Goal: Task Accomplishment & Management: Manage account settings

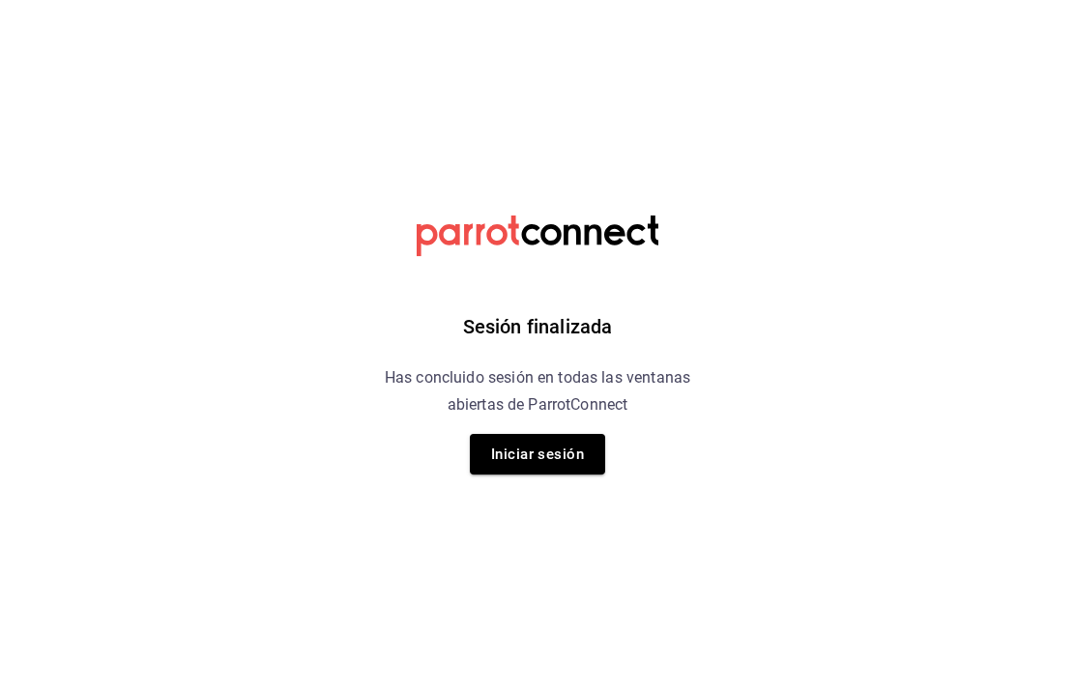
click at [534, 447] on button "Iniciar sesión" at bounding box center [537, 454] width 135 height 41
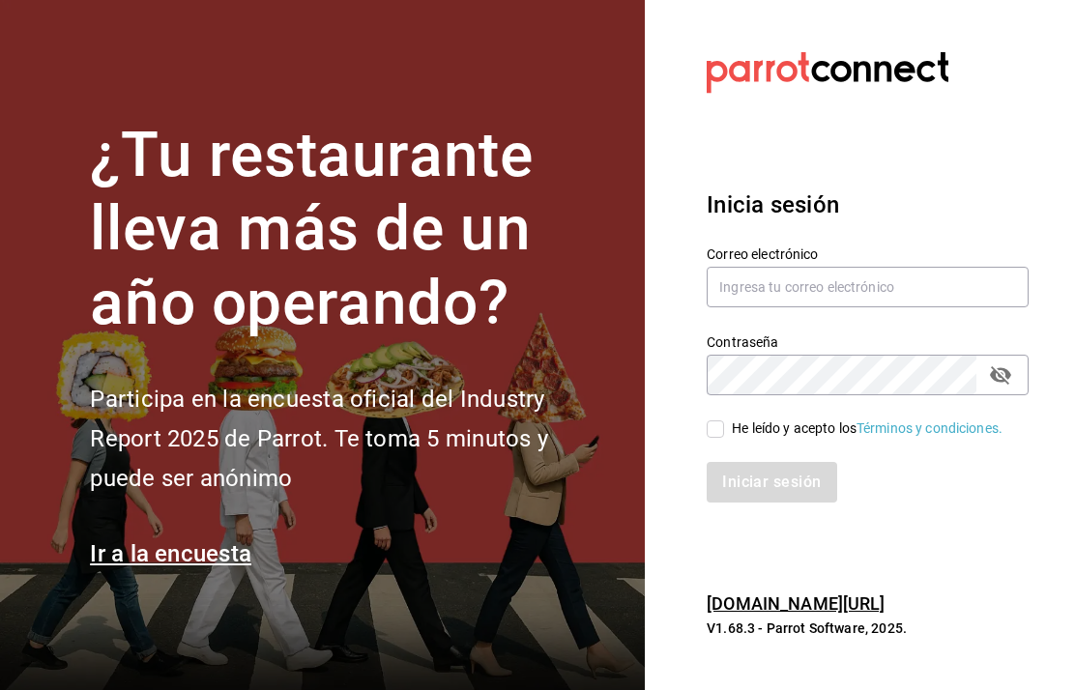
click at [877, 307] on input "text" at bounding box center [867, 287] width 322 height 41
type input "multiusuario@cafemoreto.com"
click at [724, 438] on input "He leído y acepto los Términos y condiciones." at bounding box center [714, 428] width 17 height 17
checkbox input "true"
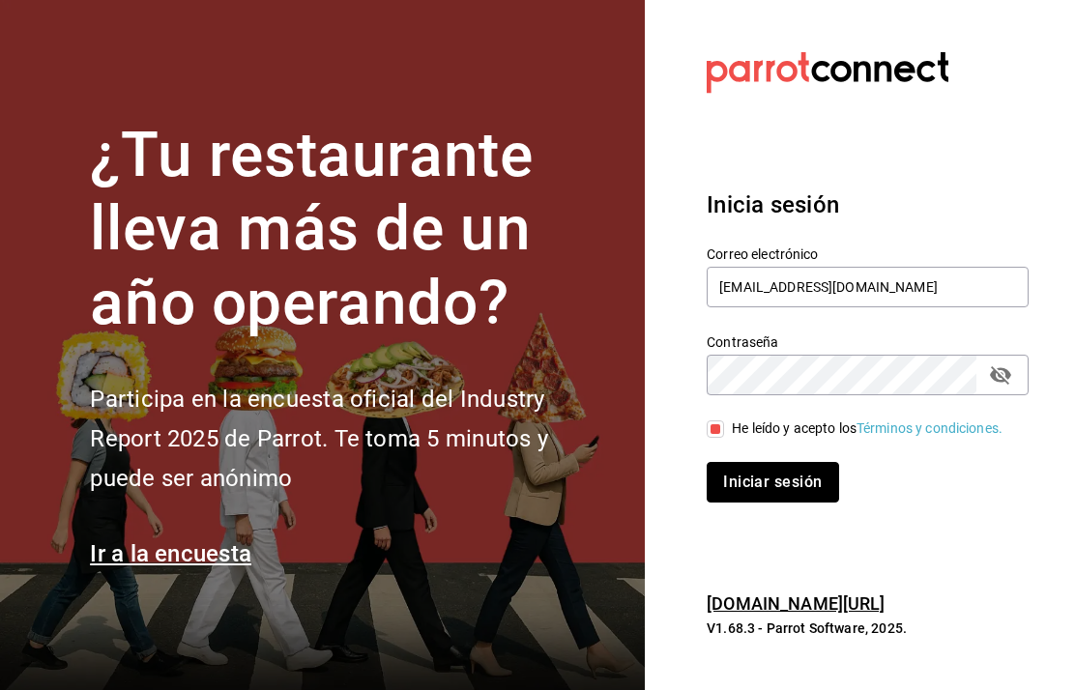
click at [792, 503] on button "Iniciar sesión" at bounding box center [771, 482] width 131 height 41
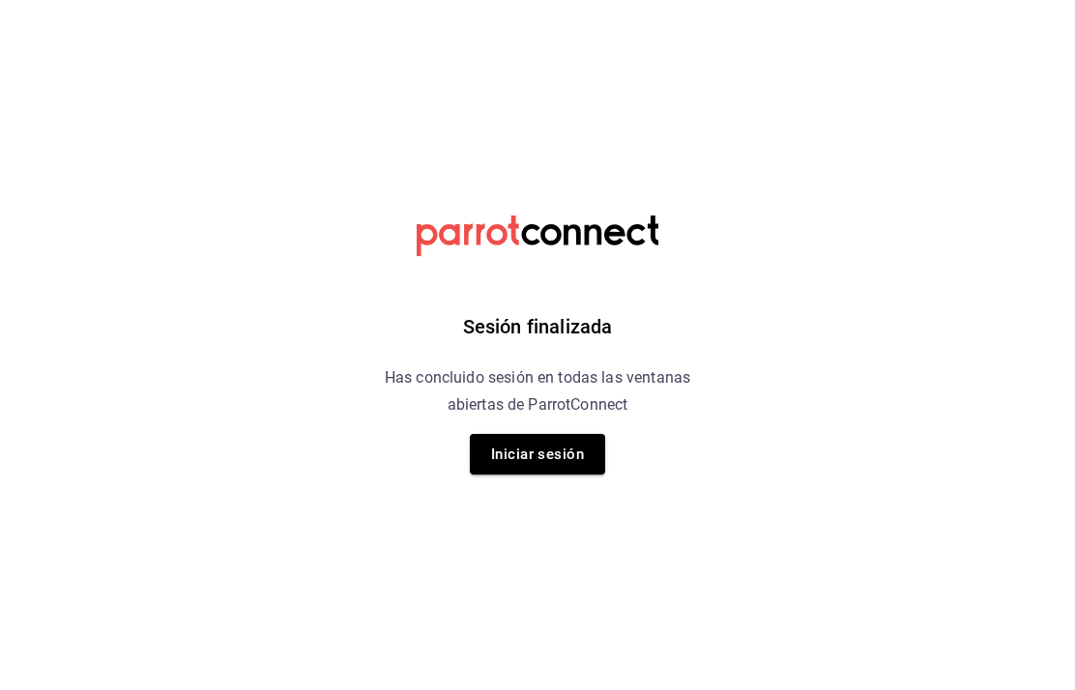
click at [533, 449] on button "Iniciar sesión" at bounding box center [537, 454] width 135 height 41
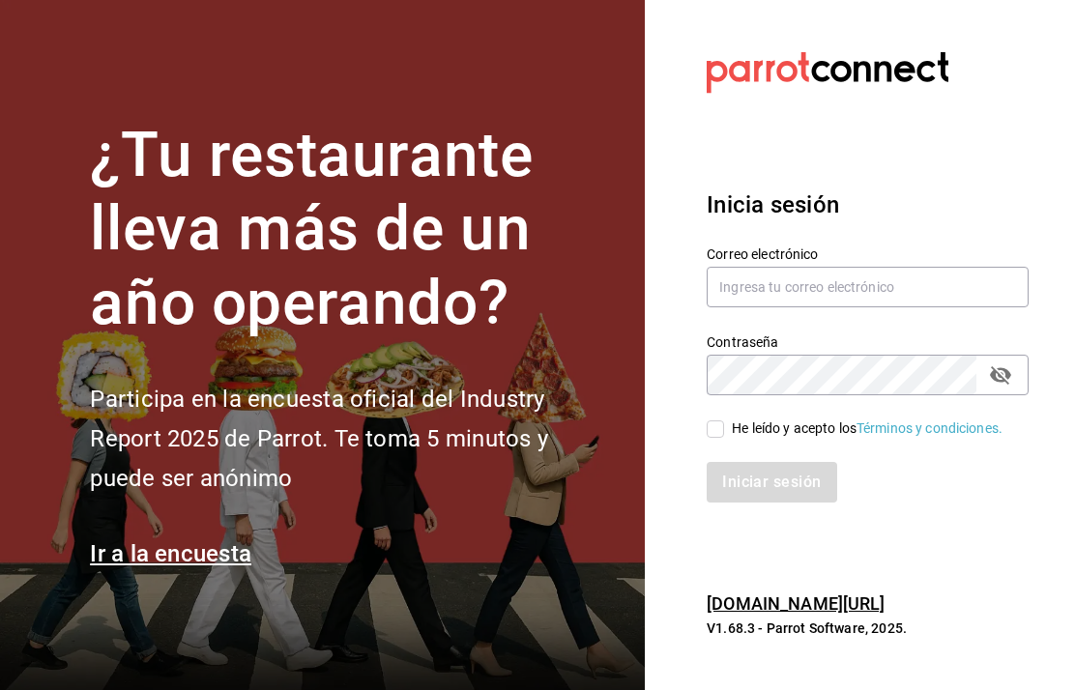
click at [776, 307] on input "text" at bounding box center [867, 287] width 322 height 41
type input "multiusuario@cafemoreto.com"
click at [719, 438] on input "He leído y acepto los Términos y condiciones." at bounding box center [714, 428] width 17 height 17
checkbox input "true"
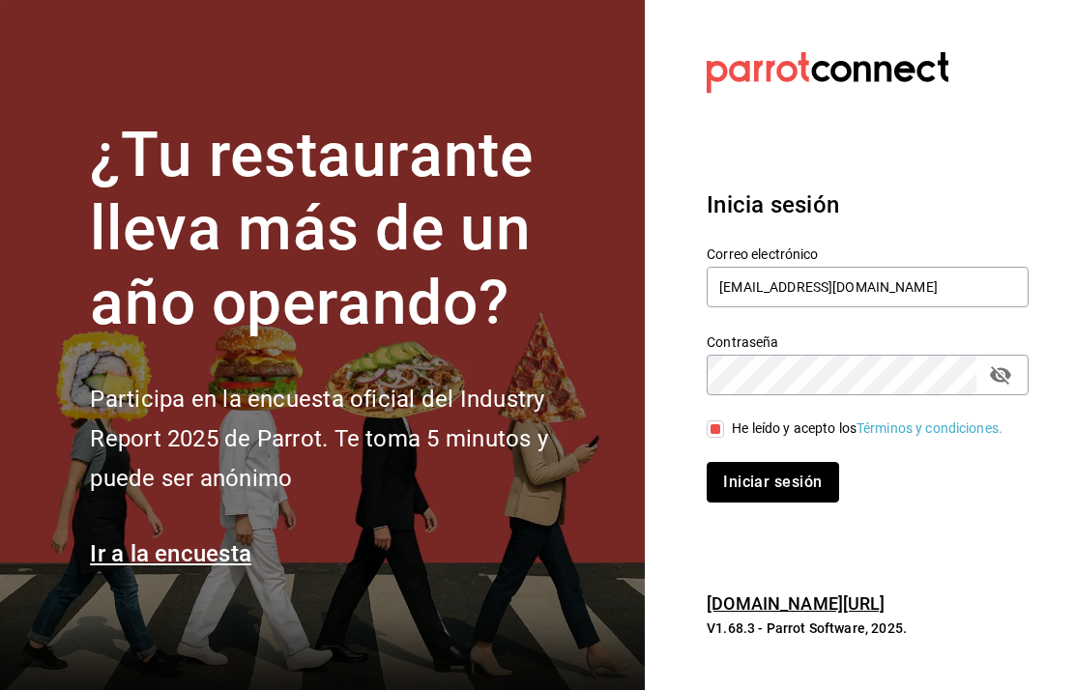
click at [766, 503] on button "Iniciar sesión" at bounding box center [771, 482] width 131 height 41
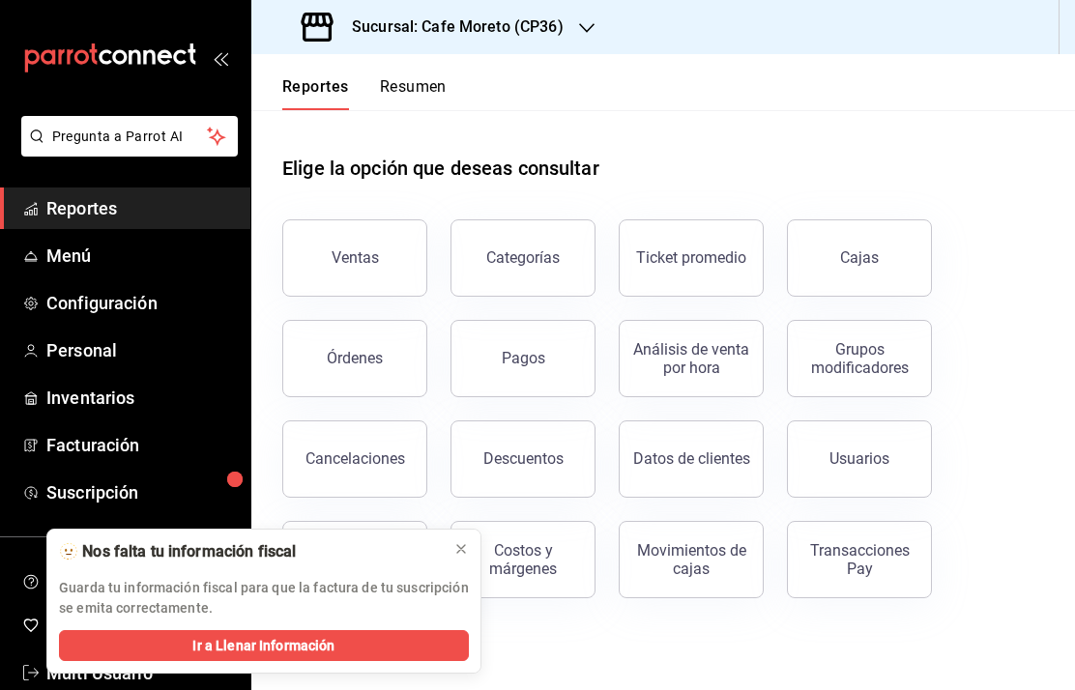
click at [266, 649] on span "Ir a Llenar Información" at bounding box center [263, 646] width 142 height 20
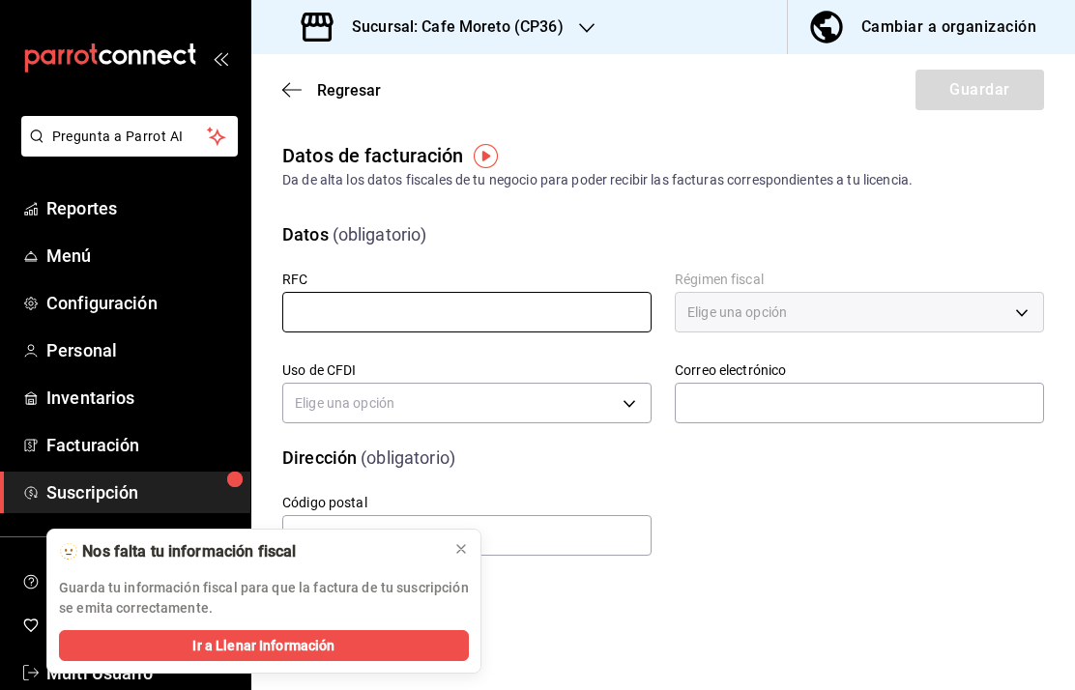
click at [512, 303] on input "text" at bounding box center [466, 312] width 369 height 41
click at [542, 30] on h3 "Sucursal: Cafe Moreto (CP36)" at bounding box center [449, 26] width 227 height 23
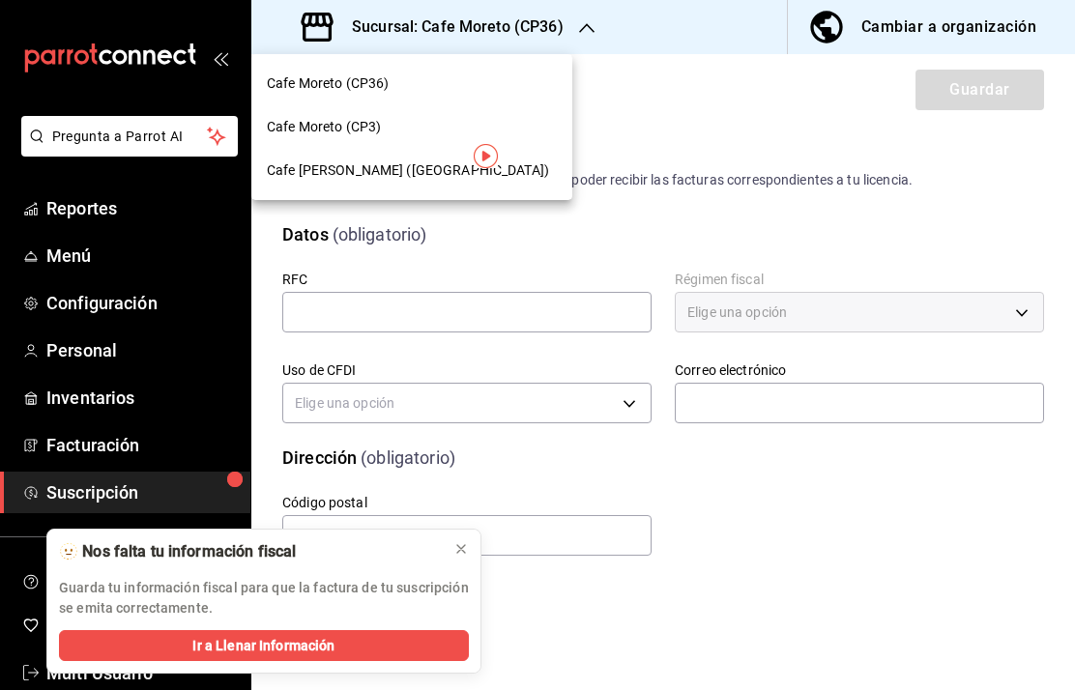
click at [360, 133] on span "Cafe Moreto (CP3)" at bounding box center [324, 127] width 114 height 20
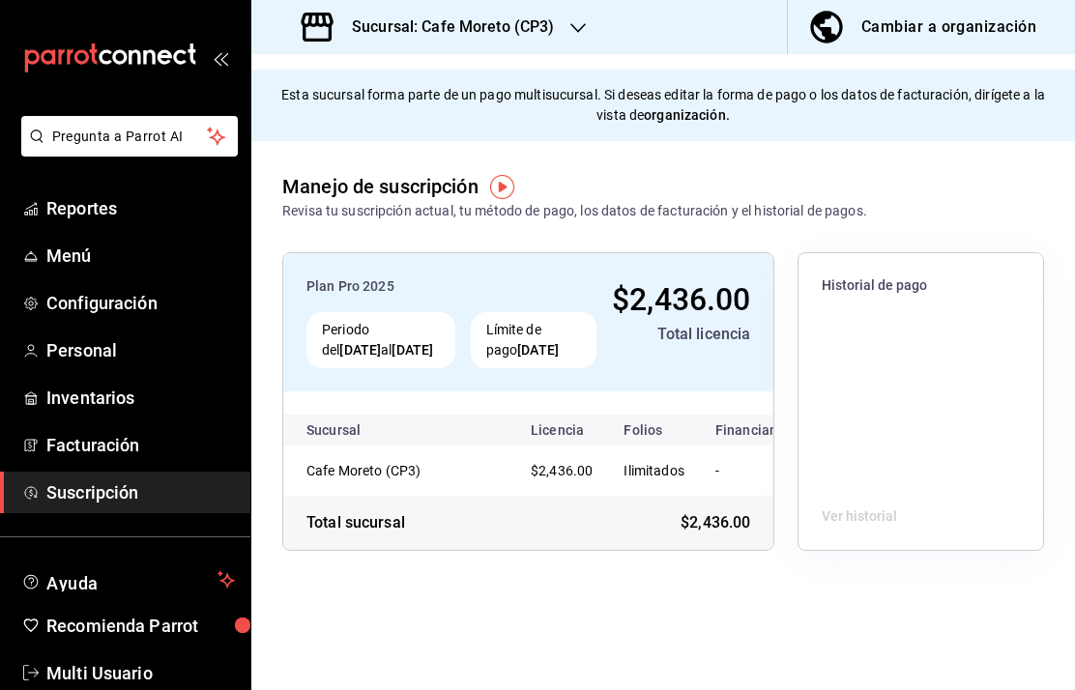
click at [537, 34] on h3 "Sucursal: Cafe Moreto (CP3)" at bounding box center [445, 26] width 218 height 23
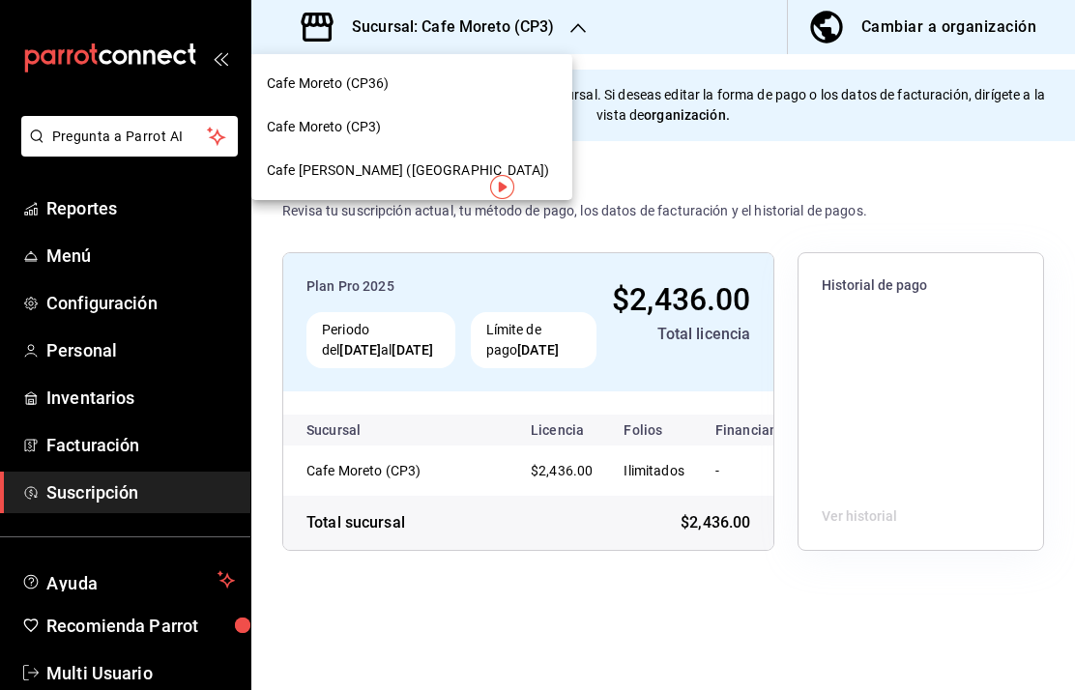
click at [397, 181] on div "Cafe Moreto ([GEOGRAPHIC_DATA])" at bounding box center [411, 170] width 321 height 43
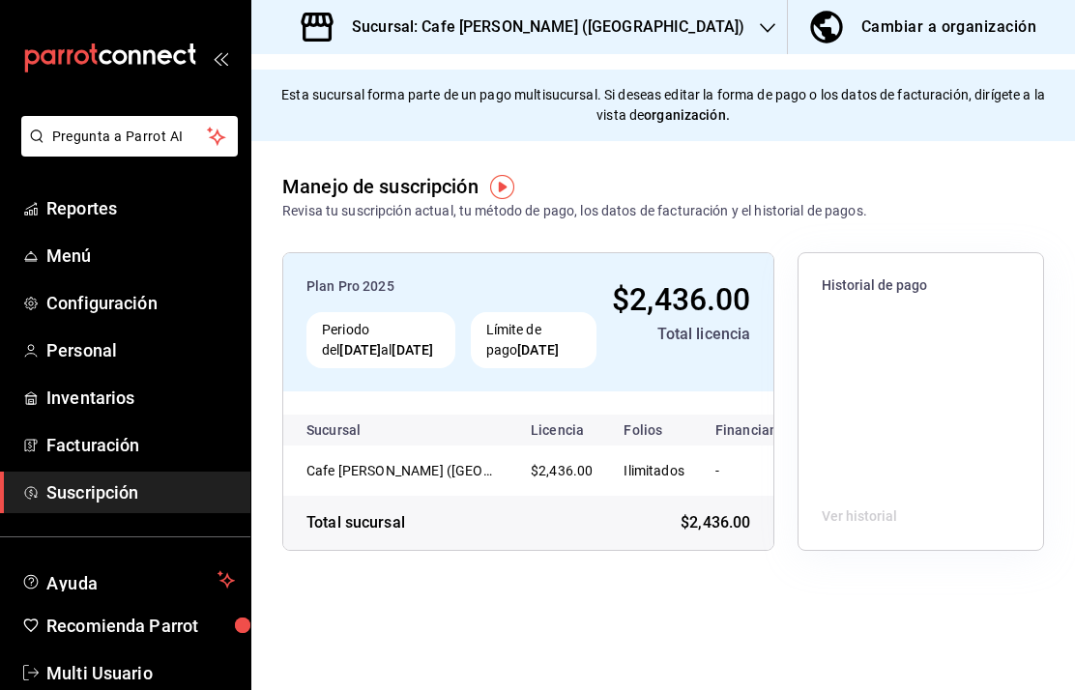
click at [617, 28] on div "Sucursal: Cafe Moreto (Plaza Crystal)" at bounding box center [525, 27] width 516 height 54
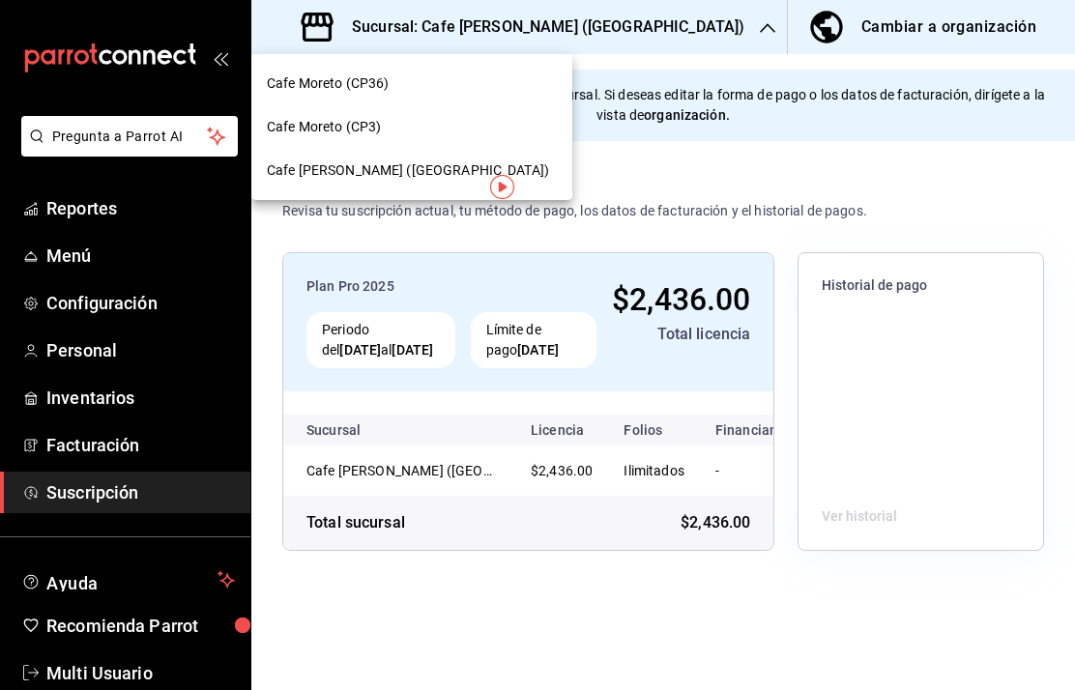
click at [367, 84] on span "Cafe Moreto (CP36)" at bounding box center [328, 83] width 122 height 20
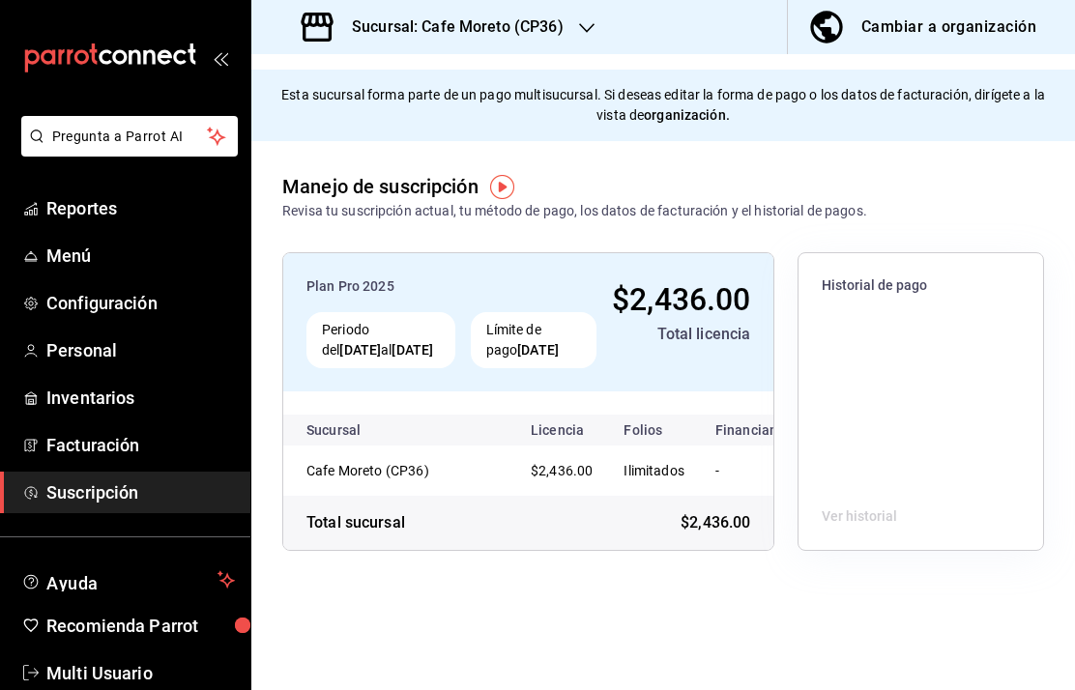
click at [945, 23] on div "Cambiar a organización" at bounding box center [948, 27] width 175 height 27
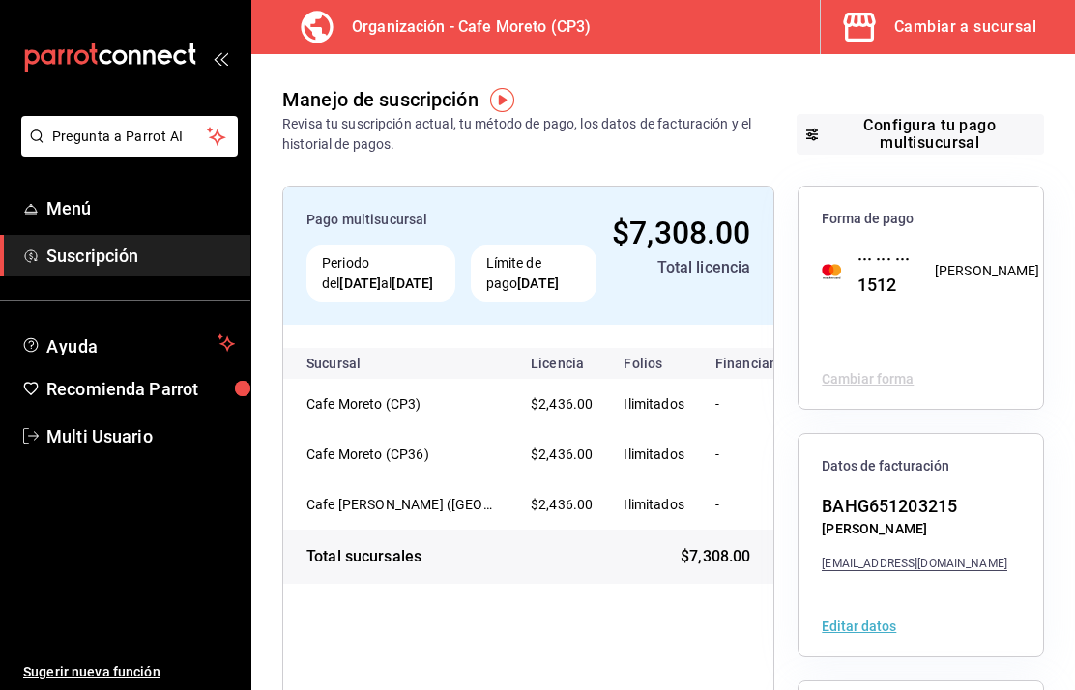
click at [72, 202] on span "Menú" at bounding box center [140, 208] width 188 height 26
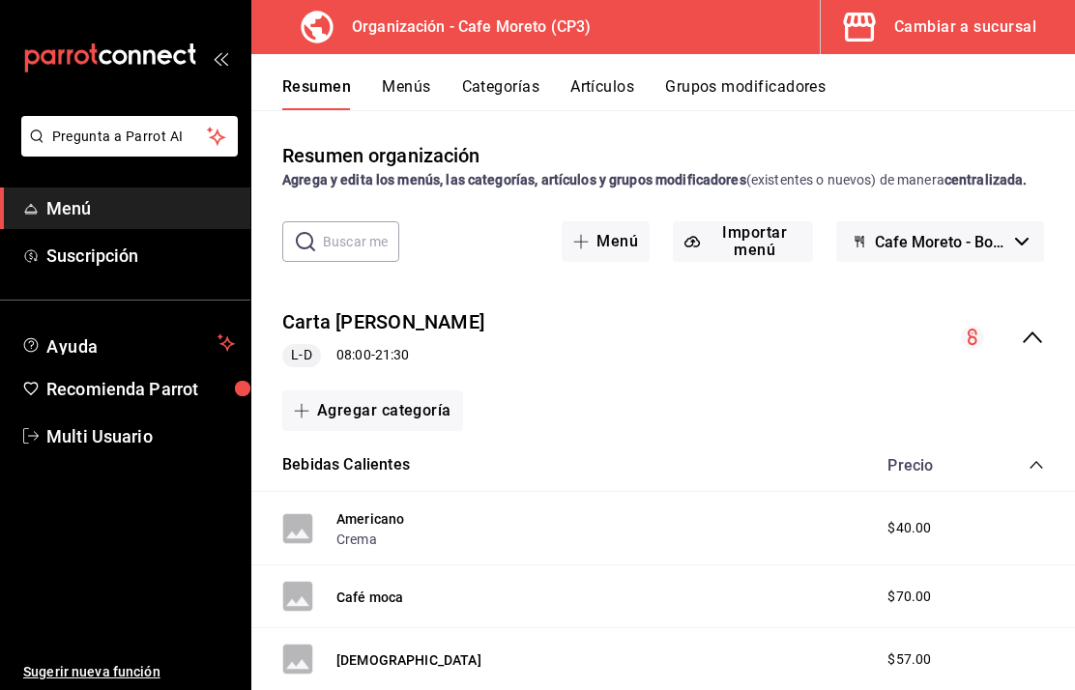
click at [604, 95] on button "Artículos" at bounding box center [602, 93] width 64 height 33
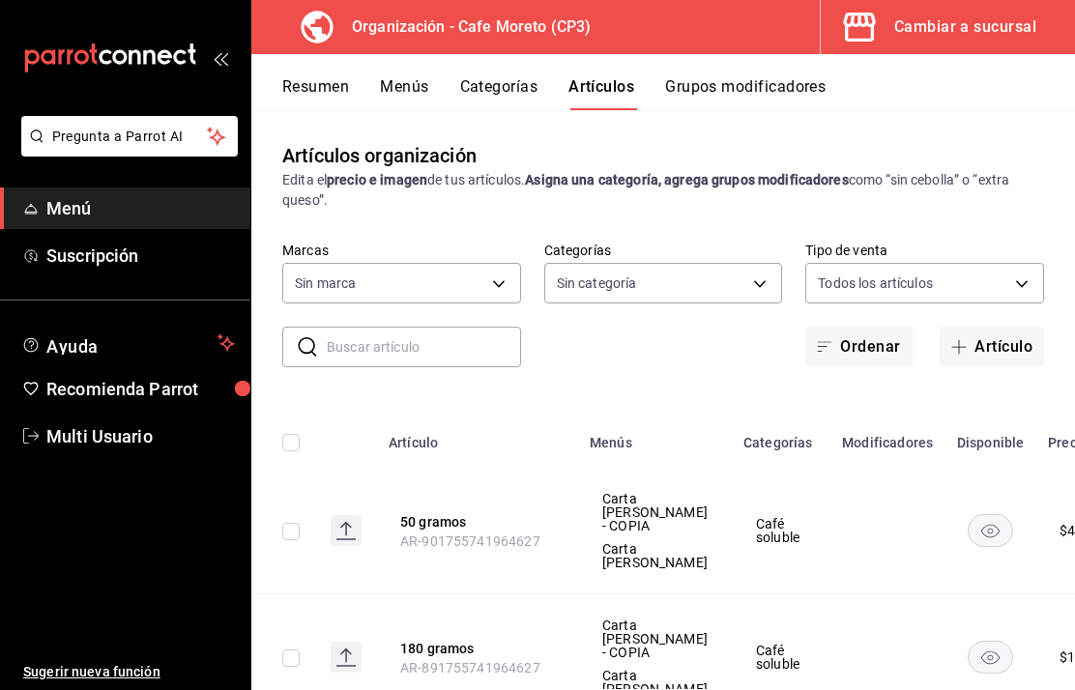
type input "6dc9de23-4e9e-430a-bcd5-91159ab4267b"
type input "c9968b85-49fd-4420-9912-9a075e7b57f4,2c877ee7-d3a1-4ec9-9549-88ad4c1216cb,76fd7…"
click at [227, 59] on icon "open_drawer_menu" at bounding box center [220, 57] width 15 height 15
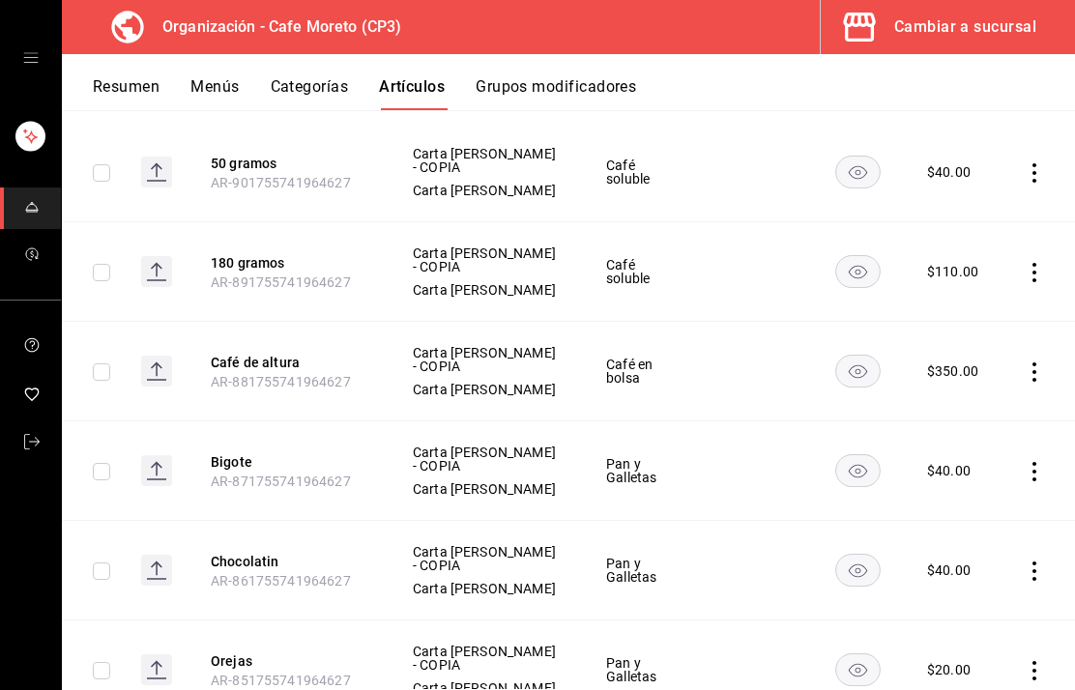
scroll to position [326, 0]
click at [1042, 365] on icon "actions" at bounding box center [1033, 370] width 19 height 19
click at [966, 412] on span "Editar" at bounding box center [976, 415] width 50 height 20
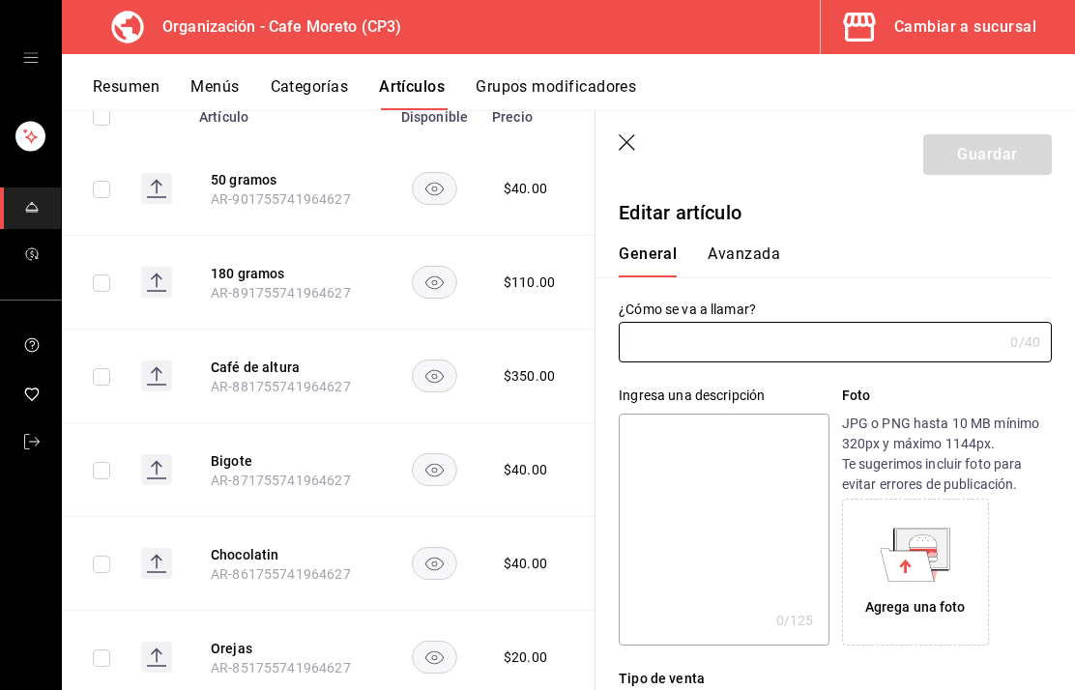
type input "Café de altura"
type textarea "Kilo"
type textarea "x"
type input "$350.00"
type input "AR-881755741964627"
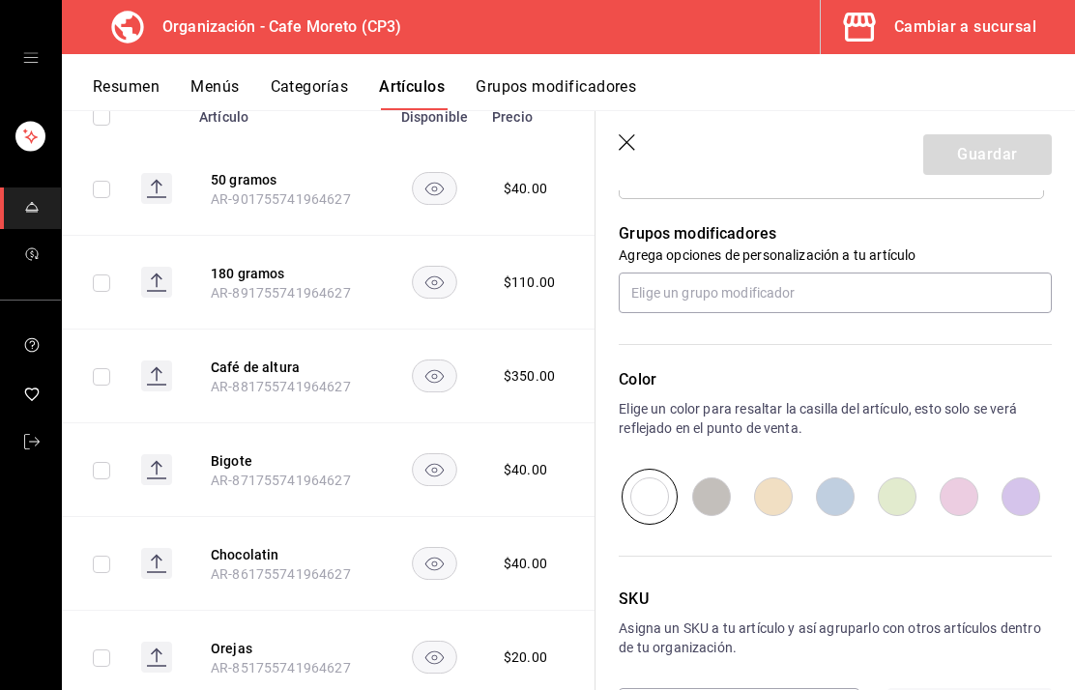
click at [903, 503] on input "radio" at bounding box center [897, 497] width 62 height 56
radio input "true"
type textarea "x"
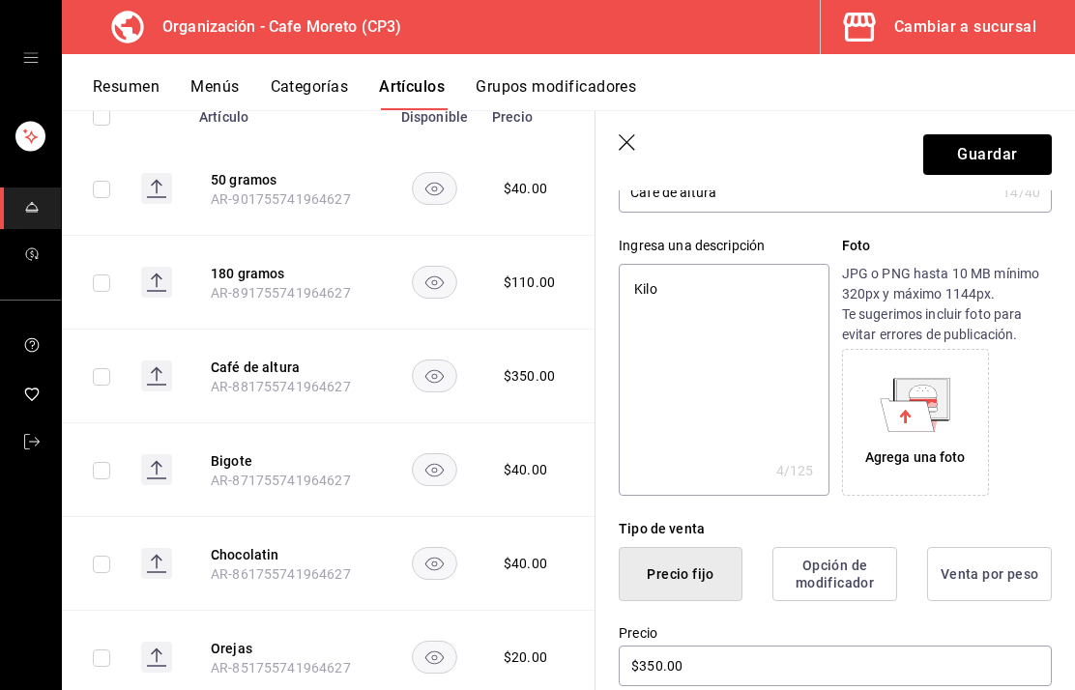
scroll to position [35, 0]
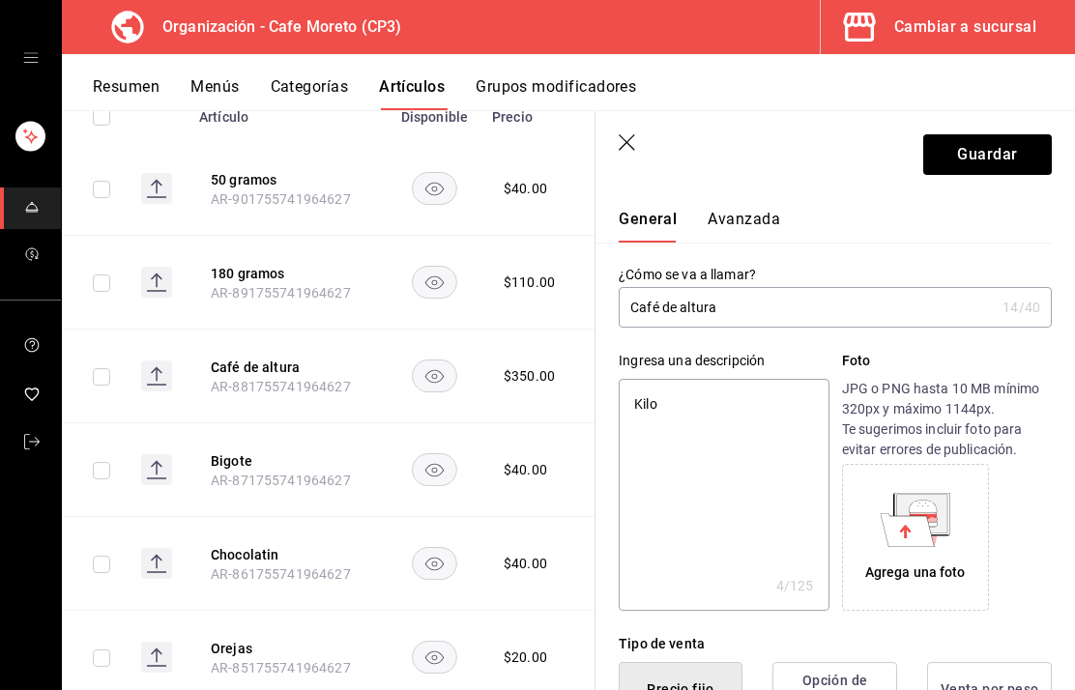
click at [765, 211] on button "Avanzada" at bounding box center [743, 226] width 72 height 33
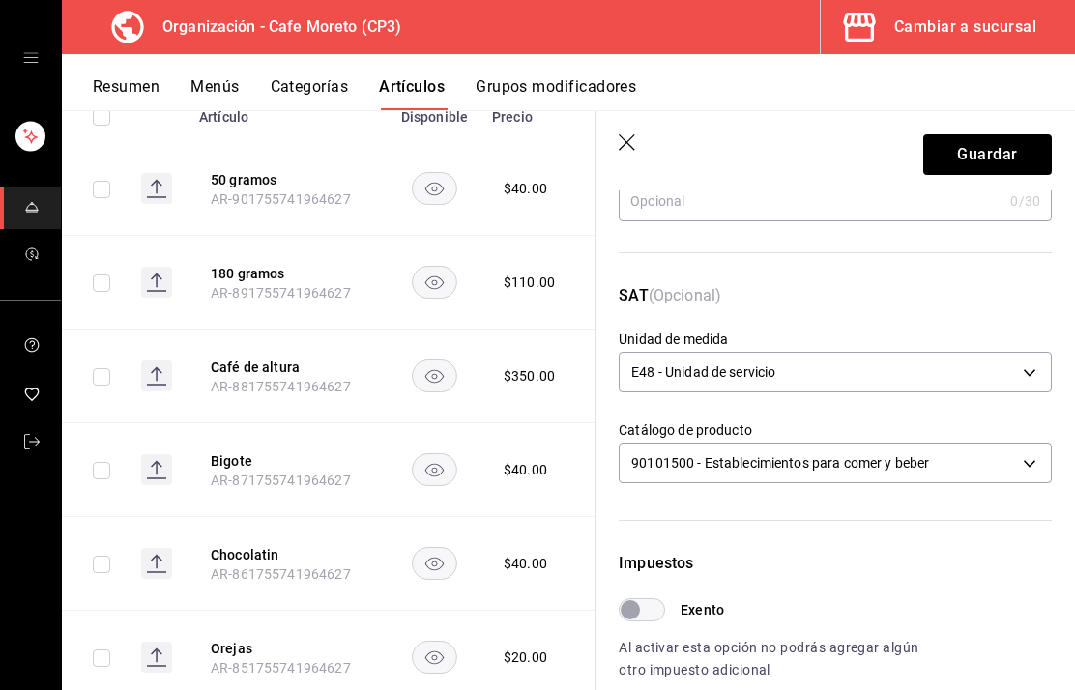
scroll to position [230, 0]
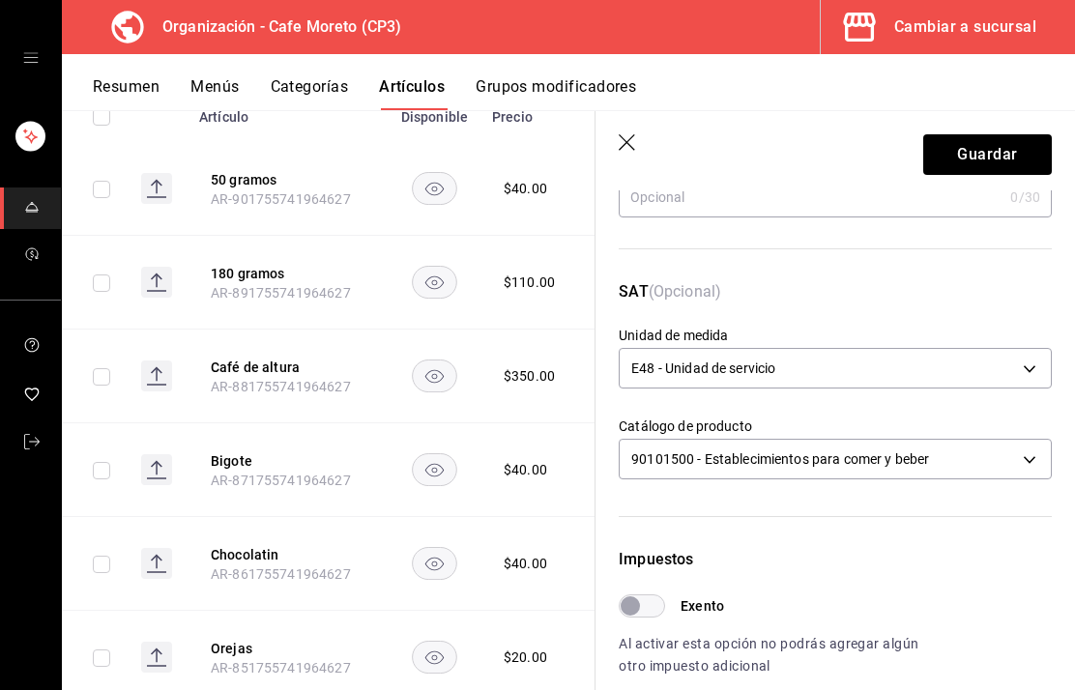
click at [1018, 369] on body "Organización - Cafe Moreto (CP3) Cambiar a sucursal Resumen Menús Categorías Ar…" at bounding box center [537, 345] width 1075 height 690
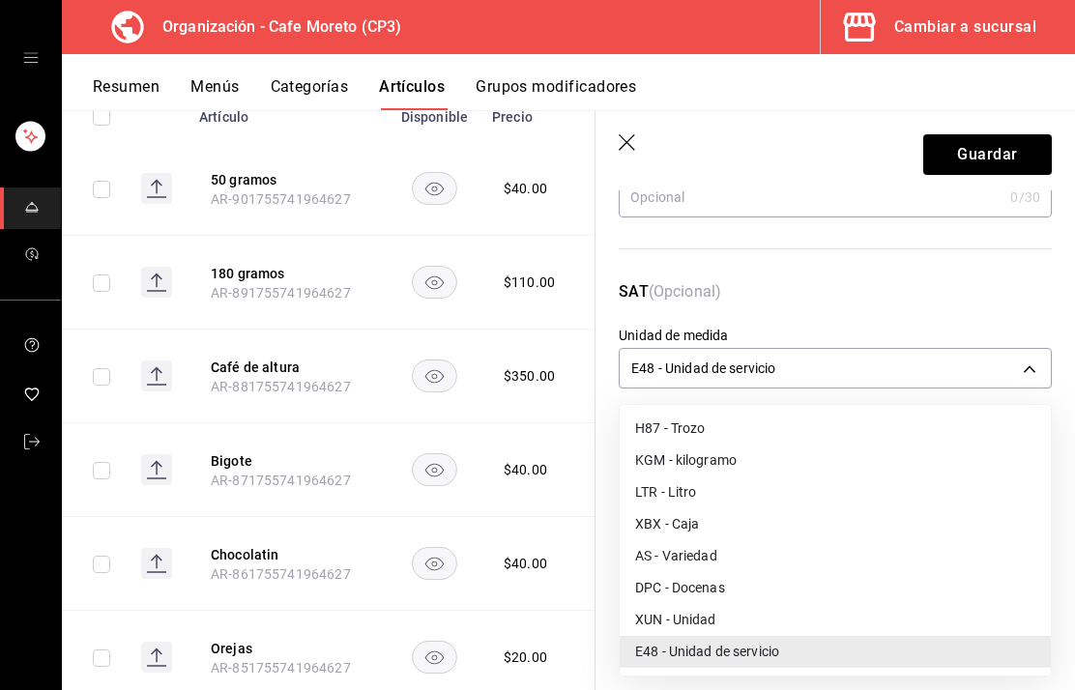
click at [714, 458] on li "KGM - kilogramo" at bounding box center [835, 461] width 431 height 32
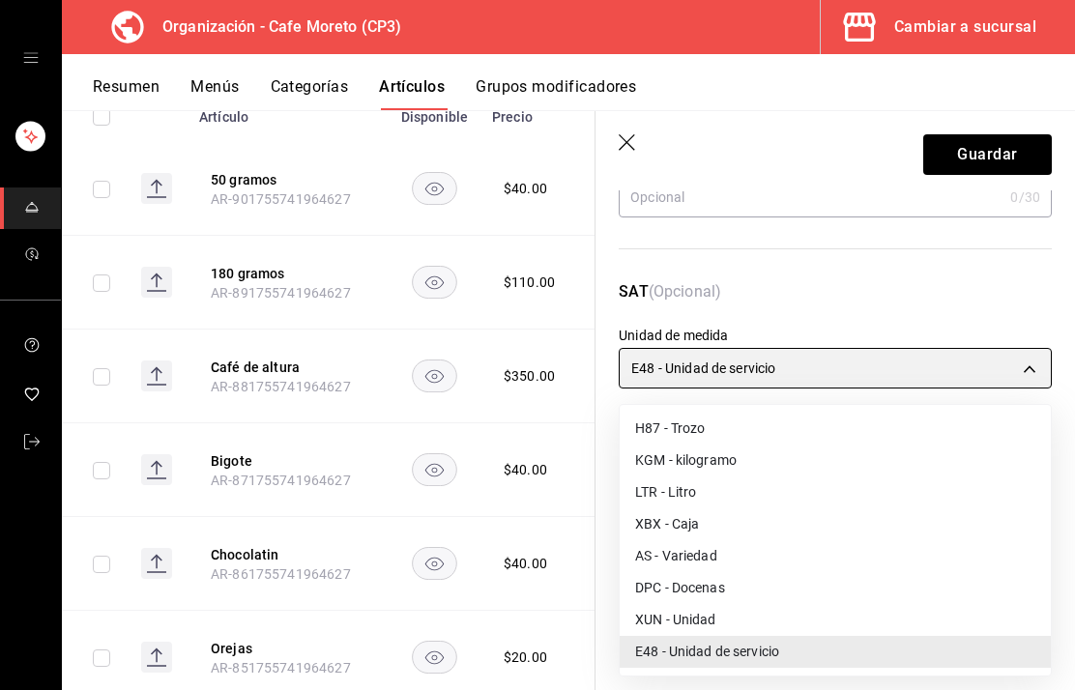
type input "KGM"
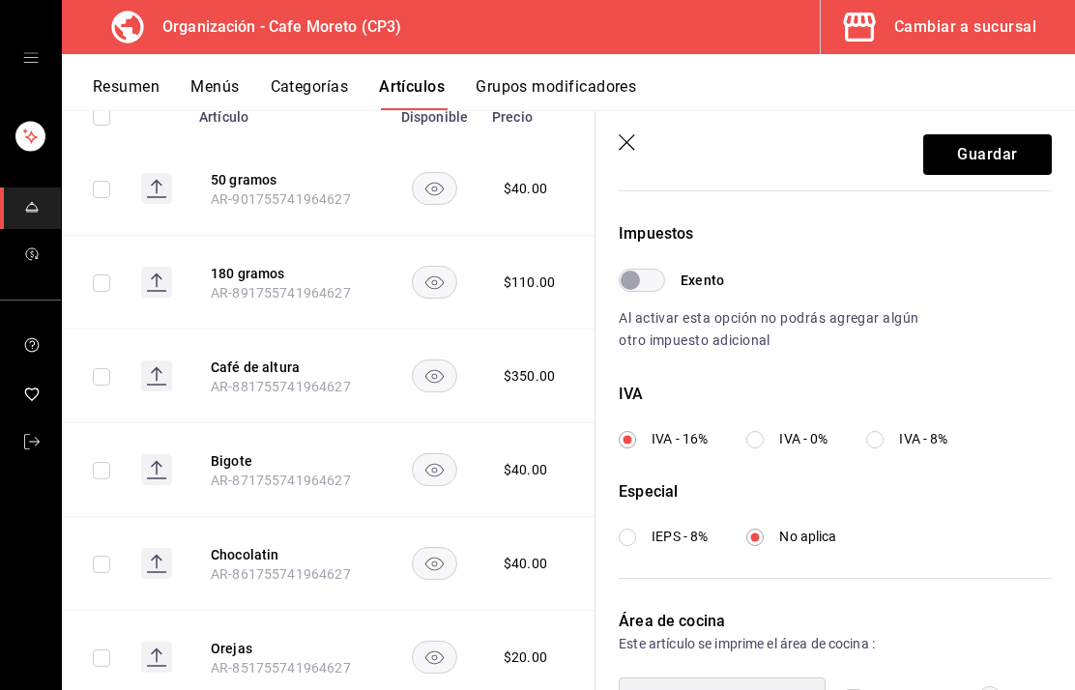
scroll to position [557, 0]
click at [764, 440] on input "IVA - 0%" at bounding box center [754, 438] width 17 height 17
radio input "true"
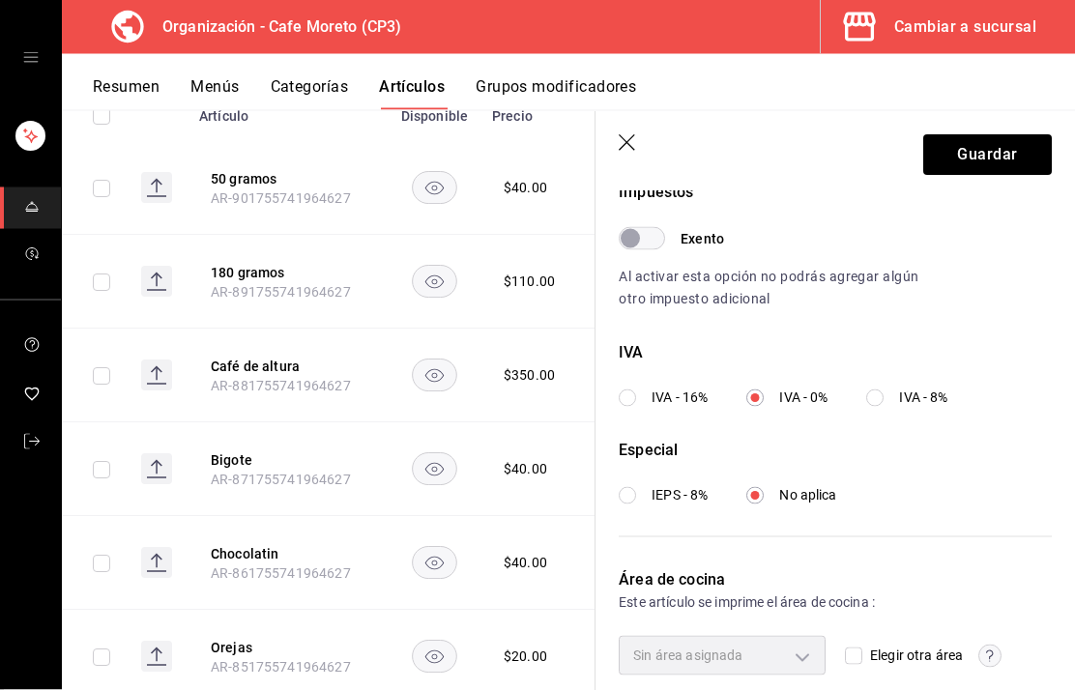
scroll to position [73, 0]
click at [806, 644] on div "Sin área asignada" at bounding box center [722, 655] width 207 height 39
click at [800, 650] on div "Sin área asignada" at bounding box center [722, 655] width 207 height 39
click at [860, 651] on input "Elegir otra área" at bounding box center [853, 656] width 17 height 17
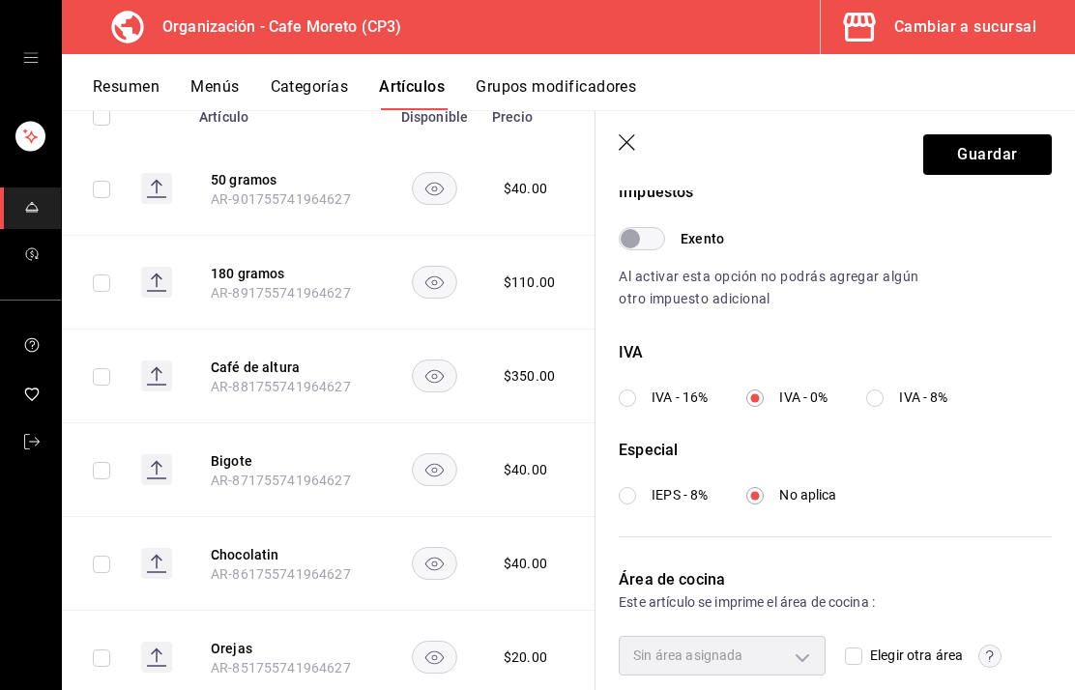
checkbox input "true"
click at [789, 650] on body "Organización - Cafe Moreto (CP3) Cambiar a sucursal Resumen Menús Categorías Ar…" at bounding box center [537, 345] width 1075 height 690
click at [862, 659] on div at bounding box center [537, 345] width 1075 height 690
click at [977, 160] on button "Guardar" at bounding box center [987, 154] width 129 height 41
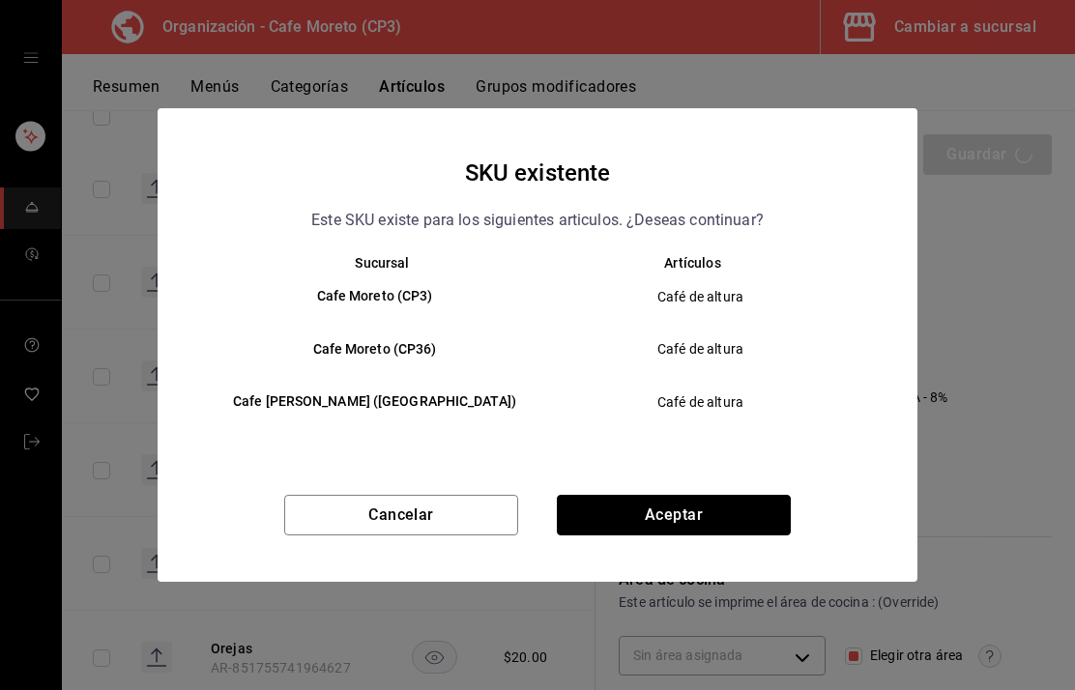
click at [685, 515] on button "Aceptar" at bounding box center [674, 515] width 234 height 41
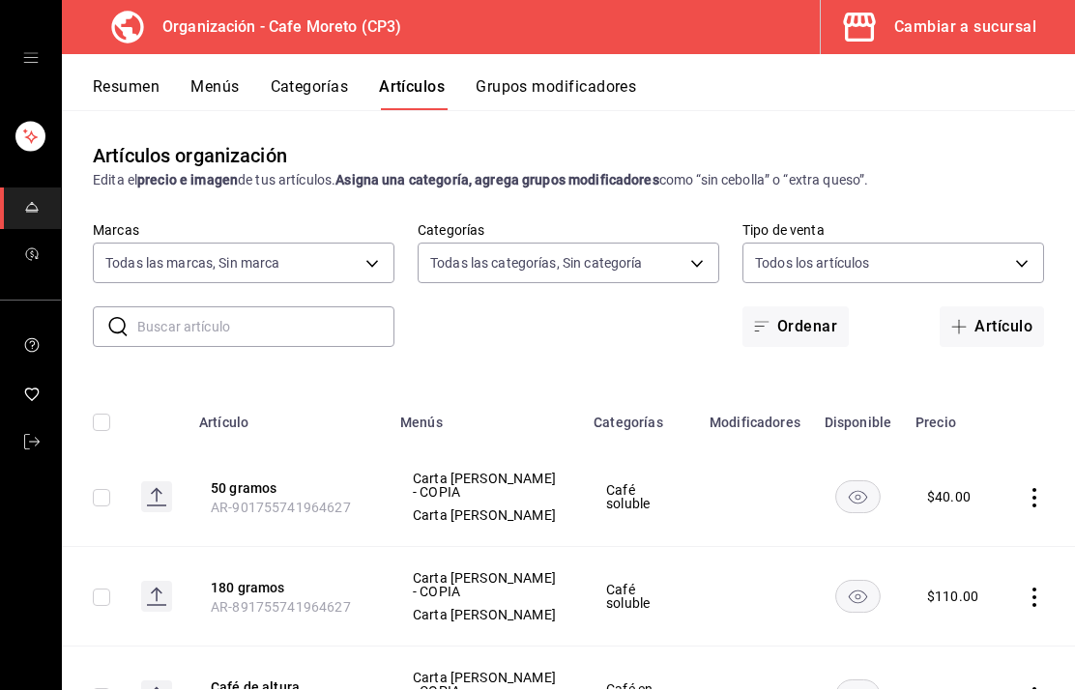
click at [35, 51] on icon "open drawer" at bounding box center [30, 57] width 15 height 15
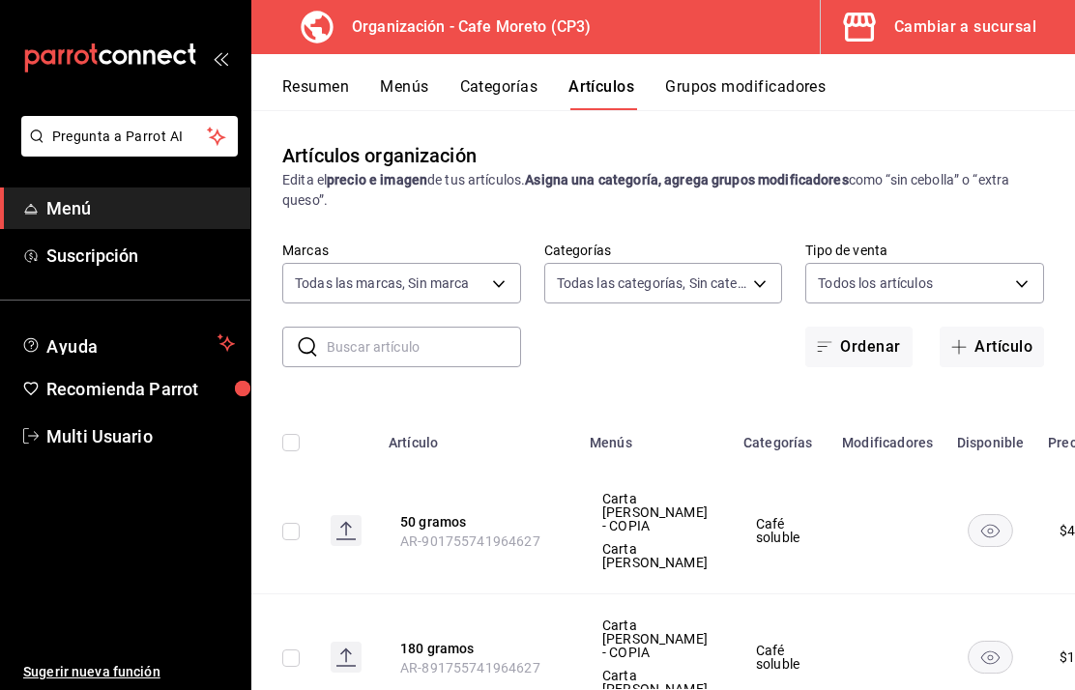
click at [150, 211] on span "Menú" at bounding box center [140, 208] width 188 height 26
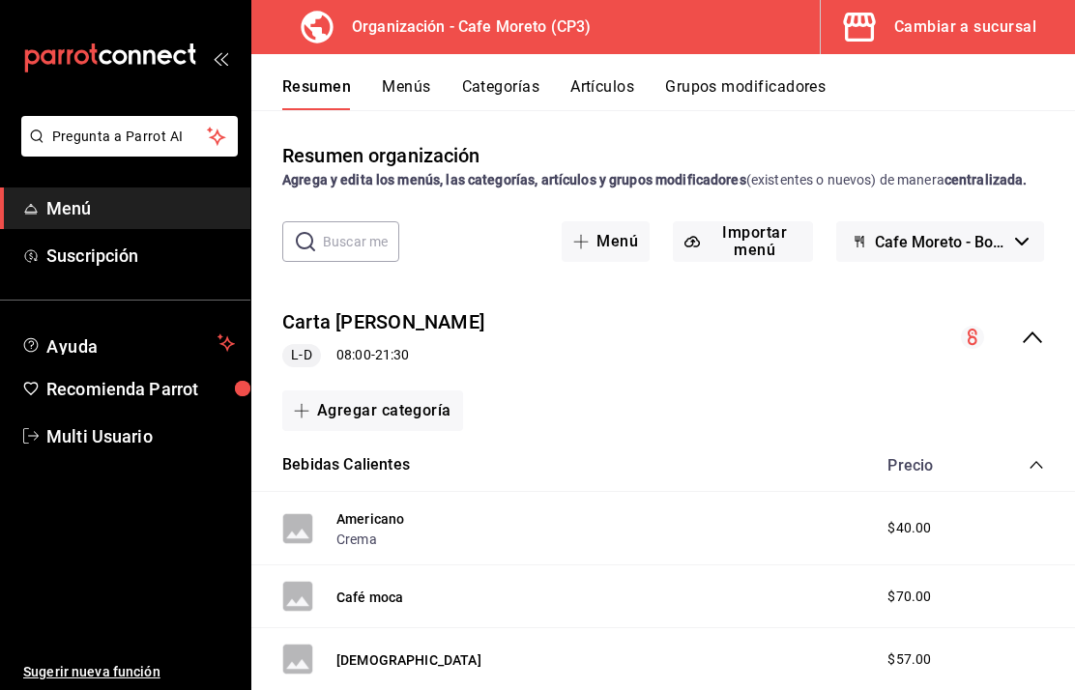
click at [608, 79] on button "Artículos" at bounding box center [602, 93] width 64 height 33
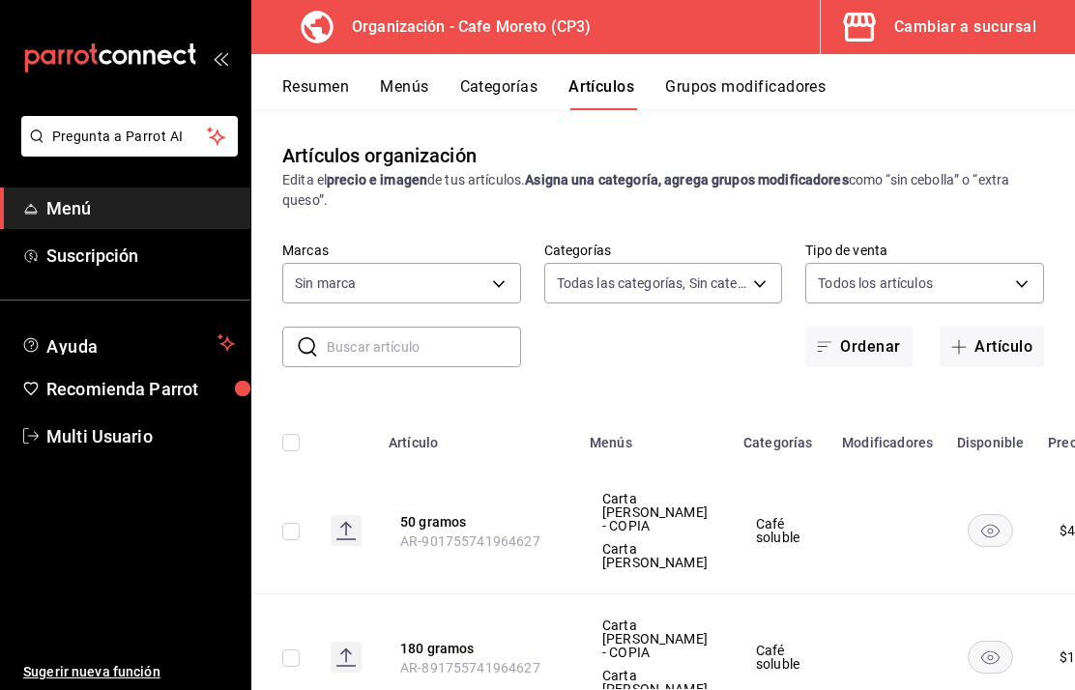
type input "c9968b85-49fd-4420-9912-9a075e7b57f4,2c877ee7-d3a1-4ec9-9549-88ad4c1216cb,76fd7…"
type input "6dc9de23-4e9e-430a-bcd5-91159ab4267b"
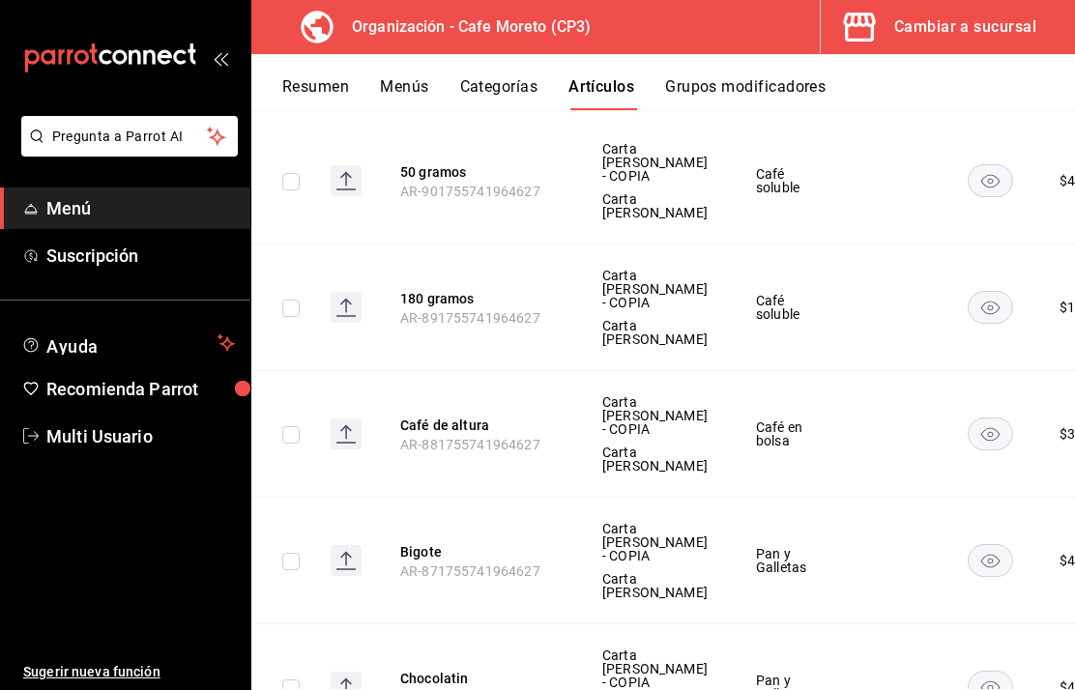
scroll to position [0, -1]
click at [218, 62] on icon "open_drawer_menu" at bounding box center [220, 57] width 15 height 15
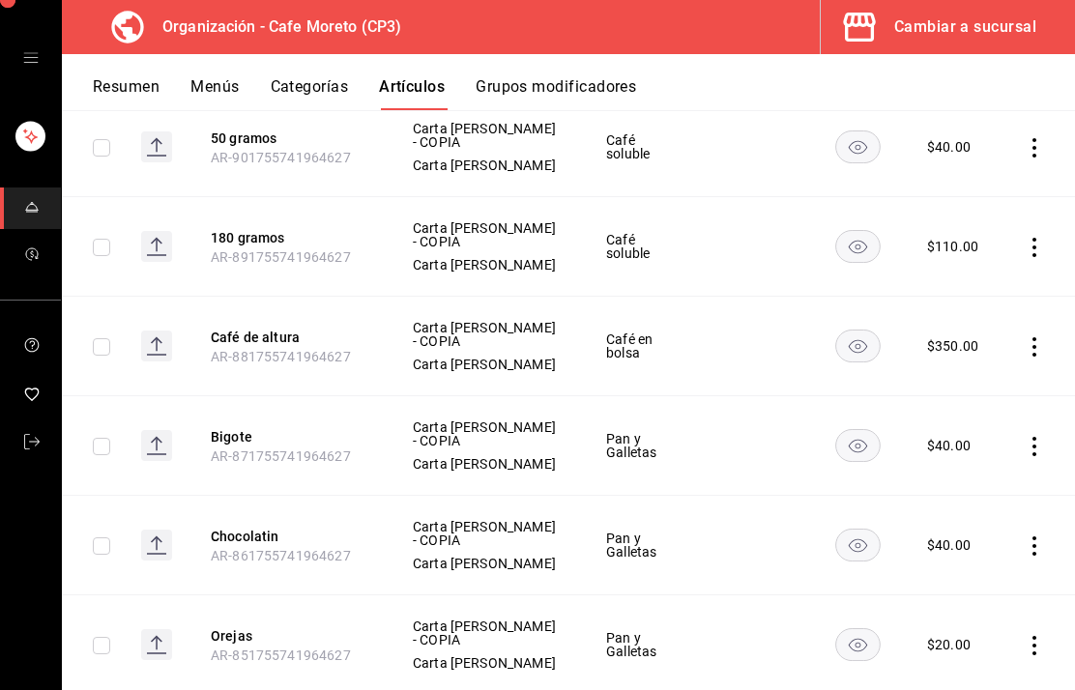
scroll to position [0, 0]
click at [1039, 347] on icon "actions" at bounding box center [1033, 346] width 19 height 19
click at [974, 388] on span "Editar" at bounding box center [976, 391] width 50 height 20
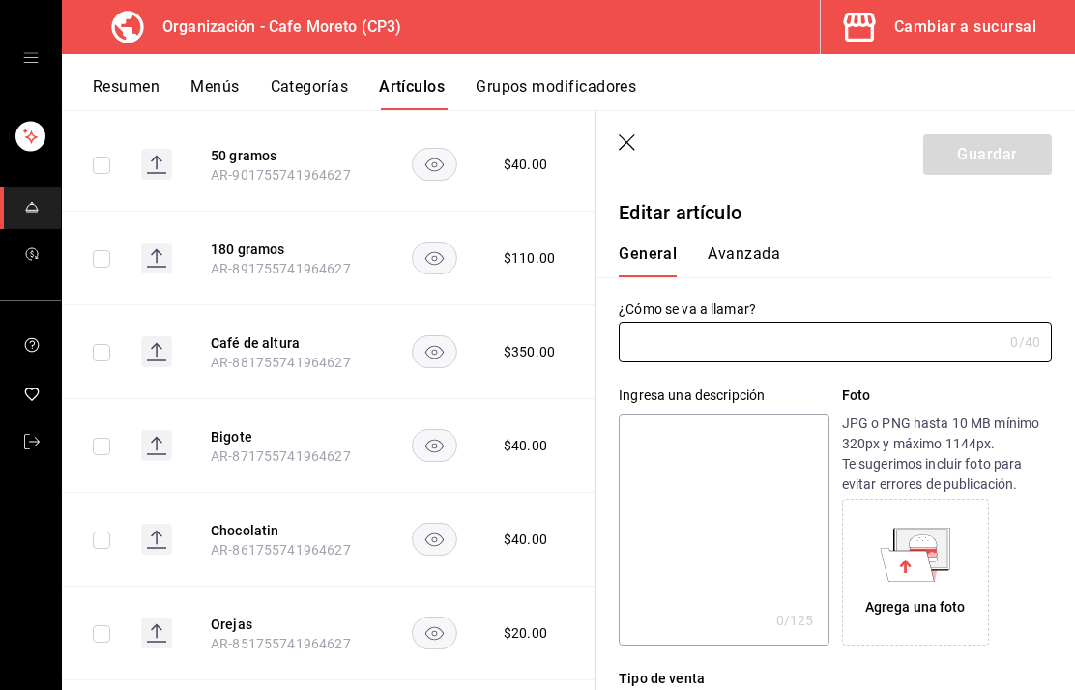
type input "Café de altura"
type textarea "Kilo"
type textarea "x"
type input "$350.00"
radio input "false"
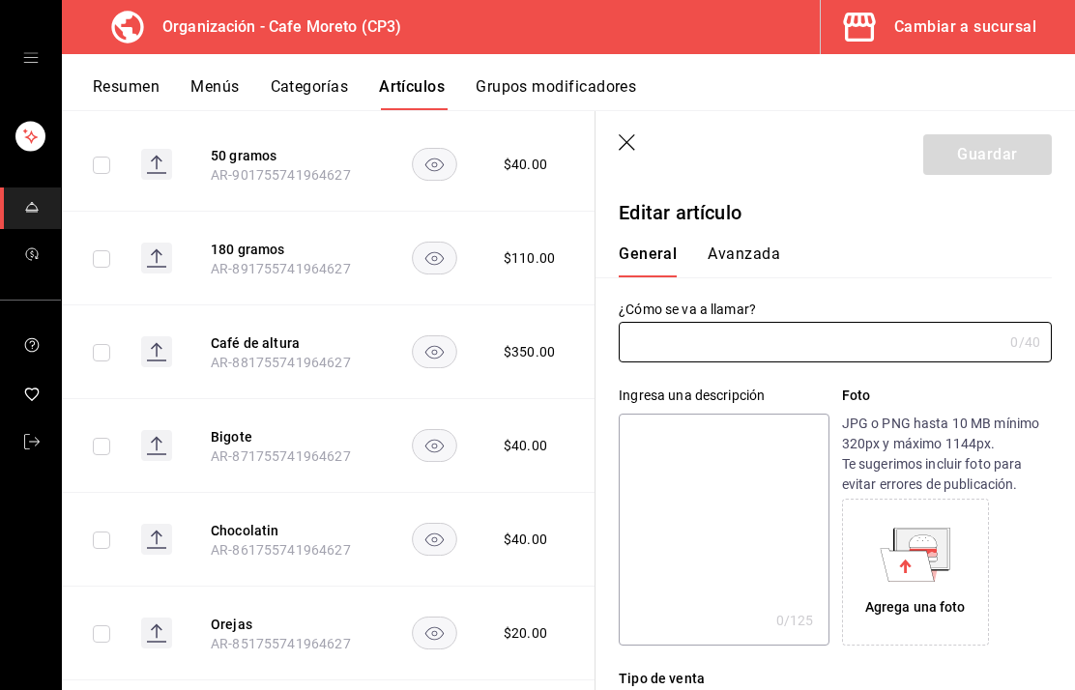
radio input "true"
type input "AR-881755741964627"
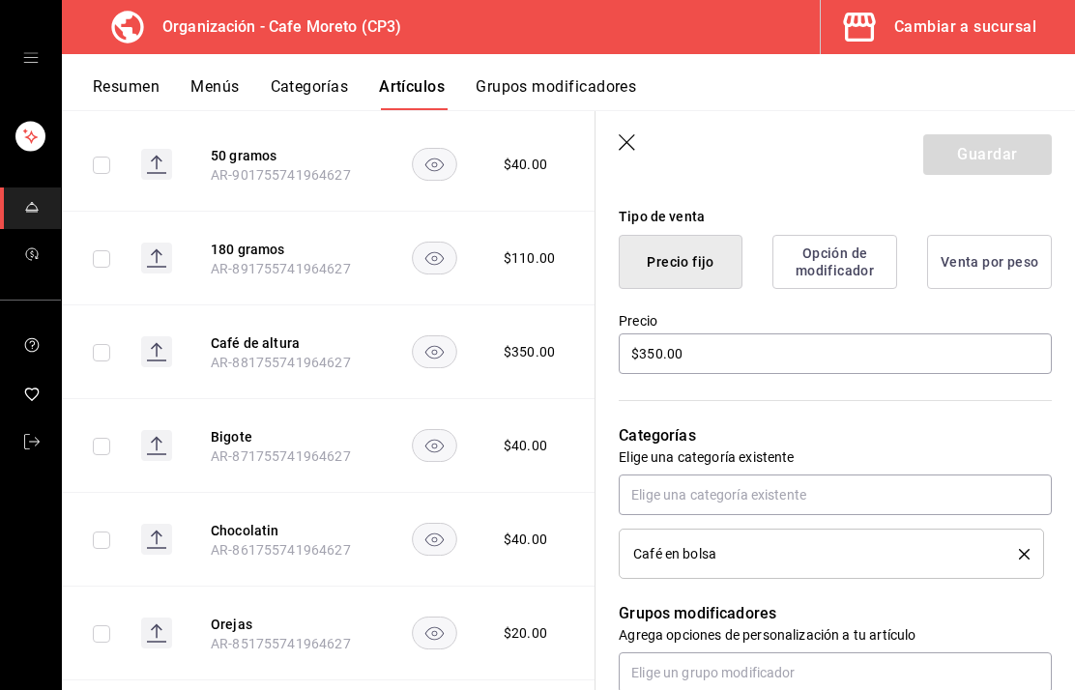
scroll to position [463, 0]
click at [992, 261] on button "Venta por peso" at bounding box center [989, 261] width 125 height 54
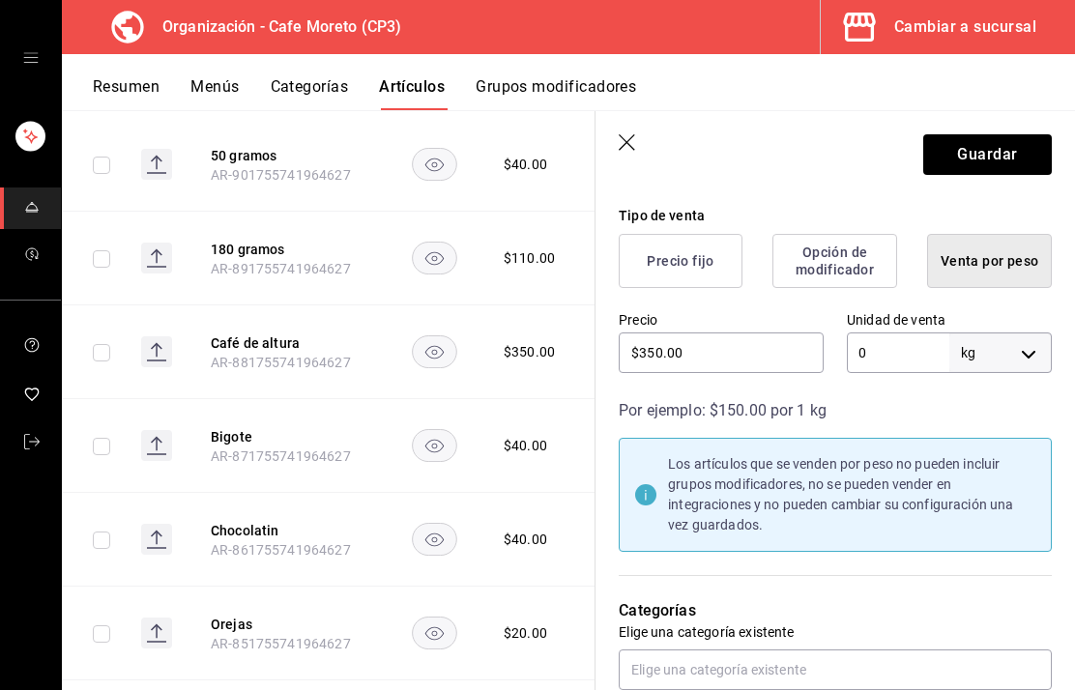
click at [894, 354] on input "0" at bounding box center [898, 352] width 102 height 41
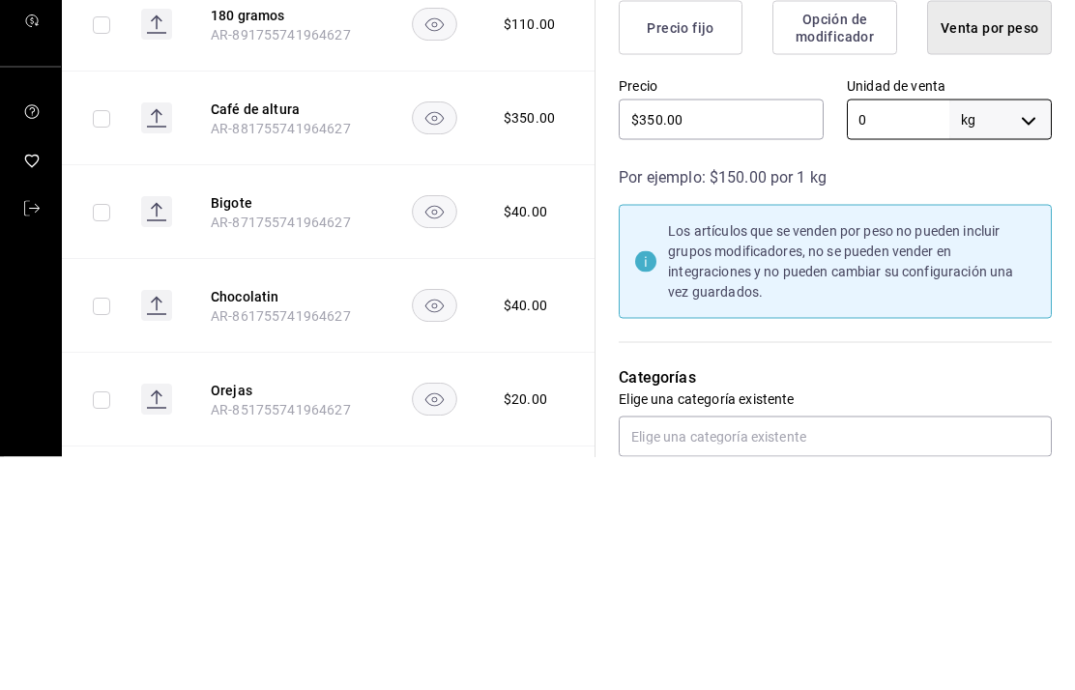
type textarea "x"
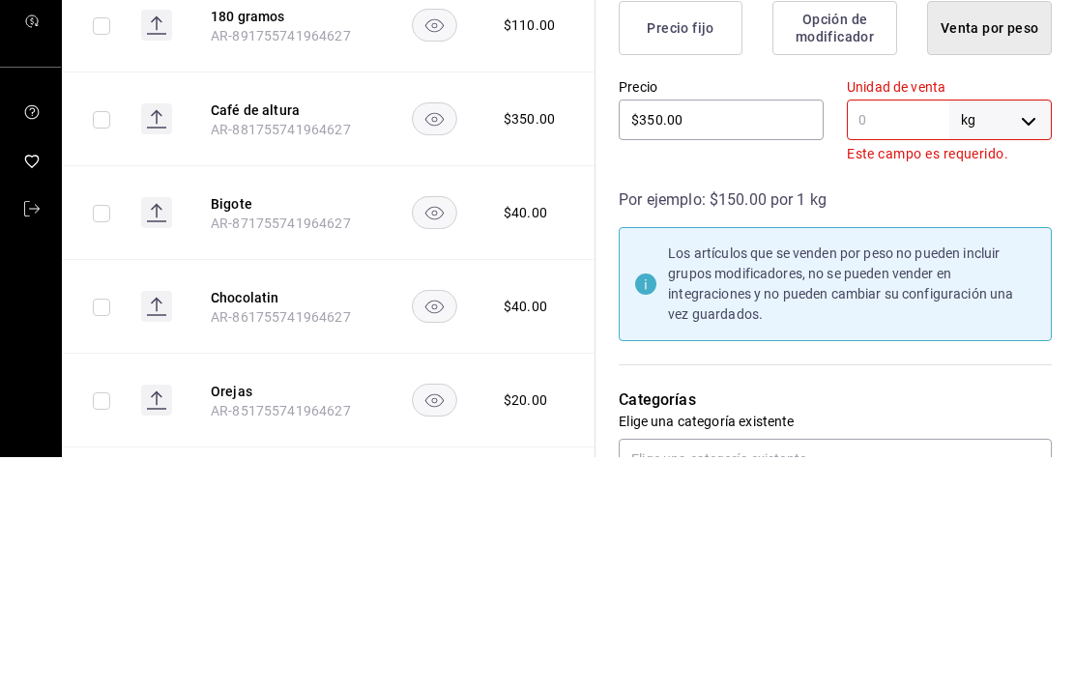
type textarea "x"
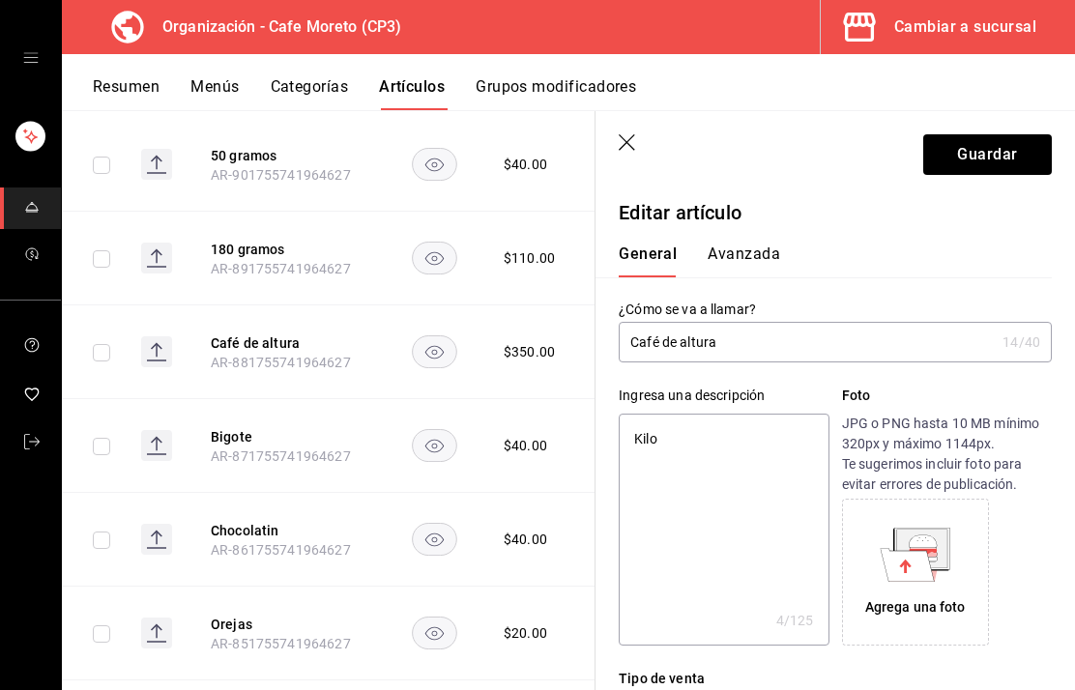
scroll to position [0, 0]
type input "1"
click at [988, 159] on button "Guardar" at bounding box center [987, 154] width 129 height 41
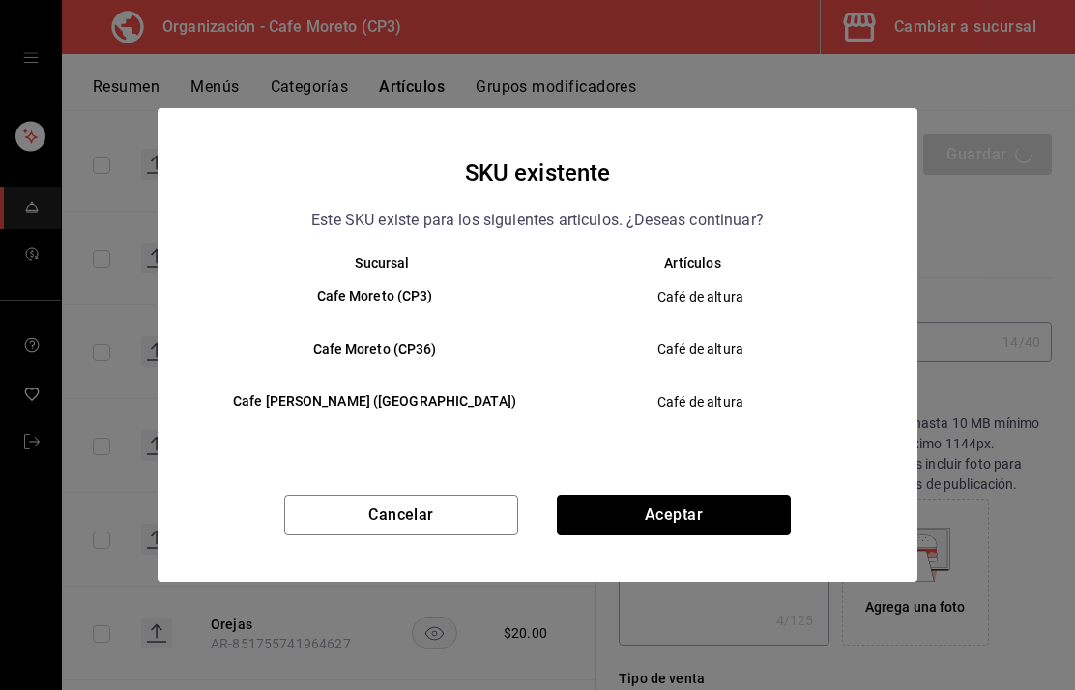
click at [686, 521] on button "Aceptar" at bounding box center [674, 515] width 234 height 41
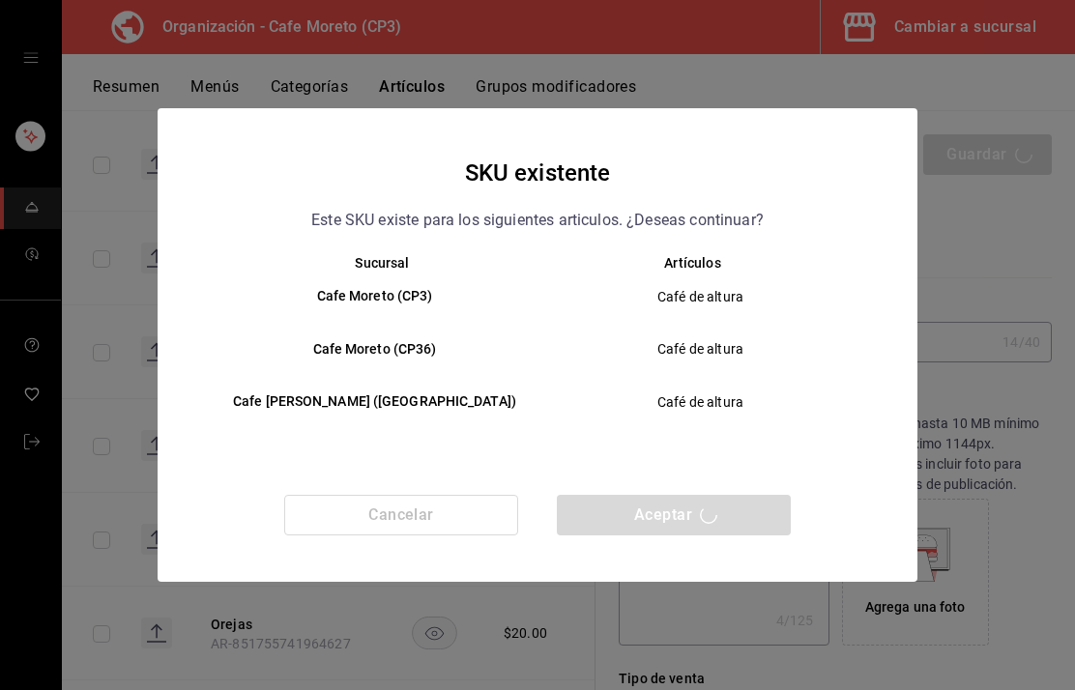
type textarea "x"
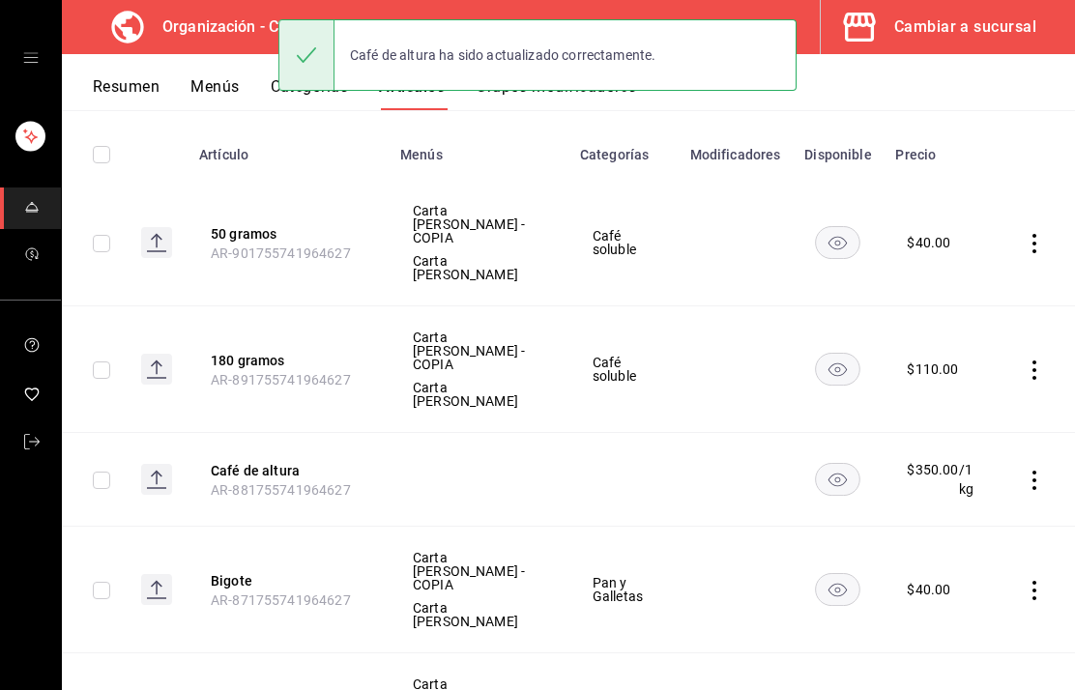
scroll to position [269, 0]
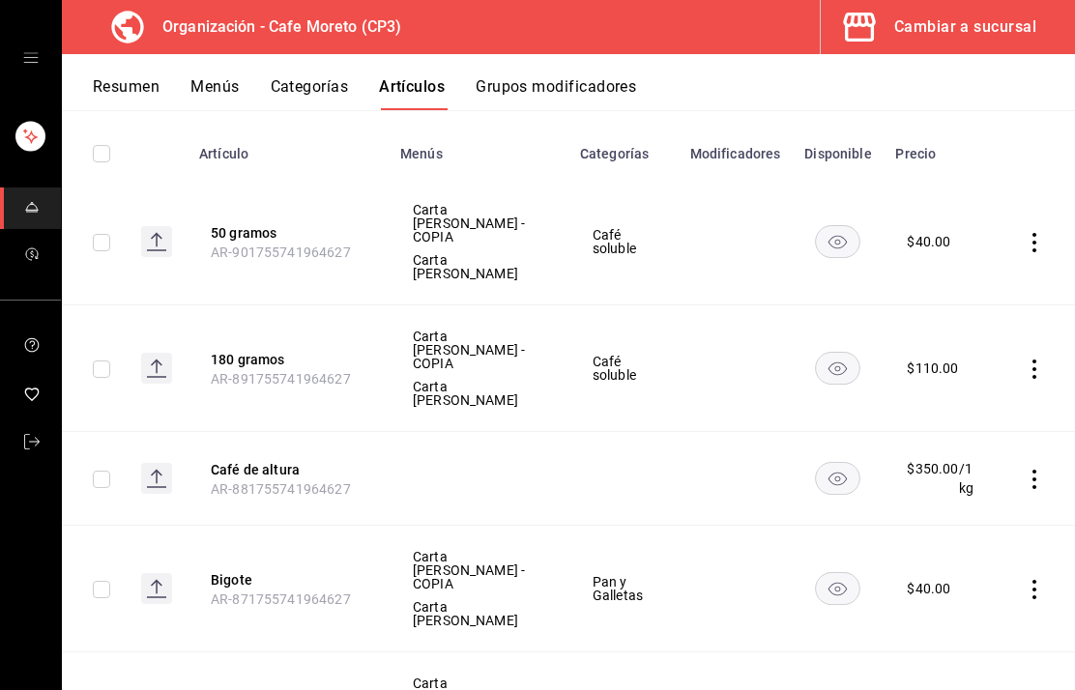
click at [1041, 470] on icon "actions" at bounding box center [1033, 479] width 19 height 19
click at [957, 465] on span "Editar" at bounding box center [976, 469] width 50 height 20
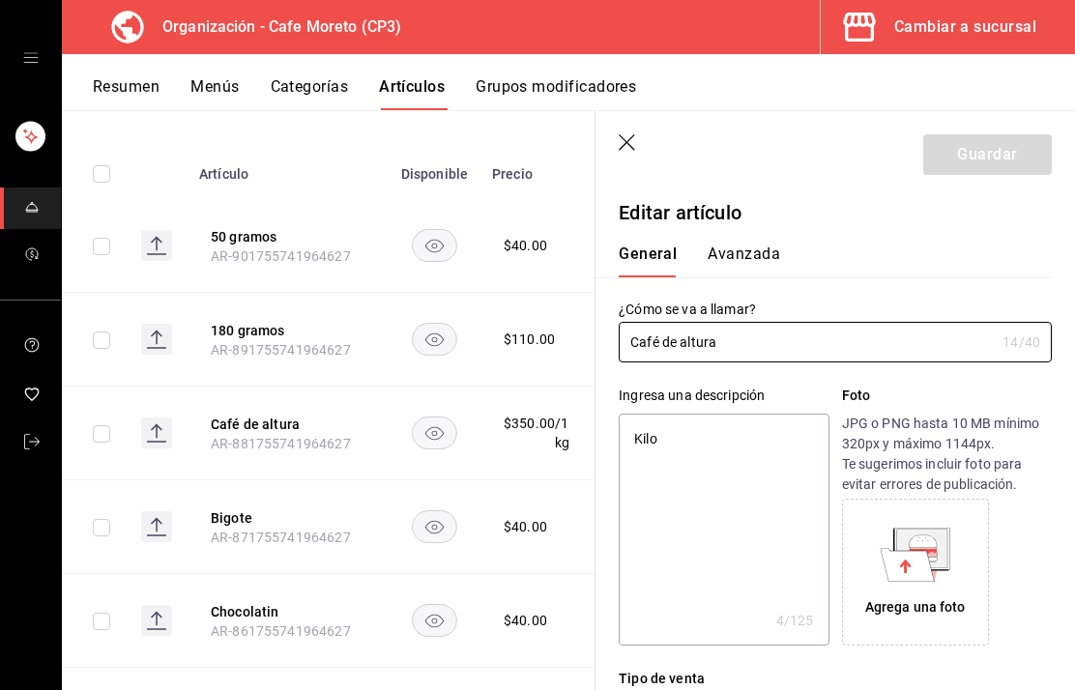
type textarea "x"
type input "$350.00"
type input "1"
radio input "false"
radio input "true"
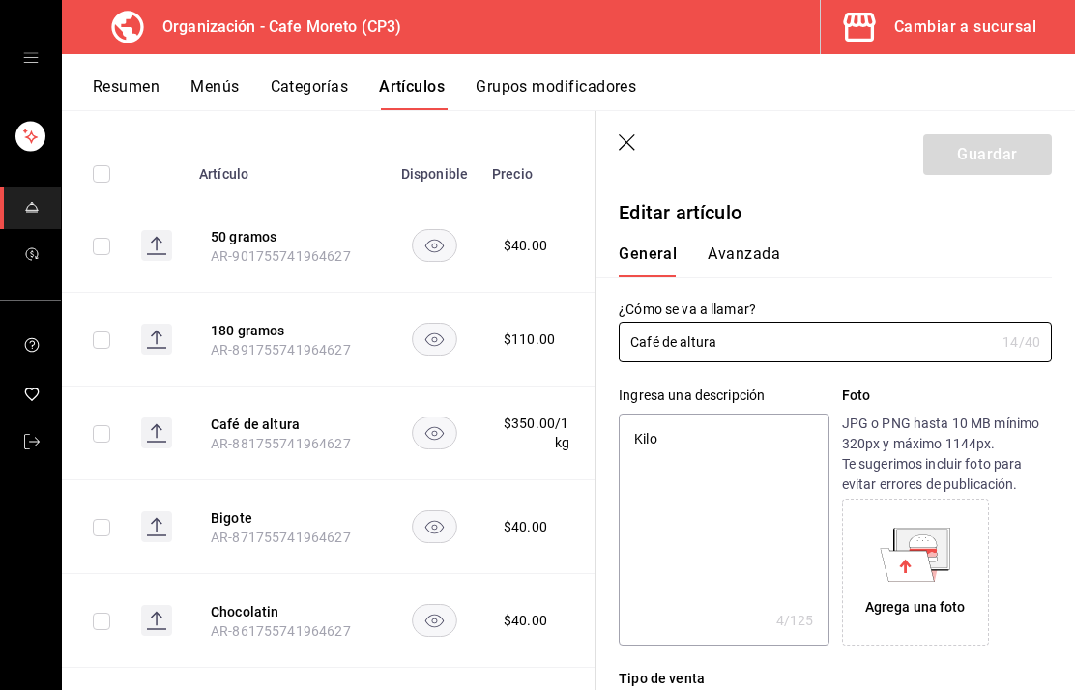
type input "KGM"
type input "90101500"
radio input "true"
click at [750, 253] on button "Avanzada" at bounding box center [743, 261] width 72 height 33
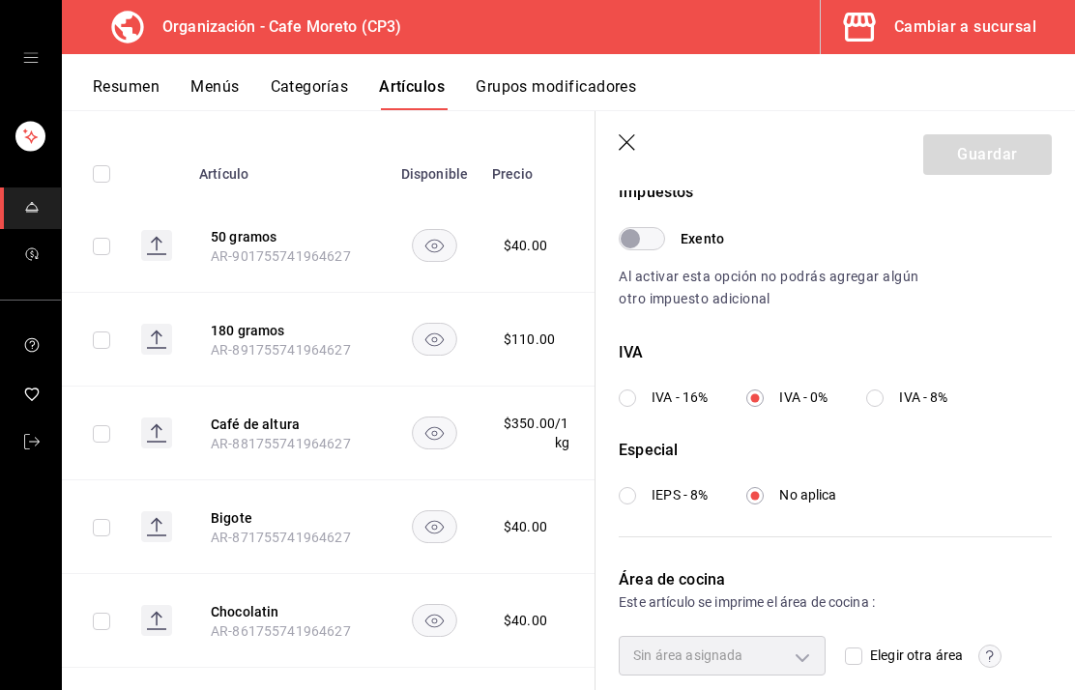
scroll to position [45, 0]
click at [996, 653] on circle "button" at bounding box center [990, 656] width 22 height 22
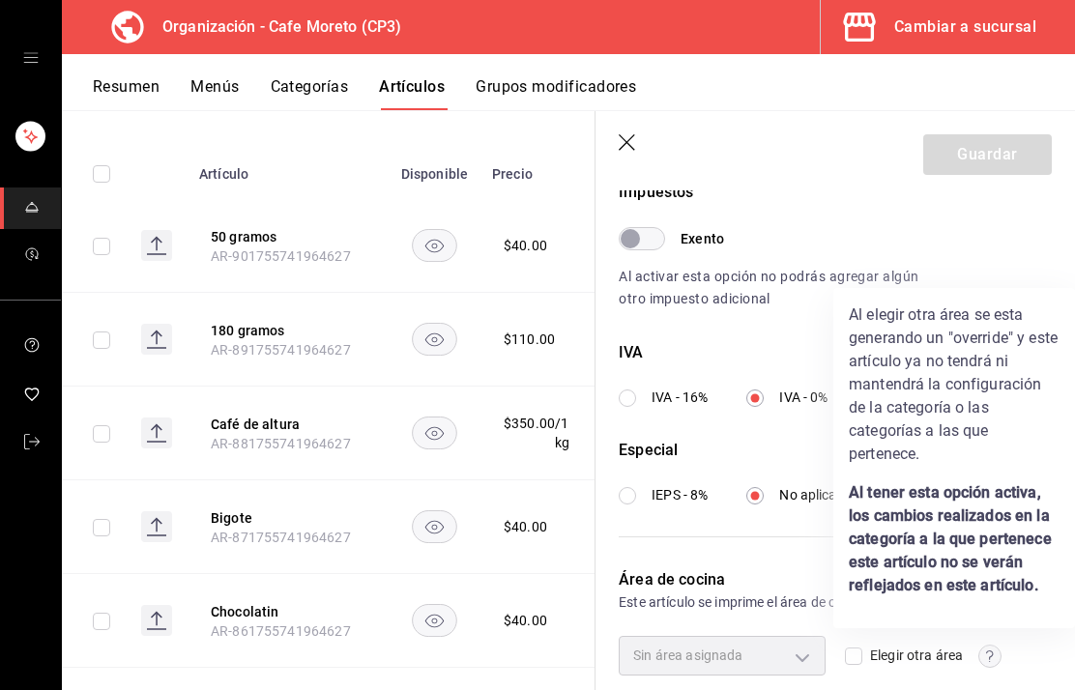
click at [804, 539] on div at bounding box center [537, 345] width 1075 height 690
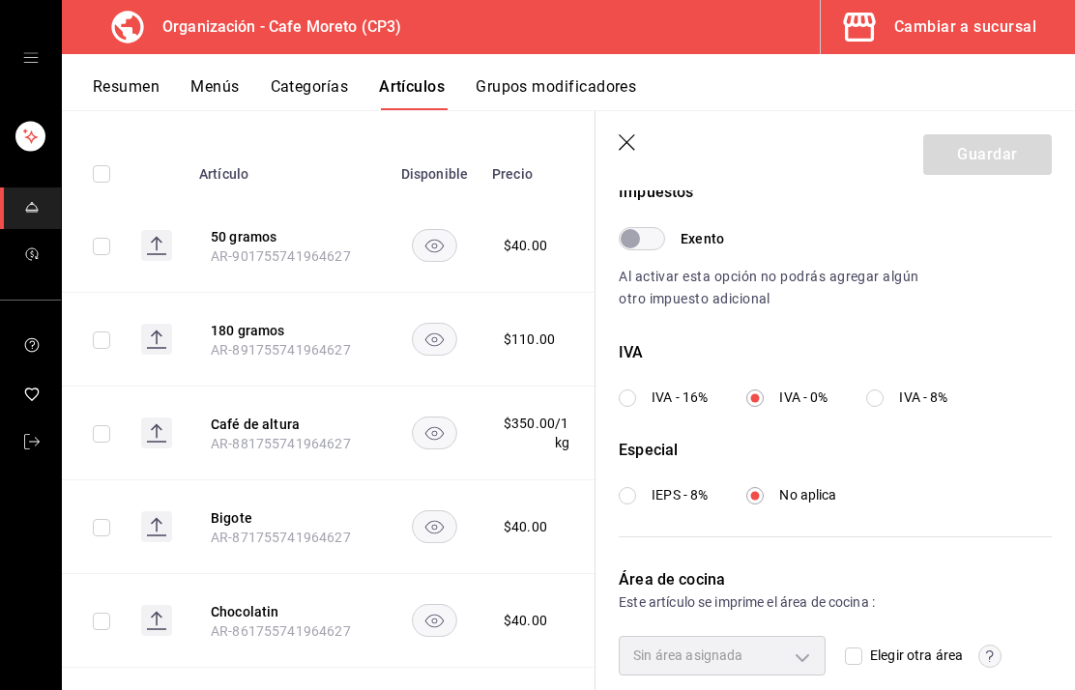
click at [861, 649] on input "Elegir otra área" at bounding box center [853, 656] width 17 height 17
checkbox input "true"
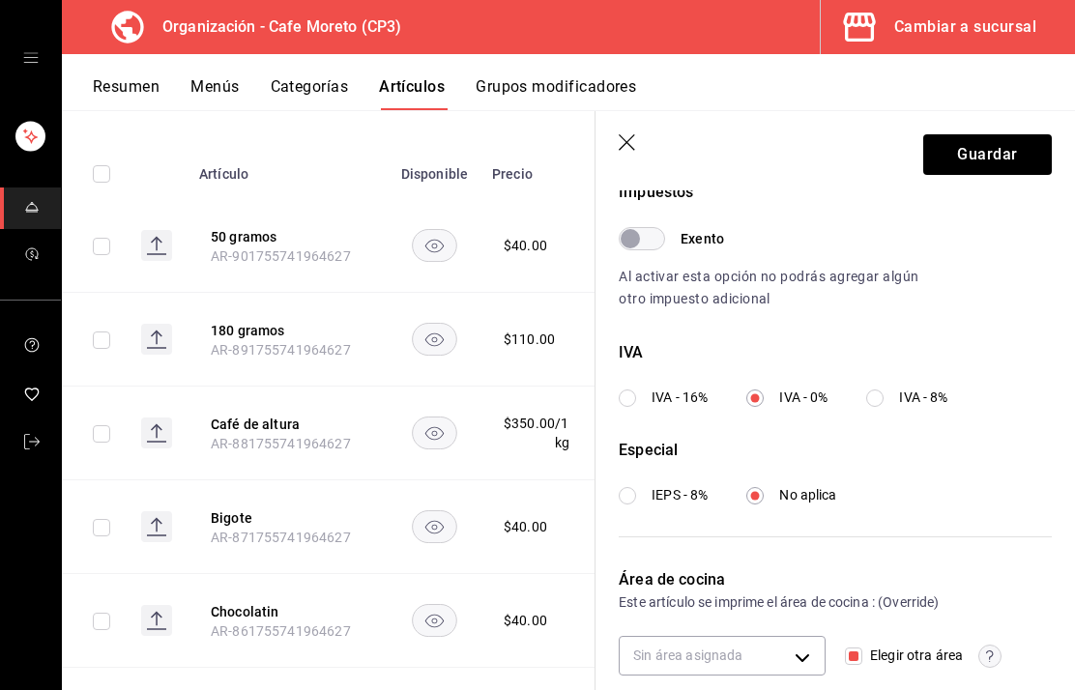
scroll to position [77, 0]
click at [808, 655] on body "Organización - Cafe Moreto (CP3) Cambiar a sucursal Resumen Menús Categorías Ar…" at bounding box center [537, 345] width 1075 height 690
click at [650, 662] on input "checkbox" at bounding box center [643, 661] width 17 height 17
checkbox input "true"
type input "ac7441a9-b2ac-48ae-a035-bf1ca09d11cd"
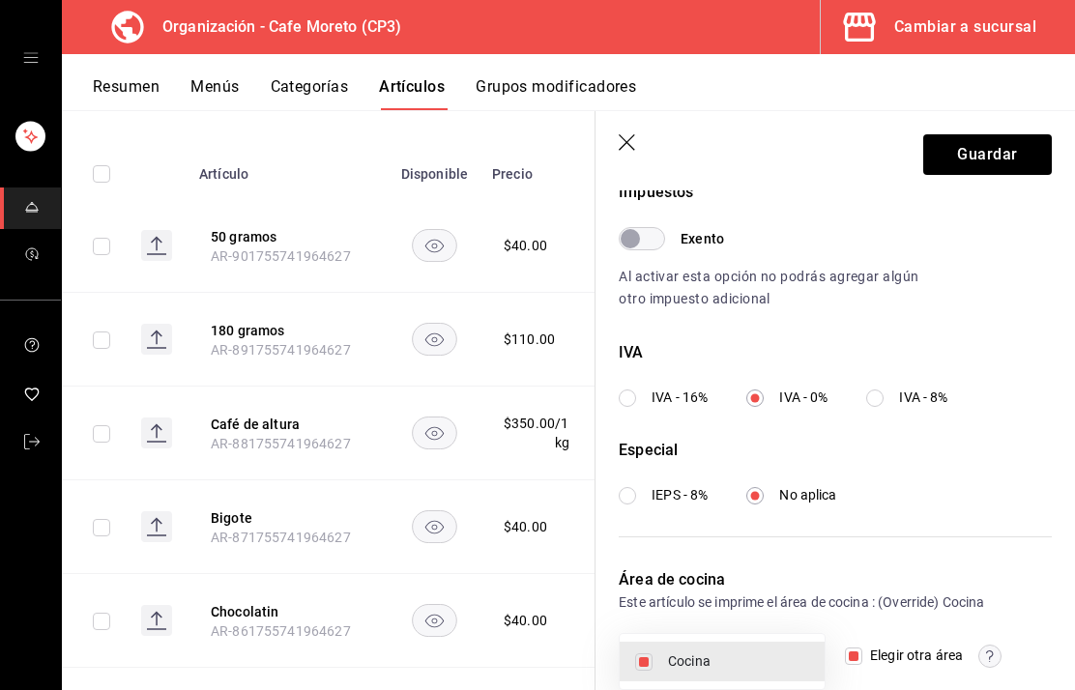
click at [639, 668] on input "checkbox" at bounding box center [643, 661] width 17 height 17
checkbox input "false"
click at [994, 153] on div at bounding box center [537, 345] width 1075 height 690
click at [1012, 153] on button "Guardar" at bounding box center [987, 154] width 129 height 41
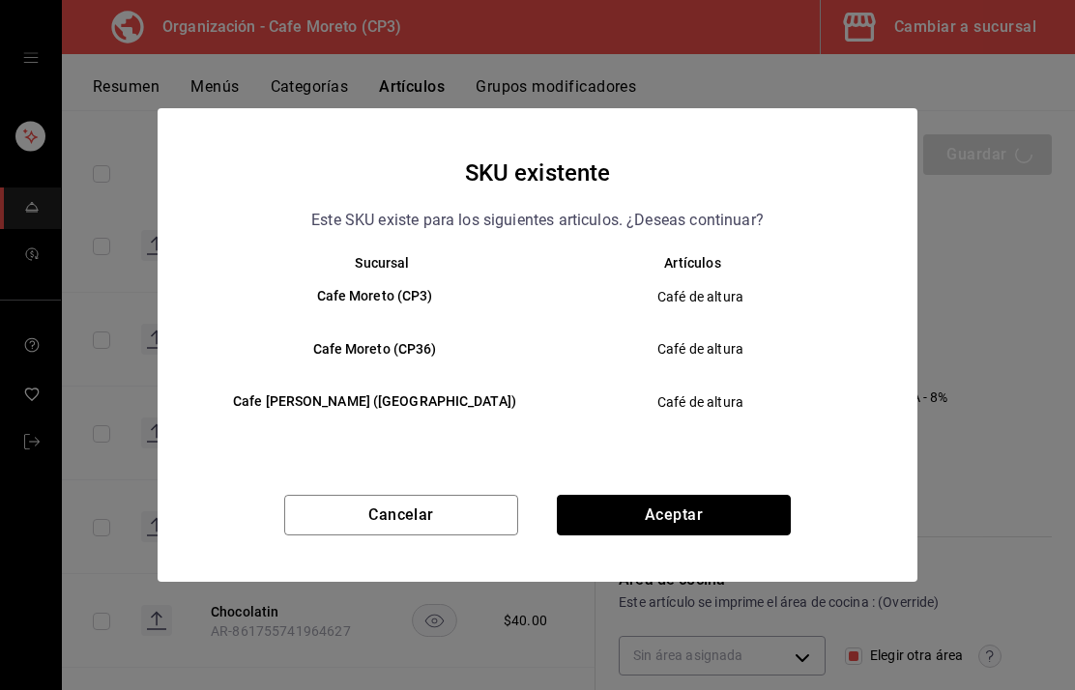
click at [699, 511] on button "Aceptar" at bounding box center [674, 515] width 234 height 41
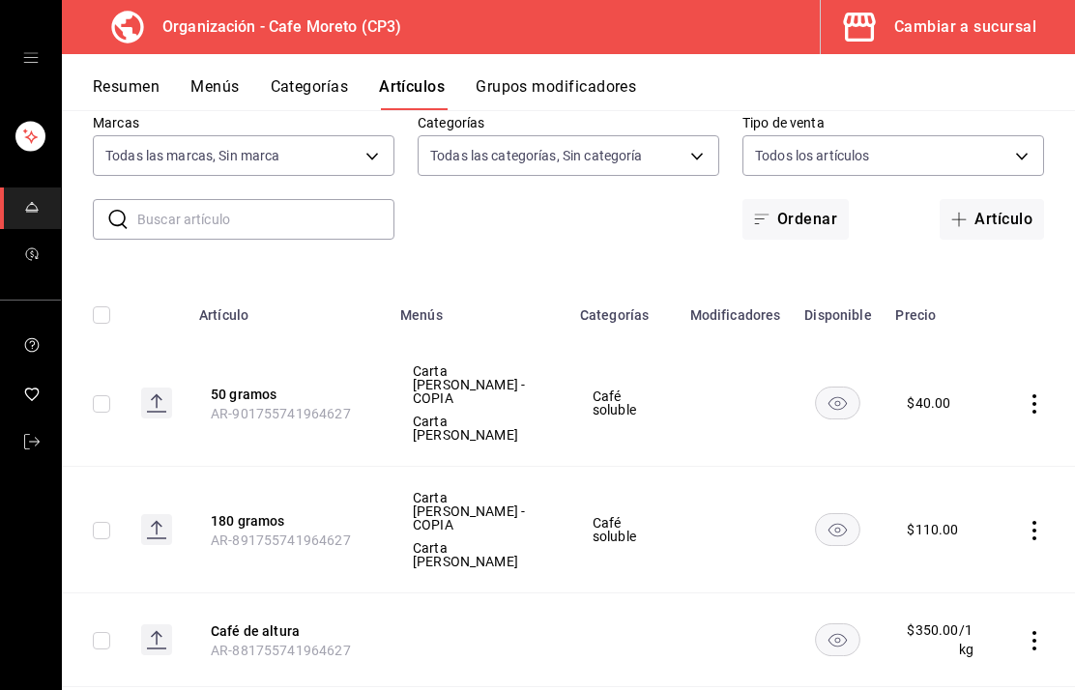
scroll to position [105, 0]
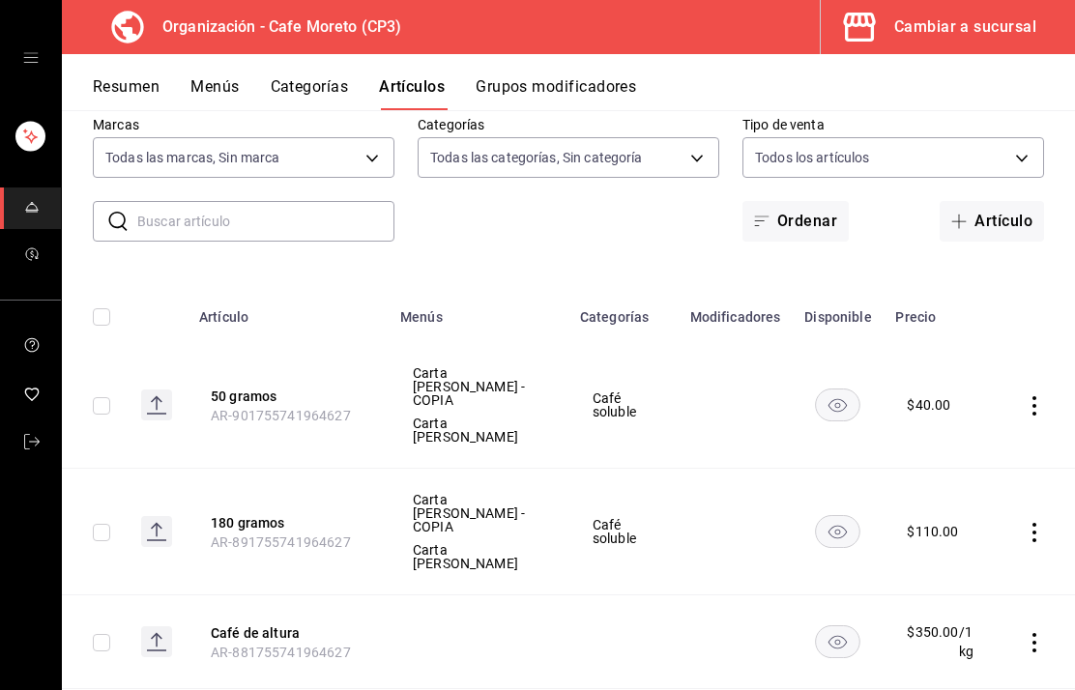
click at [287, 33] on h3 "Organización - Cafe Moreto (CP3)" at bounding box center [274, 26] width 254 height 23
click at [937, 31] on div "Cambiar a sucursal" at bounding box center [965, 27] width 142 height 27
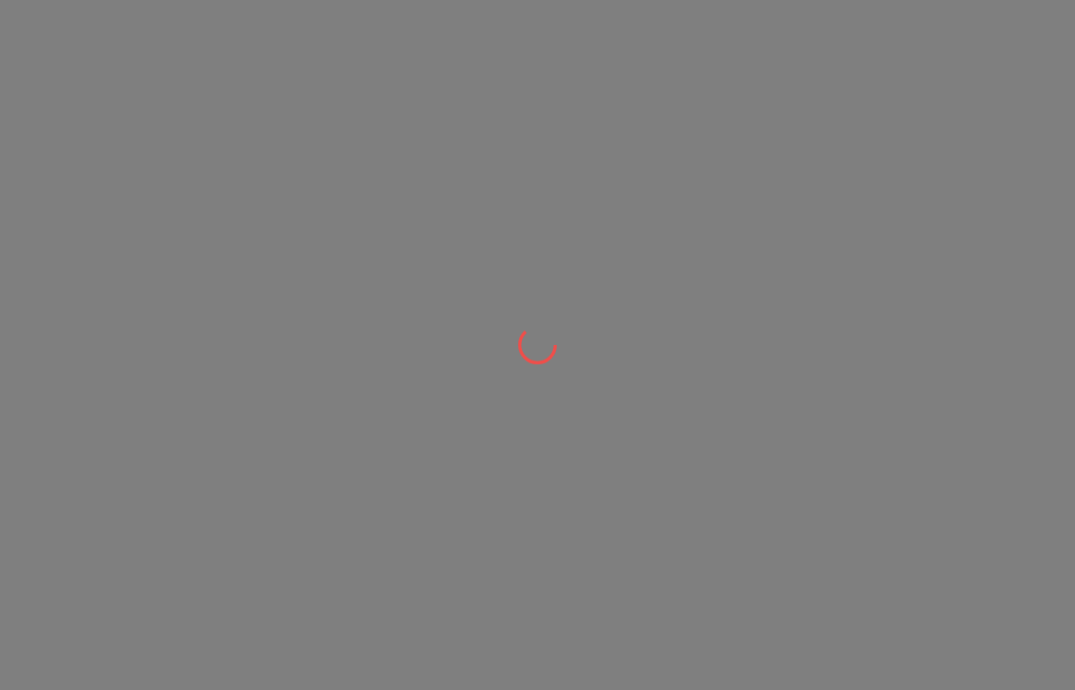
scroll to position [0, 0]
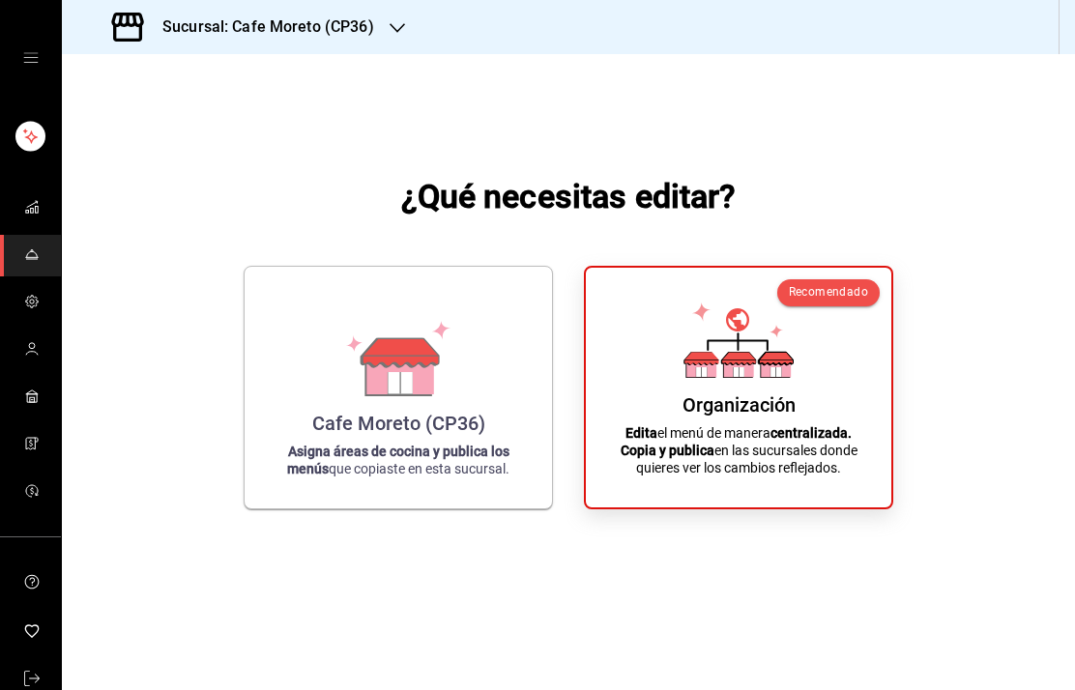
click at [380, 31] on div "Sucursal: Cafe Moreto (CP36)" at bounding box center [244, 27] width 335 height 54
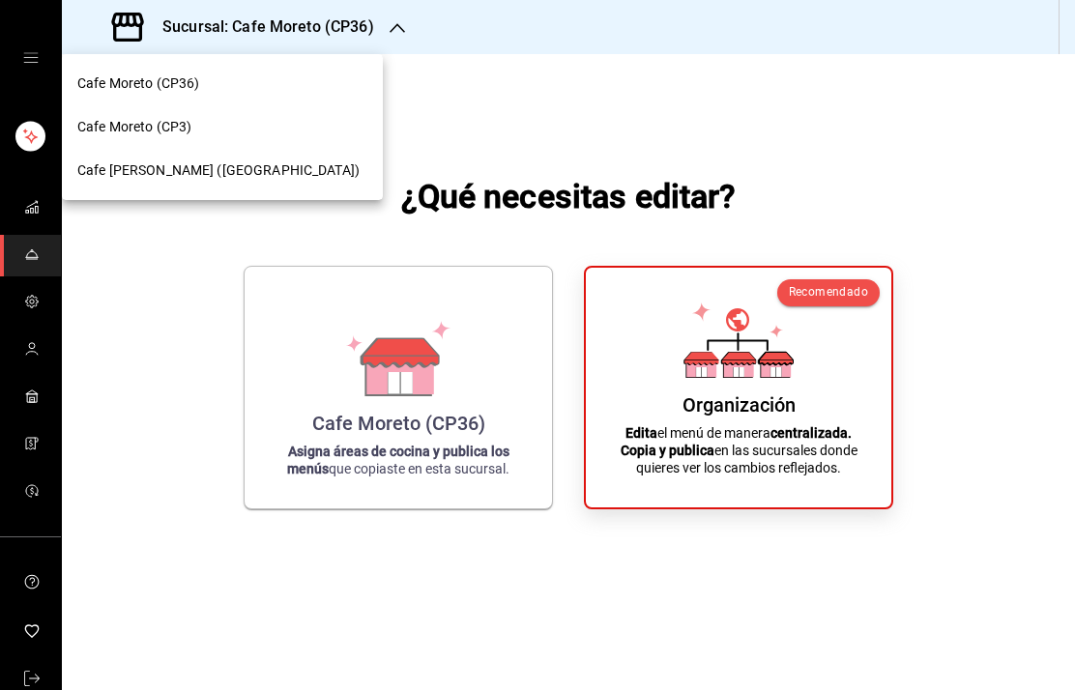
click at [299, 31] on div at bounding box center [537, 345] width 1075 height 690
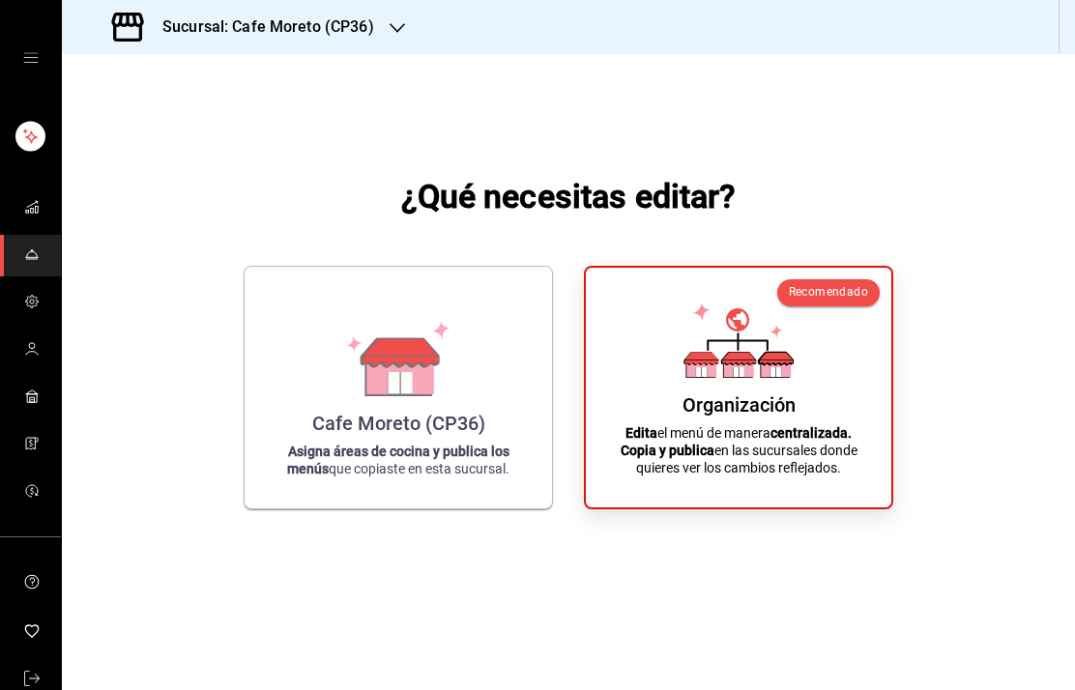
click at [373, 396] on icon at bounding box center [397, 376] width 67 height 42
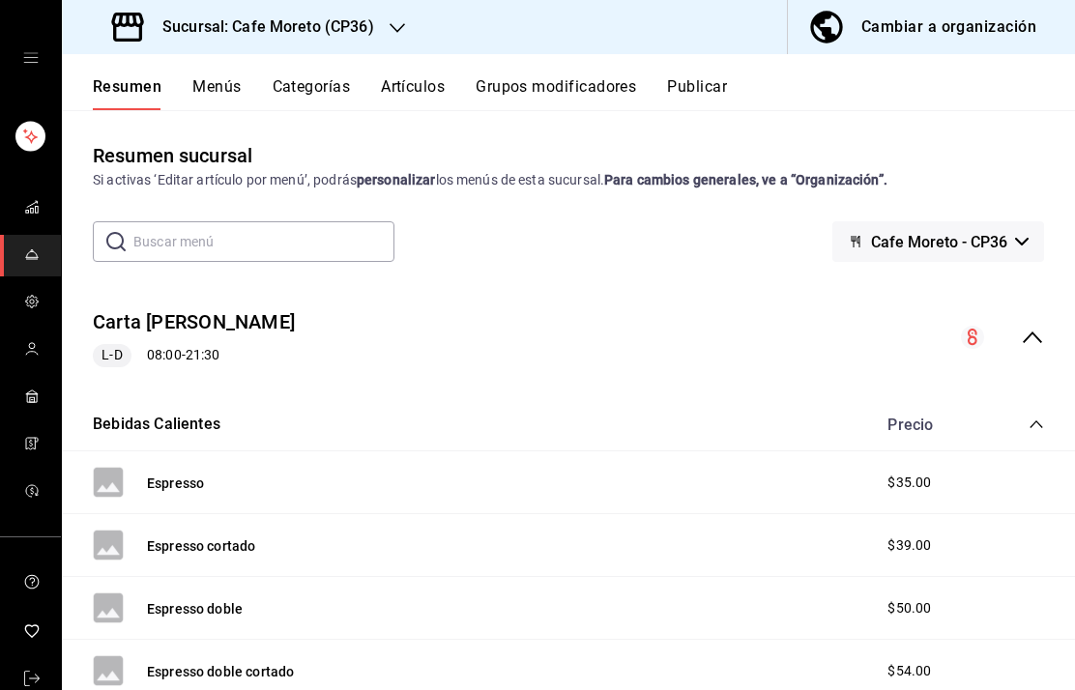
click at [418, 88] on button "Artículos" at bounding box center [413, 93] width 64 height 33
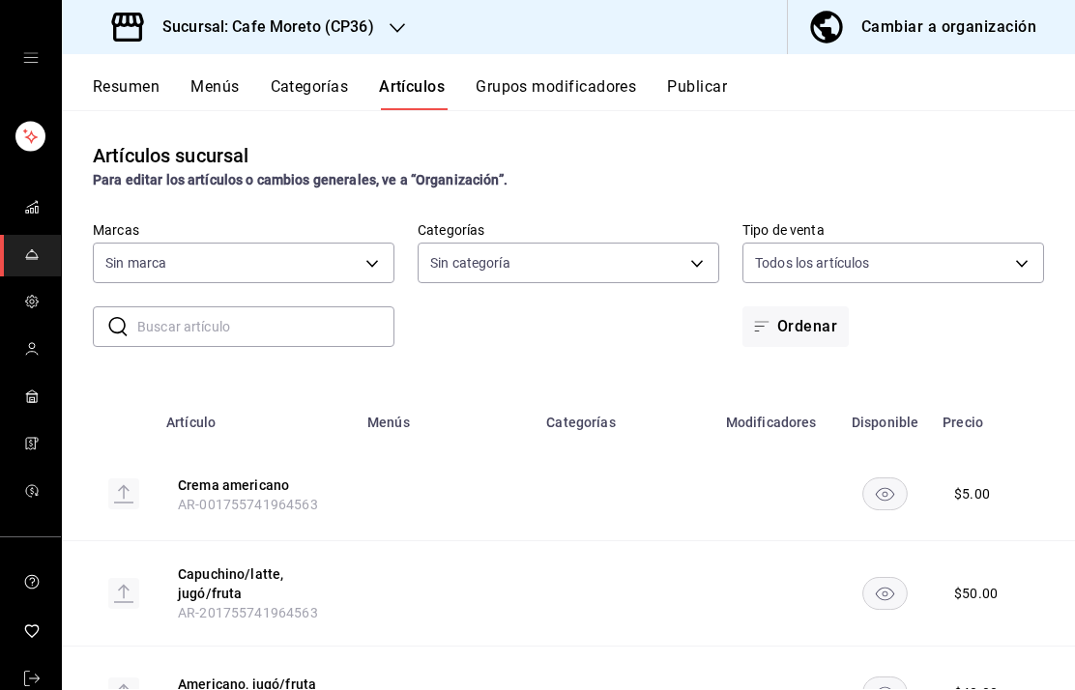
type input "14973aab-c9cc-48cb-9bb2-8f78a4739193"
click at [695, 262] on body "Sucursal: Cafe Moreto (CP36) Cambiar a organización Resumen Menús Categorías Ar…" at bounding box center [537, 345] width 1075 height 690
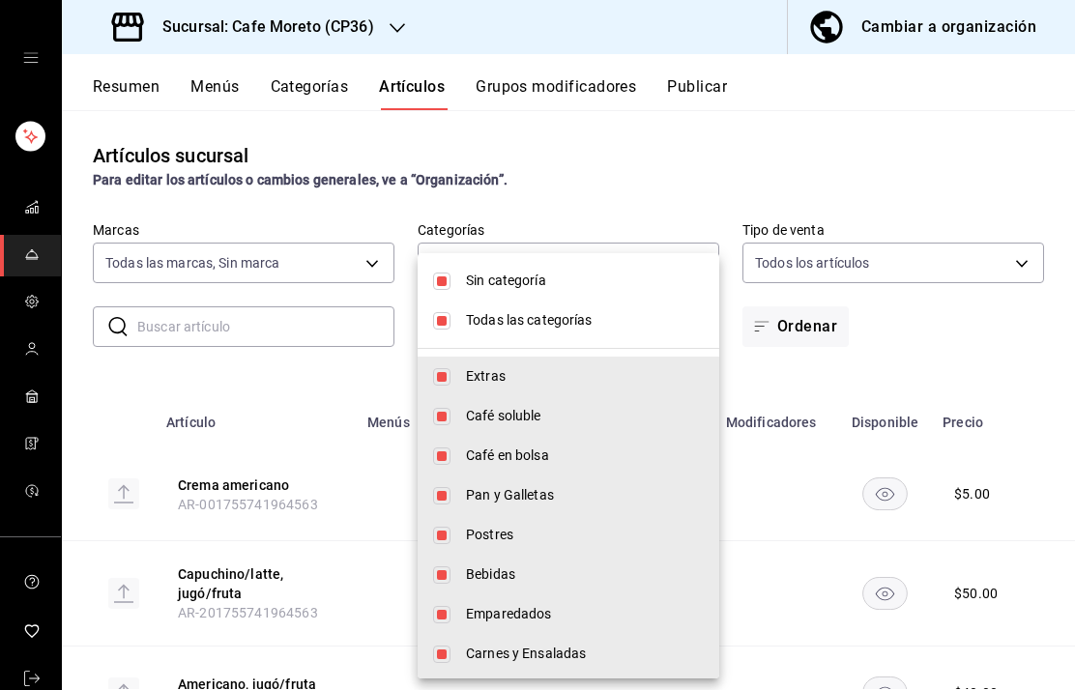
click at [533, 455] on span "Café en bolsa" at bounding box center [585, 456] width 238 height 20
type input "02b90e95-80a2-4d82-a613-421aaf02570c,39dc89e2-a6b4-42e7-9e4b-b5ded44c80c7,32315…"
checkbox input "false"
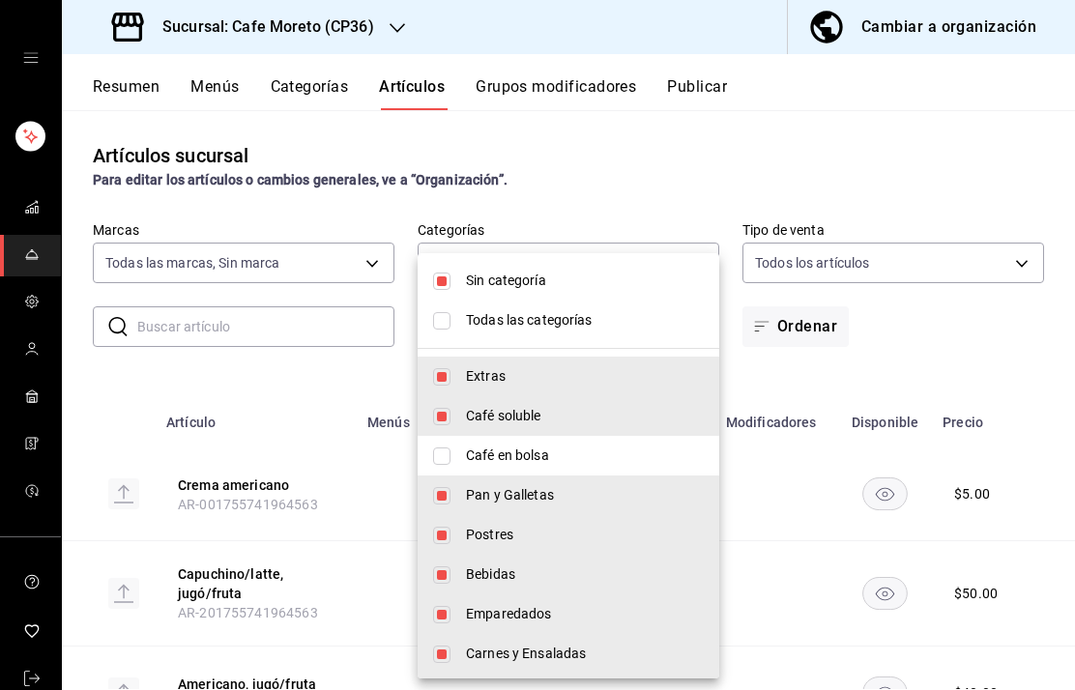
click at [523, 461] on span "Café en bolsa" at bounding box center [585, 456] width 238 height 20
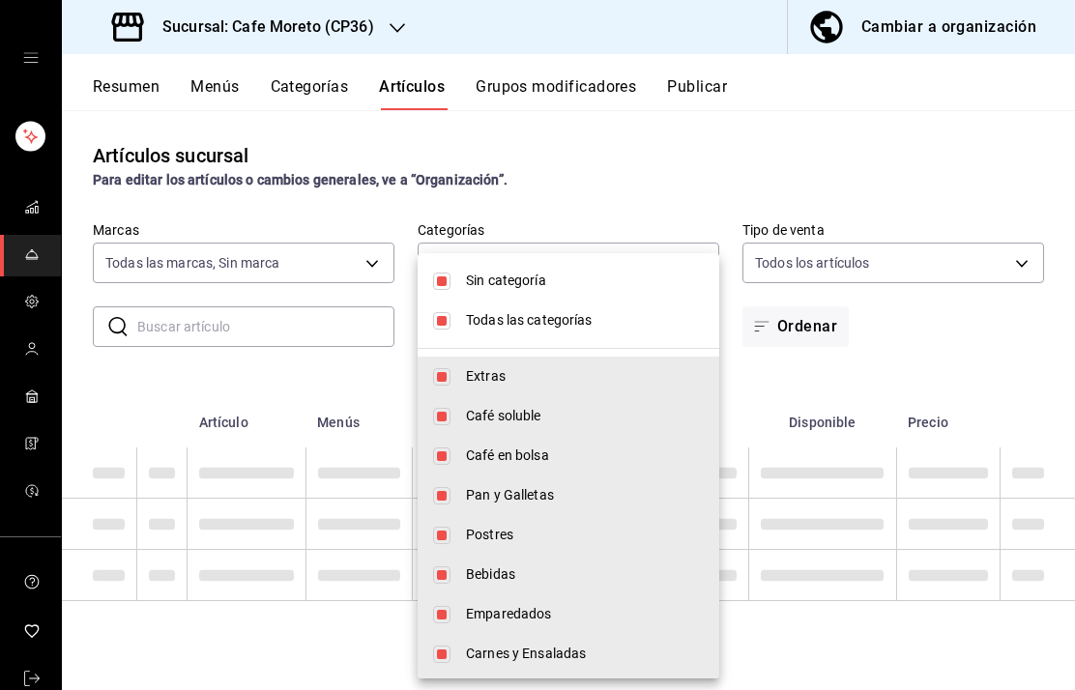
type input "02b90e95-80a2-4d82-a613-421aaf02570c,39dc89e2-a6b4-42e7-9e4b-b5ded44c80c7,32315…"
checkbox input "true"
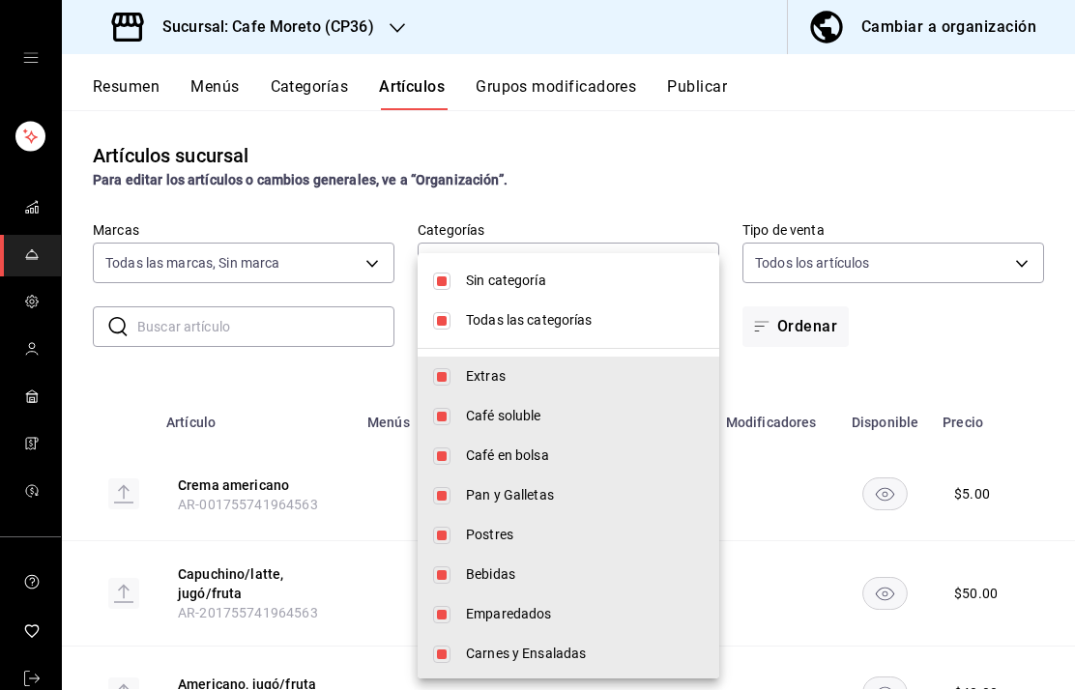
click at [728, 157] on div at bounding box center [537, 345] width 1075 height 690
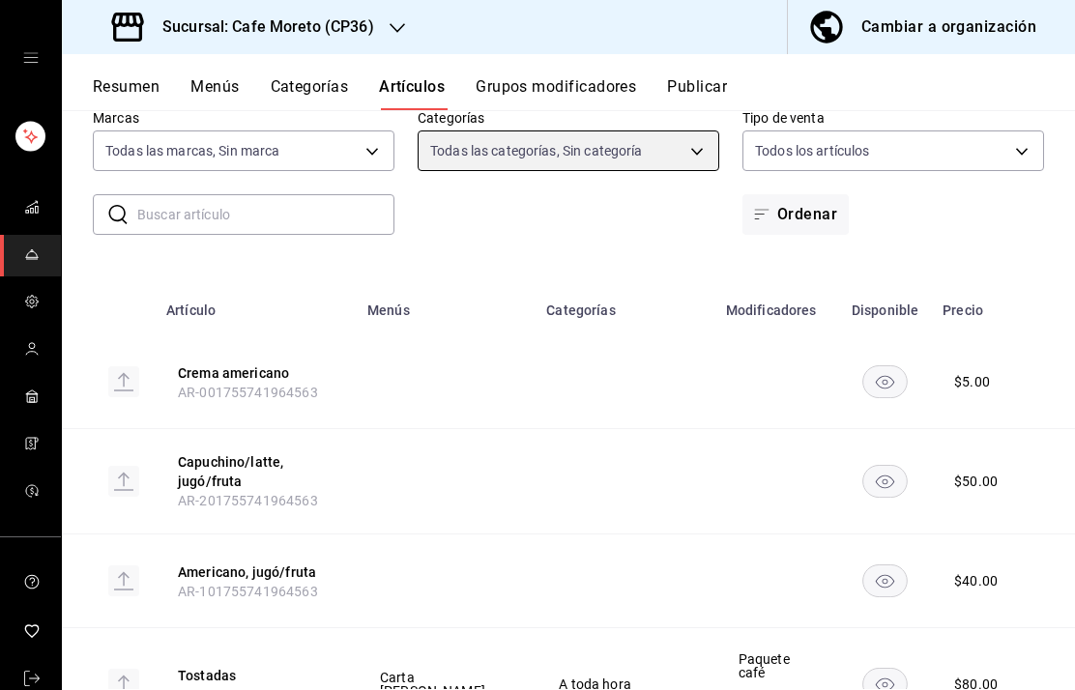
scroll to position [120, 0]
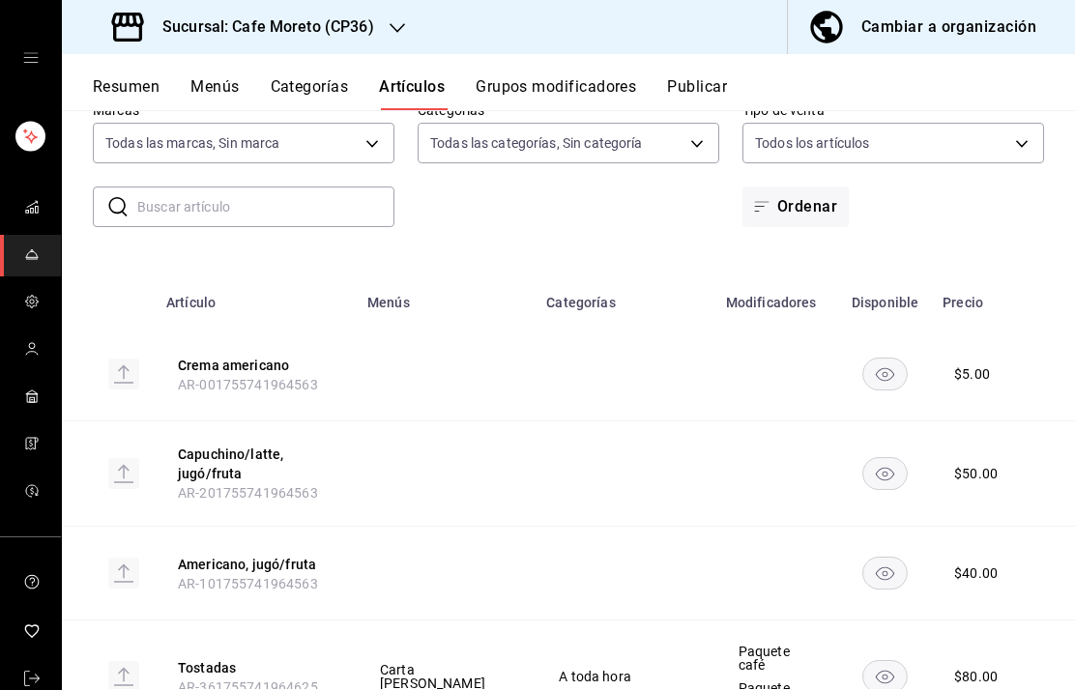
click at [672, 134] on body "Sucursal: Cafe Moreto (CP36) Cambiar a organización Resumen Menús Categorías Ar…" at bounding box center [537, 345] width 1075 height 690
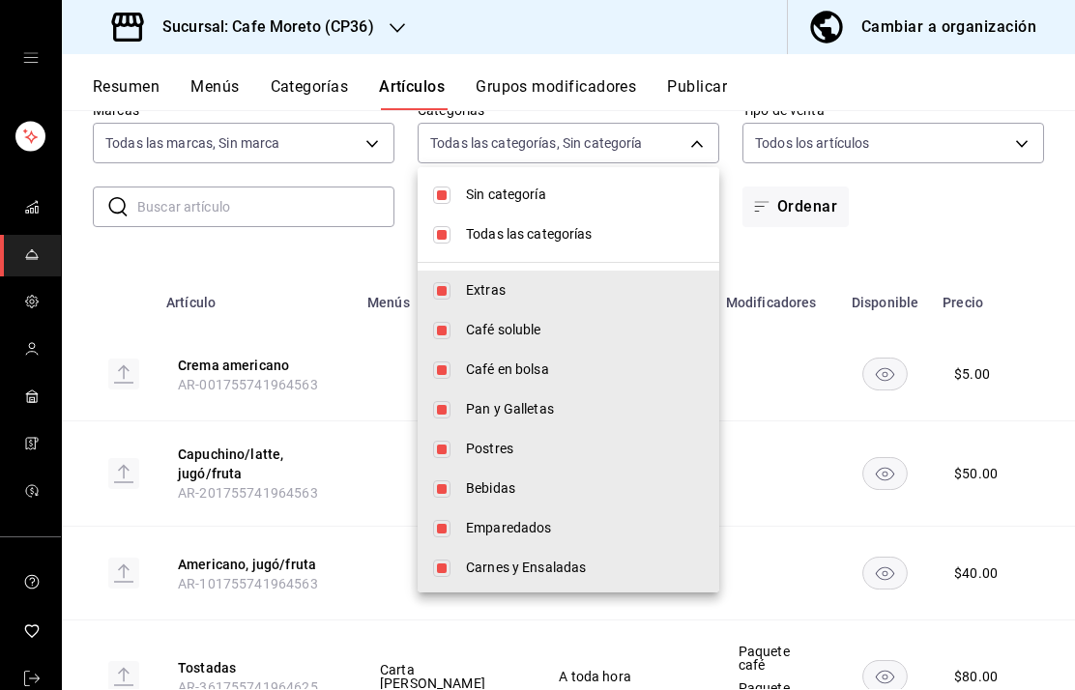
click at [524, 196] on span "Sin categoría" at bounding box center [585, 195] width 238 height 20
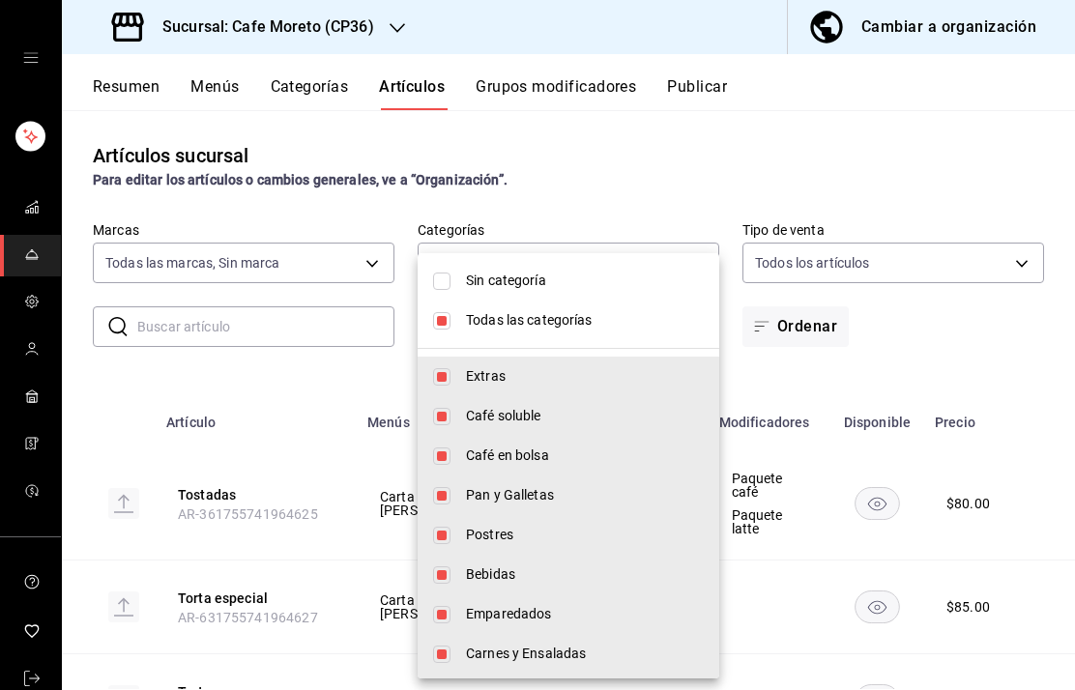
click at [513, 279] on span "Sin categoría" at bounding box center [585, 281] width 238 height 20
checkbox input "true"
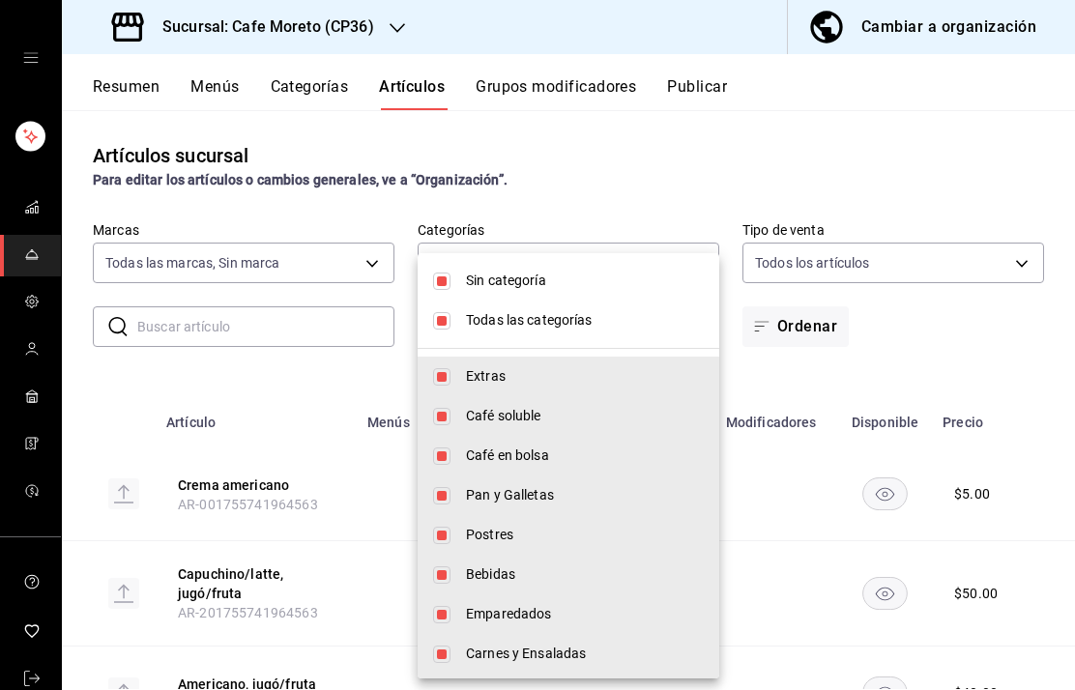
click at [453, 317] on li "Todas las categorías" at bounding box center [569, 321] width 302 height 40
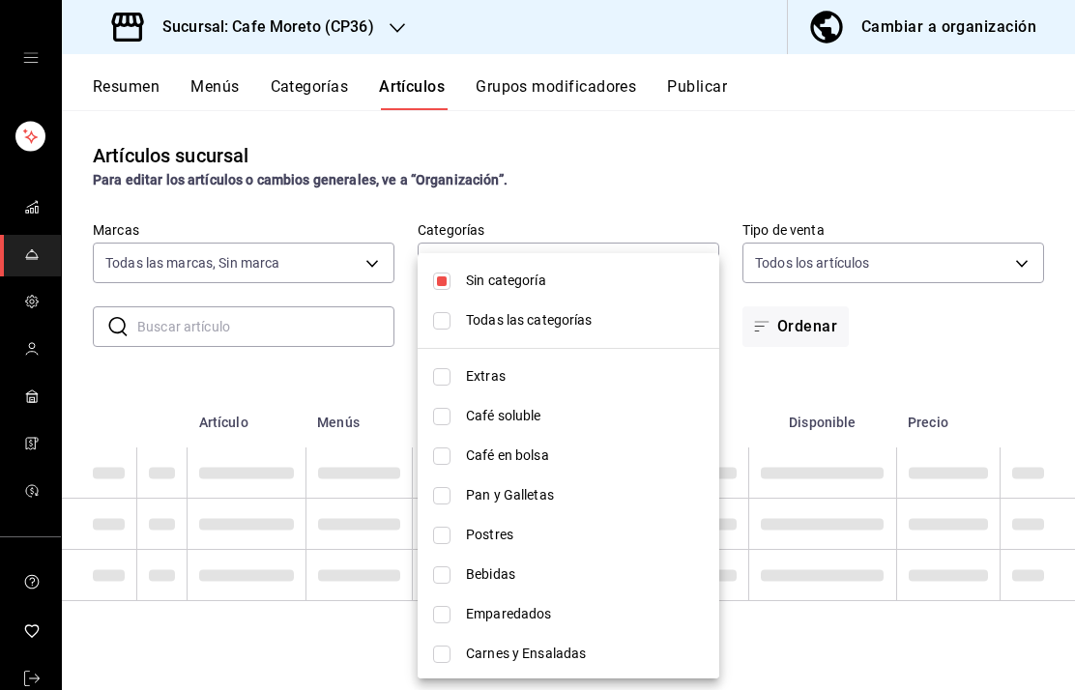
checkbox input "false"
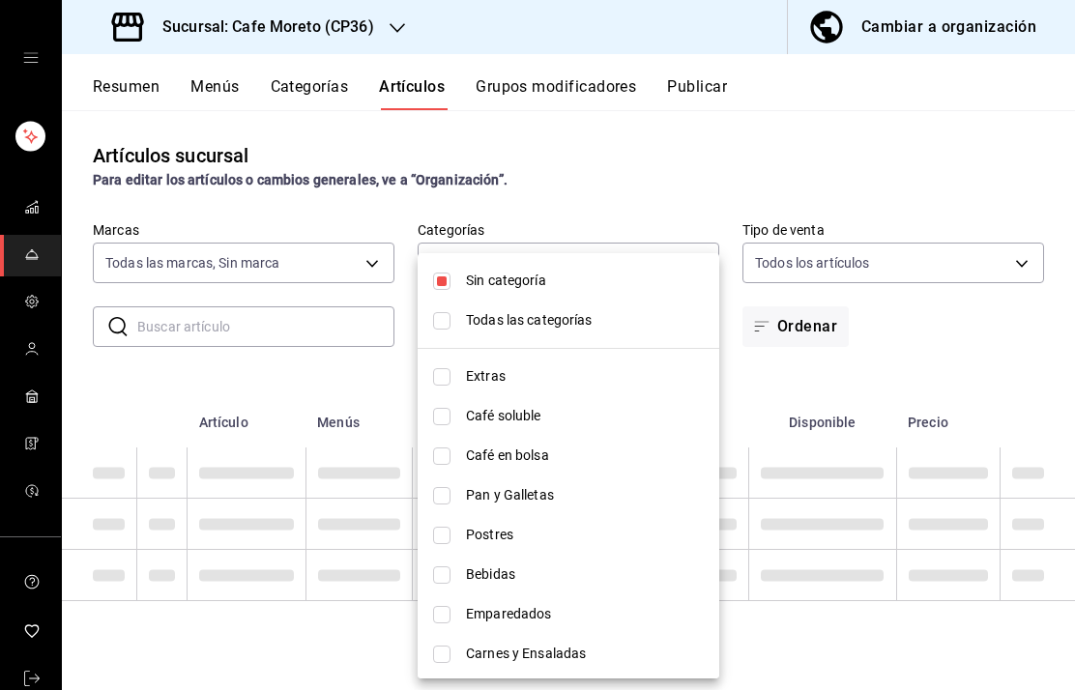
checkbox input "false"
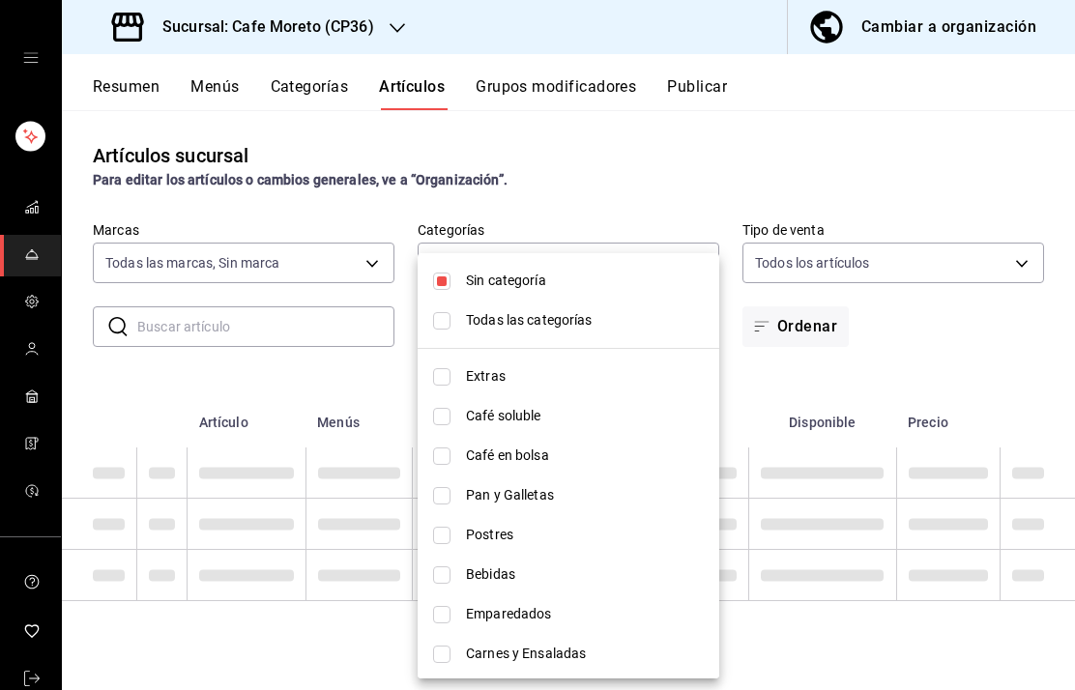
checkbox input "false"
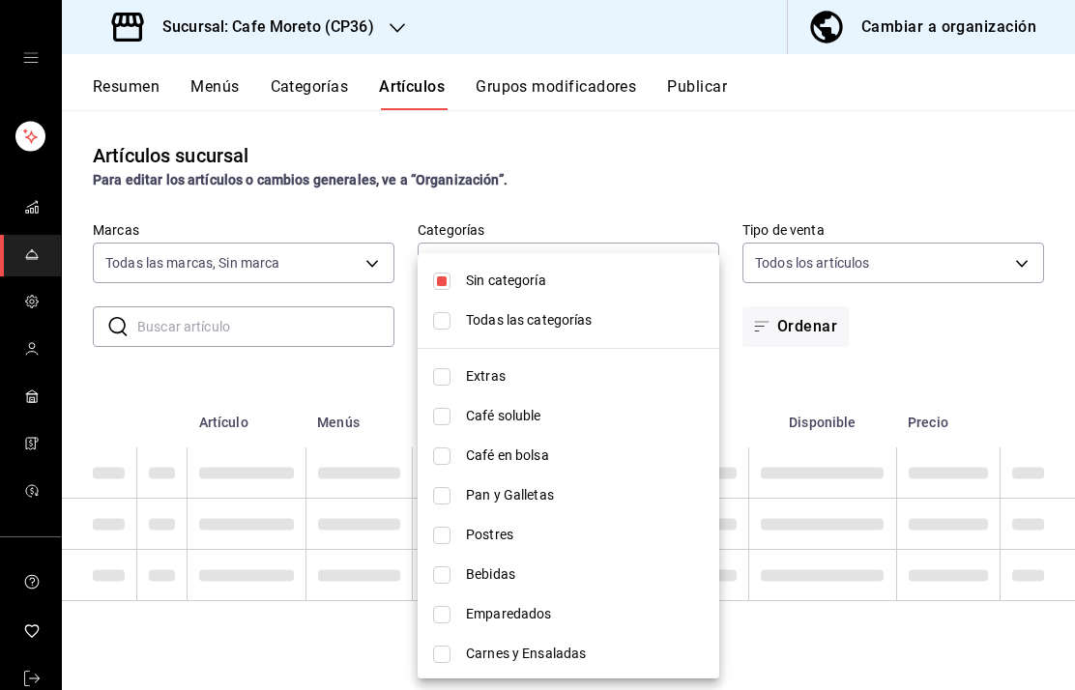
checkbox input "false"
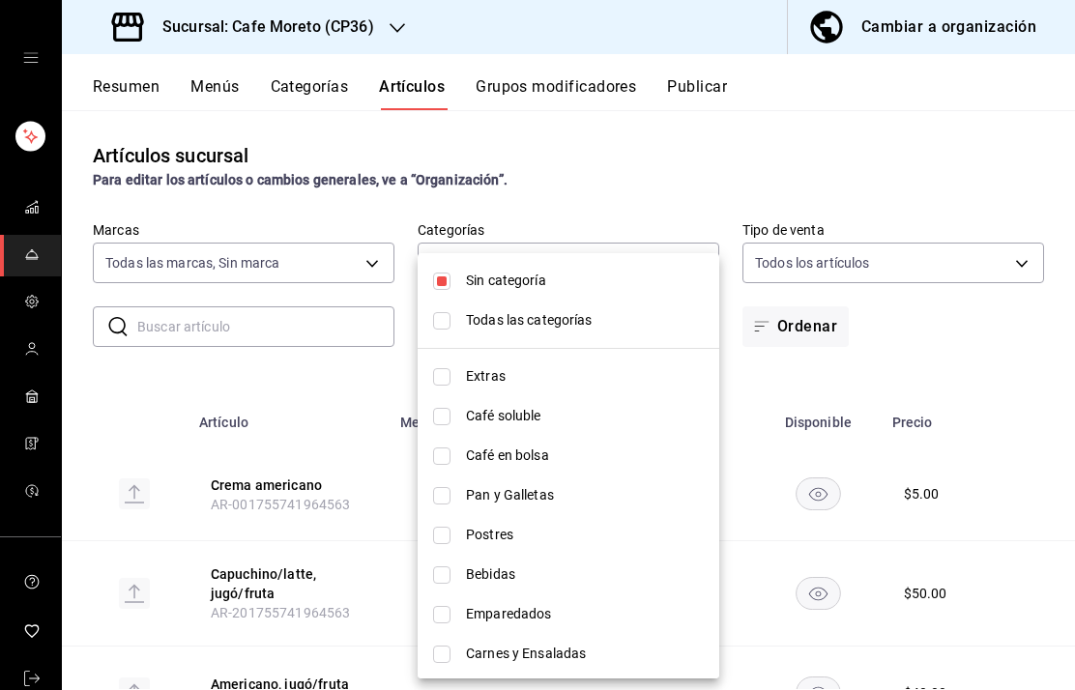
click at [983, 136] on div at bounding box center [537, 345] width 1075 height 690
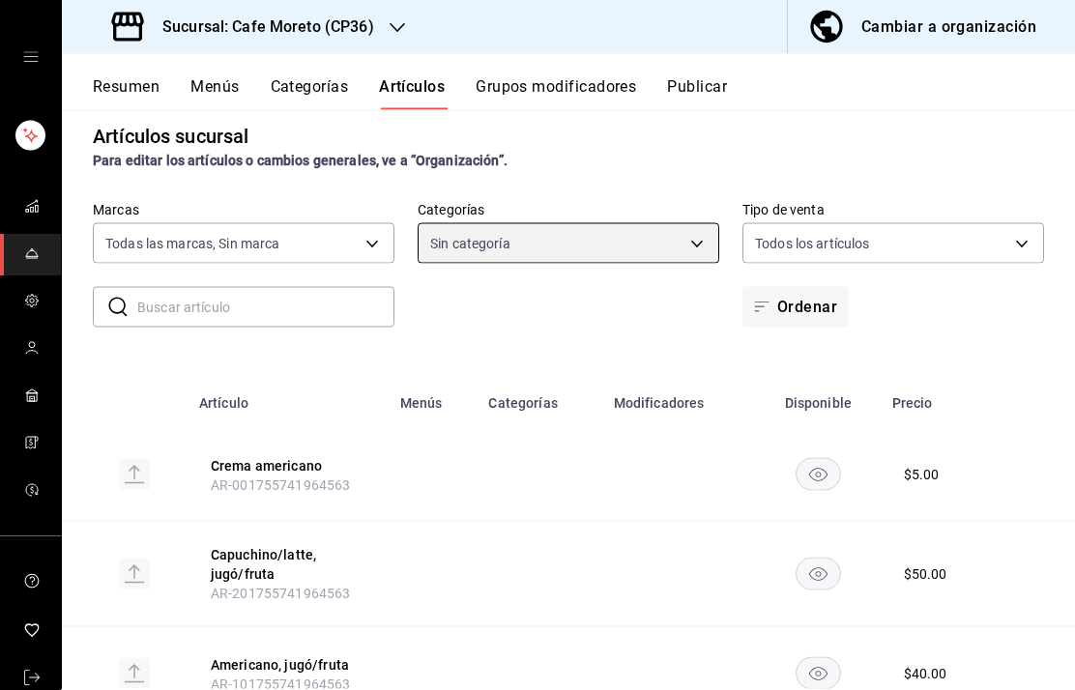
scroll to position [77, 0]
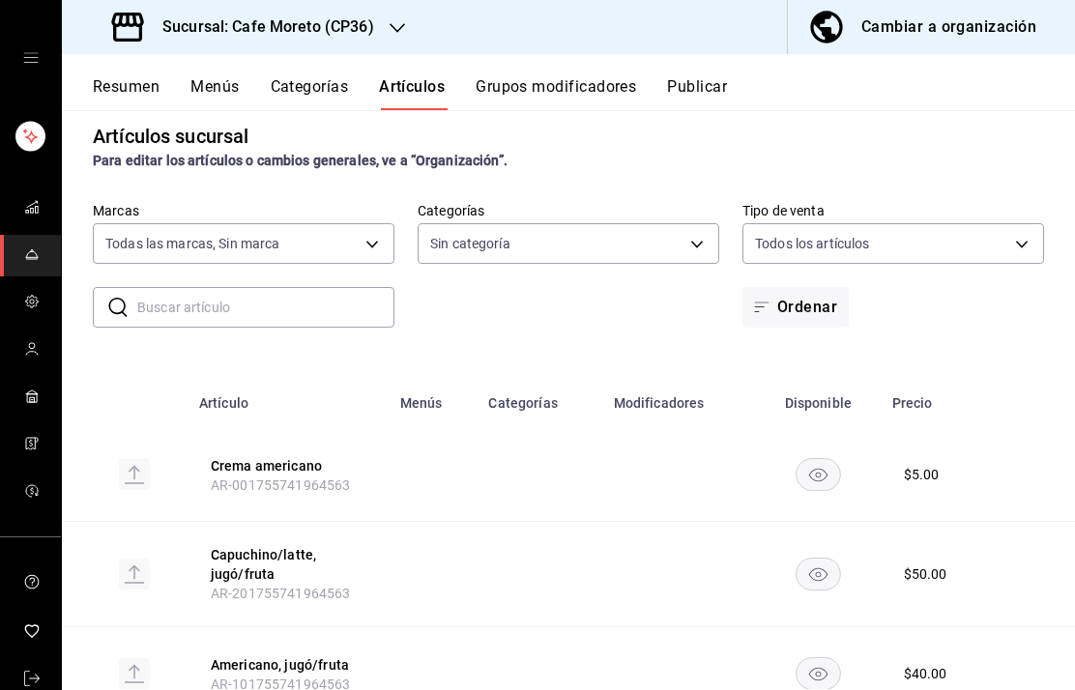
click at [688, 169] on body "Sucursal: Cafe Moreto (CP36) Cambiar a organización Resumen Menús Categorías Ar…" at bounding box center [537, 345] width 1075 height 690
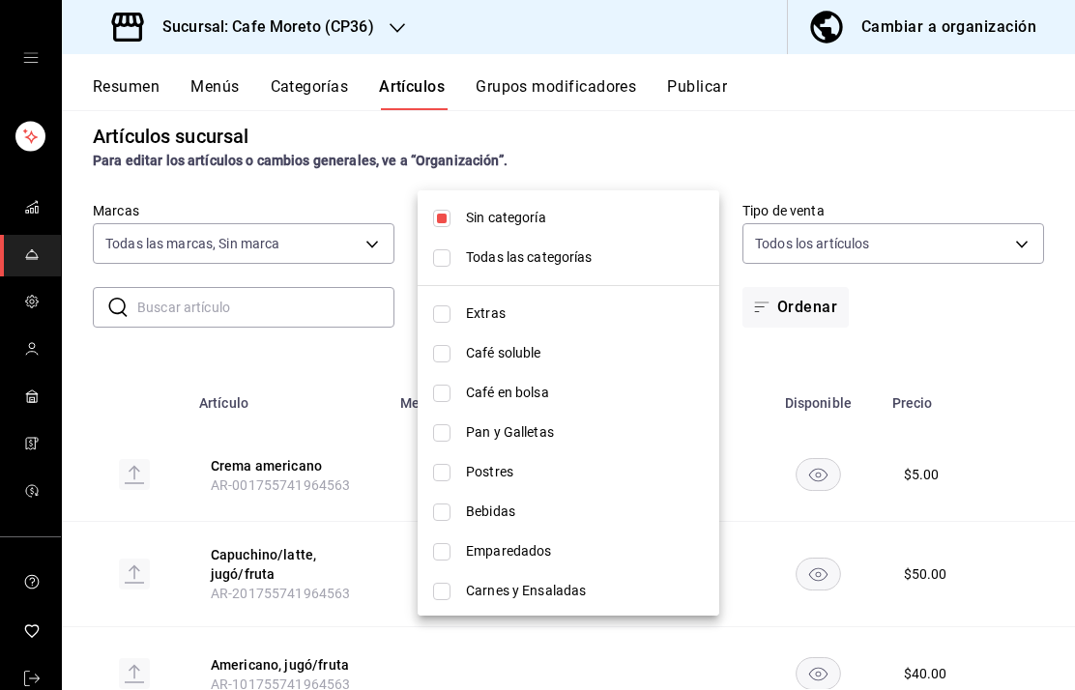
click at [989, 86] on div at bounding box center [537, 345] width 1075 height 690
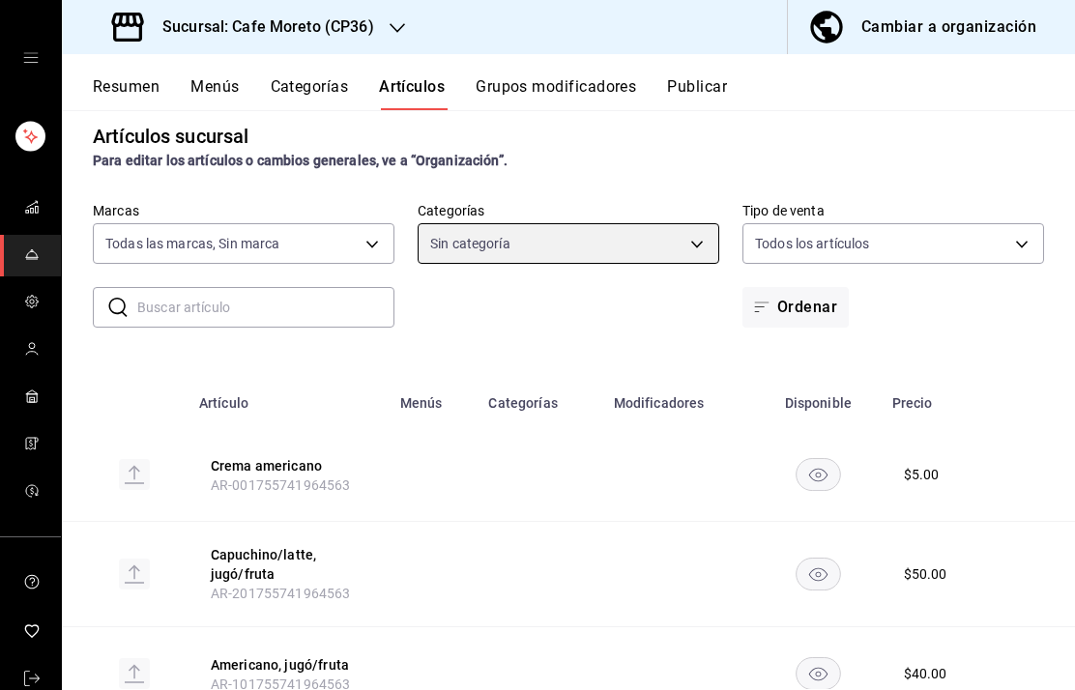
scroll to position [0, 0]
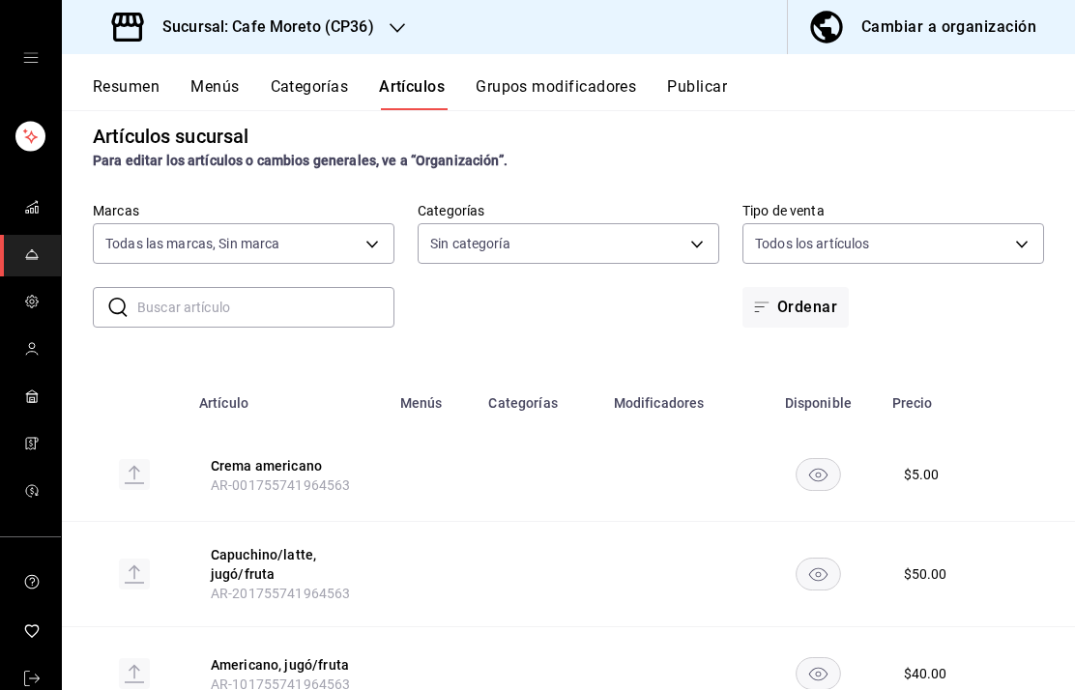
click at [325, 78] on button "Categorías" at bounding box center [310, 93] width 78 height 33
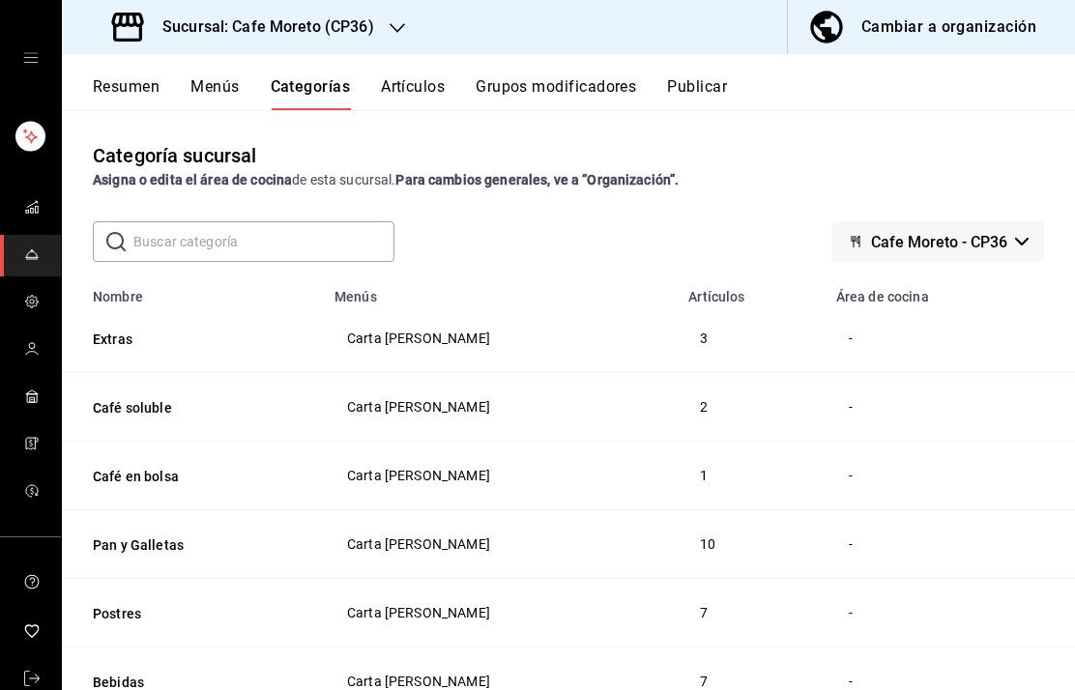
click at [441, 88] on button "Artículos" at bounding box center [413, 93] width 64 height 33
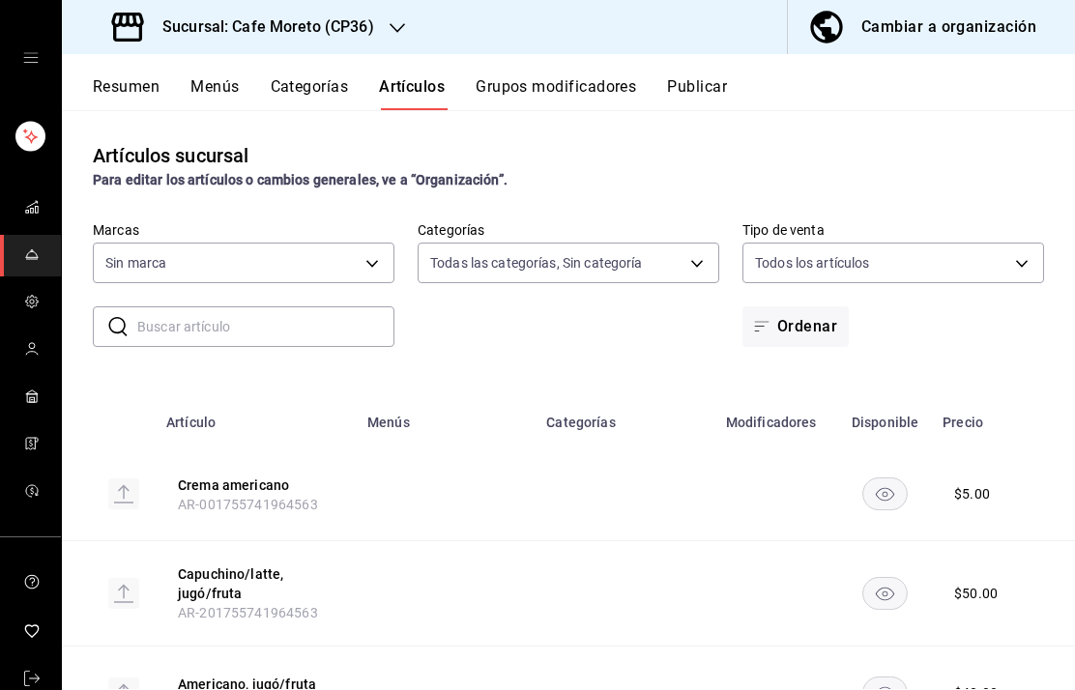
type input "02b90e95-80a2-4d82-a613-421aaf02570c,39dc89e2-a6b4-42e7-9e4b-b5ded44c80c7,4559c…"
type input "14973aab-c9cc-48cb-9bb2-8f78a4739193"
click at [570, 80] on button "Grupos modificadores" at bounding box center [556, 93] width 160 height 33
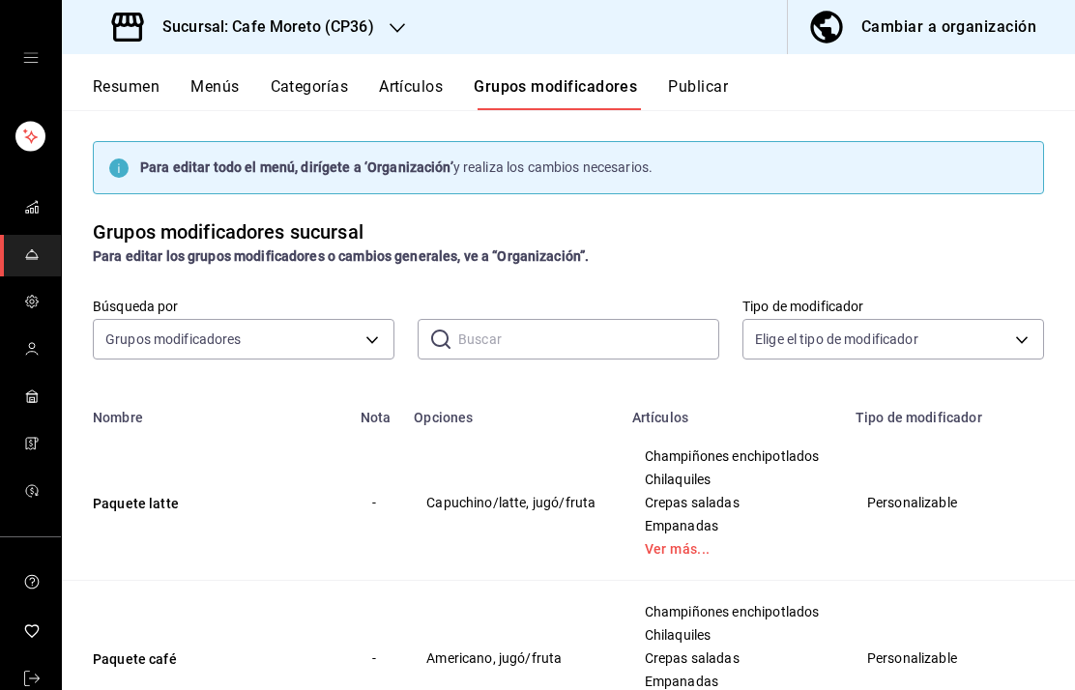
click at [935, 22] on div "Cambiar a organización" at bounding box center [948, 27] width 175 height 27
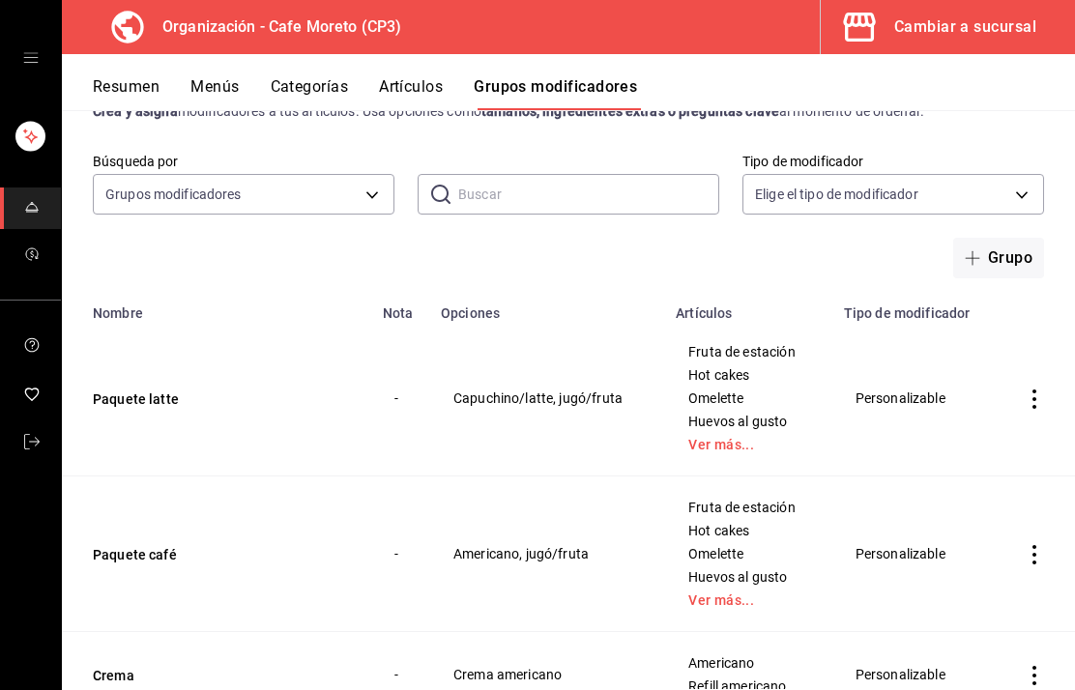
scroll to position [67, 0]
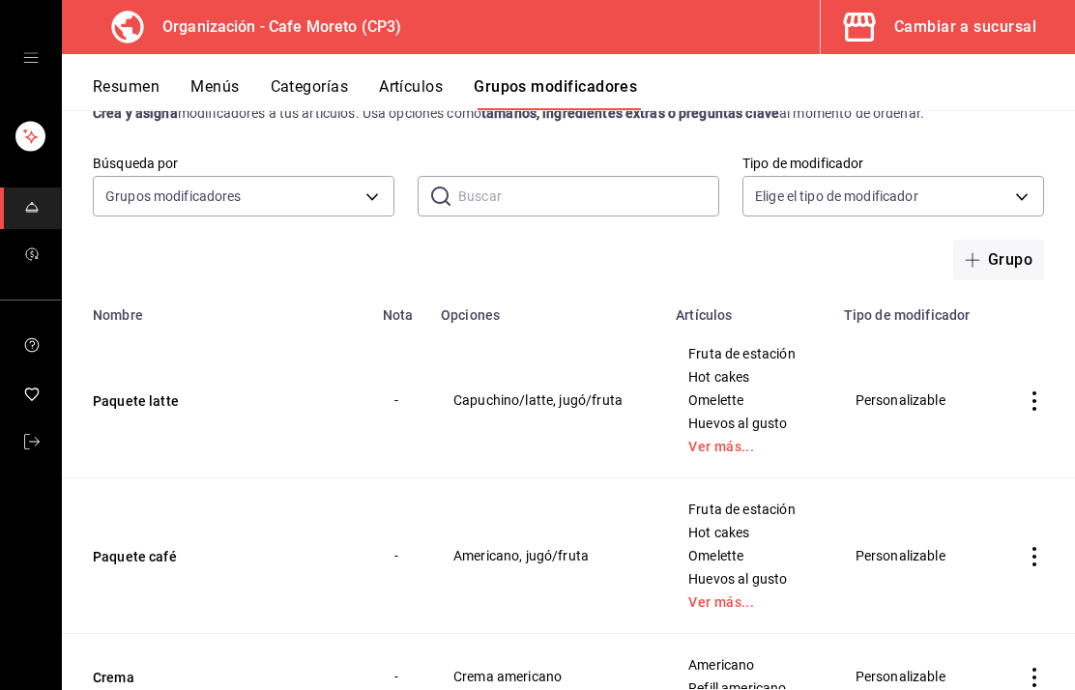
click at [418, 85] on button "Artículos" at bounding box center [411, 93] width 64 height 33
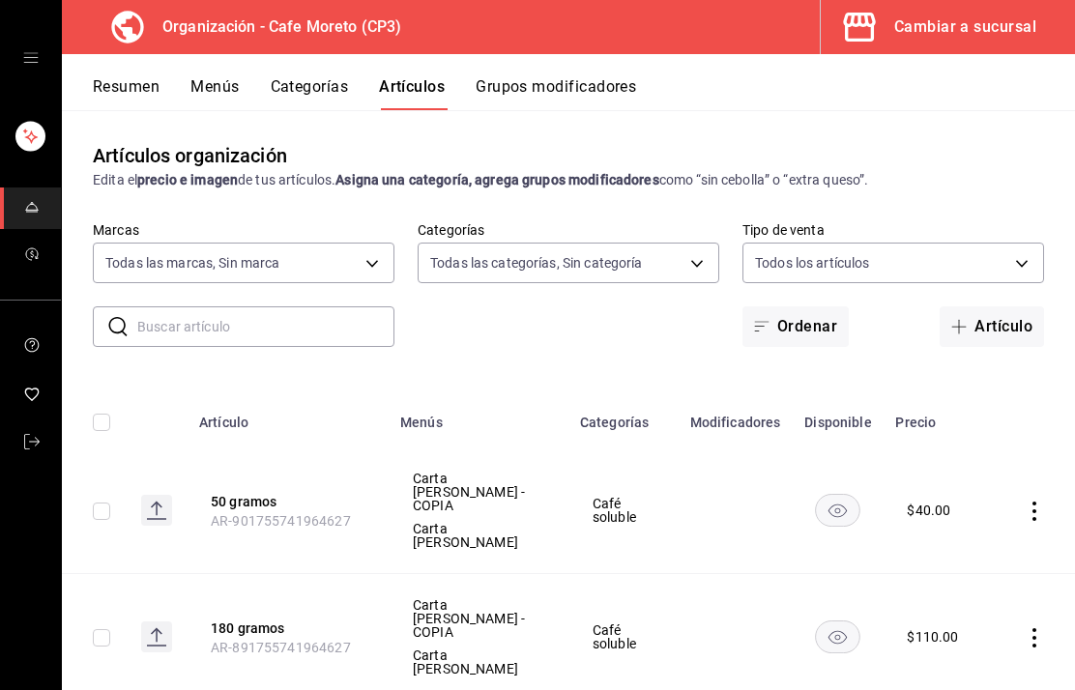
type input "6dc9de23-4e9e-430a-bcd5-91159ab4267b"
type input "c9968b85-49fd-4420-9912-9a075e7b57f4,2c877ee7-d3a1-4ec9-9549-88ad4c1216cb,76fd7…"
click at [198, 93] on button "Menús" at bounding box center [214, 93] width 48 height 33
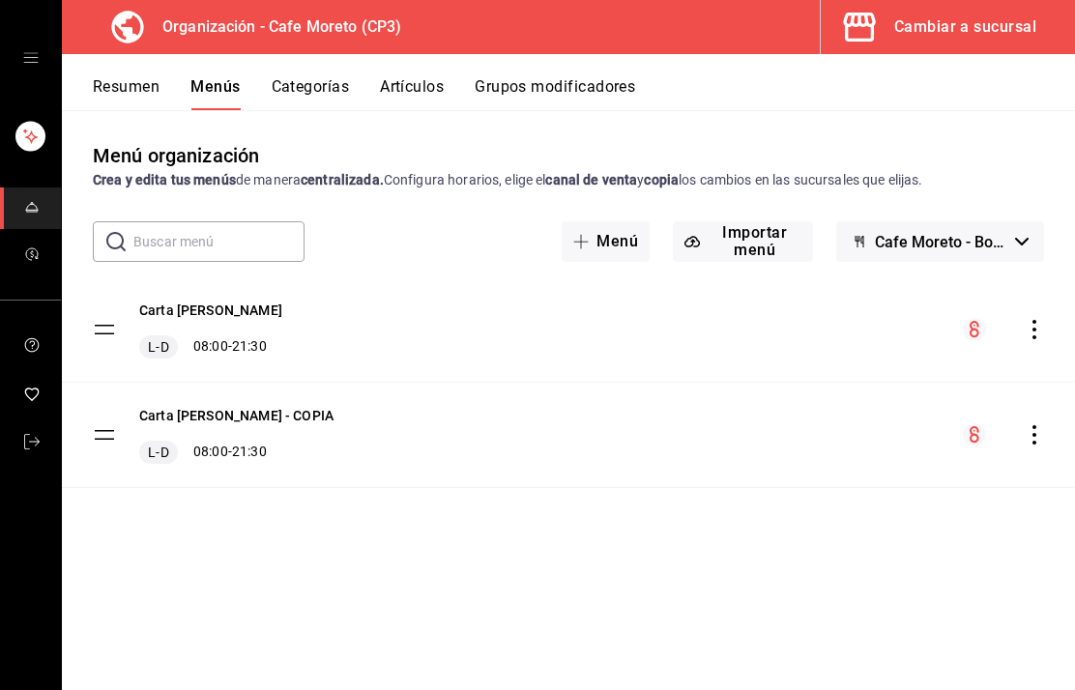
click at [122, 91] on button "Resumen" at bounding box center [126, 93] width 67 height 33
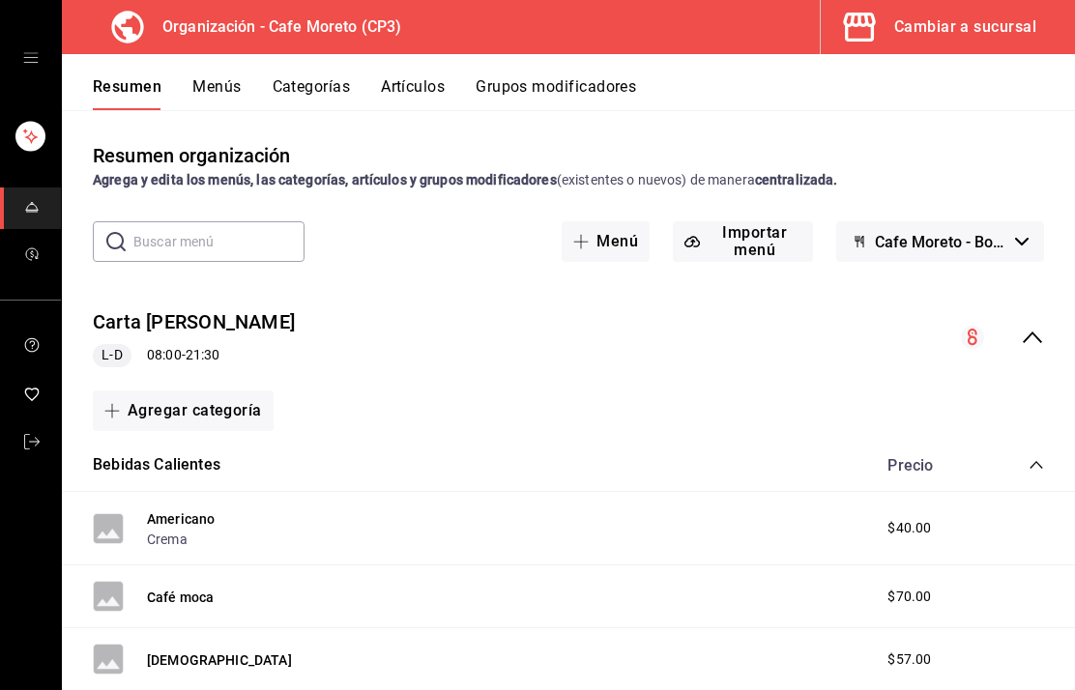
click at [418, 81] on button "Artículos" at bounding box center [413, 93] width 64 height 33
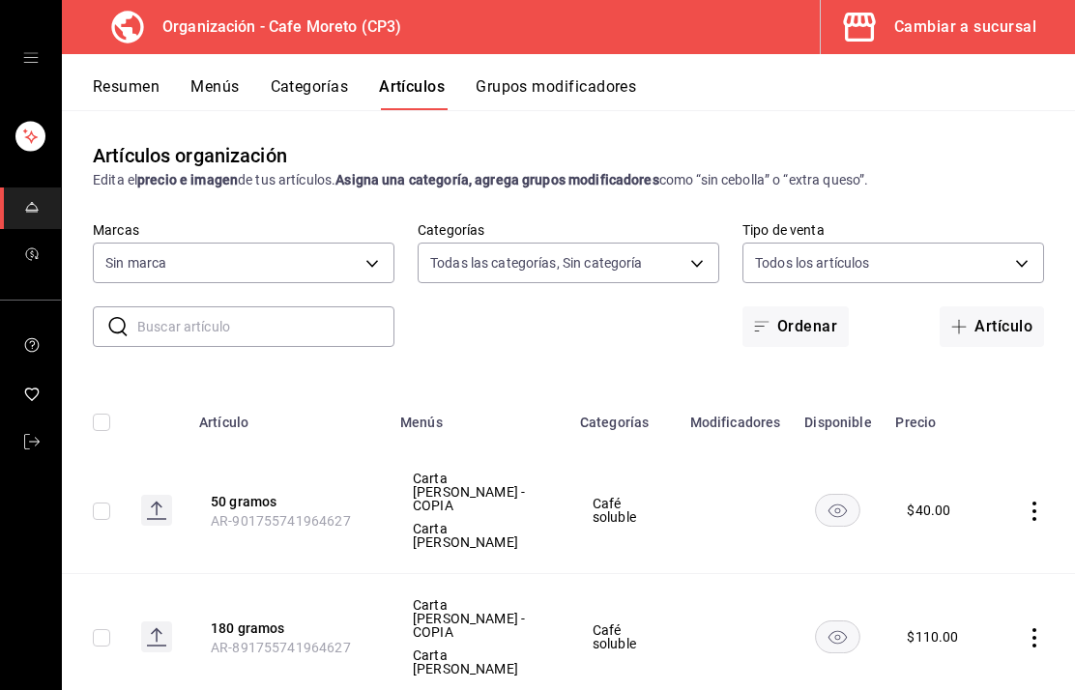
type input "c9968b85-49fd-4420-9912-9a075e7b57f4,2c877ee7-d3a1-4ec9-9549-88ad4c1216cb,76fd7…"
type input "6dc9de23-4e9e-430a-bcd5-91159ab4267b"
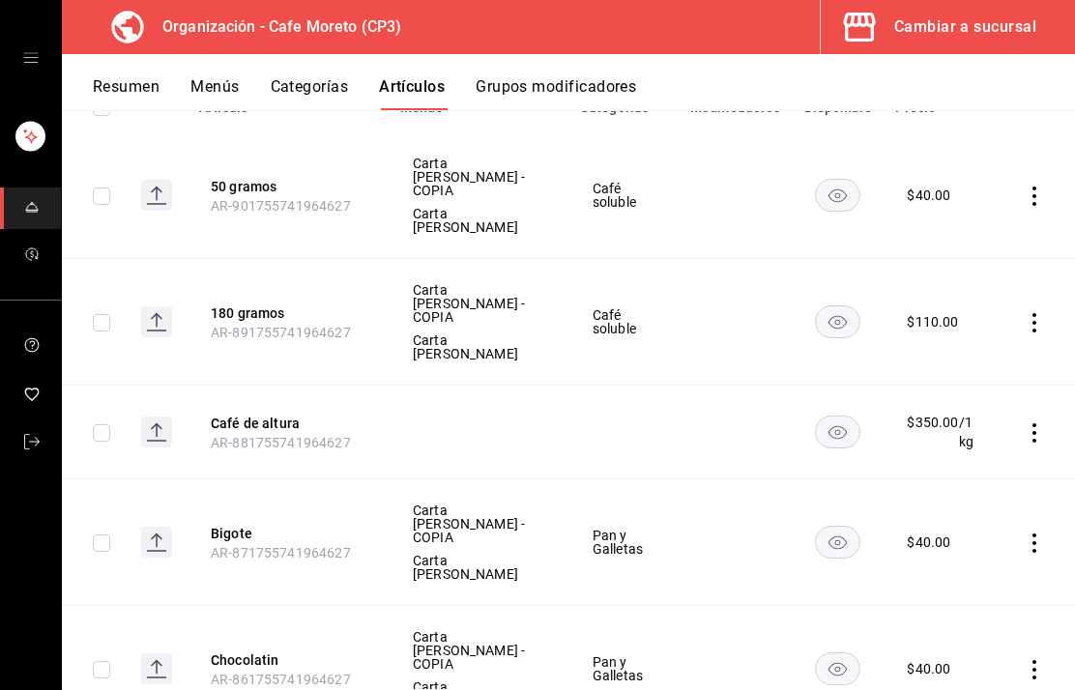
scroll to position [317, 0]
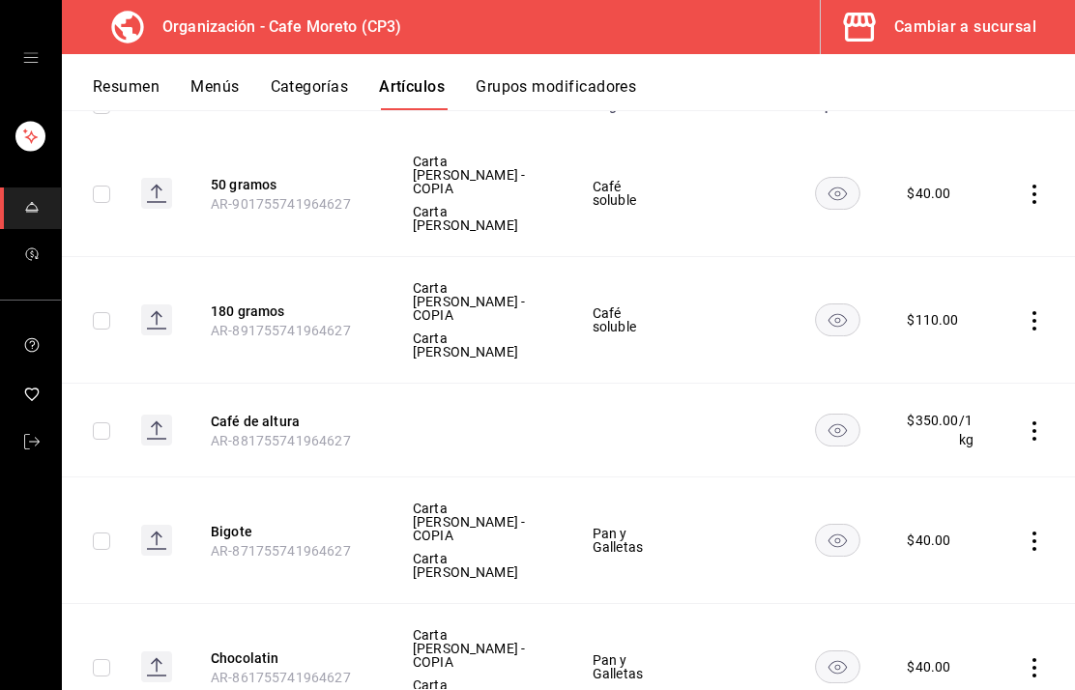
click at [1035, 185] on icon "actions" at bounding box center [1033, 194] width 19 height 19
click at [745, 391] on div at bounding box center [537, 345] width 1075 height 690
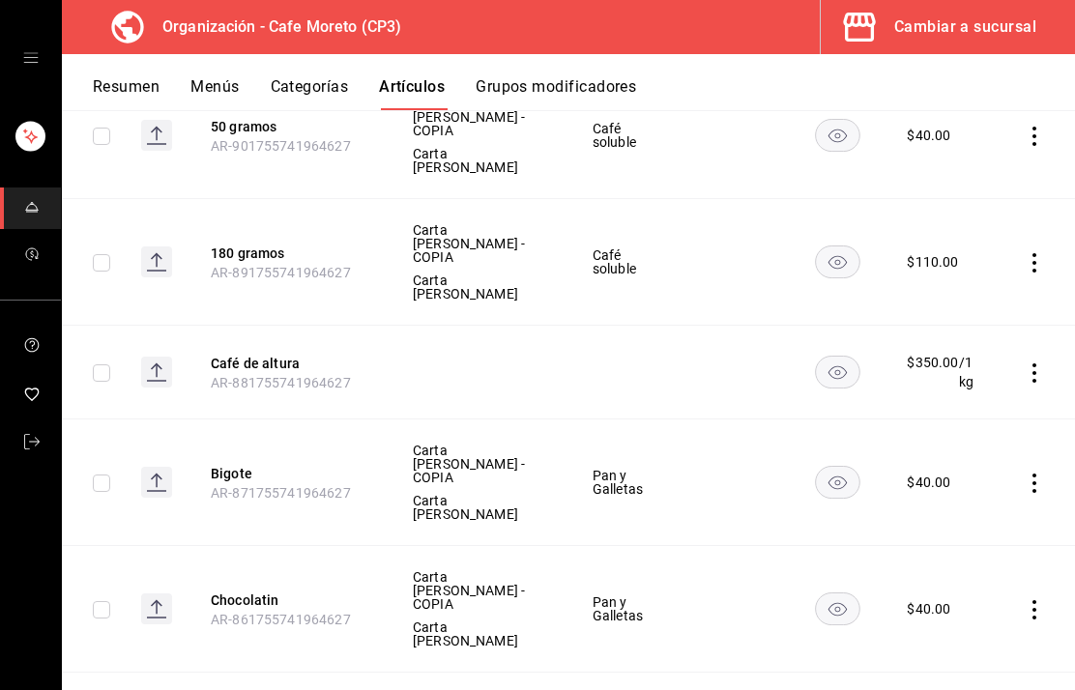
scroll to position [376, 0]
click at [1038, 362] on icon "actions" at bounding box center [1033, 371] width 19 height 19
click at [960, 361] on span "Editar" at bounding box center [976, 362] width 50 height 20
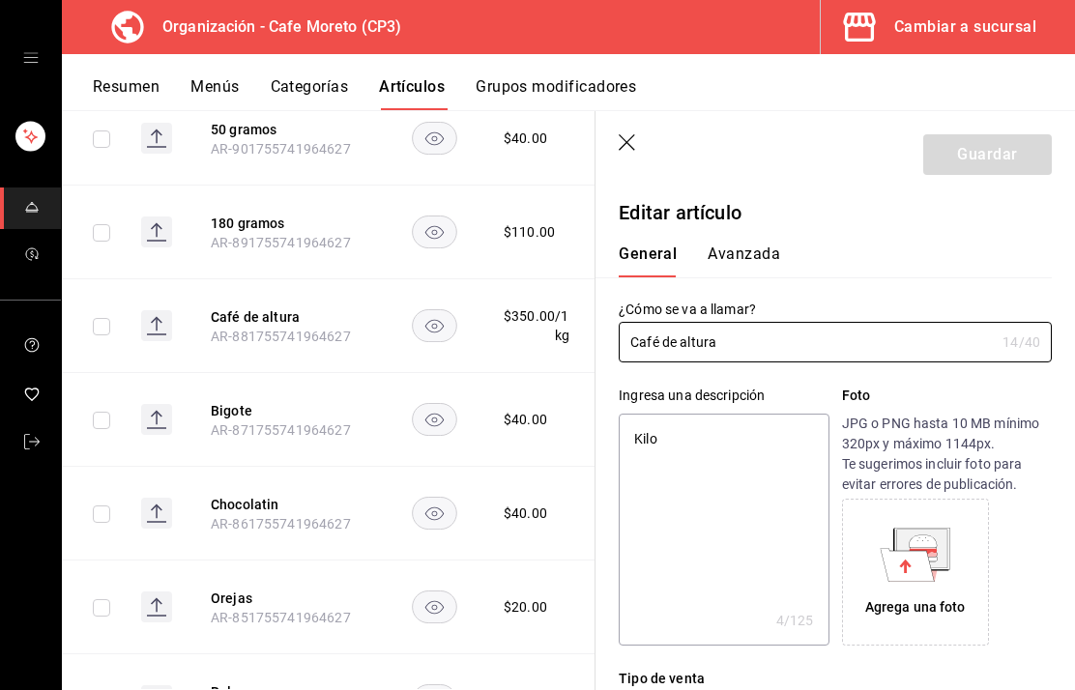
type textarea "x"
type input "$350.00"
type input "1"
radio input "false"
radio input "true"
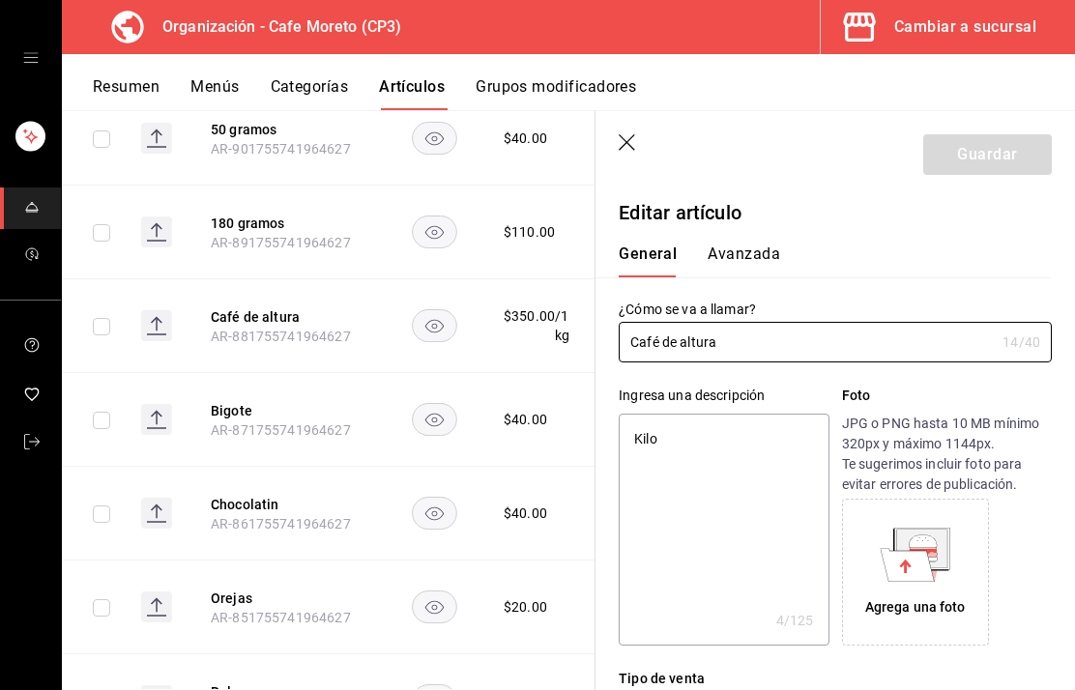
click at [732, 262] on button "Avanzada" at bounding box center [743, 261] width 72 height 33
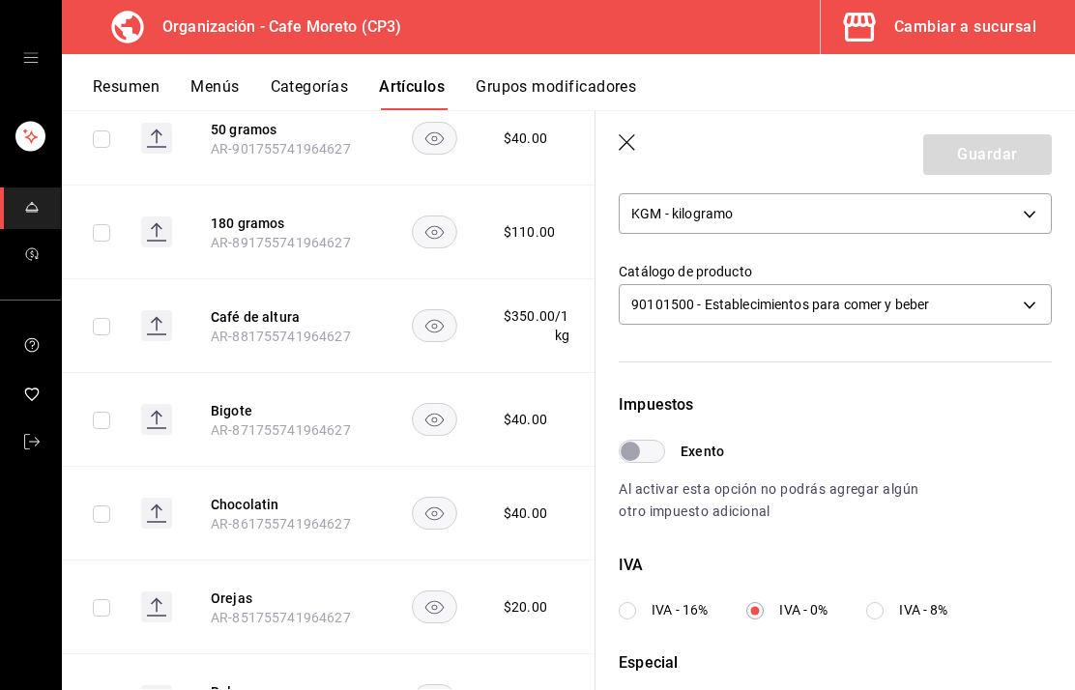
scroll to position [351, 0]
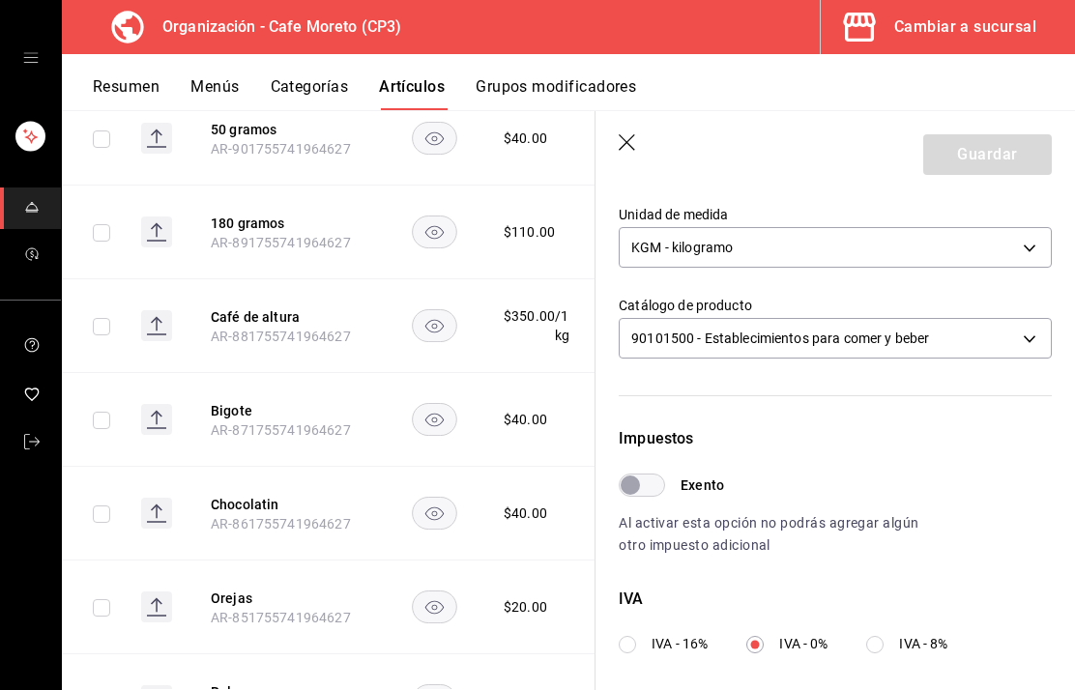
click at [1036, 335] on body "Organización - Cafe Moreto (CP3) Cambiar a sucursal Resumen Menús Categorías Ar…" at bounding box center [537, 345] width 1075 height 690
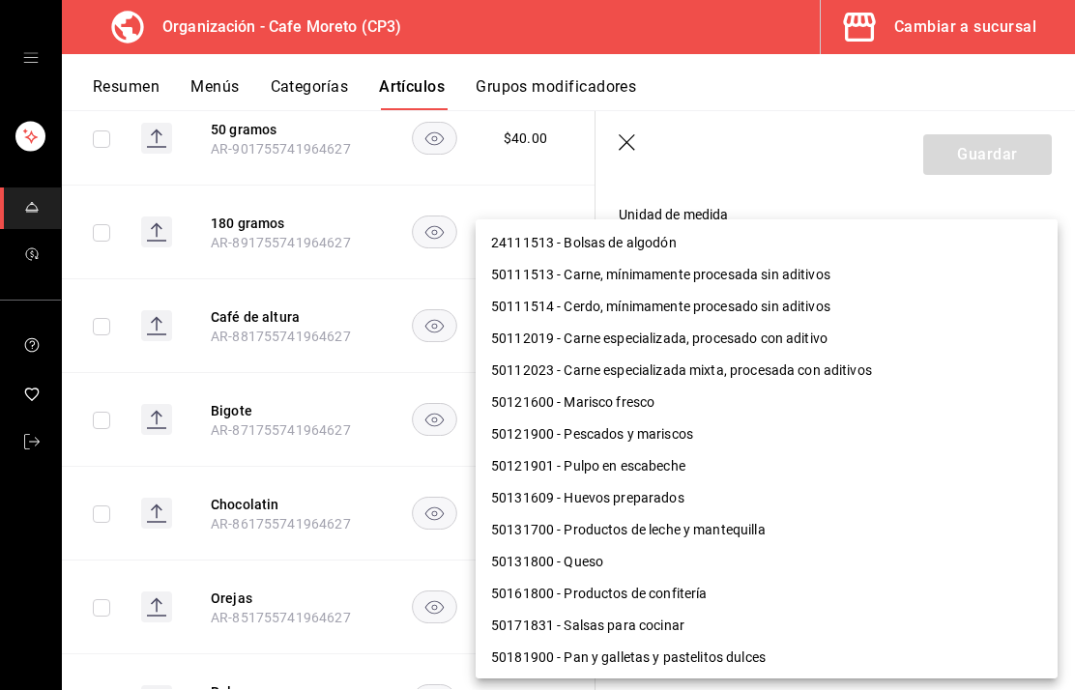
scroll to position [1566, 0]
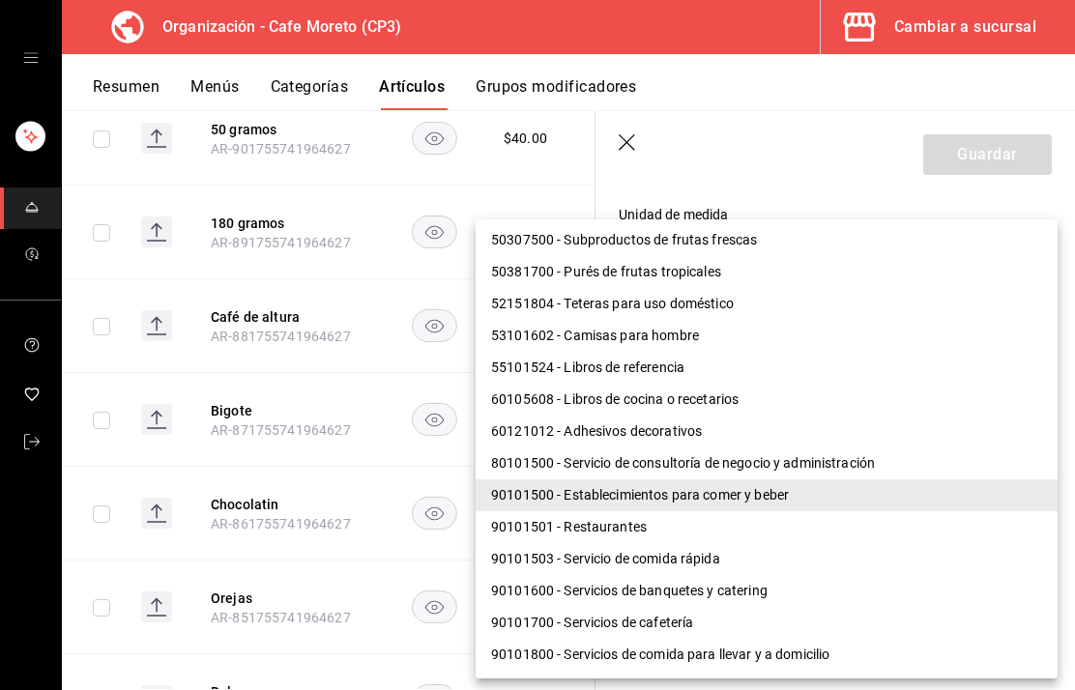
click at [833, 110] on div at bounding box center [537, 345] width 1075 height 690
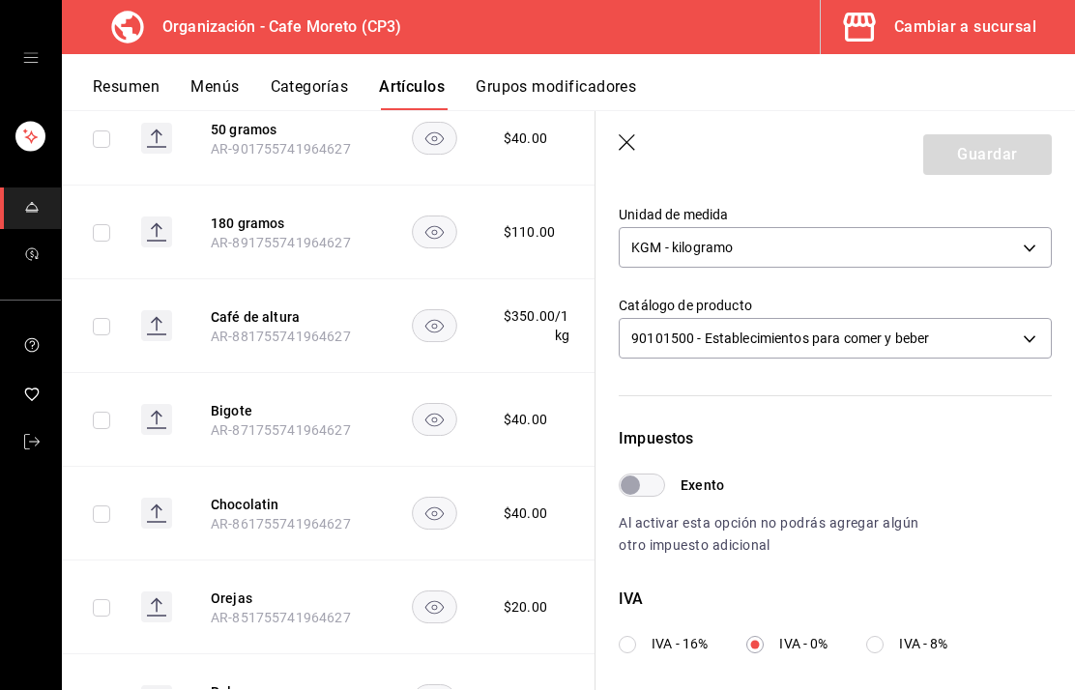
click at [625, 145] on icon "button" at bounding box center [628, 143] width 19 height 19
click at [636, 146] on icon "button" at bounding box center [628, 143] width 19 height 19
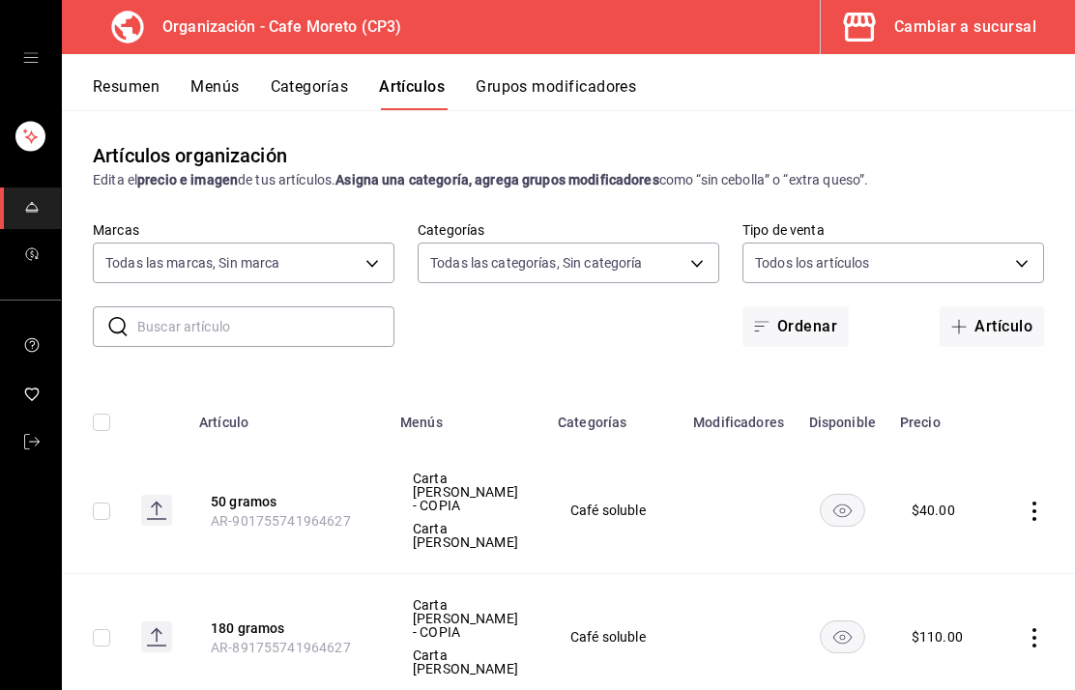
click at [130, 91] on button "Resumen" at bounding box center [126, 93] width 67 height 33
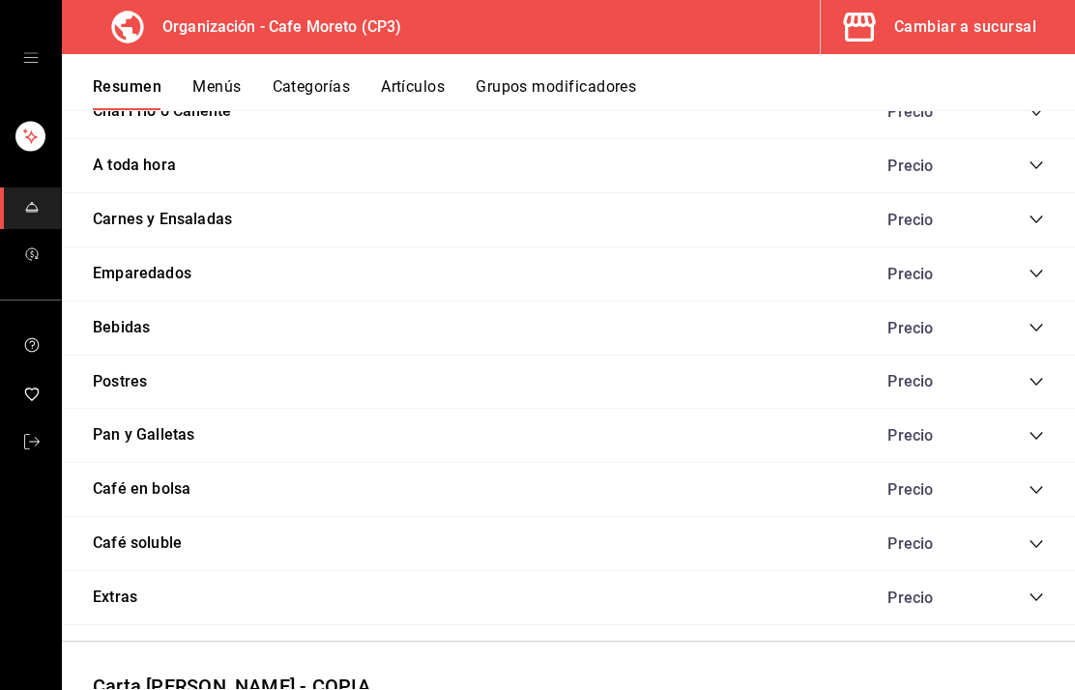
scroll to position [1762, 0]
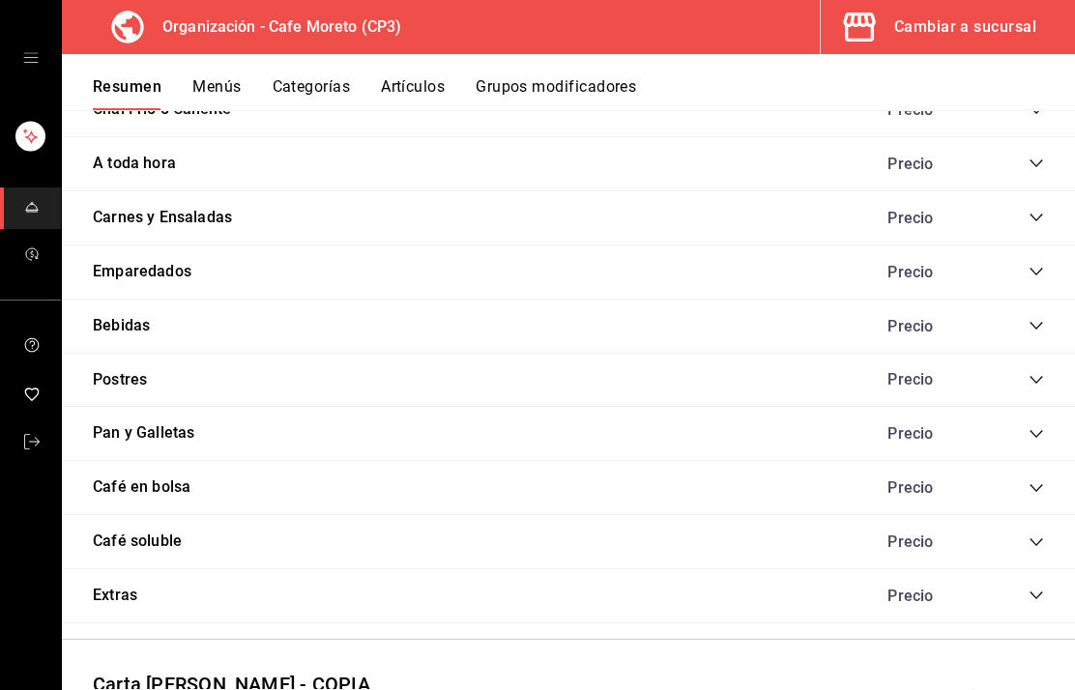
click at [151, 478] on button "Café en bolsa" at bounding box center [142, 487] width 98 height 22
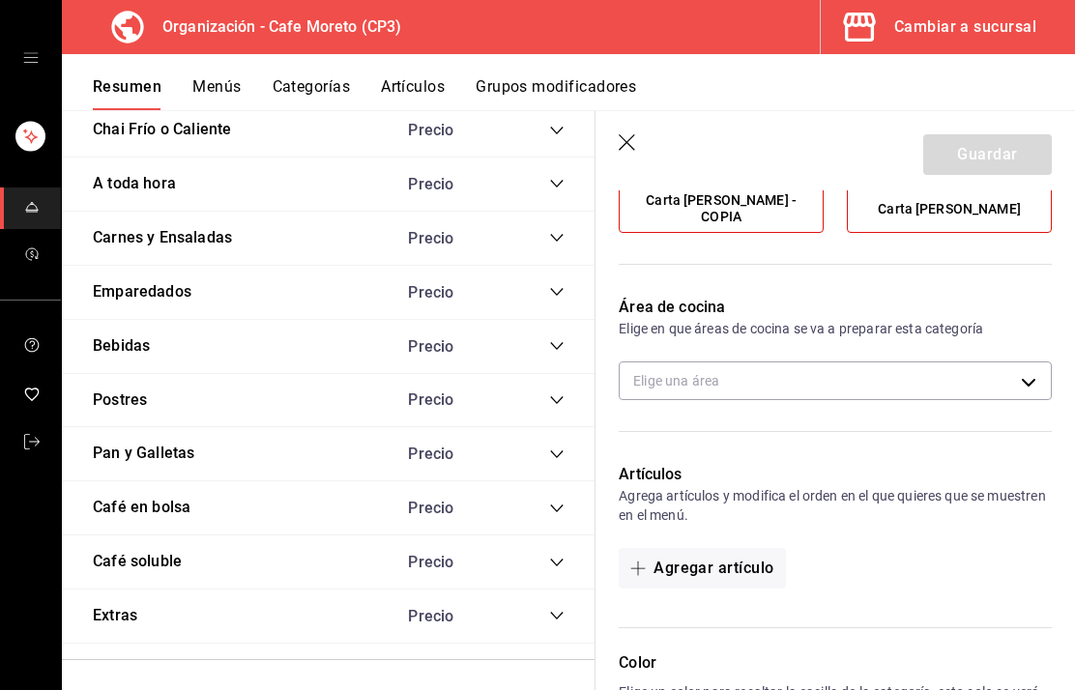
scroll to position [237, 0]
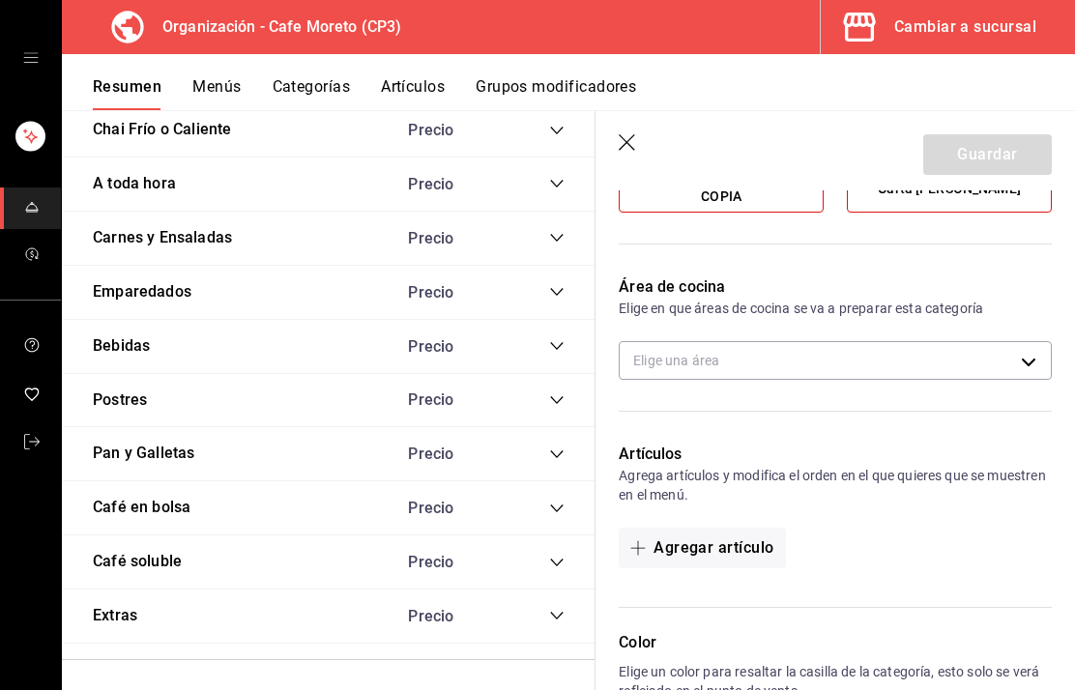
click at [1038, 363] on body "Organización - Cafe Moreto (CP3) Cambiar a sucursal Resumen Menús Categorías Ar…" at bounding box center [537, 345] width 1075 height 690
click at [617, 400] on div at bounding box center [537, 345] width 1075 height 690
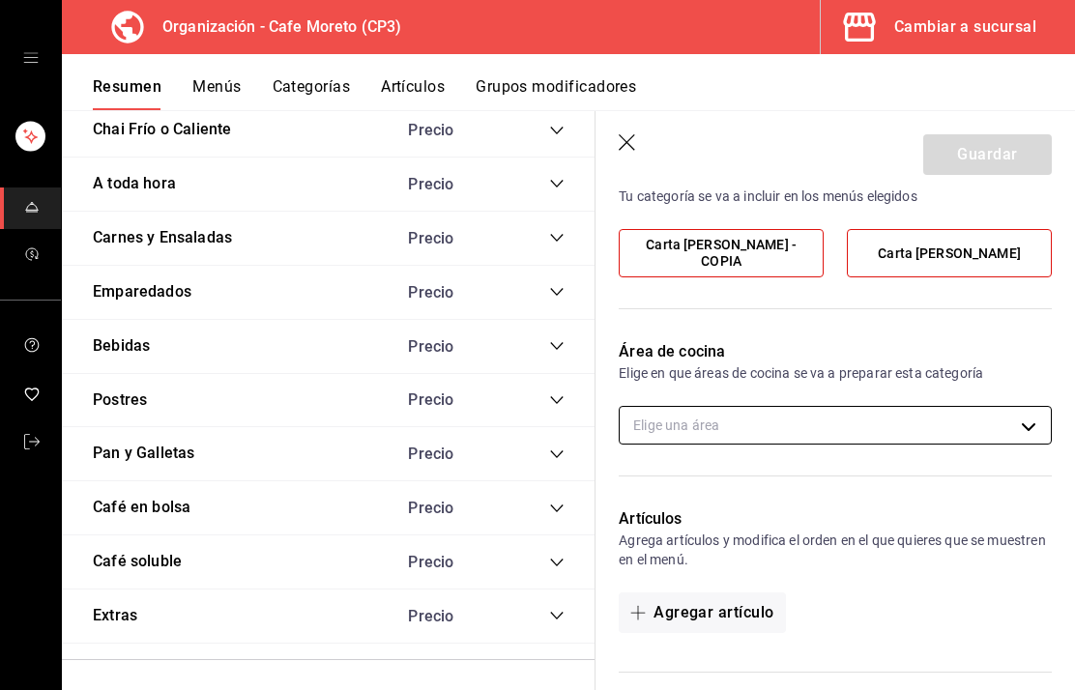
scroll to position [171, 0]
click at [40, 52] on div "mailbox folders" at bounding box center [30, 58] width 61 height 116
click at [28, 56] on icon "open drawer" at bounding box center [30, 57] width 15 height 15
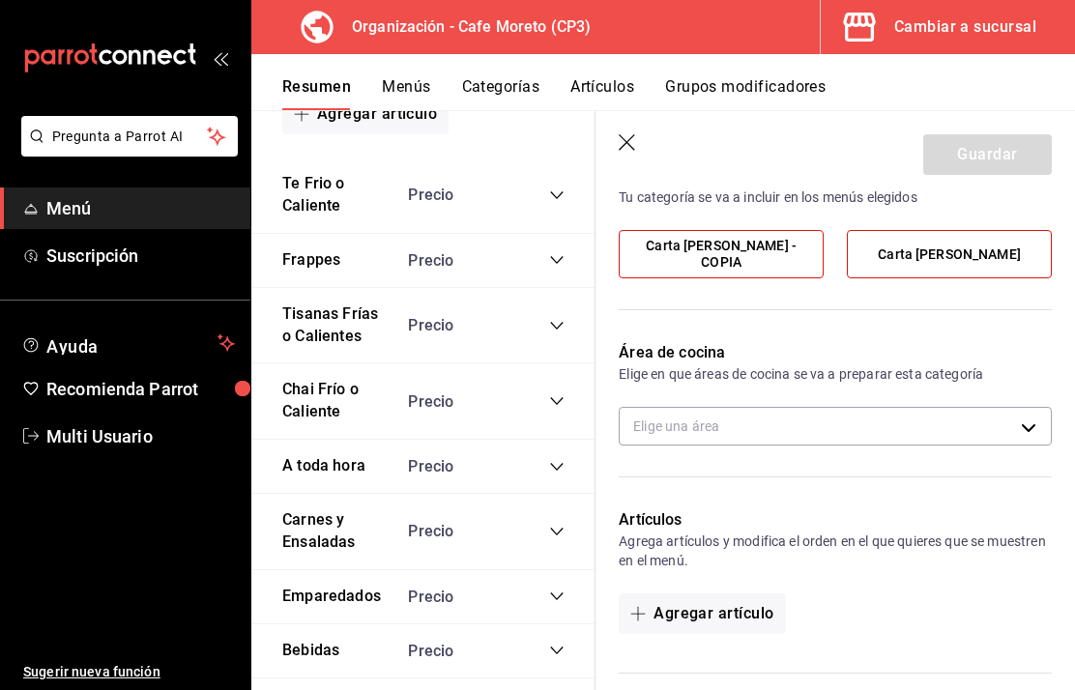
click at [954, 36] on div "Cambiar a sucursal" at bounding box center [965, 27] width 142 height 27
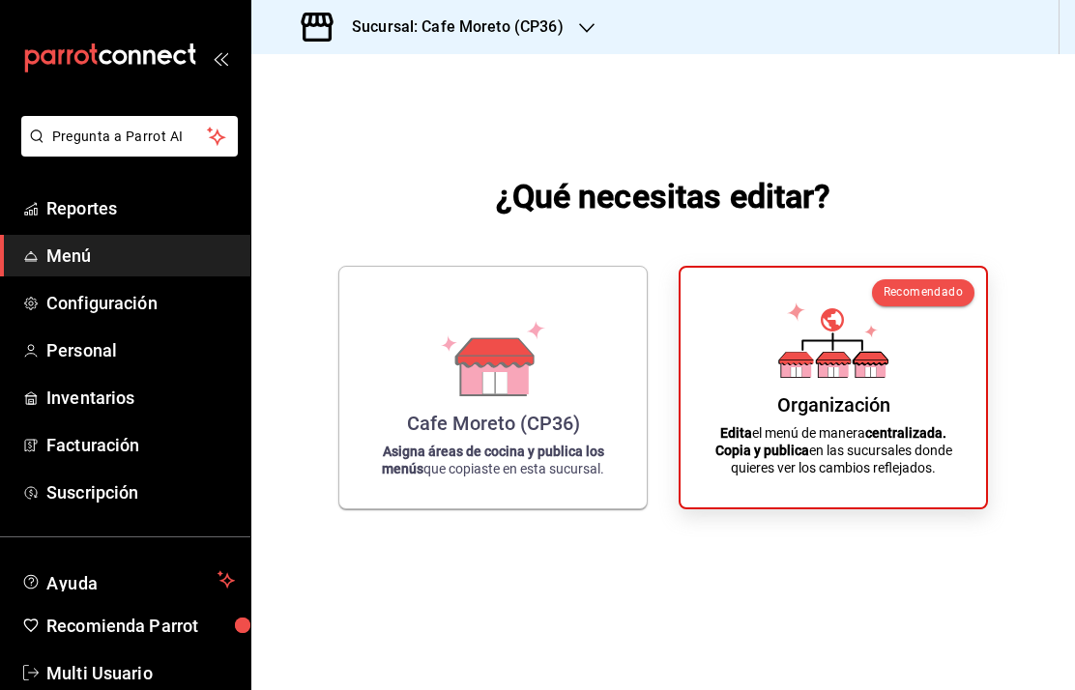
click at [104, 313] on span "Configuración" at bounding box center [140, 303] width 188 height 26
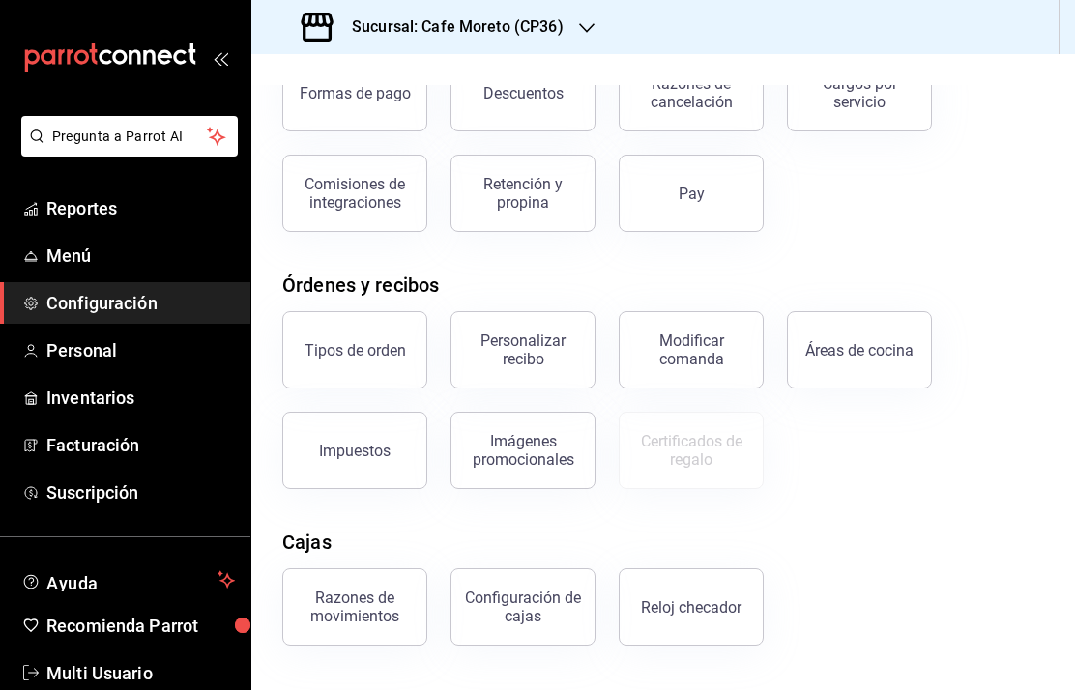
scroll to position [149, 0]
click at [879, 345] on div "Áreas de cocina" at bounding box center [859, 348] width 108 height 18
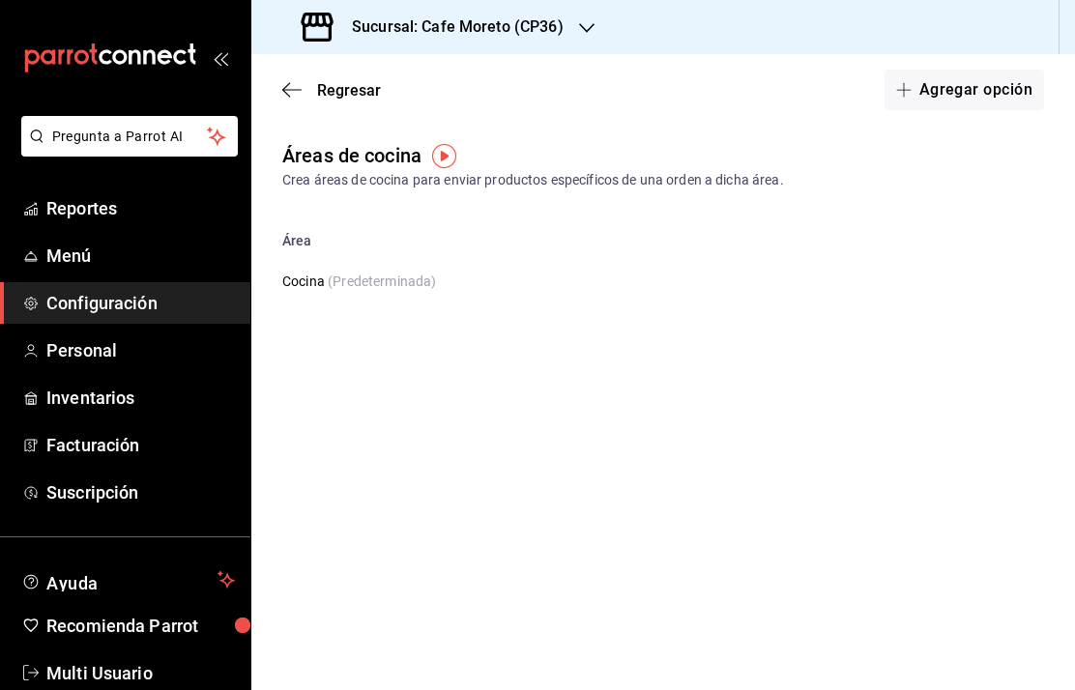
click at [970, 88] on button "Agregar opción" at bounding box center [963, 90] width 159 height 41
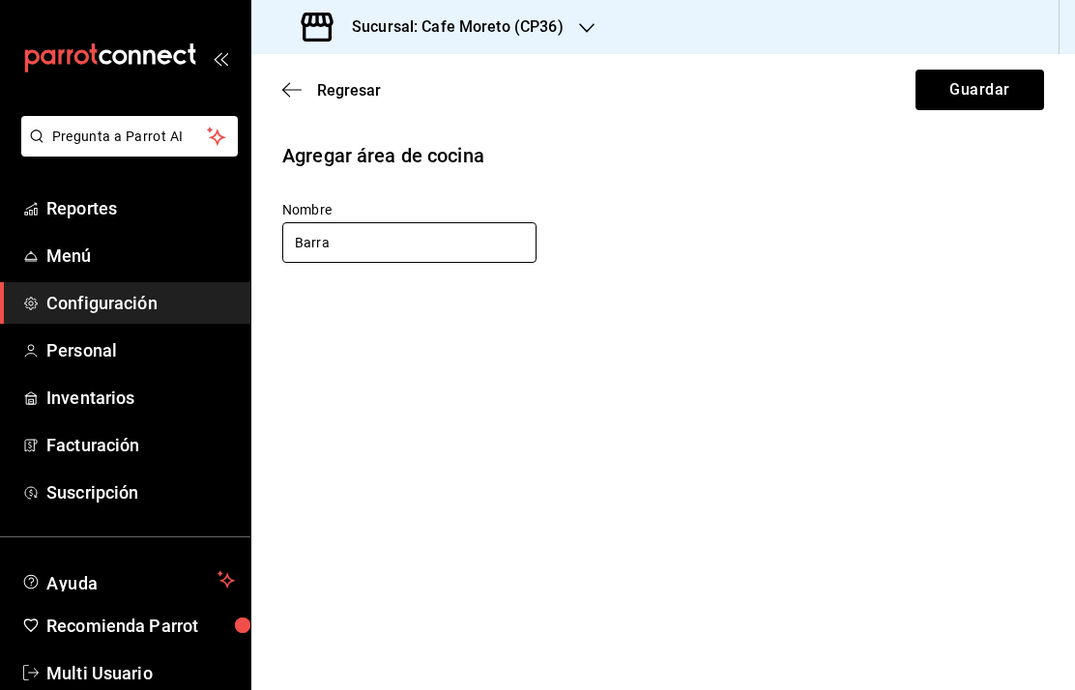
type input "Barra"
click at [975, 88] on button "Guardar" at bounding box center [979, 90] width 129 height 41
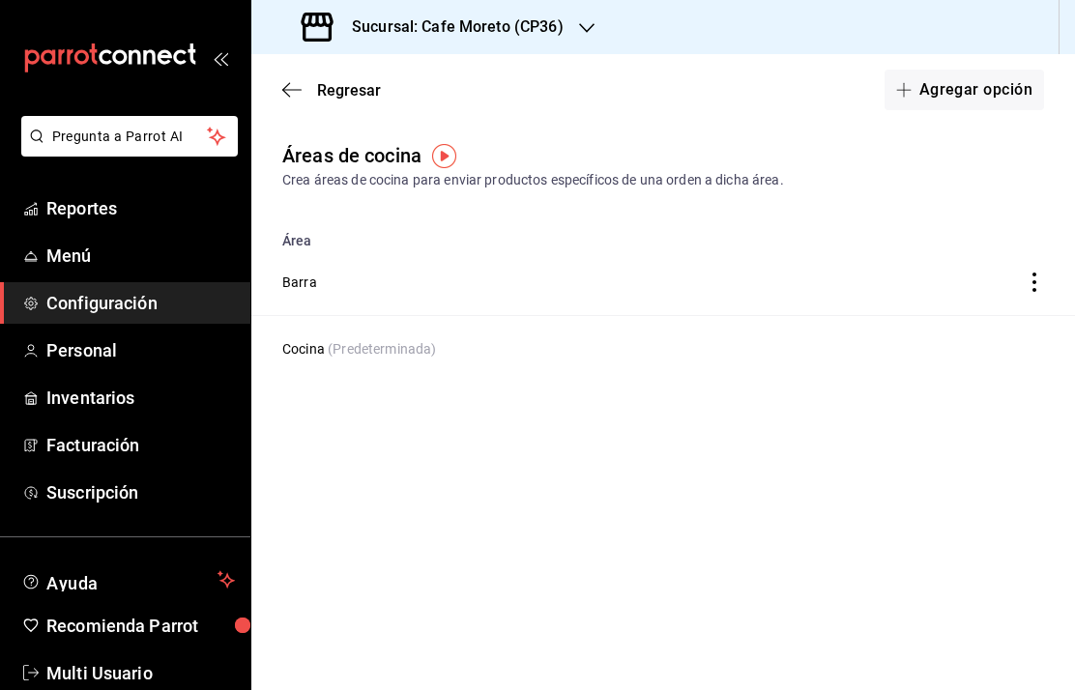
click at [957, 83] on button "Agregar opción" at bounding box center [963, 90] width 159 height 41
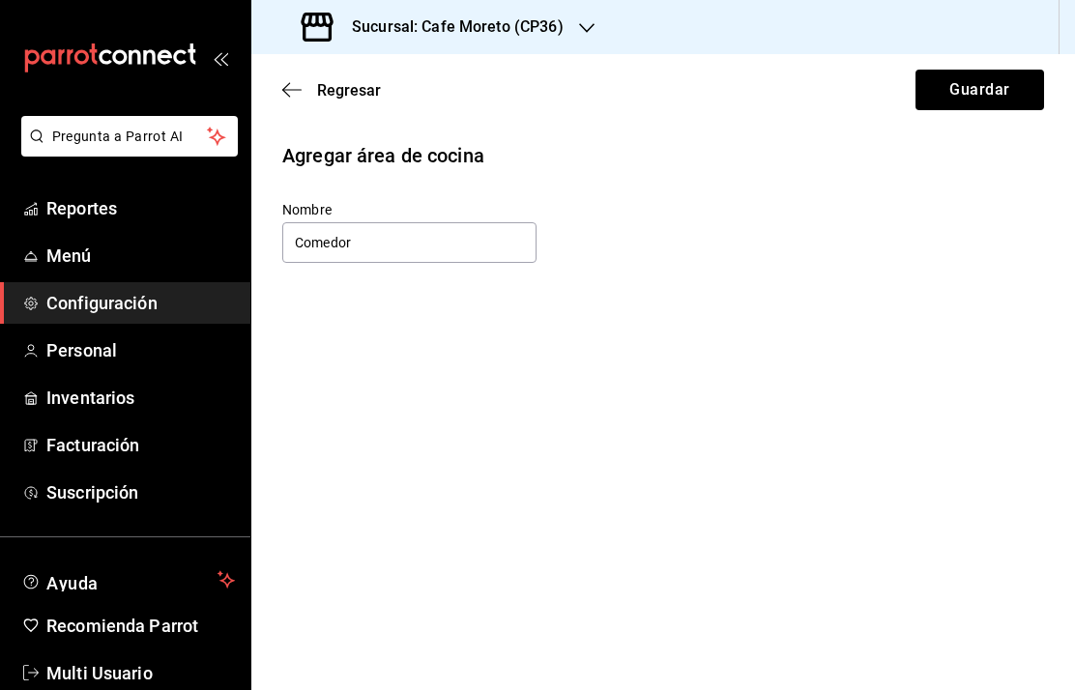
type input "Comedor"
click at [991, 79] on button "Guardar" at bounding box center [979, 90] width 129 height 41
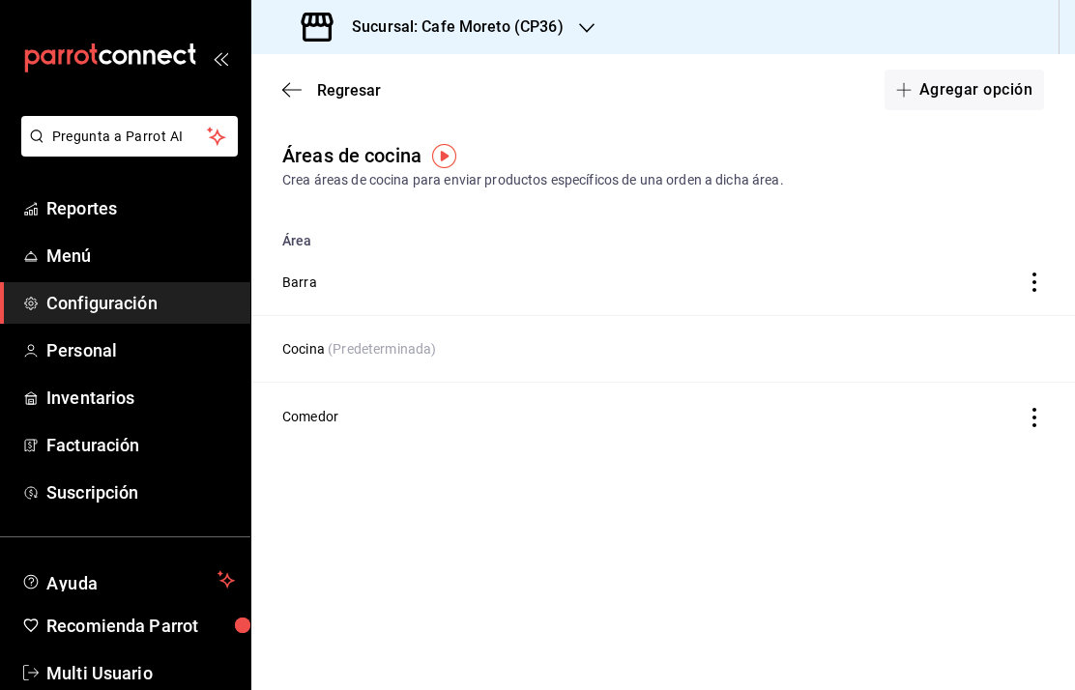
click at [1037, 415] on icon "discountsTable" at bounding box center [1033, 417] width 19 height 19
click at [577, 508] on div at bounding box center [537, 345] width 1075 height 690
click at [1044, 265] on td "discountsTable" at bounding box center [967, 282] width 215 height 68
click at [1042, 274] on icon "discountsTable" at bounding box center [1033, 282] width 19 height 19
click at [835, 486] on div at bounding box center [537, 345] width 1075 height 690
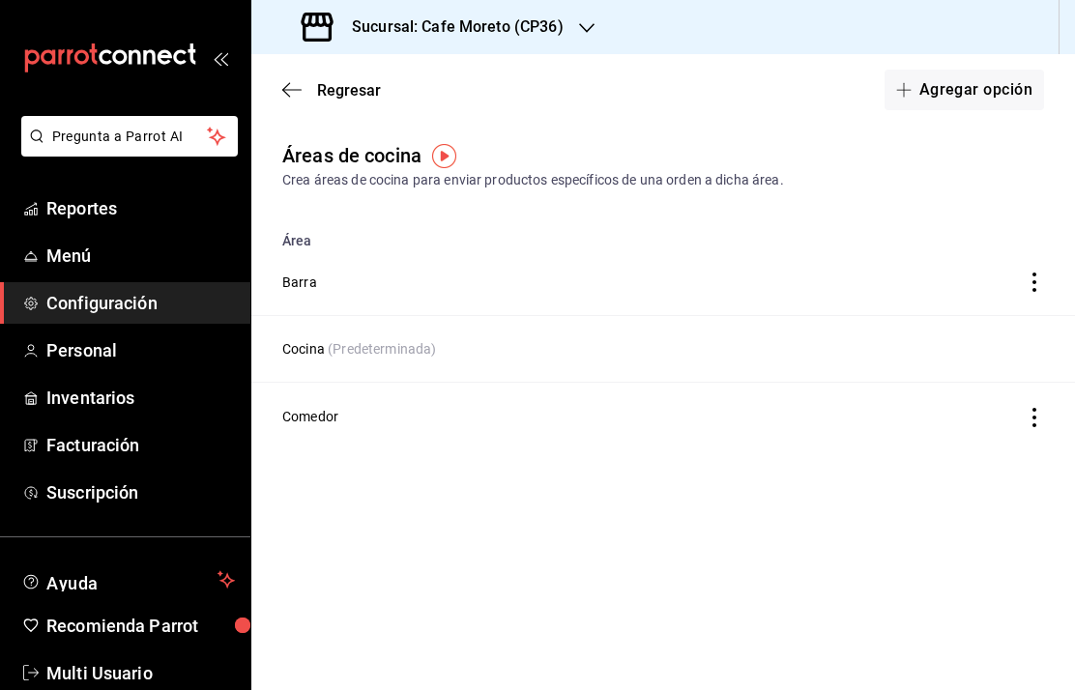
click at [357, 275] on td "Barra" at bounding box center [555, 282] width 609 height 68
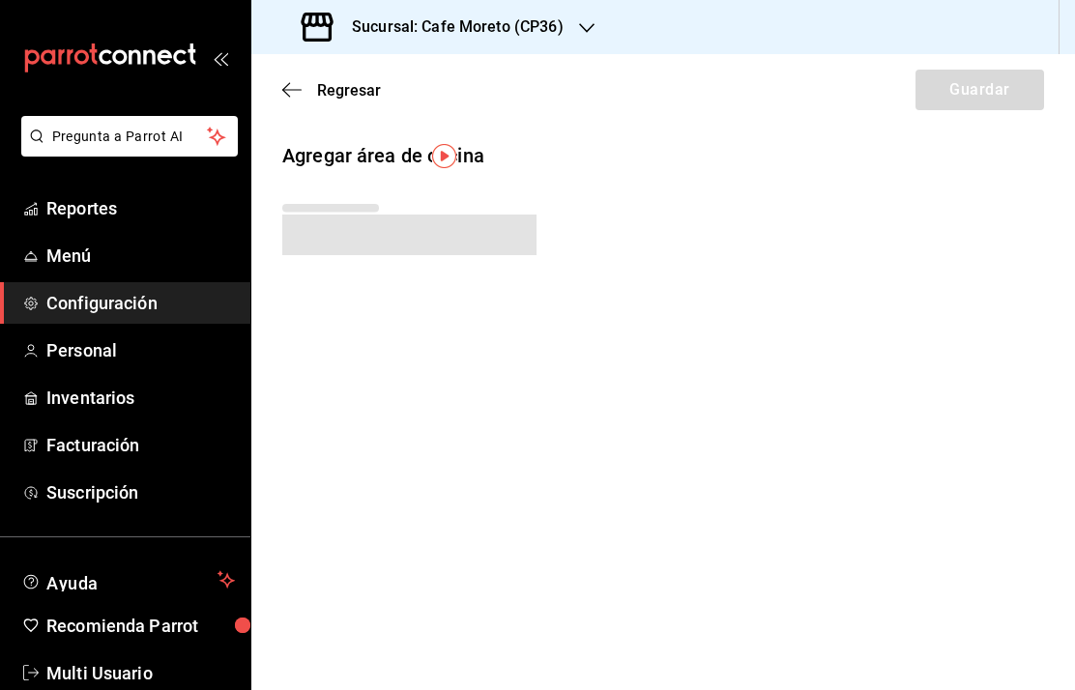
click at [357, 274] on div "Agregar área de cocina" at bounding box center [662, 244] width 823 height 207
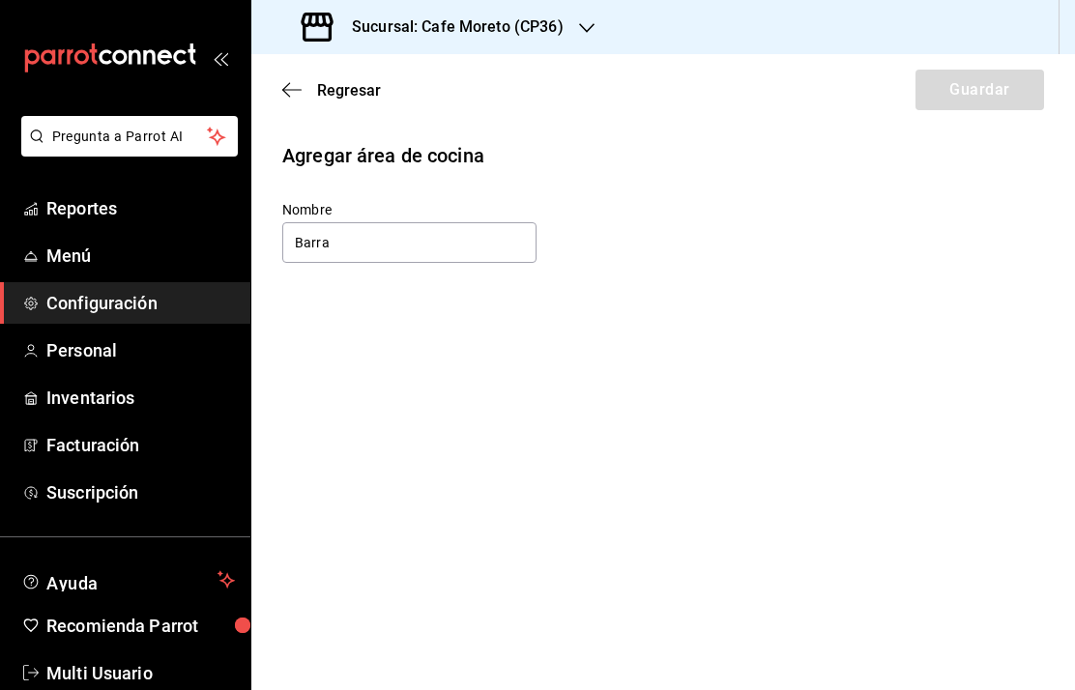
click at [300, 84] on icon "button" at bounding box center [291, 89] width 19 height 17
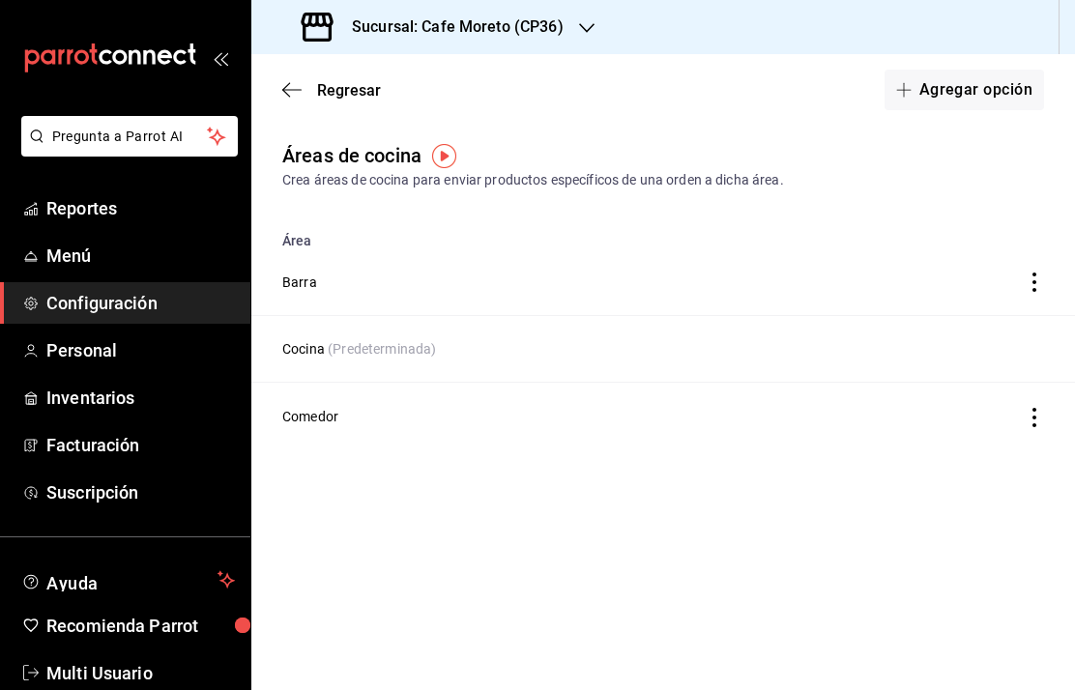
click at [1043, 273] on icon "discountsTable" at bounding box center [1033, 282] width 19 height 19
click at [854, 312] on div "Desactivar" at bounding box center [841, 313] width 65 height 20
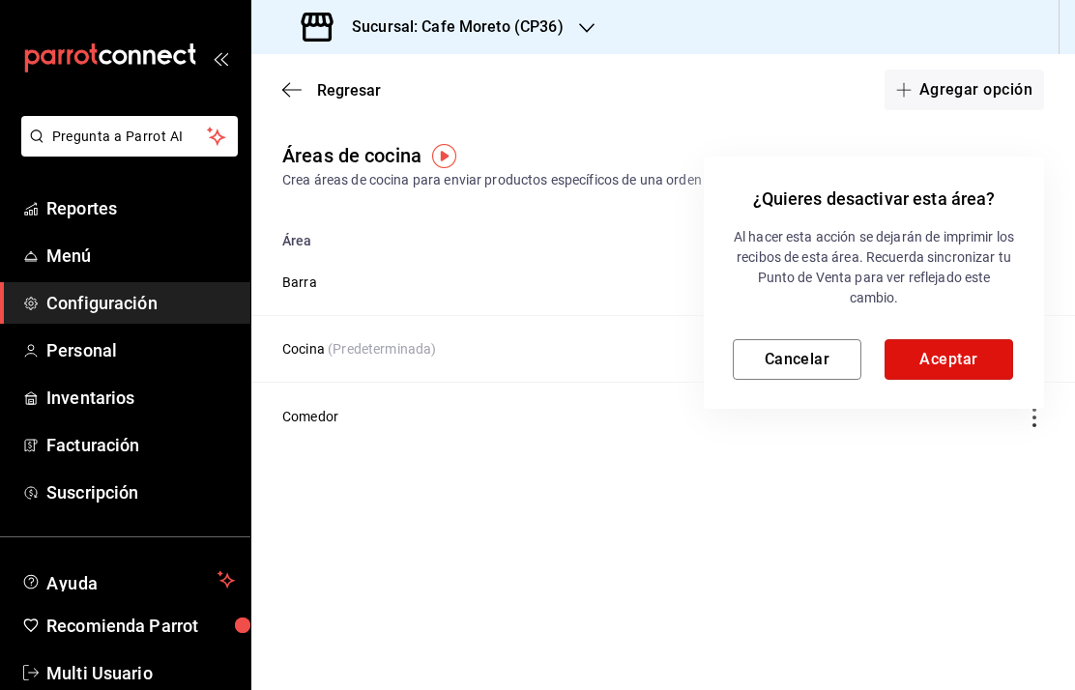
click at [970, 358] on button "Aceptar" at bounding box center [948, 359] width 129 height 41
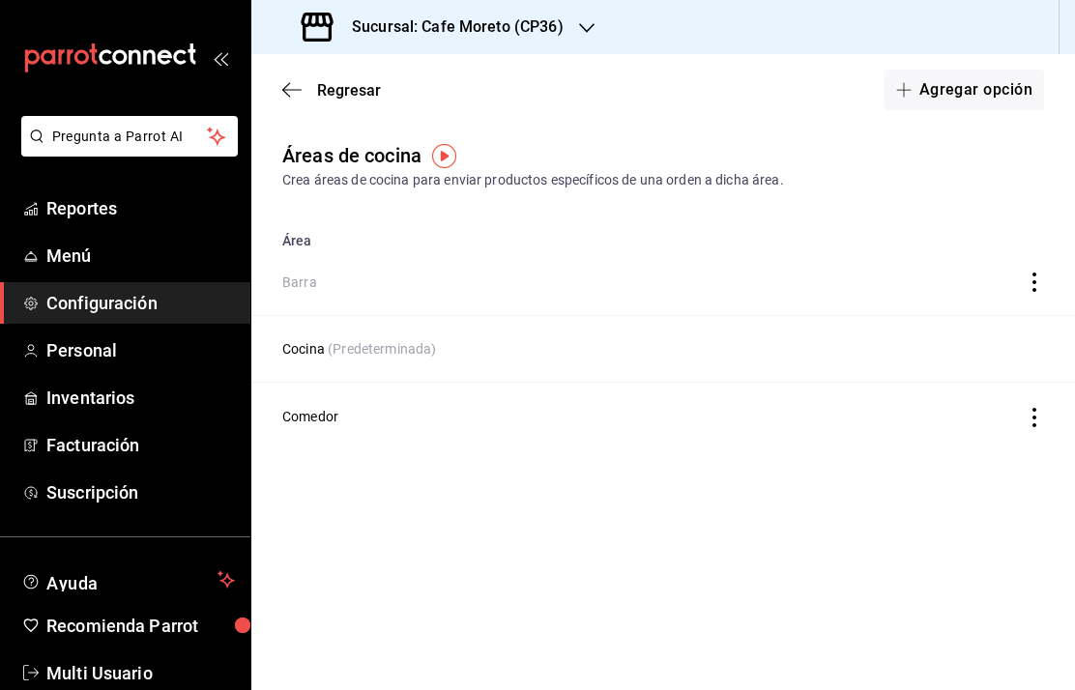
click at [1041, 420] on icon "discountsTable" at bounding box center [1033, 417] width 19 height 19
click at [881, 450] on li "Desactivar" at bounding box center [923, 446] width 274 height 51
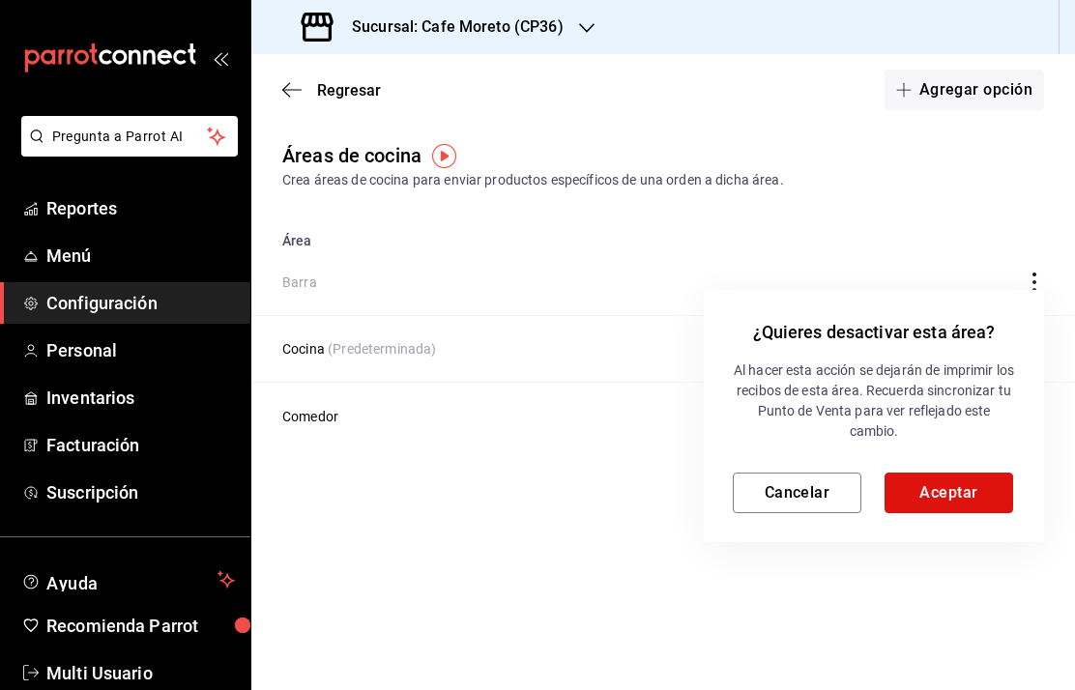
click at [937, 488] on button "Aceptar" at bounding box center [948, 493] width 129 height 41
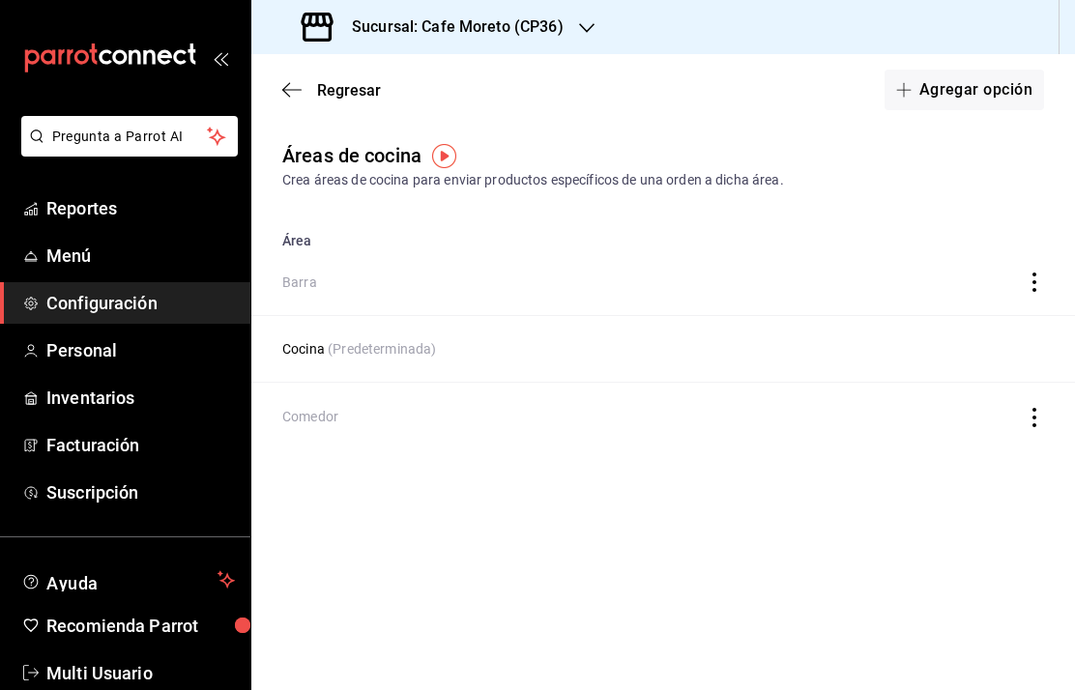
click at [301, 94] on icon "button" at bounding box center [291, 89] width 19 height 17
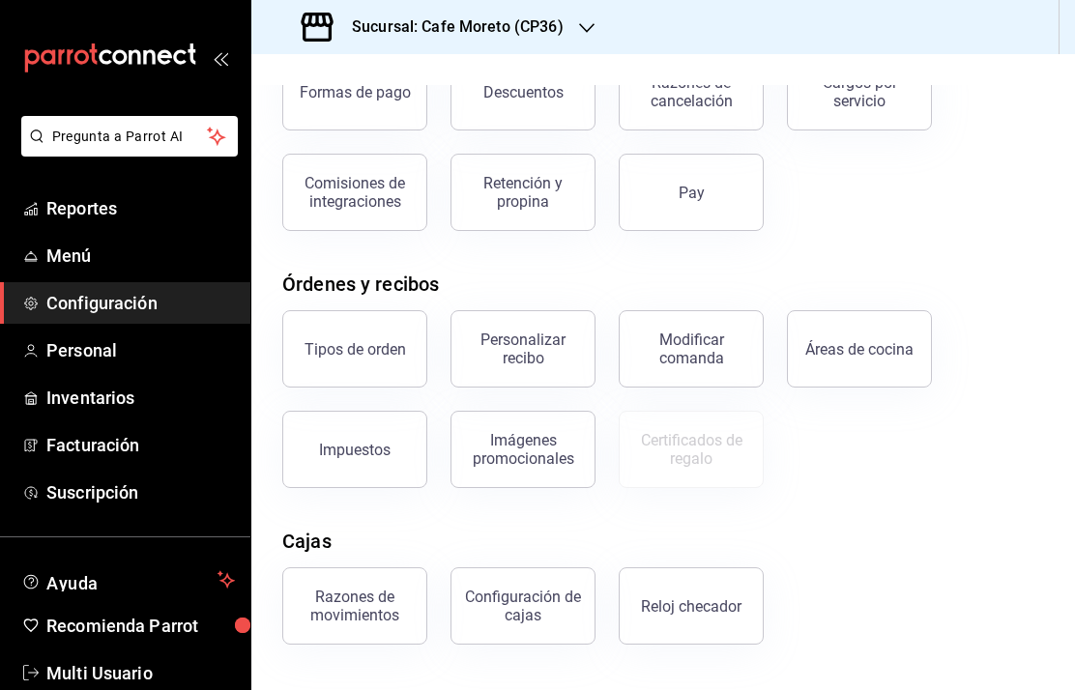
scroll to position [149, 0]
click at [344, 465] on button "Impuestos" at bounding box center [354, 448] width 145 height 77
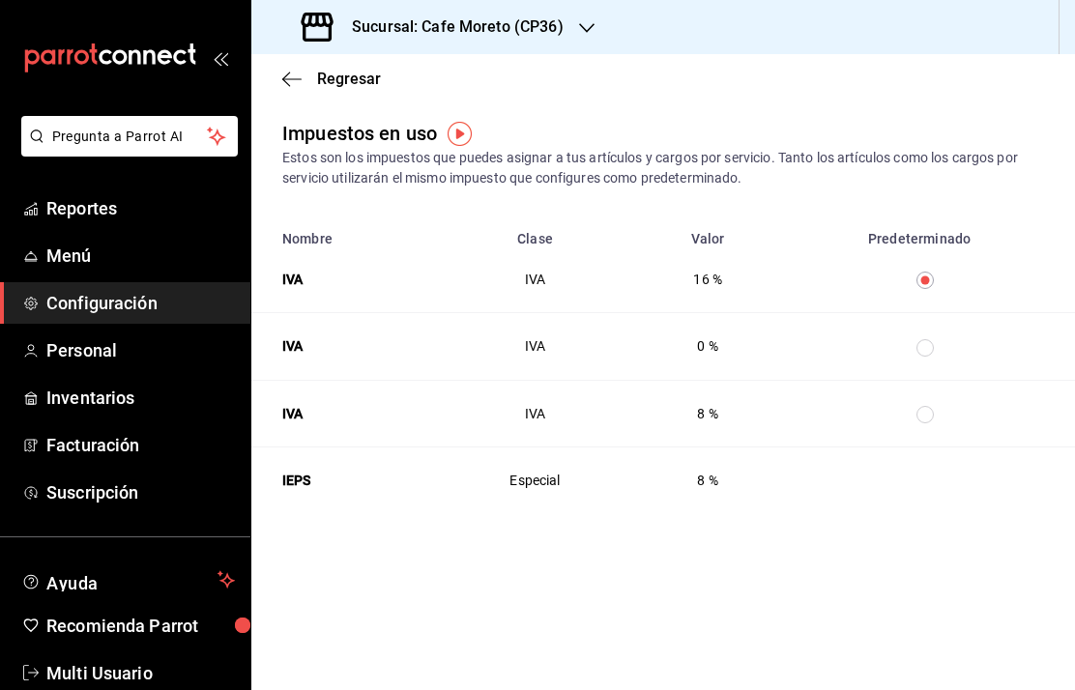
click at [303, 74] on span "Regresar" at bounding box center [331, 79] width 99 height 18
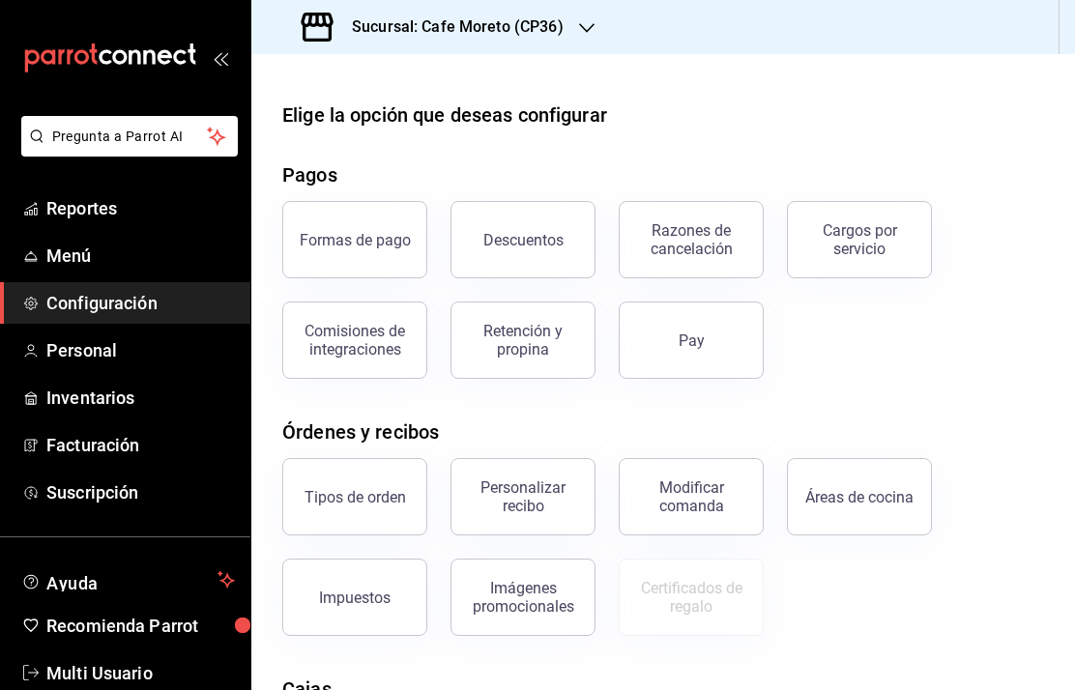
click at [880, 245] on div "Cargos por servicio" at bounding box center [859, 239] width 120 height 37
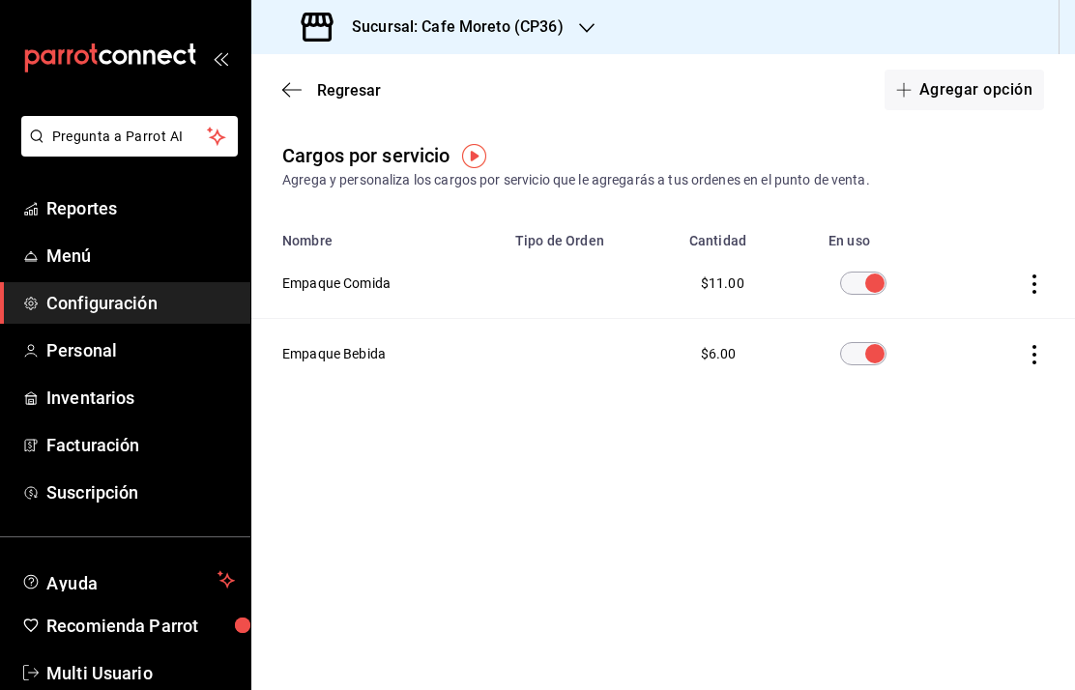
click at [1042, 275] on icon "actions" at bounding box center [1033, 283] width 19 height 19
click at [978, 447] on div at bounding box center [537, 345] width 1075 height 690
click at [953, 461] on div "Cargos por servicio Agrega y personaliza los cargos por servicio que le agregar…" at bounding box center [662, 303] width 823 height 325
click at [300, 73] on div "Regresar Agregar opción" at bounding box center [662, 90] width 823 height 72
click at [304, 90] on span "Regresar" at bounding box center [331, 90] width 99 height 18
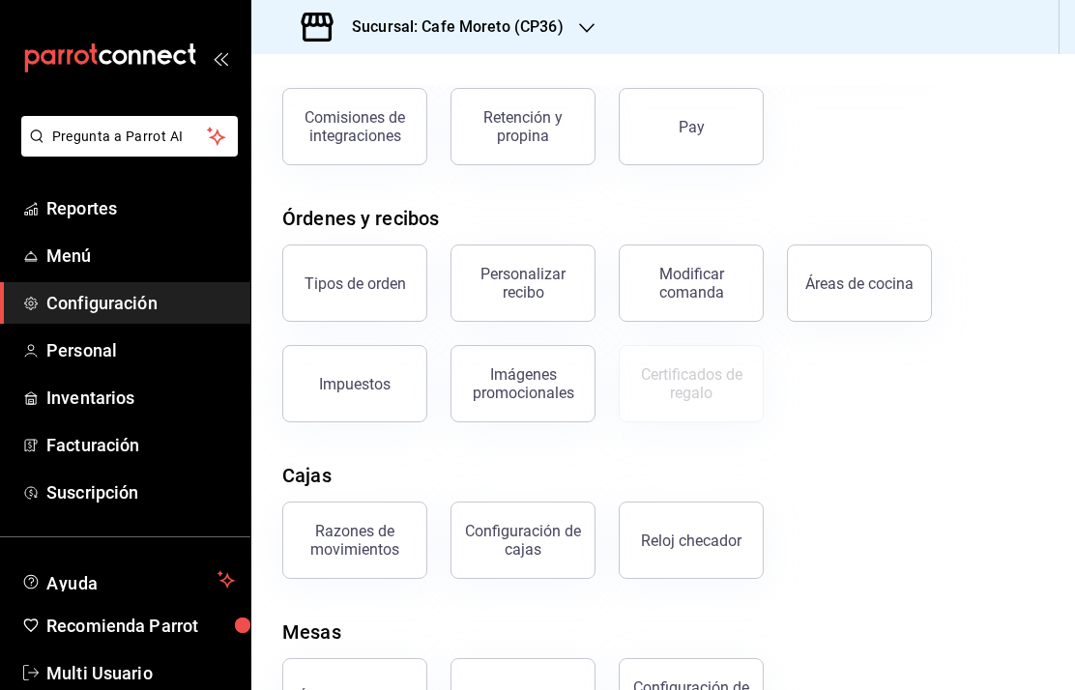
scroll to position [213, 0]
click at [381, 675] on button "Áreas de servicio" at bounding box center [354, 697] width 145 height 77
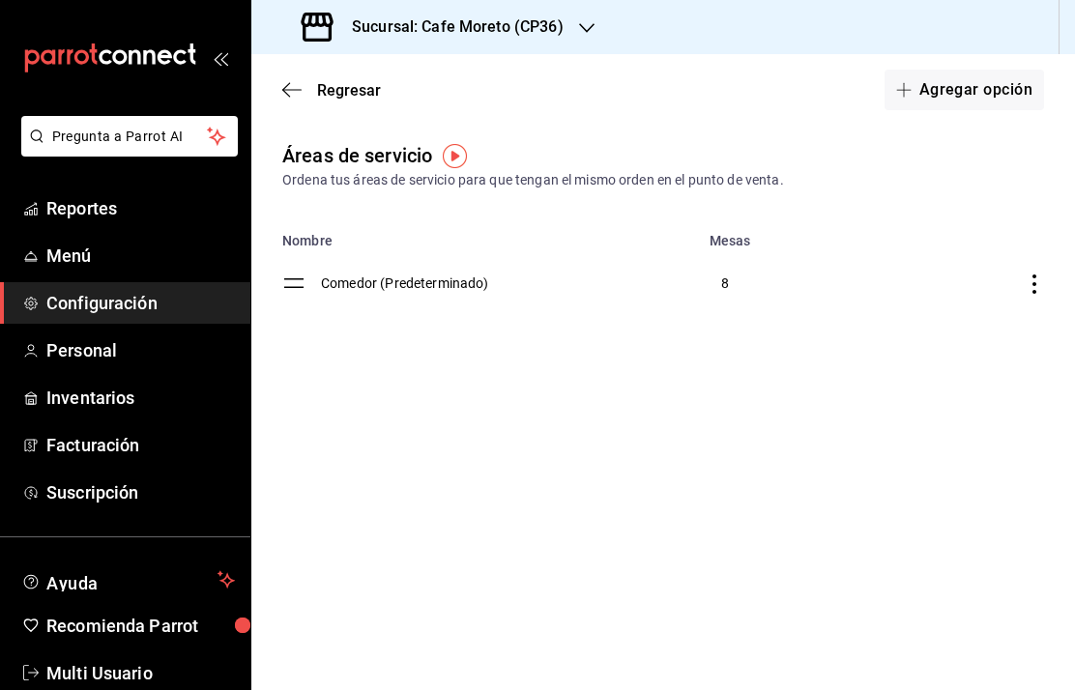
click at [975, 88] on button "Agregar opción" at bounding box center [963, 90] width 159 height 41
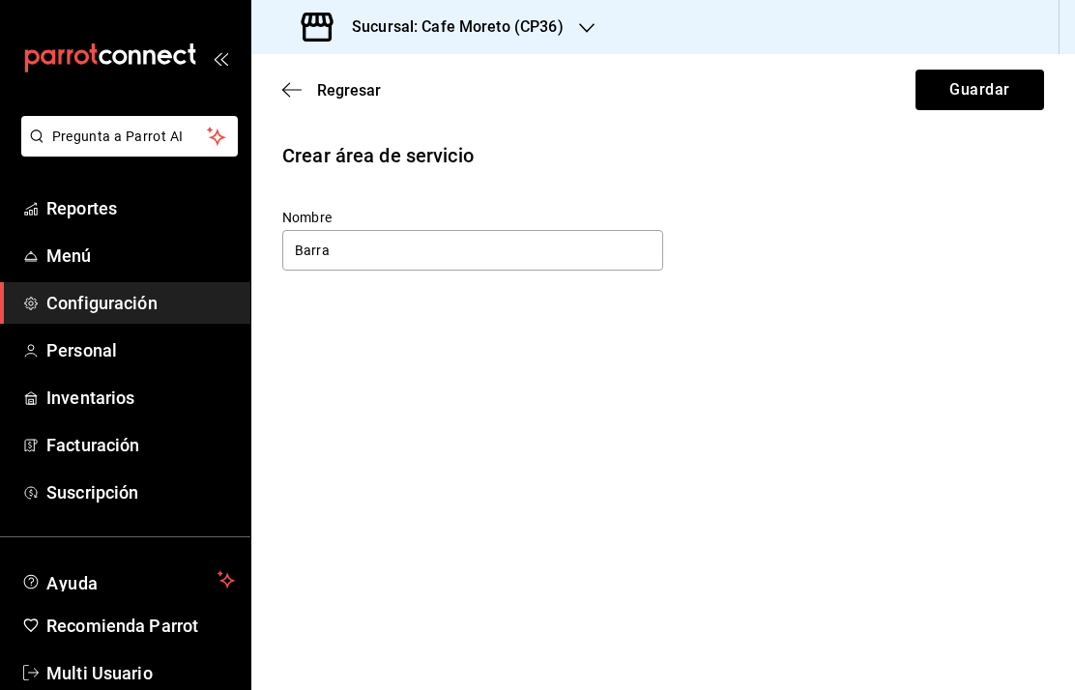
type input "Barra"
click at [971, 83] on button "Guardar" at bounding box center [979, 90] width 129 height 41
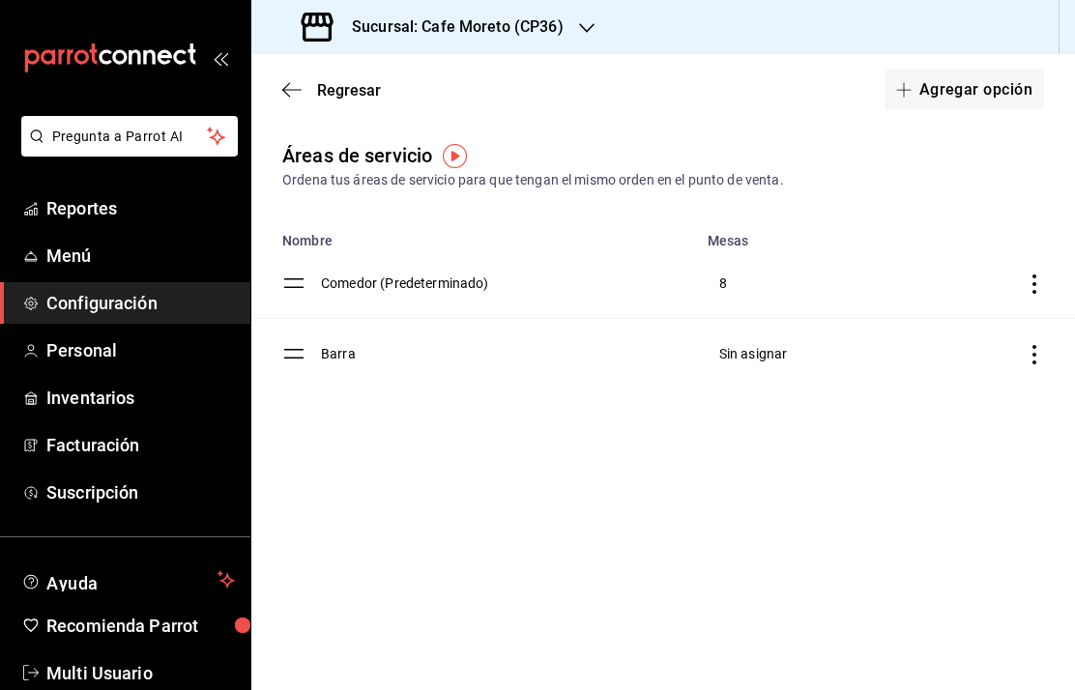
click at [1056, 350] on td "discountsTable" at bounding box center [980, 354] width 188 height 71
click at [1035, 358] on icon "discountsTable" at bounding box center [1033, 354] width 19 height 19
click at [703, 463] on div at bounding box center [537, 345] width 1075 height 690
click at [760, 352] on span "Sin asignar" at bounding box center [753, 353] width 69 height 15
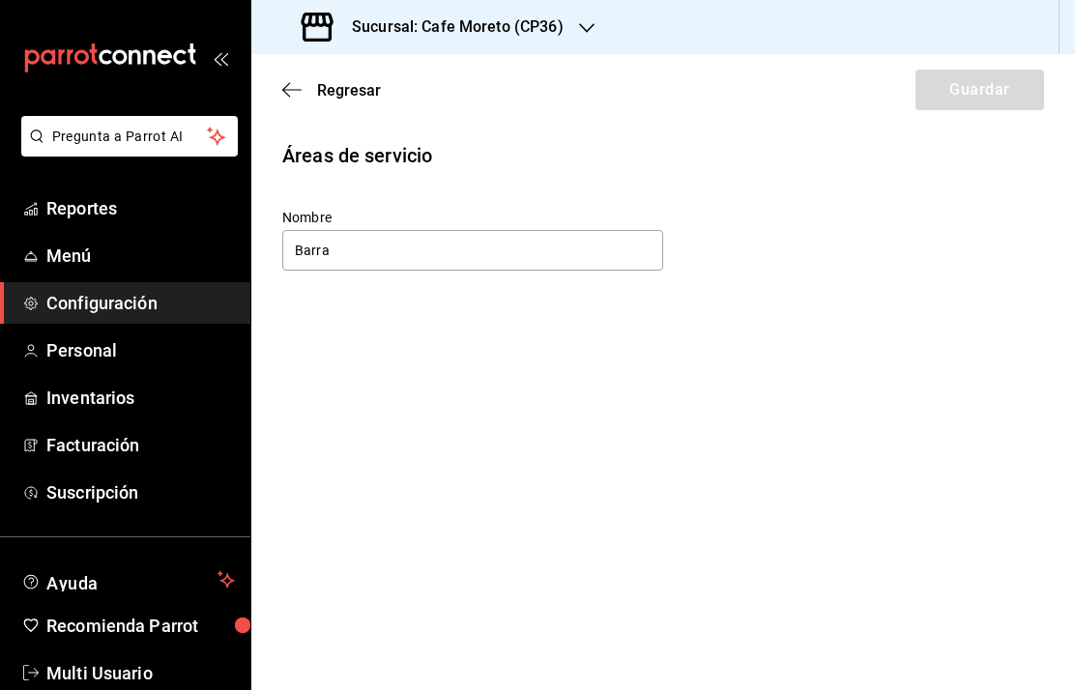
click at [298, 90] on icon "button" at bounding box center [291, 89] width 19 height 1
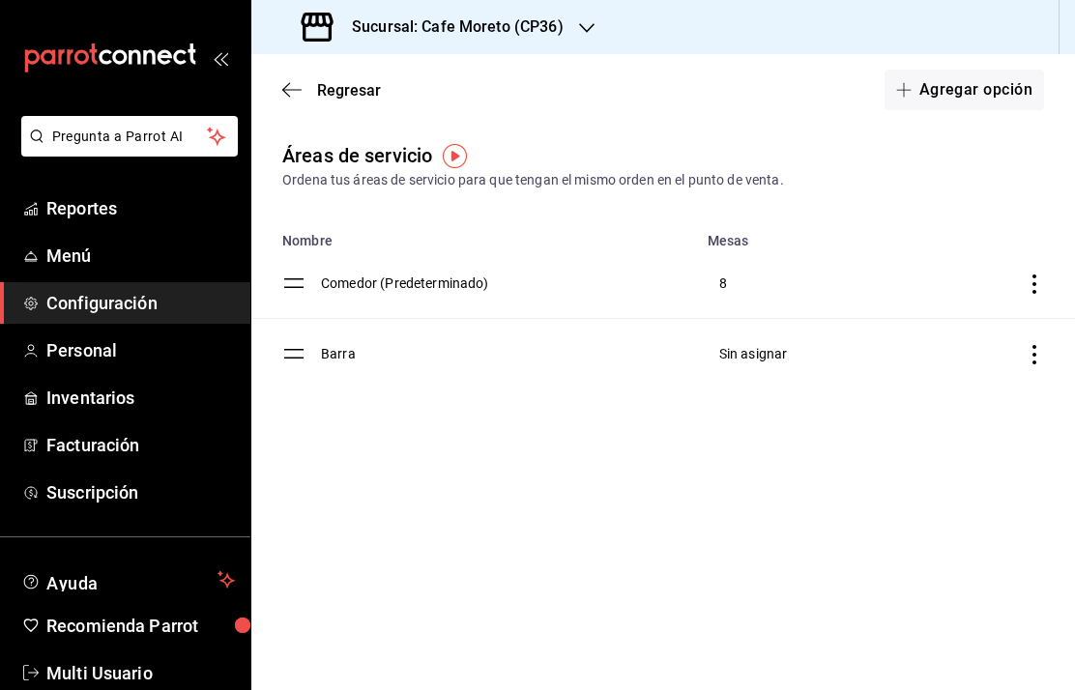
click at [499, 21] on h3 "Sucursal: Cafe Moreto (CP36)" at bounding box center [449, 26] width 227 height 23
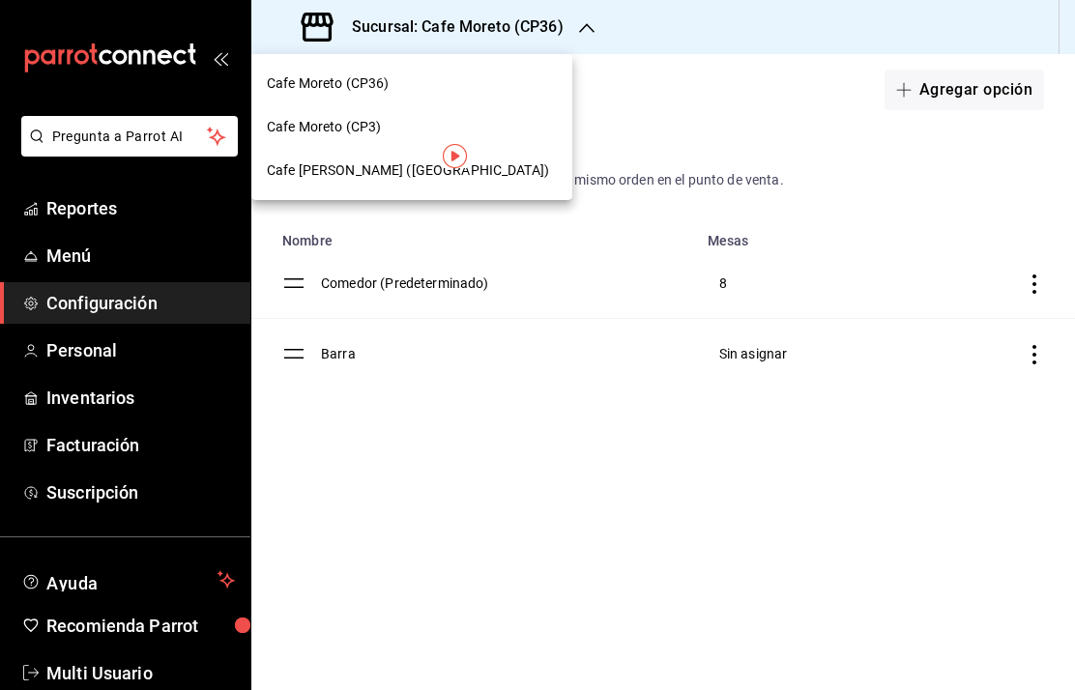
click at [345, 131] on span "Cafe Moreto (CP3)" at bounding box center [324, 127] width 114 height 20
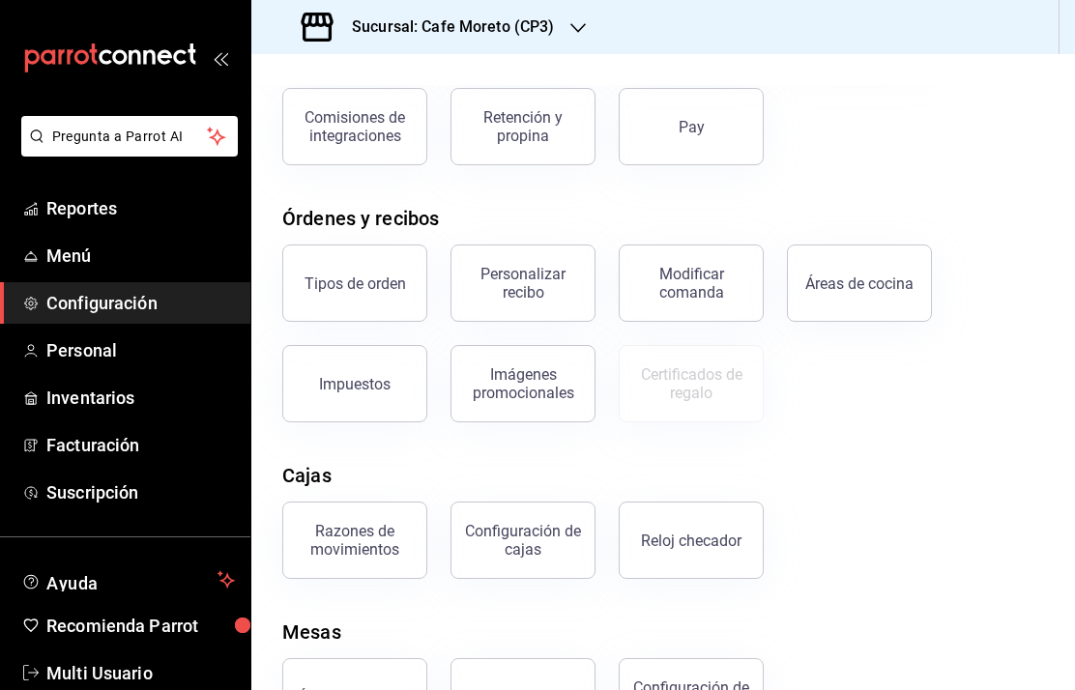
scroll to position [213, 0]
click at [378, 678] on button "Áreas de servicio" at bounding box center [354, 697] width 145 height 77
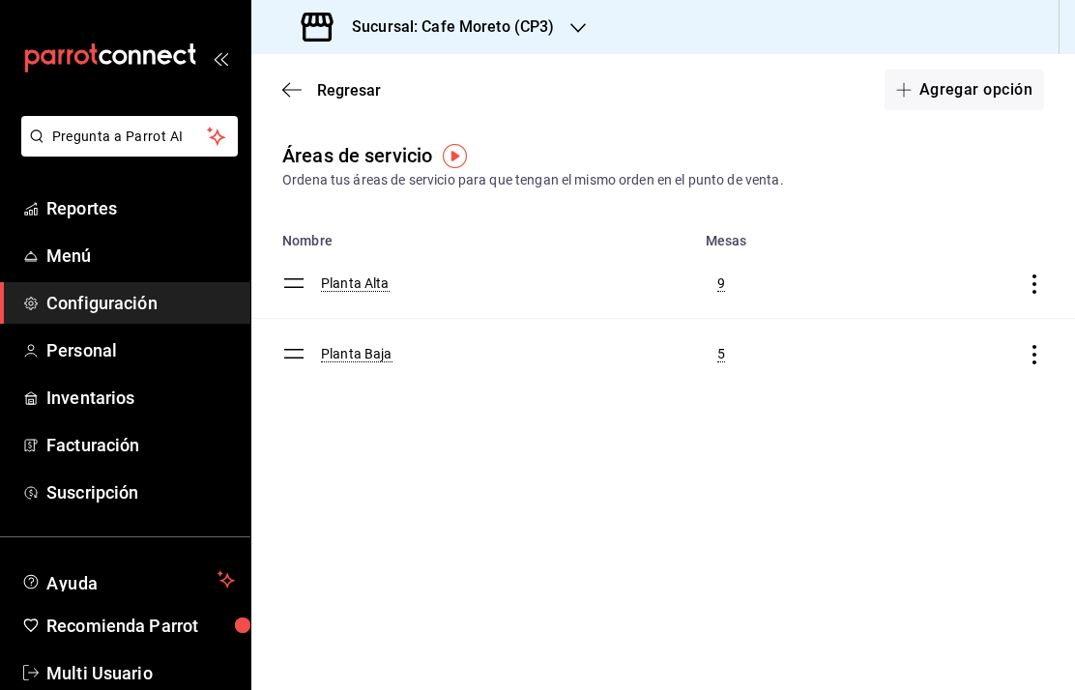
click at [968, 86] on button "Agregar opción" at bounding box center [963, 90] width 159 height 41
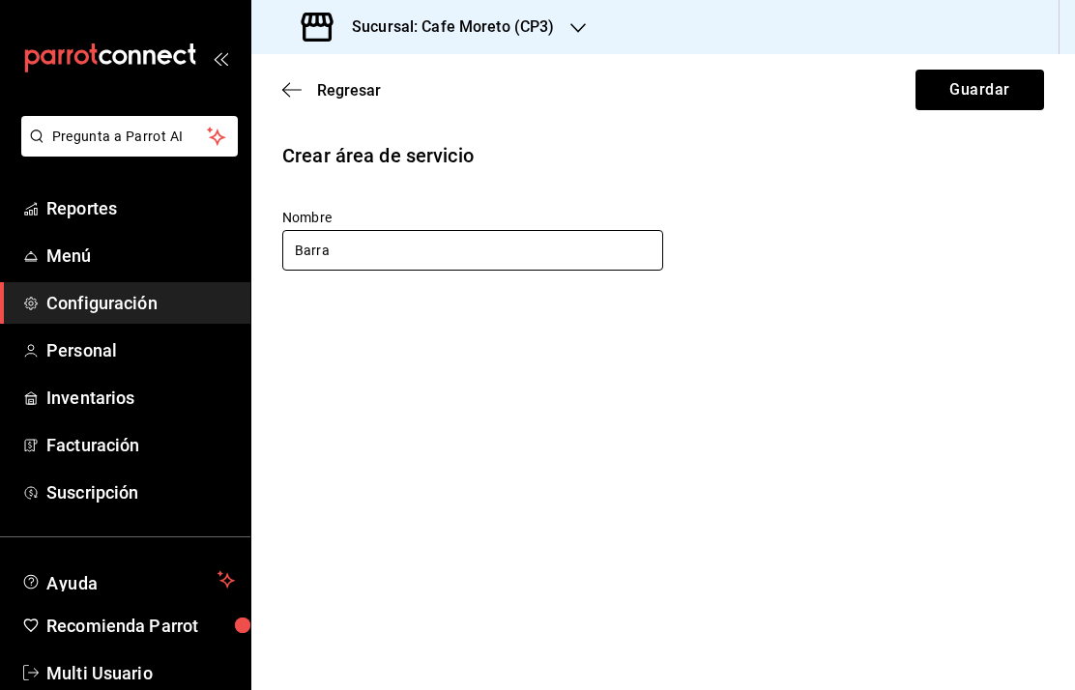
type input "Barra"
click at [982, 90] on button "Guardar" at bounding box center [979, 90] width 129 height 41
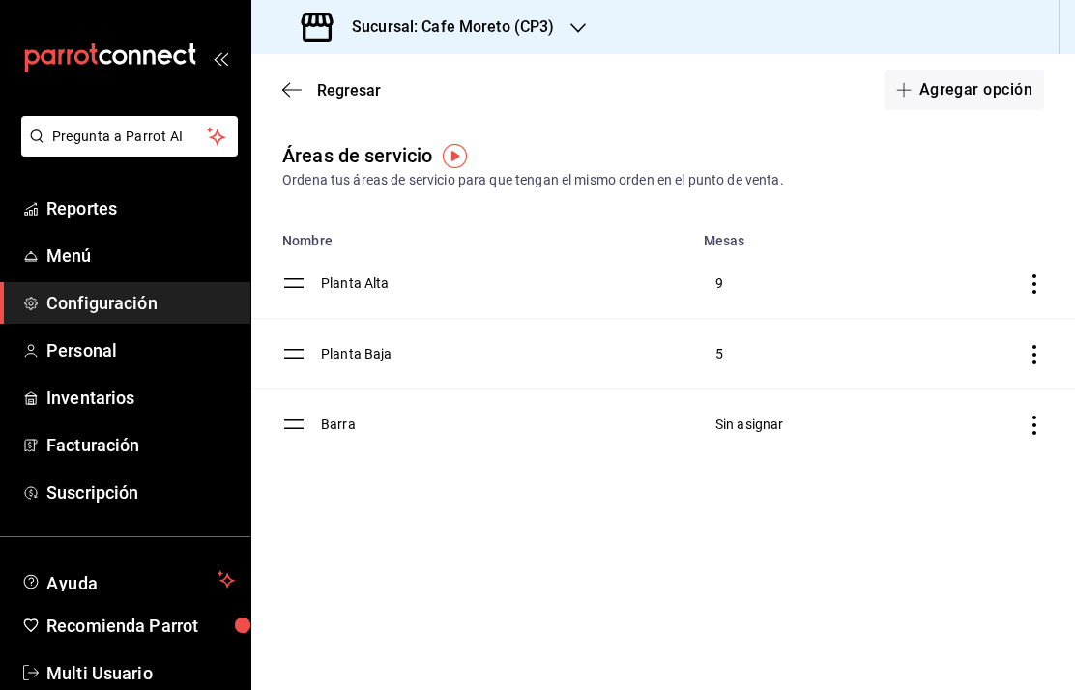
click at [290, 94] on icon "button" at bounding box center [291, 89] width 19 height 17
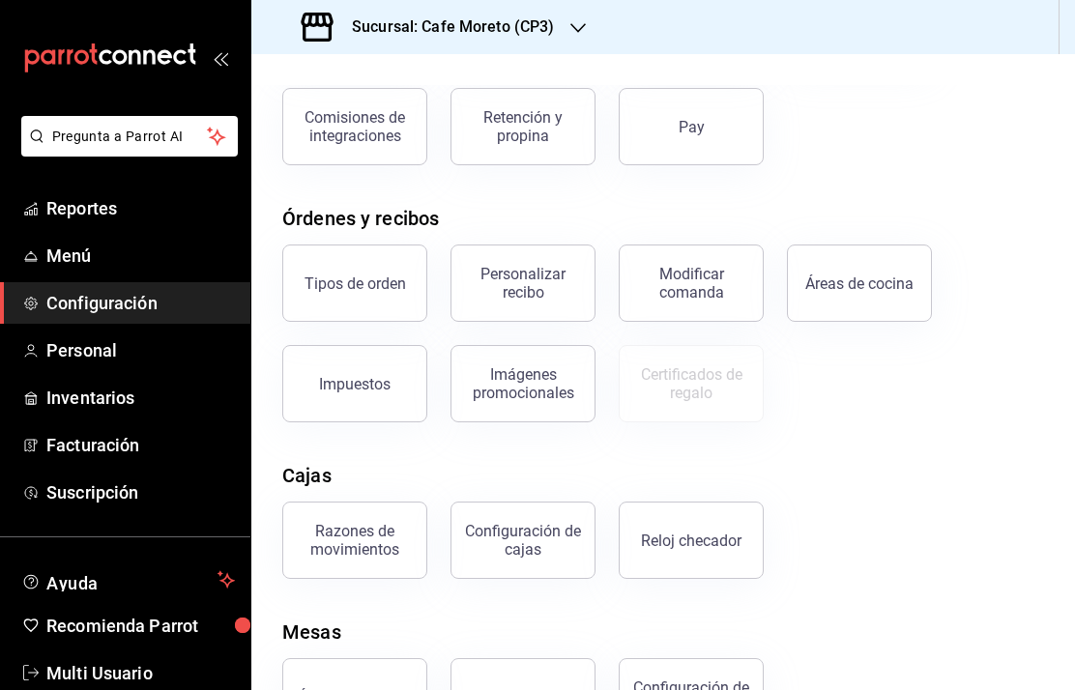
scroll to position [213, 0]
click at [383, 674] on button "Áreas de servicio" at bounding box center [354, 697] width 145 height 77
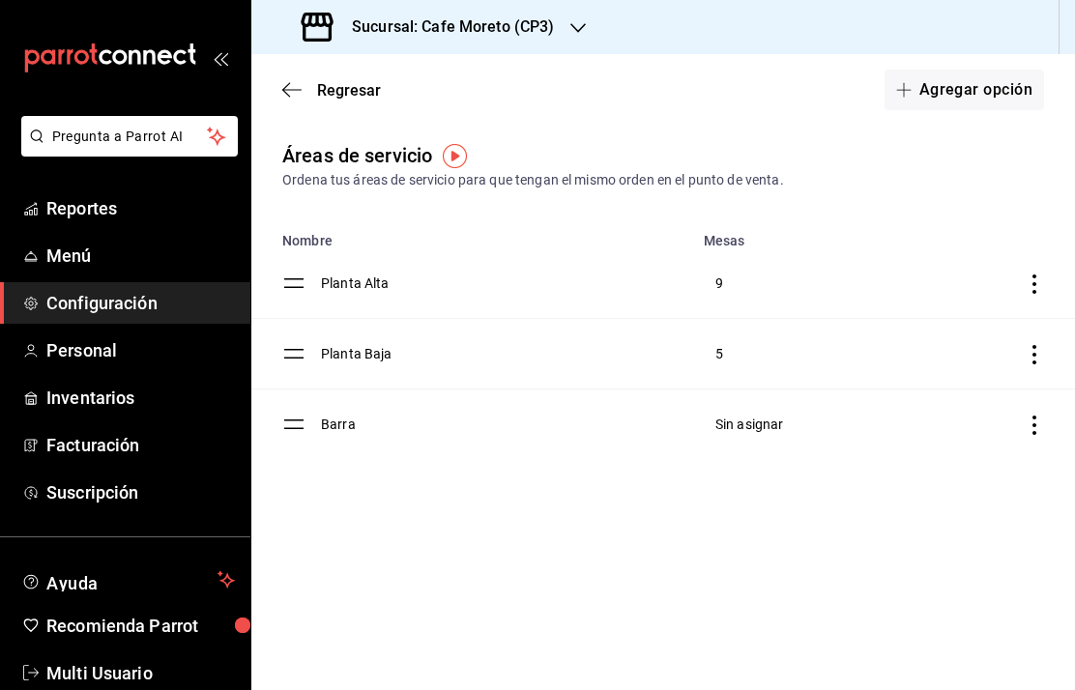
click at [536, 14] on div "Sucursal: Cafe Moreto (CP3)" at bounding box center [430, 27] width 327 height 54
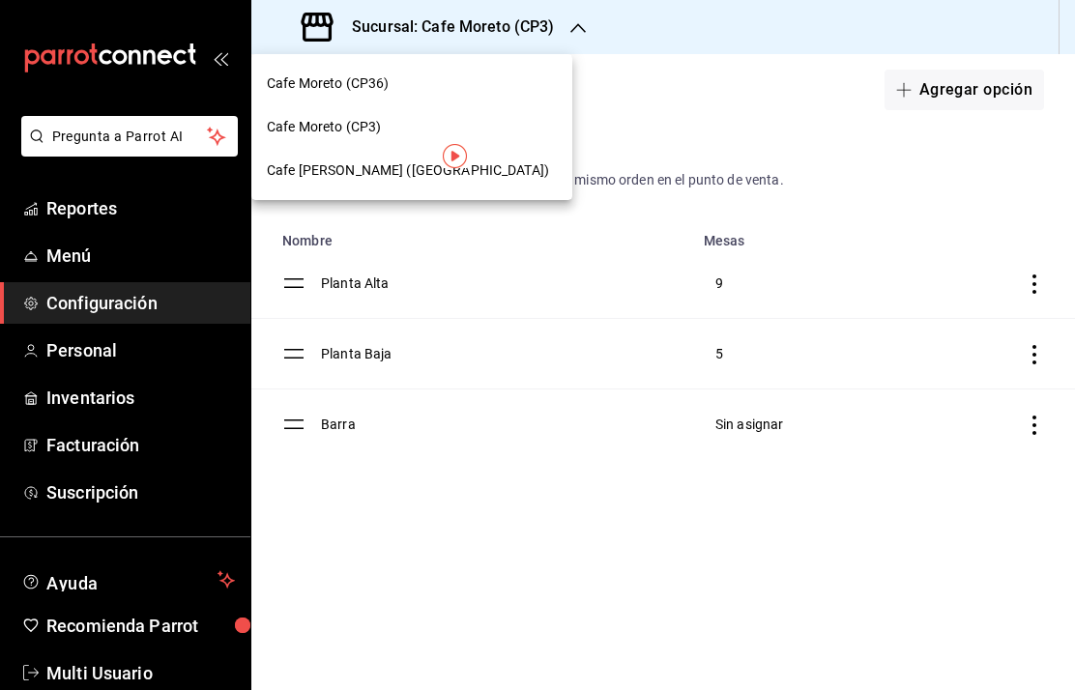
click at [373, 167] on span "Cafe Moreto ([GEOGRAPHIC_DATA])" at bounding box center [408, 170] width 282 height 20
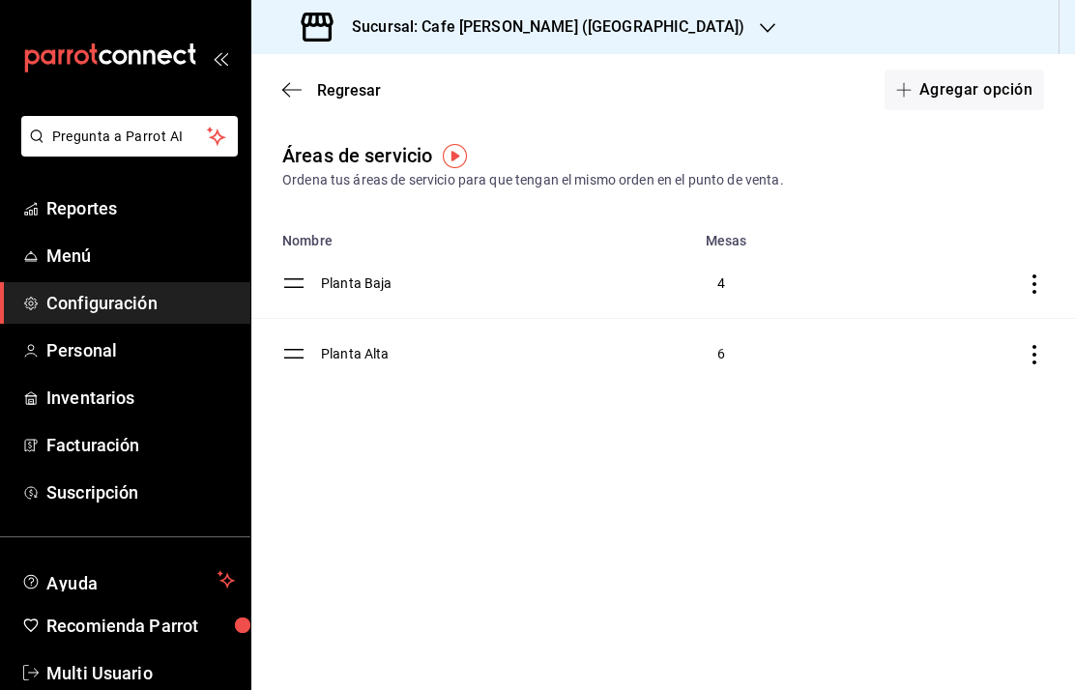
click at [995, 92] on button "Agregar opción" at bounding box center [963, 90] width 159 height 41
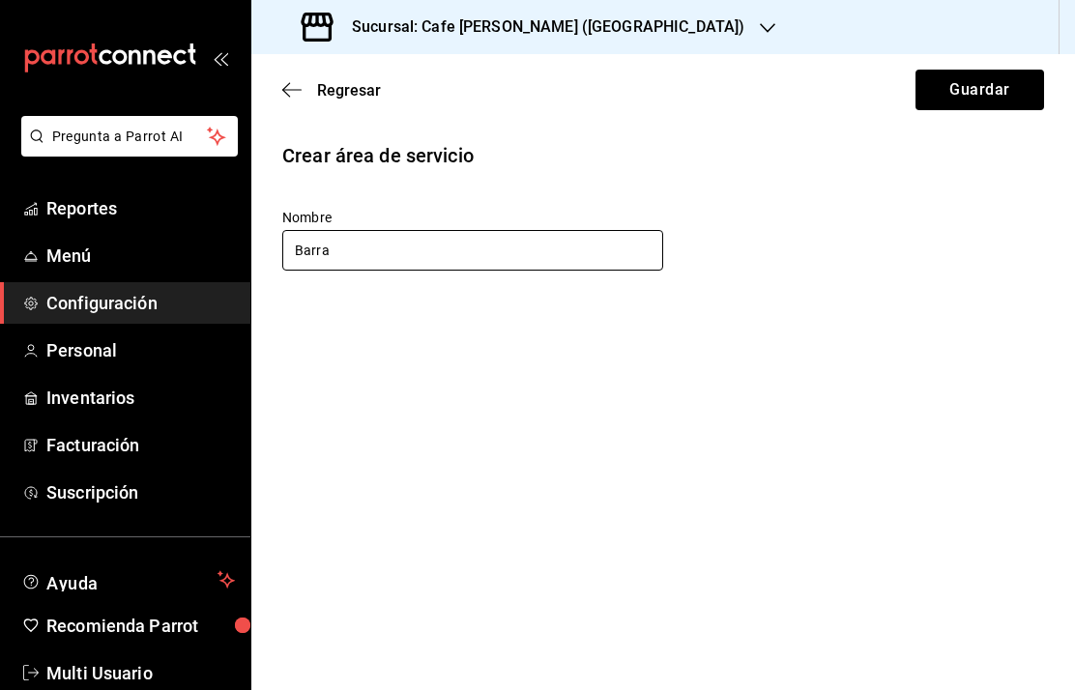
type input "Barra"
click at [974, 90] on button "Guardar" at bounding box center [979, 90] width 129 height 41
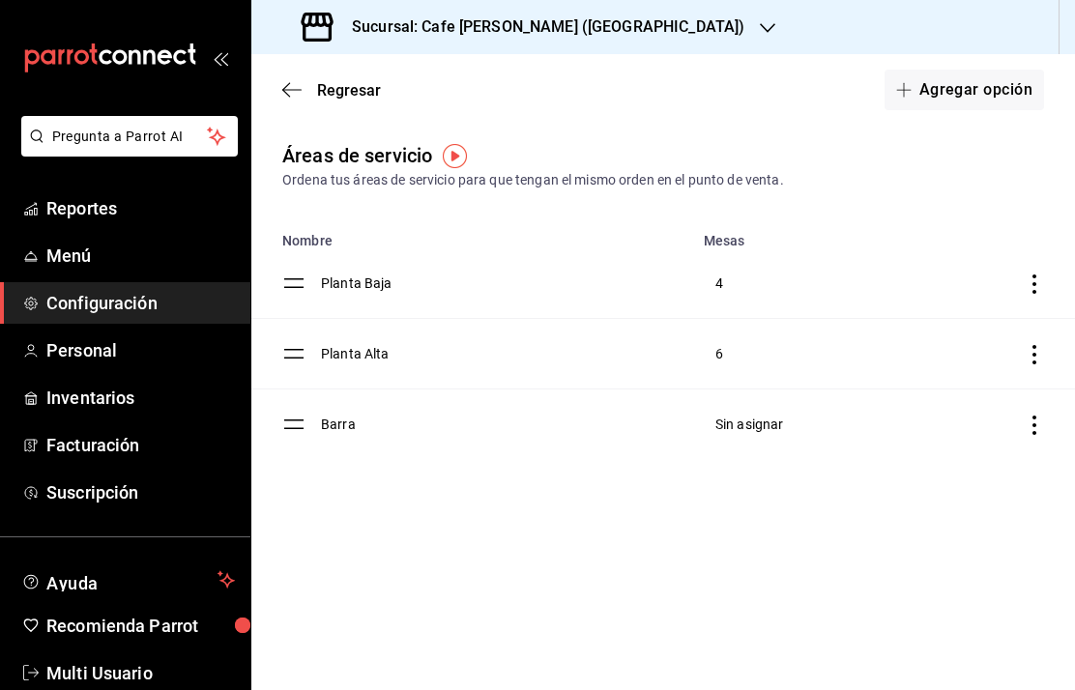
click at [292, 75] on div "Regresar Agregar opción" at bounding box center [662, 90] width 823 height 72
click at [293, 88] on icon "button" at bounding box center [291, 89] width 19 height 17
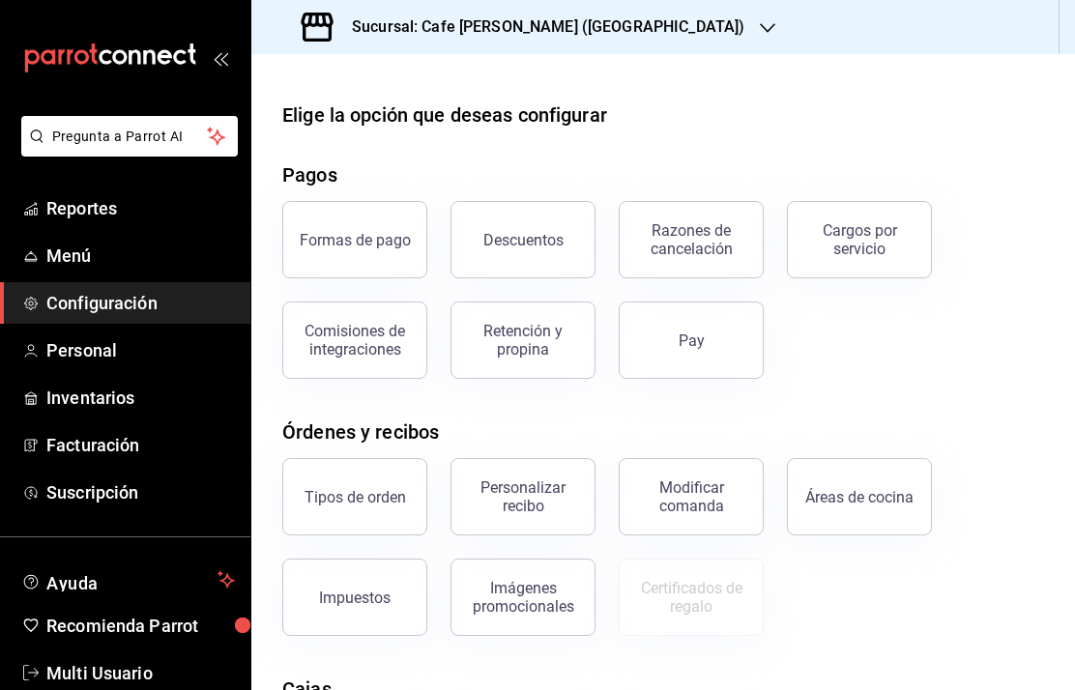
click at [388, 499] on div "Tipos de orden" at bounding box center [354, 497] width 101 height 18
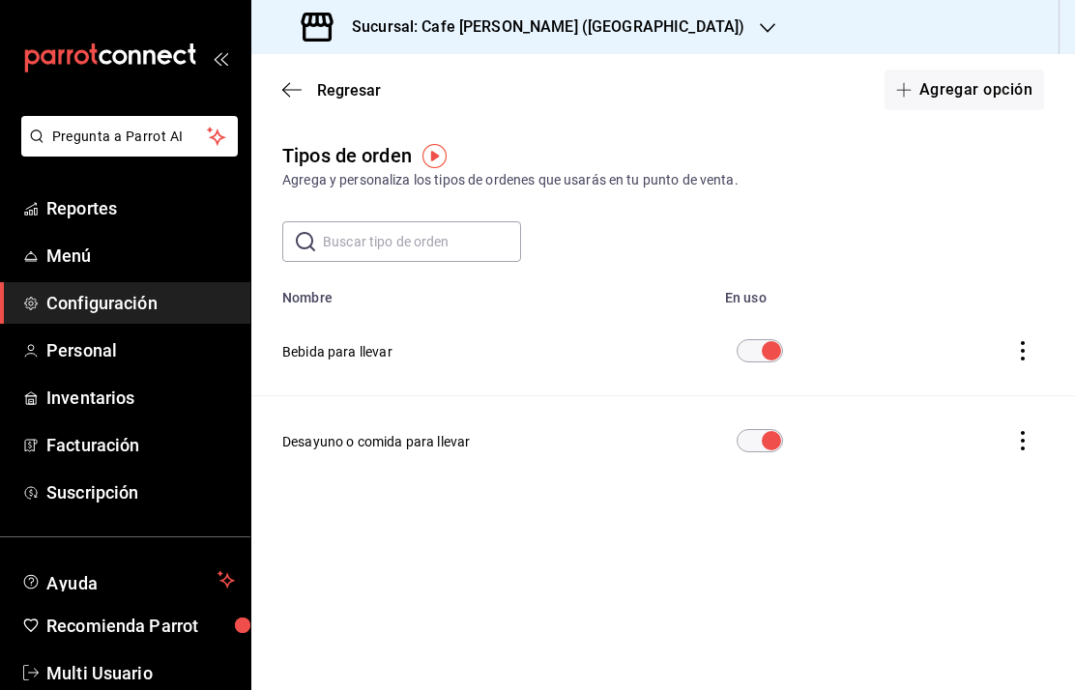
click at [288, 95] on icon "button" at bounding box center [286, 90] width 8 height 14
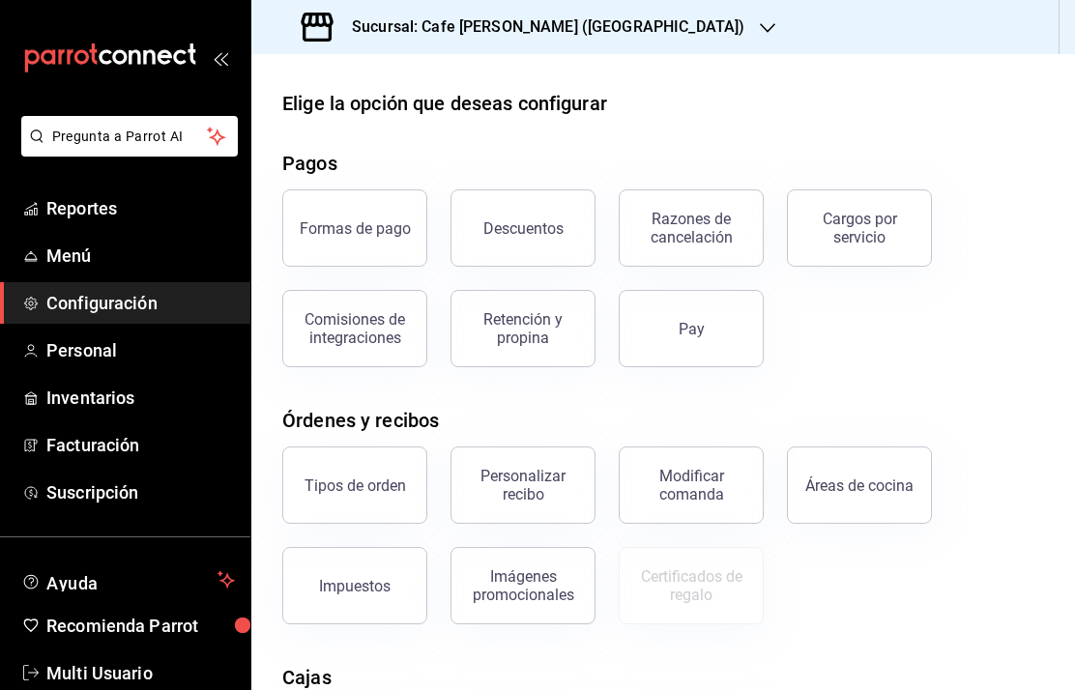
scroll to position [11, 0]
click at [538, 488] on div "Personalizar recibo" at bounding box center [523, 486] width 120 height 37
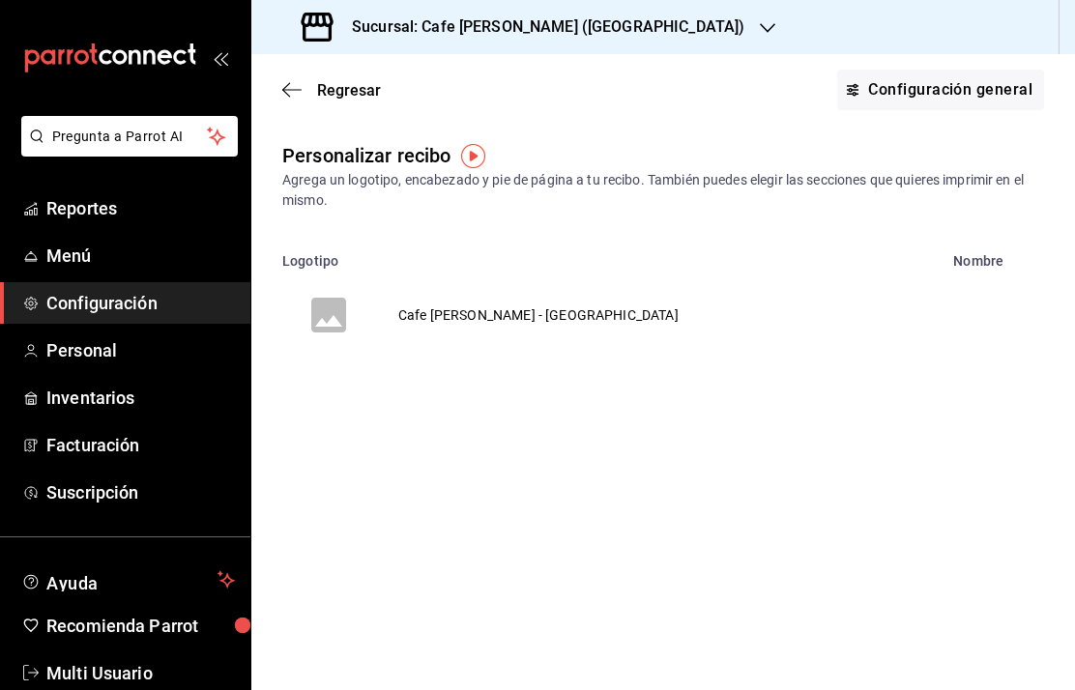
click at [327, 303] on icon "voidReasonsTable" at bounding box center [328, 315] width 35 height 35
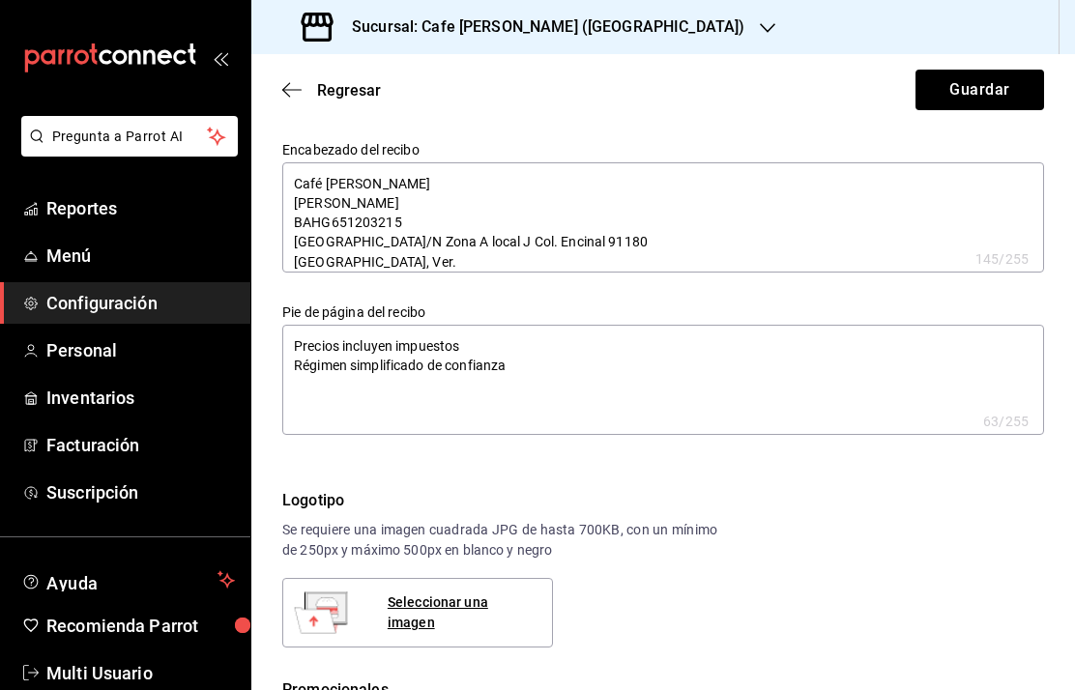
type textarea "x"
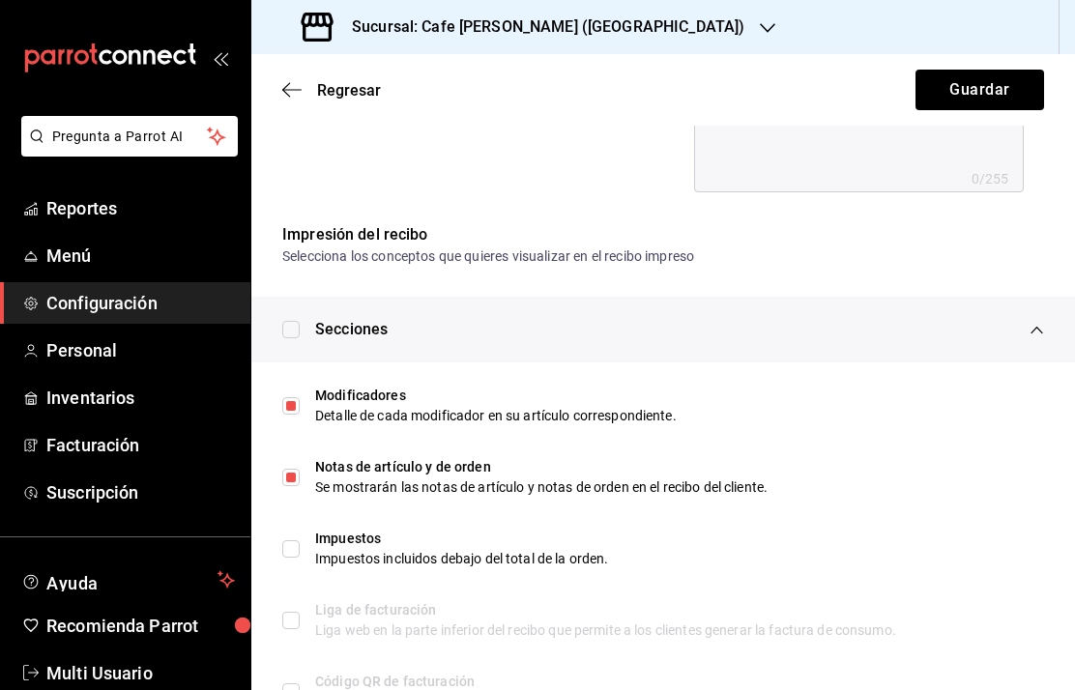
scroll to position [908, 0]
click at [309, 91] on span "Regresar" at bounding box center [331, 90] width 99 height 18
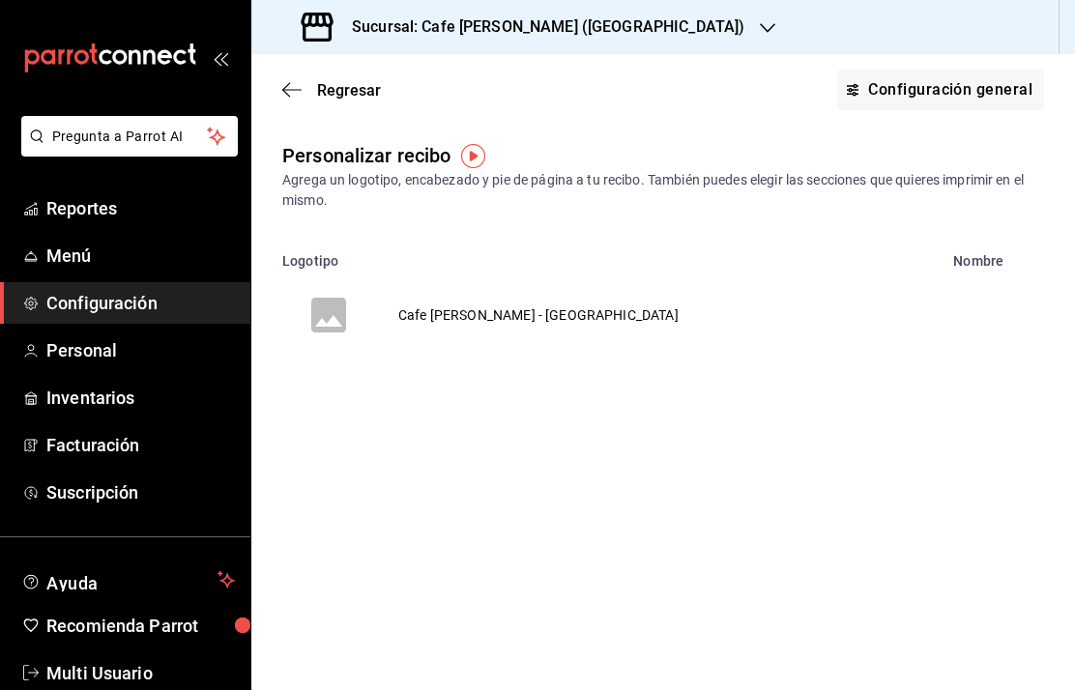
click at [917, 84] on button "Configuración general" at bounding box center [940, 90] width 207 height 41
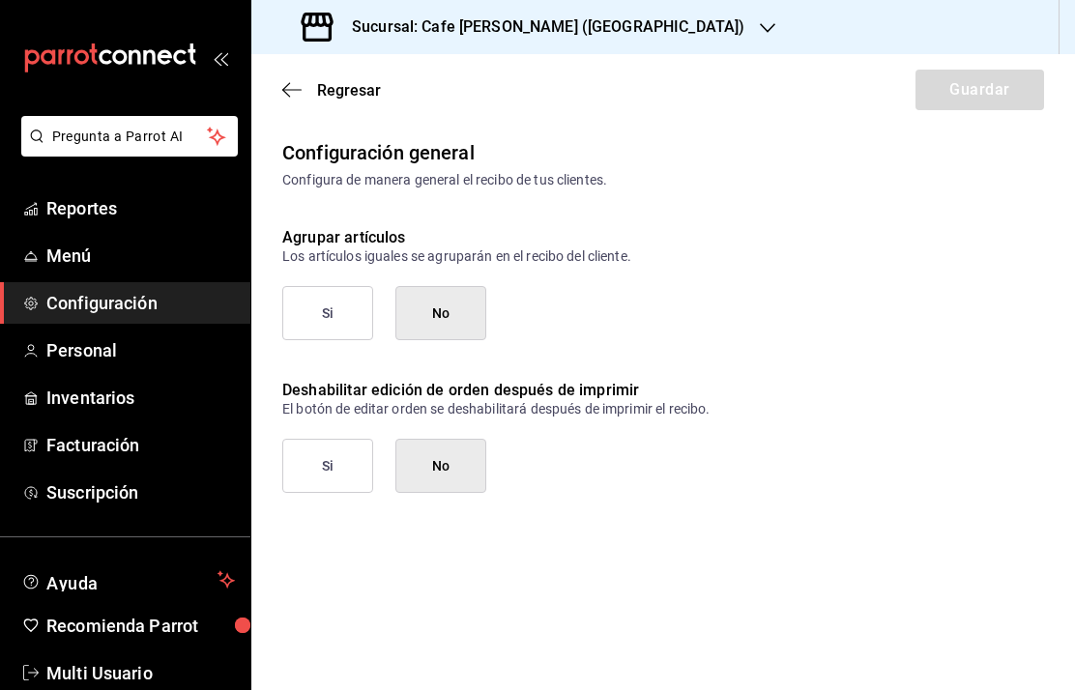
click at [332, 317] on button "Si" at bounding box center [327, 313] width 91 height 54
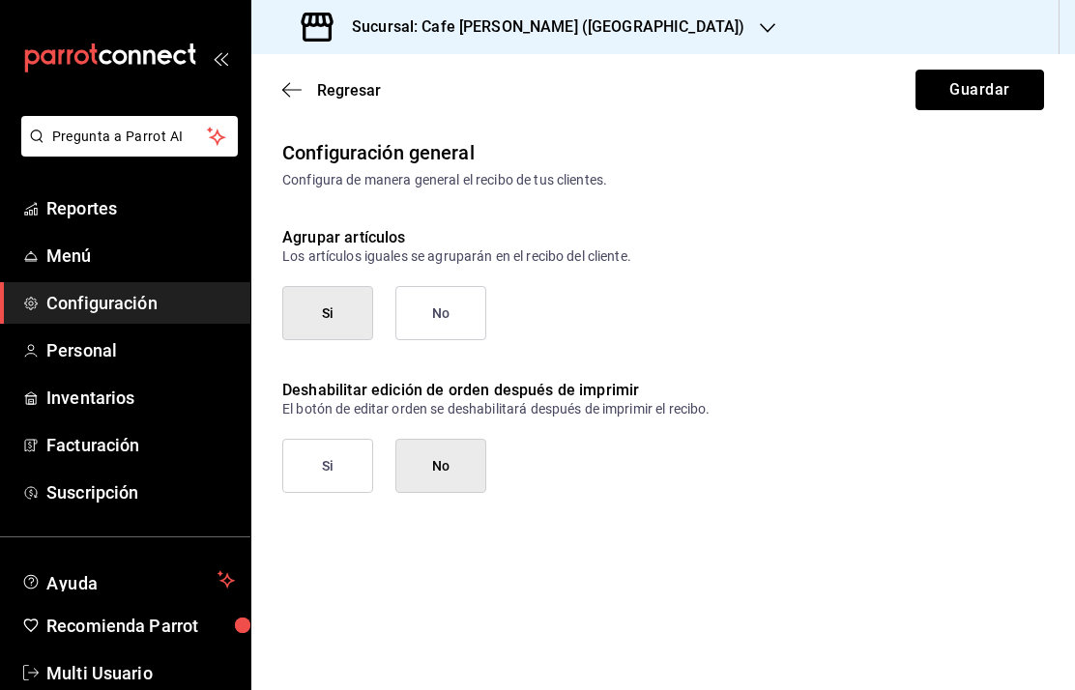
click at [973, 86] on button "Guardar" at bounding box center [979, 90] width 129 height 41
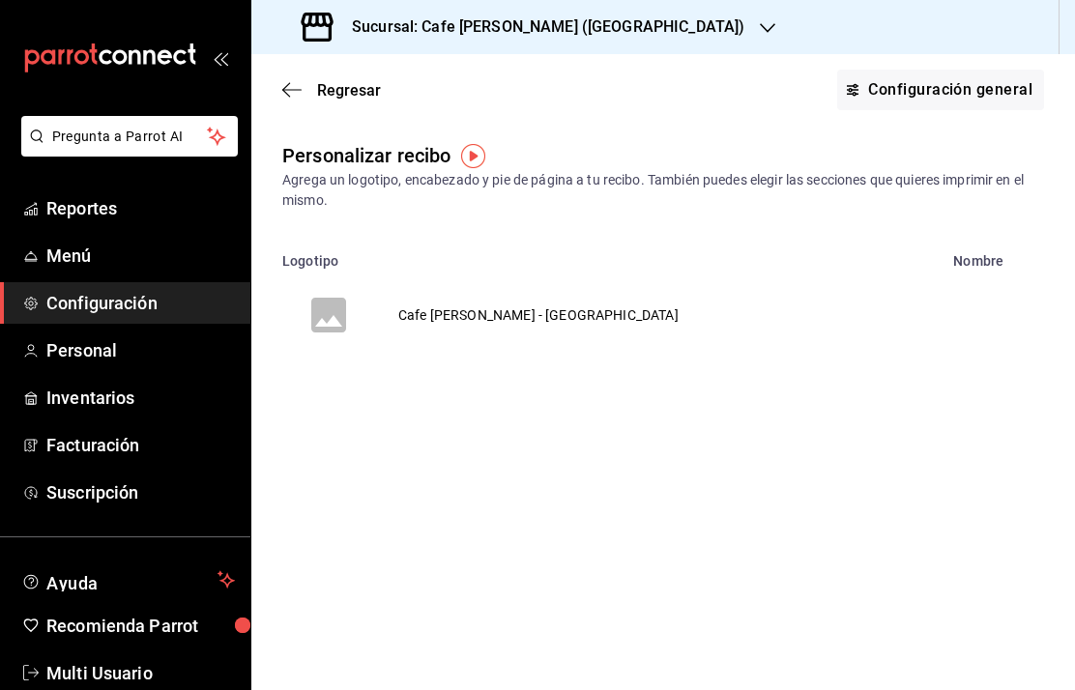
click at [946, 88] on button "Configuración general" at bounding box center [940, 90] width 207 height 41
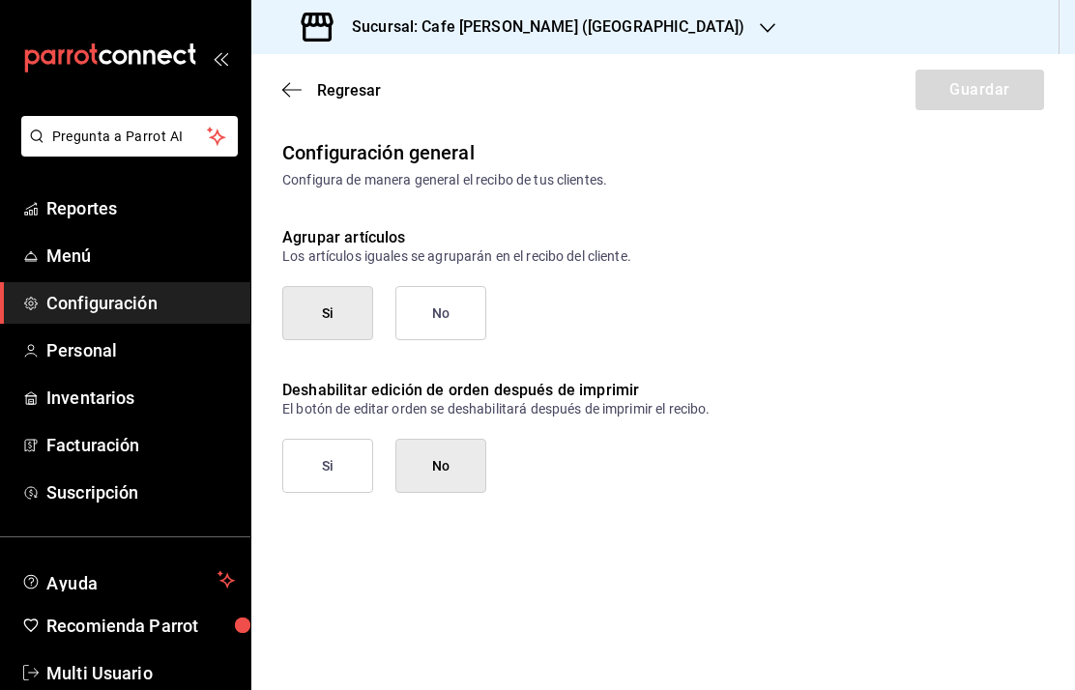
click at [284, 113] on div "Regresar Guardar" at bounding box center [662, 90] width 823 height 72
click at [297, 94] on icon "button" at bounding box center [291, 89] width 19 height 17
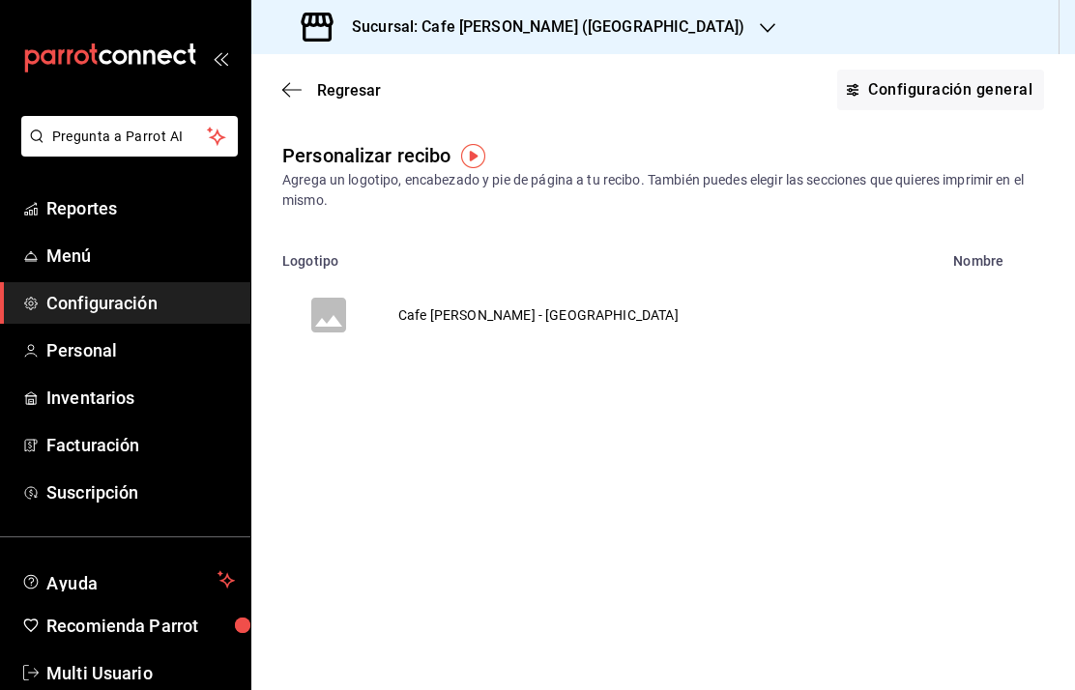
click at [558, 23] on h3 "Sucursal: Cafe Moreto (Plaza Crystal)" at bounding box center [540, 26] width 408 height 23
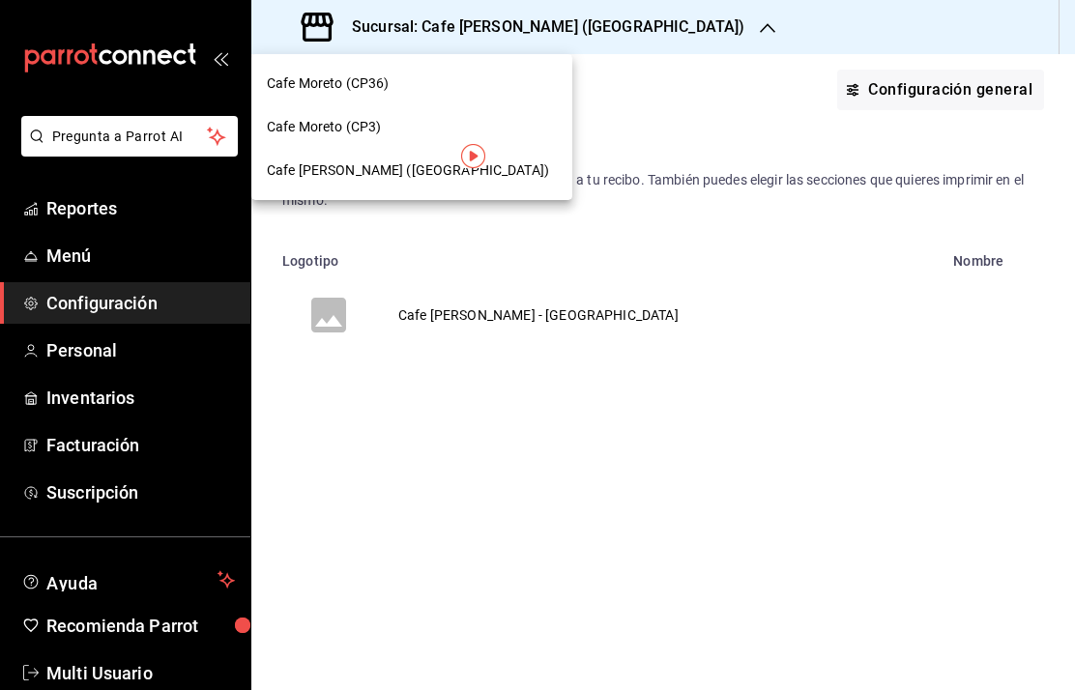
click at [365, 122] on span "Cafe Moreto (CP3)" at bounding box center [324, 127] width 114 height 20
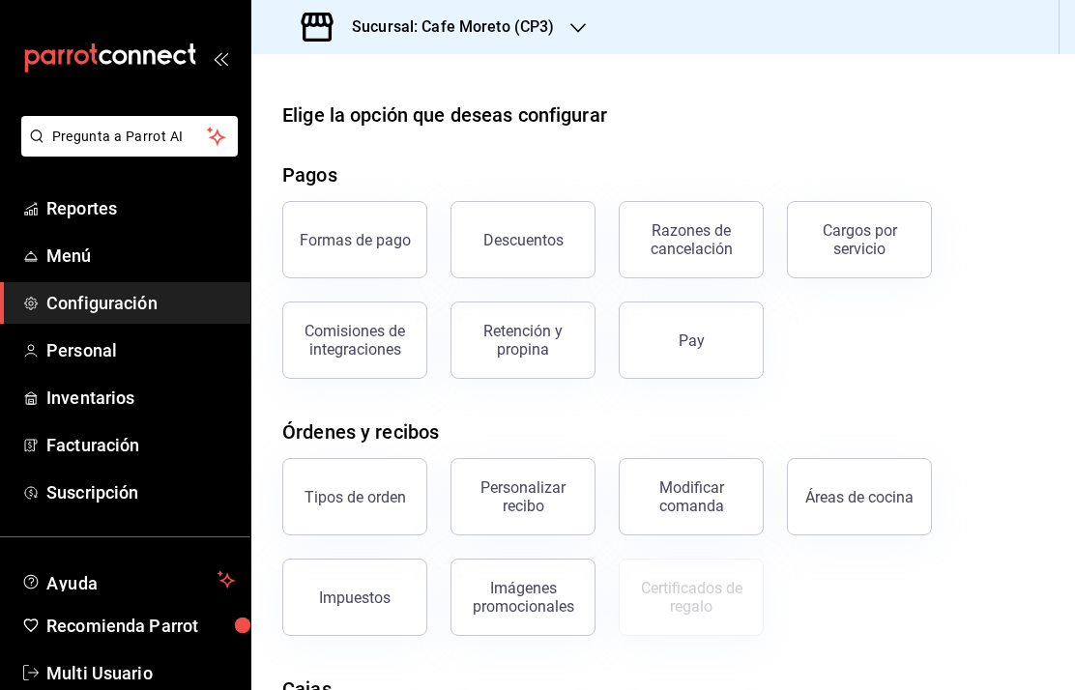
click at [542, 498] on div "Personalizar recibo" at bounding box center [523, 496] width 120 height 37
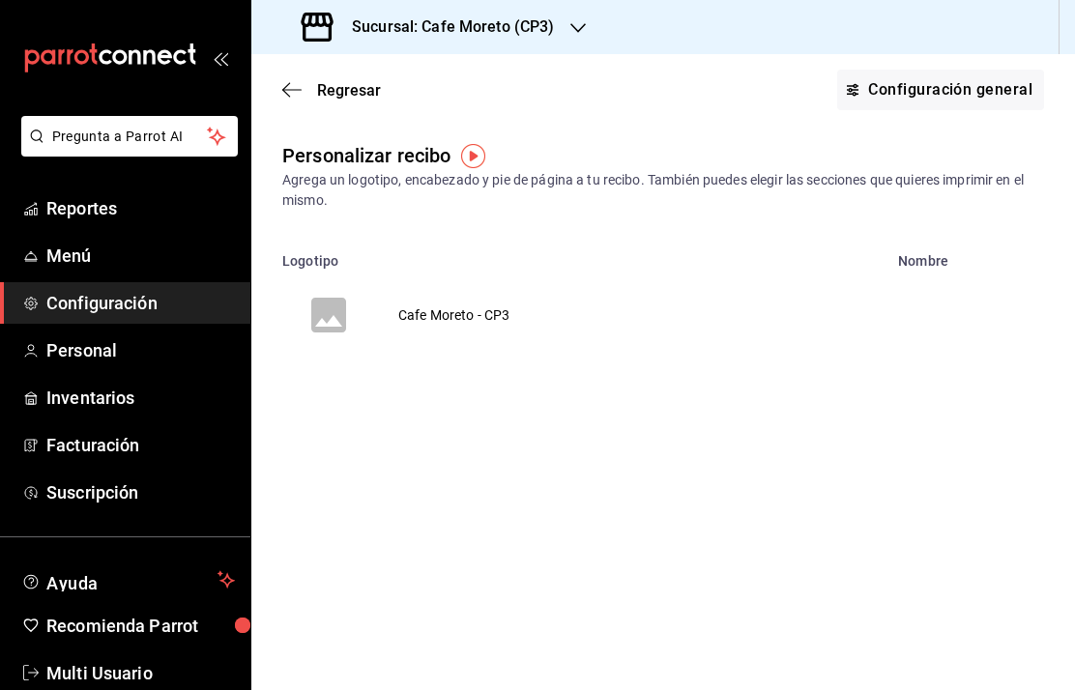
click at [940, 89] on button "Configuración general" at bounding box center [940, 90] width 207 height 41
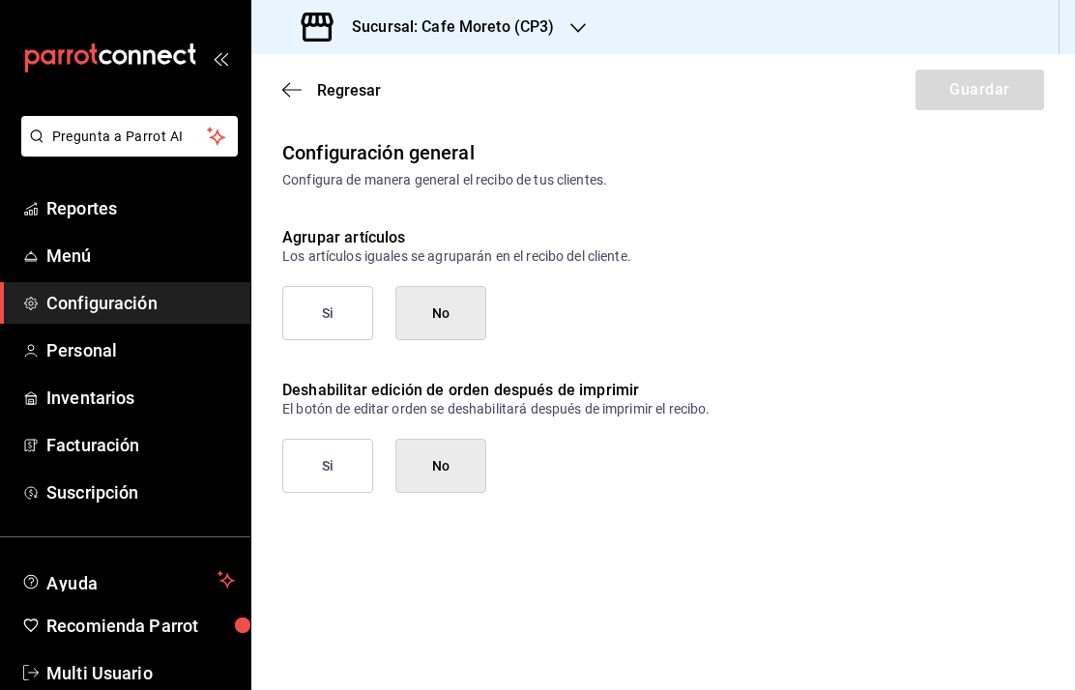
click at [324, 317] on button "Si" at bounding box center [327, 313] width 91 height 54
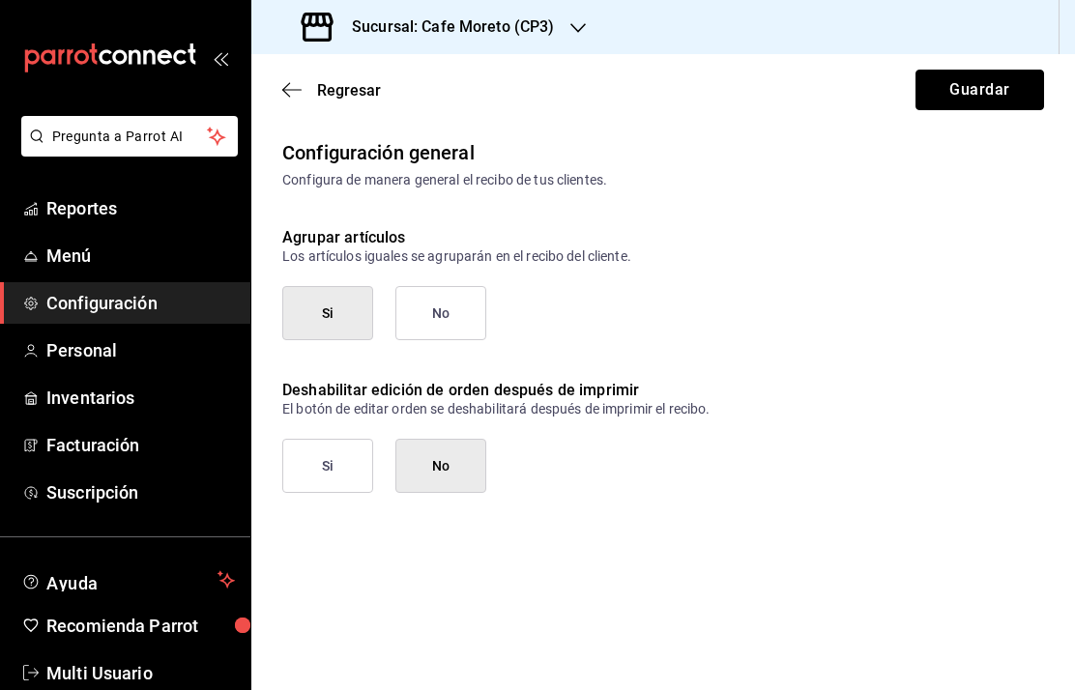
click at [986, 85] on button "Guardar" at bounding box center [979, 90] width 129 height 41
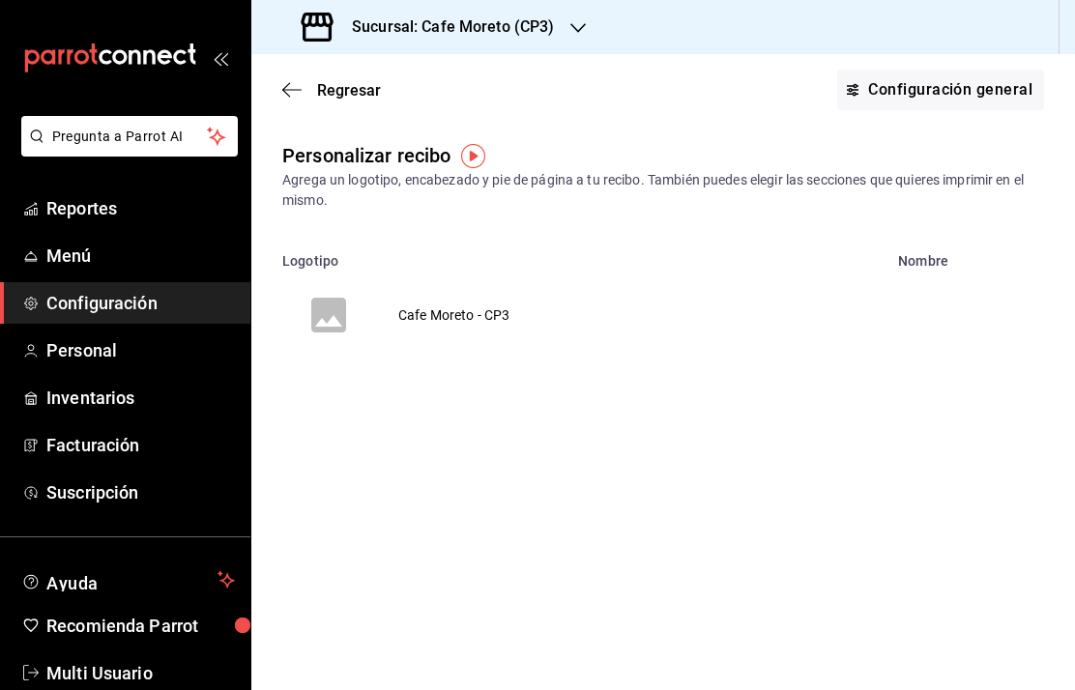
click at [469, 17] on h3 "Sucursal: Cafe Moreto (CP3)" at bounding box center [445, 26] width 218 height 23
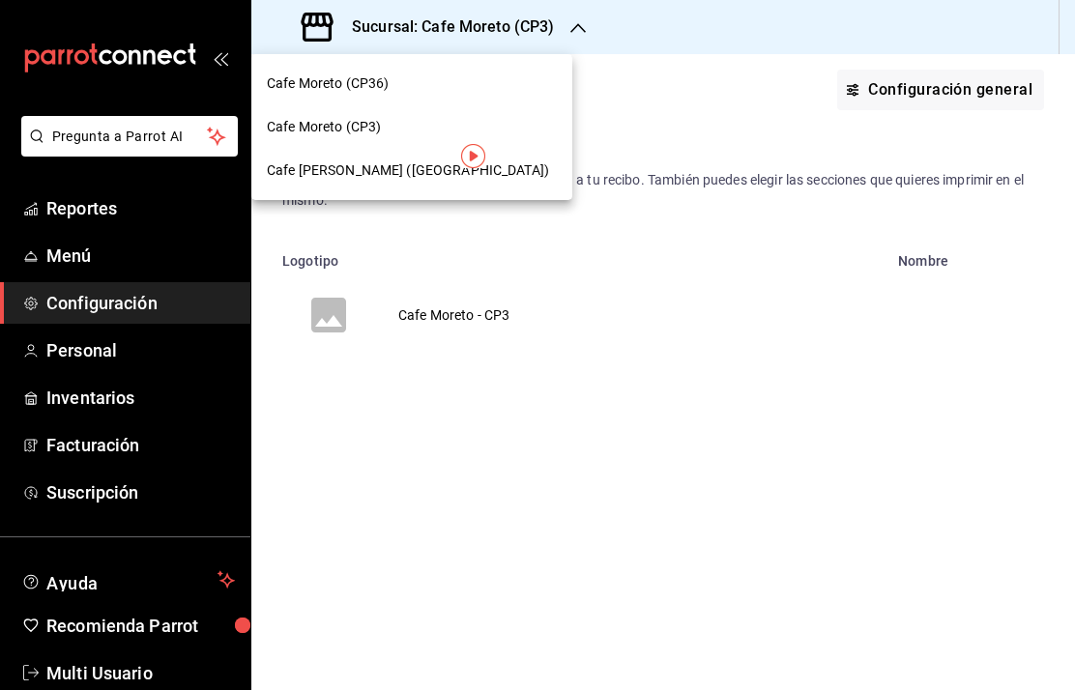
click at [356, 82] on span "Cafe Moreto (CP36)" at bounding box center [328, 83] width 122 height 20
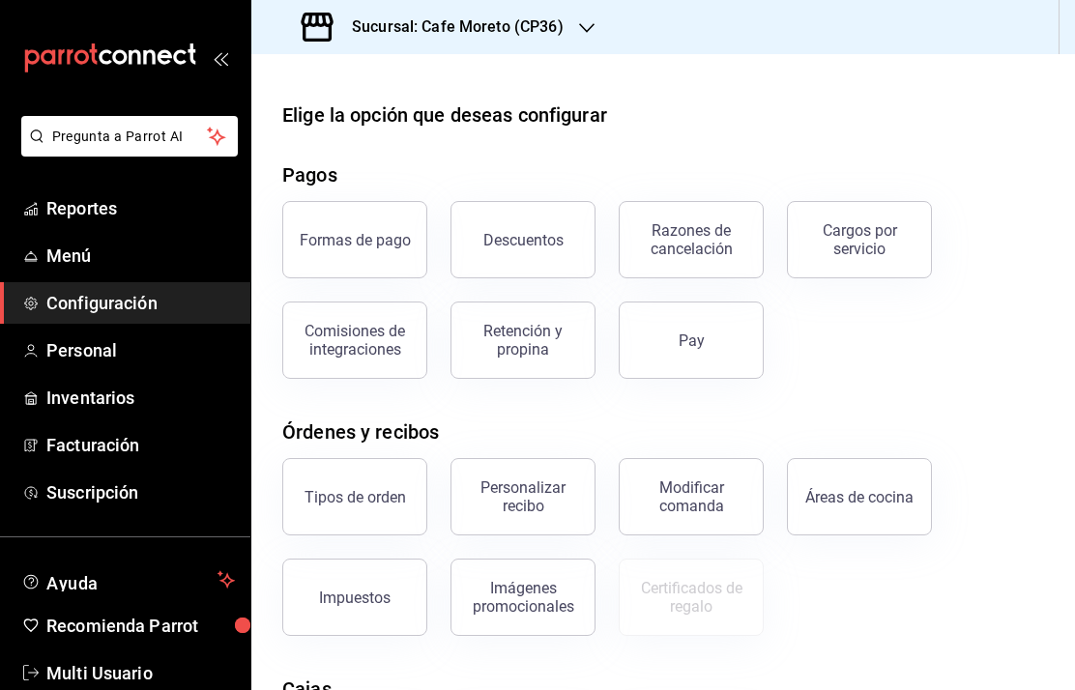
click at [535, 494] on div "Personalizar recibo" at bounding box center [523, 496] width 120 height 37
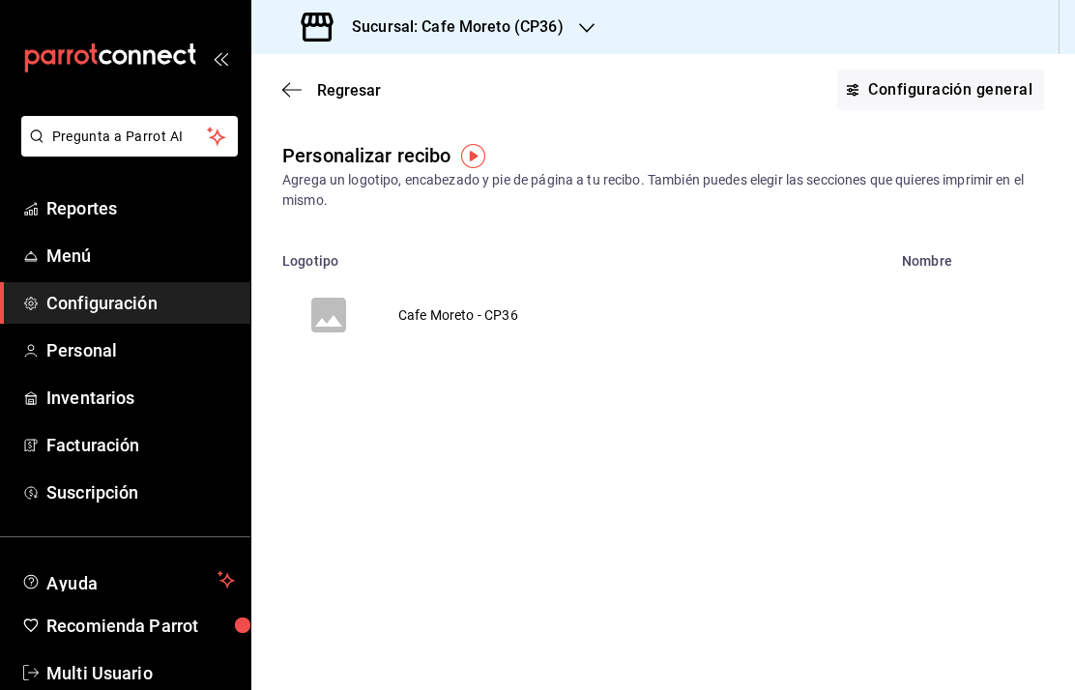
click at [935, 92] on button "Configuración general" at bounding box center [940, 90] width 207 height 41
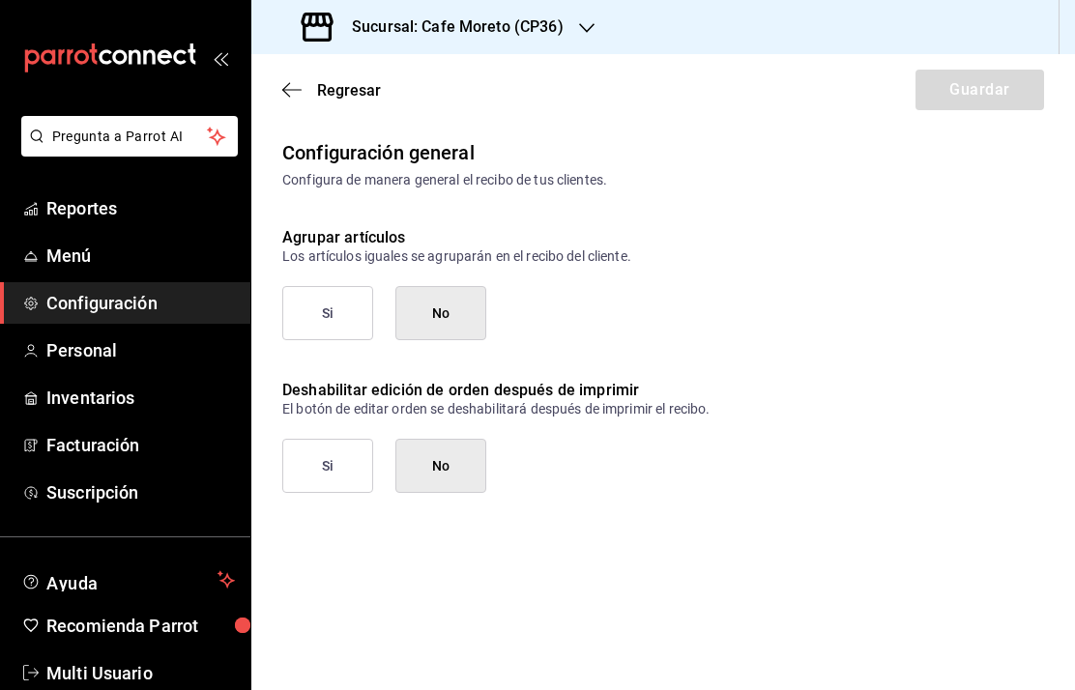
click at [320, 327] on button "Si" at bounding box center [327, 313] width 91 height 54
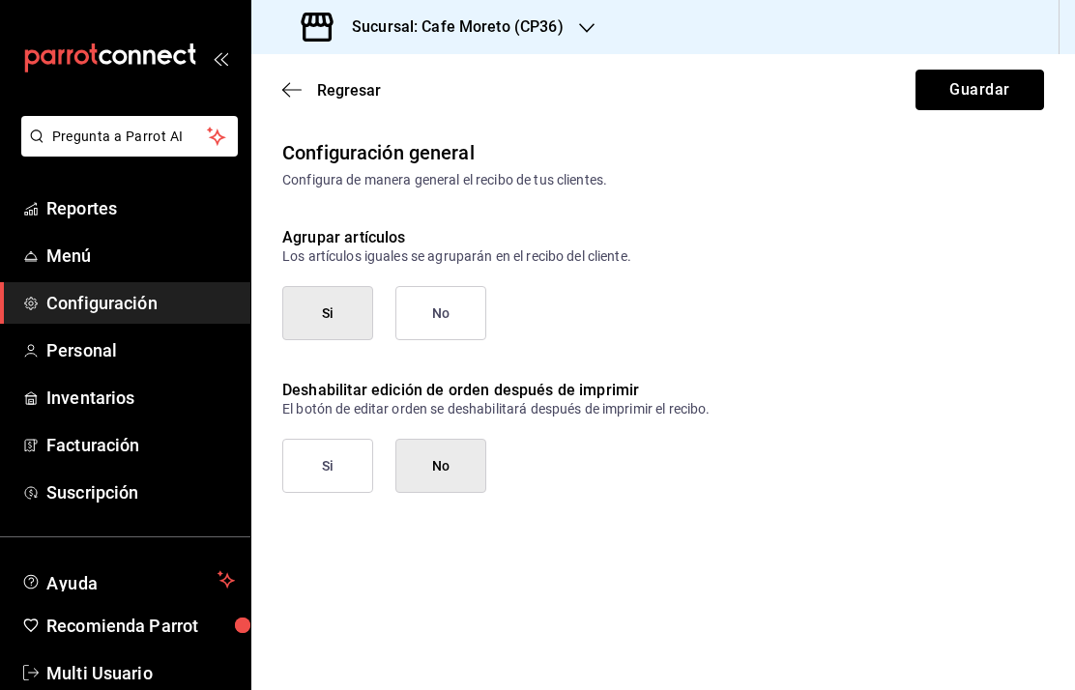
click at [980, 93] on button "Guardar" at bounding box center [979, 90] width 129 height 41
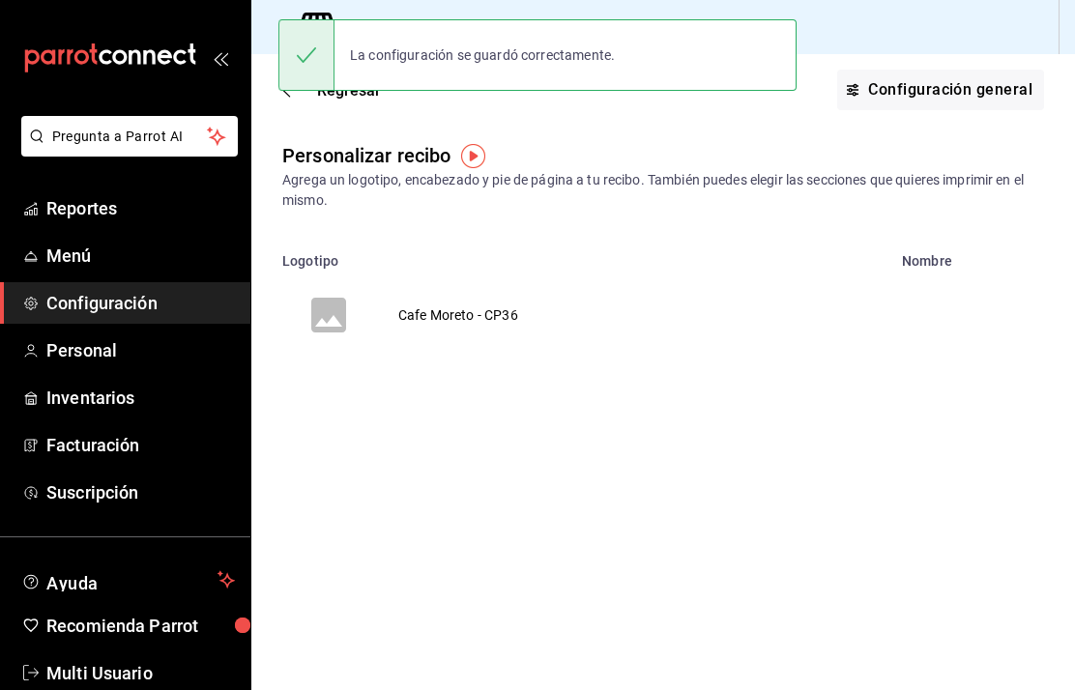
click at [348, 315] on icon "voidReasonsTable" at bounding box center [328, 315] width 46 height 46
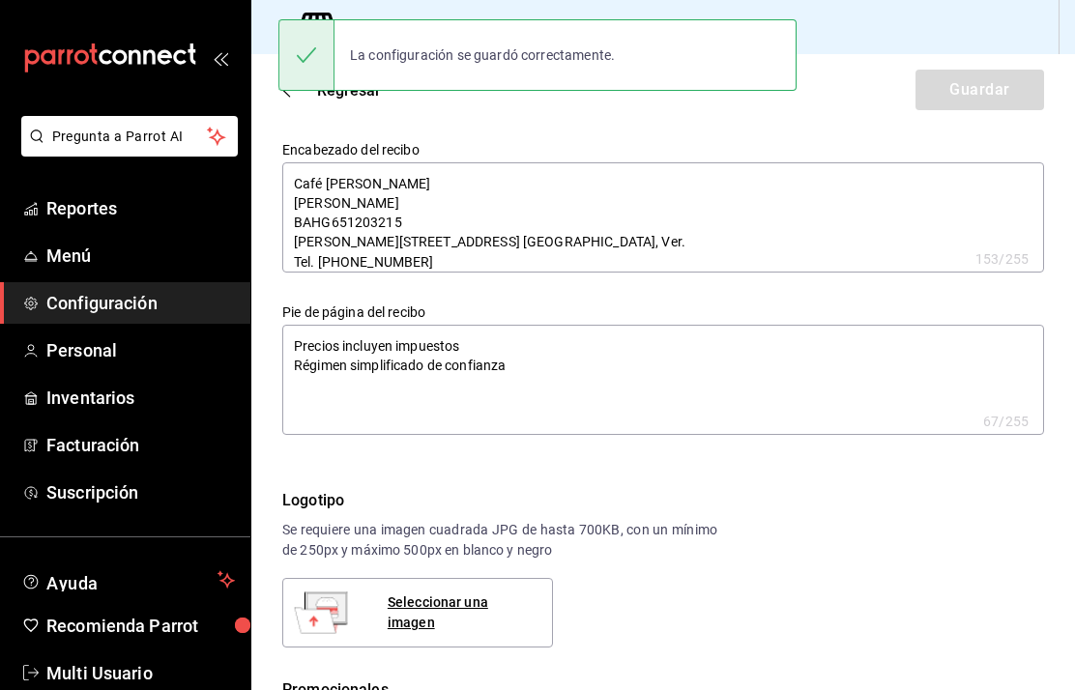
type textarea "x"
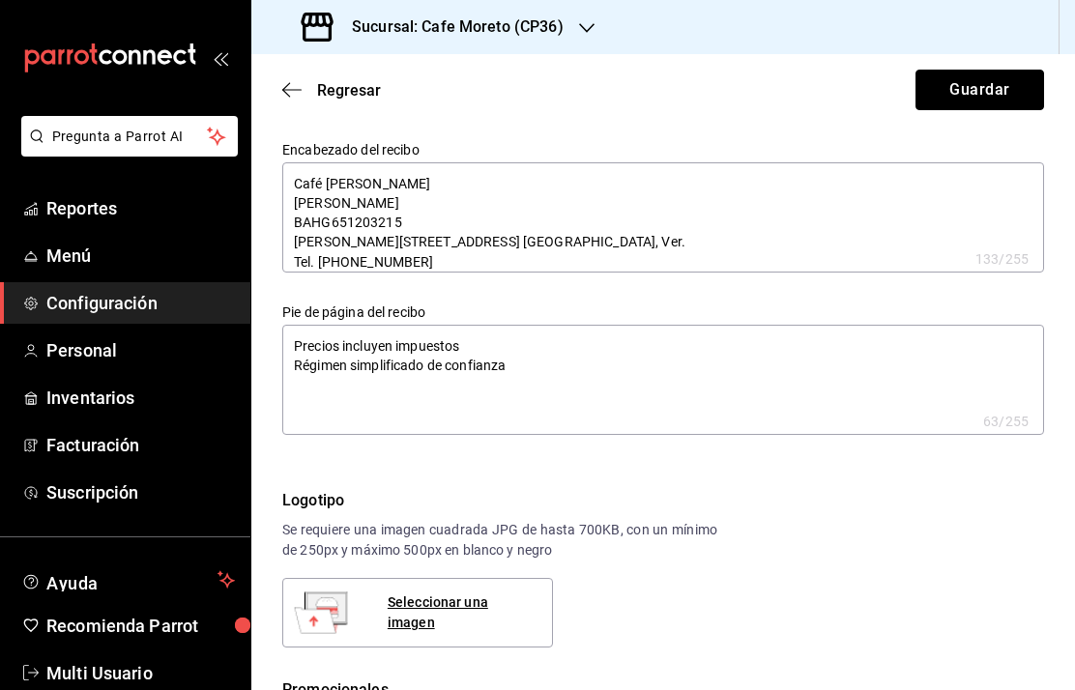
click at [989, 88] on button "Guardar" at bounding box center [979, 90] width 129 height 41
type textarea "x"
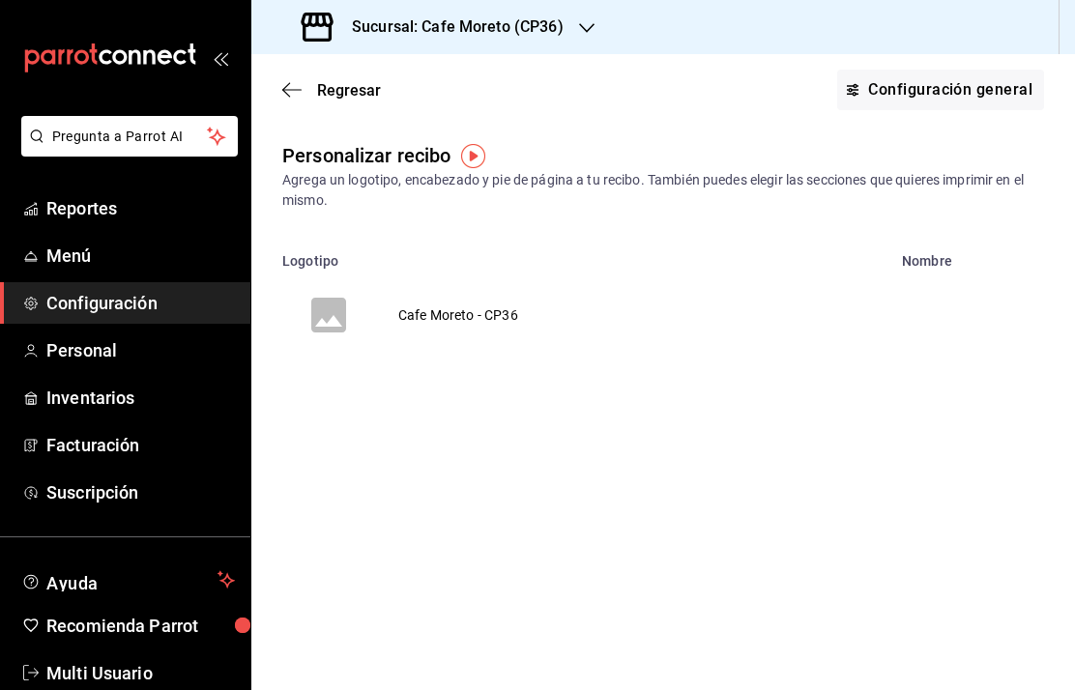
click at [497, 18] on h3 "Sucursal: Cafe Moreto (CP36)" at bounding box center [449, 26] width 227 height 23
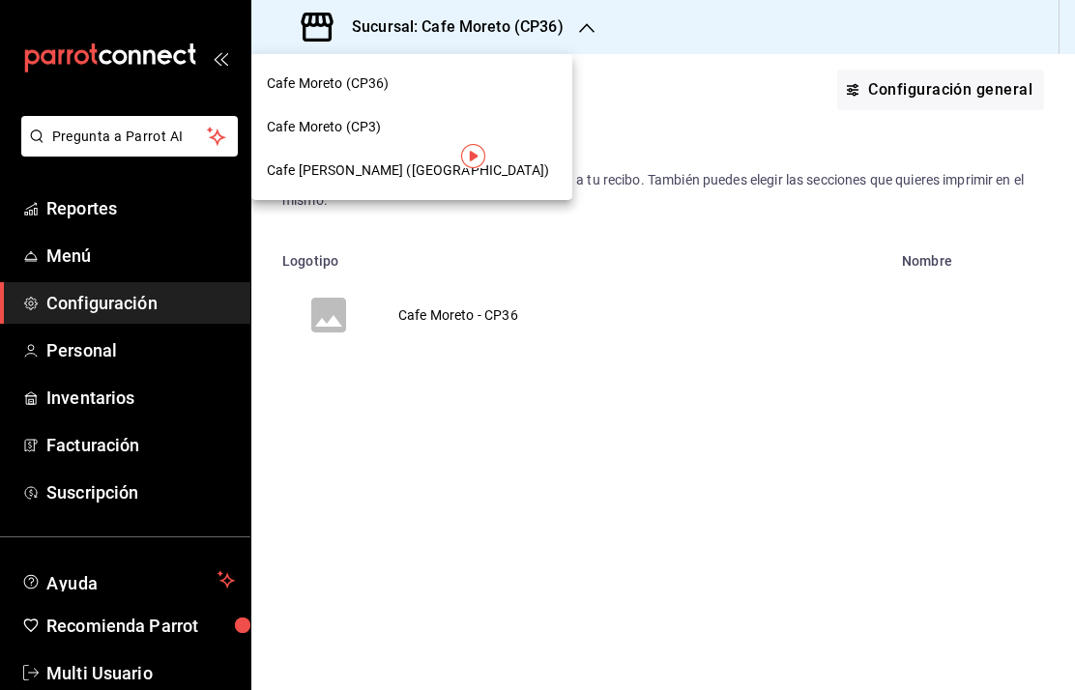
click at [382, 173] on span "Cafe Moreto ([GEOGRAPHIC_DATA])" at bounding box center [408, 170] width 282 height 20
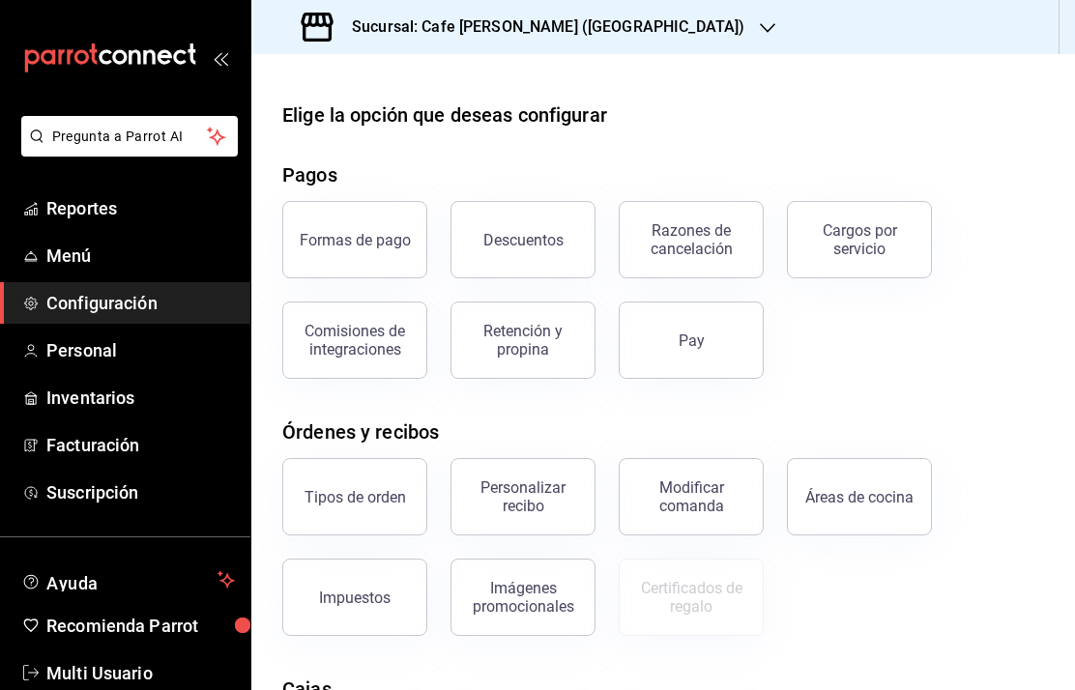
click at [534, 511] on div "Personalizar recibo" at bounding box center [523, 496] width 120 height 37
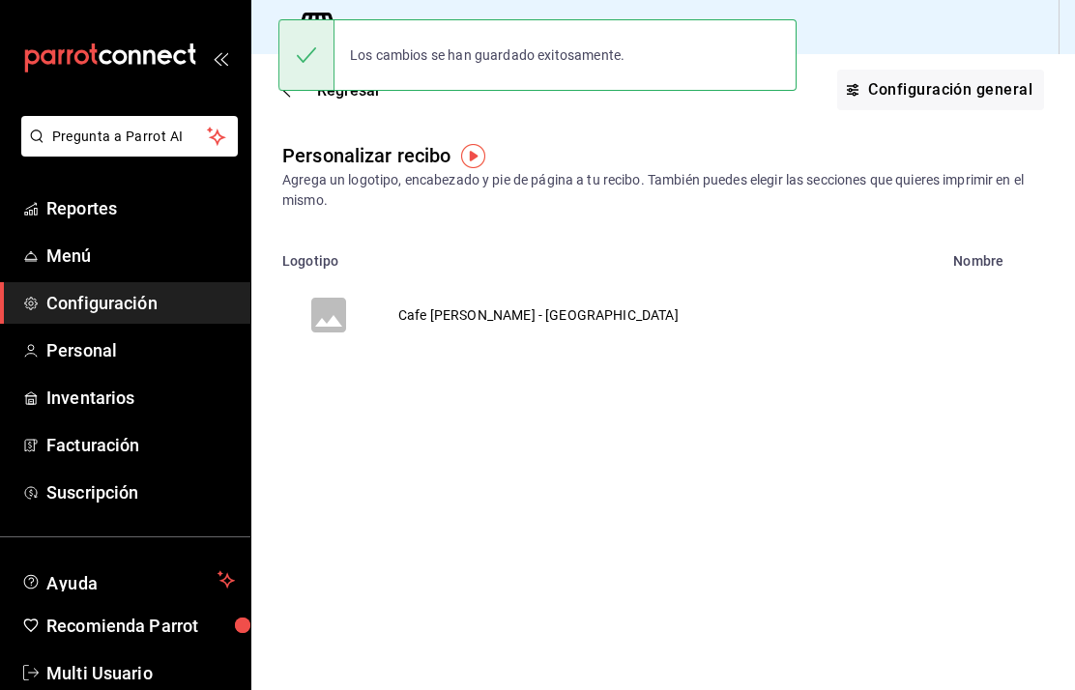
click at [966, 85] on button "Configuración general" at bounding box center [940, 90] width 207 height 41
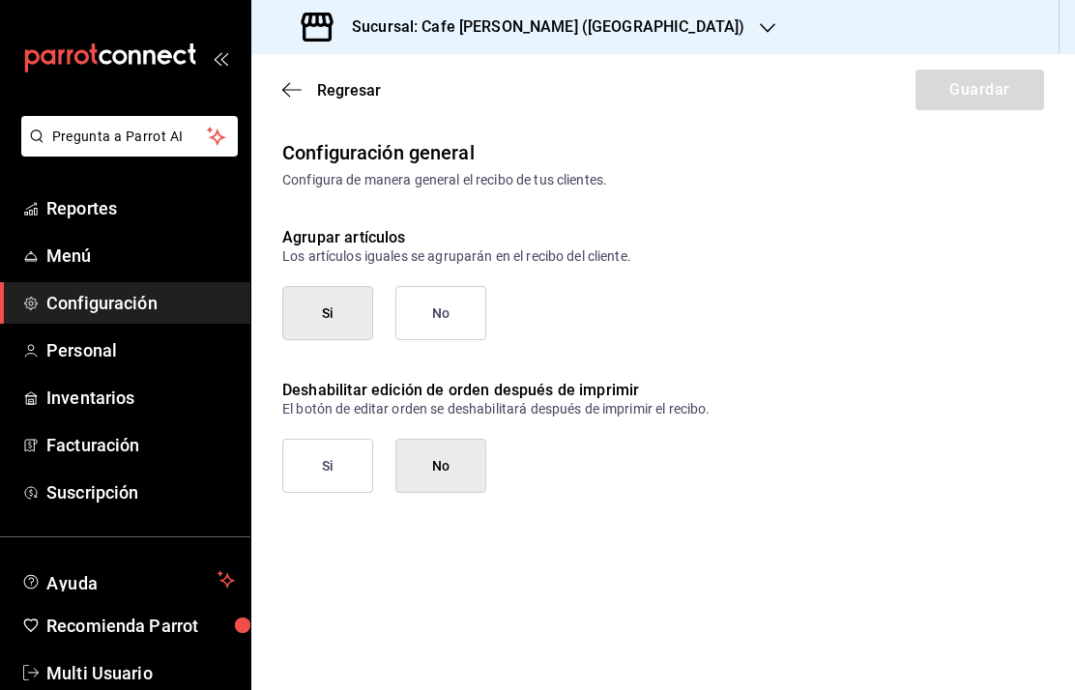
click at [295, 97] on icon "button" at bounding box center [291, 89] width 19 height 17
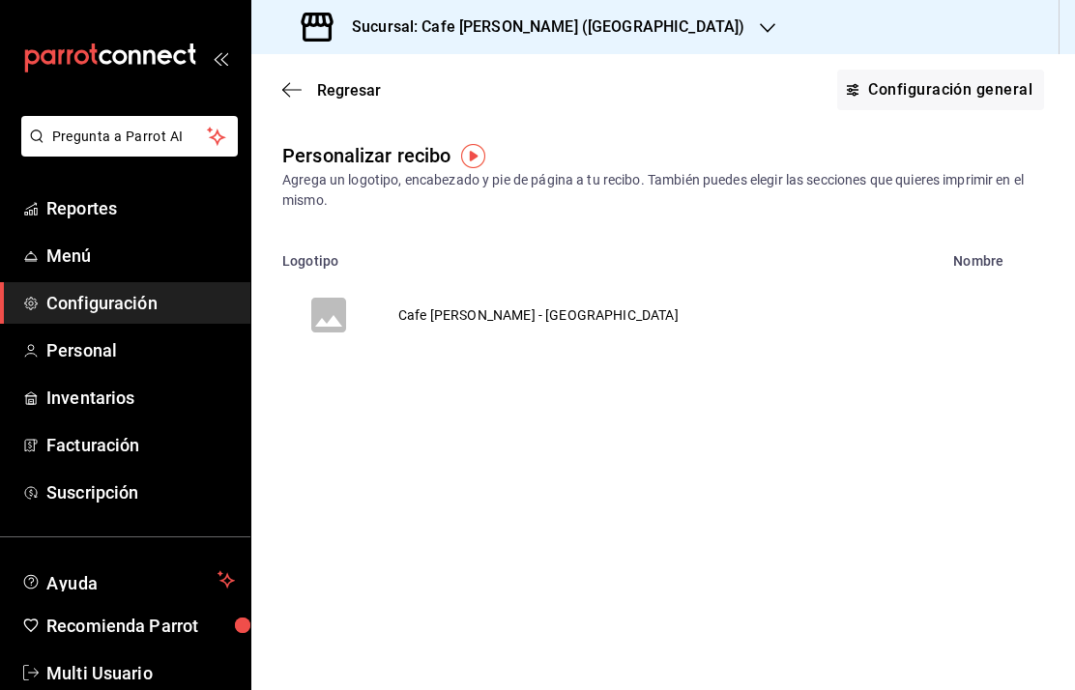
click at [339, 316] on icon "voidReasonsTable" at bounding box center [328, 315] width 35 height 35
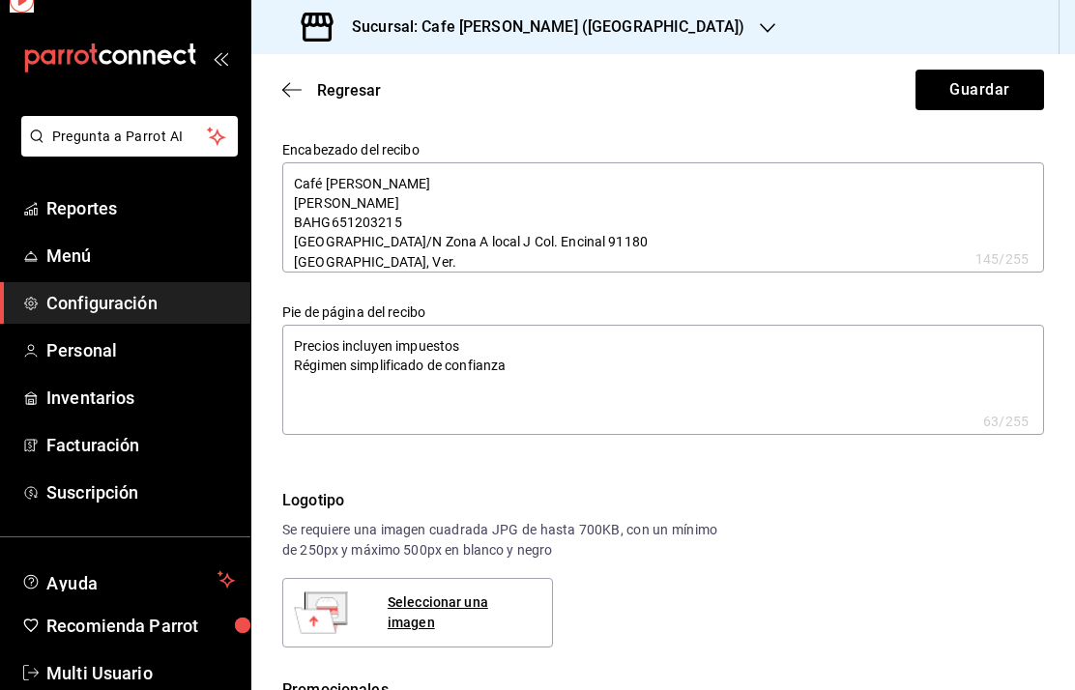
type textarea "x"
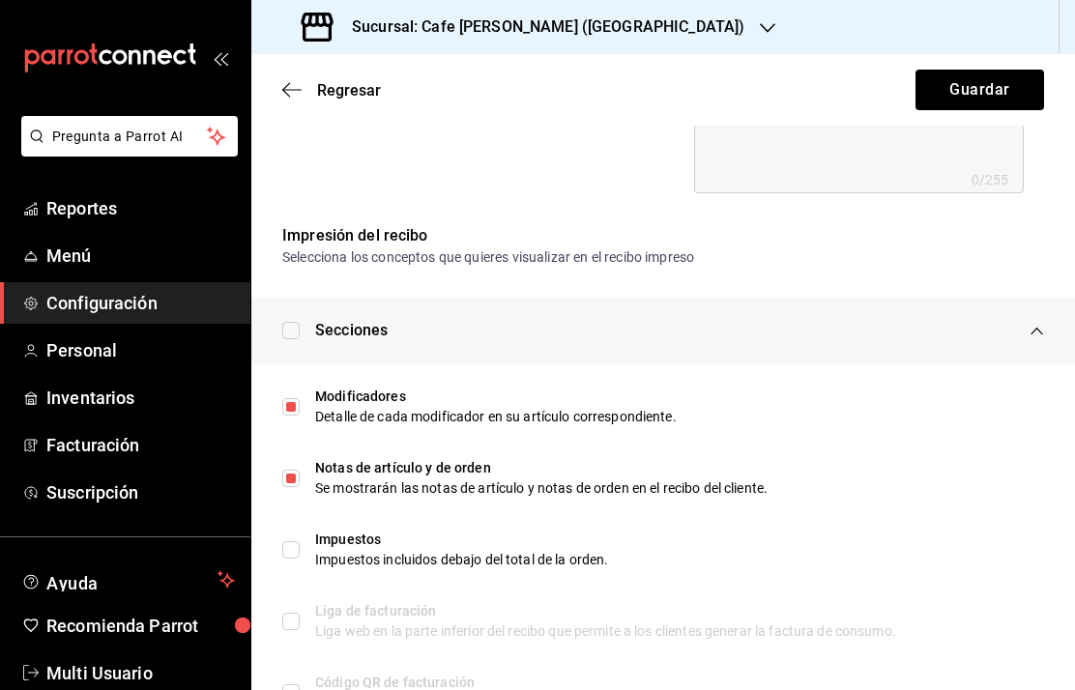
click at [293, 96] on icon "button" at bounding box center [291, 89] width 19 height 17
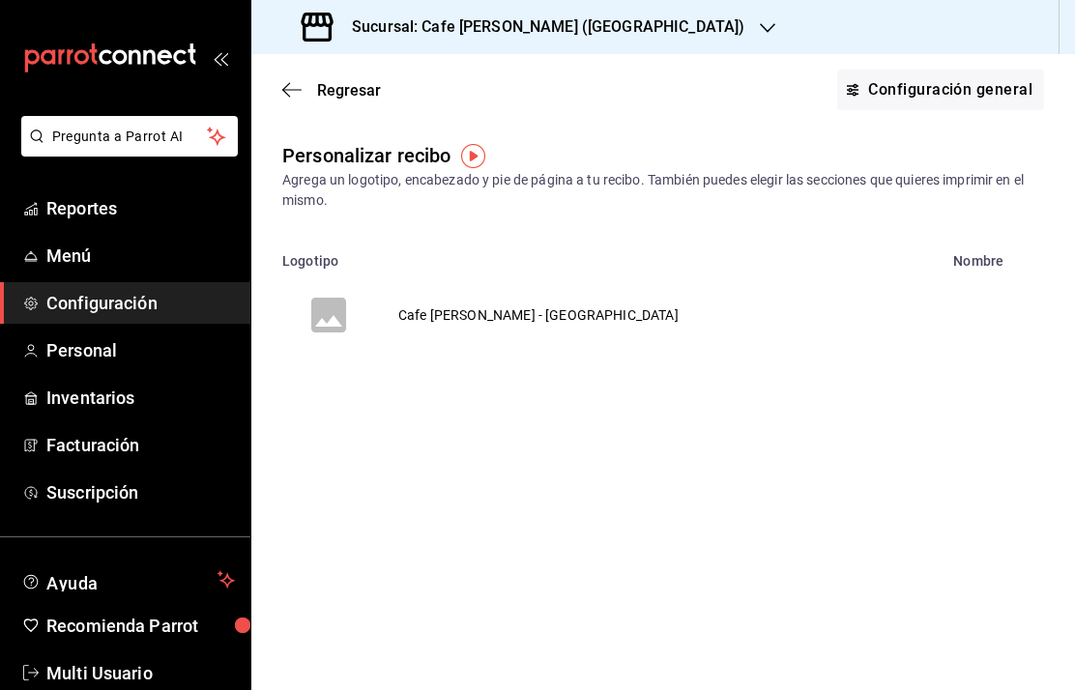
click at [579, 30] on h3 "Sucursal: Cafe Moreto (Plaza Crystal)" at bounding box center [540, 26] width 408 height 23
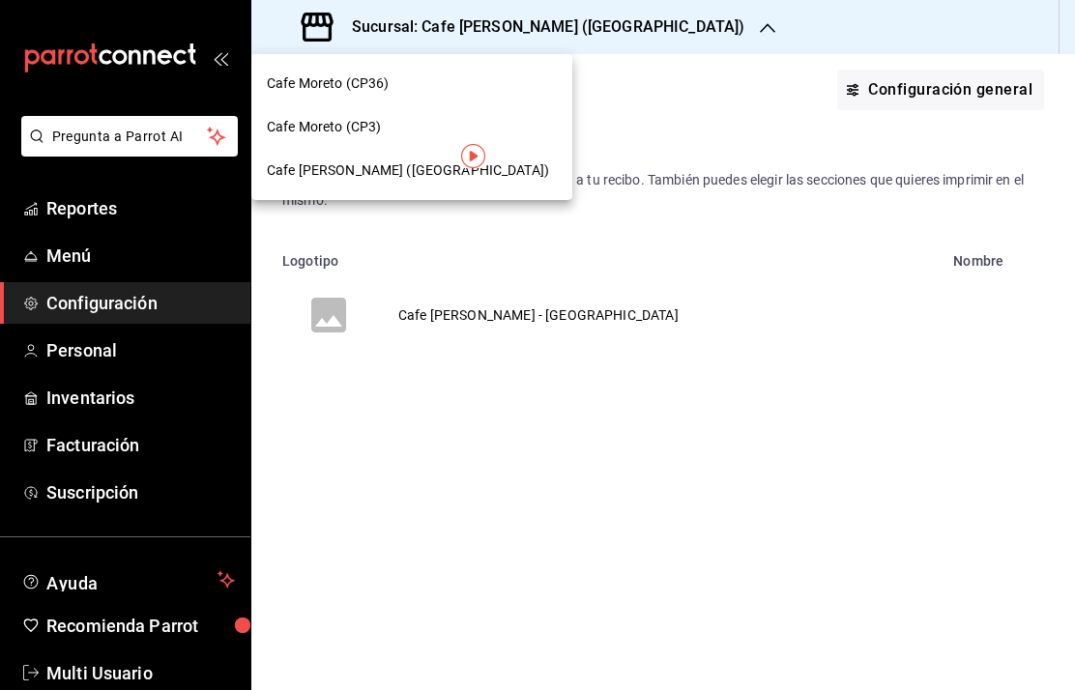
click at [368, 131] on span "Cafe Moreto (CP3)" at bounding box center [324, 127] width 114 height 20
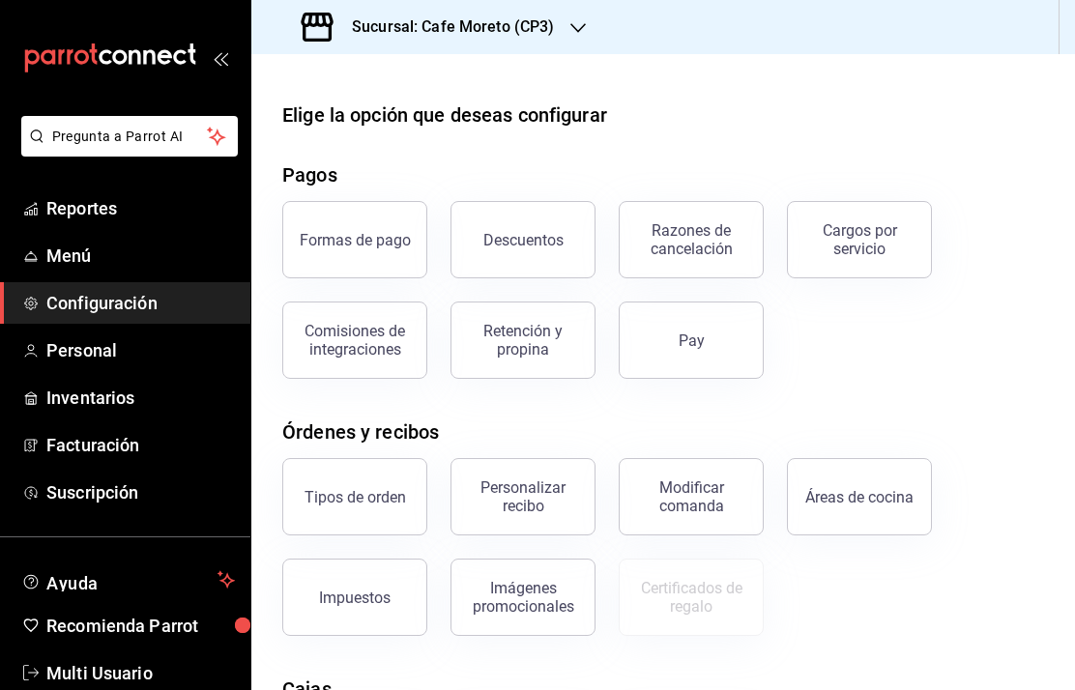
click at [533, 516] on button "Personalizar recibo" at bounding box center [522, 496] width 145 height 77
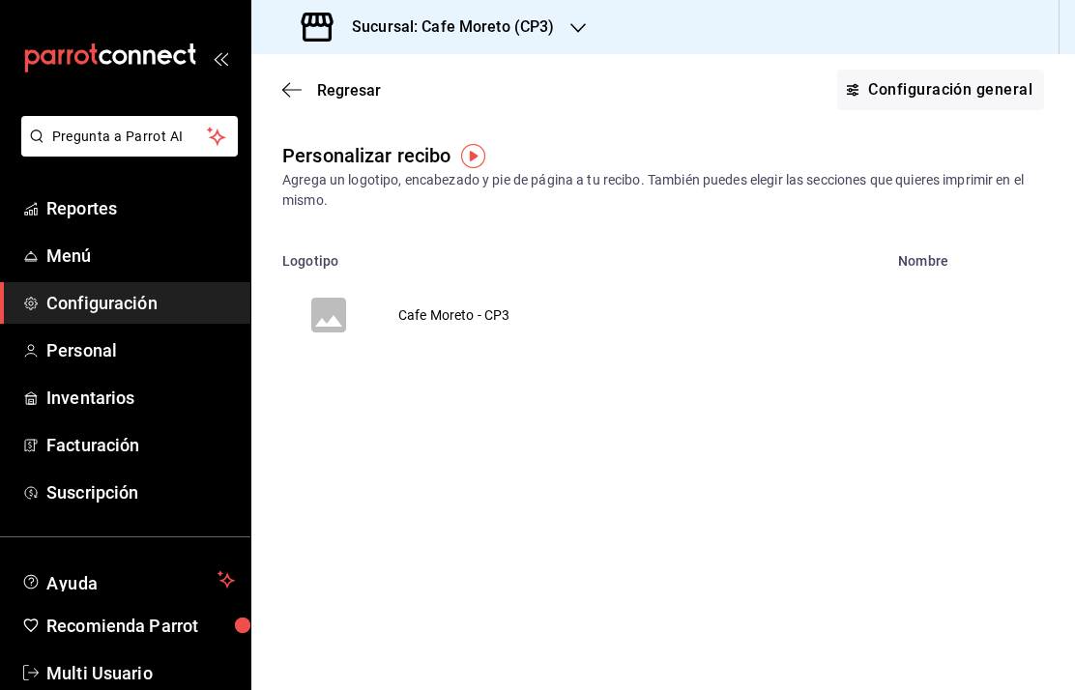
click at [967, 86] on button "Configuración general" at bounding box center [940, 90] width 207 height 41
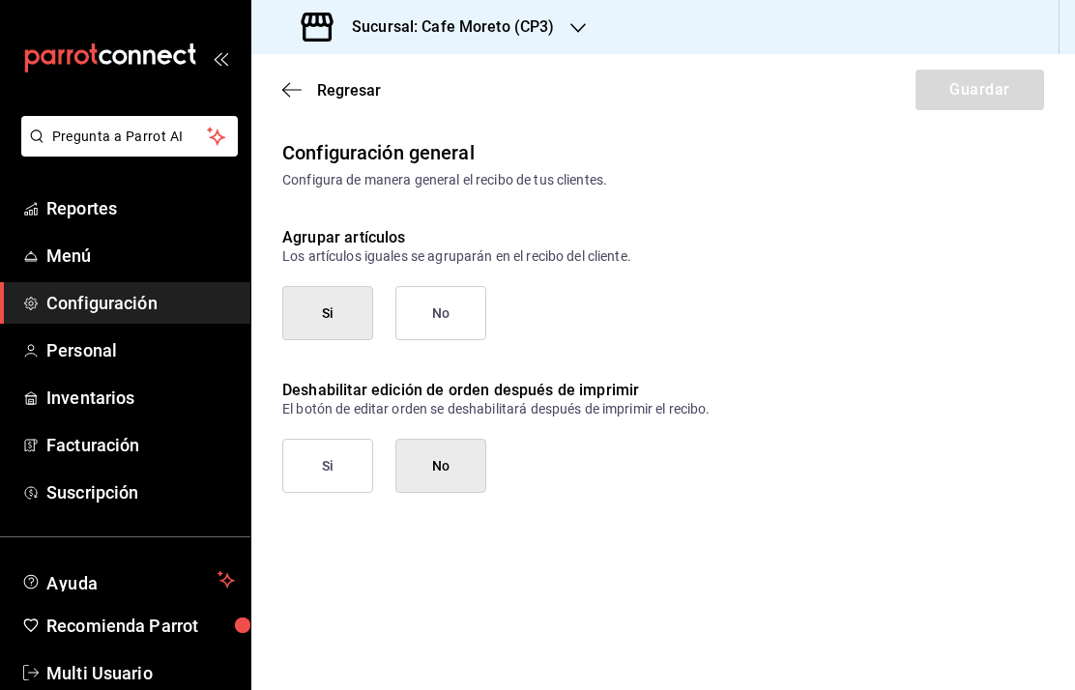
click at [332, 94] on span "Regresar" at bounding box center [349, 90] width 64 height 18
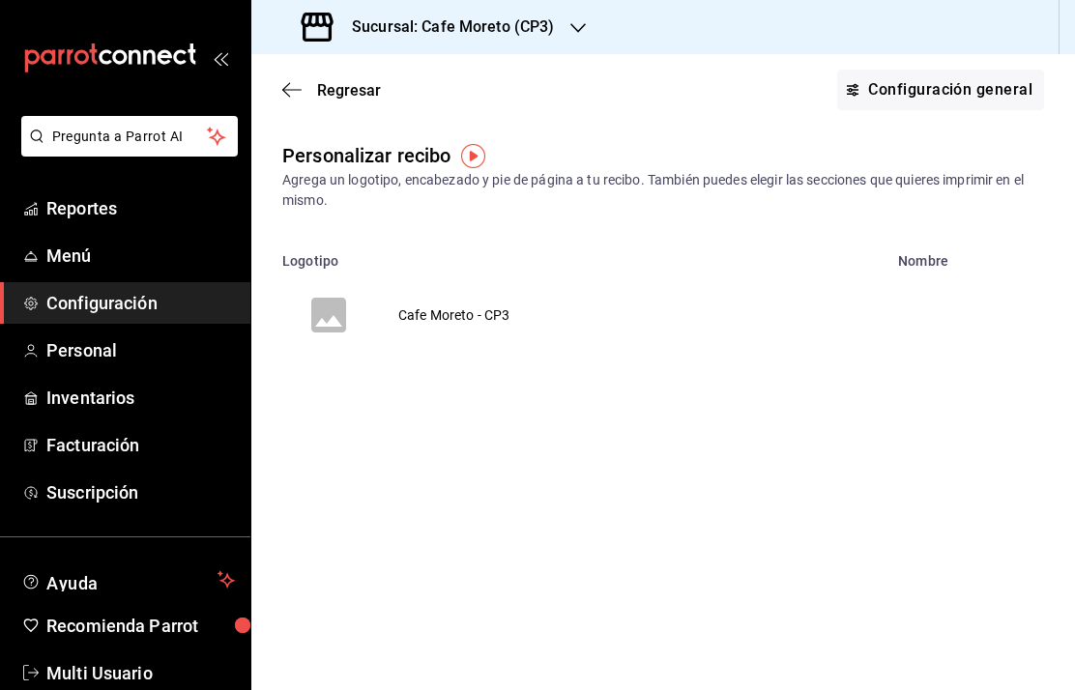
click at [424, 327] on td "Cafe Moreto - CP3" at bounding box center [454, 315] width 159 height 93
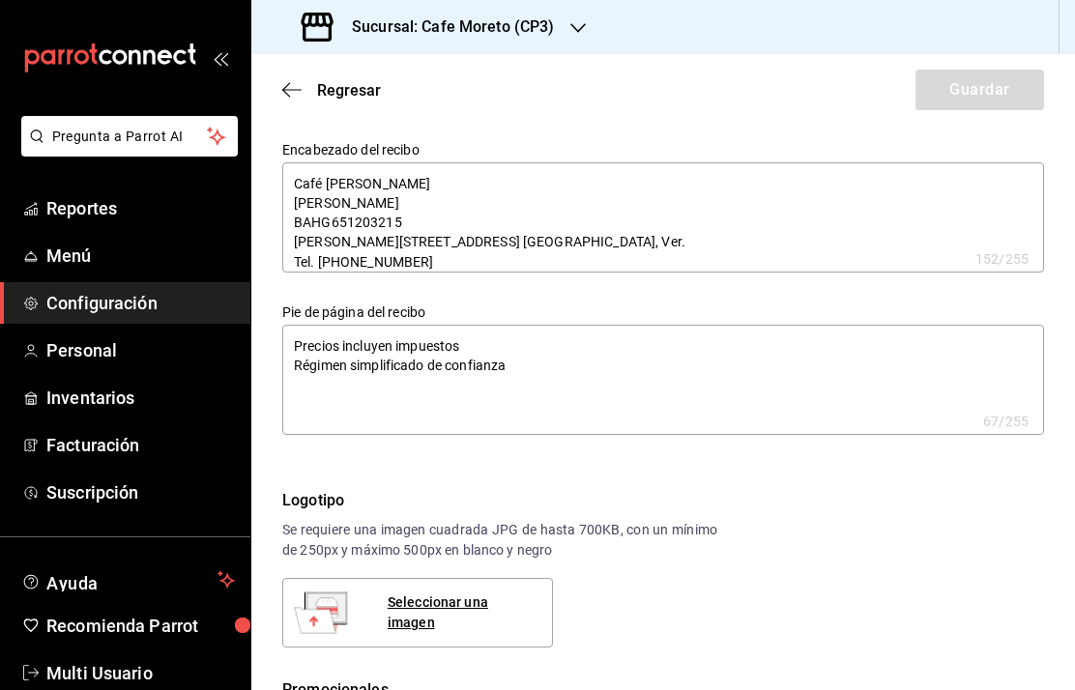
type textarea "x"
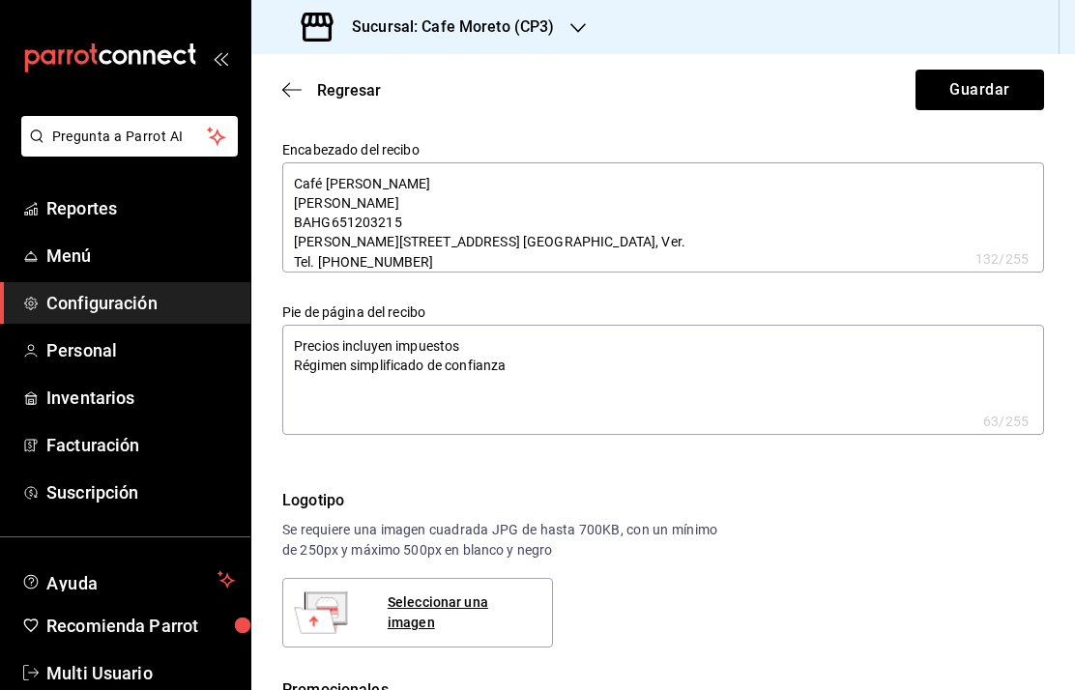
type textarea "x"
click at [299, 88] on icon "button" at bounding box center [291, 89] width 19 height 17
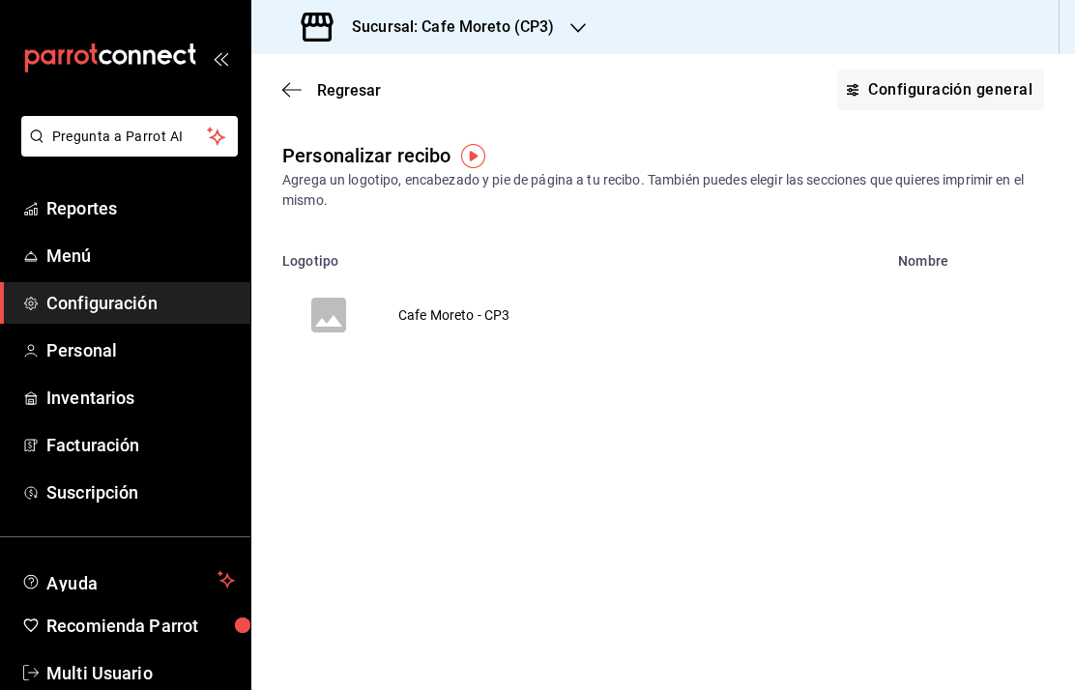
click at [291, 85] on icon "button" at bounding box center [291, 89] width 19 height 17
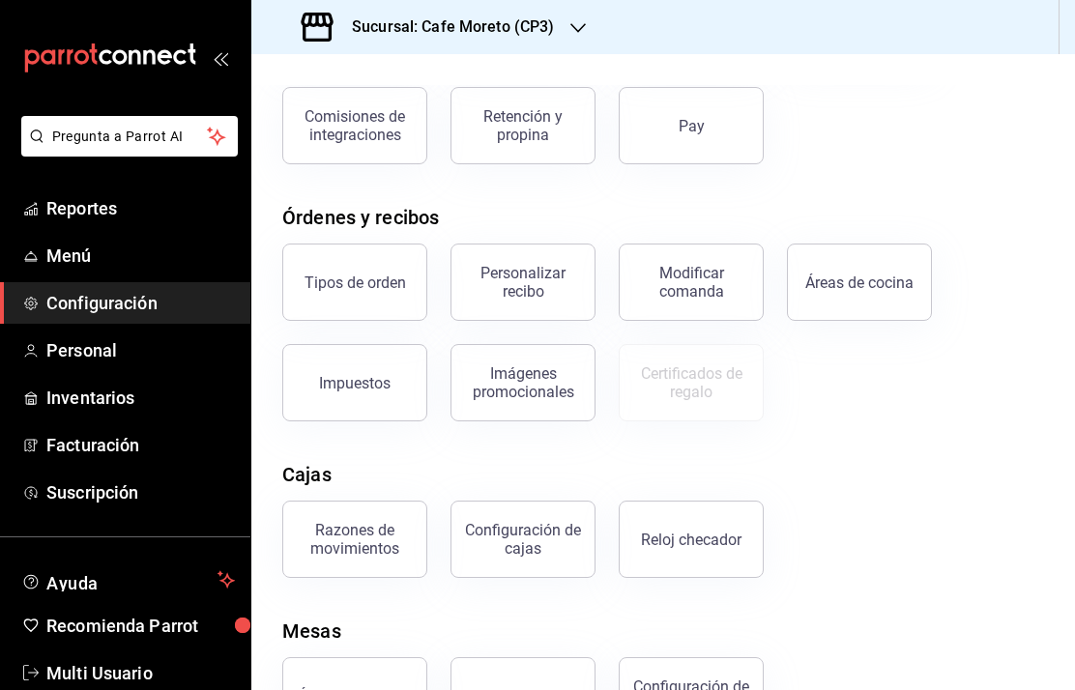
scroll to position [213, 0]
click at [352, 275] on div "Tipos de orden" at bounding box center [354, 284] width 101 height 18
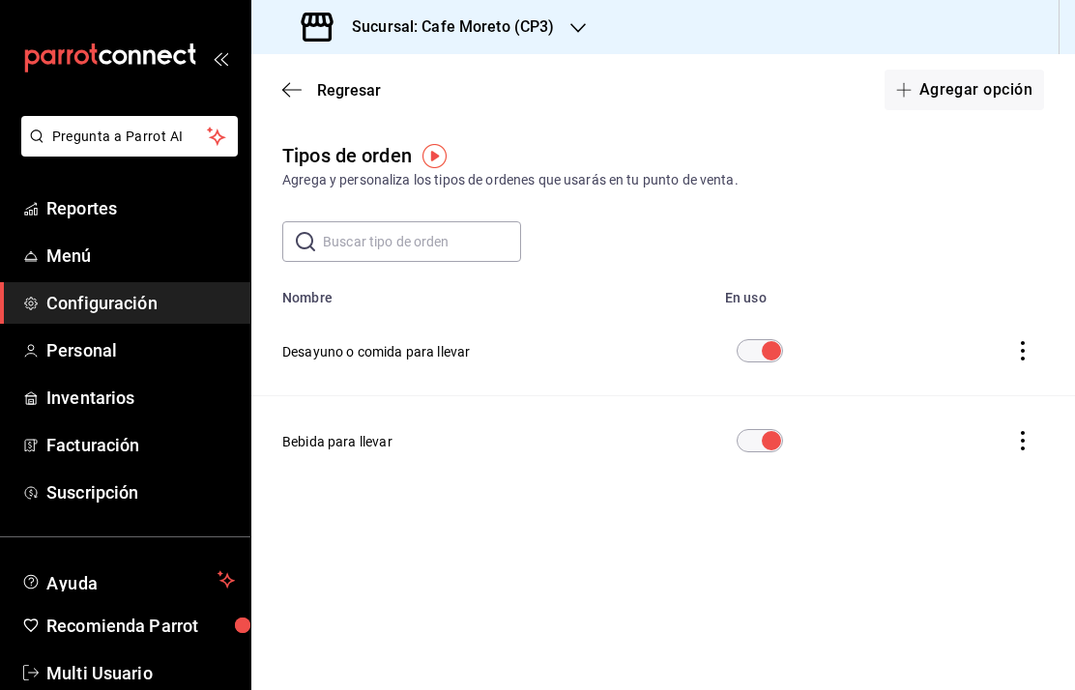
click at [429, 239] on input "text" at bounding box center [422, 241] width 198 height 39
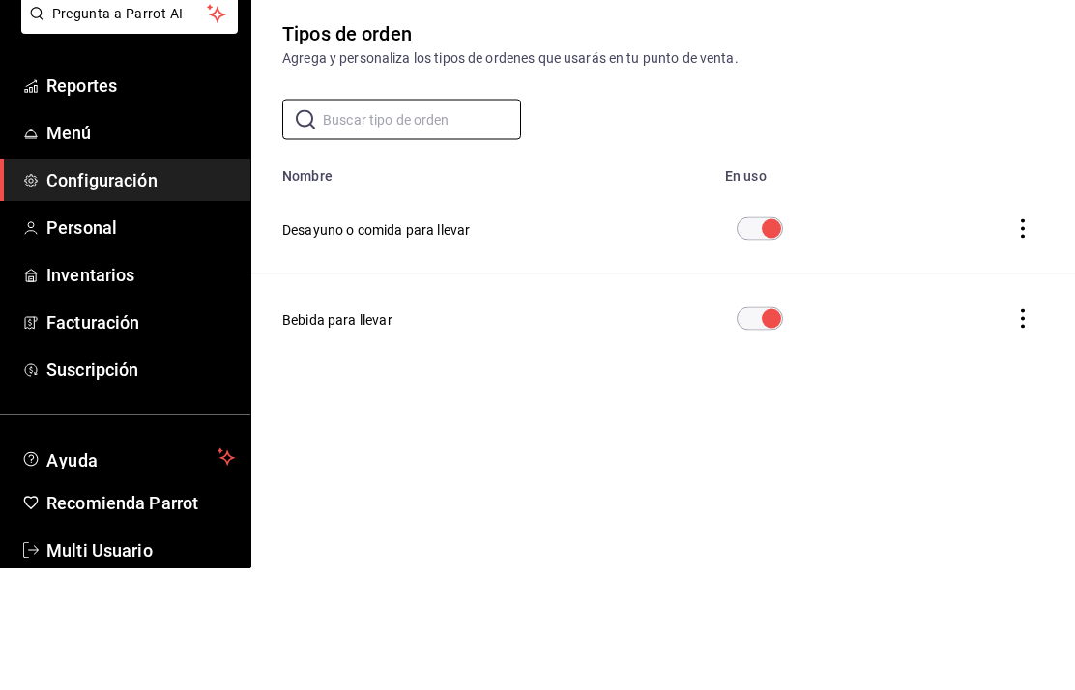
click at [960, 141] on div "Tipos de orden Agrega y personaliza los tipos de ordenes que usarás en tu punto…" at bounding box center [662, 340] width 823 height 398
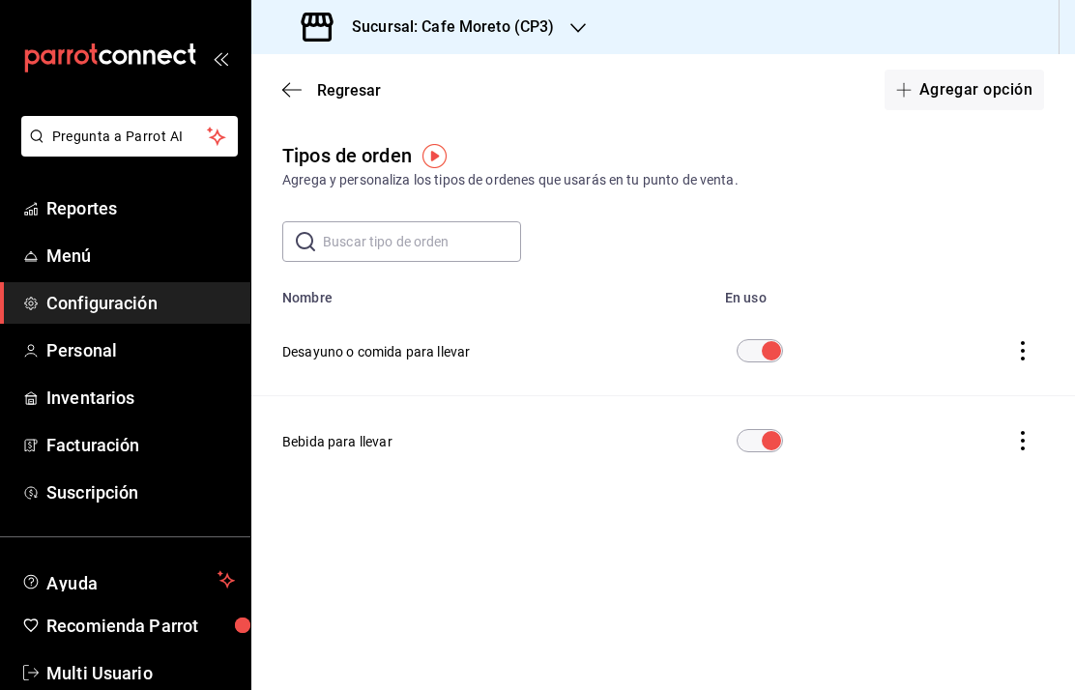
click at [980, 94] on button "Agregar opción" at bounding box center [963, 90] width 159 height 41
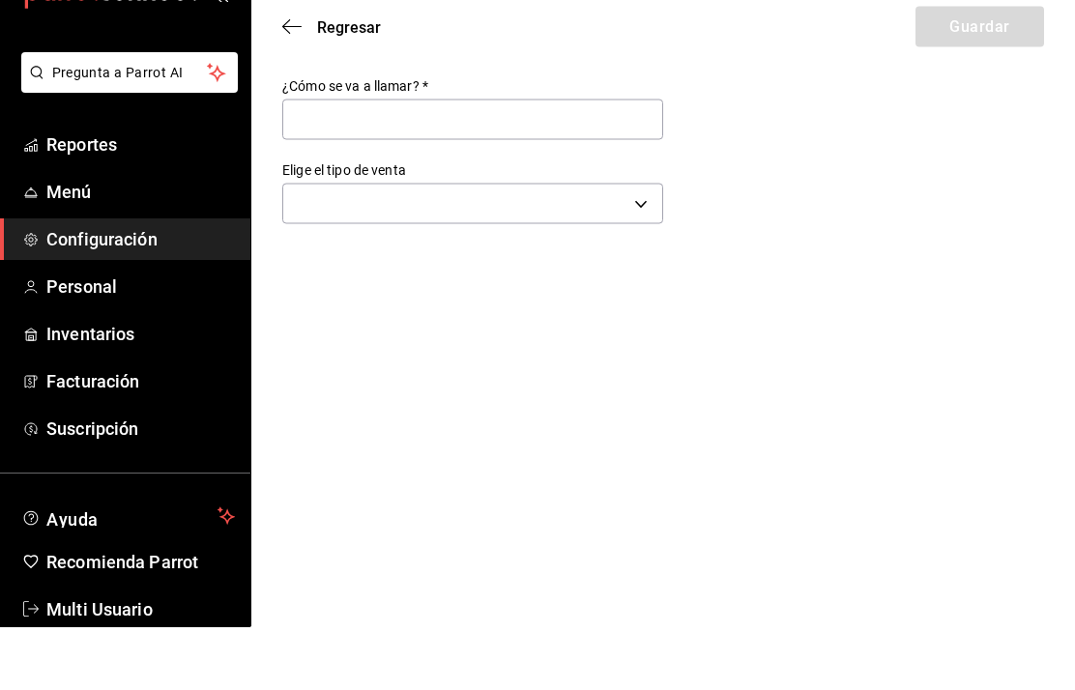
click at [630, 191] on body "Pregunta a Parrot AI Reportes Menú Configuración Personal Inventarios Facturaci…" at bounding box center [537, 345] width 1075 height 690
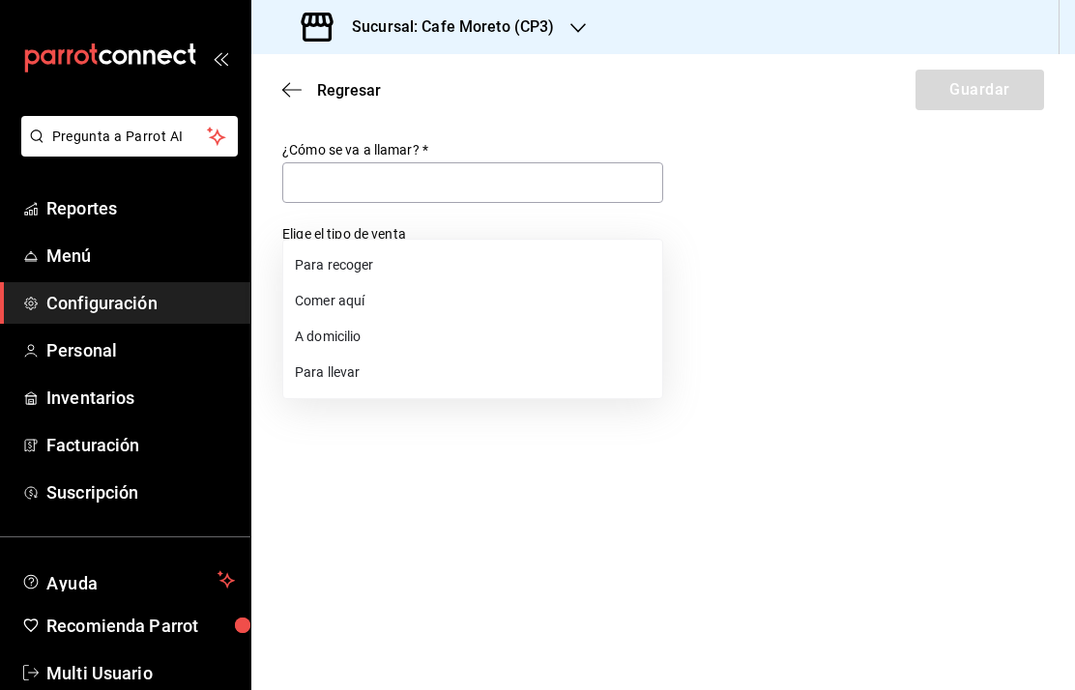
click at [930, 140] on div at bounding box center [537, 345] width 1075 height 690
click at [854, 194] on div "¿Cómo se va a llamar?   * Elige el tipo de venta ​" at bounding box center [662, 217] width 823 height 152
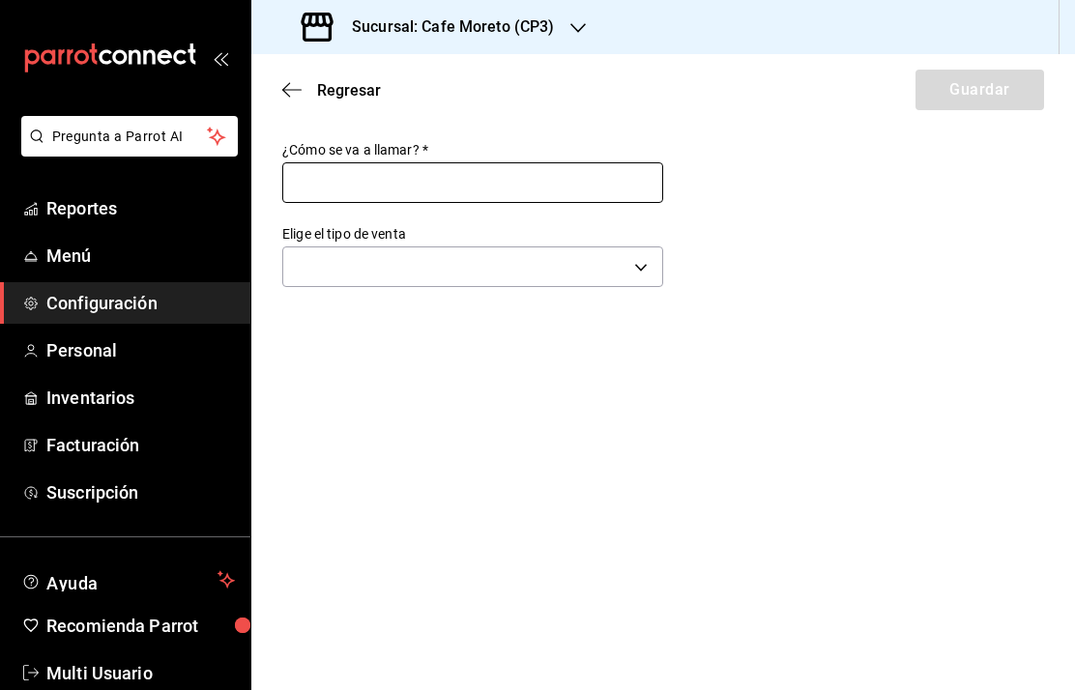
click at [502, 162] on input "text" at bounding box center [472, 182] width 381 height 41
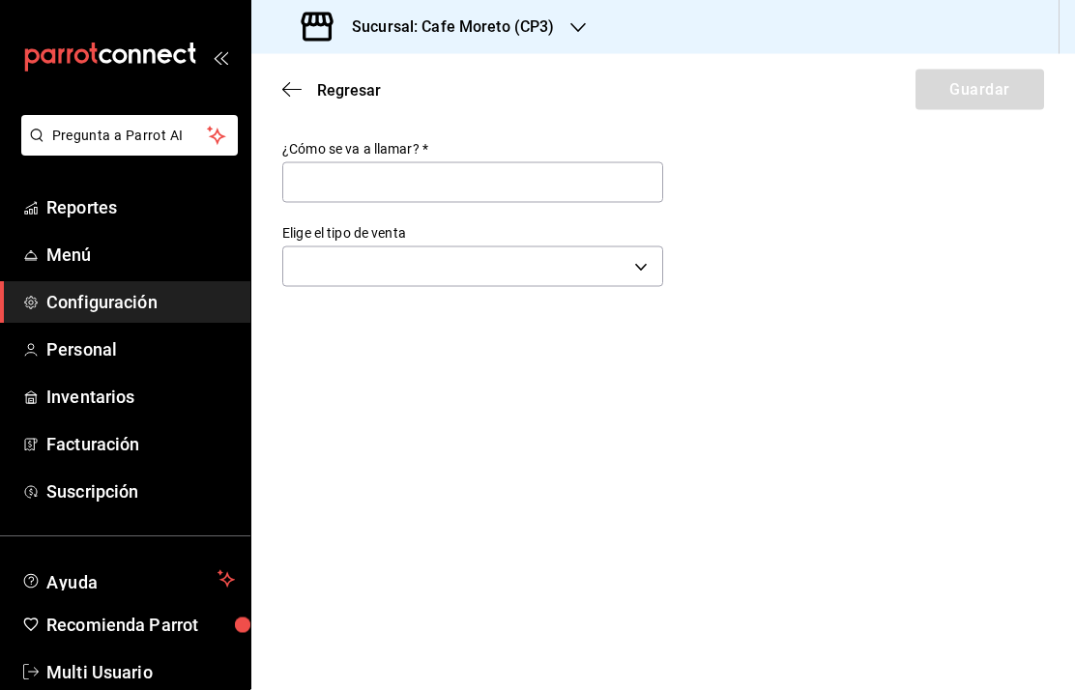
scroll to position [0, 0]
click at [292, 99] on span "Regresar" at bounding box center [331, 90] width 99 height 18
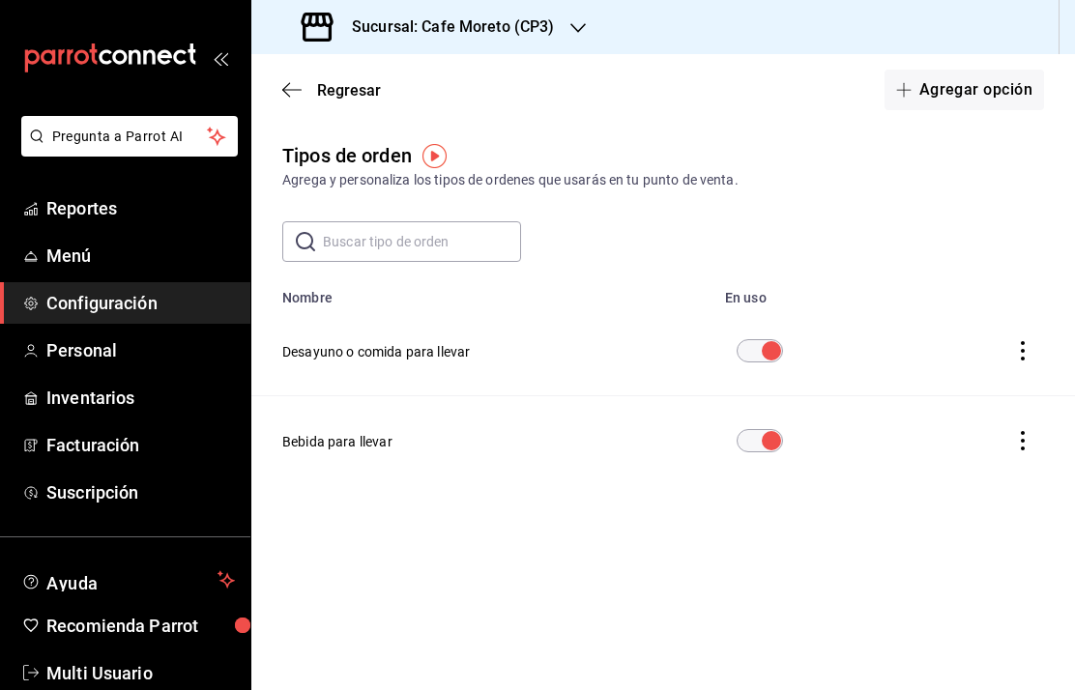
click at [1032, 342] on icon "actions" at bounding box center [1022, 350] width 19 height 19
click at [644, 555] on div at bounding box center [537, 345] width 1075 height 690
click at [401, 251] on input "text" at bounding box center [422, 241] width 198 height 39
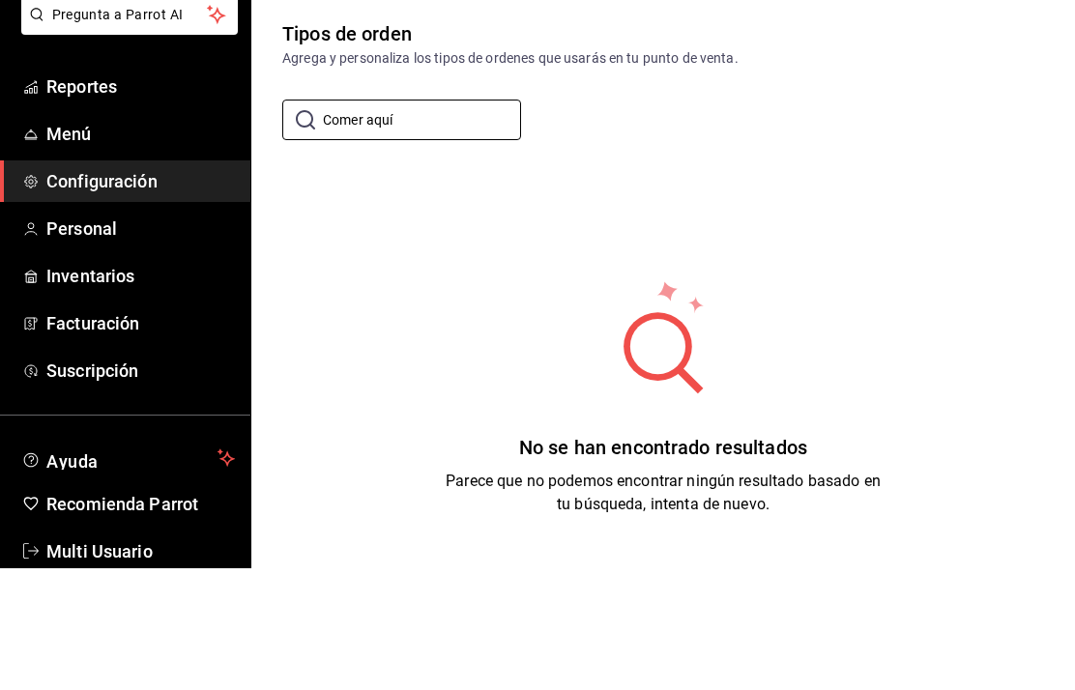
type input "Comer aquí"
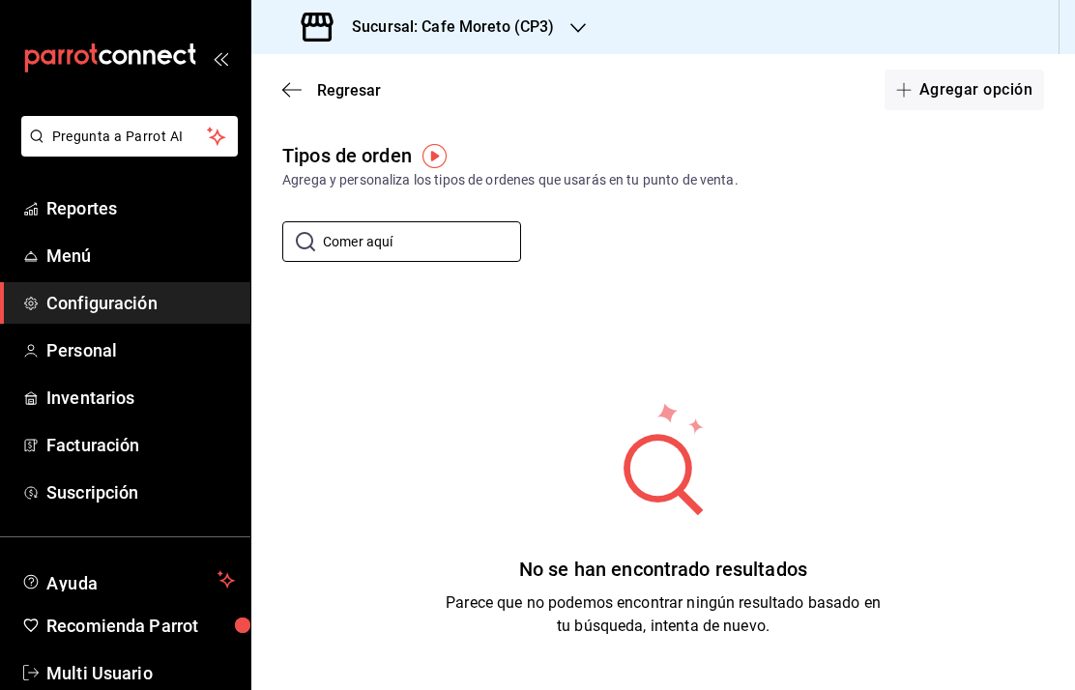
click at [962, 88] on button "Agregar opción" at bounding box center [963, 90] width 159 height 41
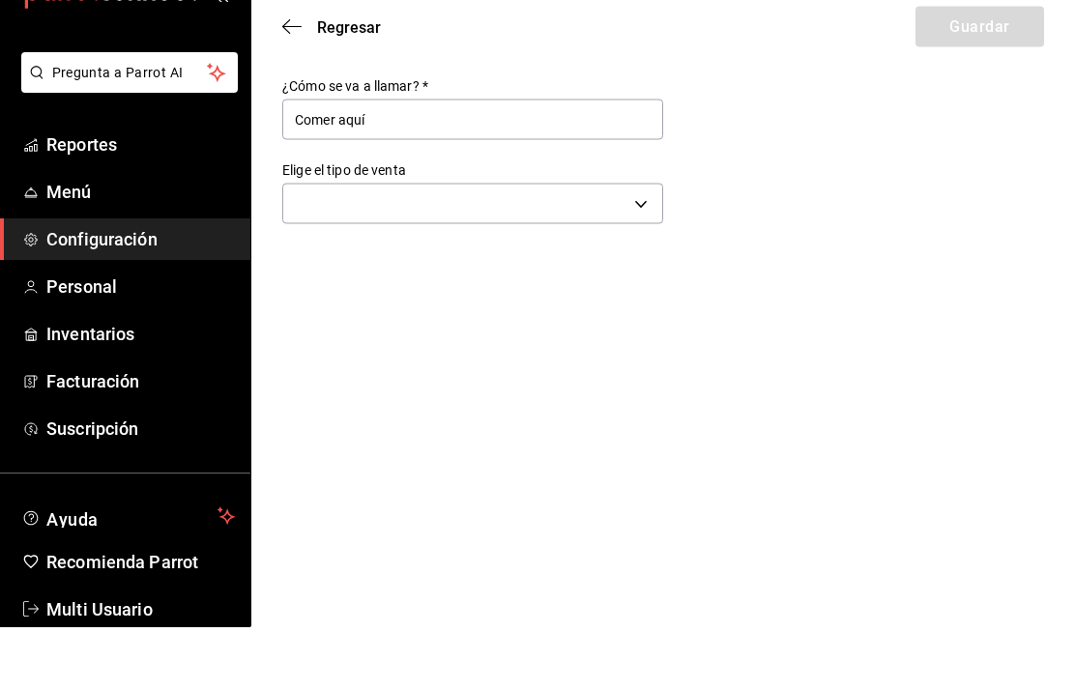
type input "Comer aquí"
click at [645, 199] on body "Pregunta a Parrot AI Reportes Menú Configuración Personal Inventarios Facturaci…" at bounding box center [537, 345] width 1075 height 690
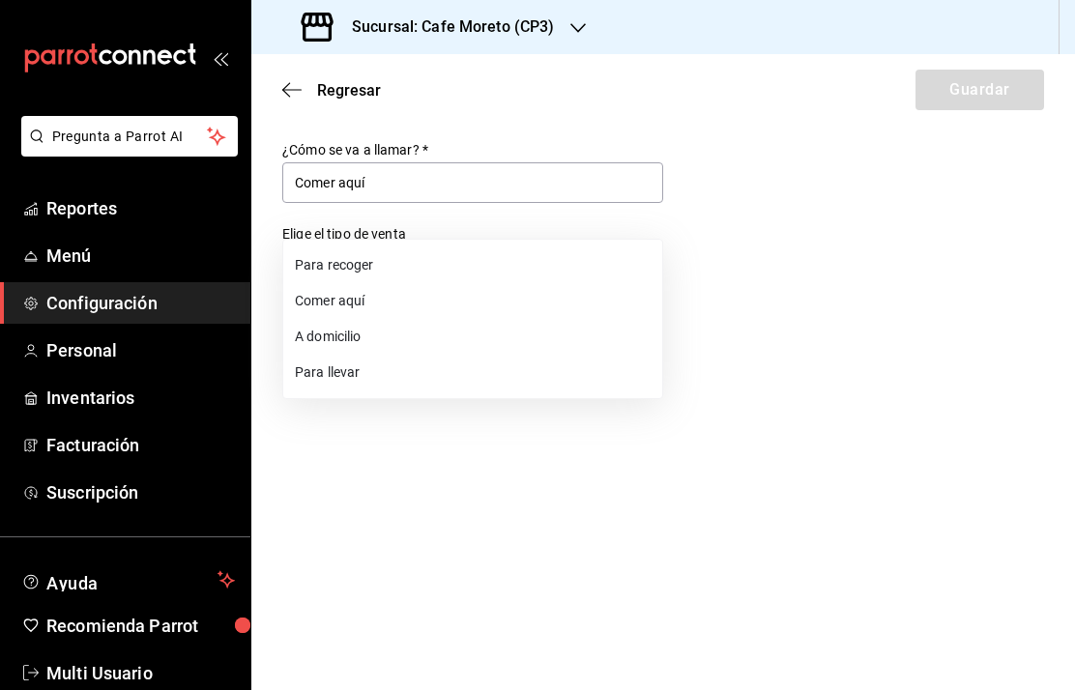
click at [340, 298] on li "Comer aquí" at bounding box center [472, 301] width 379 height 36
type input "DINE_IN"
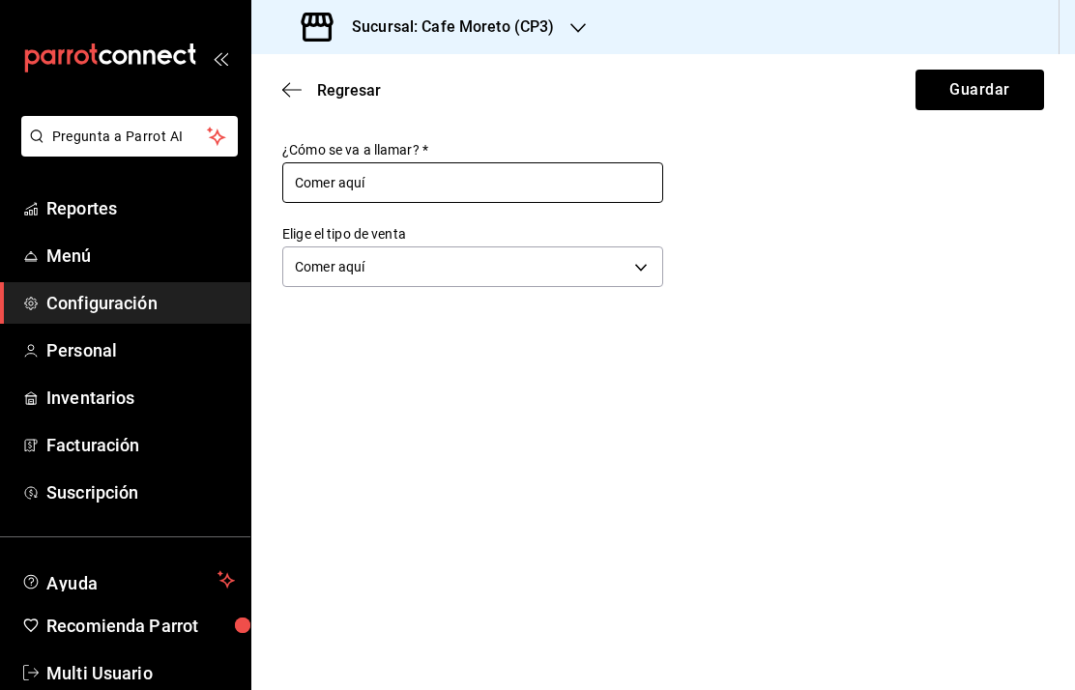
click at [406, 162] on input "Comer aquí" at bounding box center [472, 182] width 381 height 41
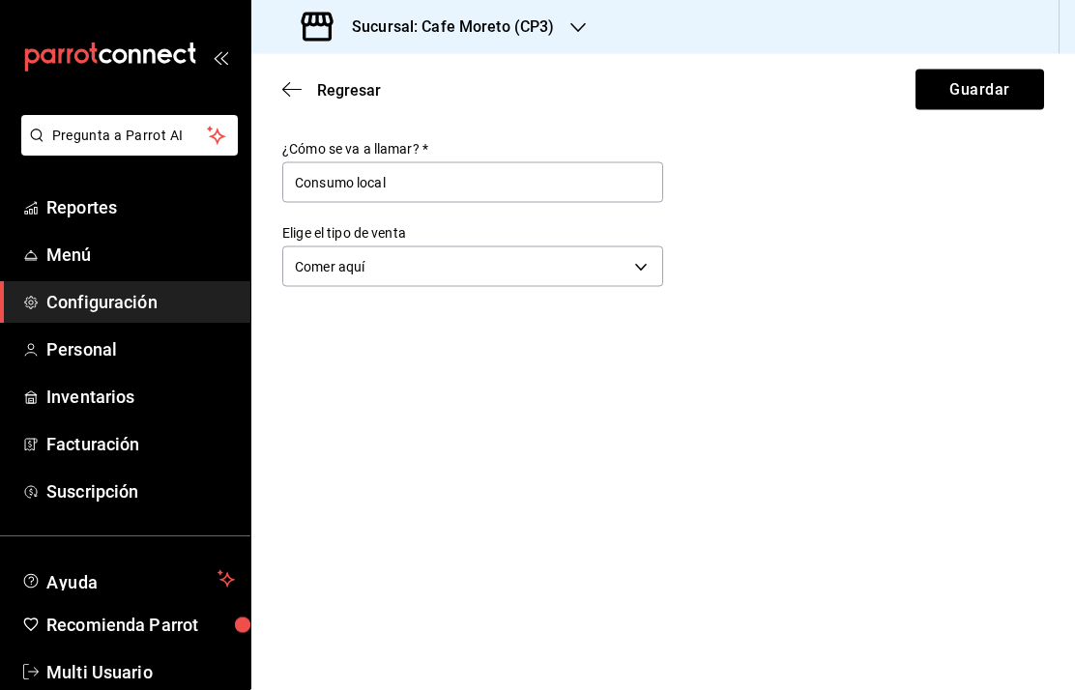
scroll to position [0, 0]
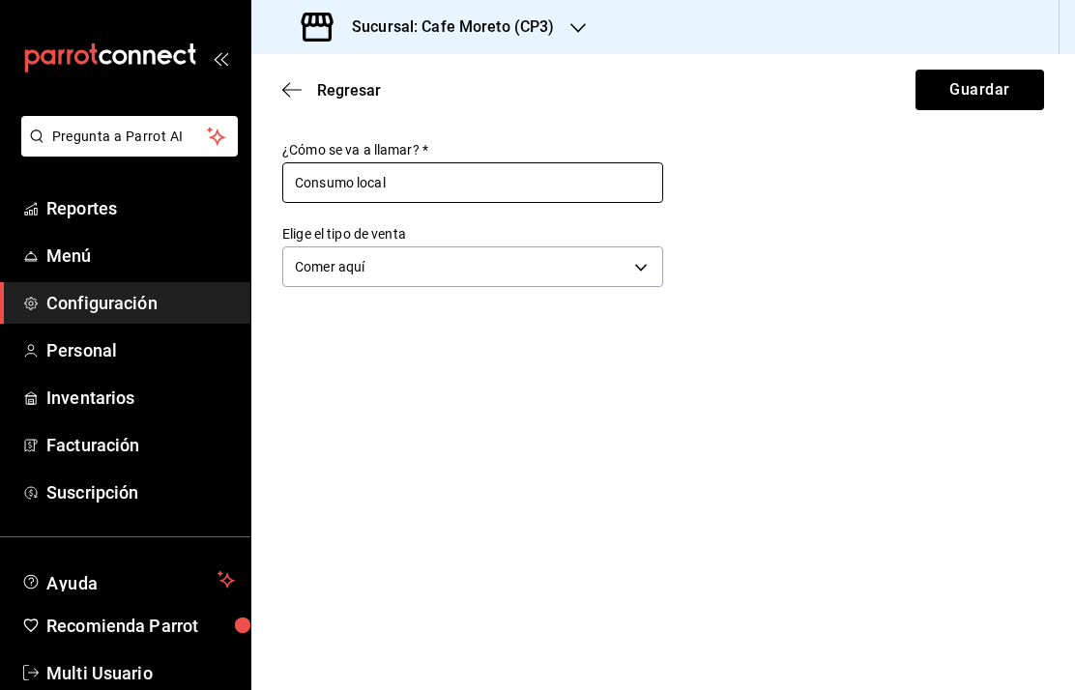
type input "Consumo local"
click at [1008, 97] on button "Guardar" at bounding box center [979, 90] width 129 height 41
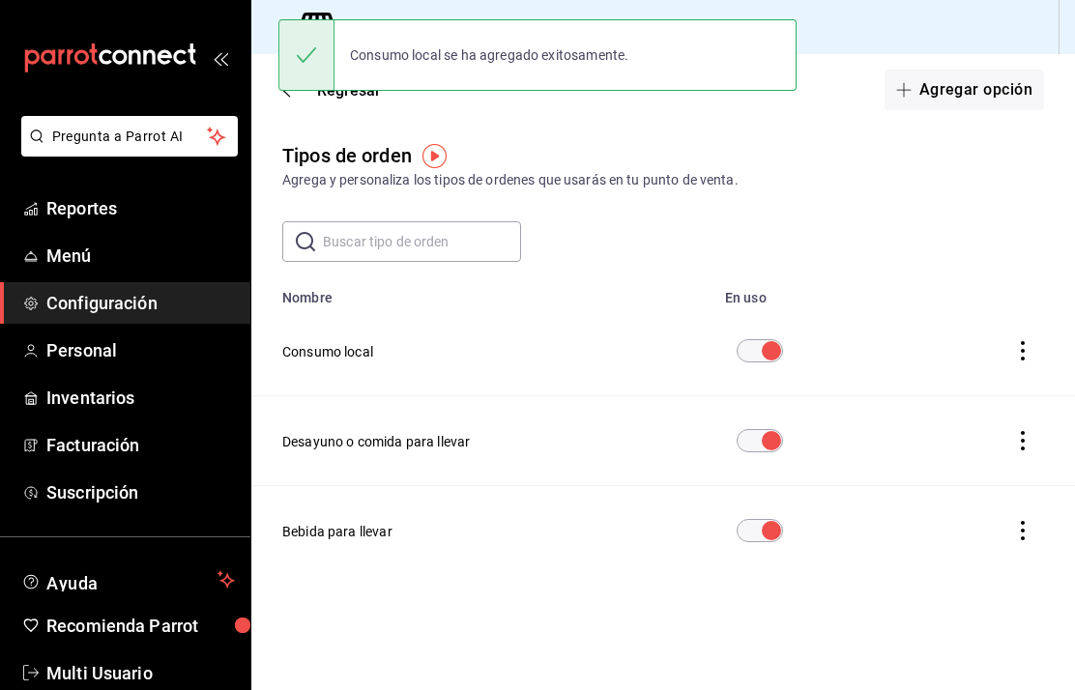
click at [1034, 346] on button "actions" at bounding box center [1022, 351] width 43 height 43
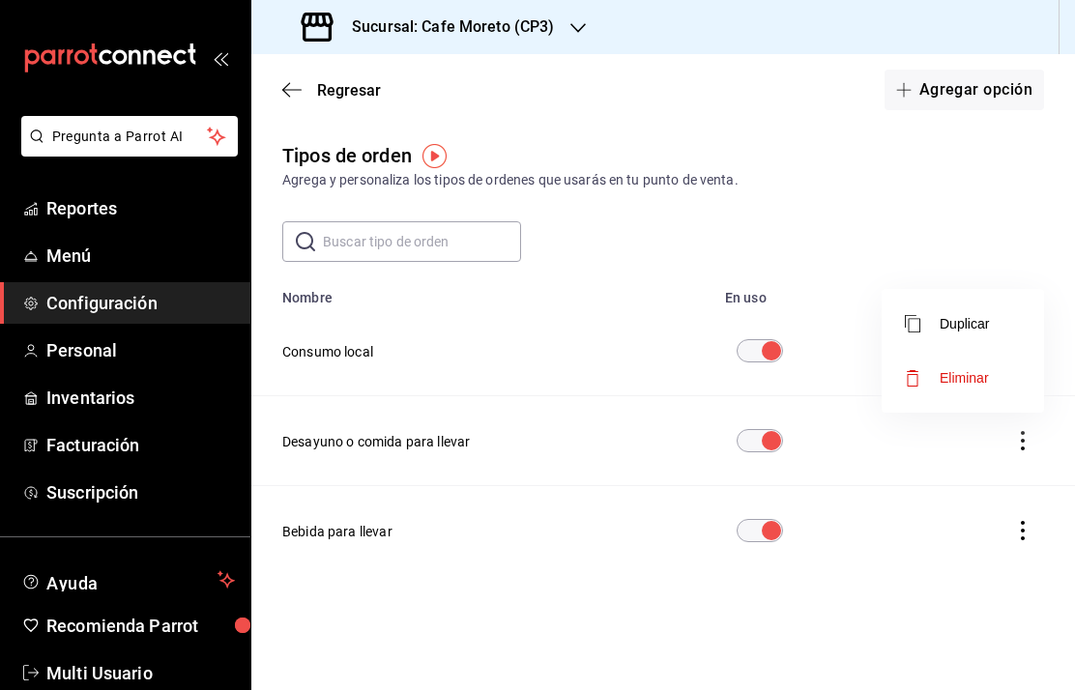
click at [968, 172] on div at bounding box center [537, 345] width 1075 height 690
click at [524, 25] on h3 "Sucursal: Cafe Moreto (CP3)" at bounding box center [445, 26] width 218 height 23
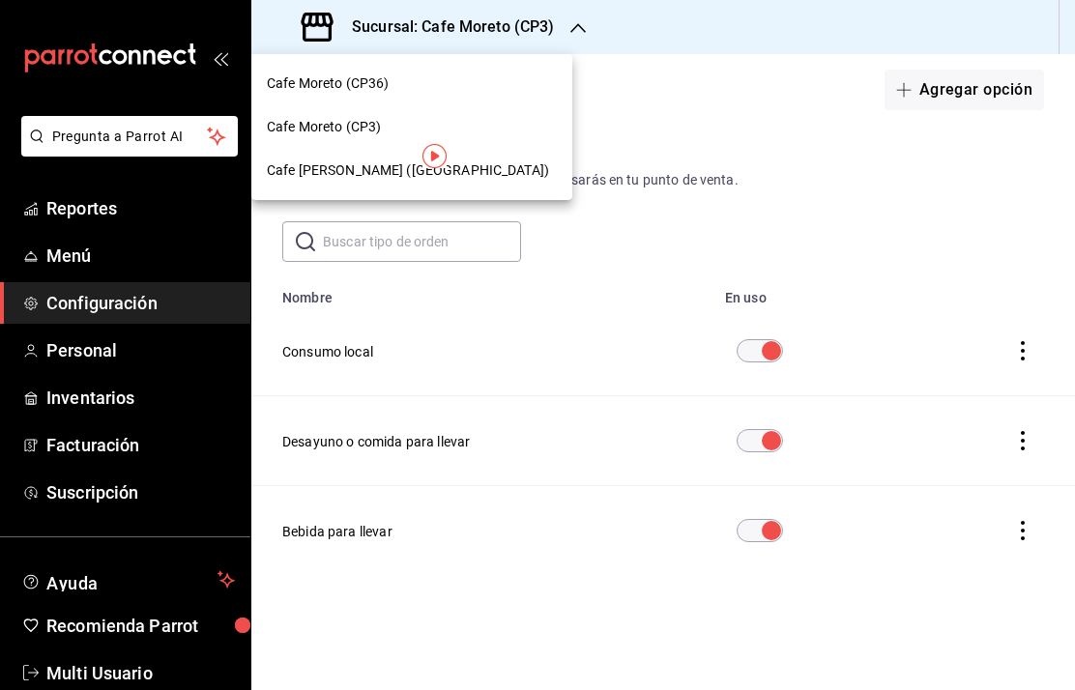
click at [361, 81] on span "Cafe Moreto (CP36)" at bounding box center [328, 83] width 122 height 20
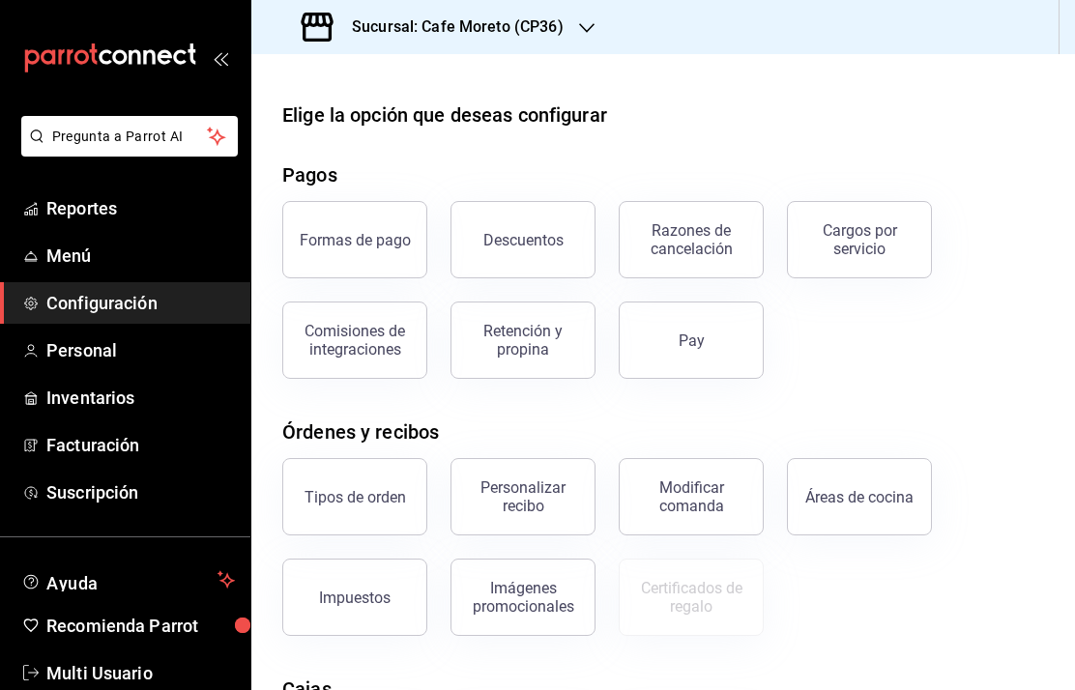
click at [379, 488] on div "Tipos de orden" at bounding box center [354, 497] width 101 height 18
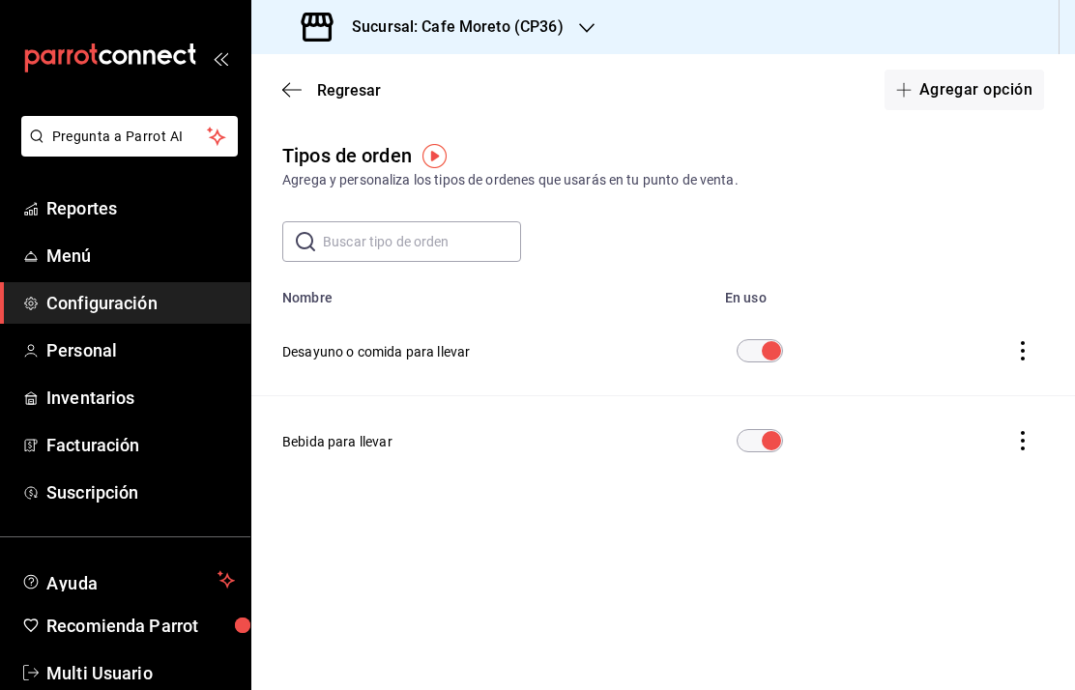
click at [969, 89] on button "Agregar opción" at bounding box center [963, 90] width 159 height 41
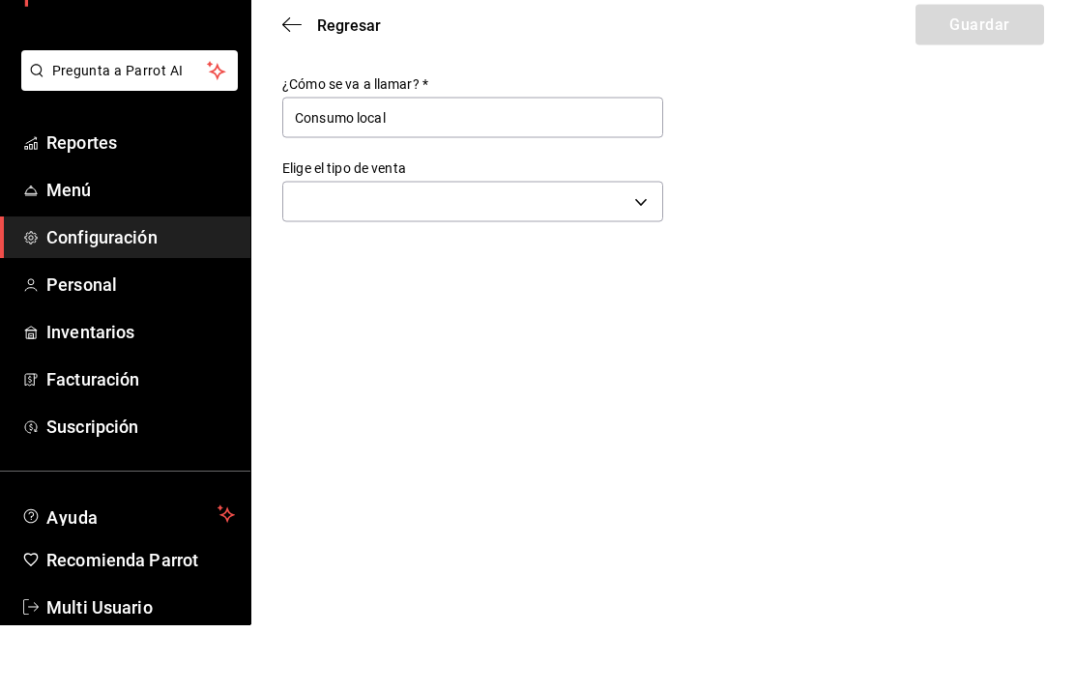
type input "Consumo local"
click at [597, 204] on body "Pregunta a Parrot AI Reportes Menú Configuración Personal Inventarios Facturaci…" at bounding box center [537, 345] width 1075 height 690
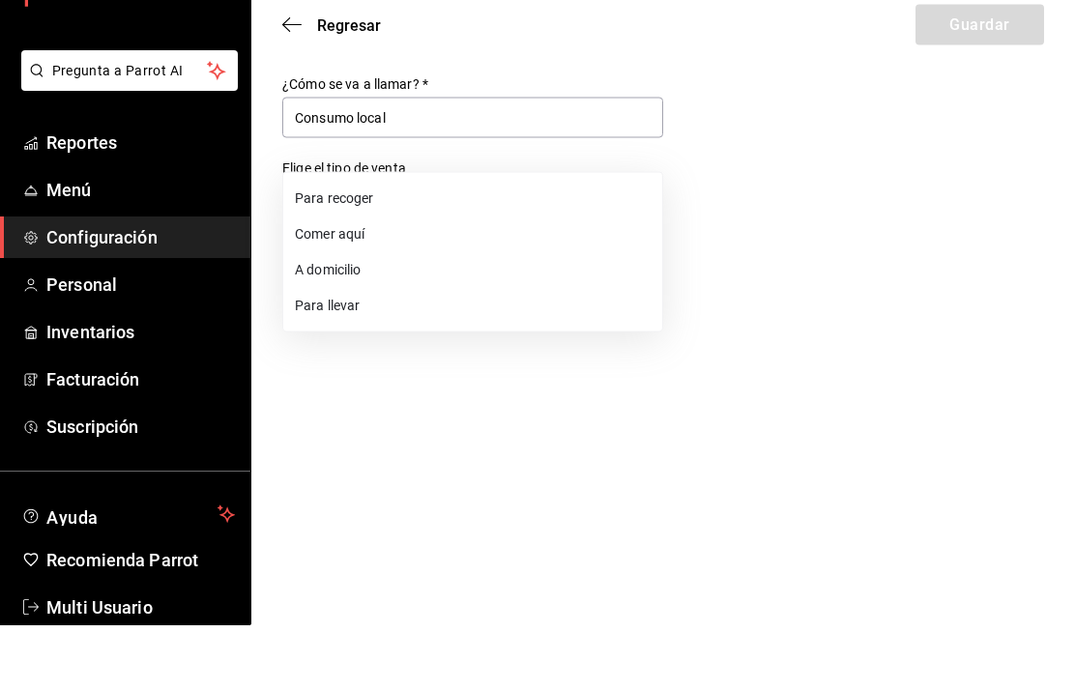
scroll to position [66, 0]
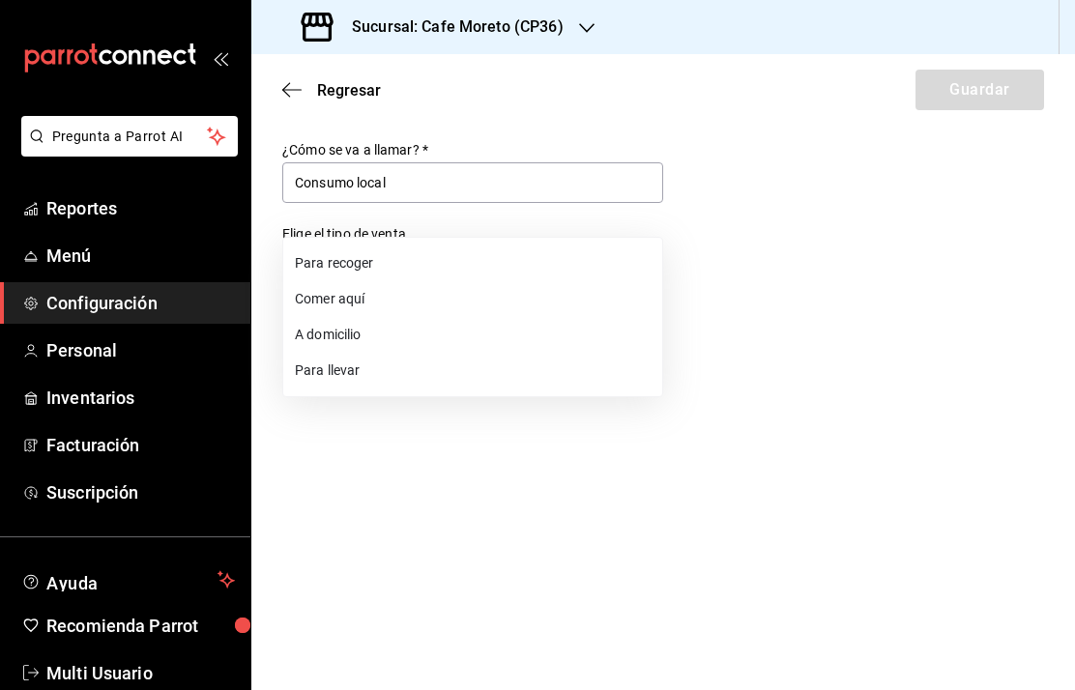
click at [348, 298] on li "Comer aquí" at bounding box center [472, 299] width 379 height 36
type input "DINE_IN"
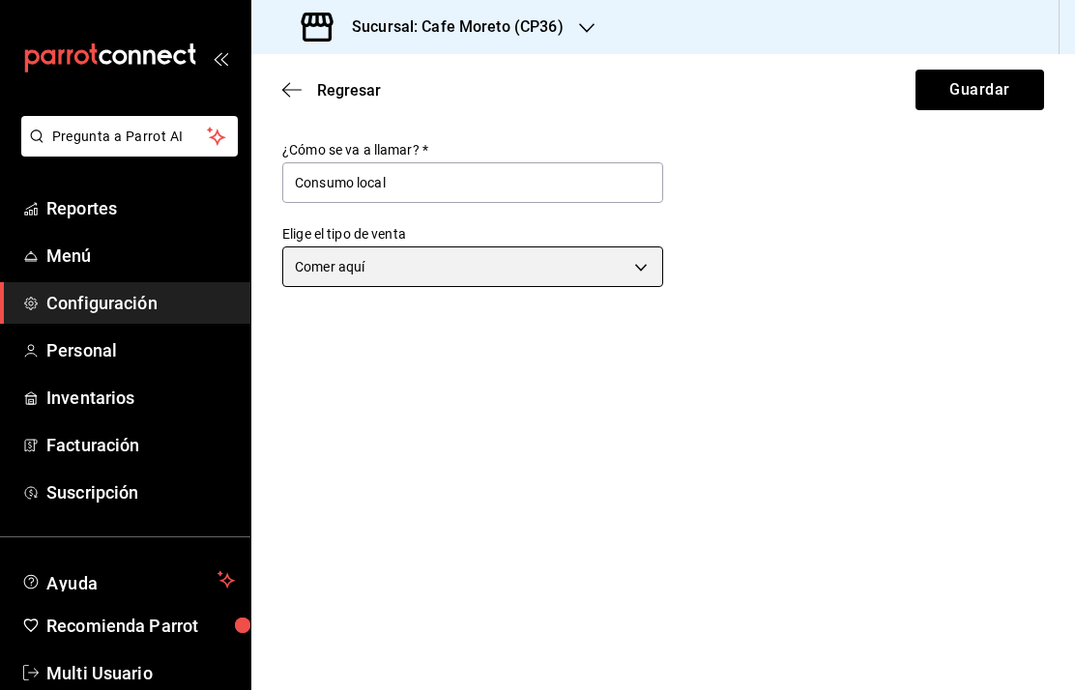
scroll to position [0, 0]
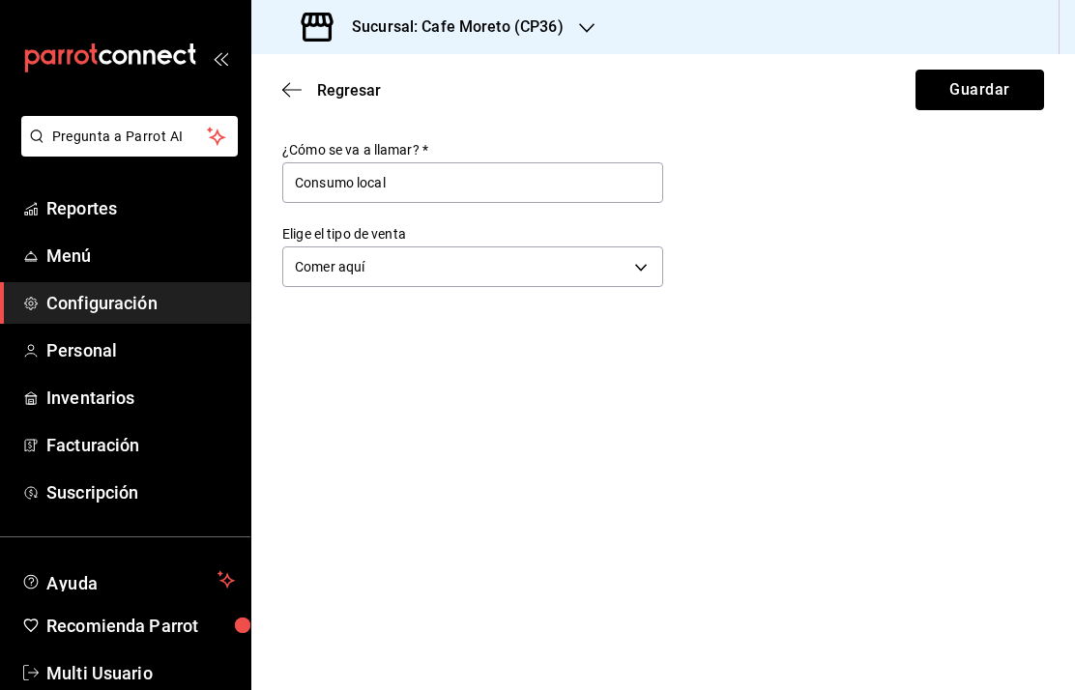
click at [980, 89] on button "Guardar" at bounding box center [979, 90] width 129 height 41
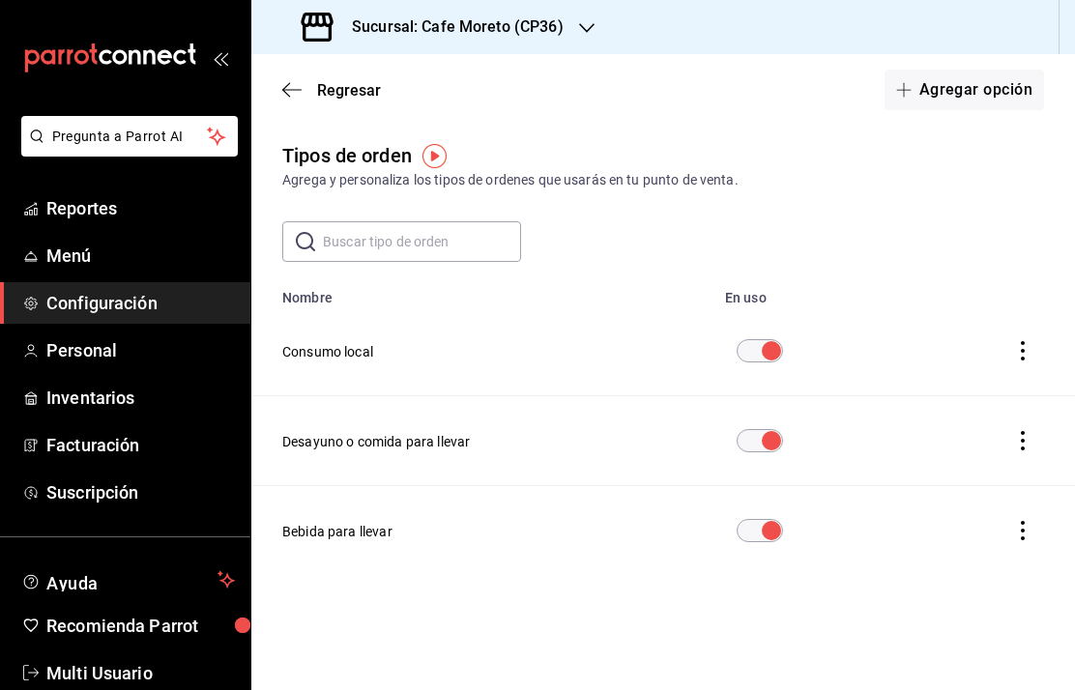
click at [504, 18] on h3 "Sucursal: Cafe Moreto (CP36)" at bounding box center [449, 26] width 227 height 23
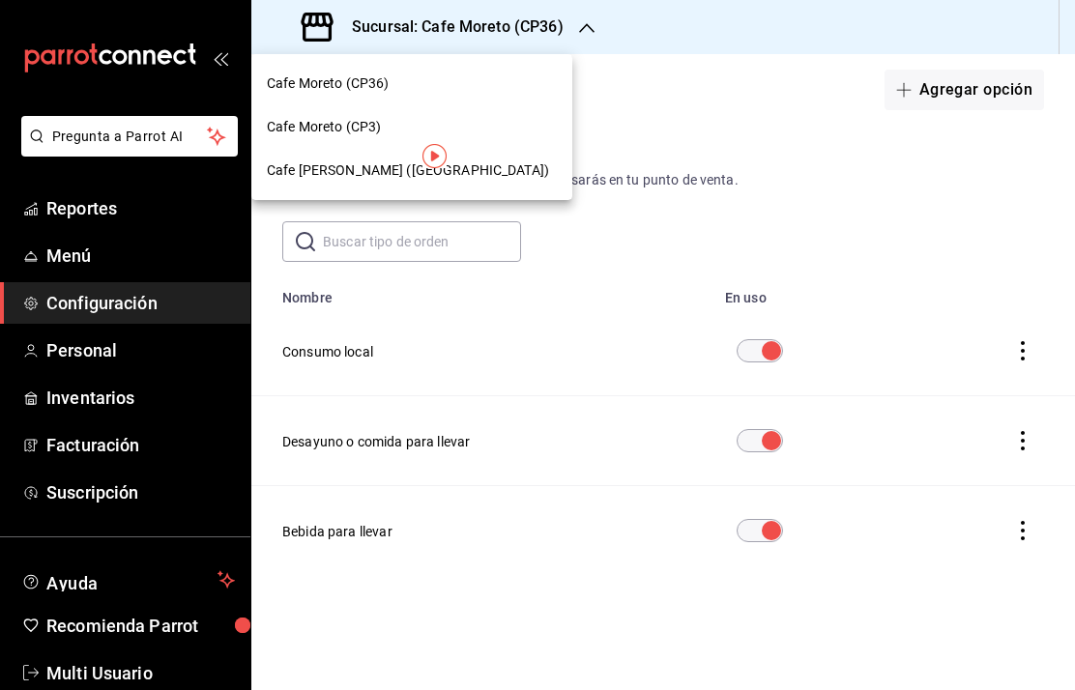
click at [369, 182] on div "Cafe Moreto ([GEOGRAPHIC_DATA])" at bounding box center [411, 170] width 321 height 43
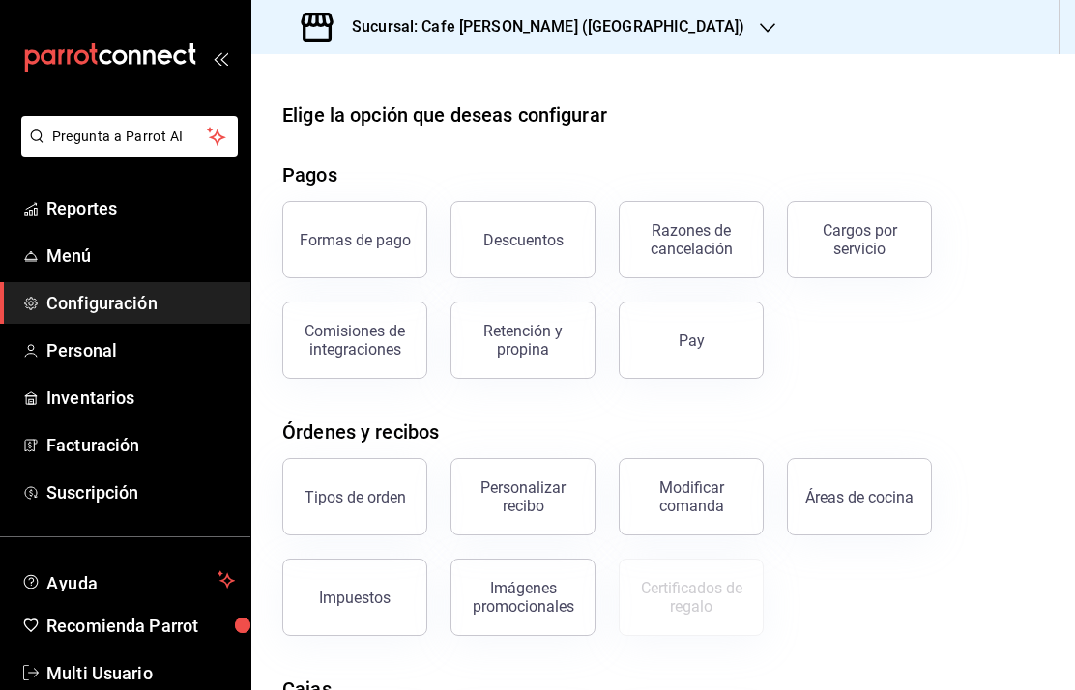
click at [388, 496] on div "Tipos de orden" at bounding box center [354, 497] width 101 height 18
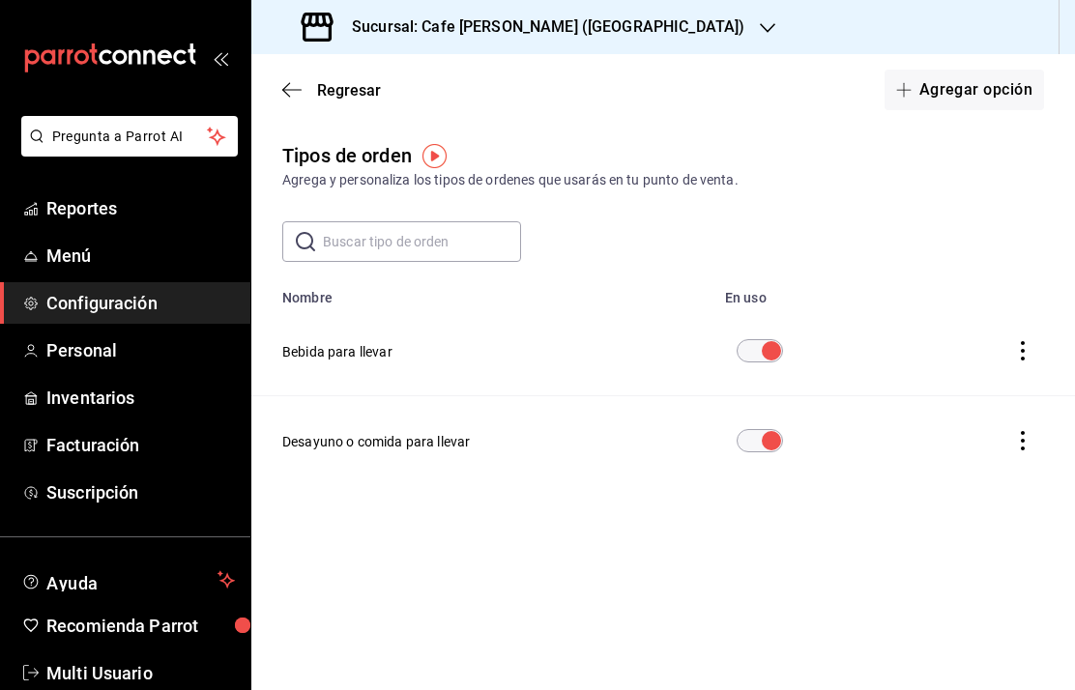
click at [984, 90] on button "Agregar opción" at bounding box center [963, 90] width 159 height 41
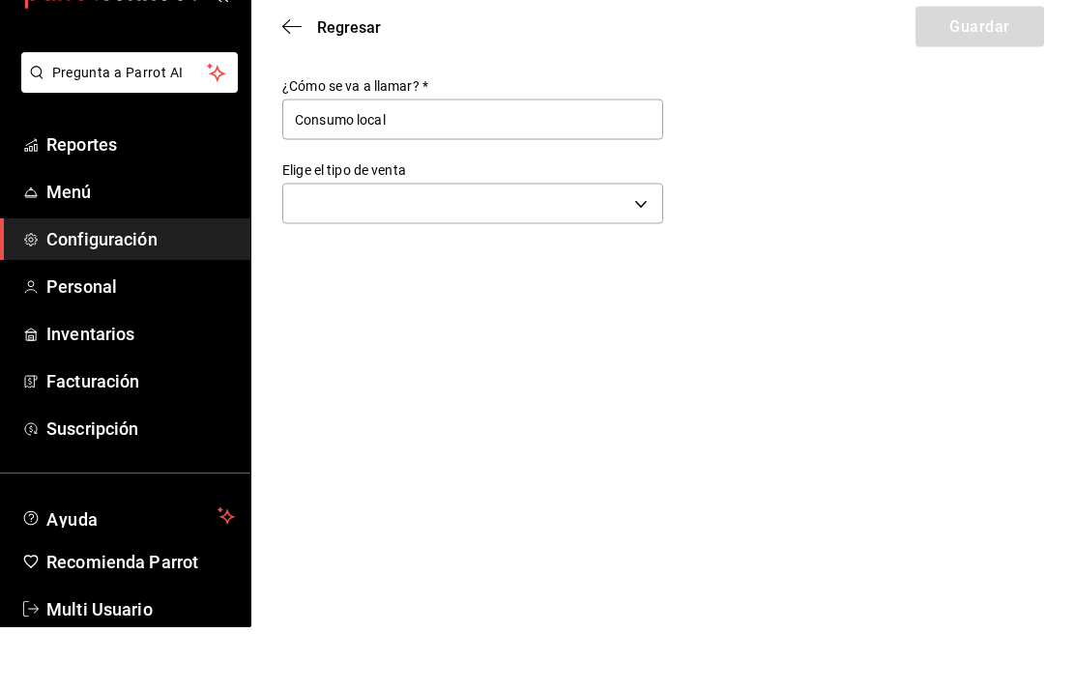
type input "Consumo local"
click at [465, 202] on body "Pregunta a Parrot AI Reportes Menú Configuración Personal Inventarios Facturaci…" at bounding box center [537, 345] width 1075 height 690
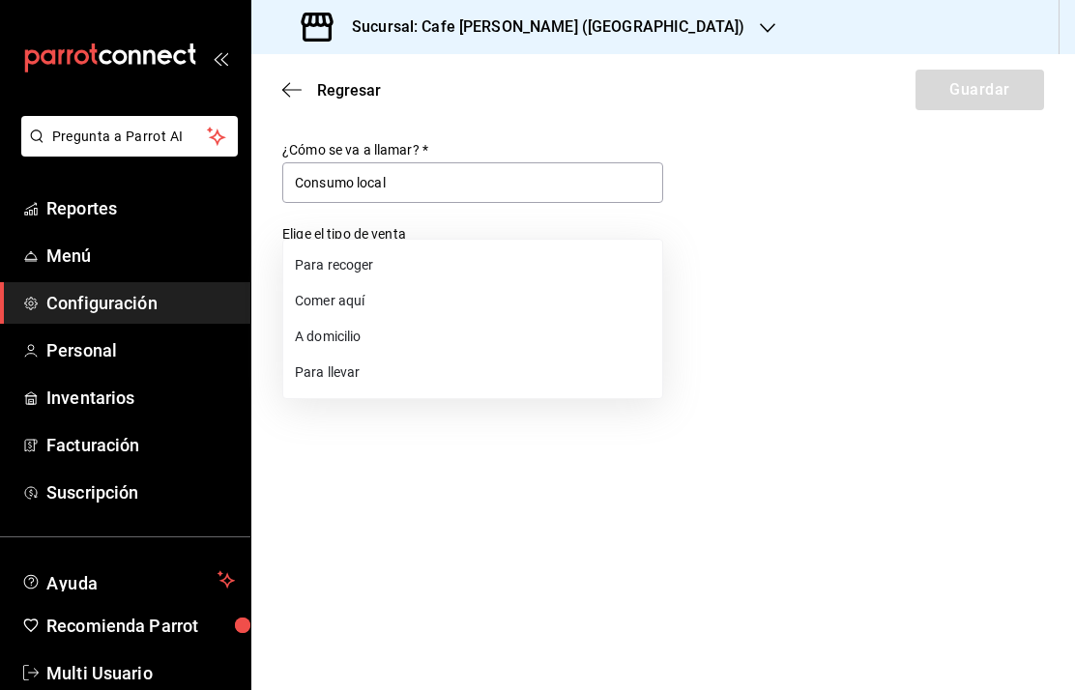
click at [357, 300] on li "Comer aquí" at bounding box center [472, 301] width 379 height 36
type input "DINE_IN"
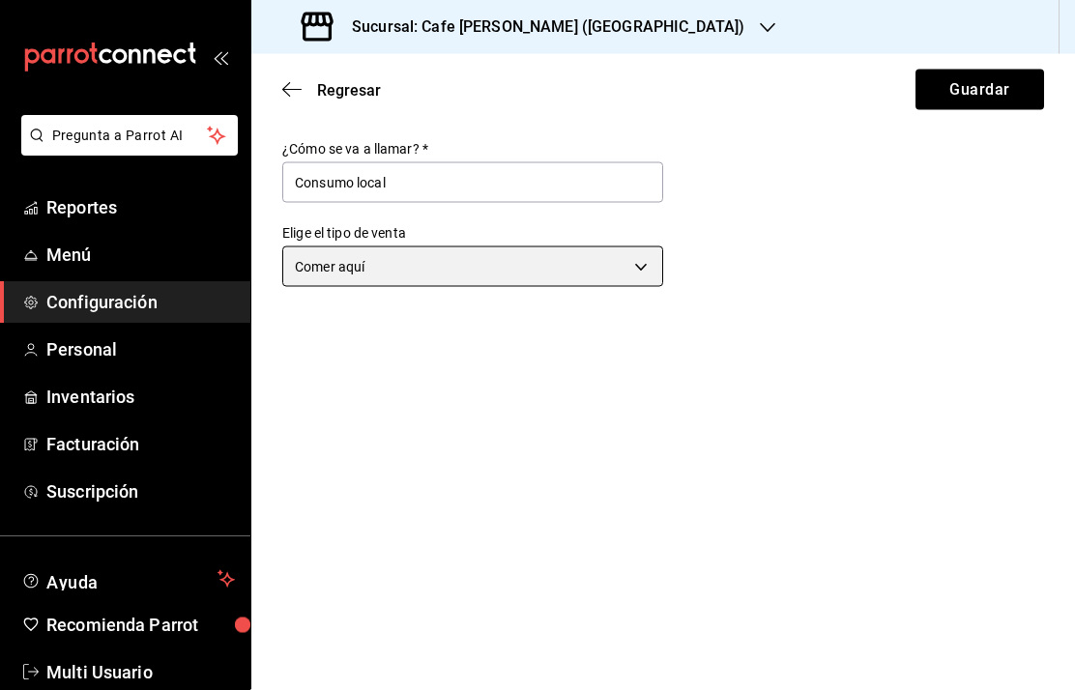
scroll to position [0, 0]
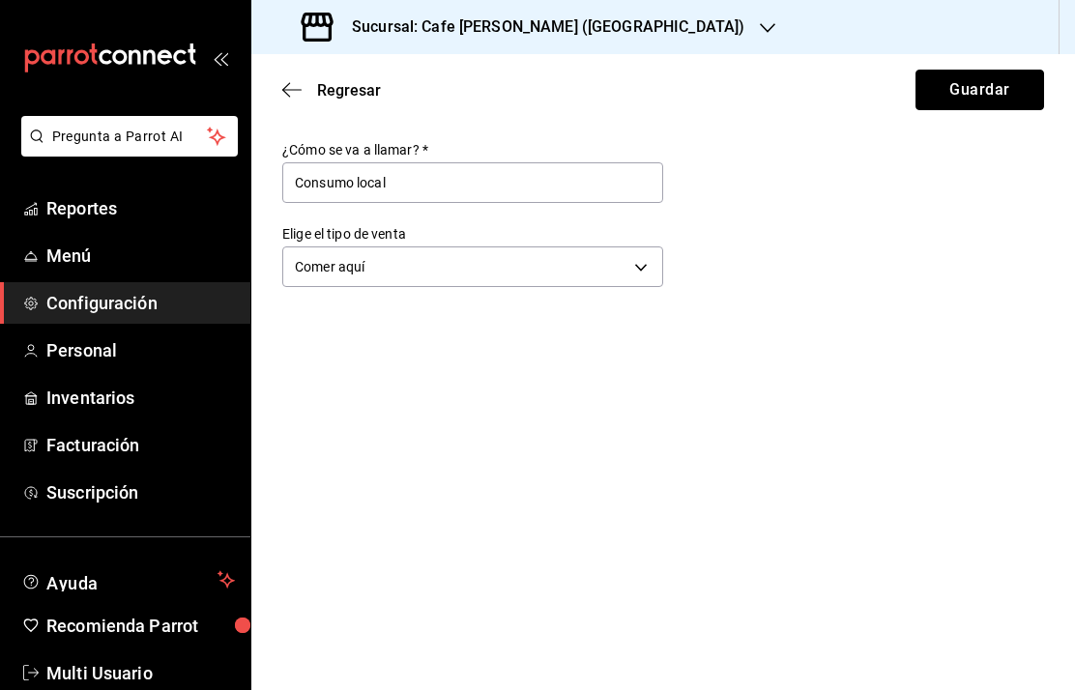
click at [977, 78] on button "Guardar" at bounding box center [979, 90] width 129 height 41
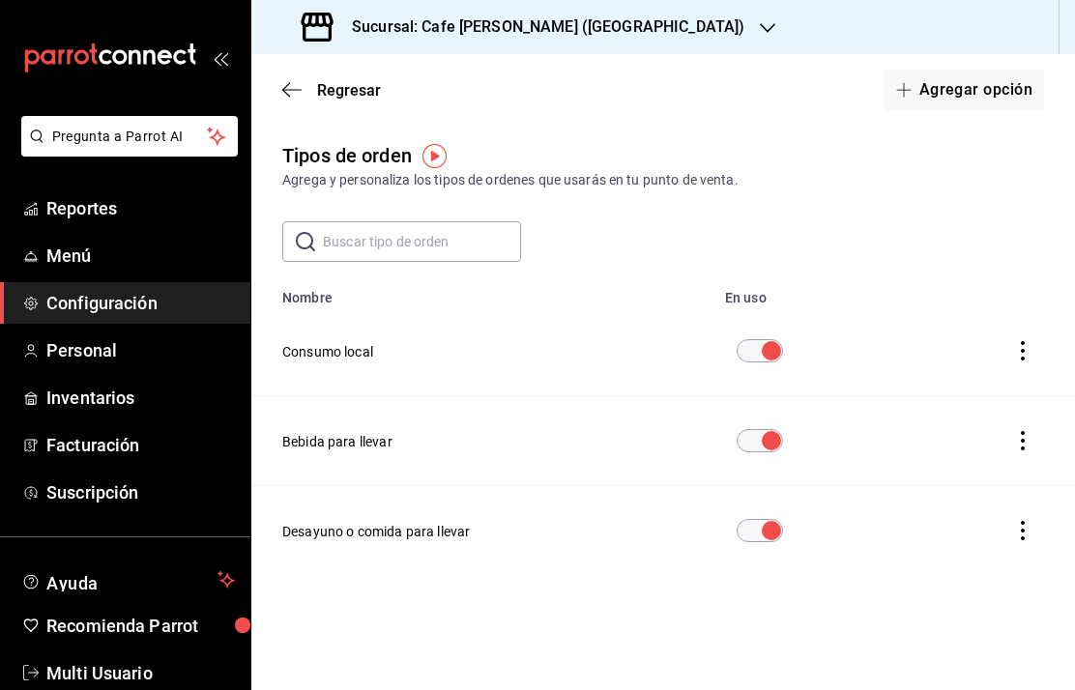
click at [282, 88] on icon "button" at bounding box center [291, 89] width 19 height 17
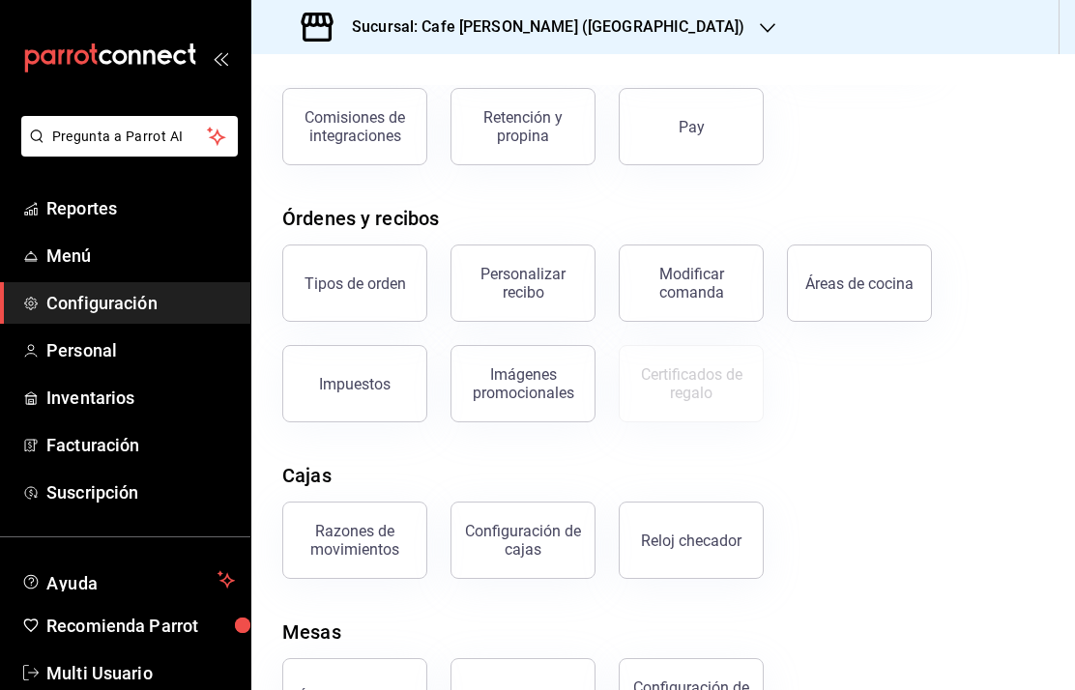
scroll to position [213, 0]
click at [72, 246] on span "Menú" at bounding box center [140, 256] width 188 height 26
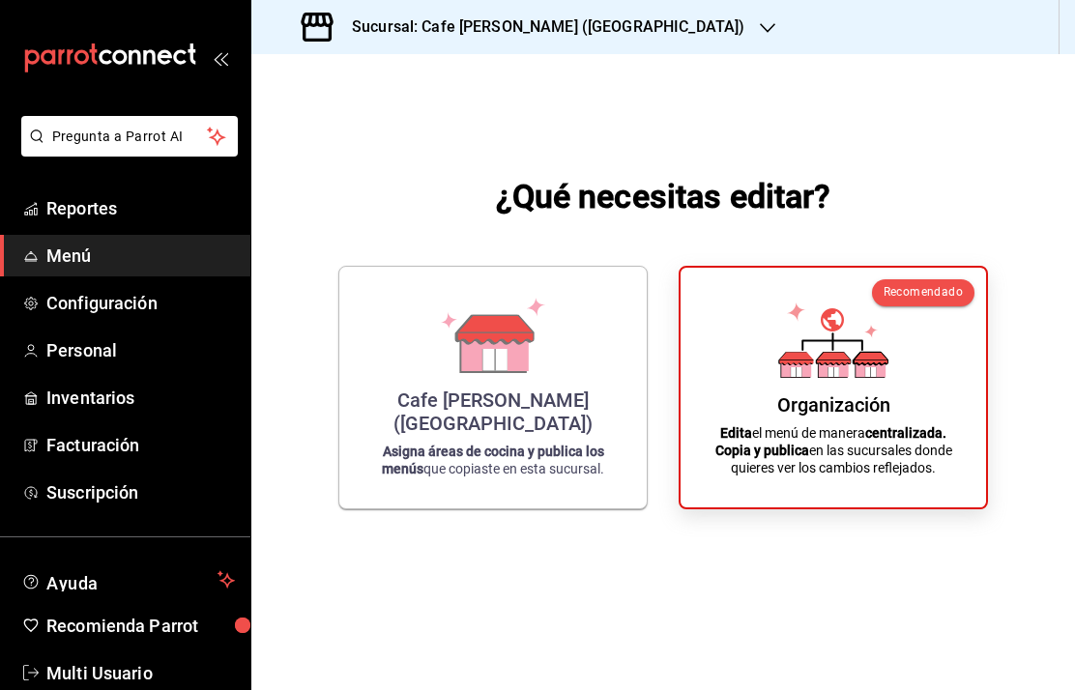
click at [827, 377] on icon at bounding box center [834, 368] width 30 height 18
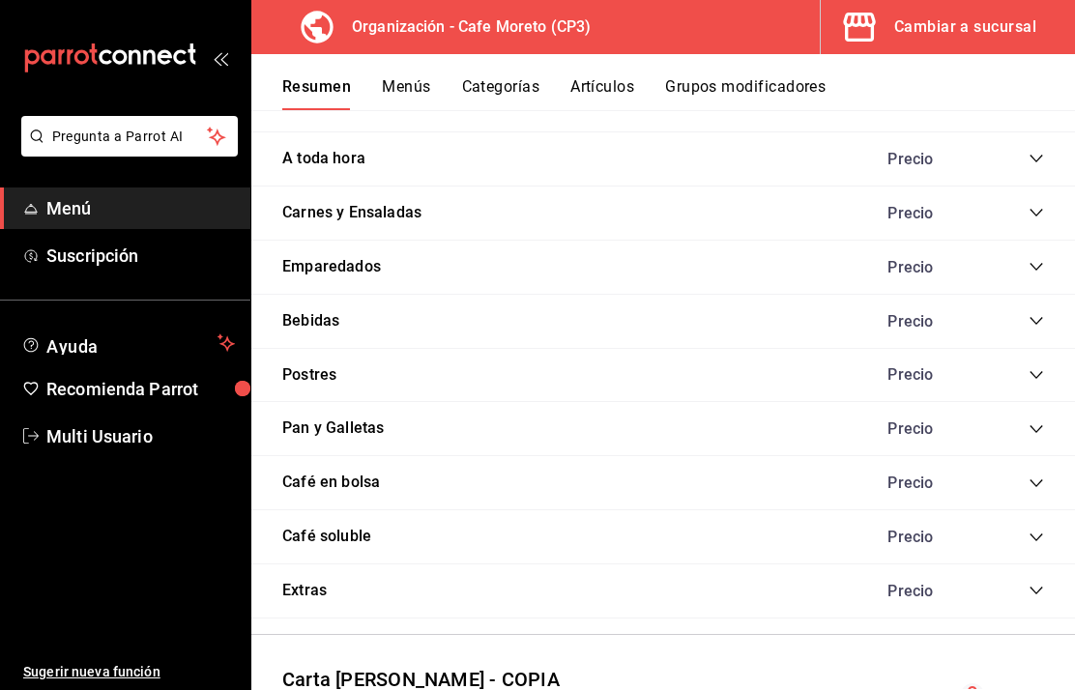
scroll to position [1771, 0]
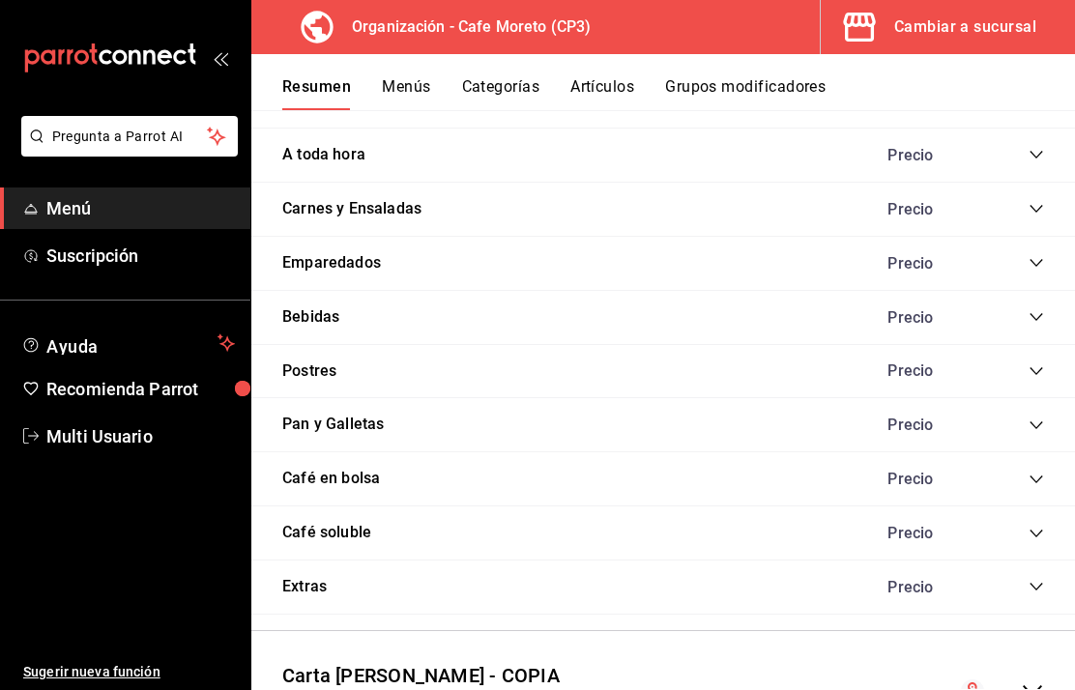
click at [1043, 485] on icon "collapse-category-row" at bounding box center [1035, 479] width 15 height 15
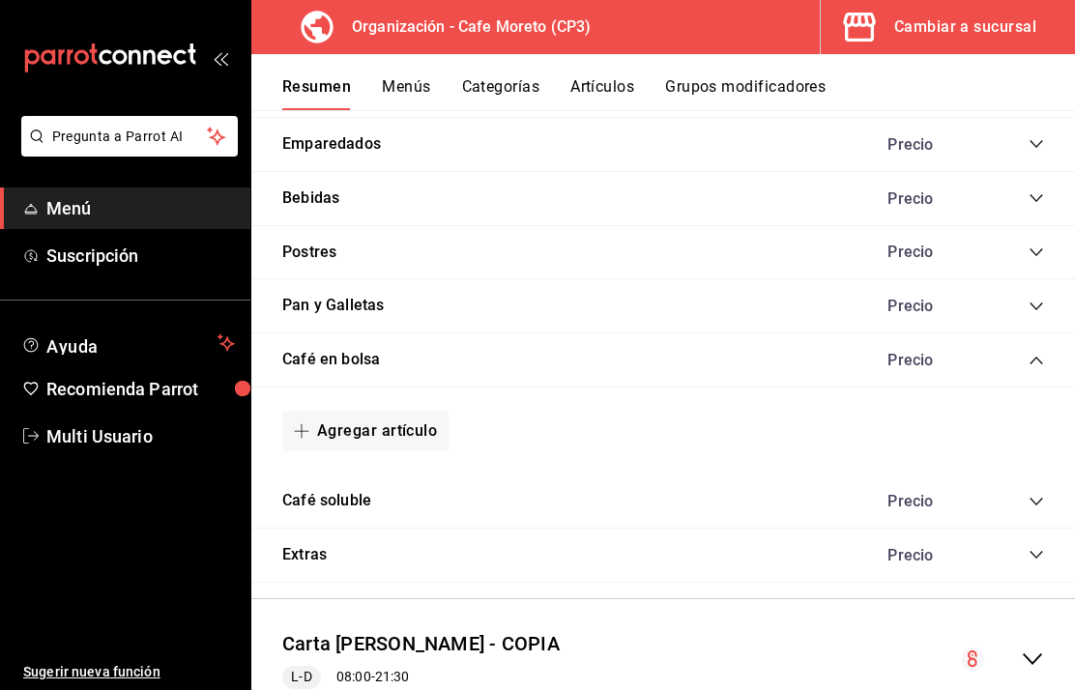
scroll to position [1888, 0]
click at [388, 439] on button "Agregar artículo" at bounding box center [365, 432] width 166 height 41
click at [361, 546] on li "Artículo nuevo" at bounding box center [358, 539] width 152 height 47
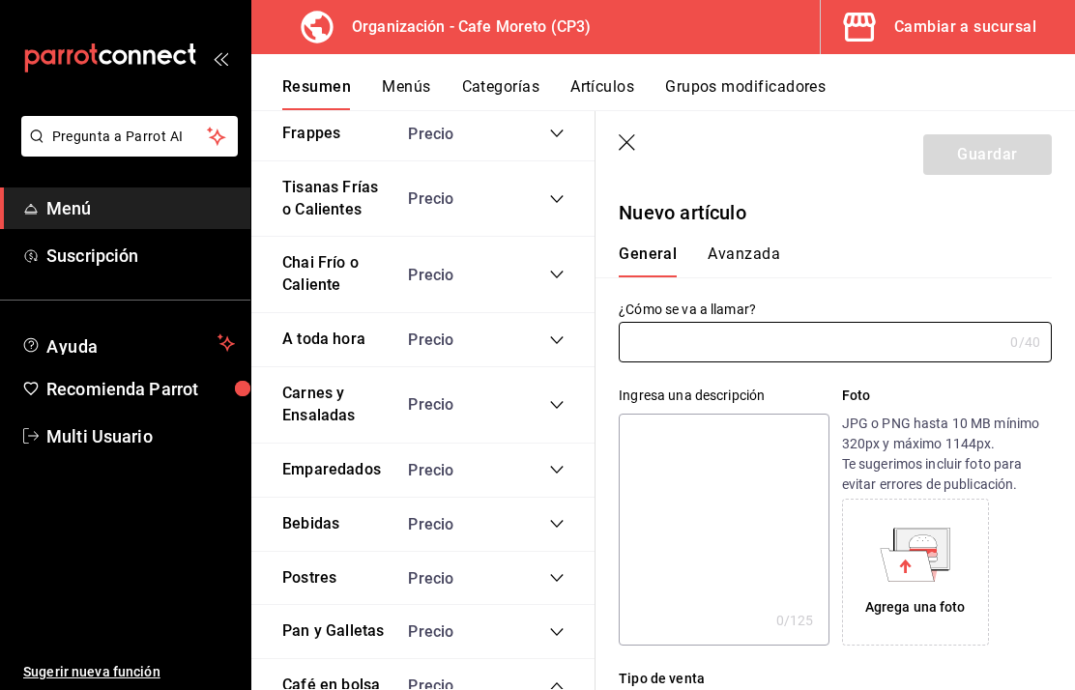
type input "AR-1755996028400"
click at [872, 333] on input "text" at bounding box center [811, 342] width 384 height 39
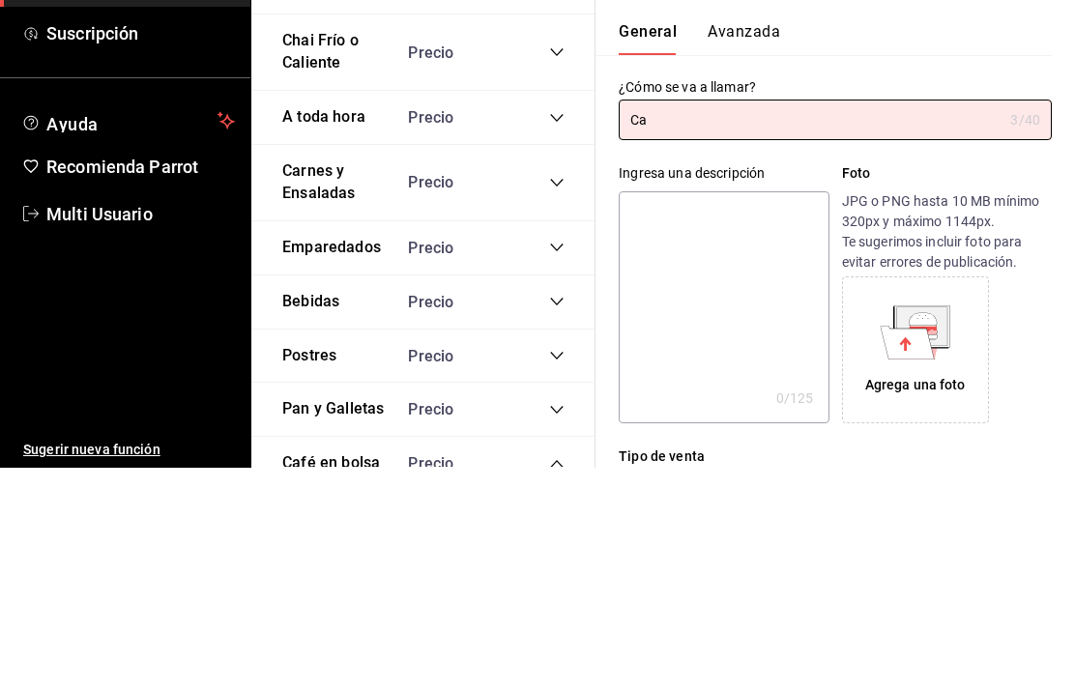
type input "C"
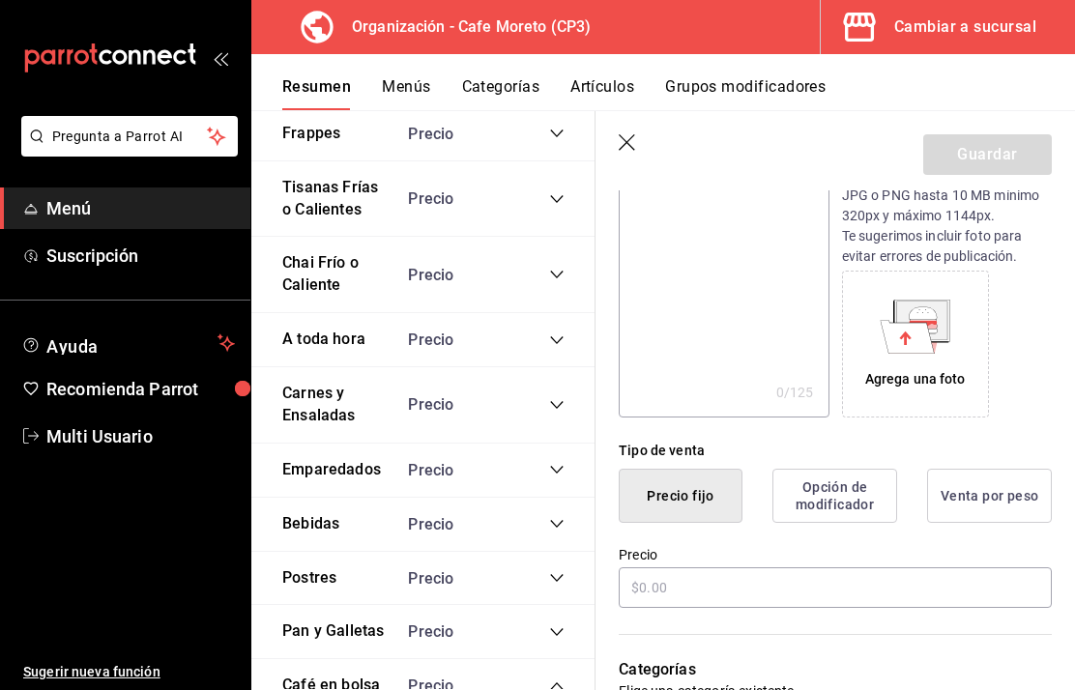
scroll to position [246, 0]
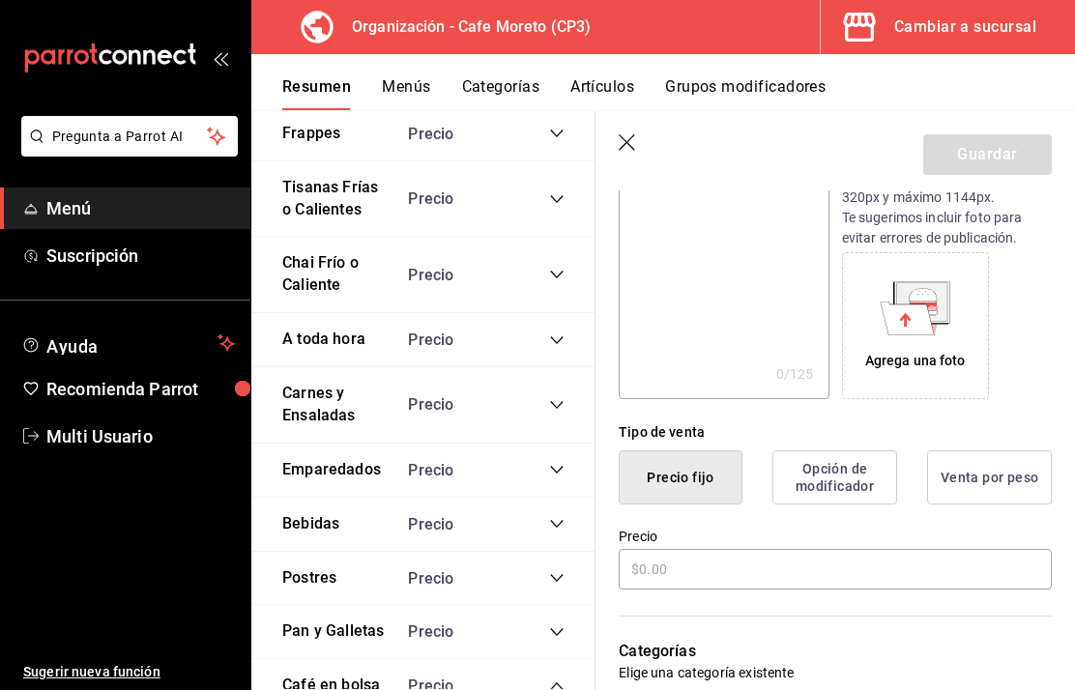
type input "Bolsa café especialidad"
click at [991, 483] on button "Venta por peso" at bounding box center [989, 477] width 125 height 54
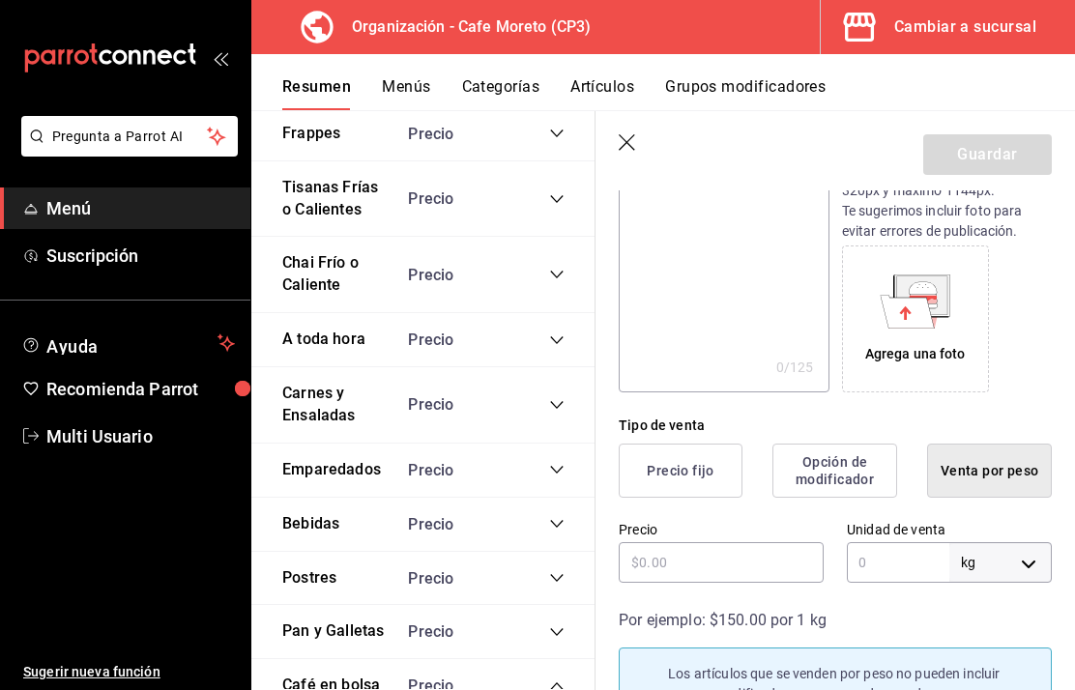
scroll to position [256, 0]
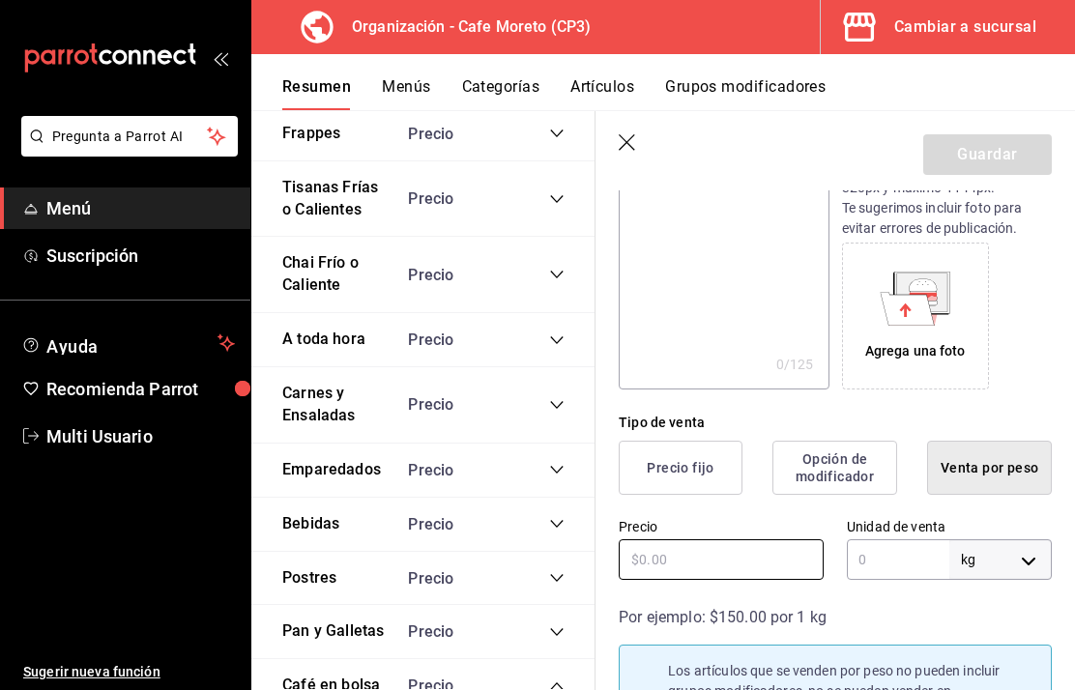
click at [704, 561] on input "text" at bounding box center [721, 559] width 205 height 41
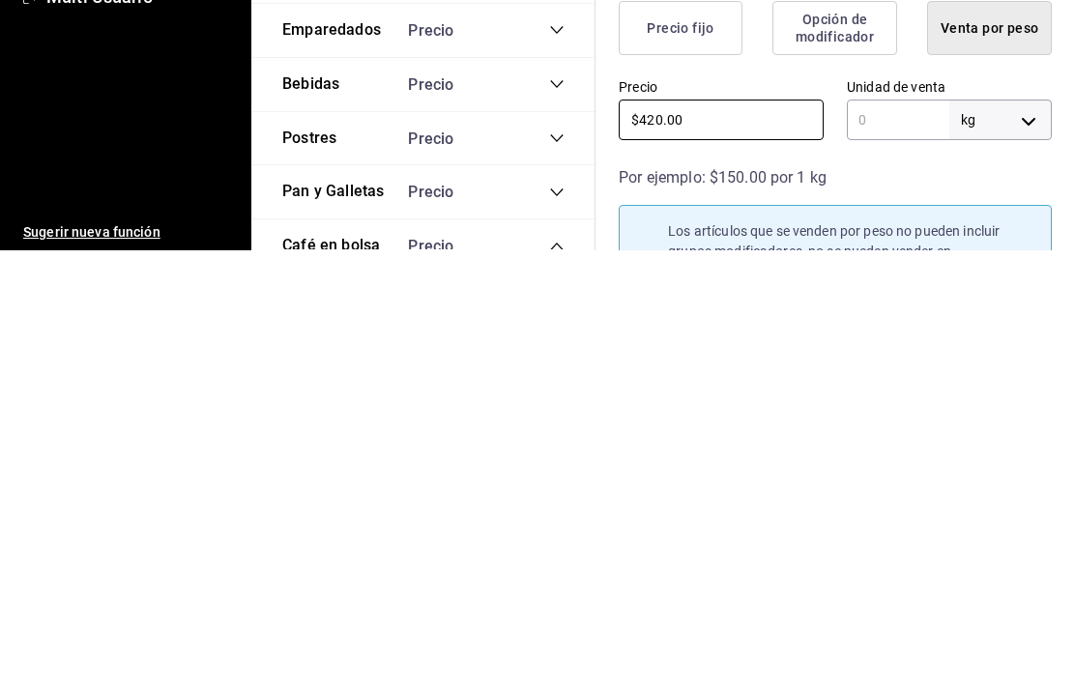
type input "$420.00"
click at [905, 539] on input "text" at bounding box center [898, 559] width 102 height 41
type input "1"
click at [1029, 114] on body "Pregunta a Parrot AI Menú Suscripción Ayuda Recomienda Parrot Multi Usuario Sug…" at bounding box center [537, 345] width 1075 height 690
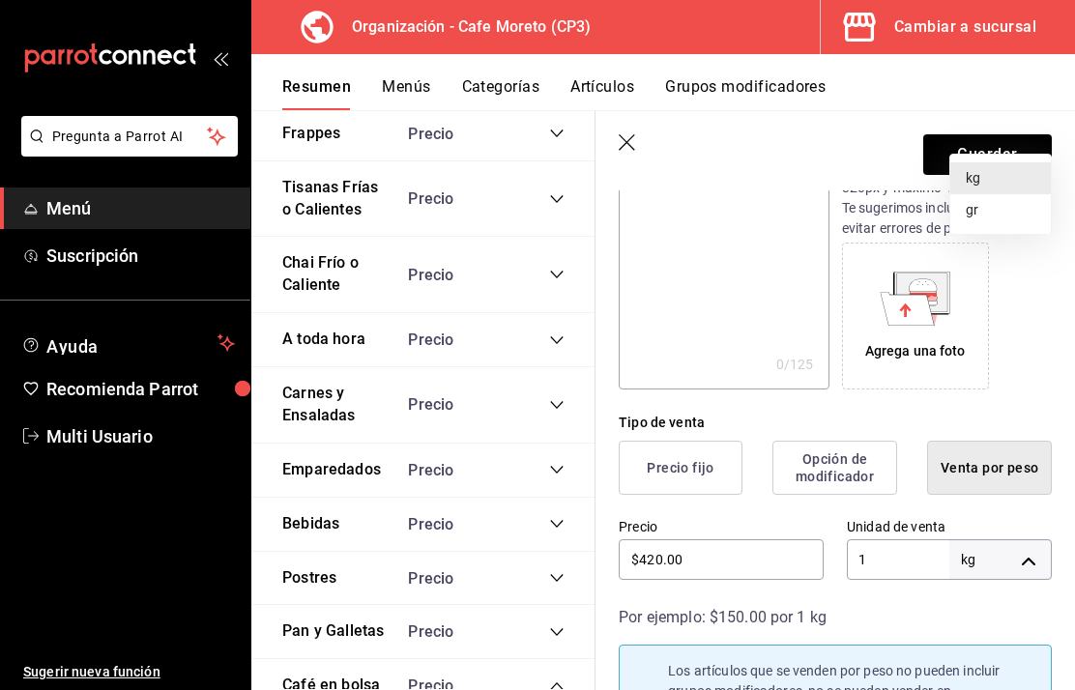
click at [1036, 559] on div at bounding box center [537, 345] width 1075 height 690
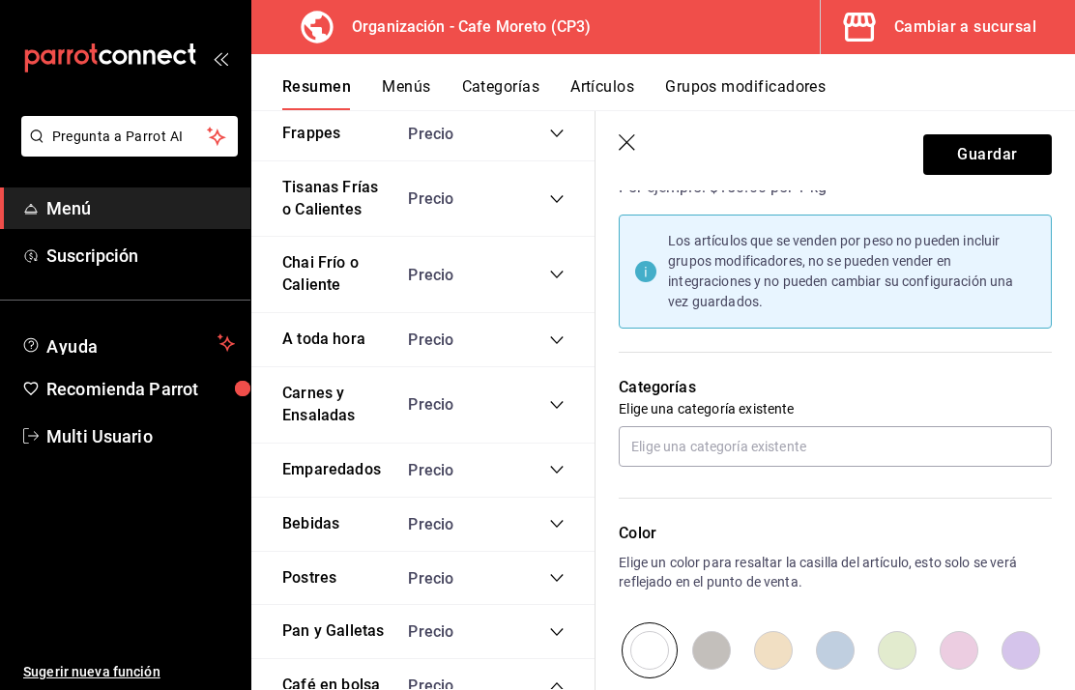
scroll to position [689, 0]
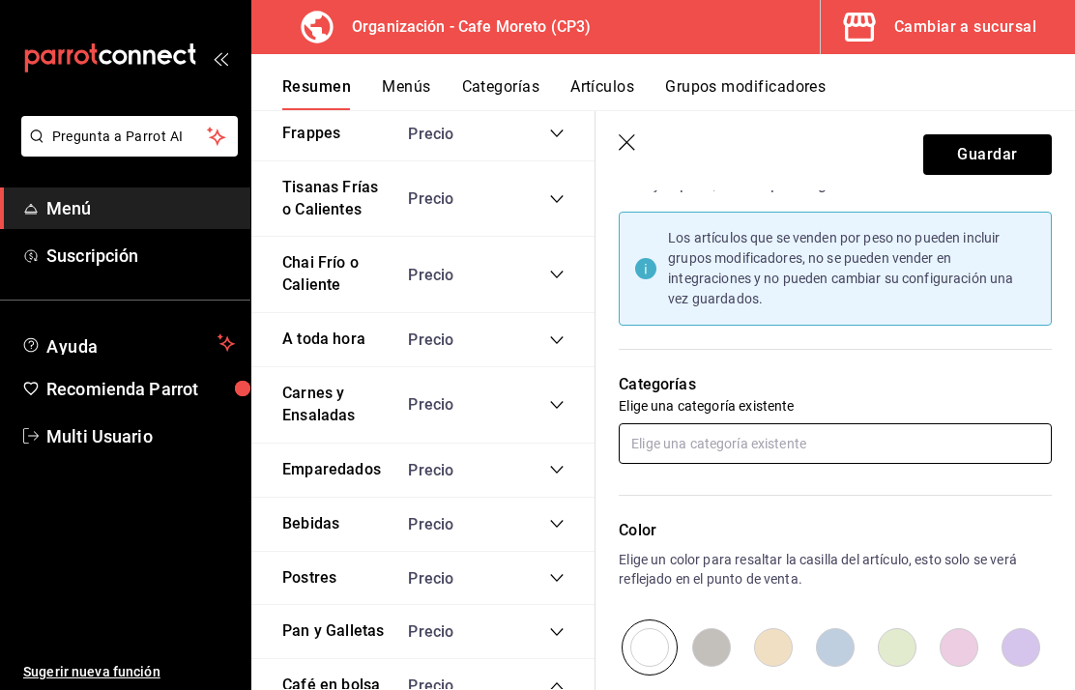
click at [738, 447] on input "text" at bounding box center [835, 443] width 433 height 41
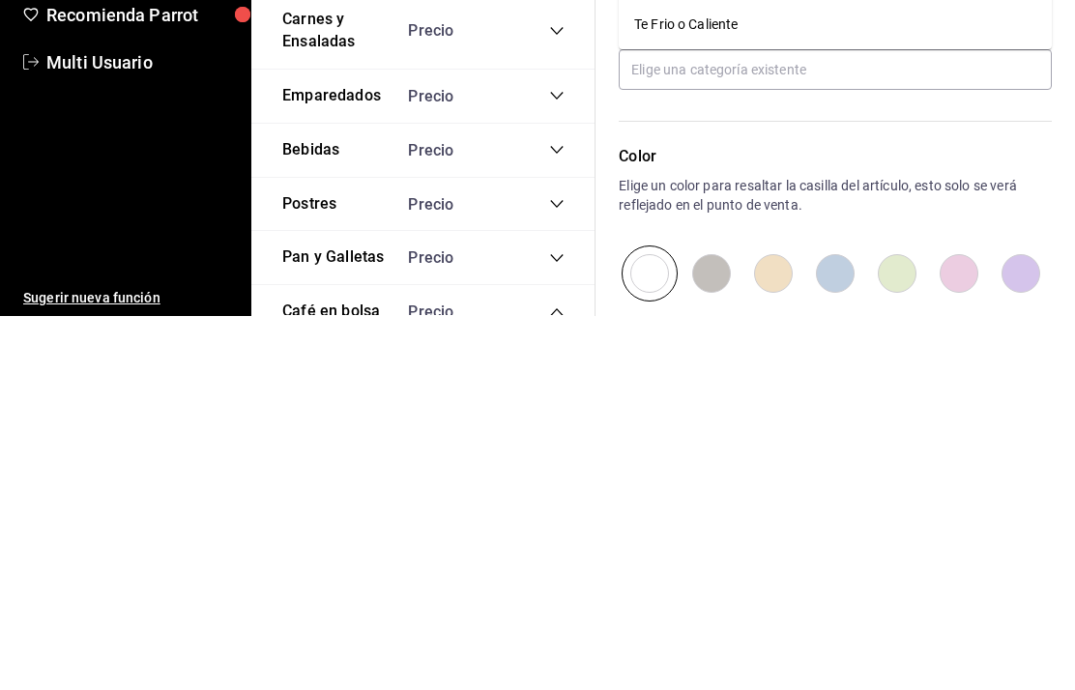
scroll to position [77, 0]
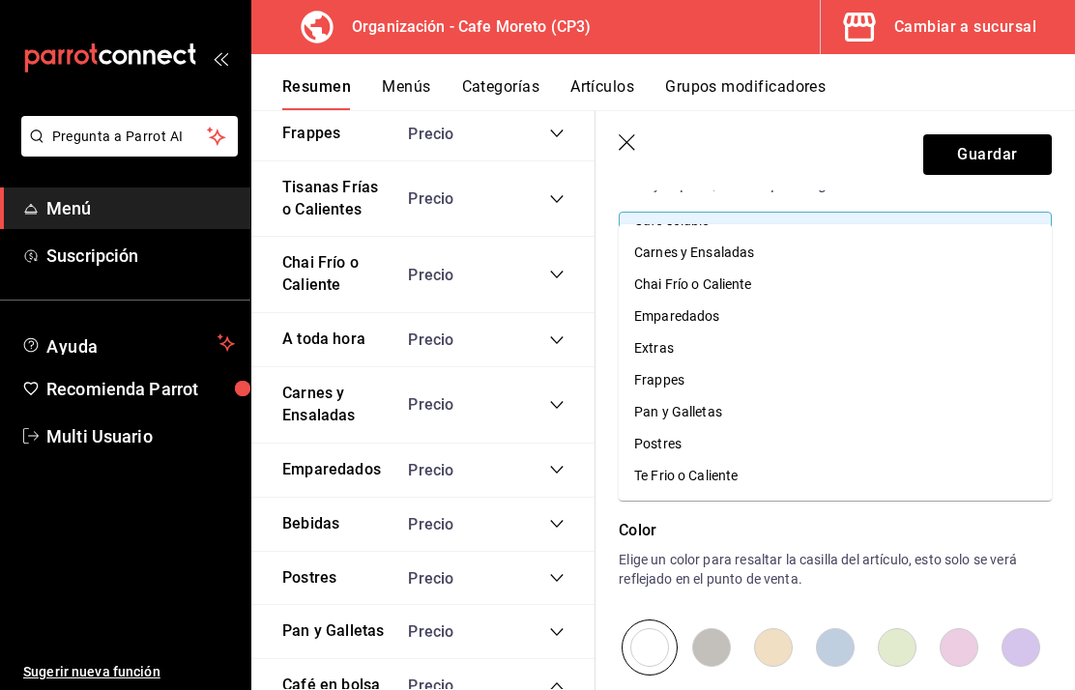
click at [825, 444] on input "text" at bounding box center [835, 443] width 433 height 41
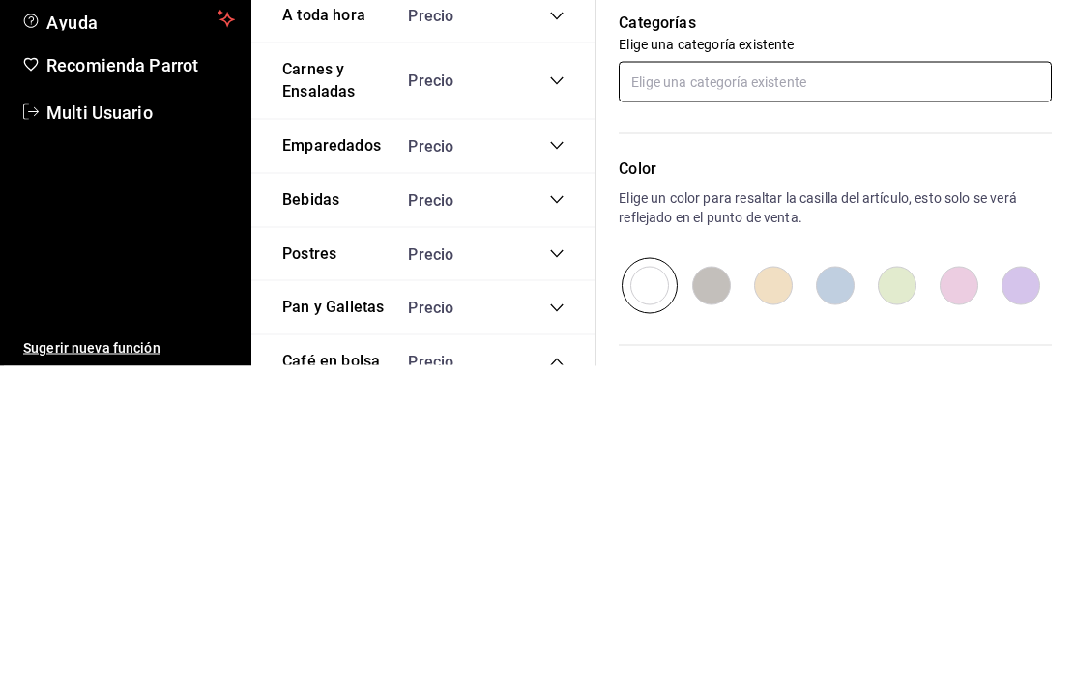
scroll to position [705, 0]
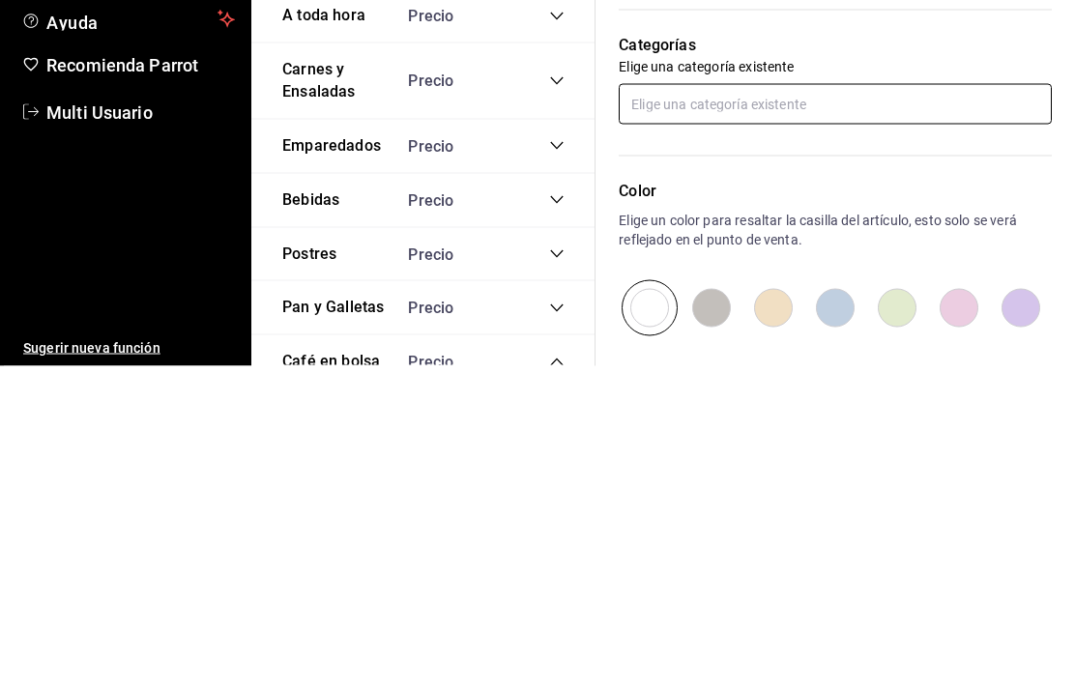
click at [776, 408] on input "text" at bounding box center [835, 428] width 433 height 41
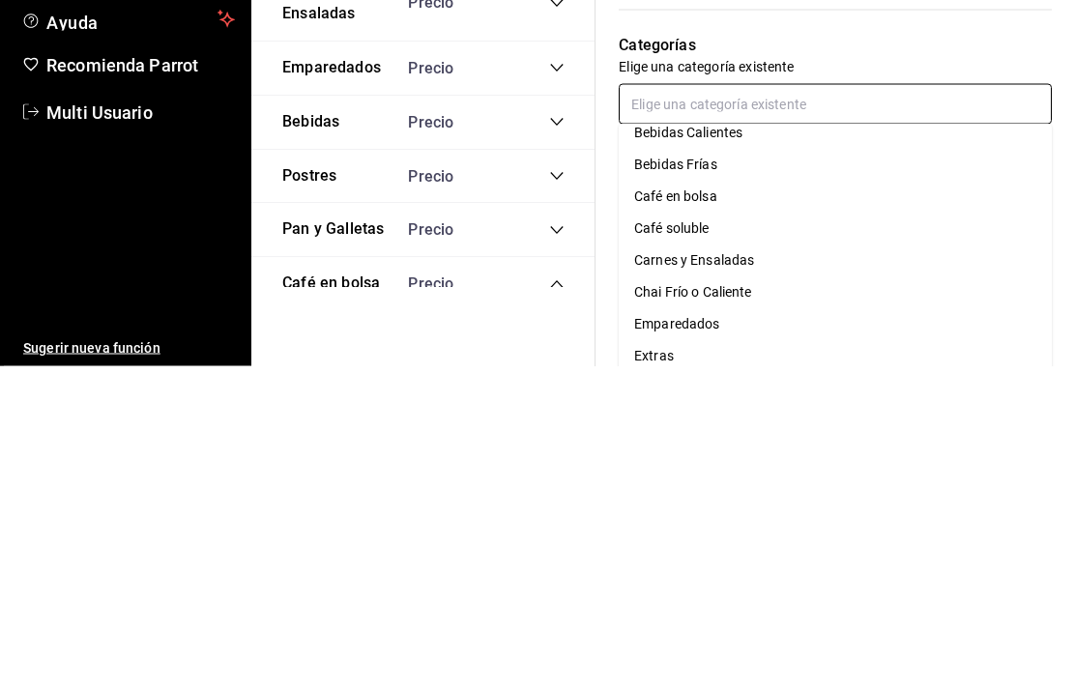
scroll to position [79, 0]
click at [714, 504] on li "Café en bolsa" at bounding box center [835, 520] width 433 height 32
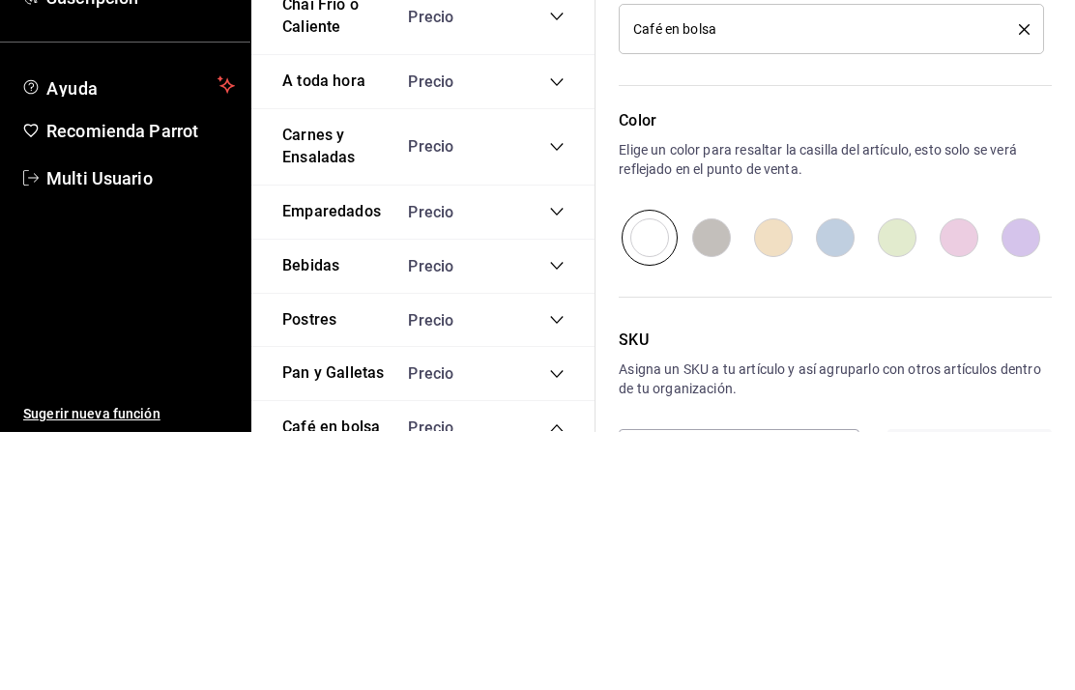
scroll to position [904, 0]
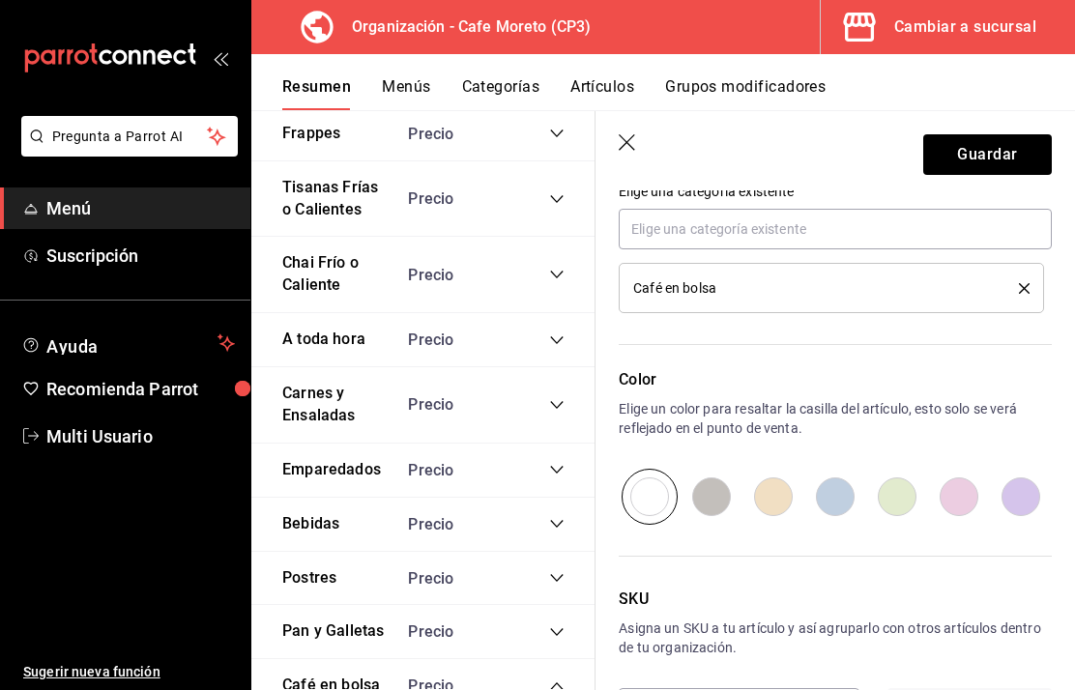
click at [901, 506] on input "radio" at bounding box center [897, 497] width 62 height 56
radio input "true"
click at [986, 150] on button "Guardar" at bounding box center [987, 154] width 129 height 41
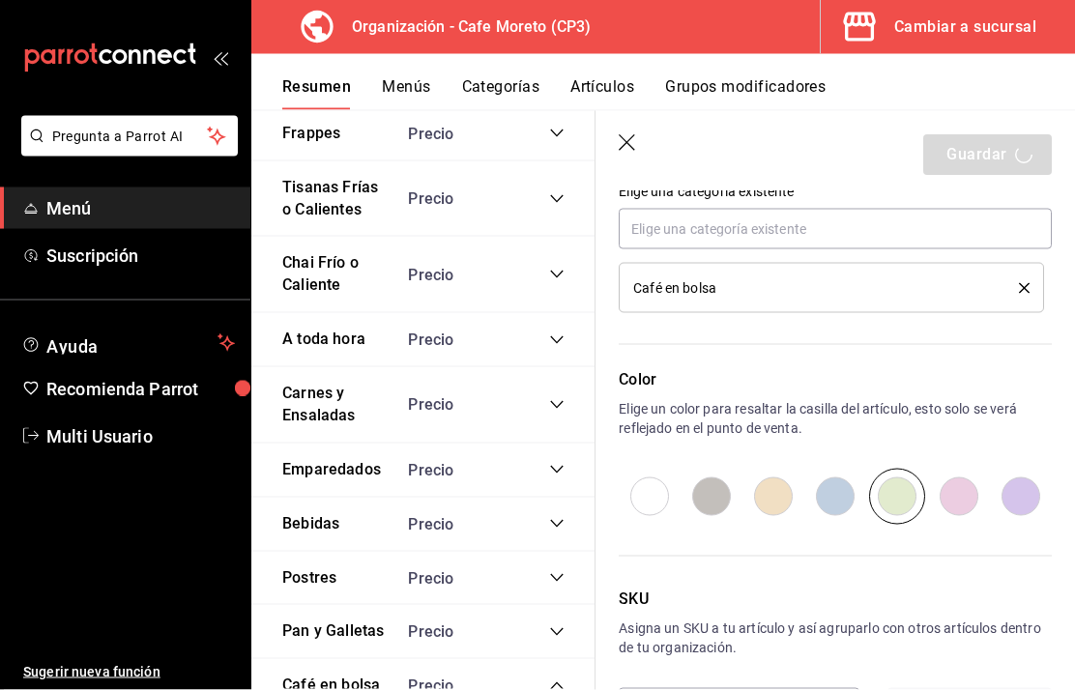
scroll to position [68, 0]
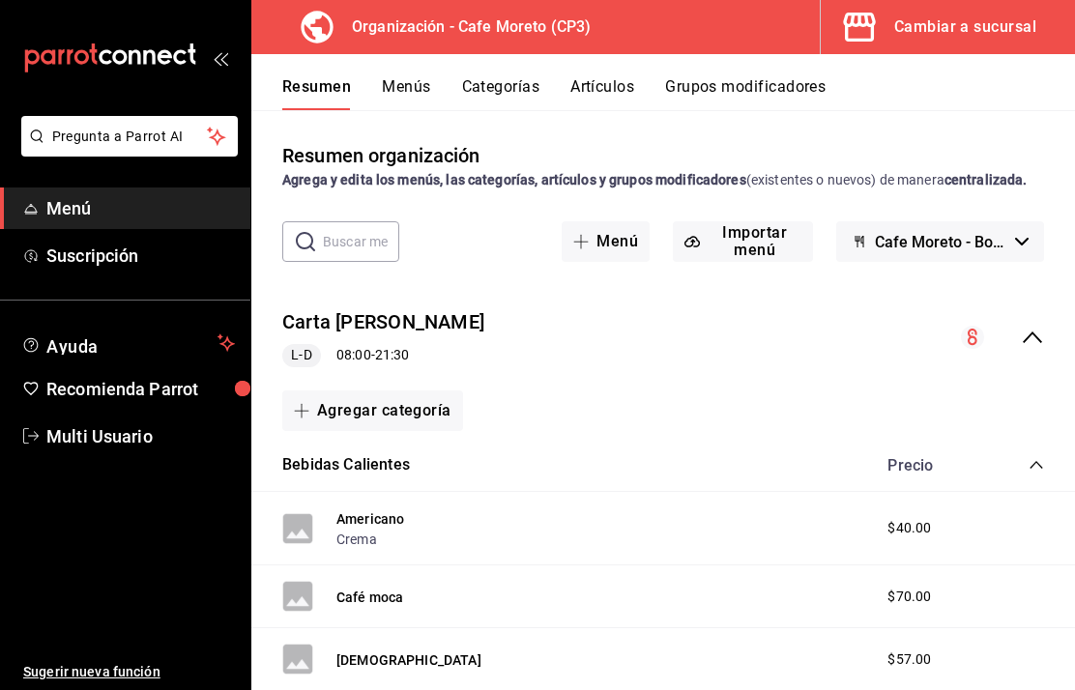
click at [593, 227] on div "Resumen organización Agrega y edita los menús, las categorías, artículos y grup…" at bounding box center [662, 415] width 823 height 548
click at [628, 92] on button "Artículos" at bounding box center [602, 93] width 64 height 33
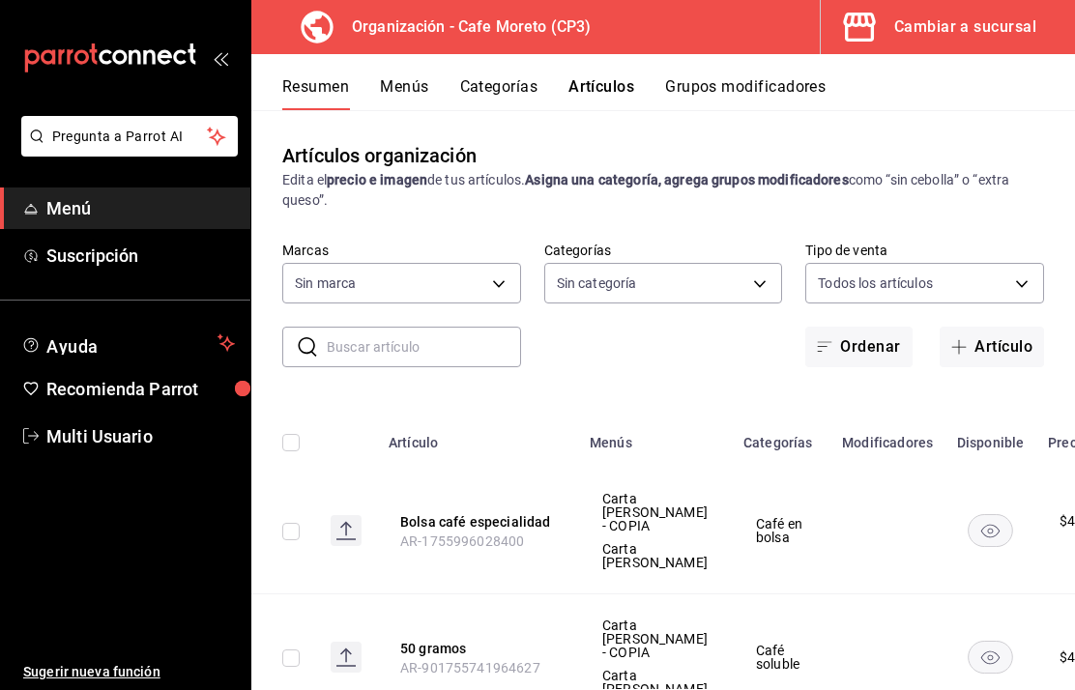
type input "c9968b85-49fd-4420-9912-9a075e7b57f4,2c877ee7-d3a1-4ec9-9549-88ad4c1216cb,76fd7…"
type input "6dc9de23-4e9e-430a-bcd5-91159ab4267b"
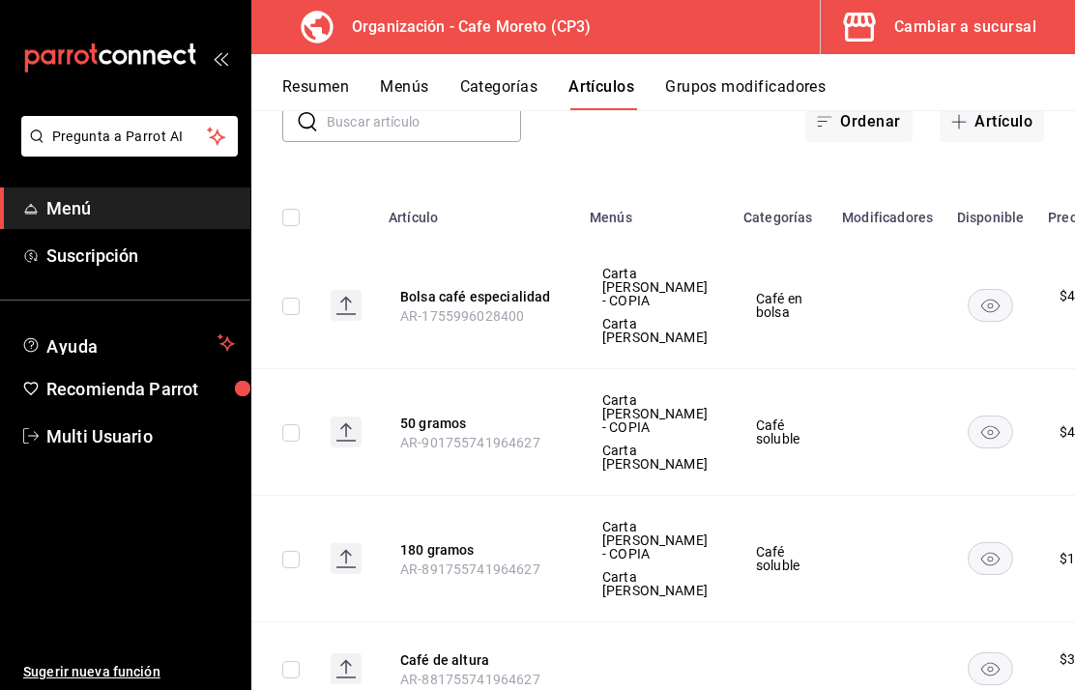
scroll to position [220, 0]
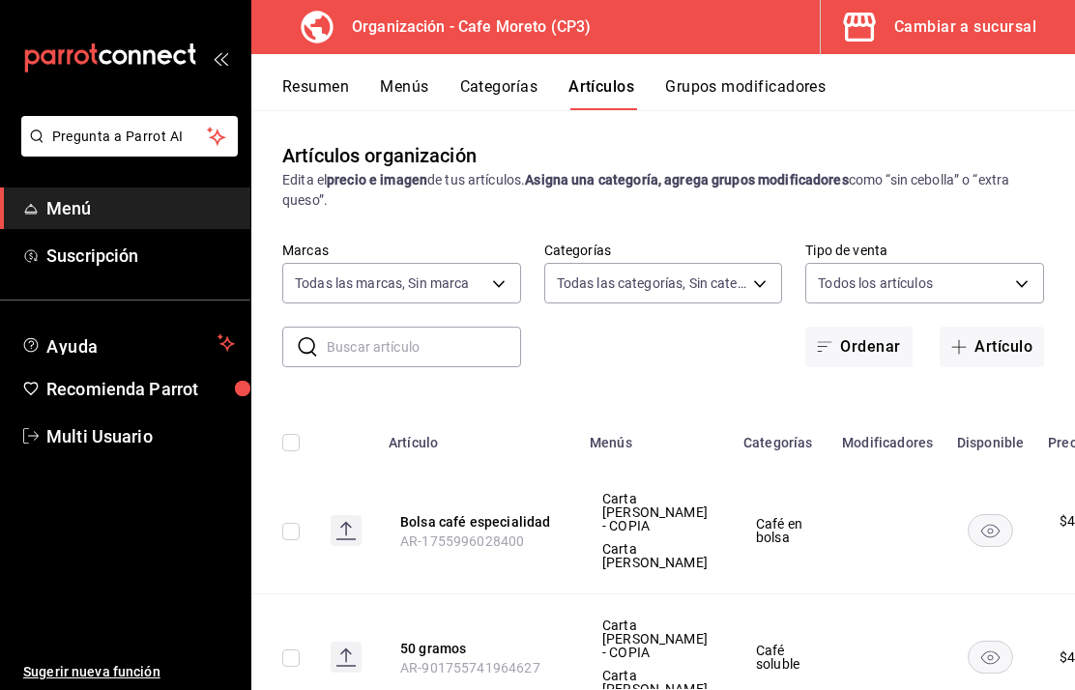
scroll to position [220, 0]
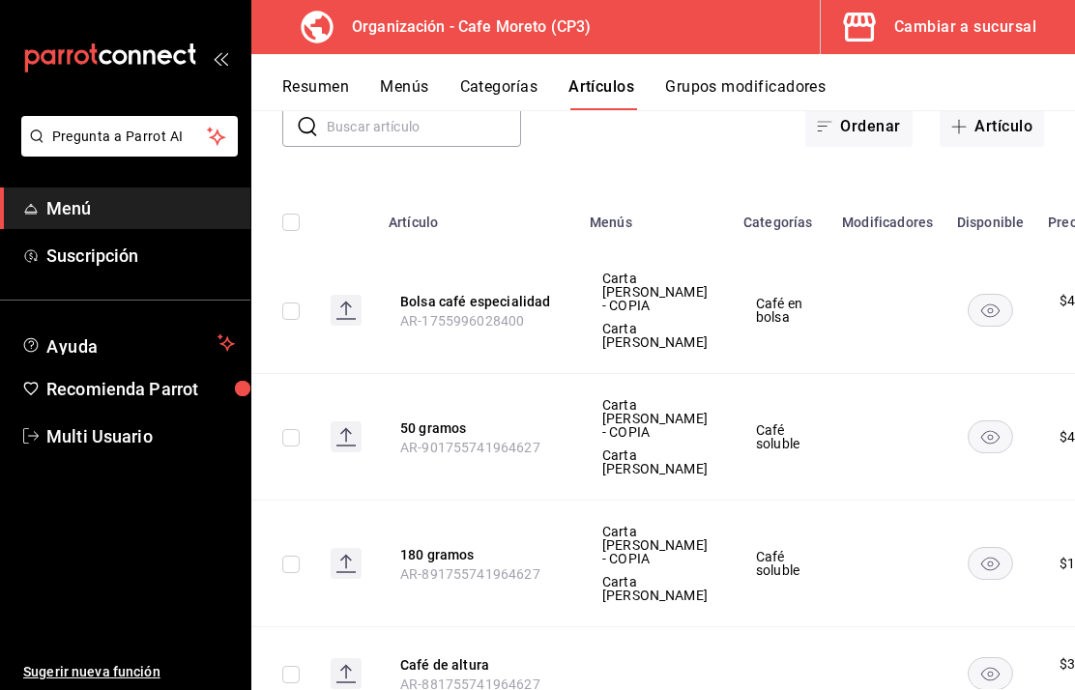
click at [457, 296] on button "Bolsa café especialidad" at bounding box center [477, 301] width 155 height 19
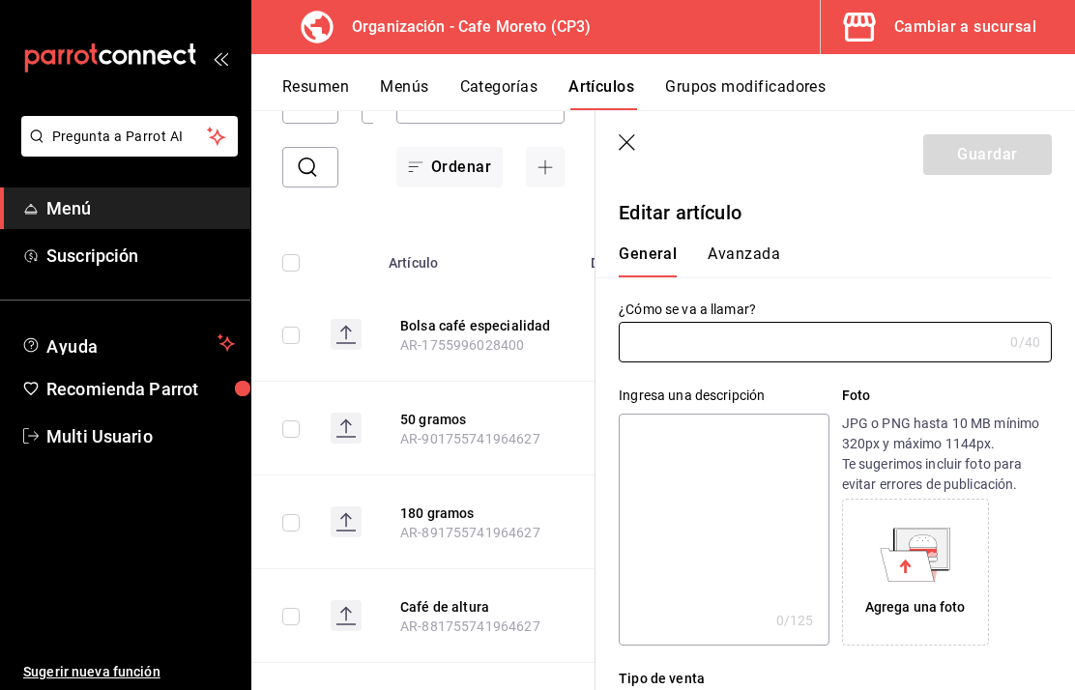
type input "Bolsa café especialidad"
type input "$420.00"
radio input "false"
radio input "true"
type input "AR-1755996028400"
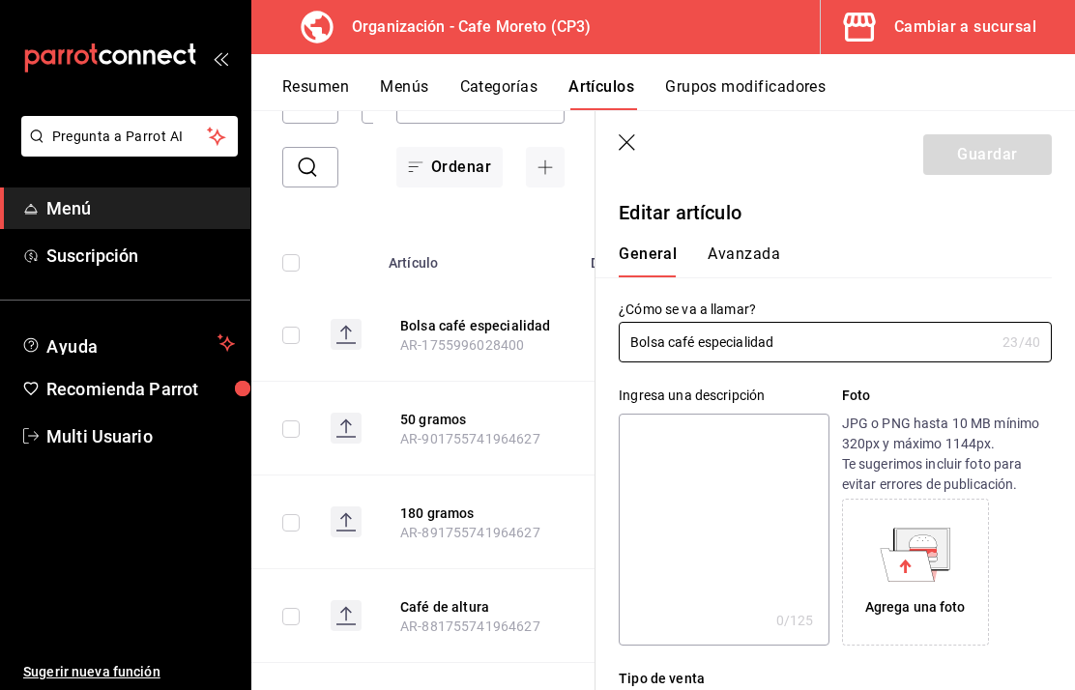
click at [679, 338] on input "Bolsa café especialidad" at bounding box center [807, 342] width 376 height 39
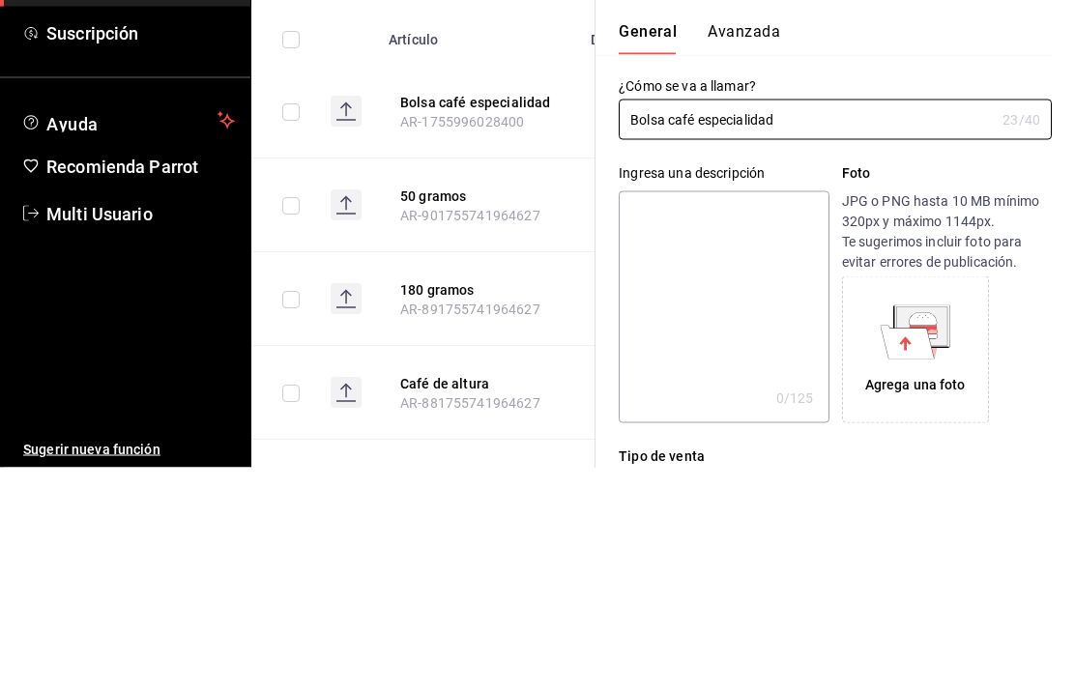
click at [672, 323] on input "Bolsa café especialidad" at bounding box center [807, 342] width 376 height 39
click at [654, 323] on input "café especialidad" at bounding box center [807, 342] width 376 height 39
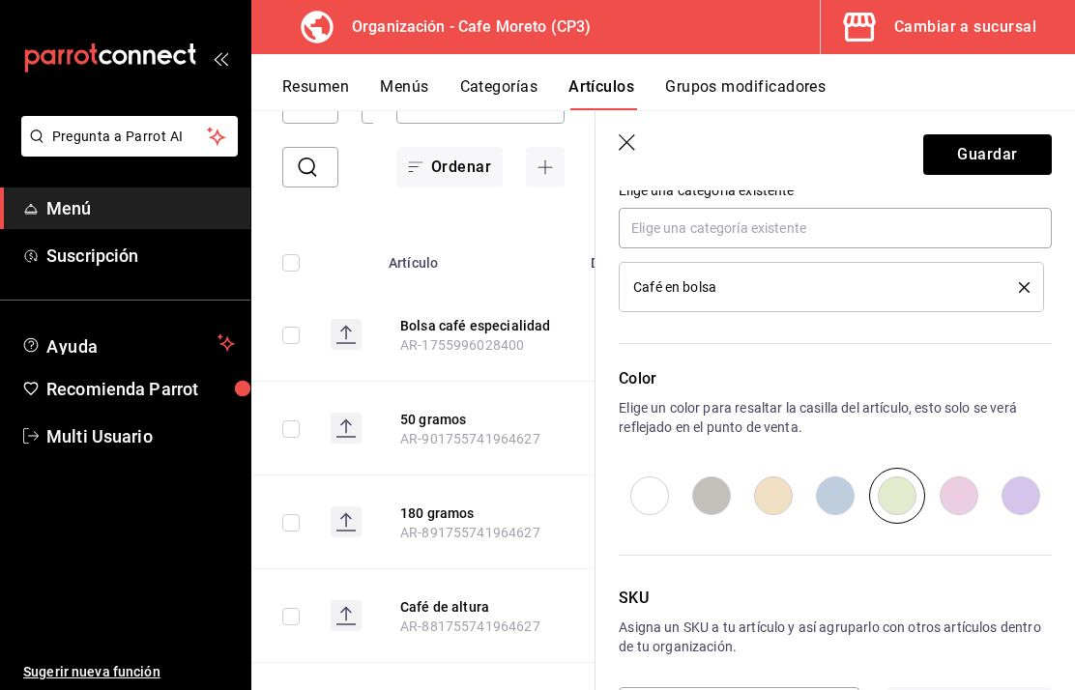
scroll to position [904, 0]
type input "Café especialidad"
click at [997, 155] on button "Guardar" at bounding box center [987, 154] width 129 height 41
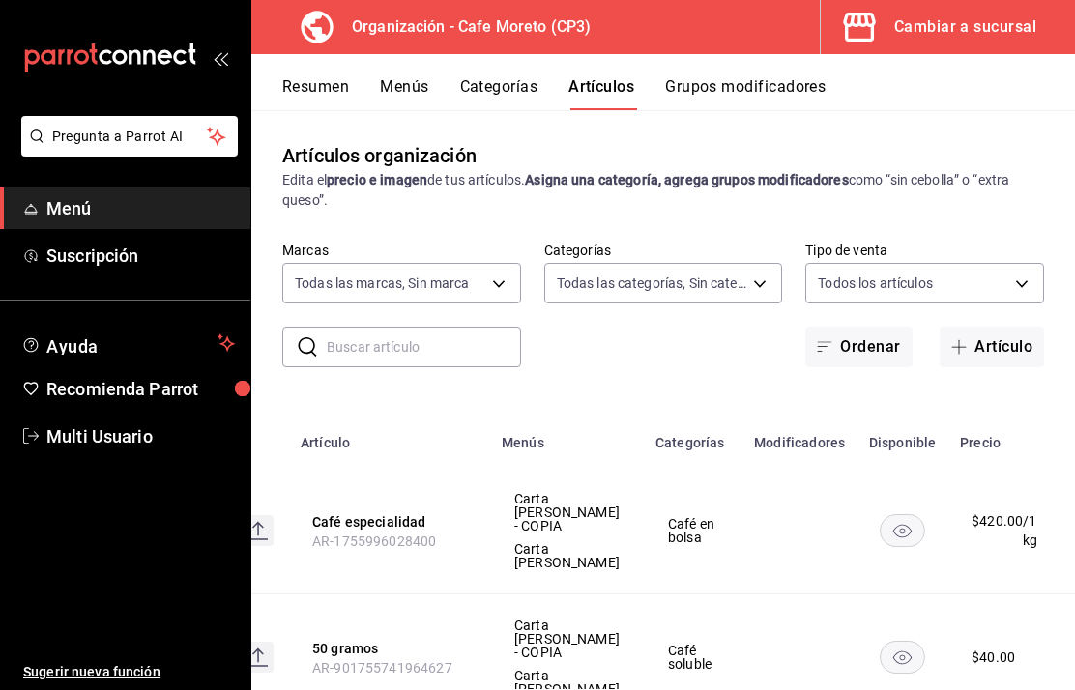
scroll to position [0, 88]
click at [1074, 522] on icon "actions" at bounding box center [1092, 531] width 19 height 19
click at [961, 498] on span "Editar" at bounding box center [976, 498] width 50 height 20
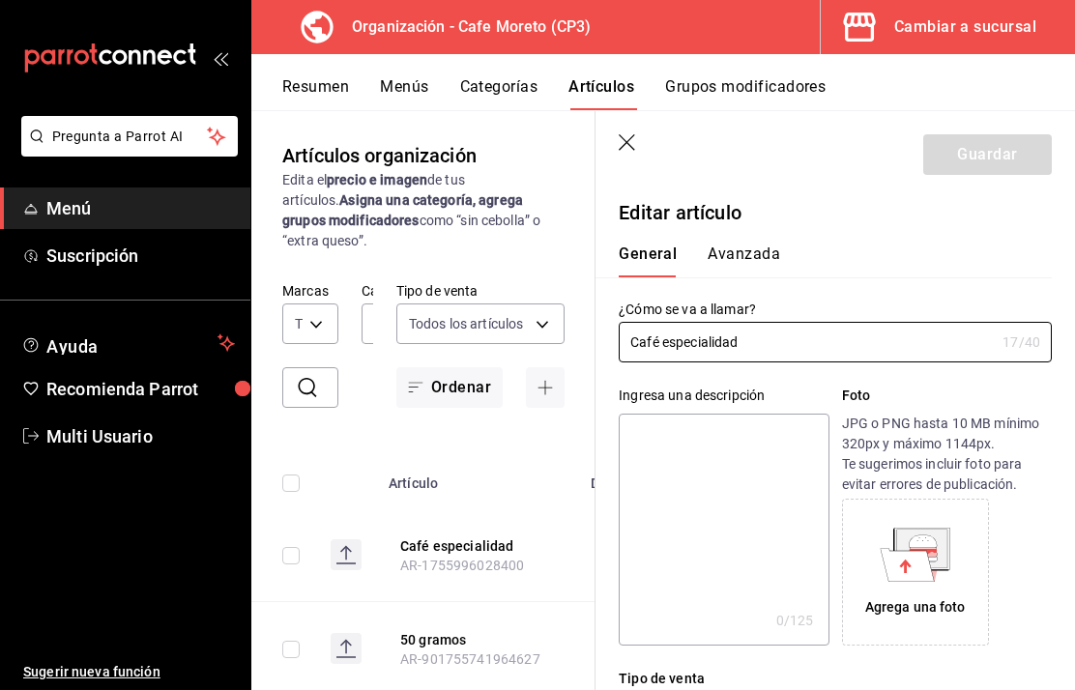
type input "$420.00"
type input "1"
radio input "false"
radio input "true"
type input "E48"
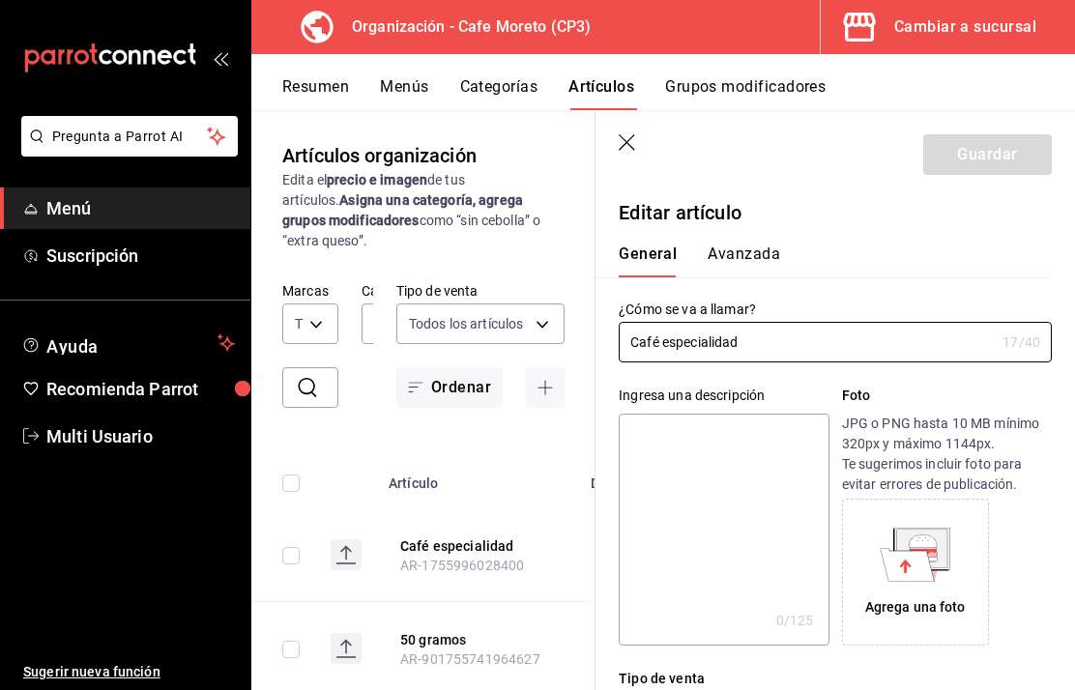
type input "90101500"
radio input "true"
click at [757, 249] on button "Avanzada" at bounding box center [743, 261] width 72 height 33
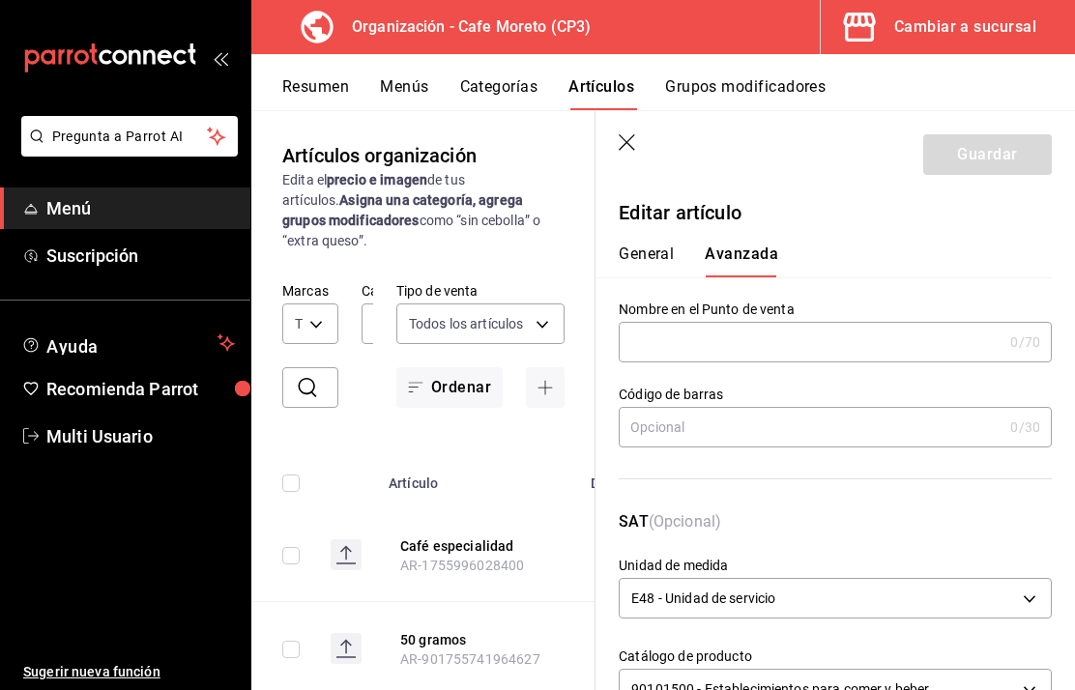
click at [816, 341] on input "text" at bounding box center [811, 342] width 384 height 39
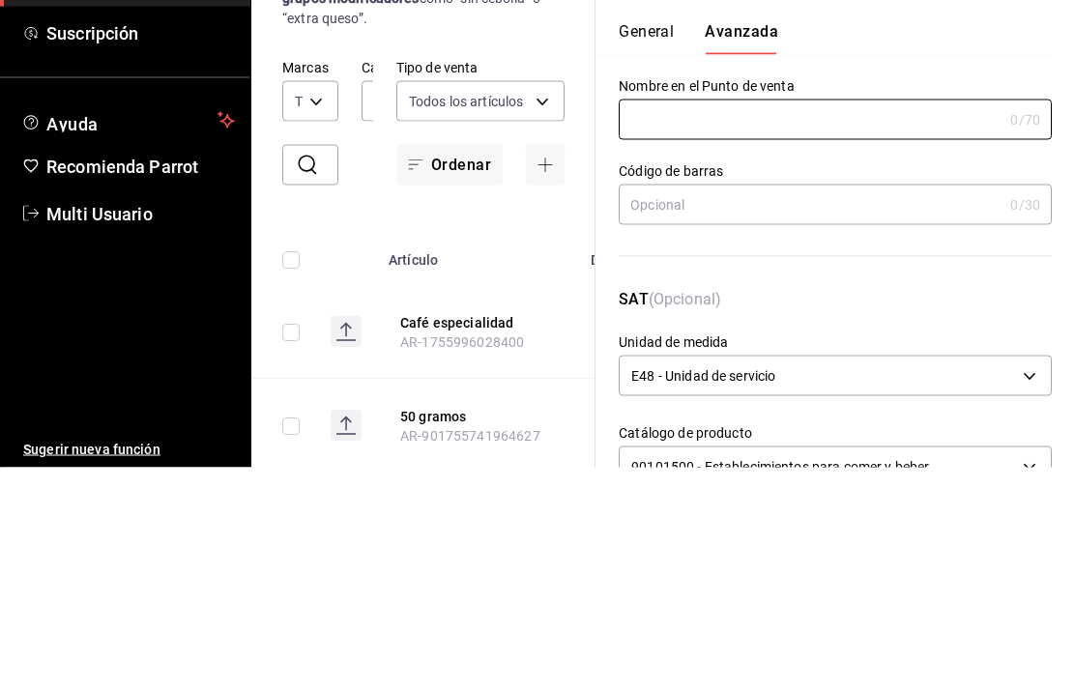
click at [935, 277] on div "Nombre en el Punto de venta 0 /70 Nombre en el Punto de venta" at bounding box center [823, 319] width 456 height 85
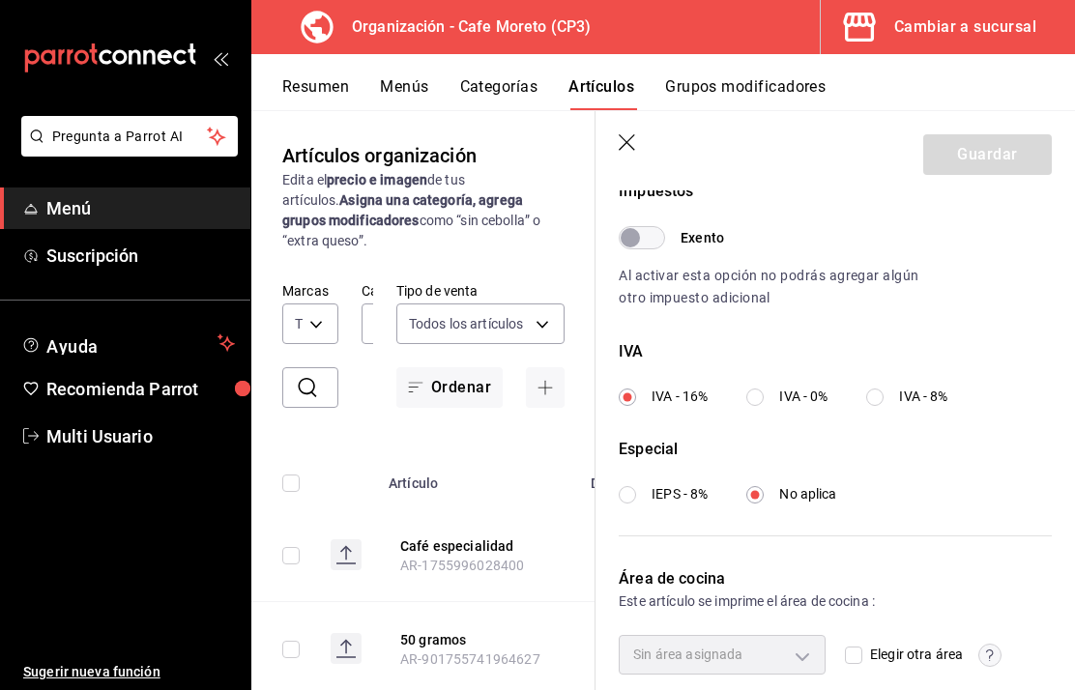
scroll to position [597, 0]
click at [764, 398] on input "IVA - 0%" at bounding box center [754, 397] width 17 height 17
radio input "true"
click at [800, 650] on div "Sin área asignada" at bounding box center [722, 655] width 207 height 39
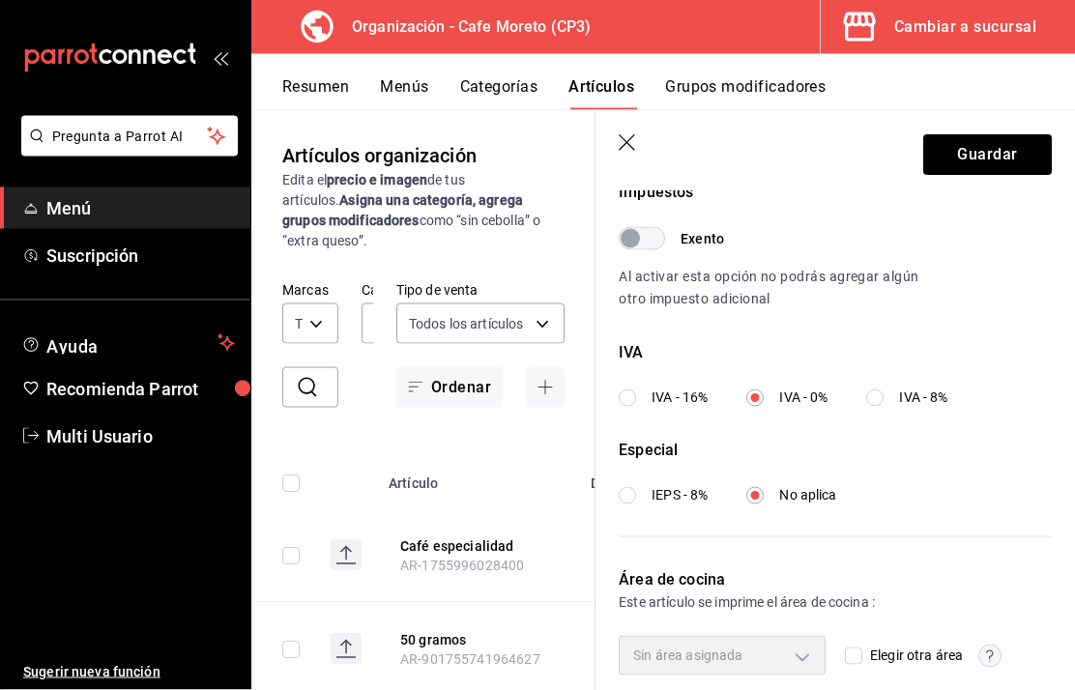
click at [862, 654] on input "Elegir otra área" at bounding box center [853, 656] width 17 height 17
click at [805, 649] on body "Pregunta a Parrot AI Menú Suscripción Ayuda Recomienda Parrot Multi Usuario Sug…" at bounding box center [537, 345] width 1075 height 690
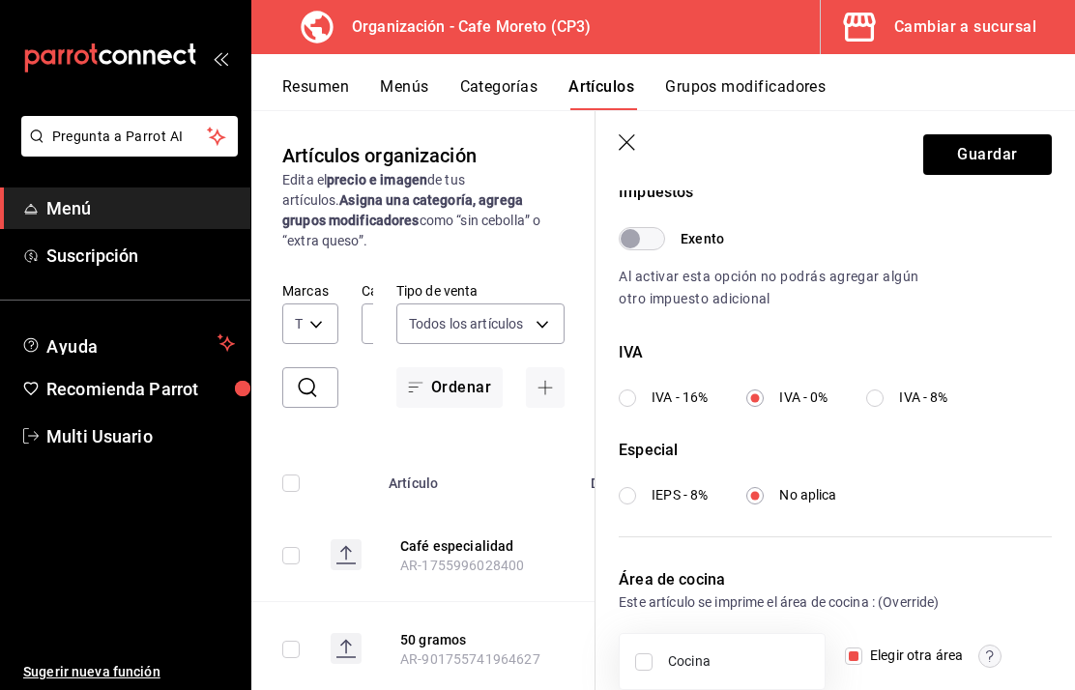
click at [990, 495] on div at bounding box center [537, 345] width 1075 height 690
click at [872, 657] on span "Elegir otra área" at bounding box center [912, 656] width 101 height 20
click at [862, 657] on input "Elegir otra área" at bounding box center [853, 656] width 17 height 17
checkbox input "false"
click at [984, 145] on button "Guardar" at bounding box center [987, 154] width 129 height 41
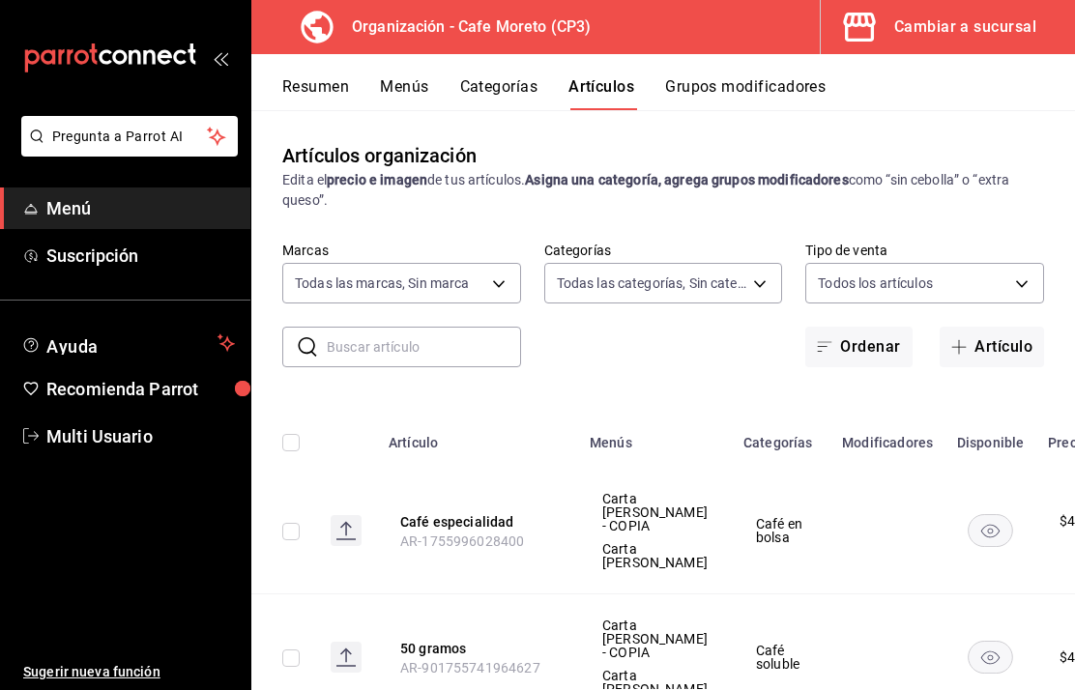
click at [944, 27] on div "Cambiar a sucursal" at bounding box center [965, 27] width 142 height 27
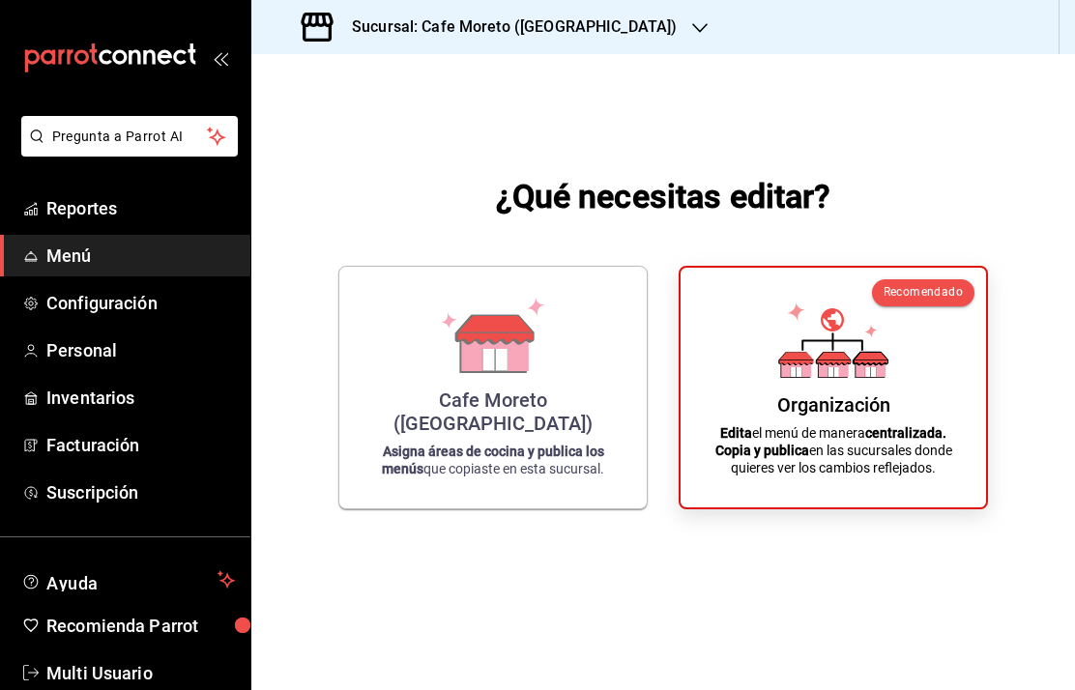
click at [511, 372] on icon at bounding box center [494, 352] width 67 height 42
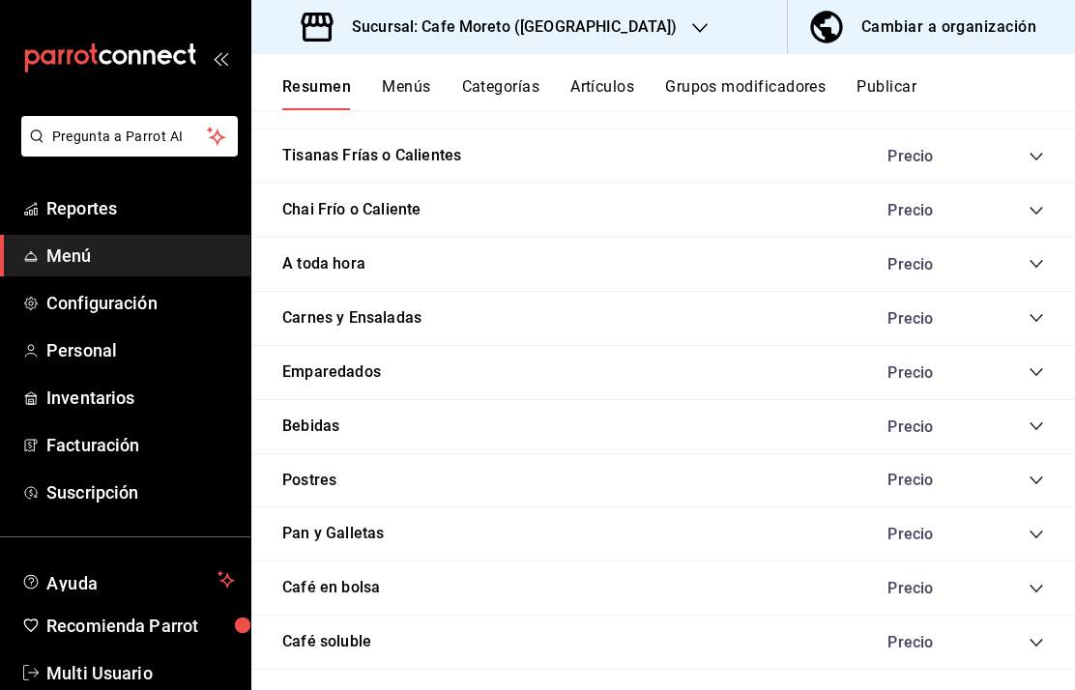
scroll to position [1559, 0]
click at [409, 570] on div "Café en bolsa Precio" at bounding box center [662, 589] width 823 height 54
click at [1036, 582] on icon "collapse-category-row" at bounding box center [1035, 589] width 15 height 15
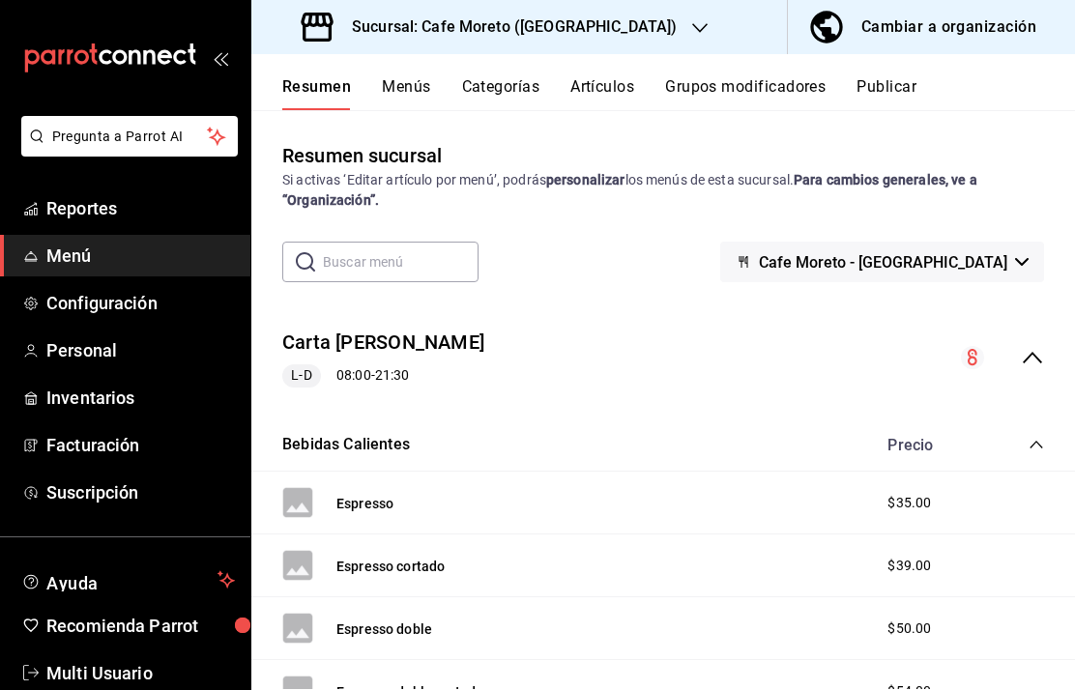
scroll to position [0, 0]
click at [918, 31] on div "Cambiar a organización" at bounding box center [948, 27] width 175 height 27
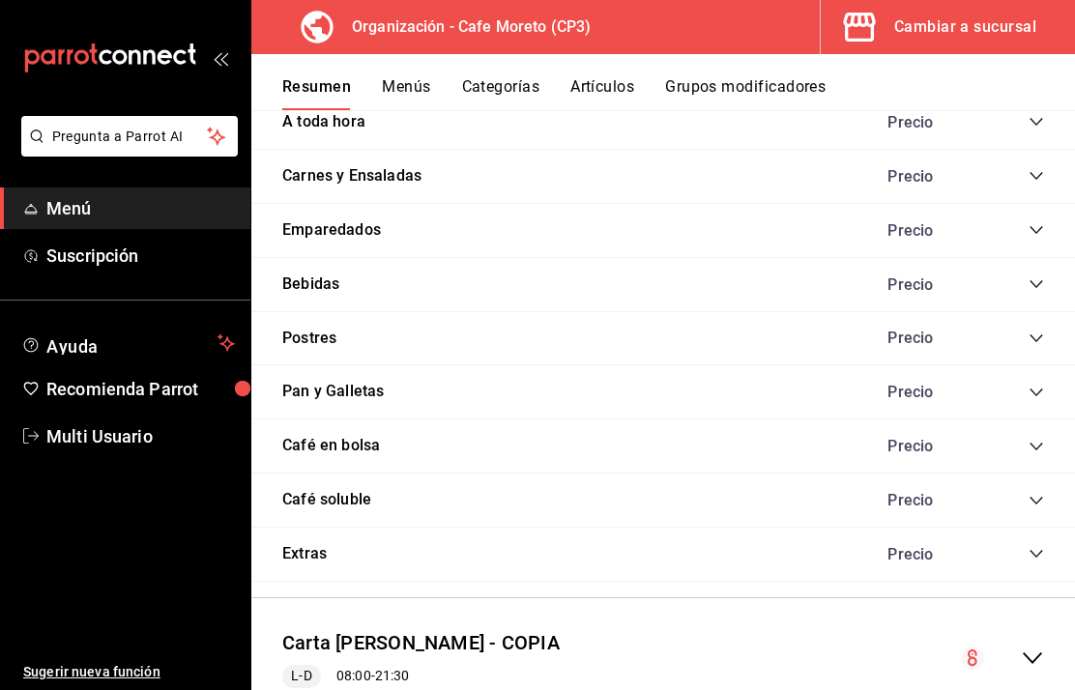
scroll to position [1802, 0]
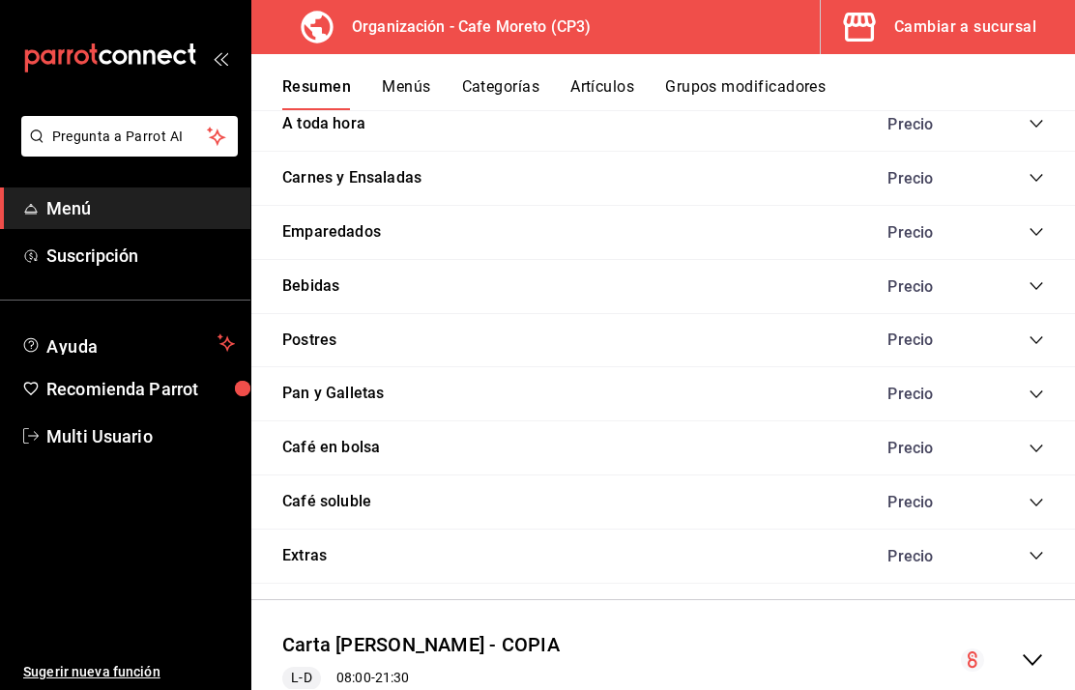
click at [1039, 456] on icon "collapse-category-row" at bounding box center [1035, 448] width 15 height 15
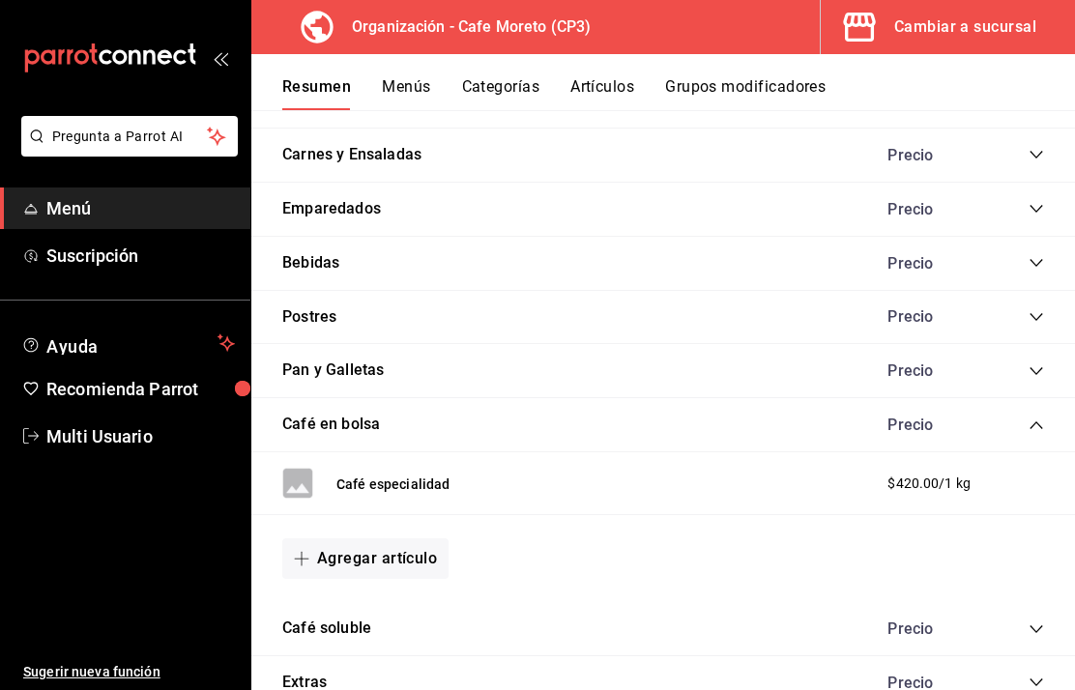
scroll to position [1820, 0]
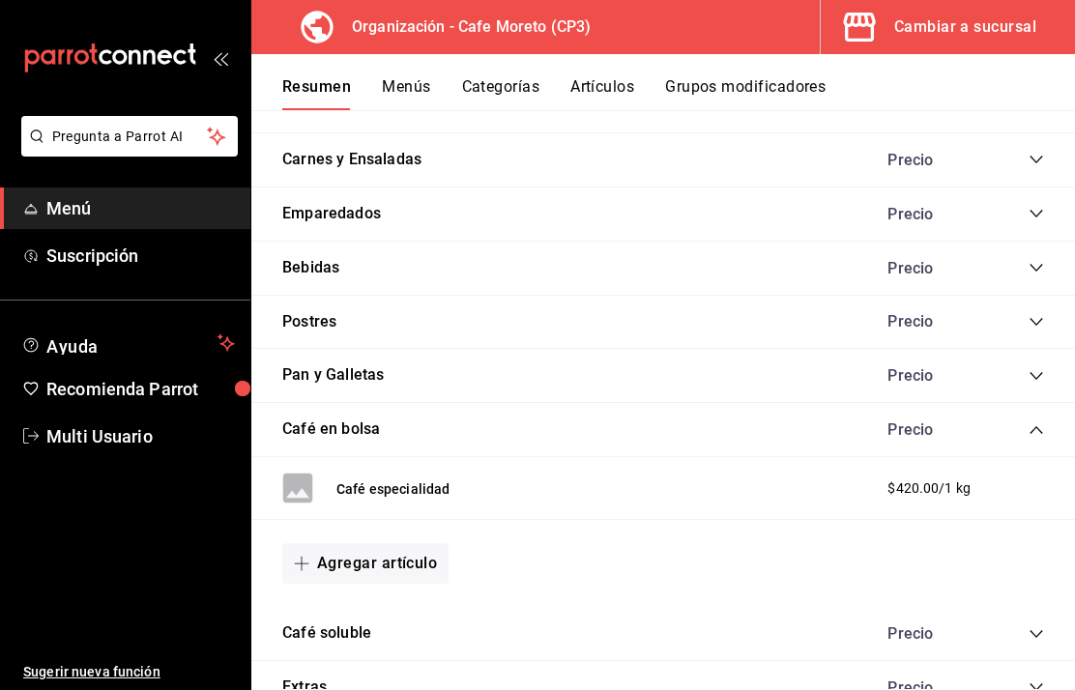
click at [1038, 422] on icon "collapse-category-row" at bounding box center [1035, 429] width 15 height 15
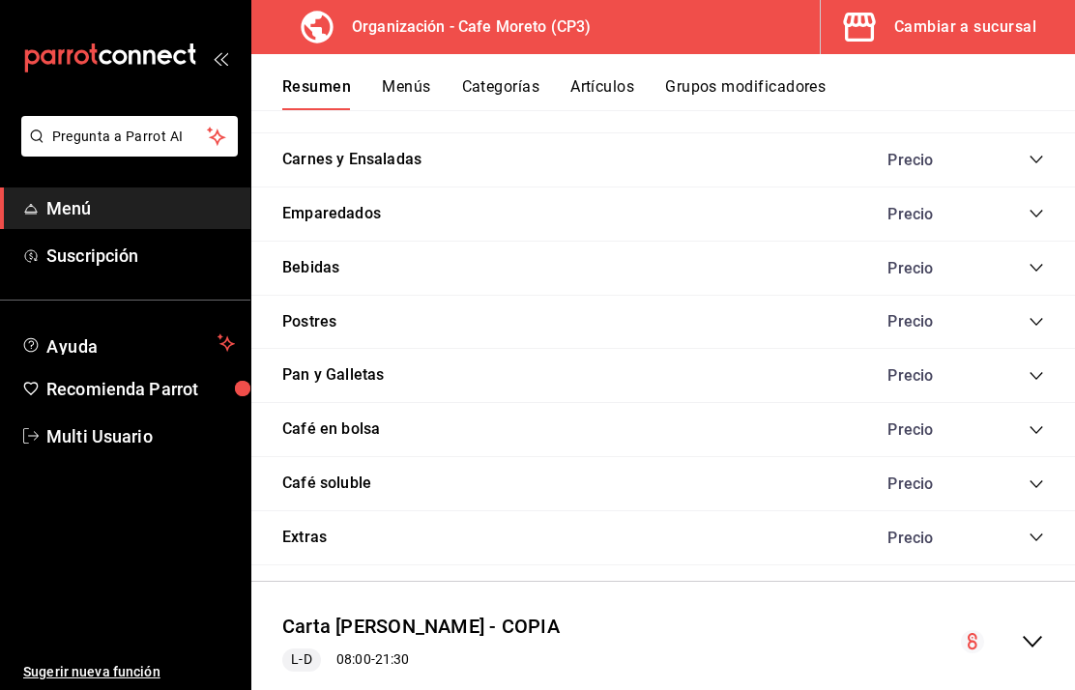
scroll to position [1802, 0]
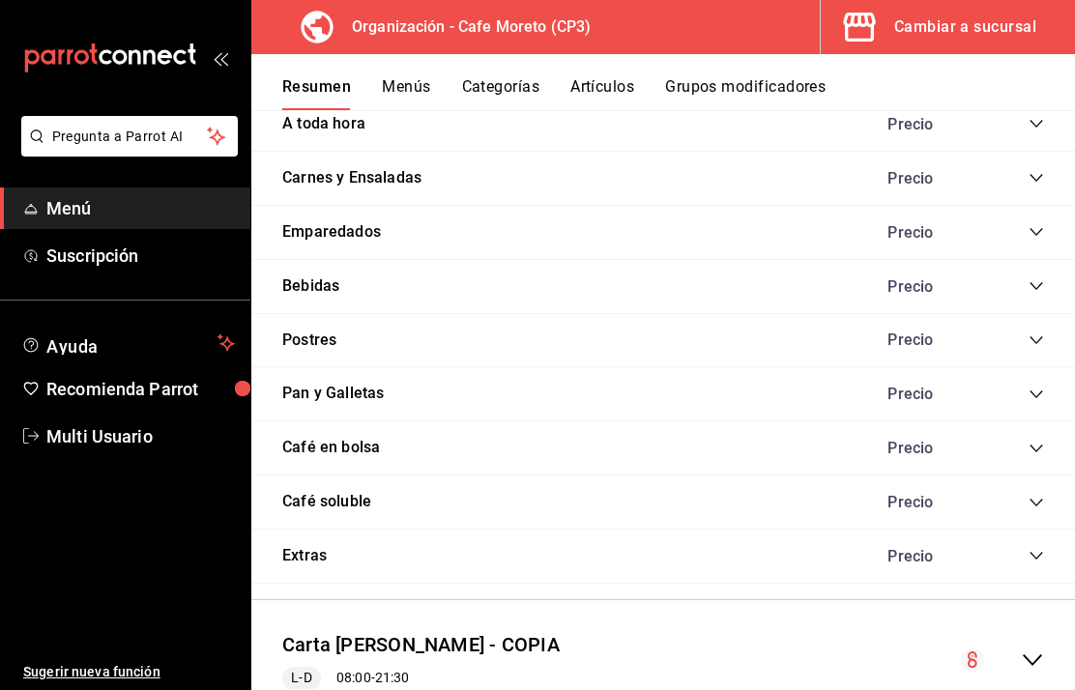
click at [1044, 421] on div "Café en bolsa Precio" at bounding box center [662, 448] width 823 height 54
click at [1051, 421] on div "Café en bolsa Precio" at bounding box center [662, 448] width 823 height 54
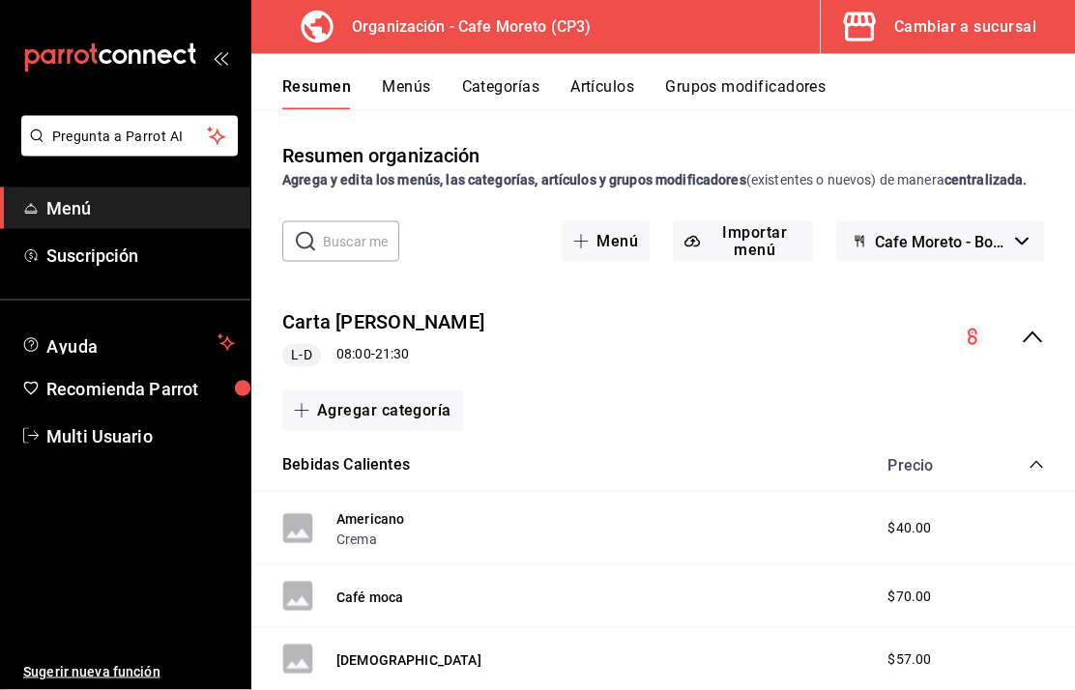
scroll to position [0, 0]
click at [1073, 262] on div "​ ​ Menú Importar menú Cafe Moreto - Borrador" at bounding box center [662, 241] width 823 height 41
click at [1014, 257] on button "Cafe Moreto - Borrador" at bounding box center [940, 241] width 208 height 41
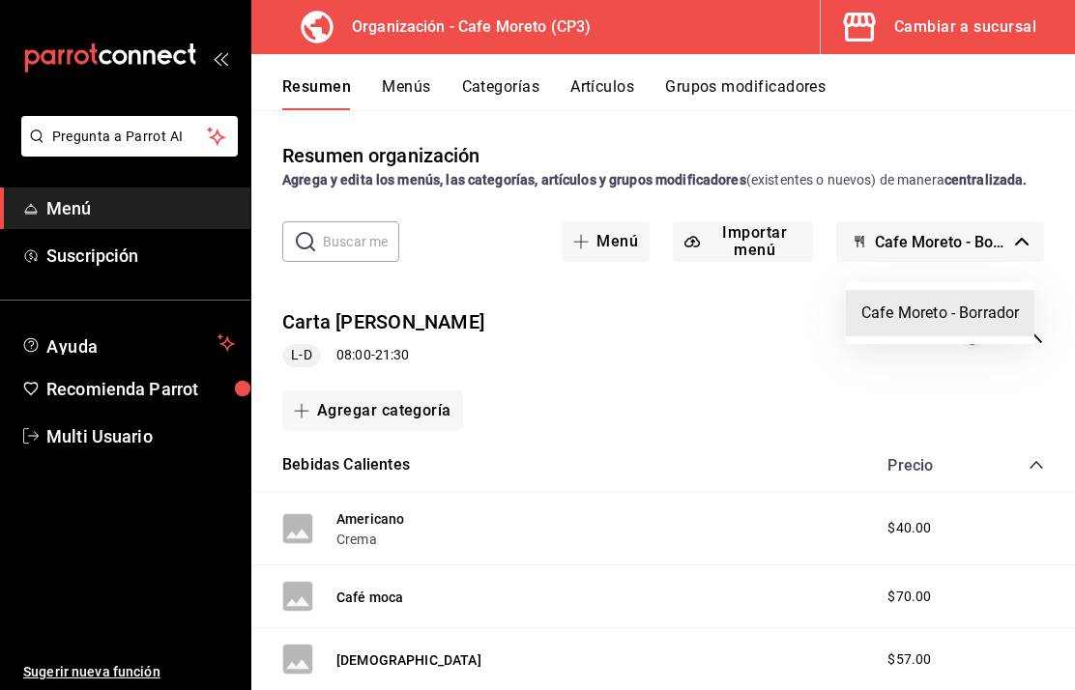
click at [797, 325] on div at bounding box center [537, 345] width 1075 height 690
click at [1039, 343] on icon "collapse-menu-row" at bounding box center [1032, 338] width 19 height 12
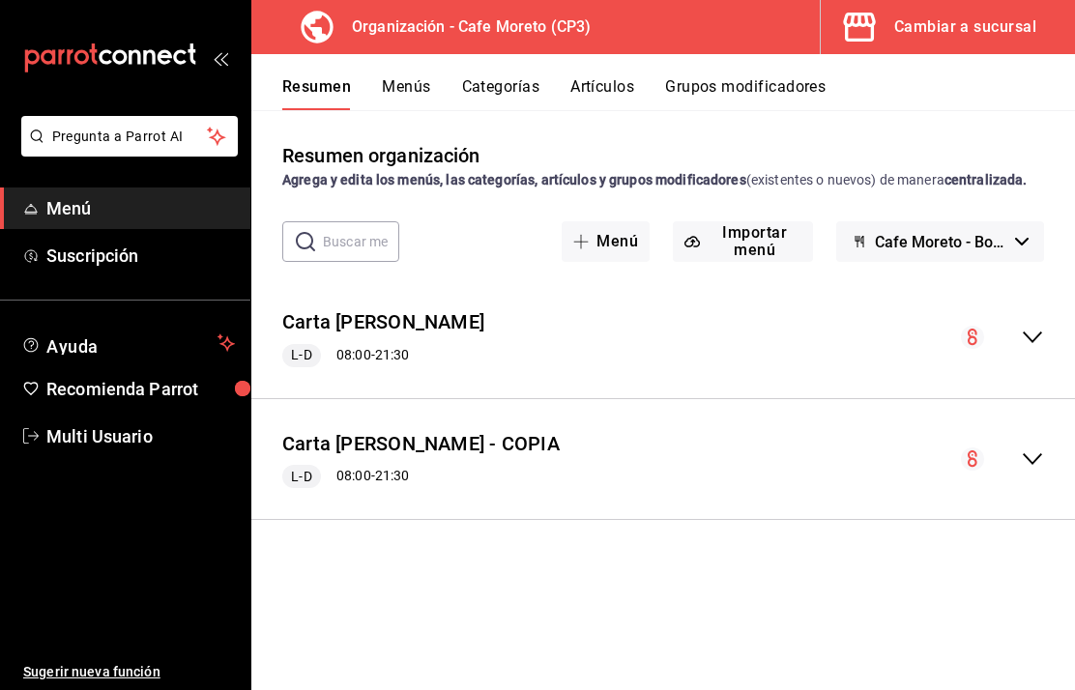
click at [1036, 349] on icon "collapse-menu-row" at bounding box center [1032, 337] width 23 height 23
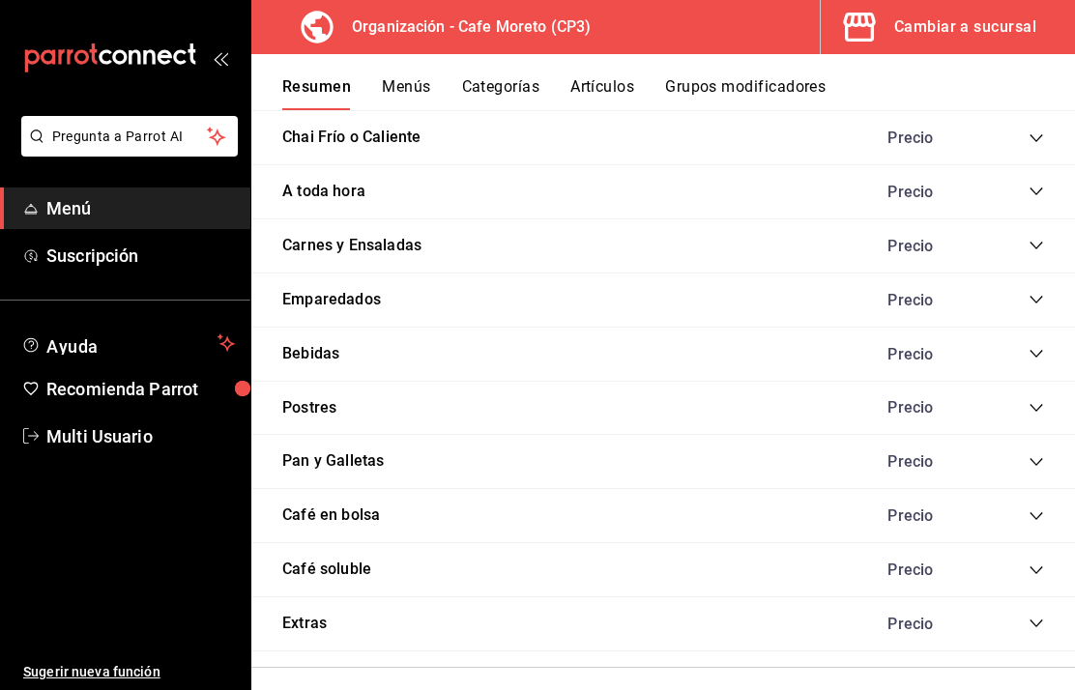
scroll to position [1744, 0]
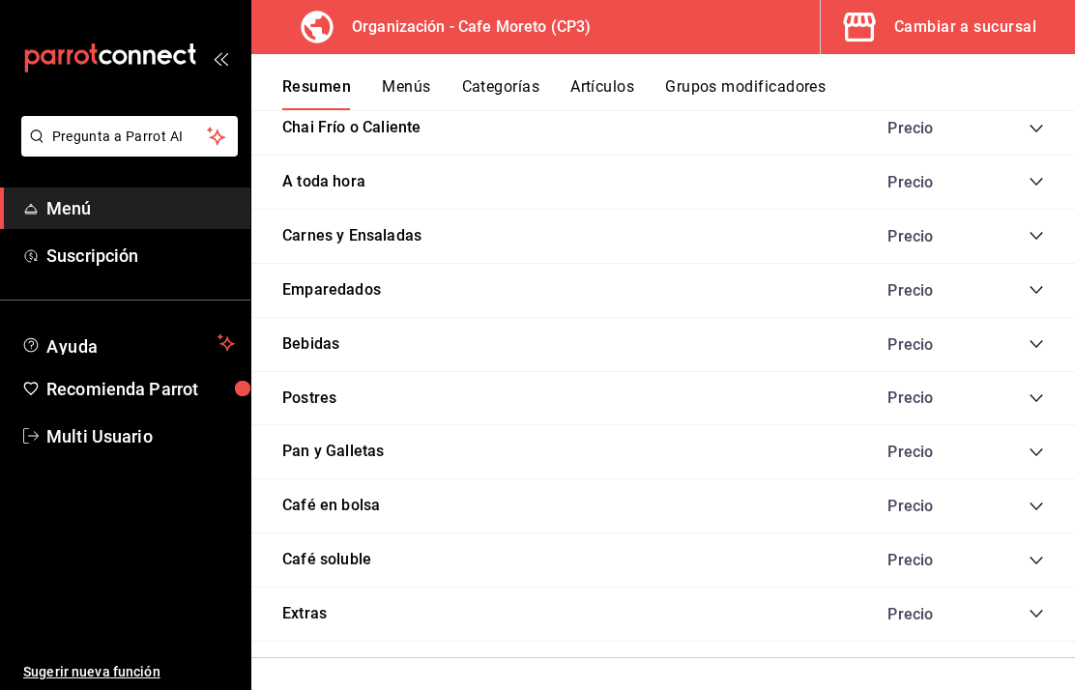
click at [1037, 514] on icon "collapse-category-row" at bounding box center [1035, 506] width 15 height 15
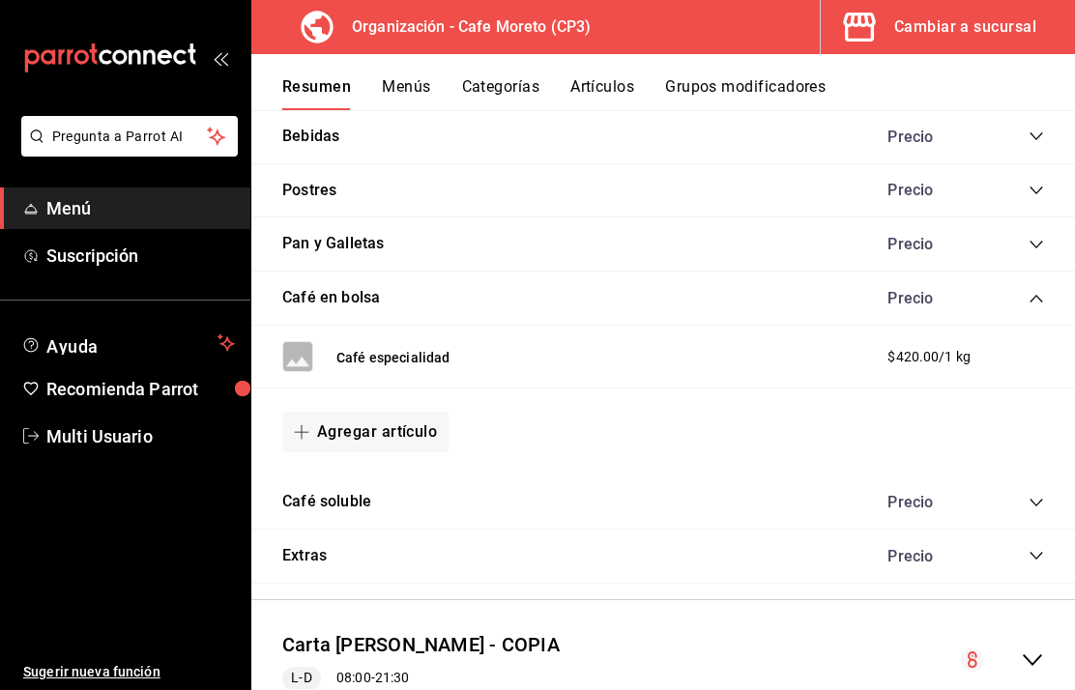
scroll to position [1821, 0]
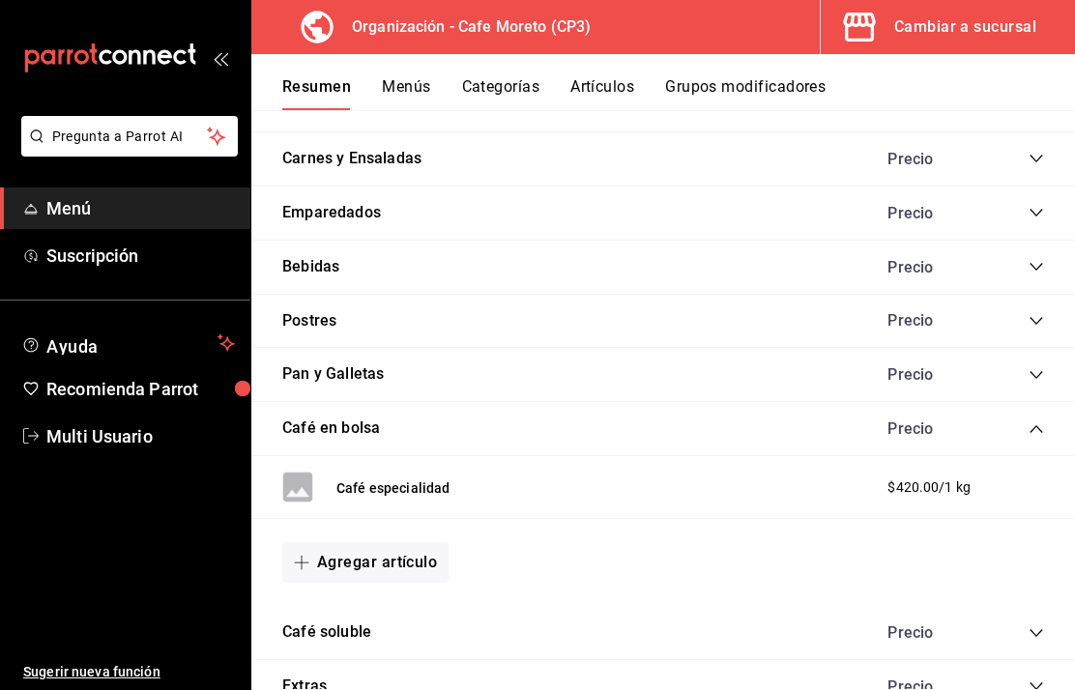
click at [951, 17] on div "Cambiar a sucursal" at bounding box center [965, 27] width 142 height 27
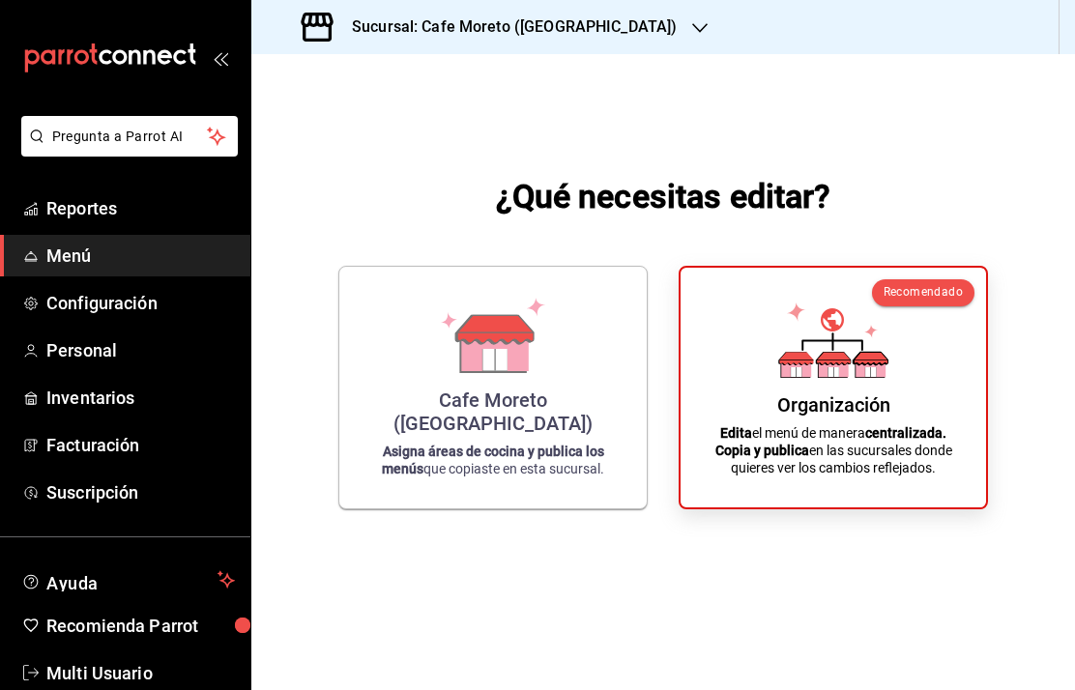
click at [849, 417] on div "Organización Edita el menú de manera centralizada. Copia y publica en las sucur…" at bounding box center [833, 387] width 259 height 209
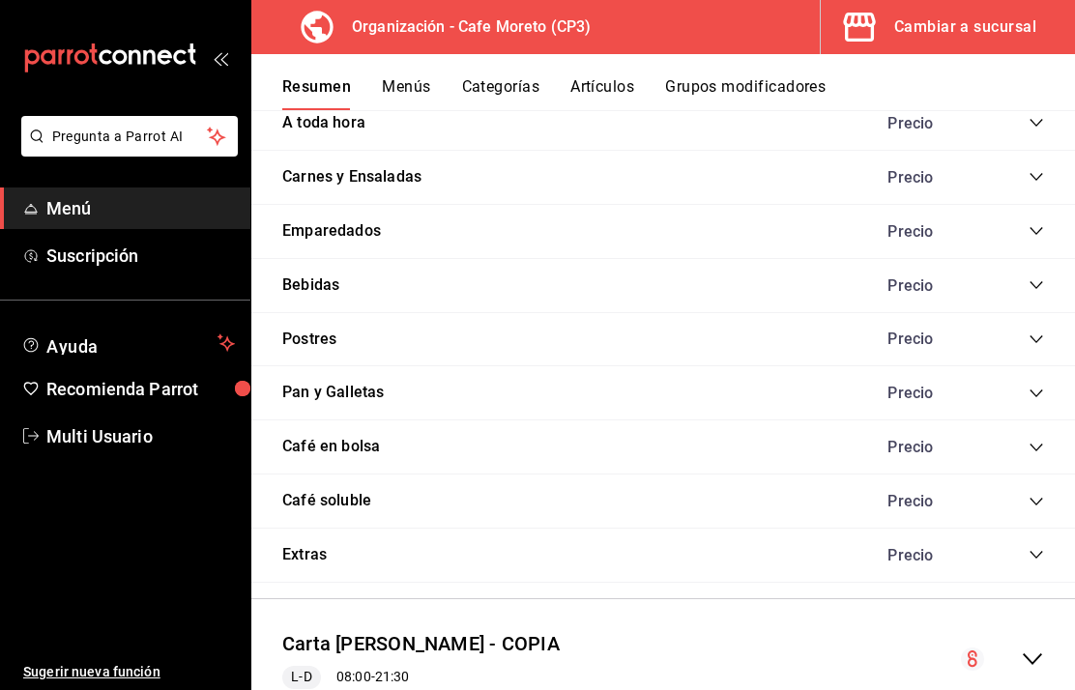
scroll to position [1802, 0]
click at [1041, 451] on icon "collapse-category-row" at bounding box center [1035, 448] width 15 height 15
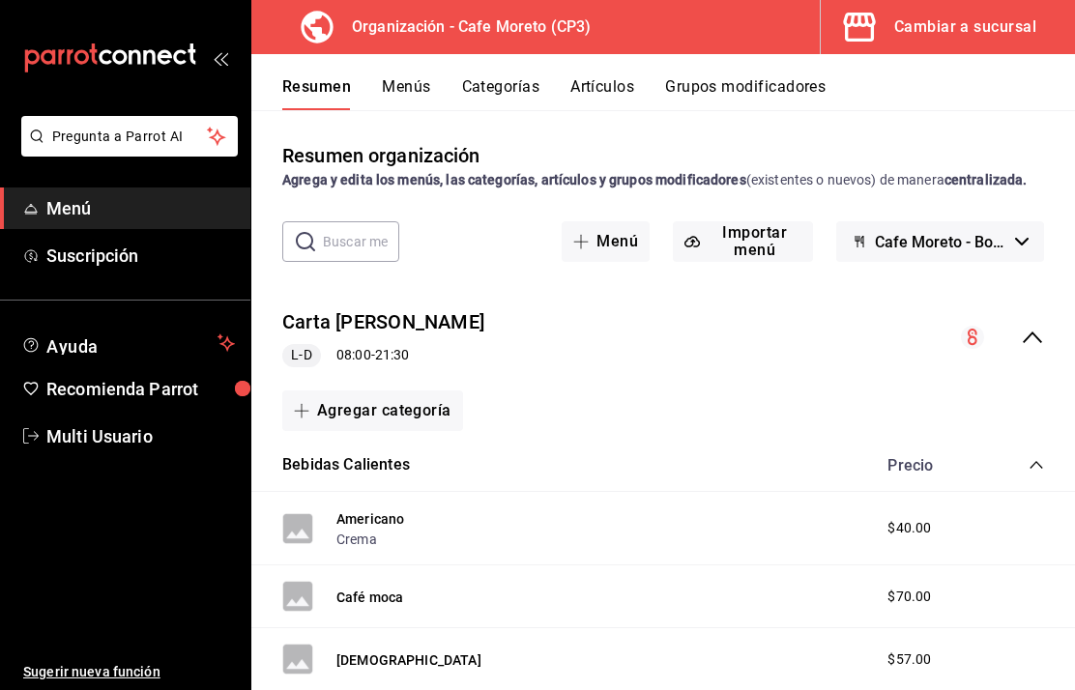
scroll to position [0, 0]
click at [605, 86] on button "Artículos" at bounding box center [602, 93] width 64 height 33
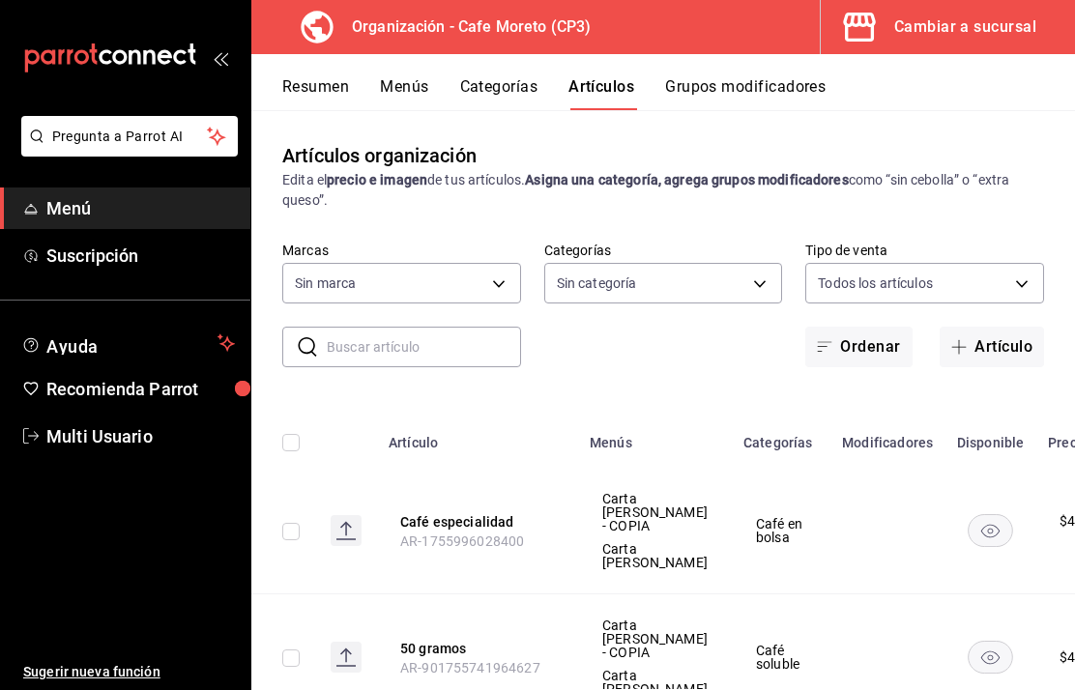
type input "6dc9de23-4e9e-430a-bcd5-91159ab4267b"
type input "c9968b85-49fd-4420-9912-9a075e7b57f4,2c877ee7-d3a1-4ec9-9549-88ad4c1216cb,76fd7…"
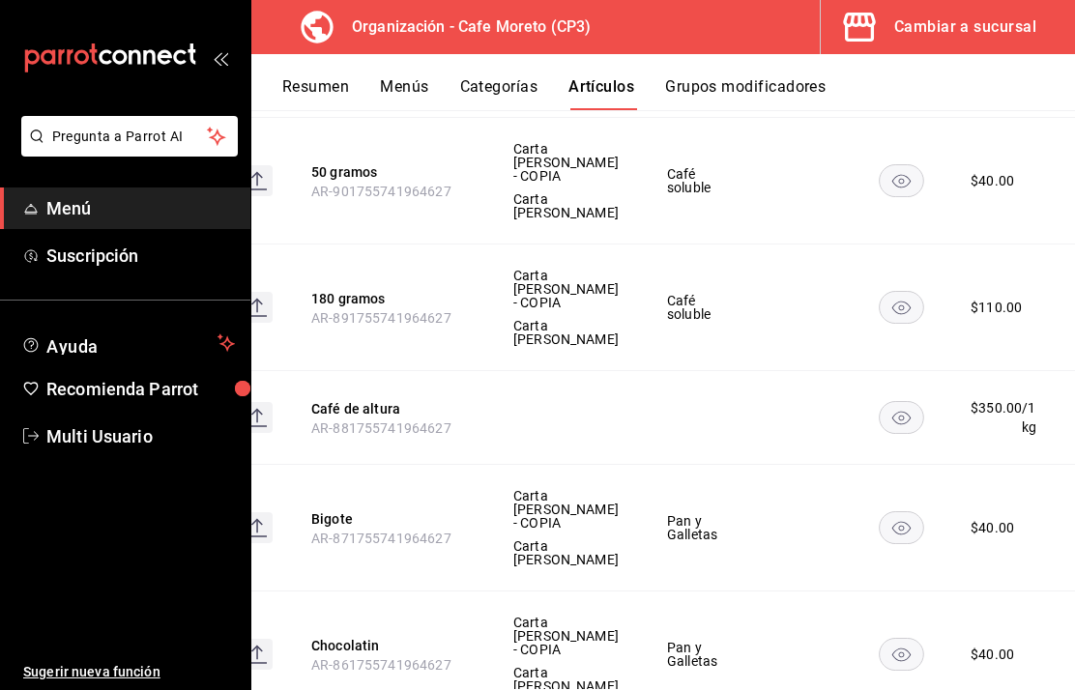
scroll to position [0, 88]
click at [1074, 409] on icon "actions" at bounding box center [1092, 418] width 19 height 19
click at [947, 462] on div at bounding box center [933, 462] width 35 height 23
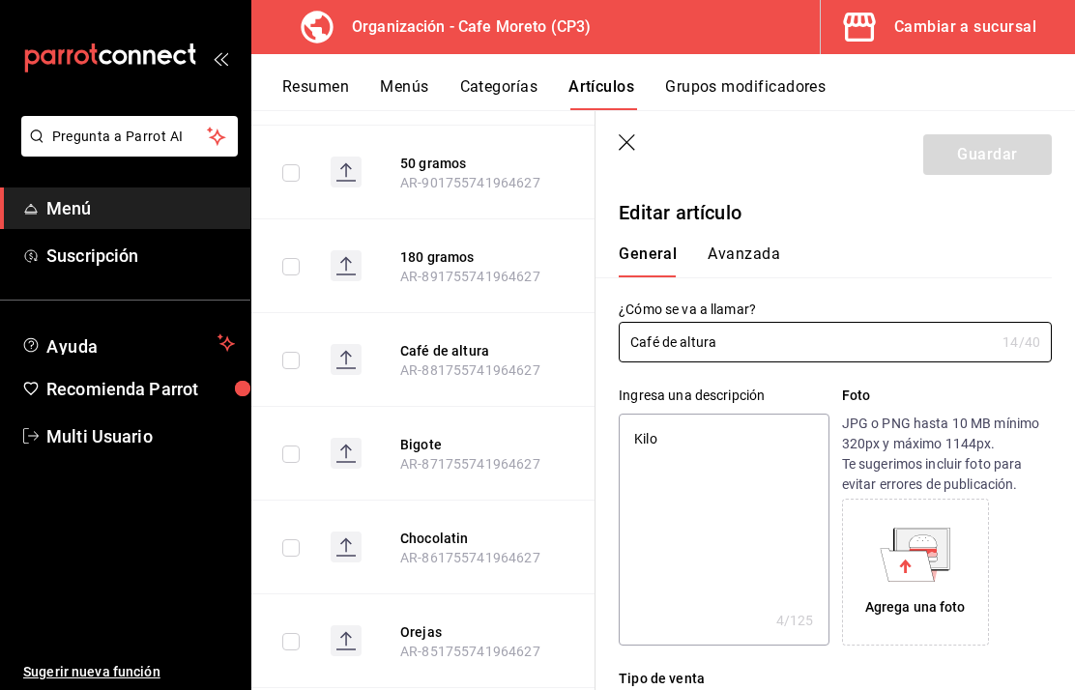
type textarea "x"
type input "$350.00"
type input "1"
radio input "false"
radio input "true"
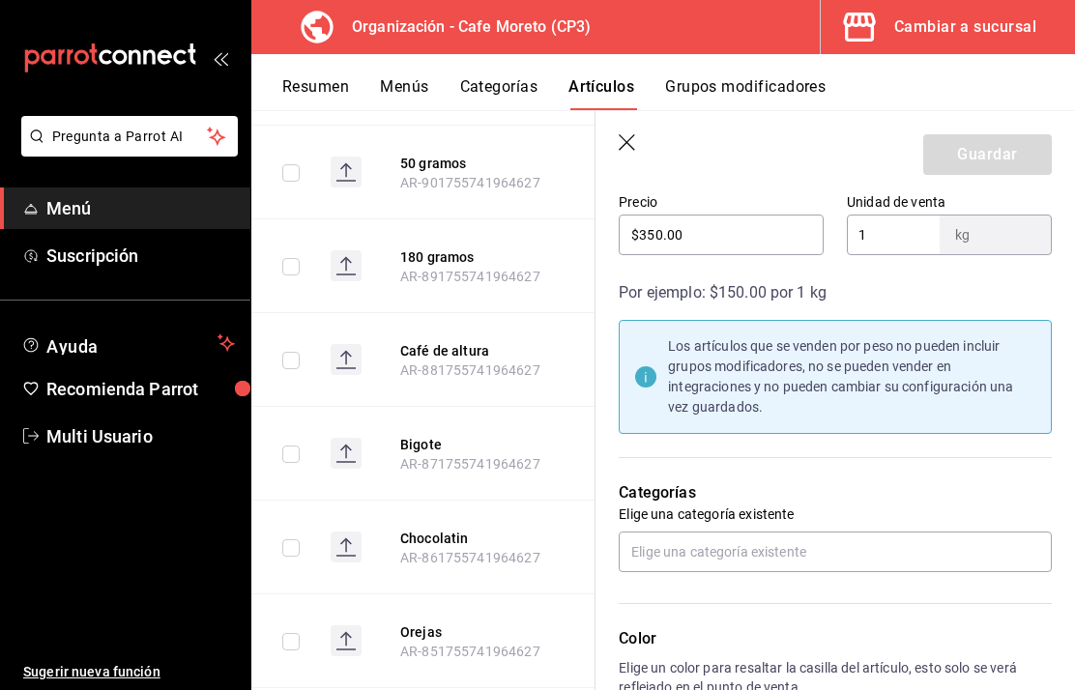
scroll to position [695, 0]
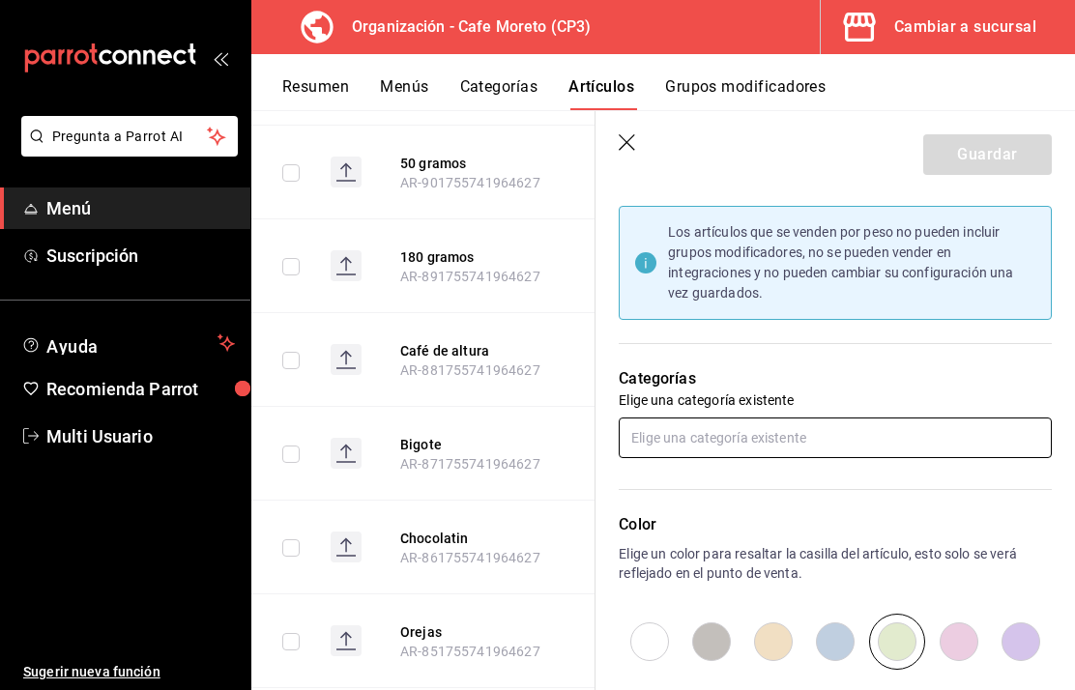
click at [804, 434] on input "text" at bounding box center [835, 438] width 433 height 41
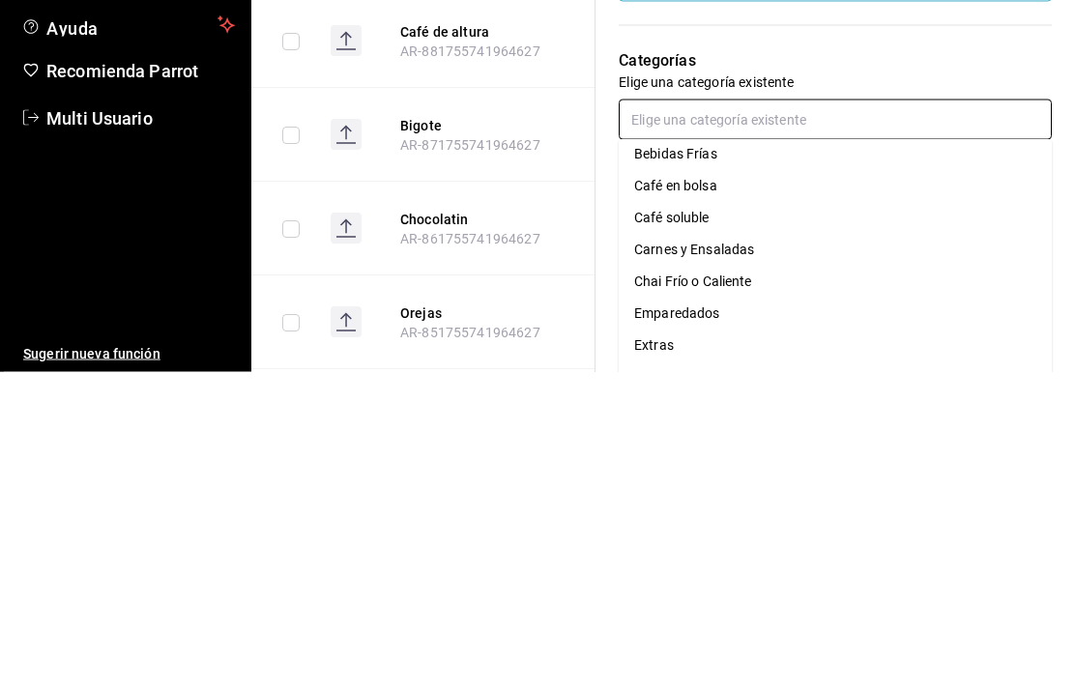
scroll to position [108, 0]
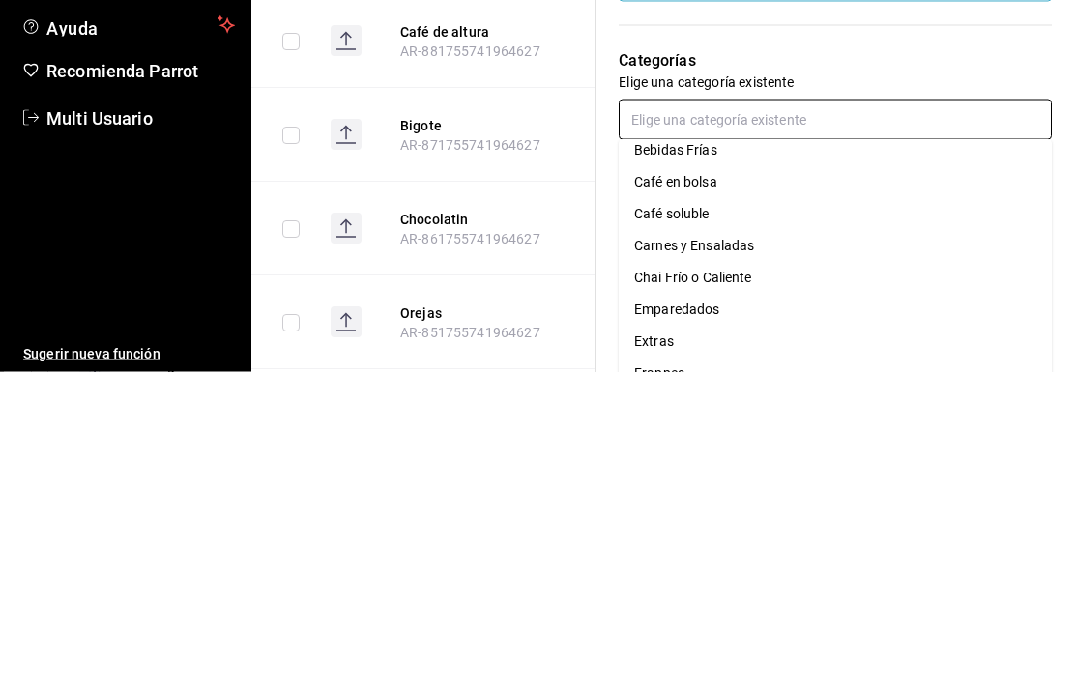
click at [696, 485] on li "Café en bolsa" at bounding box center [835, 501] width 433 height 32
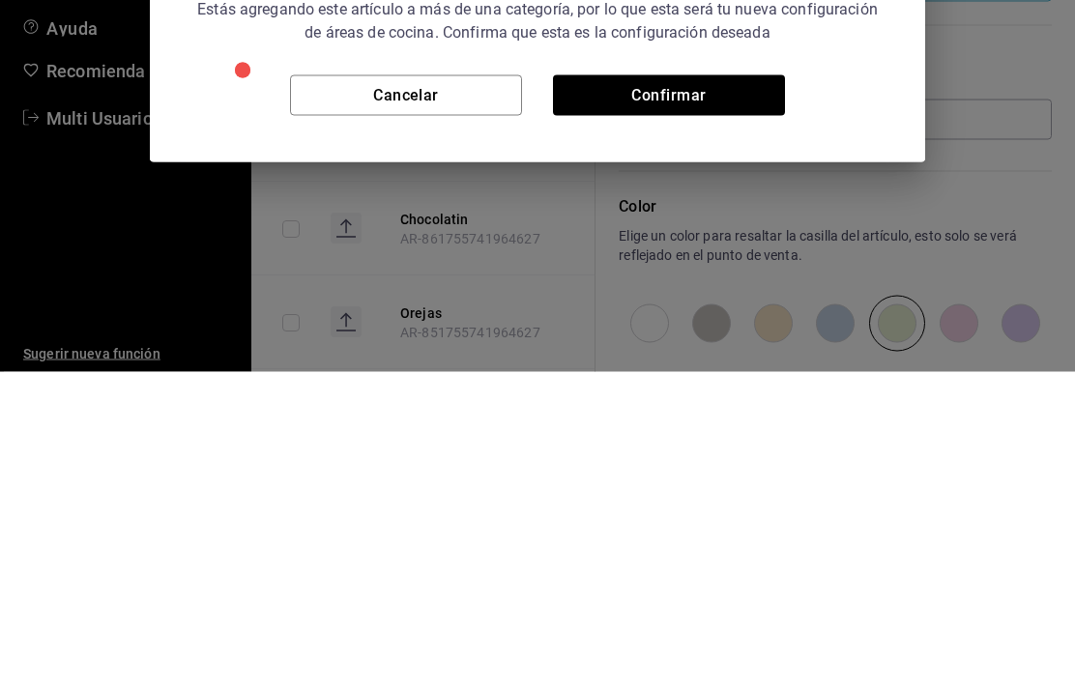
scroll to position [77, 0]
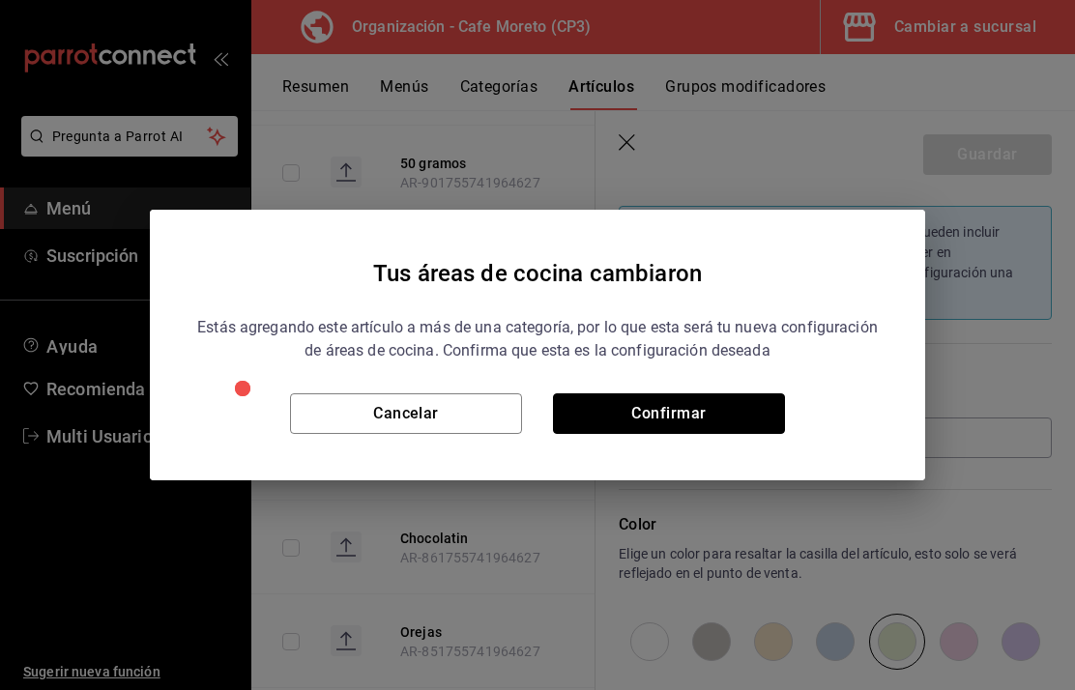
click at [726, 407] on button "Confirmar" at bounding box center [669, 413] width 232 height 41
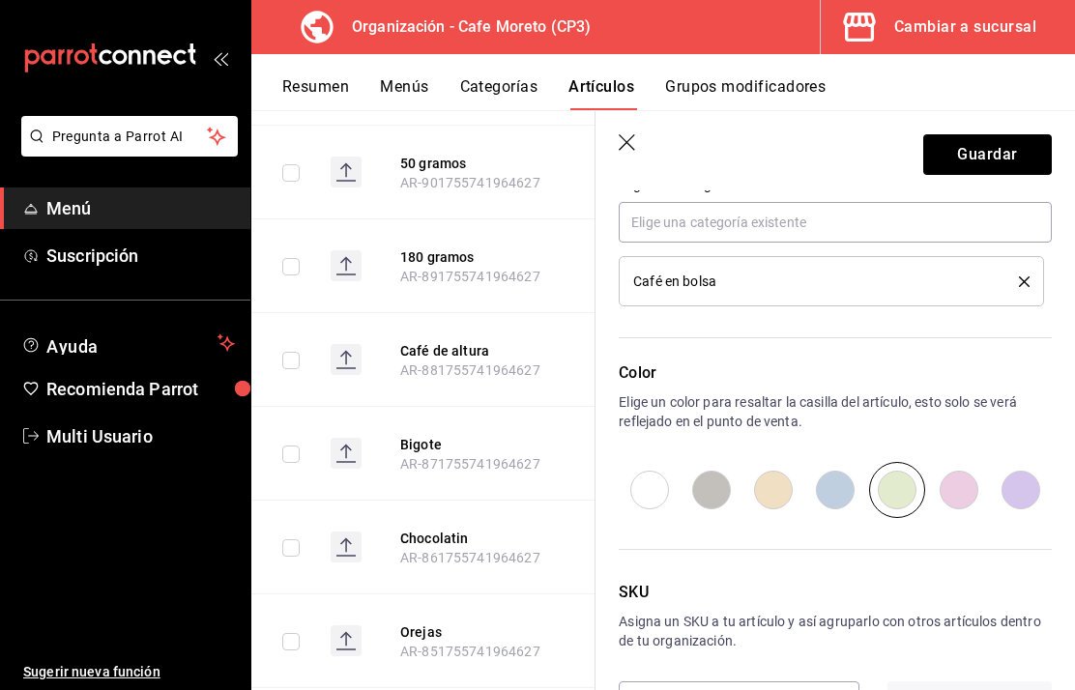
scroll to position [904, 0]
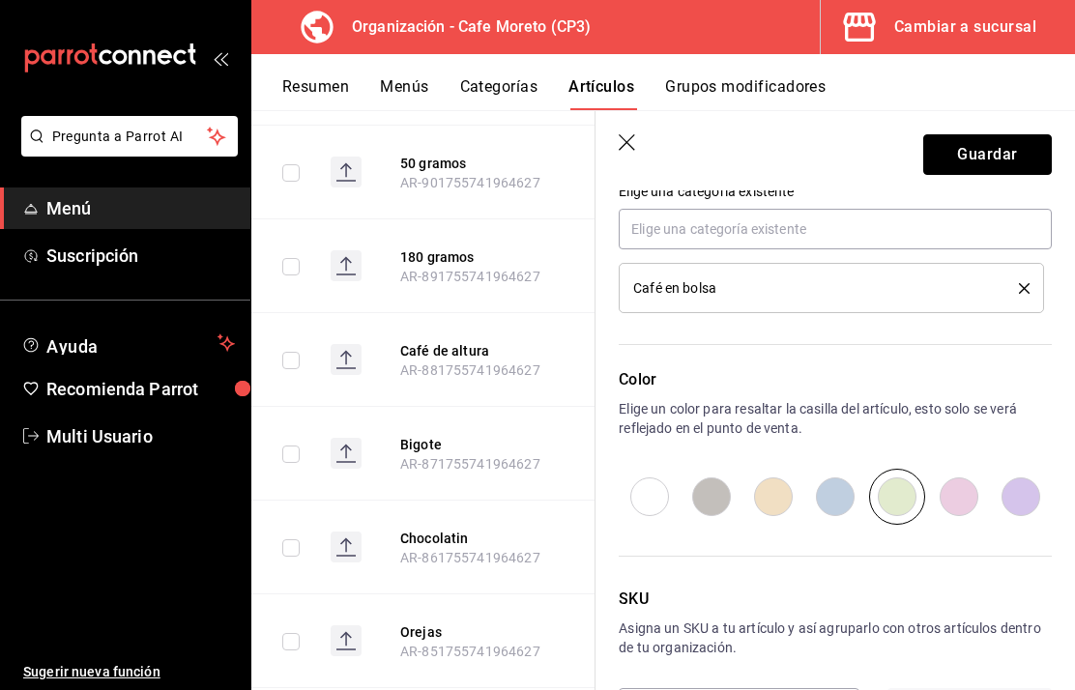
click at [994, 155] on button "Guardar" at bounding box center [987, 154] width 129 height 41
type textarea "x"
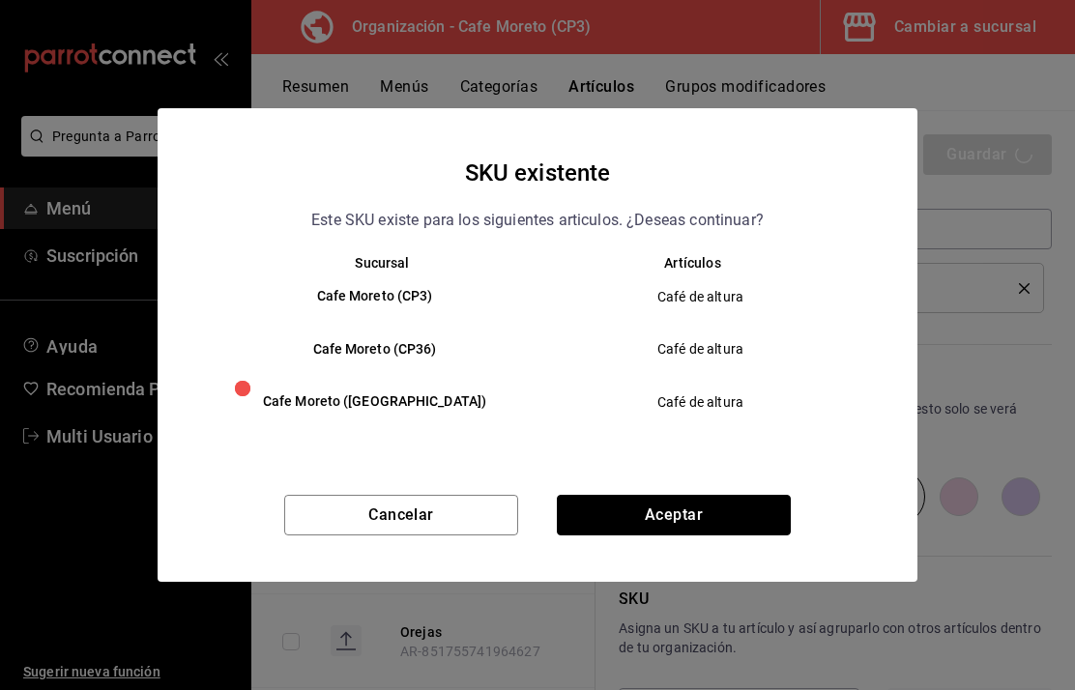
click at [717, 526] on button "Aceptar" at bounding box center [674, 515] width 234 height 41
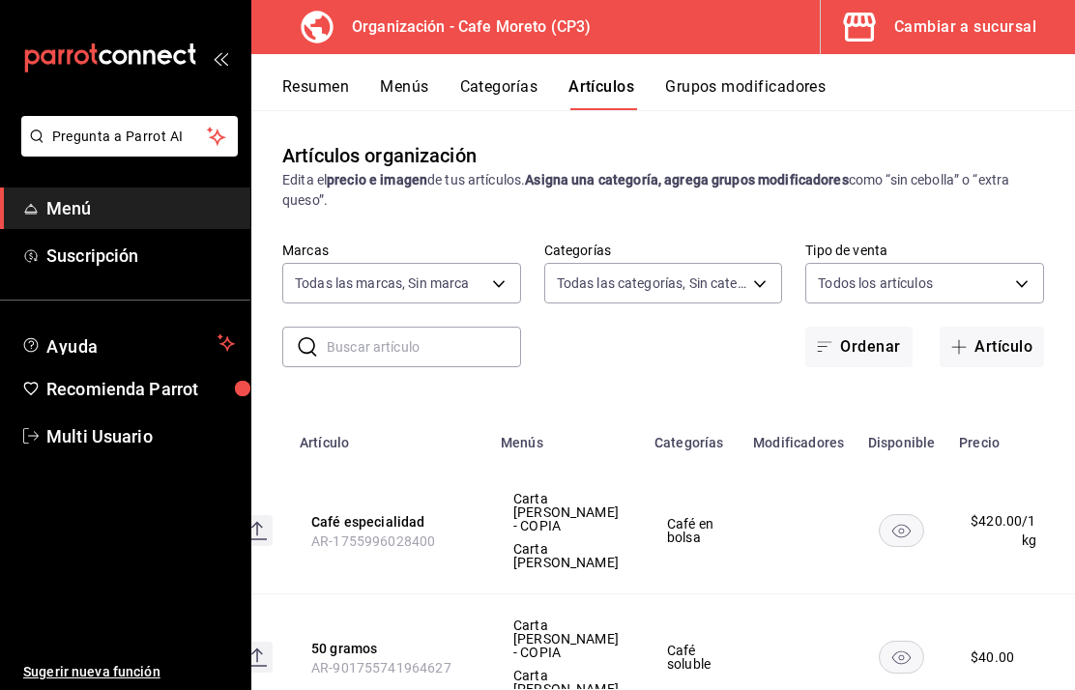
scroll to position [0, 88]
click at [1074, 522] on icon "actions" at bounding box center [1092, 531] width 19 height 19
click at [958, 497] on span "Editar" at bounding box center [976, 498] width 50 height 20
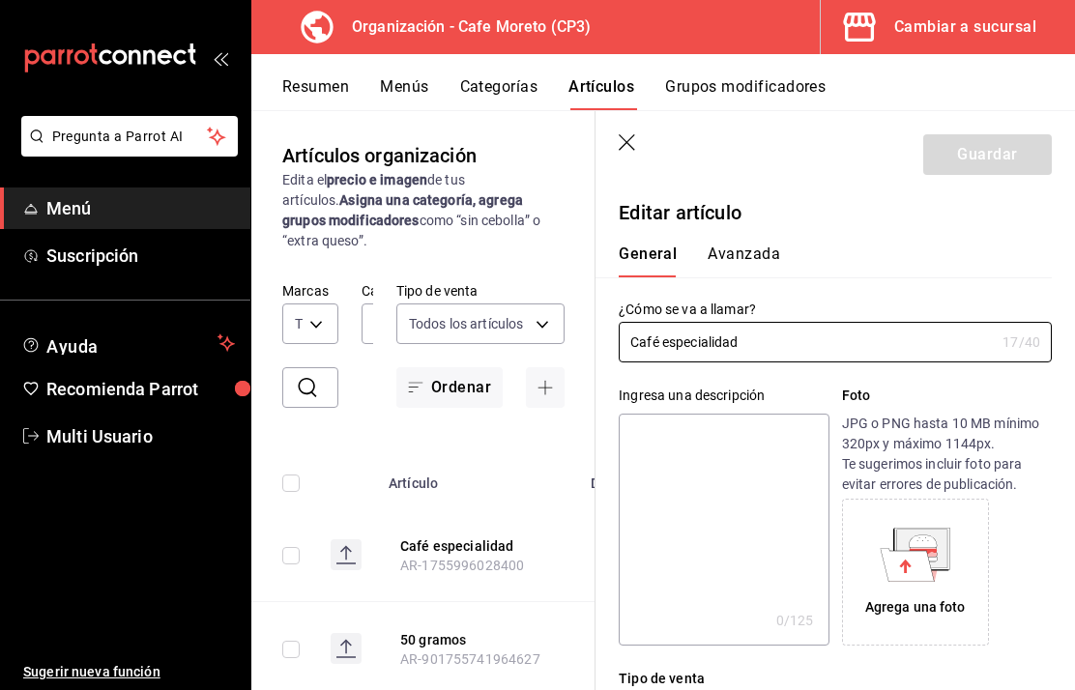
type input "$420.00"
type input "1"
radio input "false"
radio input "true"
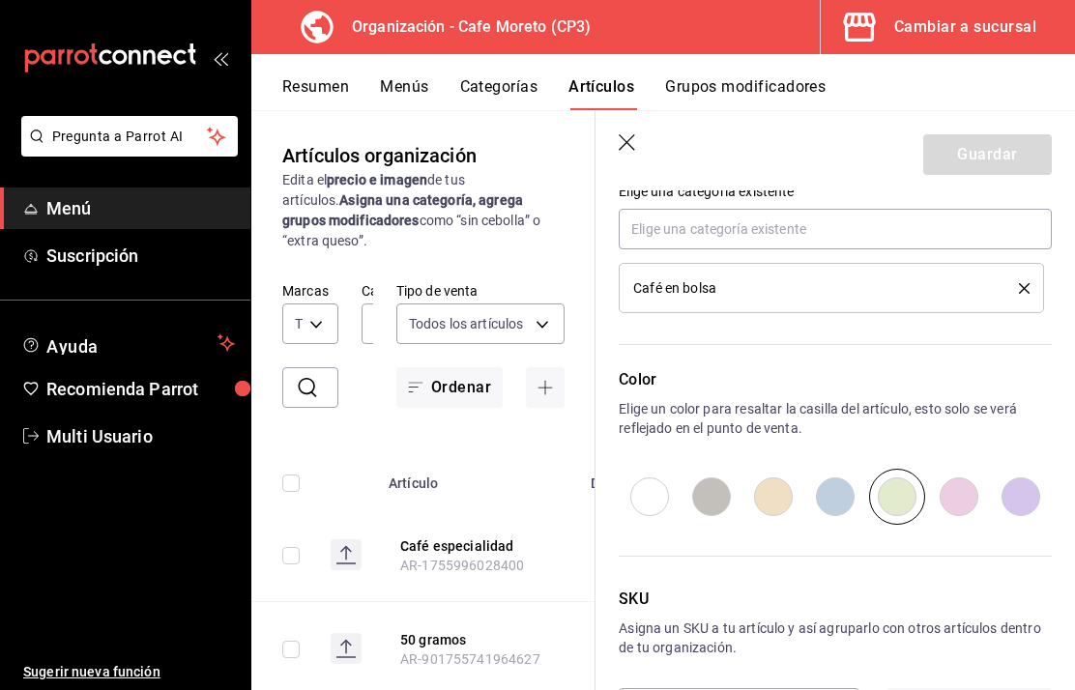
click at [841, 504] on input "radio" at bounding box center [835, 497] width 62 height 56
radio input "true"
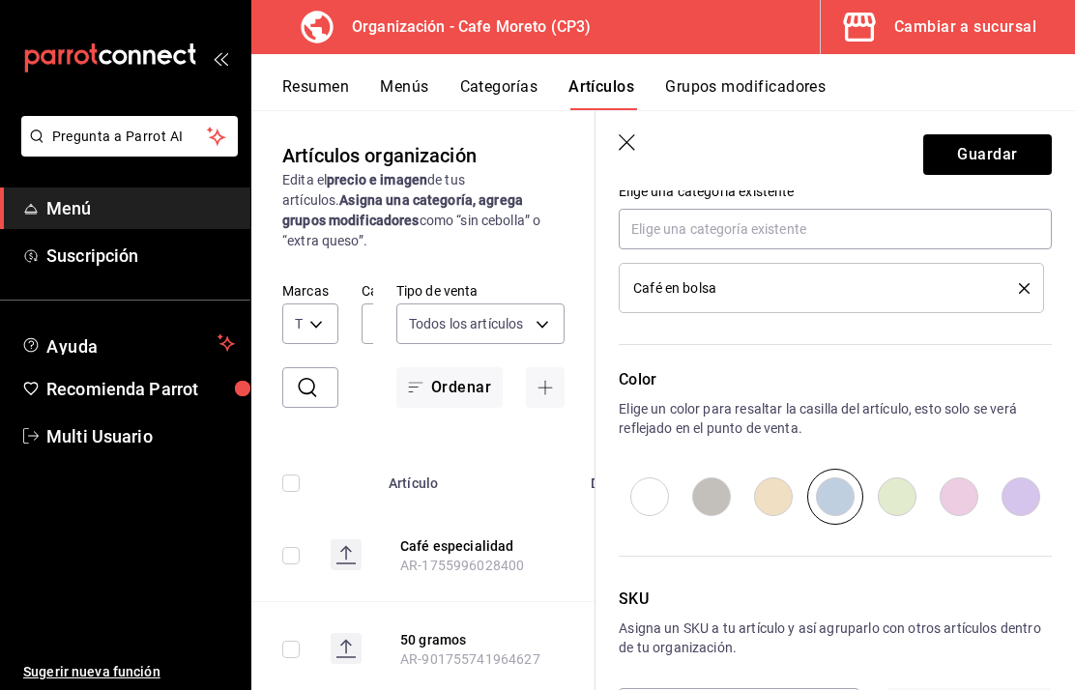
click at [897, 502] on input "radio" at bounding box center [897, 497] width 62 height 56
radio input "true"
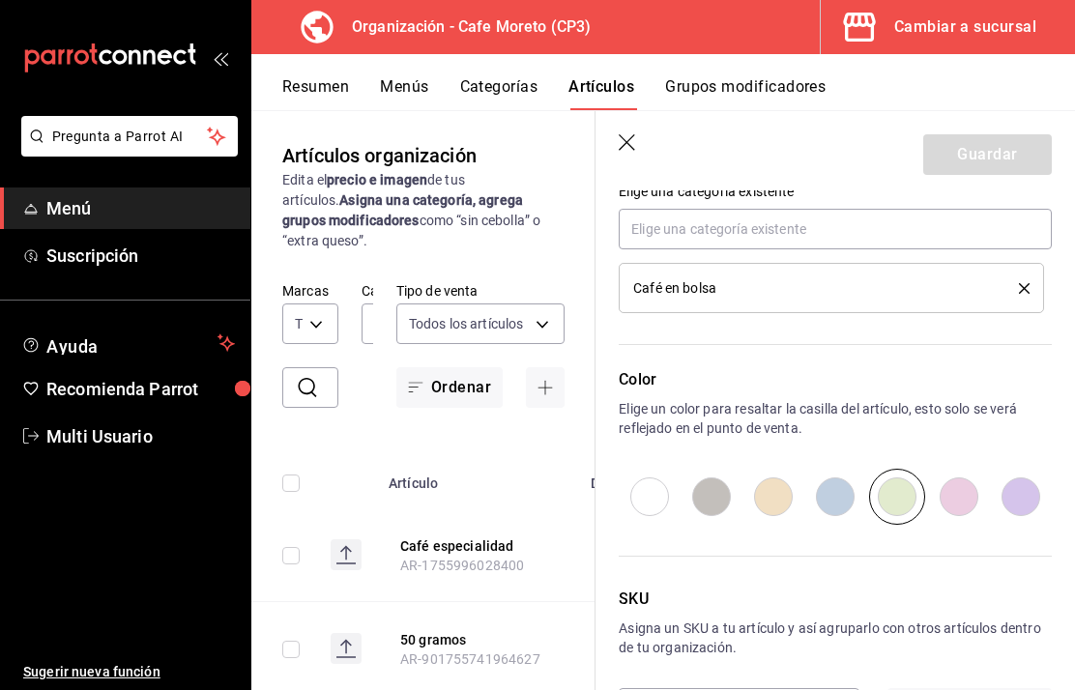
scroll to position [77, 0]
click at [838, 495] on input "radio" at bounding box center [835, 497] width 62 height 56
radio input "true"
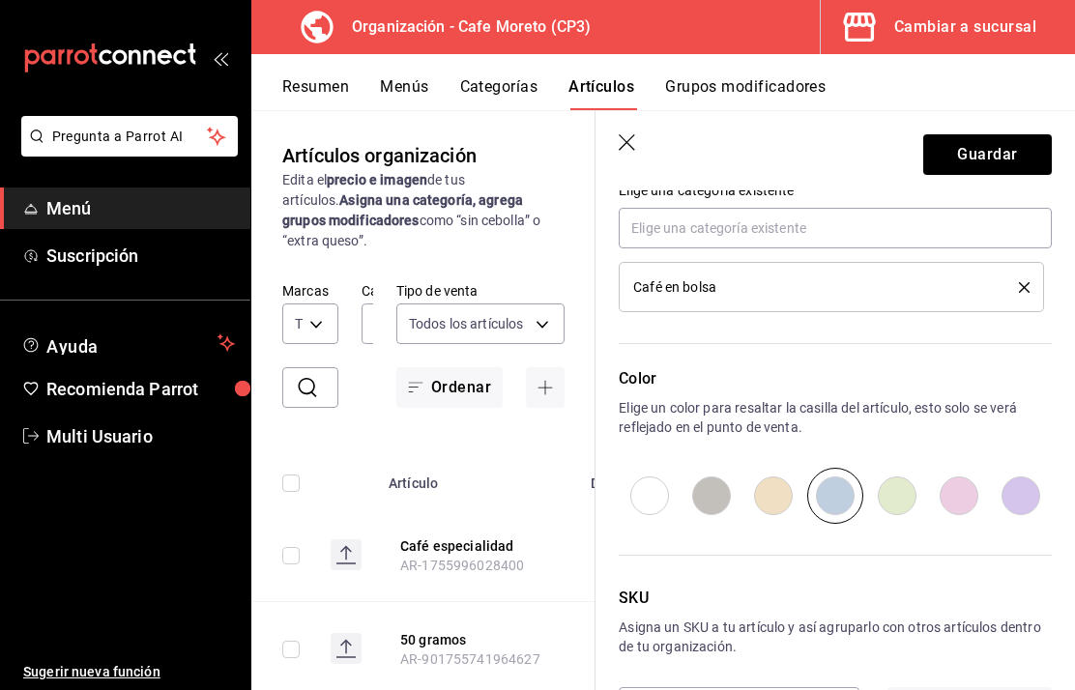
scroll to position [904, 0]
click at [989, 153] on button "Guardar" at bounding box center [987, 154] width 129 height 41
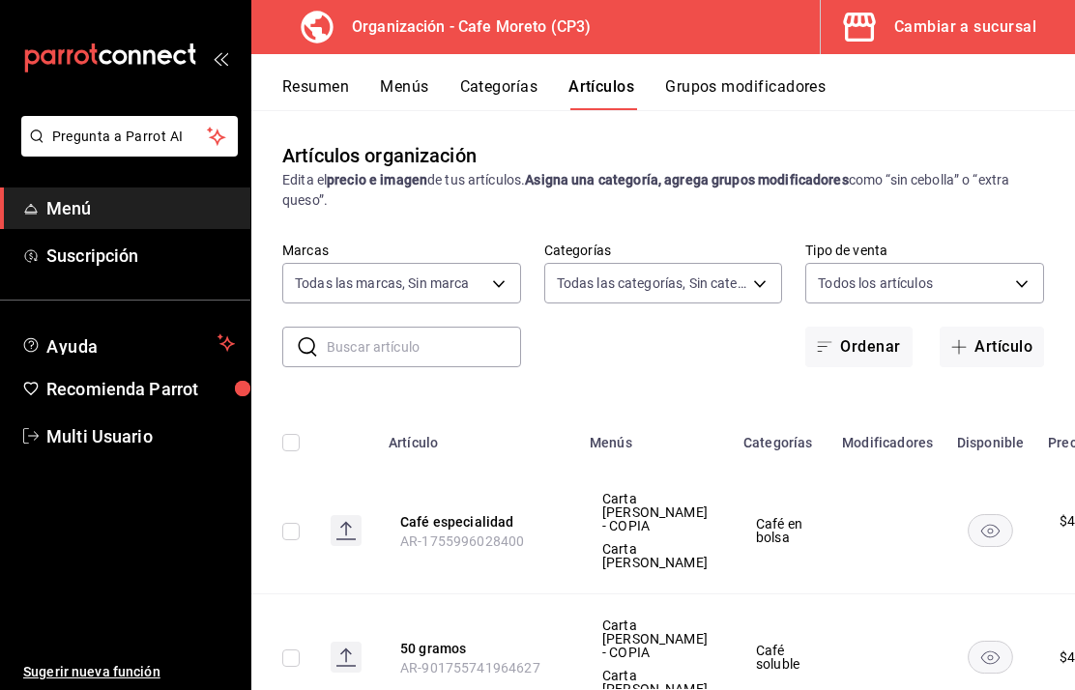
click at [941, 16] on div "Cambiar a sucursal" at bounding box center [965, 27] width 142 height 27
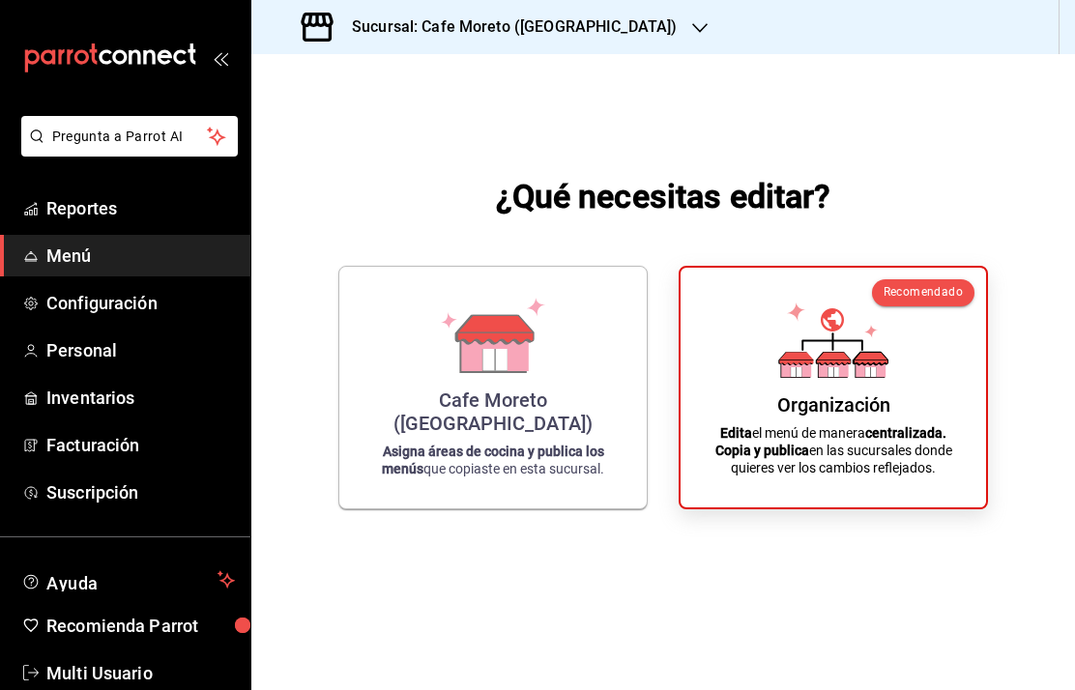
click at [546, 373] on icon at bounding box center [493, 335] width 110 height 75
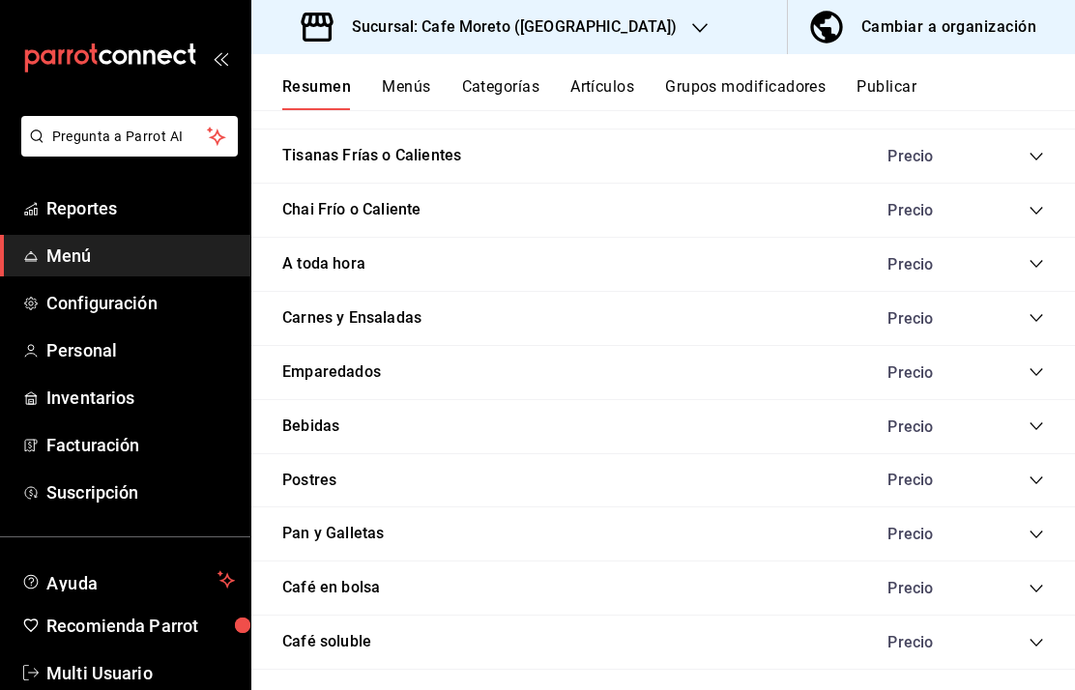
scroll to position [1559, 0]
click at [1040, 582] on icon "collapse-category-row" at bounding box center [1035, 589] width 15 height 15
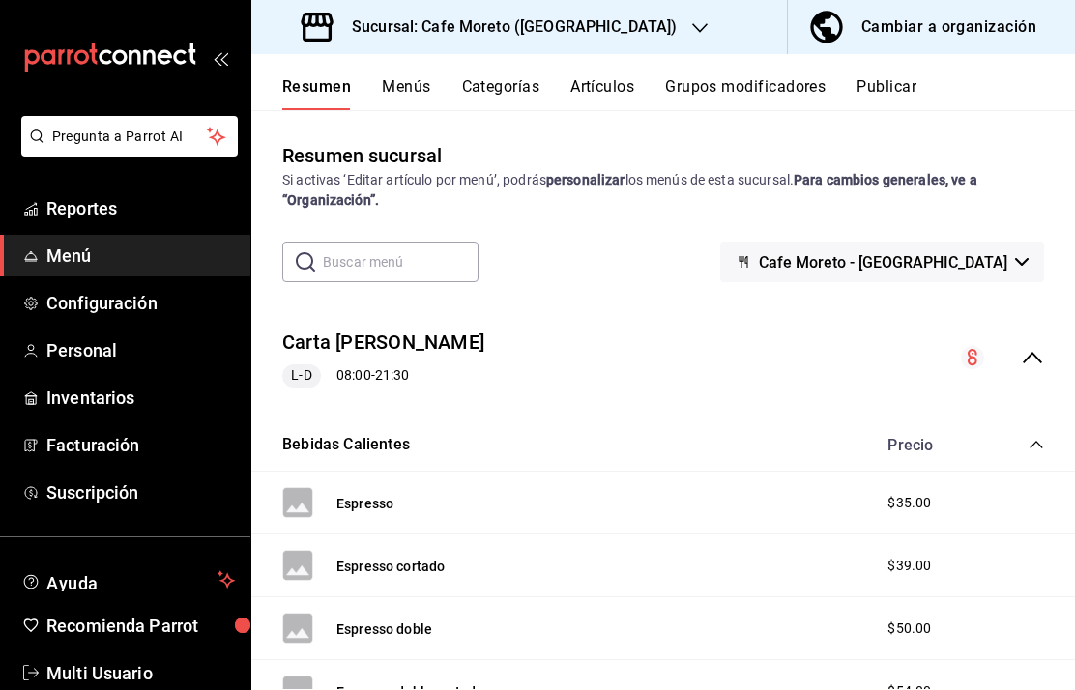
scroll to position [0, 0]
click at [601, 83] on button "Artículos" at bounding box center [602, 93] width 64 height 33
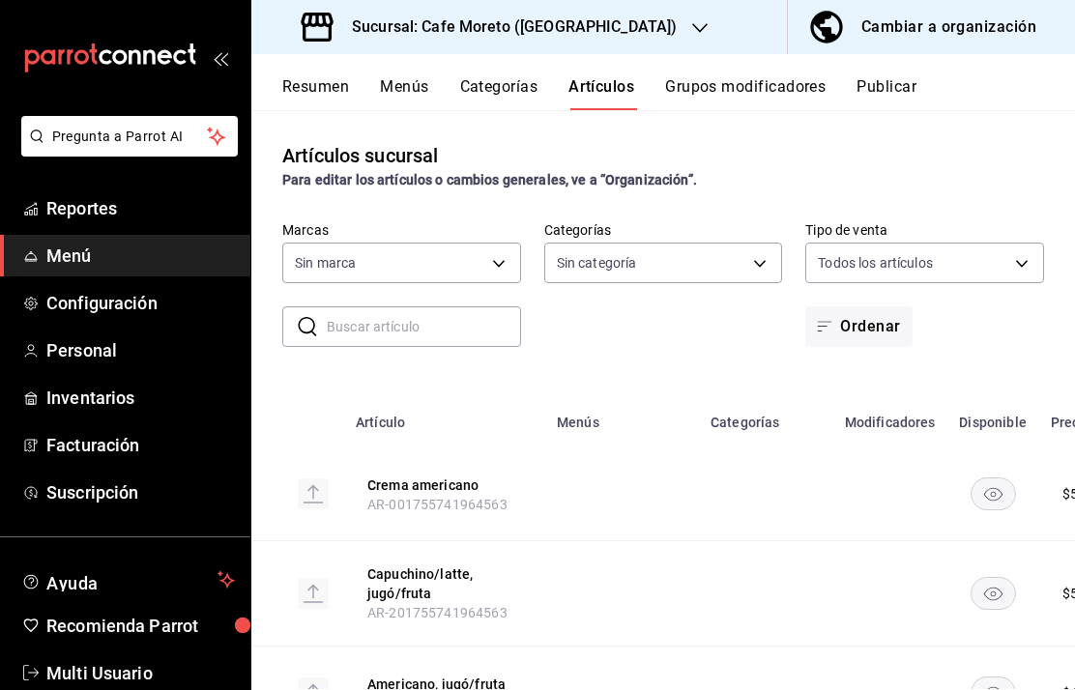
type input "5a95ef59-9ca2-4460-a005-661e86ce5a8c"
type input "25e7cc4c-2676-40fd-aa5c-710acc0b2b9d,6ae854ac-fdf6-4d58-91b7-7e2f59fb6688,e9b82…"
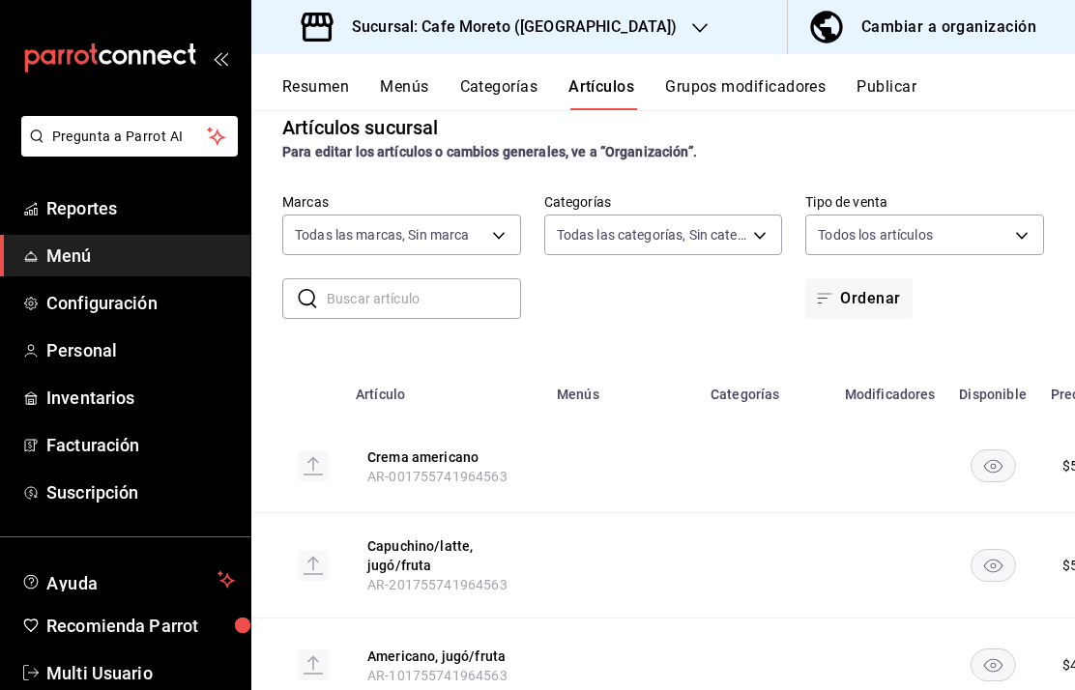
scroll to position [16, 0]
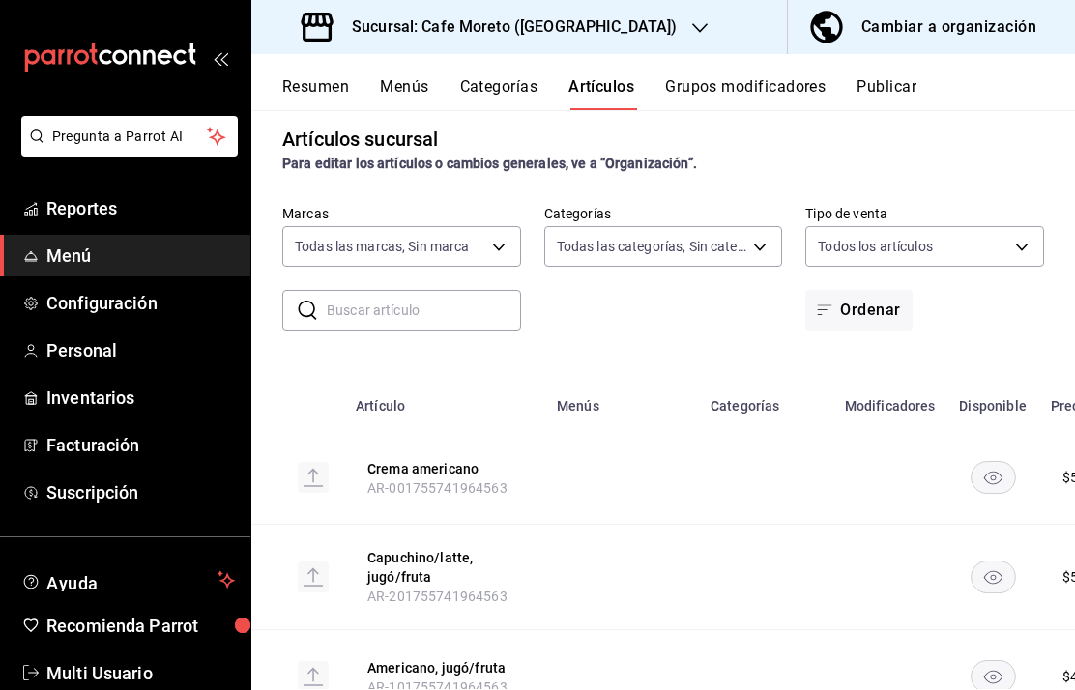
click at [415, 303] on input "text" at bounding box center [424, 310] width 194 height 39
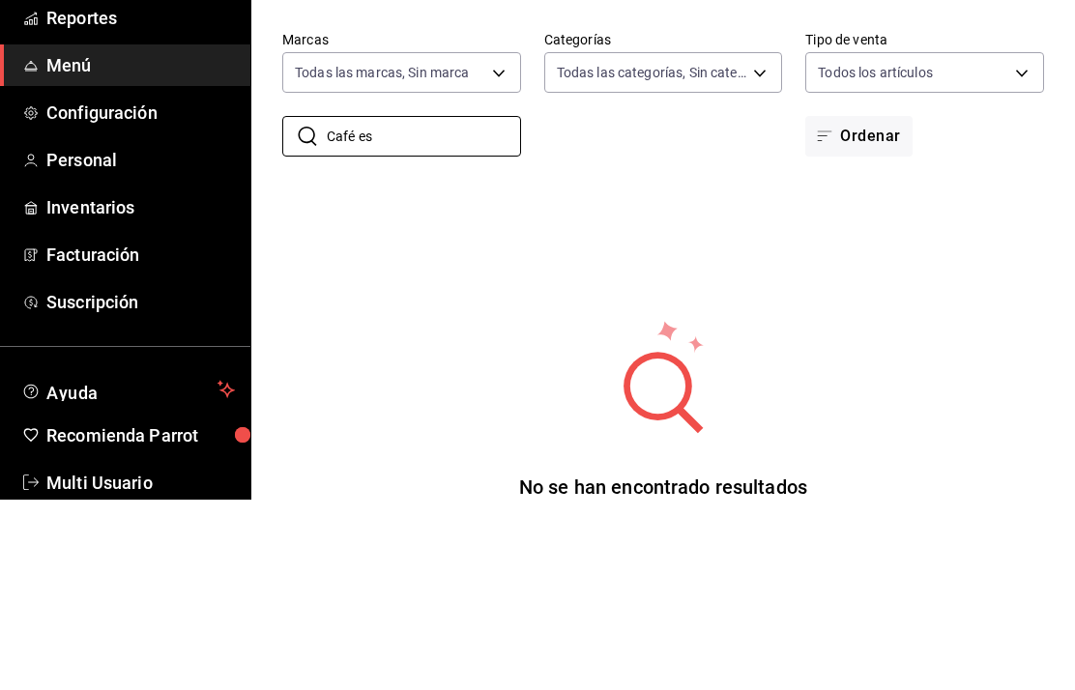
scroll to position [77, 0]
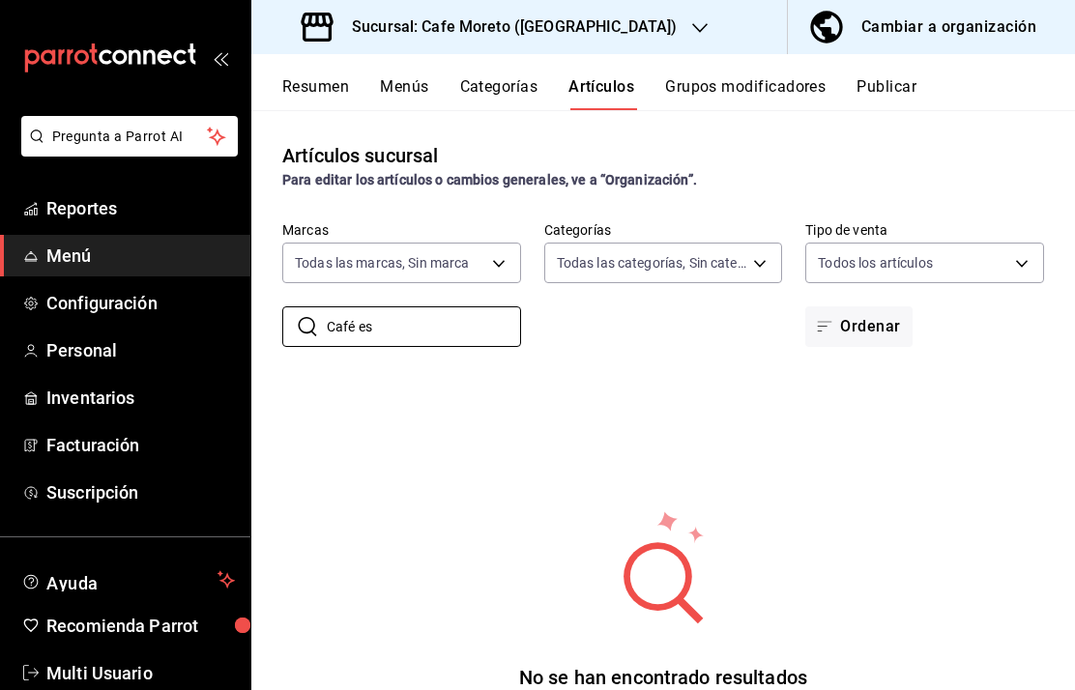
click at [427, 307] on input "Café es" at bounding box center [424, 326] width 194 height 39
click at [483, 307] on input "Café especialidad" at bounding box center [424, 326] width 194 height 39
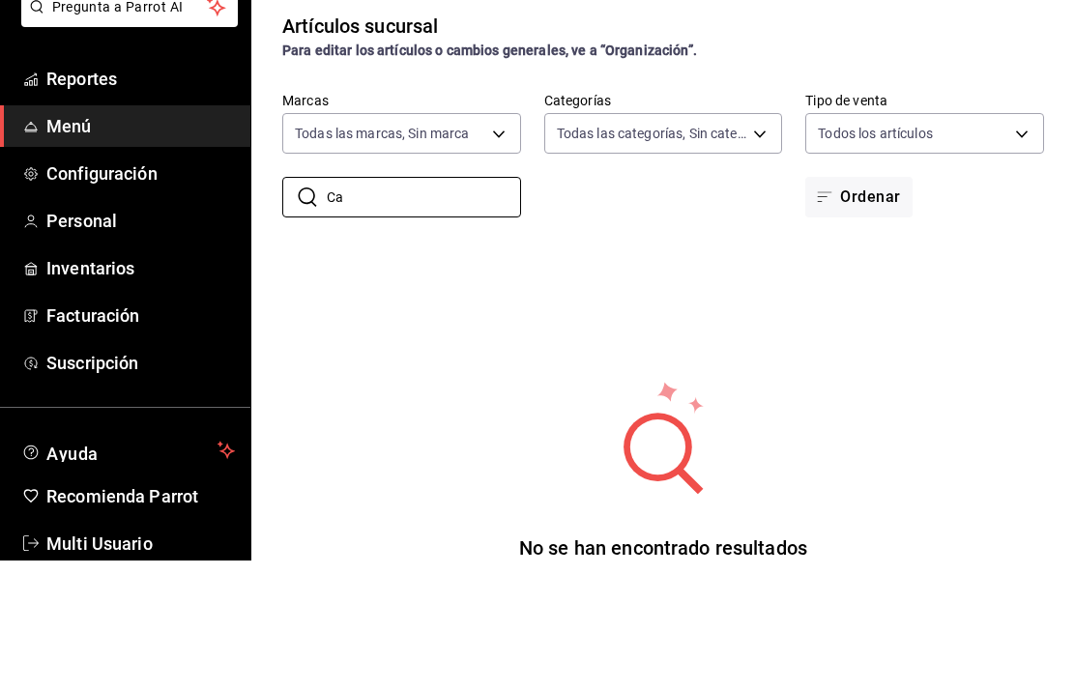
type input "C"
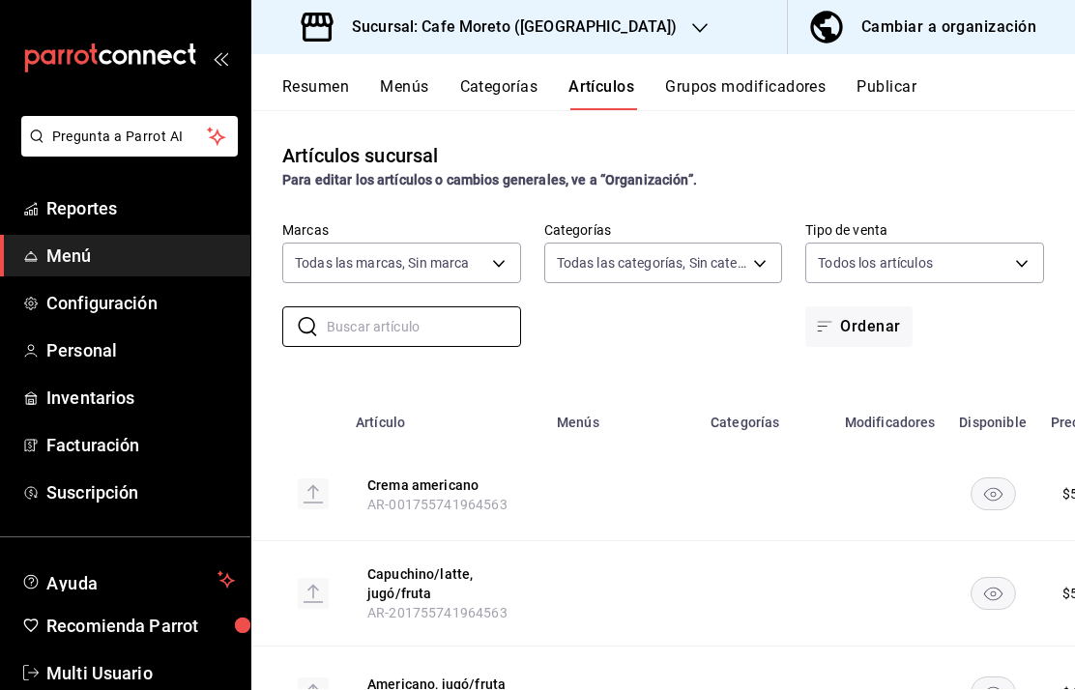
click at [936, 24] on div "Cambiar a organización" at bounding box center [948, 27] width 175 height 27
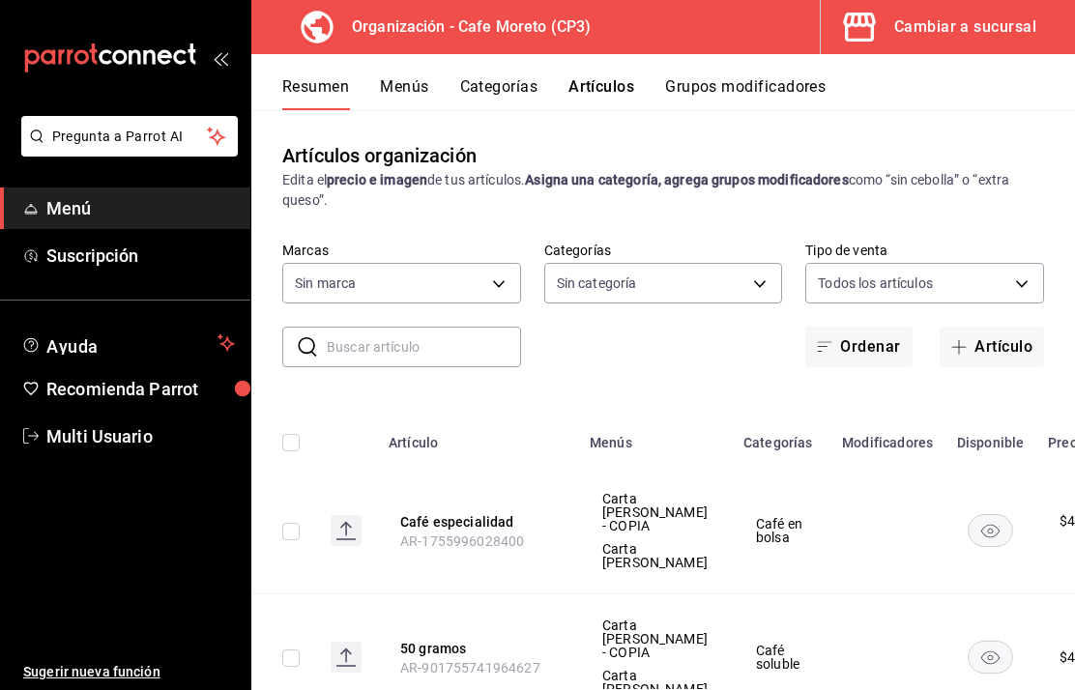
type input "c9968b85-49fd-4420-9912-9a075e7b57f4,2c877ee7-d3a1-4ec9-9549-88ad4c1216cb,76fd7…"
type input "6dc9de23-4e9e-430a-bcd5-91159ab4267b"
click at [333, 86] on button "Resumen" at bounding box center [315, 93] width 67 height 33
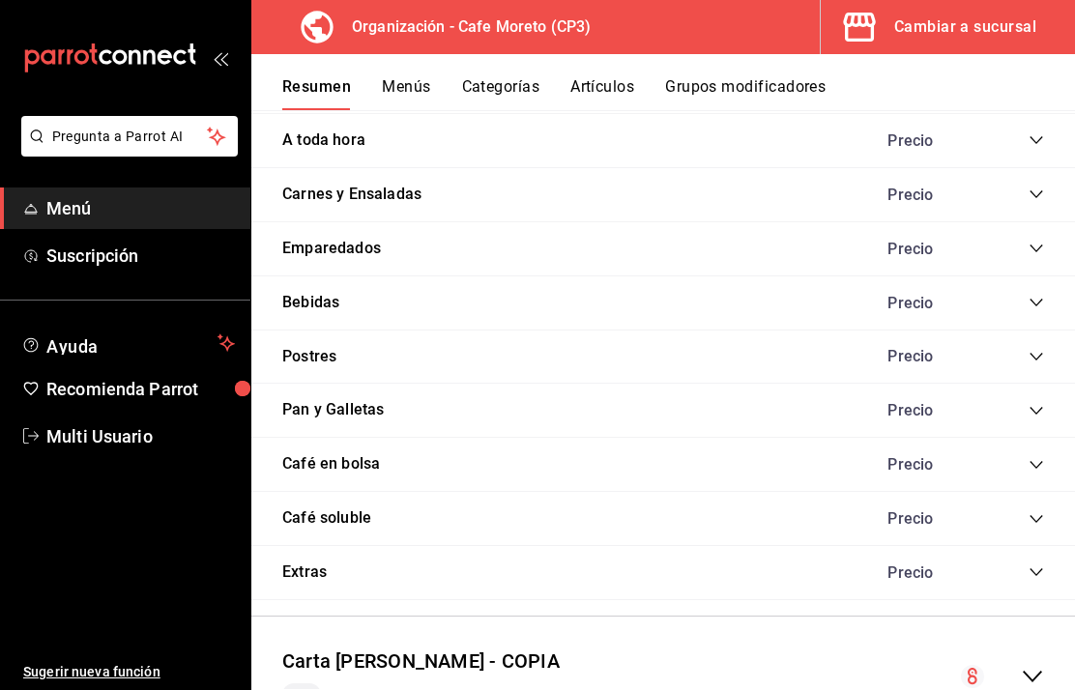
scroll to position [1791, 0]
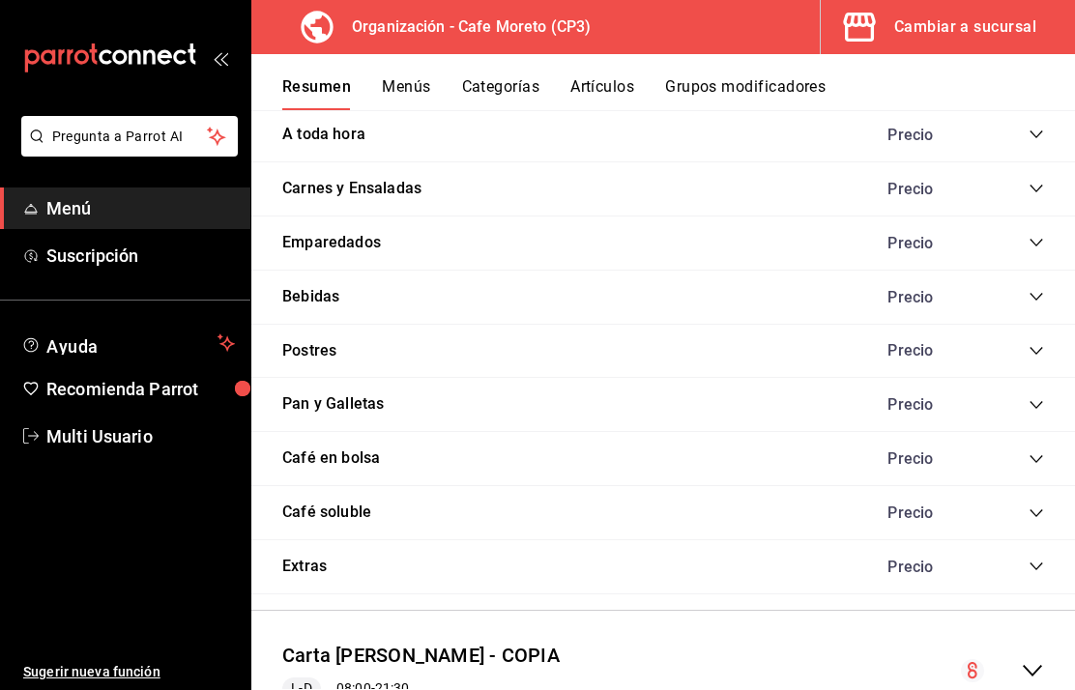
click at [1031, 461] on icon "collapse-category-row" at bounding box center [1035, 458] width 15 height 15
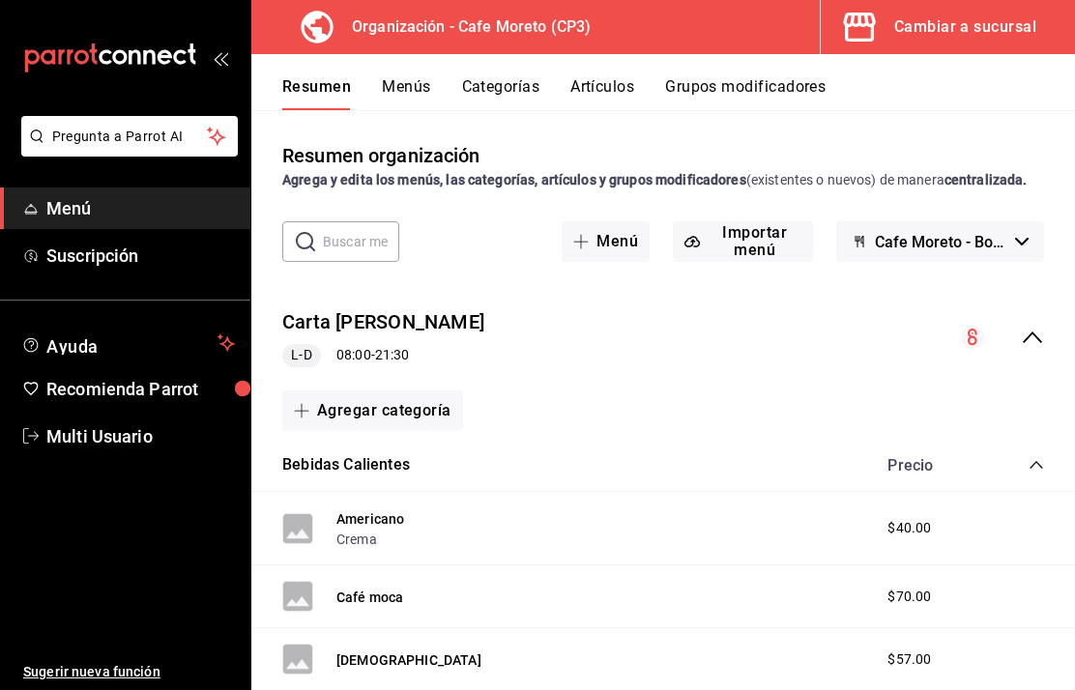
scroll to position [0, 0]
click at [1026, 256] on button "Cafe Moreto - Borrador" at bounding box center [940, 241] width 208 height 41
click at [795, 419] on div at bounding box center [537, 345] width 1075 height 690
click at [938, 33] on div "Cambiar a sucursal" at bounding box center [965, 27] width 142 height 27
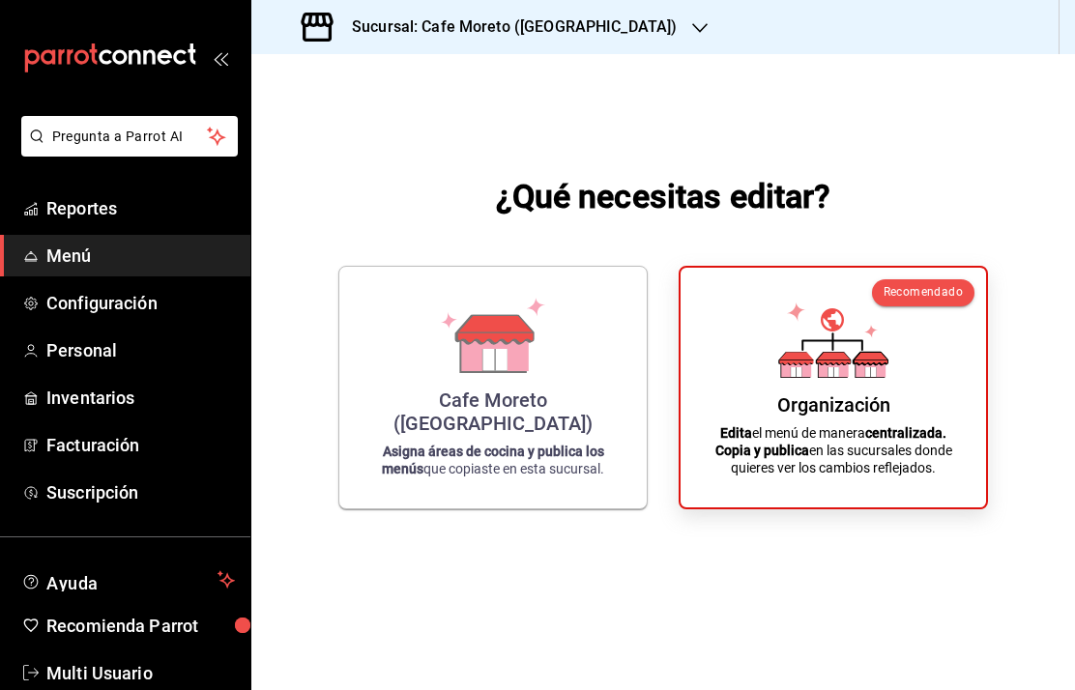
click at [539, 438] on div "Cafe Moreto (Plaza Crystal) Asigna áreas de cocina y publica los menús que copi…" at bounding box center [492, 387] width 261 height 211
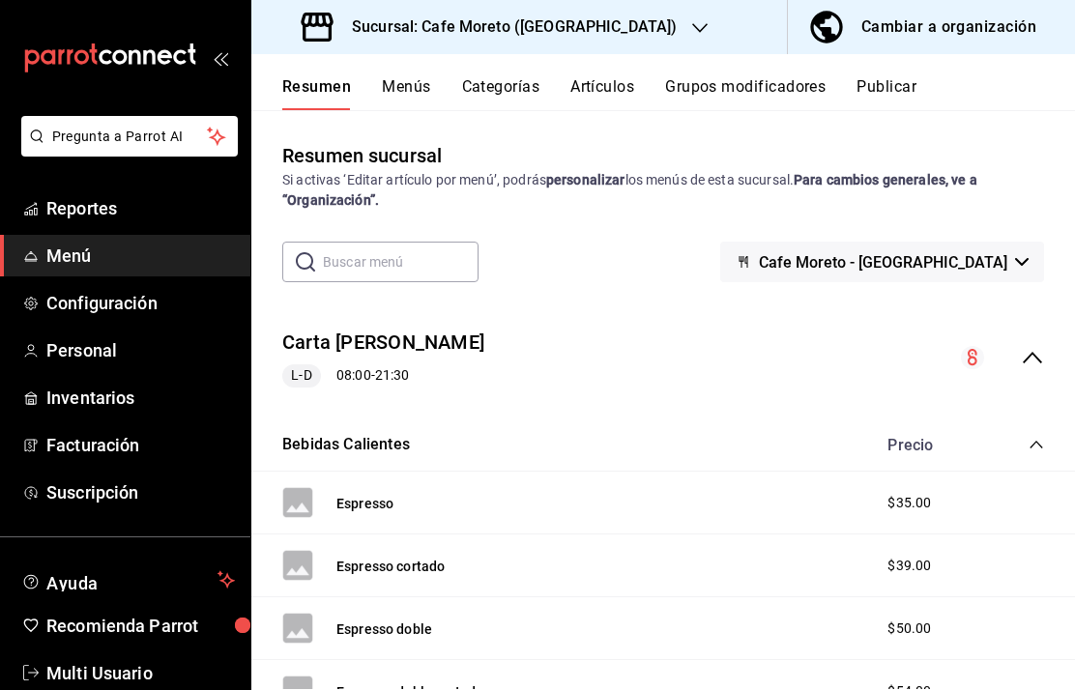
click at [897, 80] on button "Publicar" at bounding box center [886, 93] width 60 height 33
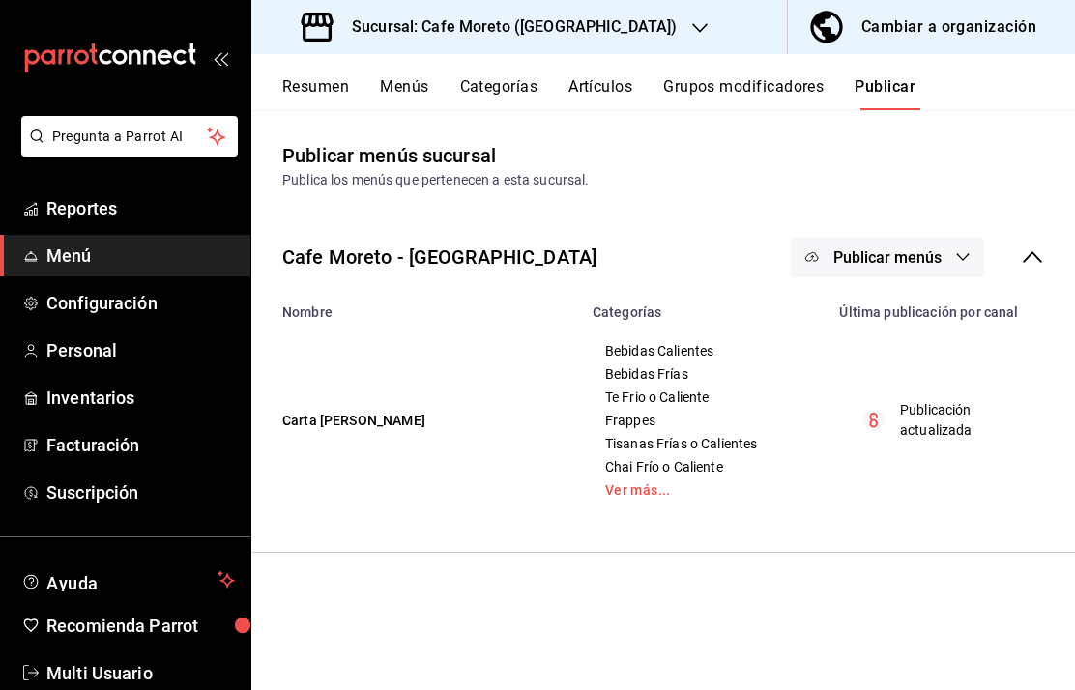
click at [967, 252] on icon "button" at bounding box center [962, 256] width 15 height 15
click at [901, 315] on span "Punto de venta" at bounding box center [915, 320] width 93 height 20
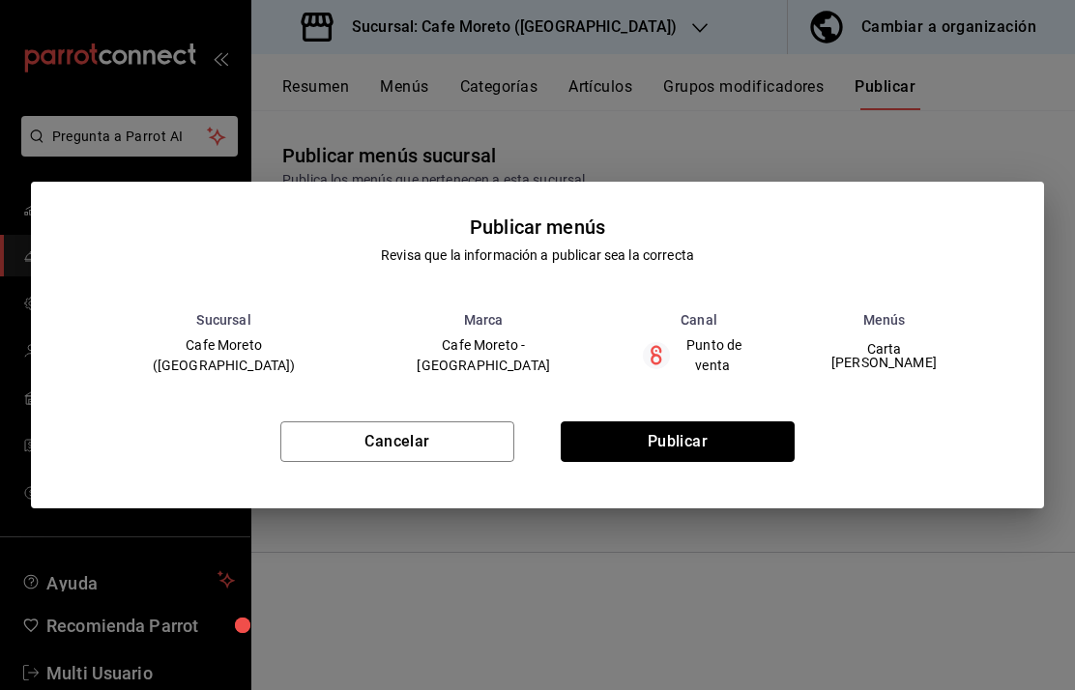
click at [712, 438] on button "Publicar" at bounding box center [678, 441] width 234 height 41
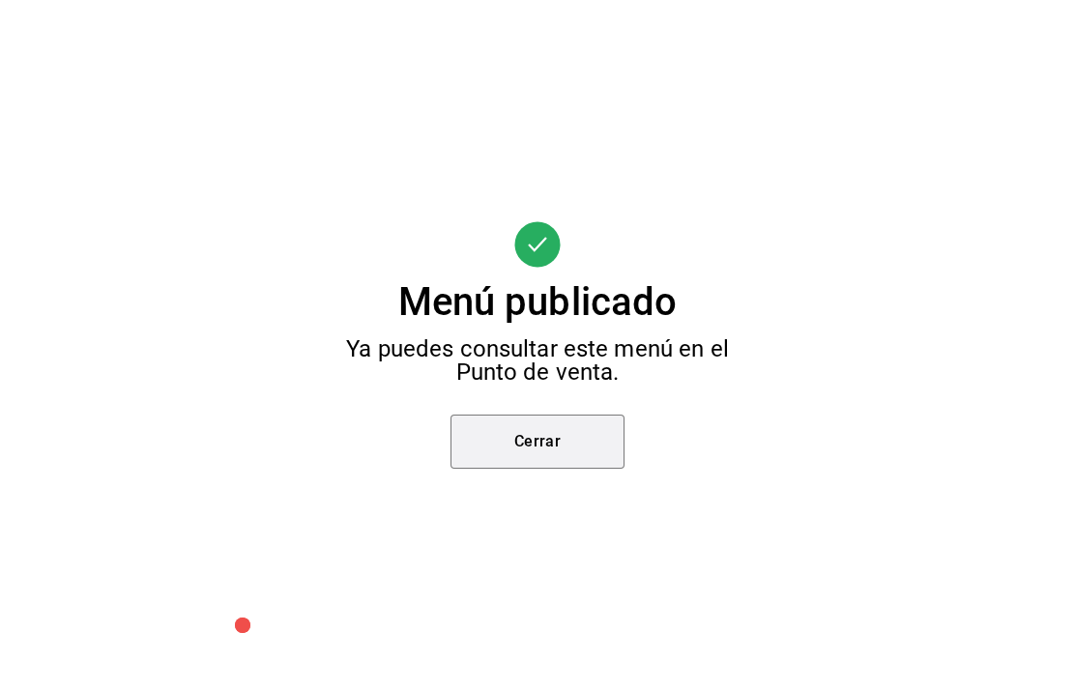
click at [567, 419] on button "Cerrar" at bounding box center [537, 442] width 174 height 54
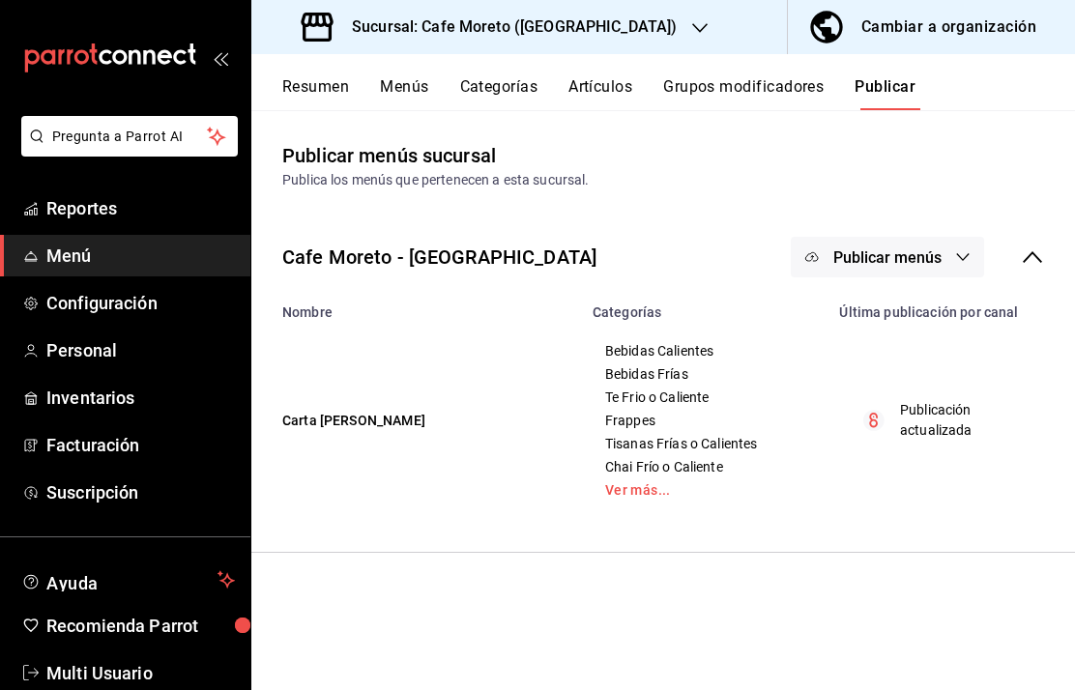
click at [324, 87] on button "Resumen" at bounding box center [315, 93] width 67 height 33
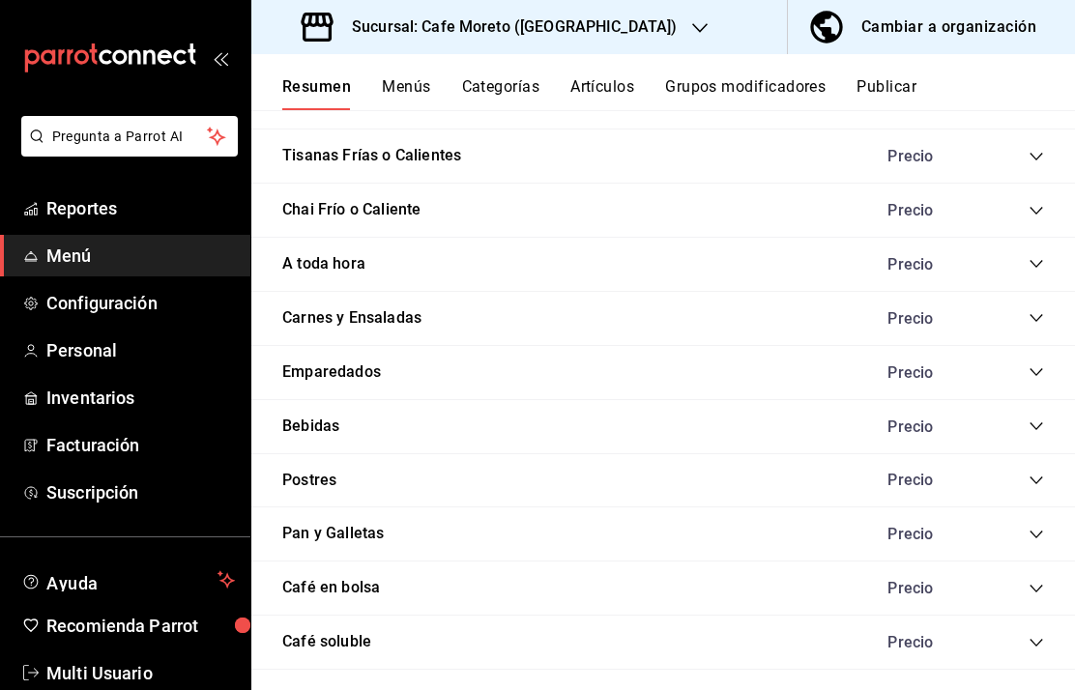
scroll to position [1559, 0]
click at [1041, 582] on icon "collapse-category-row" at bounding box center [1035, 589] width 15 height 15
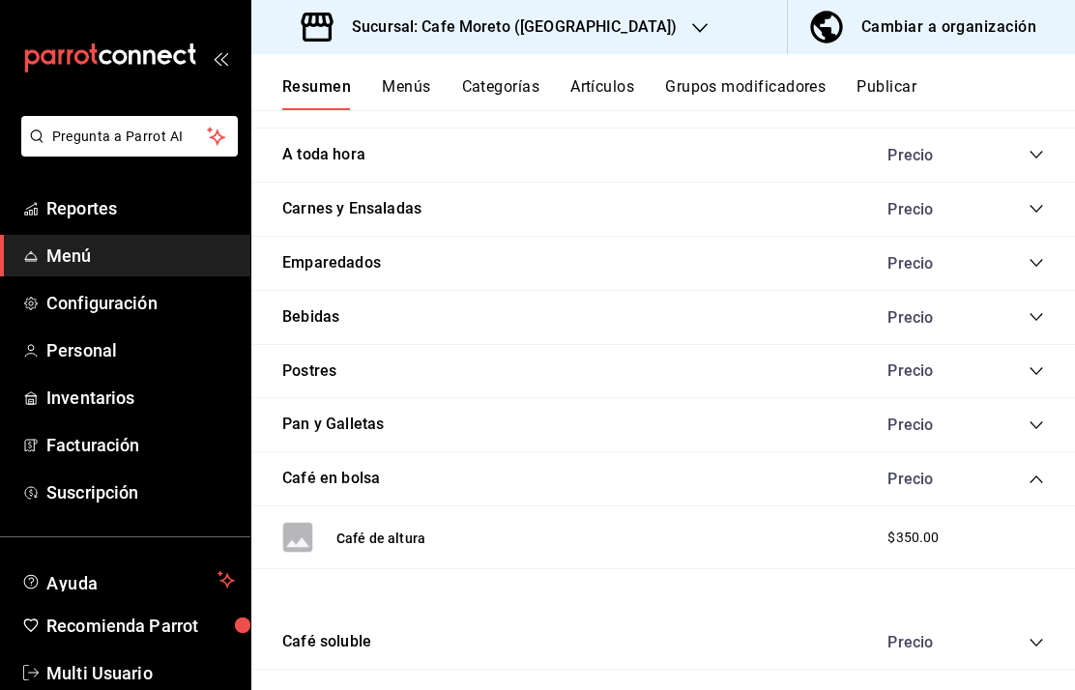
scroll to position [1668, 0]
click at [945, 26] on div "Cambiar a organización" at bounding box center [948, 27] width 175 height 27
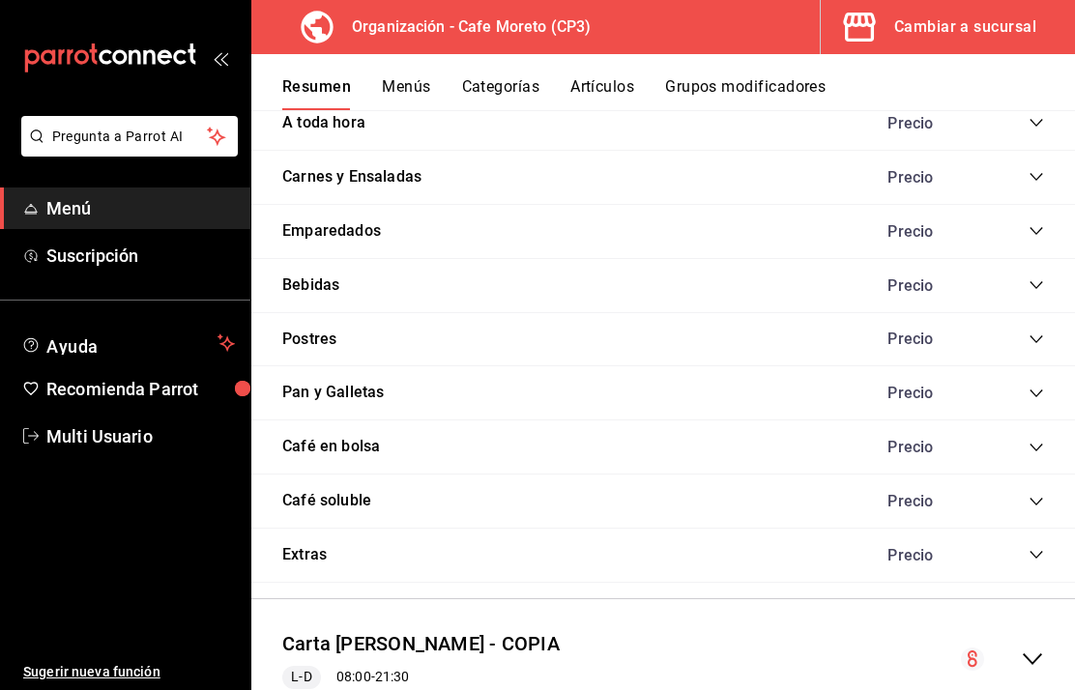
scroll to position [1802, 0]
click at [1035, 456] on icon "collapse-category-row" at bounding box center [1035, 448] width 15 height 15
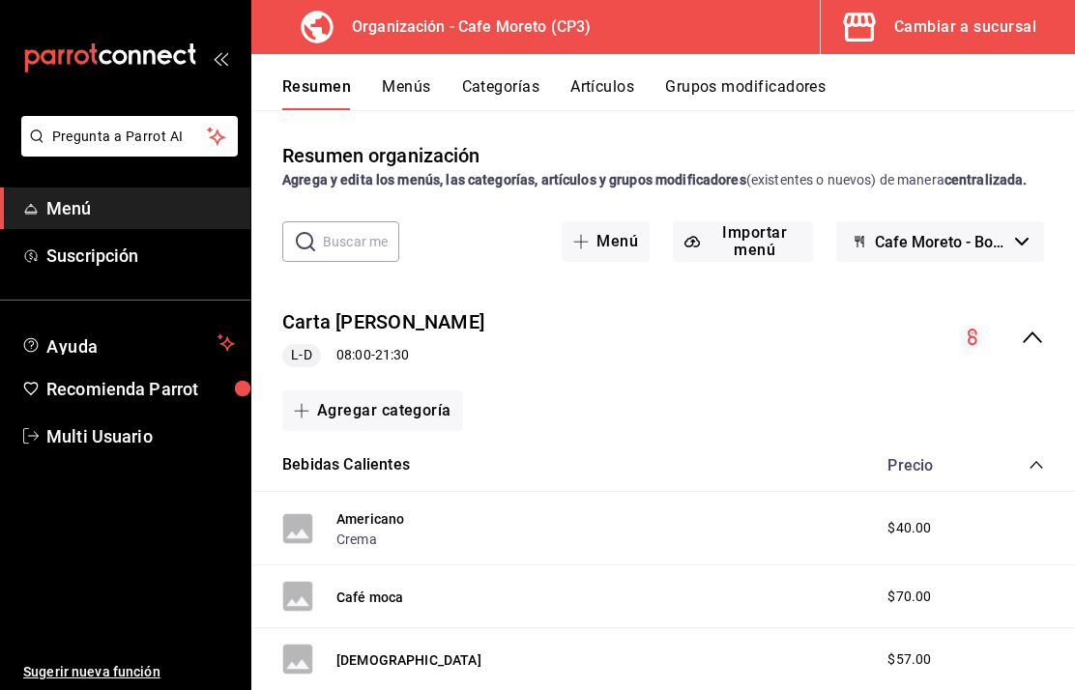
scroll to position [0, 0]
click at [1025, 257] on button "Cafe Moreto - Borrador" at bounding box center [940, 241] width 208 height 41
click at [926, 305] on li "Cafe Moreto - Borrador" at bounding box center [940, 313] width 188 height 46
click at [991, 349] on div "collapse-menu-row" at bounding box center [1002, 337] width 83 height 23
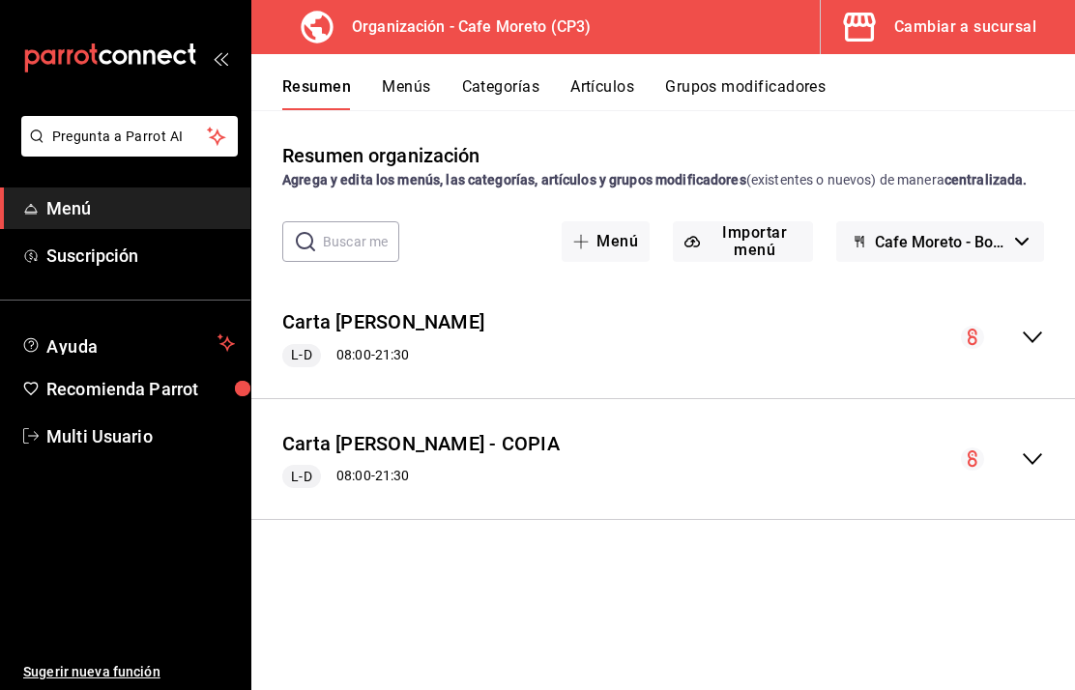
click at [982, 349] on circle "collapse-menu-row" at bounding box center [972, 337] width 23 height 23
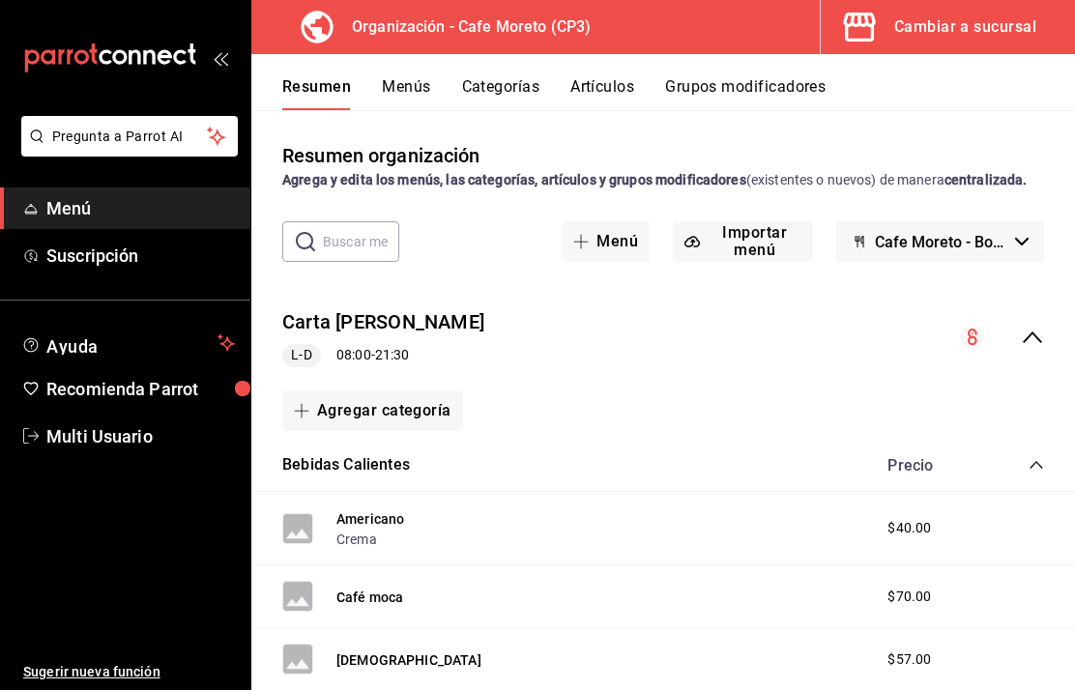
click at [981, 349] on circle "collapse-menu-row" at bounding box center [972, 337] width 23 height 23
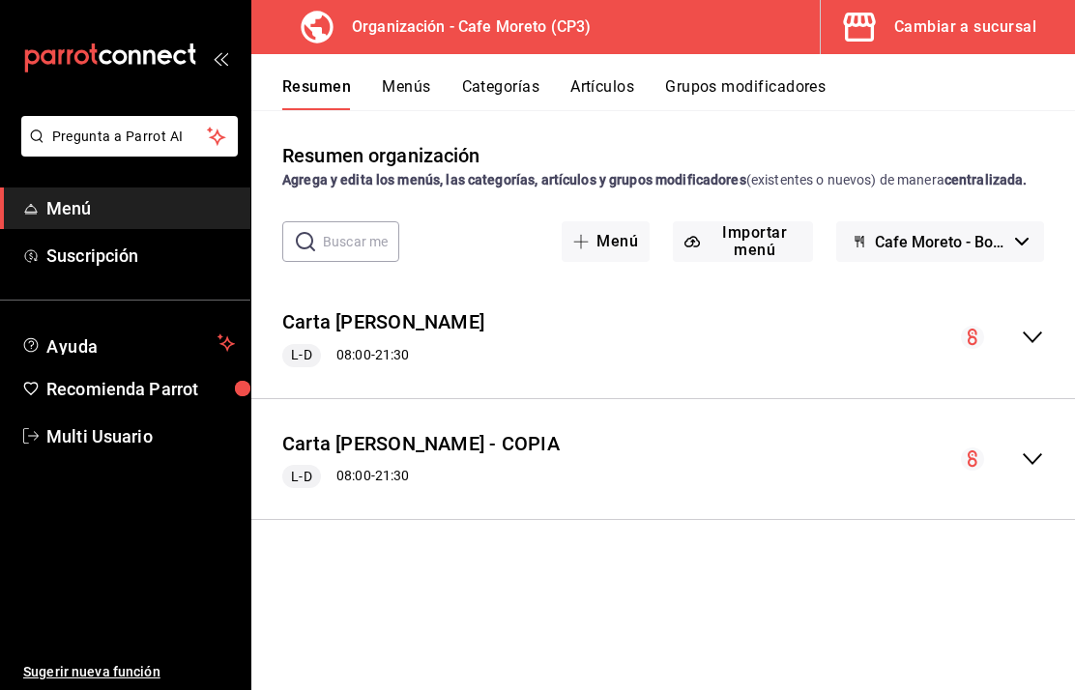
click at [971, 349] on circle "collapse-menu-row" at bounding box center [972, 337] width 23 height 23
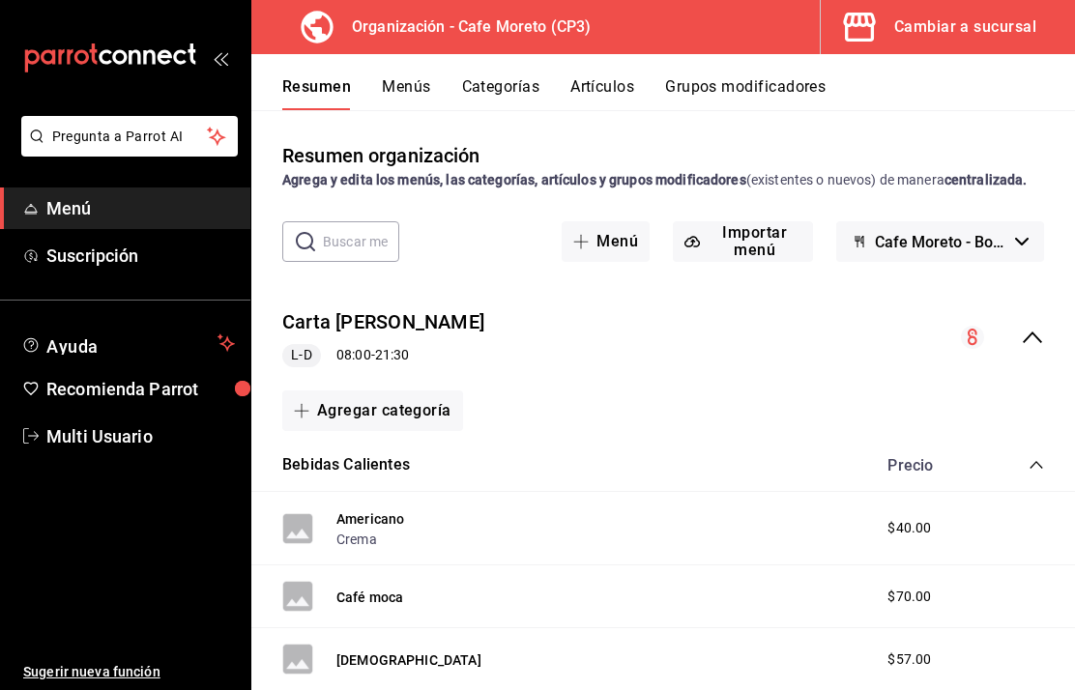
click at [411, 81] on button "Menús" at bounding box center [406, 93] width 48 height 33
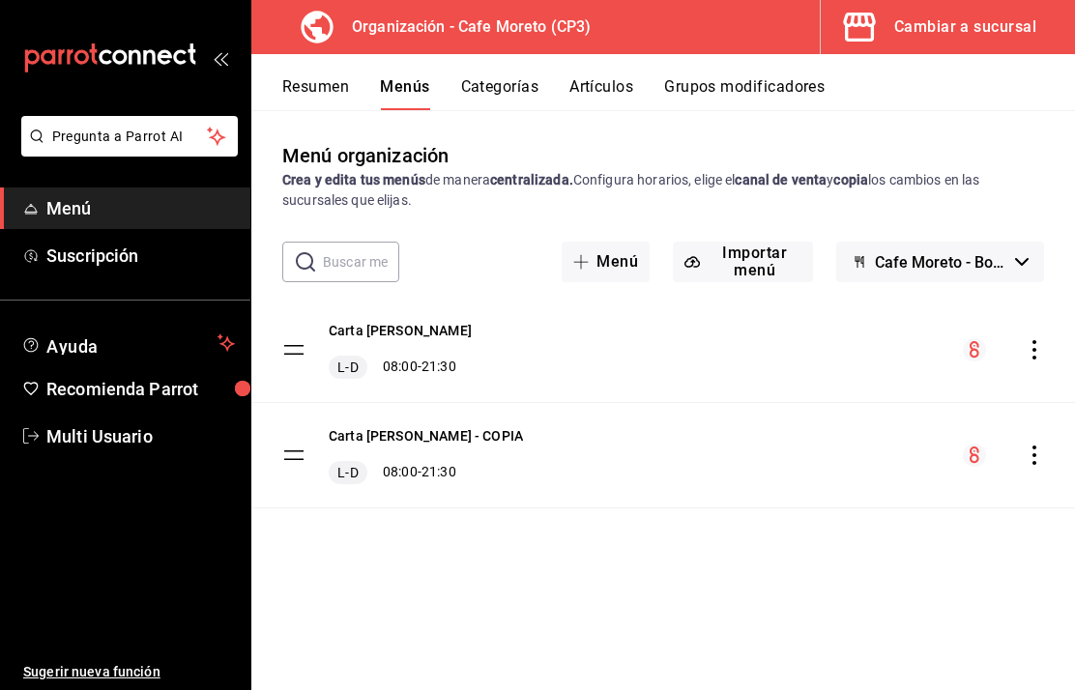
click at [500, 85] on button "Categorías" at bounding box center [500, 93] width 78 height 33
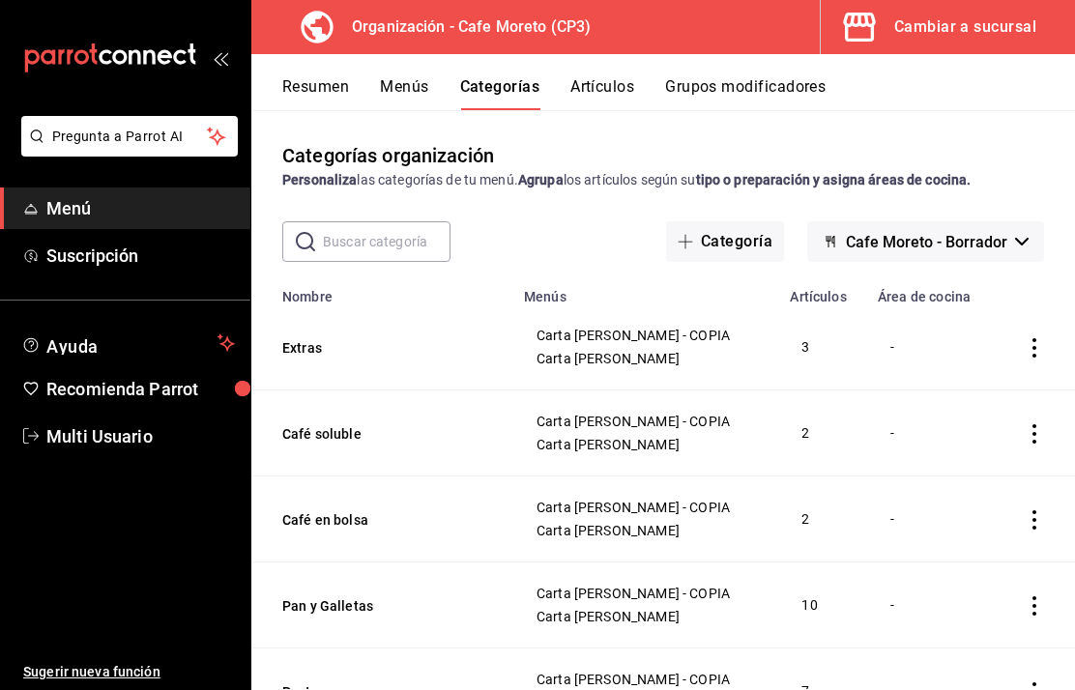
click at [320, 20] on icon at bounding box center [317, 27] width 39 height 39
click at [335, 40] on icon at bounding box center [317, 27] width 39 height 39
click at [334, 40] on icon at bounding box center [317, 27] width 39 height 39
click at [366, 32] on h3 "Organización - Cafe Moreto (CP3)" at bounding box center [463, 26] width 254 height 23
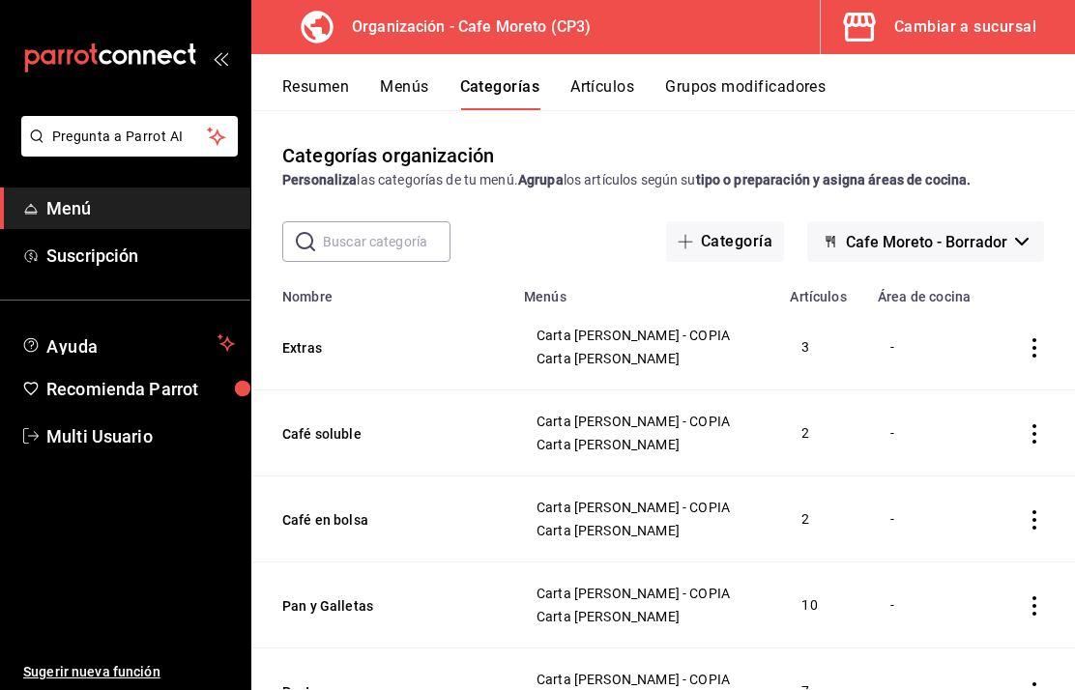
click at [365, 32] on h3 "Organización - Cafe Moreto (CP3)" at bounding box center [463, 26] width 254 height 23
click at [917, 39] on div "Cambiar a sucursal" at bounding box center [965, 27] width 142 height 27
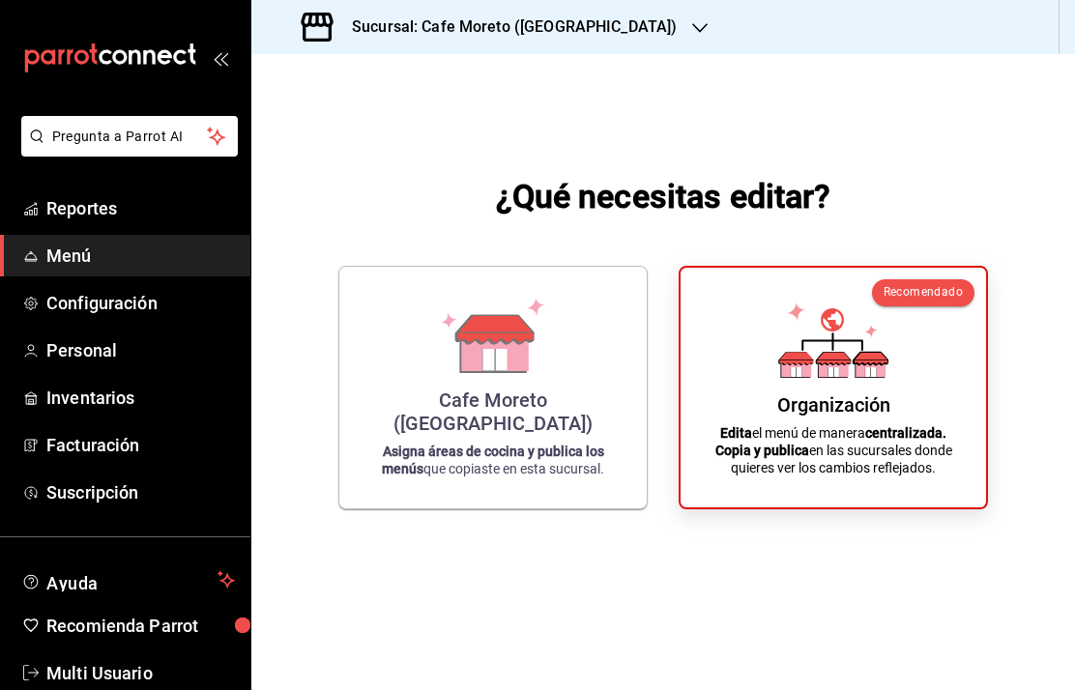
click at [832, 417] on div "Organización Edita el menú de manera centralizada. Copia y publica en las sucur…" at bounding box center [833, 387] width 259 height 209
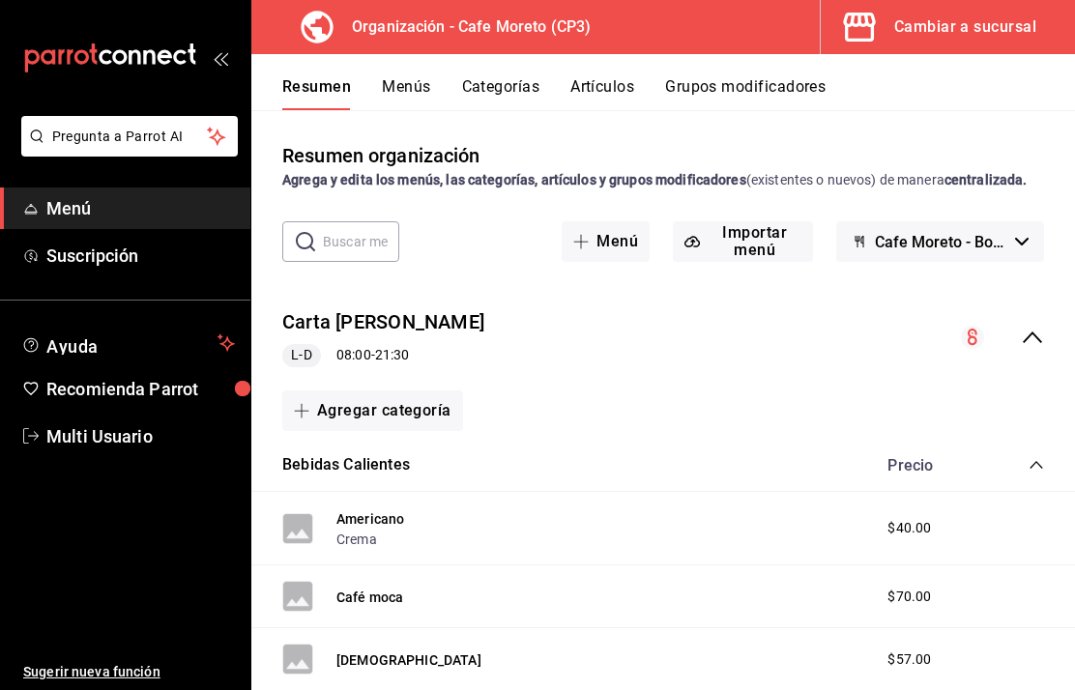
click at [979, 349] on circle "collapse-menu-row" at bounding box center [972, 337] width 23 height 23
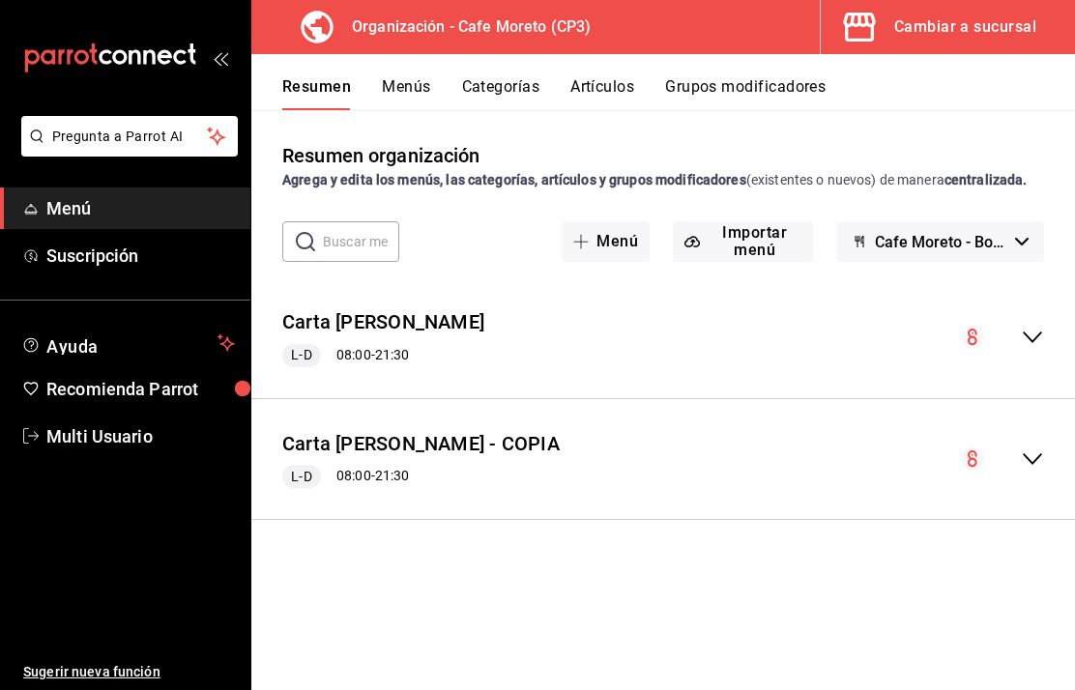
click at [1039, 349] on icon "collapse-menu-row" at bounding box center [1032, 337] width 23 height 23
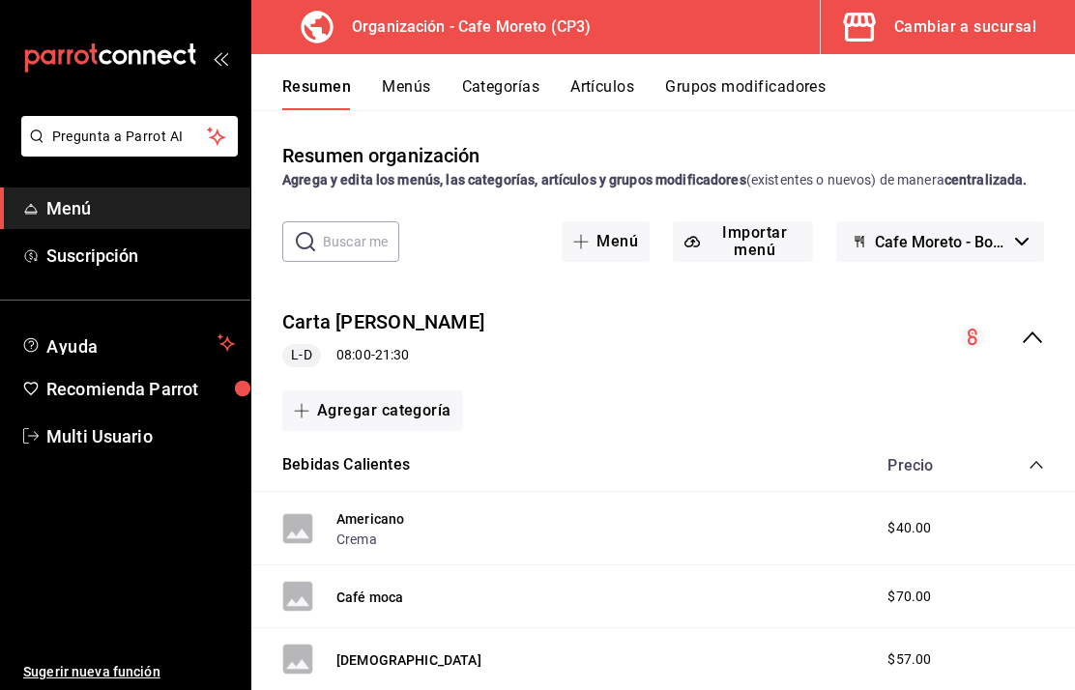
click at [979, 349] on circle "collapse-menu-row" at bounding box center [972, 337] width 23 height 23
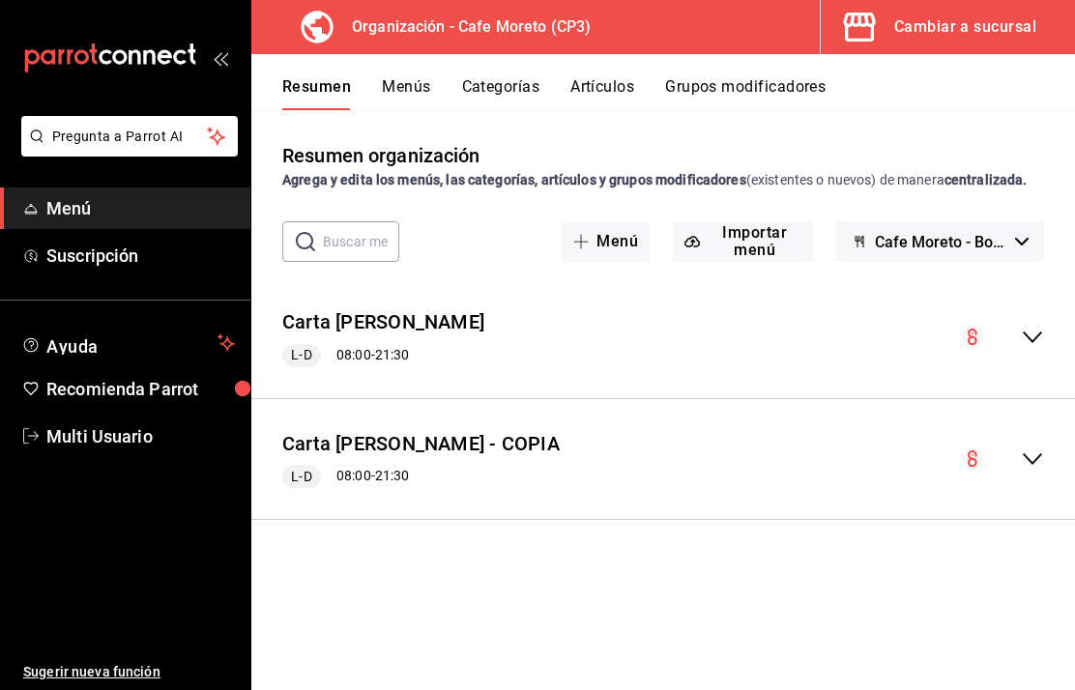
click at [261, 229] on div "Resumen organización Agrega y edita los menús, las categorías, artículos y grup…" at bounding box center [662, 415] width 823 height 548
click at [411, 81] on button "Menús" at bounding box center [406, 93] width 48 height 33
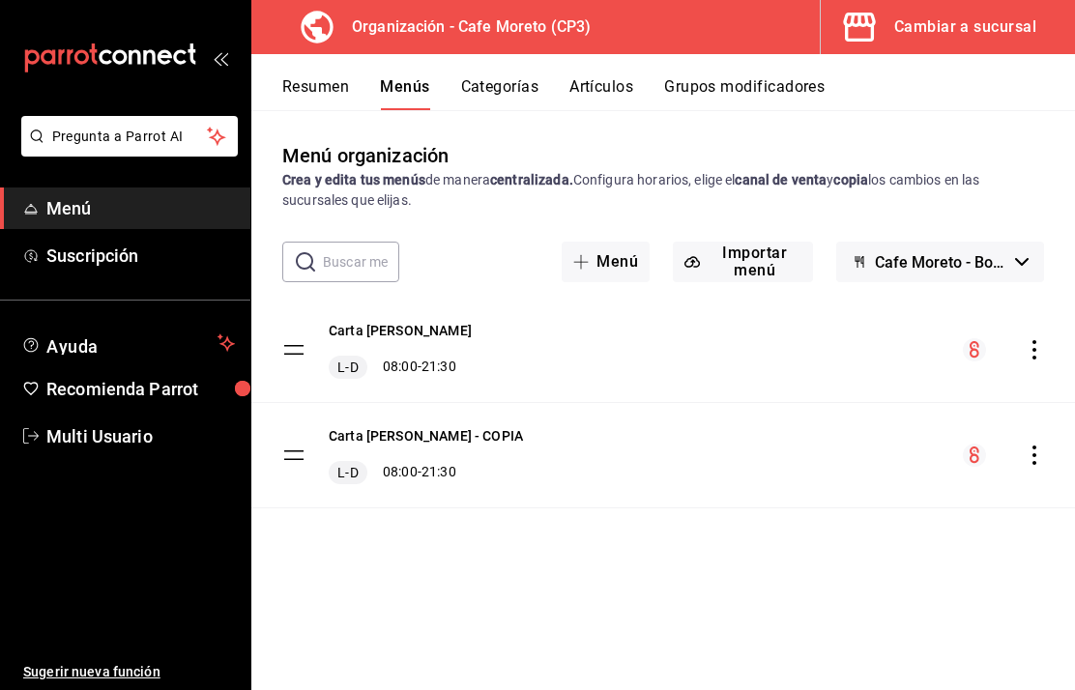
click at [502, 63] on div "Resumen Menús Categorías Artículos Grupos modificadores" at bounding box center [662, 82] width 823 height 56
click at [512, 78] on button "Categorías" at bounding box center [500, 93] width 78 height 33
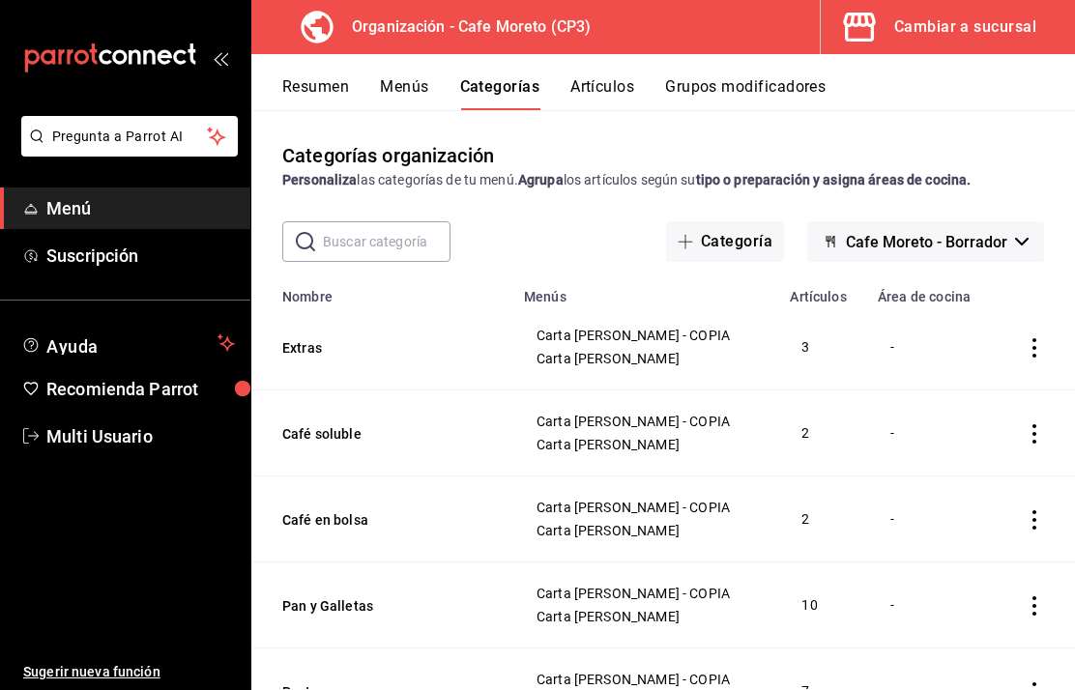
click at [602, 81] on button "Artículos" at bounding box center [602, 93] width 64 height 33
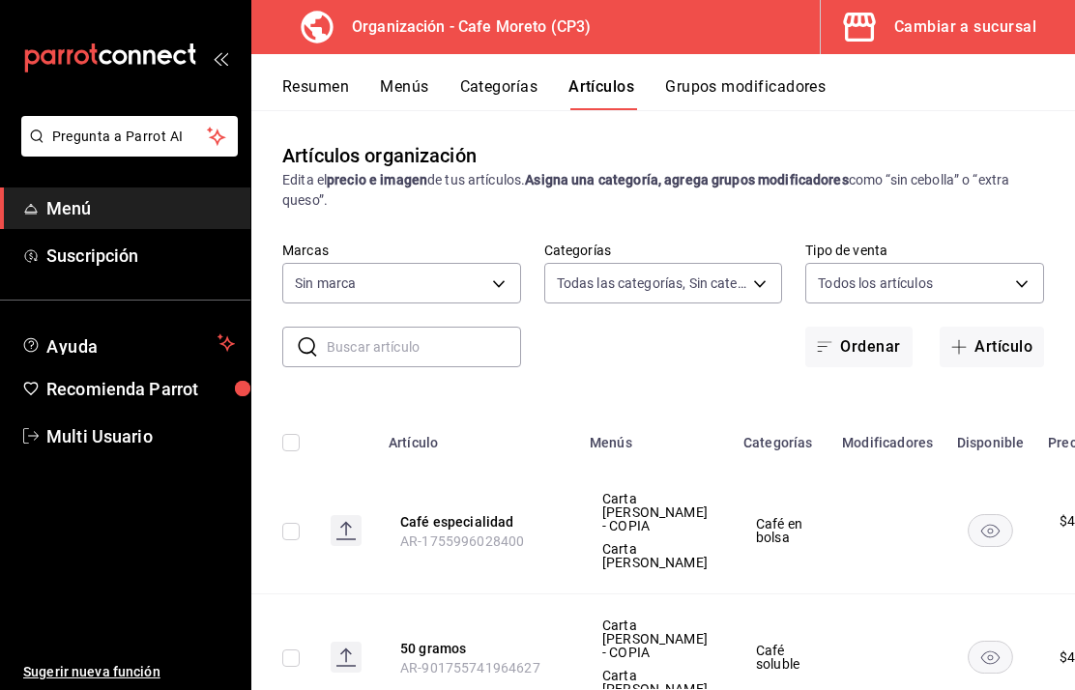
type input "c9968b85-49fd-4420-9912-9a075e7b57f4,2c877ee7-d3a1-4ec9-9549-88ad4c1216cb,76fd7…"
type input "6dc9de23-4e9e-430a-bcd5-91159ab4267b"
click at [756, 73] on div "Resumen Menús Categorías Artículos Grupos modificadores" at bounding box center [662, 82] width 823 height 56
click at [765, 66] on div "Resumen Menús Categorías Artículos Grupos modificadores" at bounding box center [662, 82] width 823 height 56
click at [771, 81] on button "Grupos modificadores" at bounding box center [745, 93] width 160 height 33
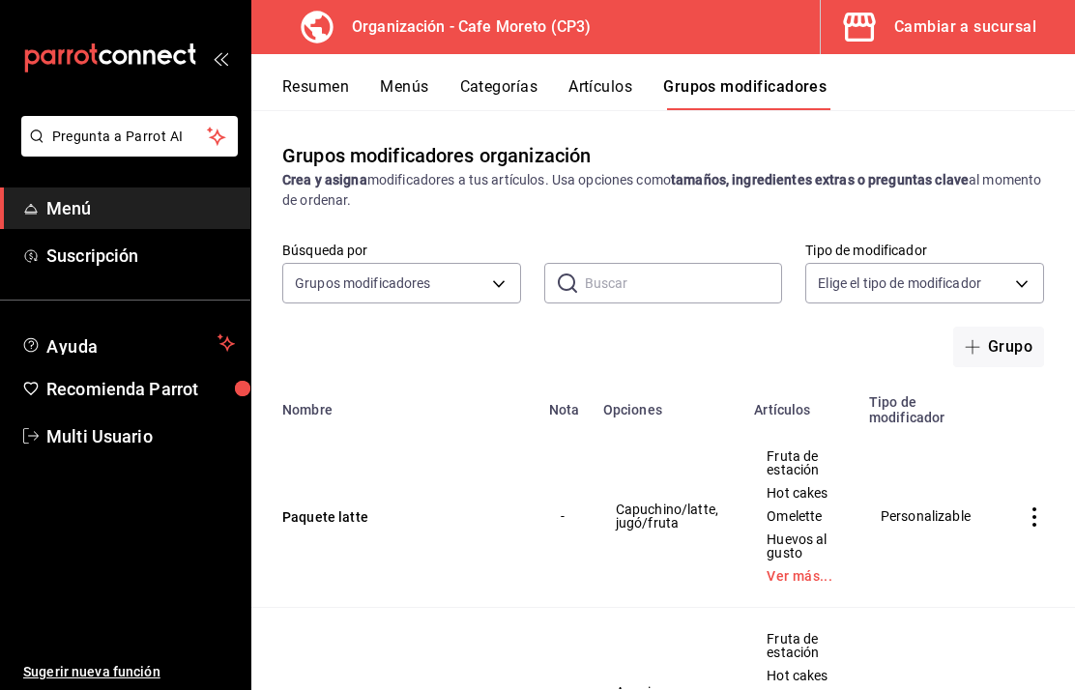
click at [996, 343] on button "Grupo" at bounding box center [998, 347] width 91 height 41
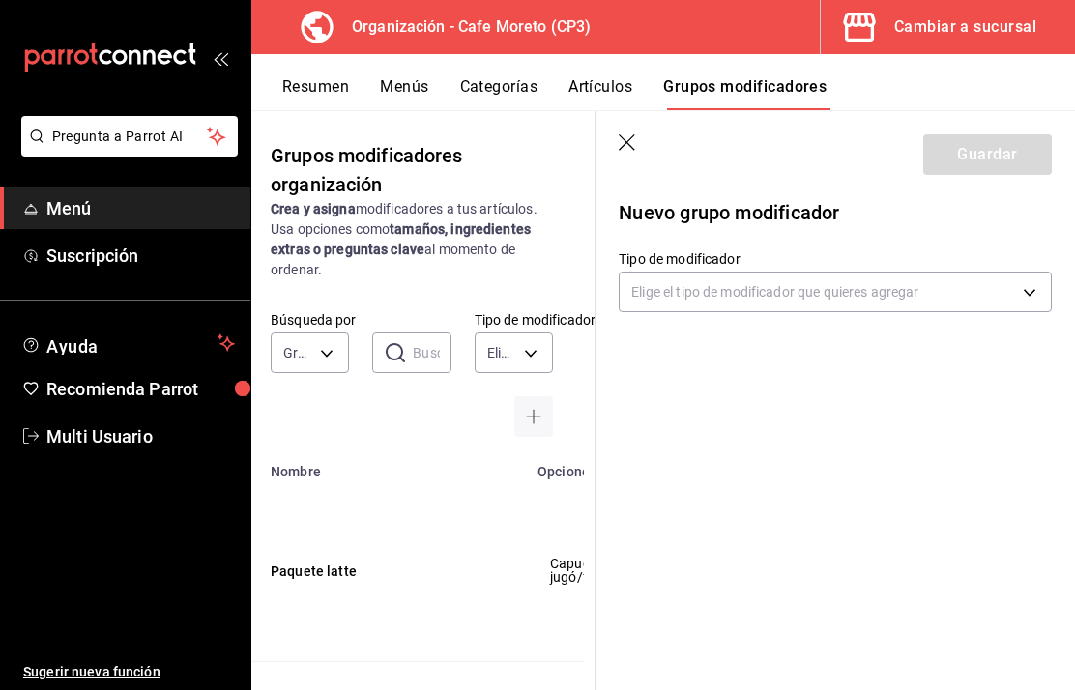
click at [893, 282] on body "Pregunta a Parrot AI Menú Suscripción Ayuda Recomienda Parrot Multi Usuario Sug…" at bounding box center [537, 345] width 1075 height 690
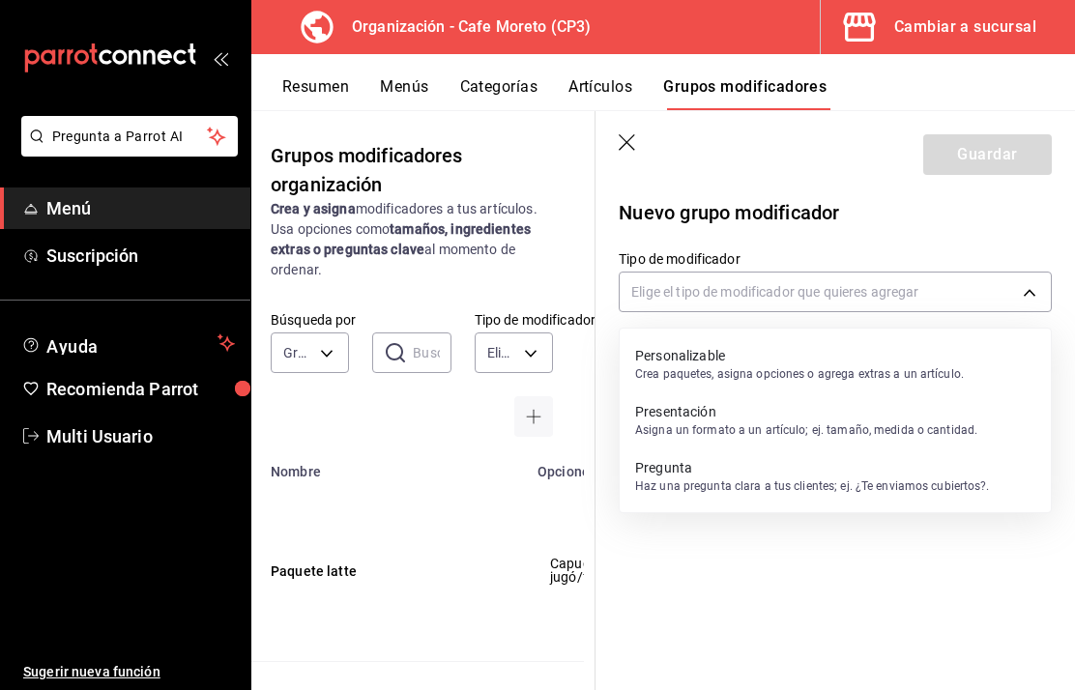
click at [765, 356] on p "Personalizable" at bounding box center [799, 355] width 329 height 19
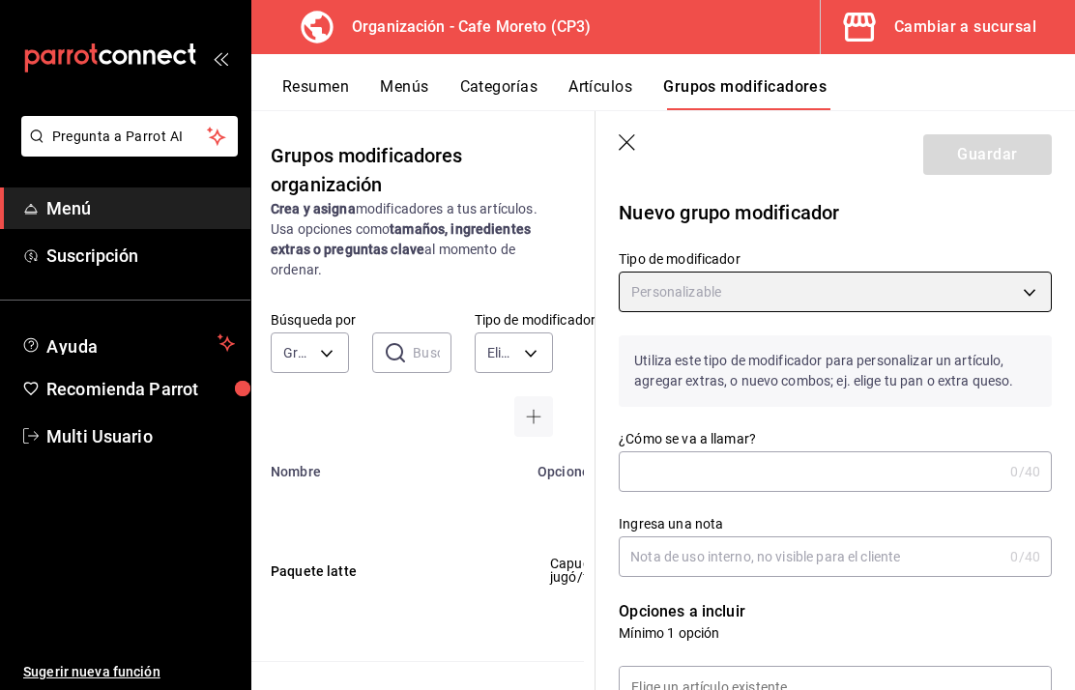
type input "CUSTOMIZABLE"
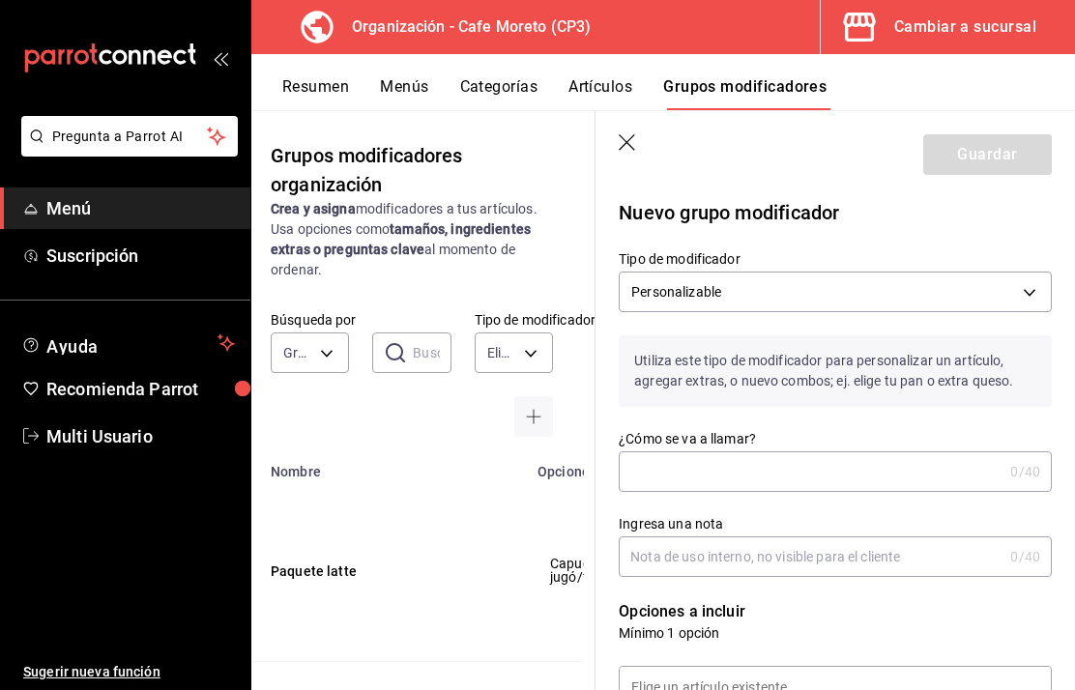
click at [630, 143] on icon "button" at bounding box center [628, 143] width 19 height 19
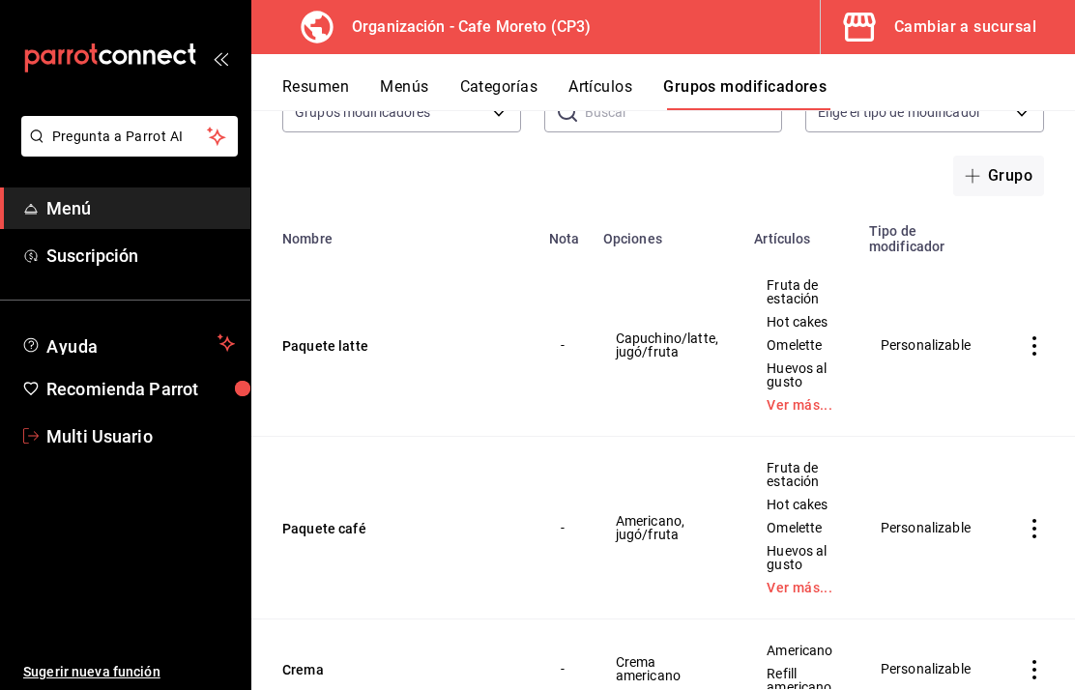
click at [123, 420] on link "Multi Usuario" at bounding box center [125, 437] width 250 height 42
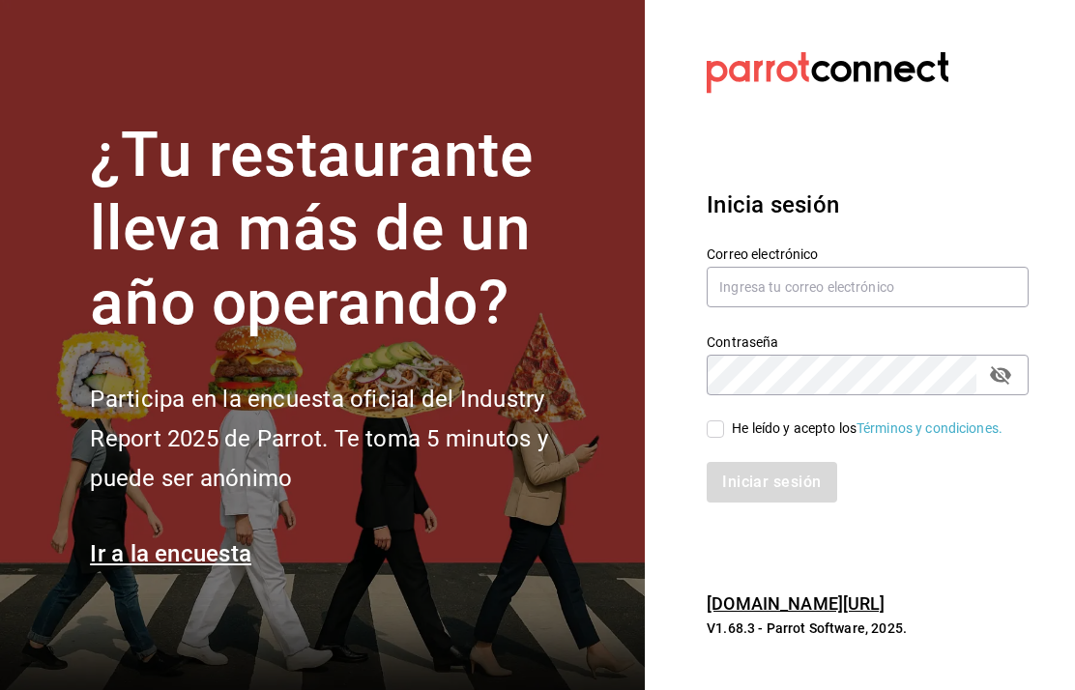
click at [879, 307] on input "text" at bounding box center [867, 287] width 322 height 41
type input "multiusuario@cafemoreto.com"
click at [723, 438] on input "He leído y acepto los Términos y condiciones." at bounding box center [714, 428] width 17 height 17
checkbox input "true"
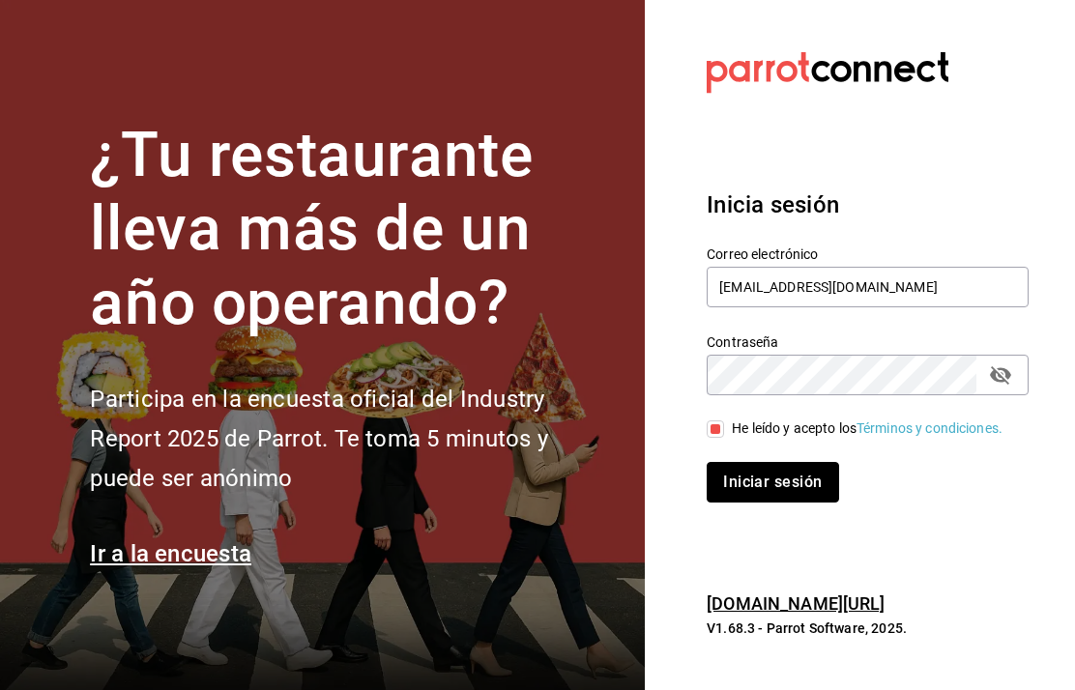
click at [762, 503] on button "Iniciar sesión" at bounding box center [771, 482] width 131 height 41
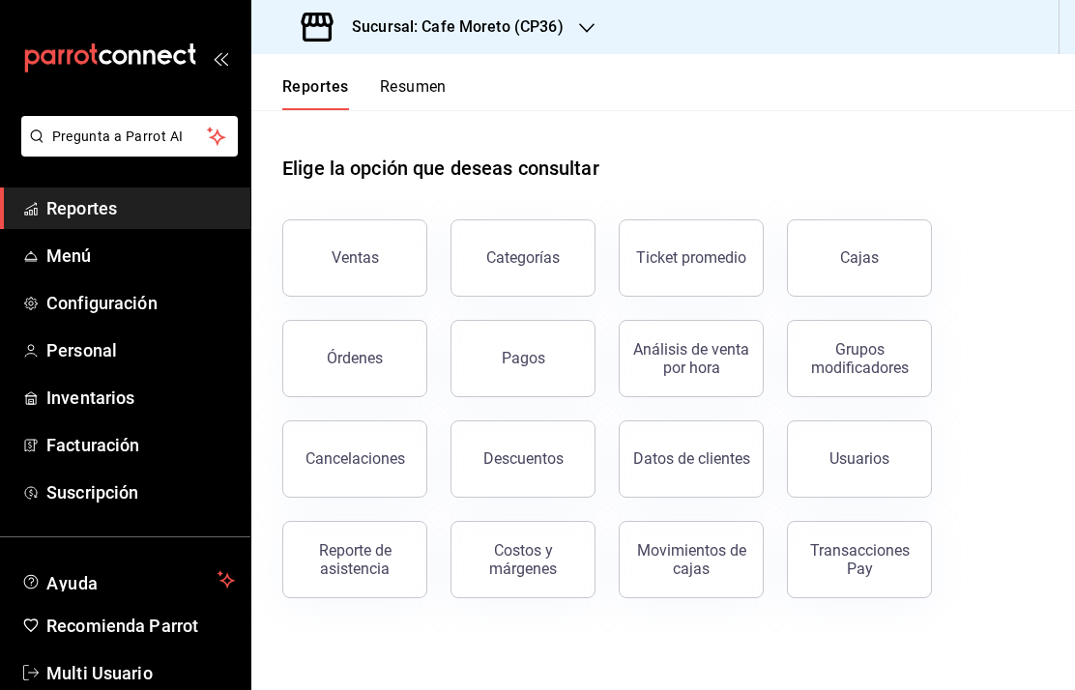
click at [78, 267] on span "Menú" at bounding box center [140, 256] width 188 height 26
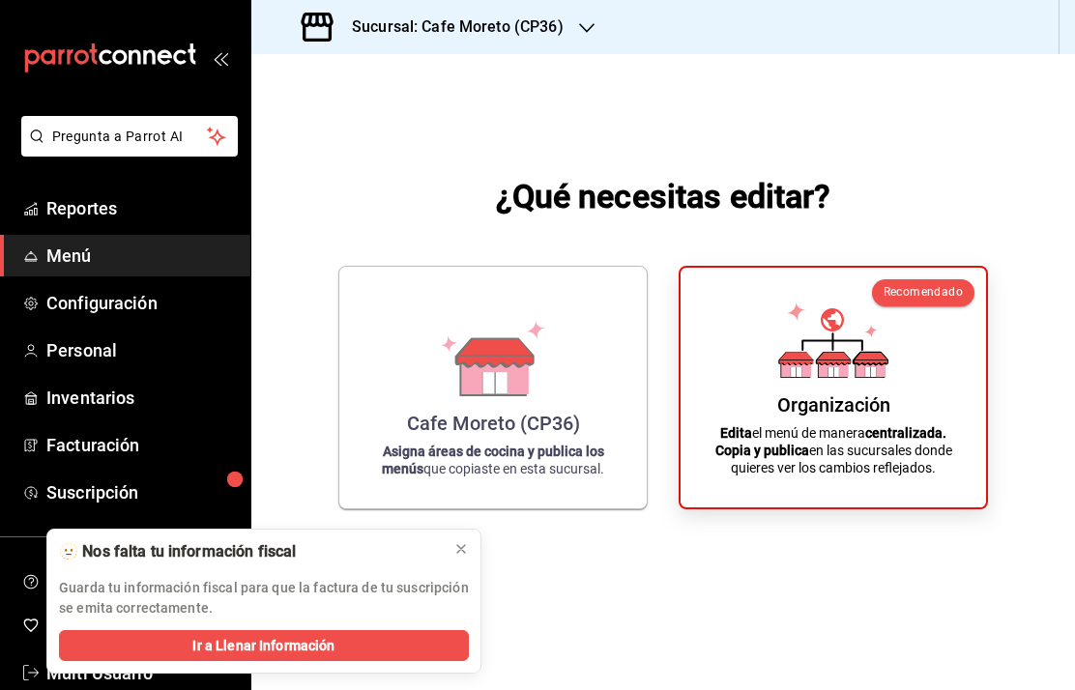
click at [857, 414] on div "Organización Edita el menú de manera centralizada. Copia y publica en las sucur…" at bounding box center [833, 387] width 259 height 209
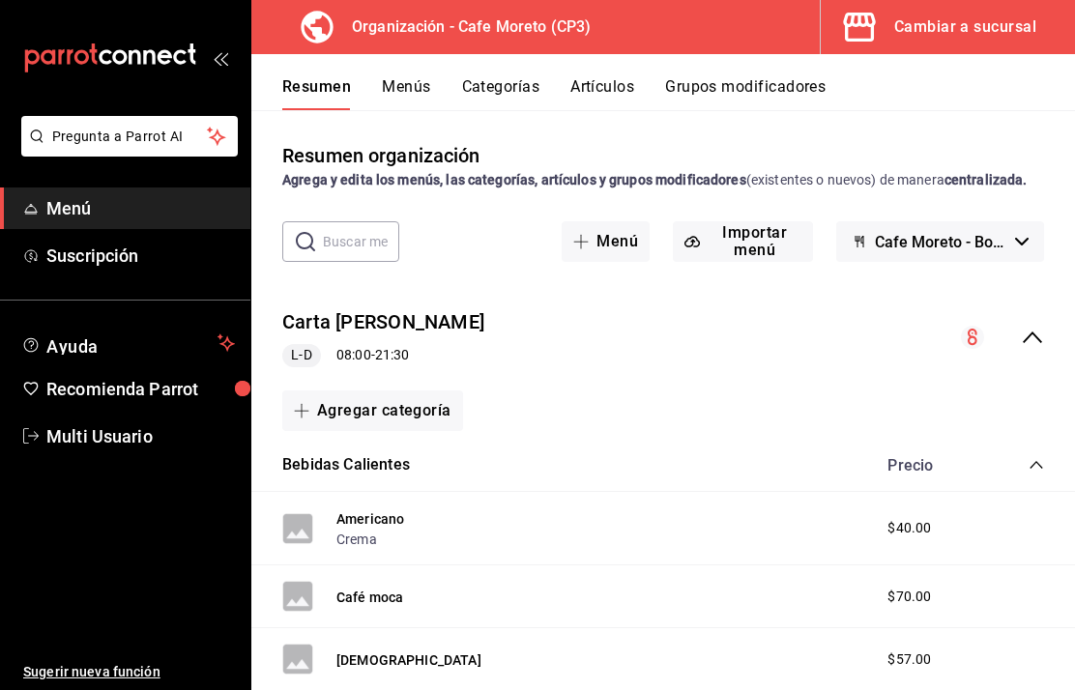
click at [417, 82] on button "Menús" at bounding box center [406, 93] width 48 height 33
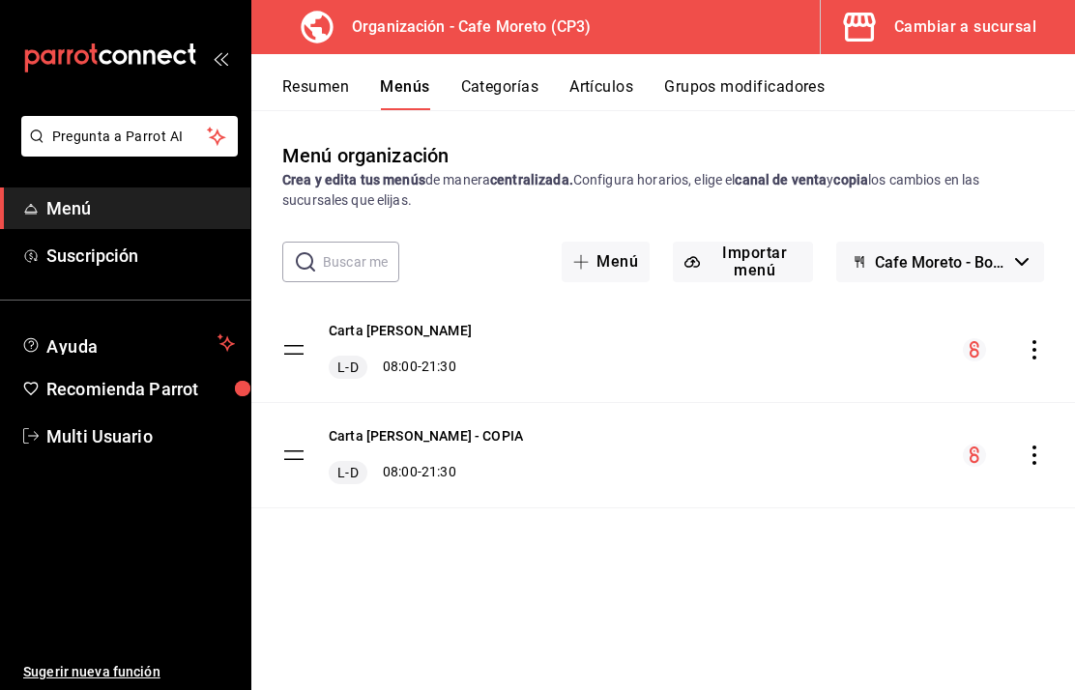
click at [1043, 347] on icon "actions" at bounding box center [1033, 349] width 19 height 19
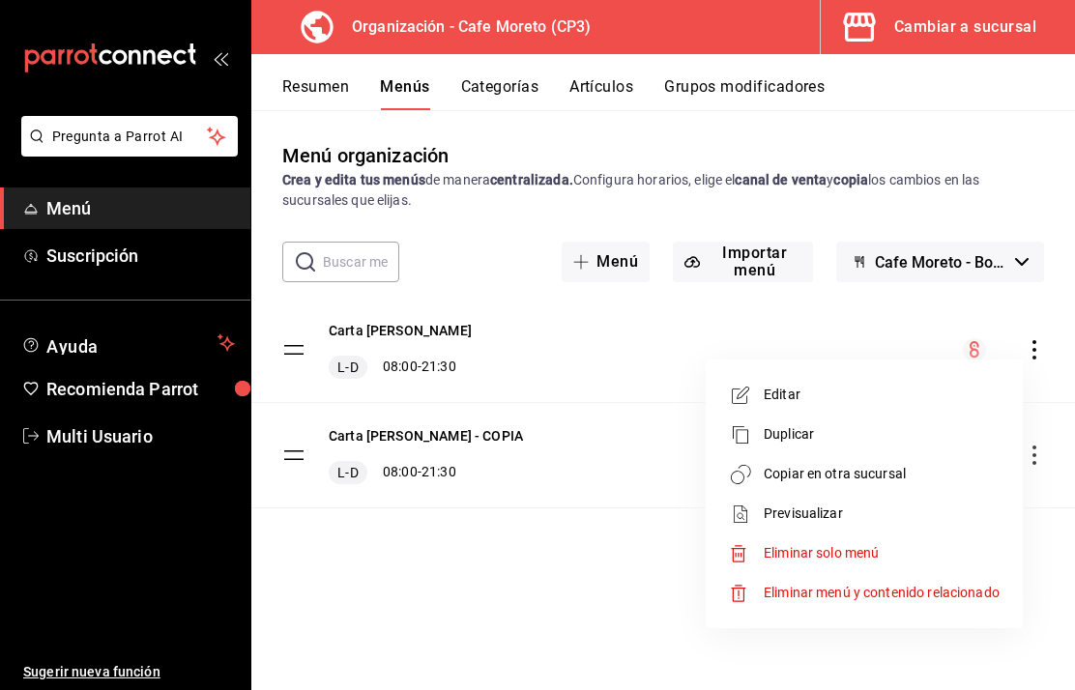
click at [816, 507] on span "Previsualizar" at bounding box center [882, 514] width 236 height 20
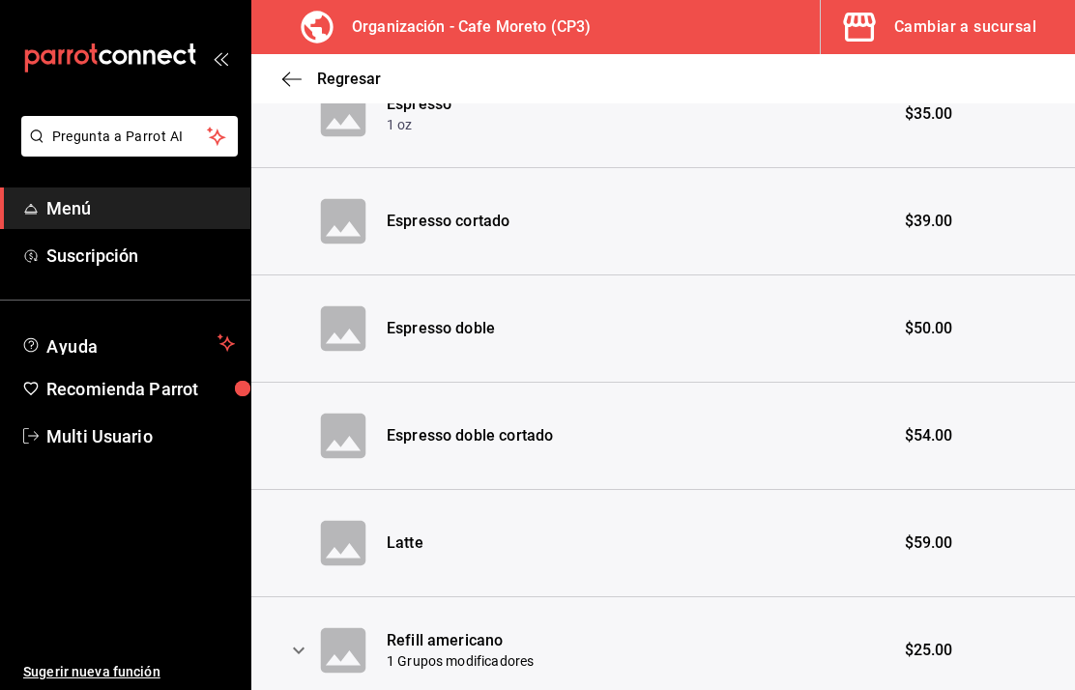
click at [304, 70] on span "Regresar" at bounding box center [331, 79] width 99 height 18
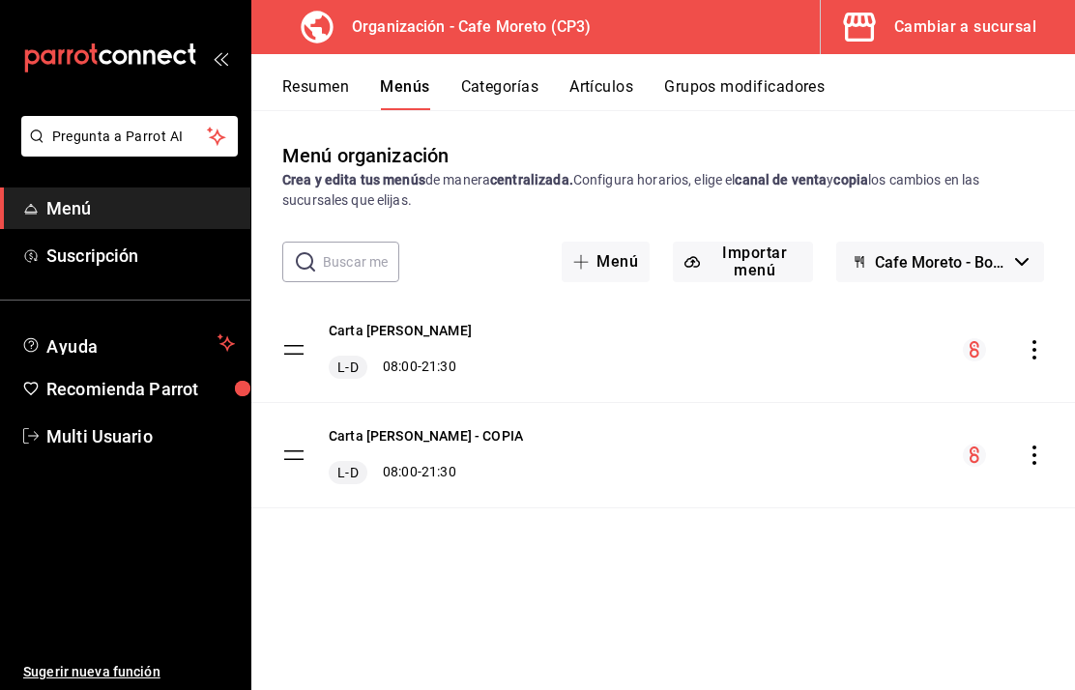
click at [1038, 350] on icon "actions" at bounding box center [1033, 349] width 19 height 19
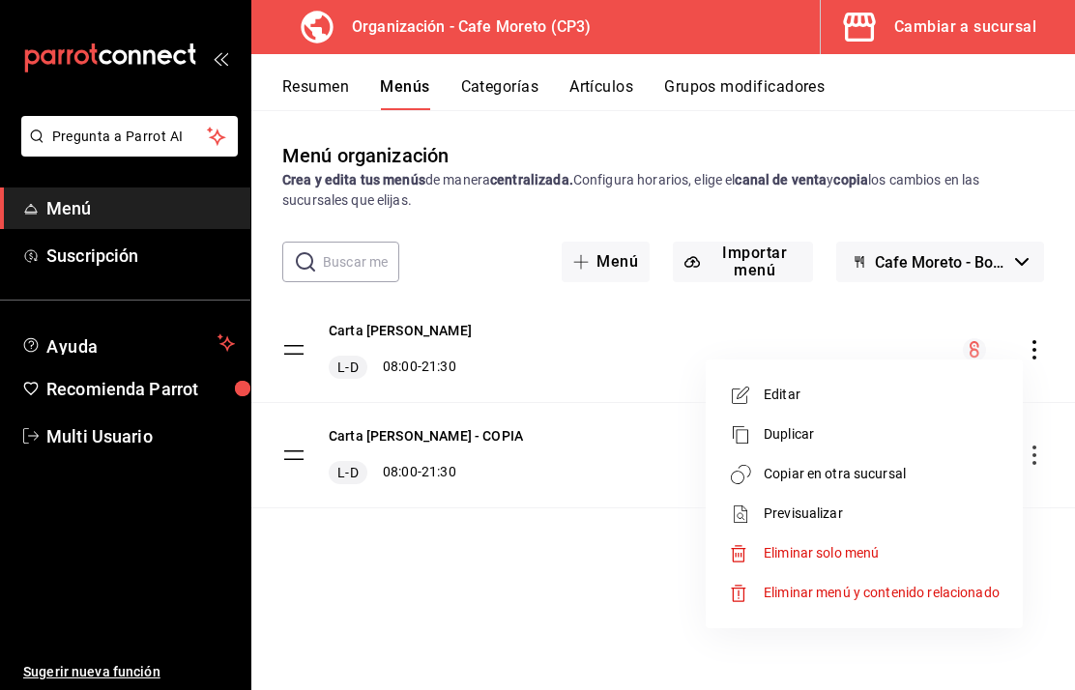
click at [814, 512] on span "Previsualizar" at bounding box center [882, 514] width 236 height 20
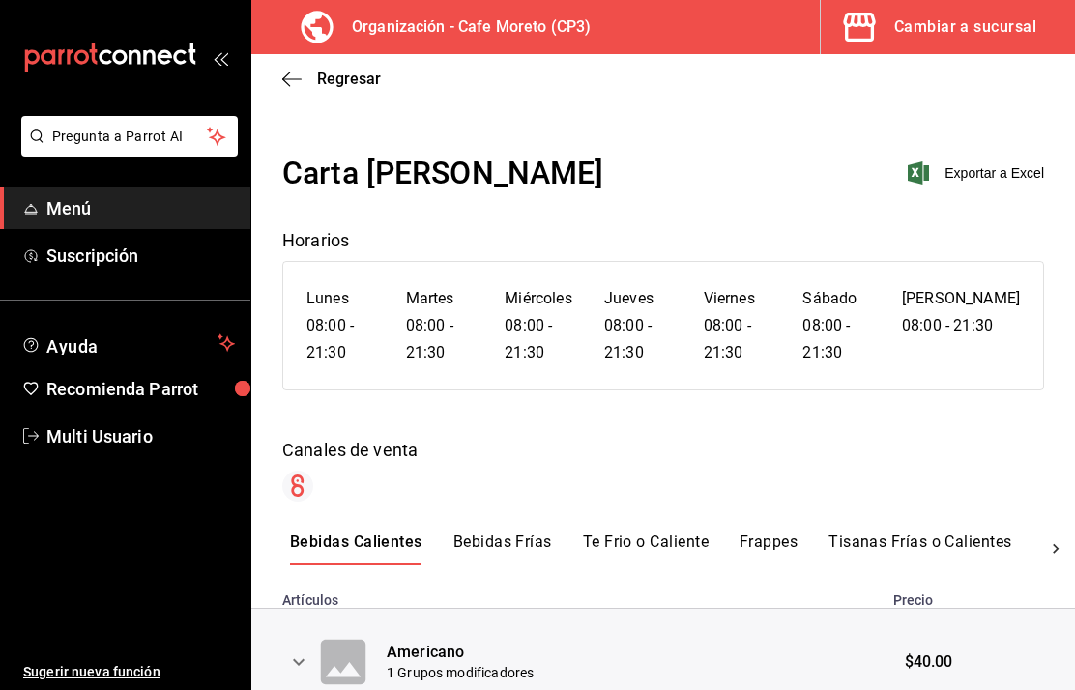
click at [1057, 556] on icon at bounding box center [1055, 548] width 19 height 19
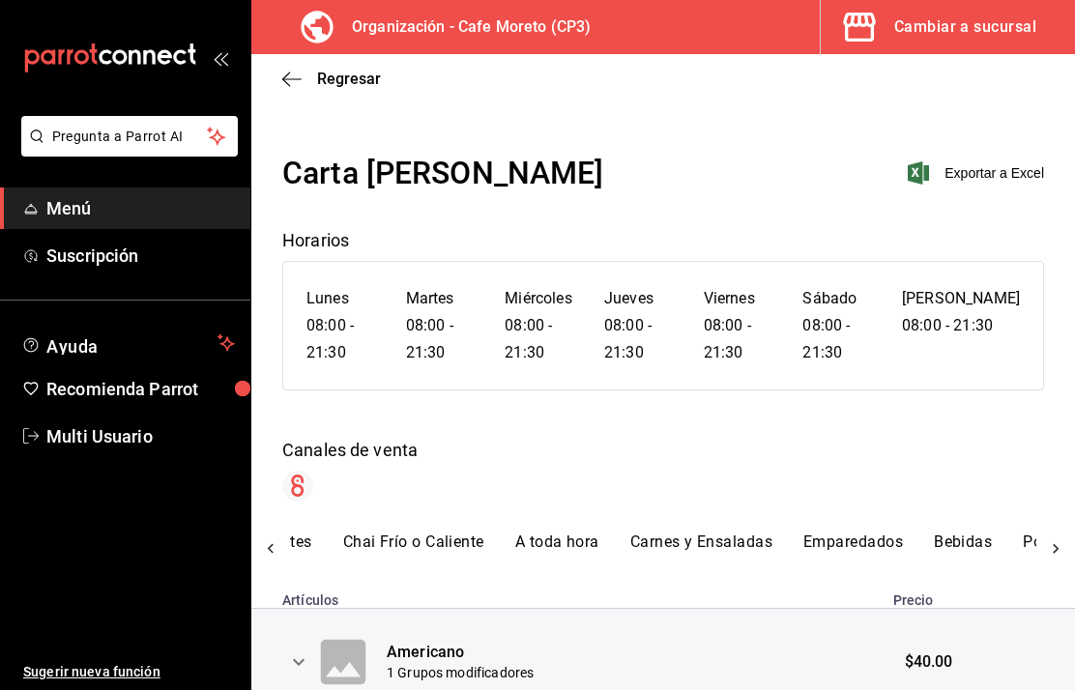
scroll to position [0, 740]
click at [1066, 549] on div at bounding box center [1055, 549] width 39 height 33
click at [793, 538] on button "Café en bolsa" at bounding box center [789, 549] width 100 height 33
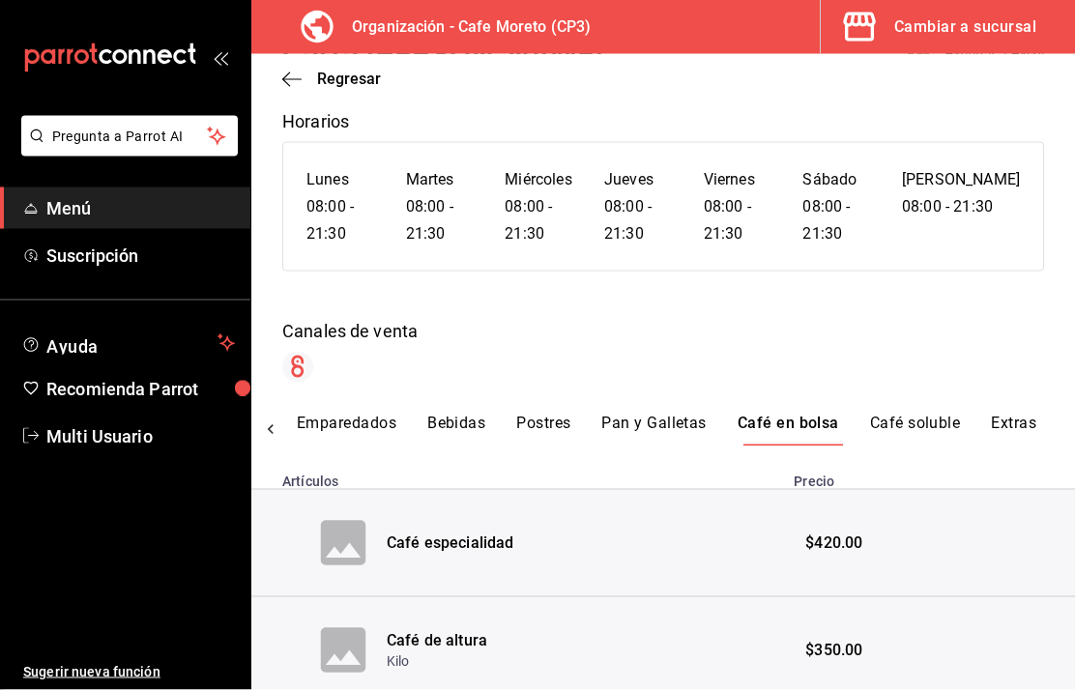
scroll to position [75, 0]
click at [447, 533] on div "Café especialidad" at bounding box center [451, 544] width 128 height 22
click at [435, 533] on div "Café especialidad" at bounding box center [451, 544] width 128 height 22
click at [340, 521] on icon at bounding box center [343, 543] width 45 height 45
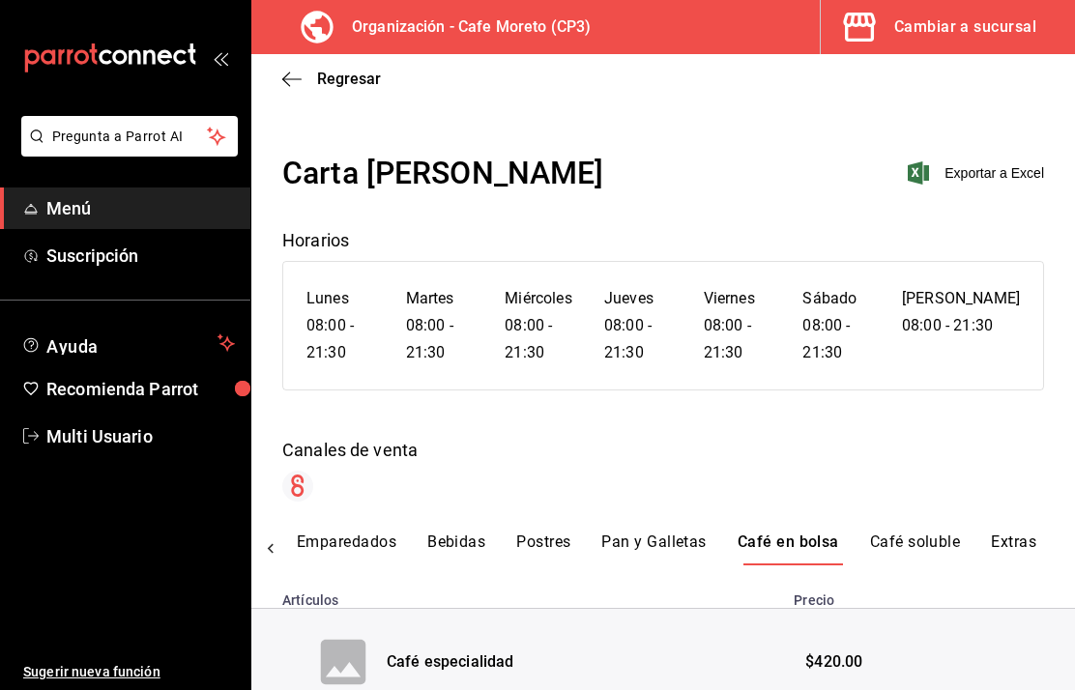
scroll to position [0, 0]
click at [130, 210] on span "Menú" at bounding box center [140, 208] width 188 height 26
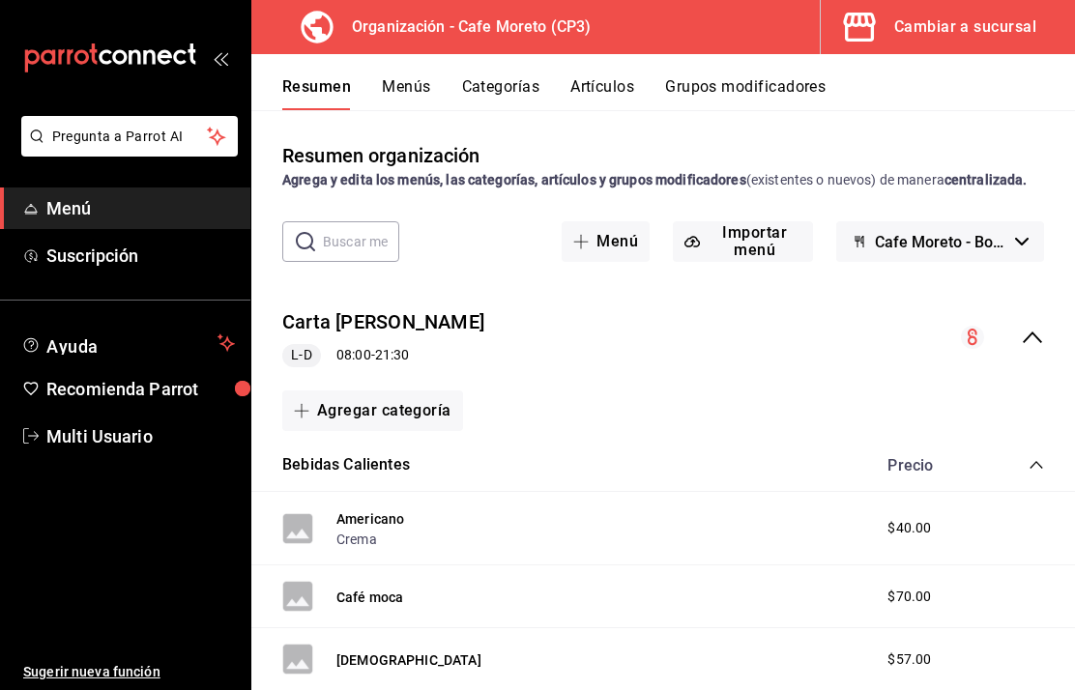
click at [370, 308] on button "Carta [PERSON_NAME]" at bounding box center [383, 322] width 202 height 28
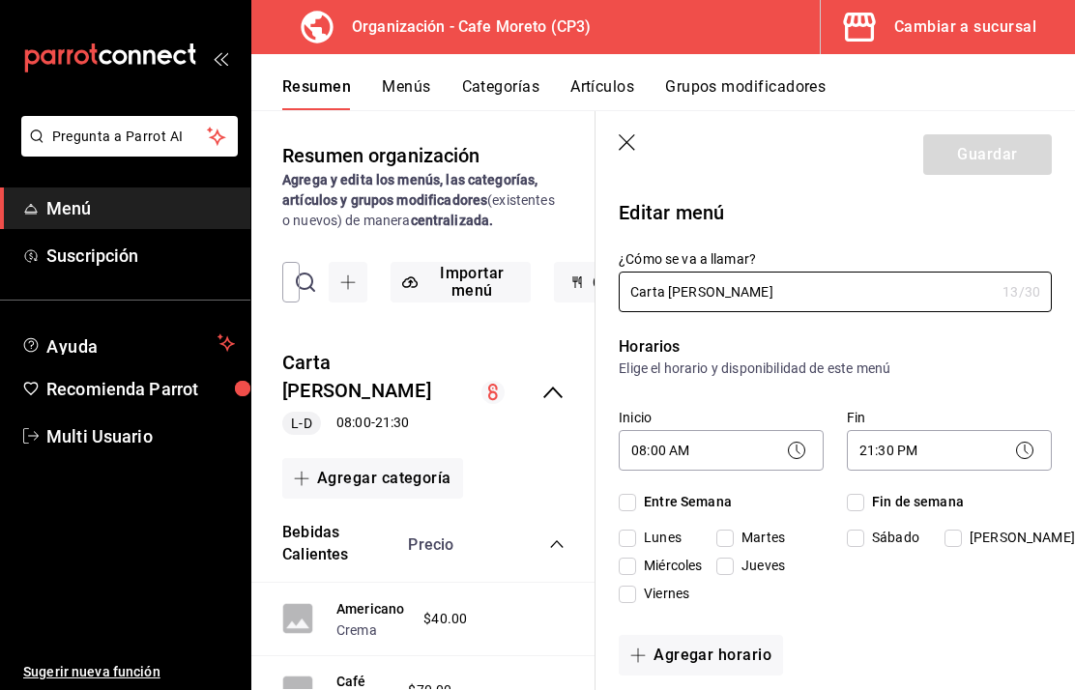
checkbox input "true"
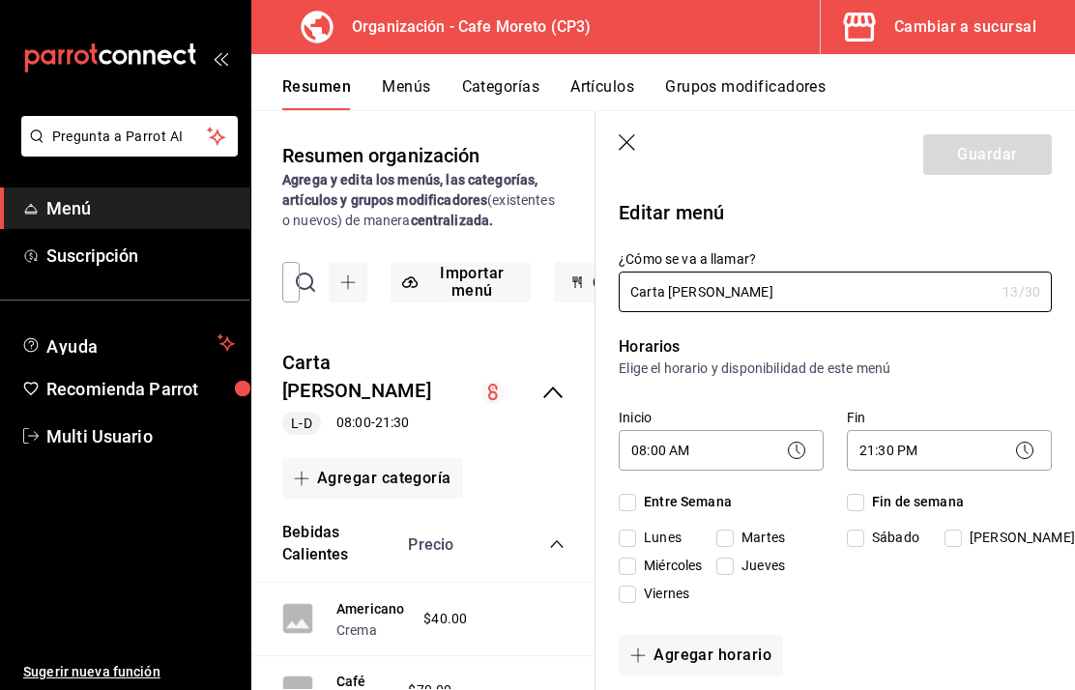
checkbox input "true"
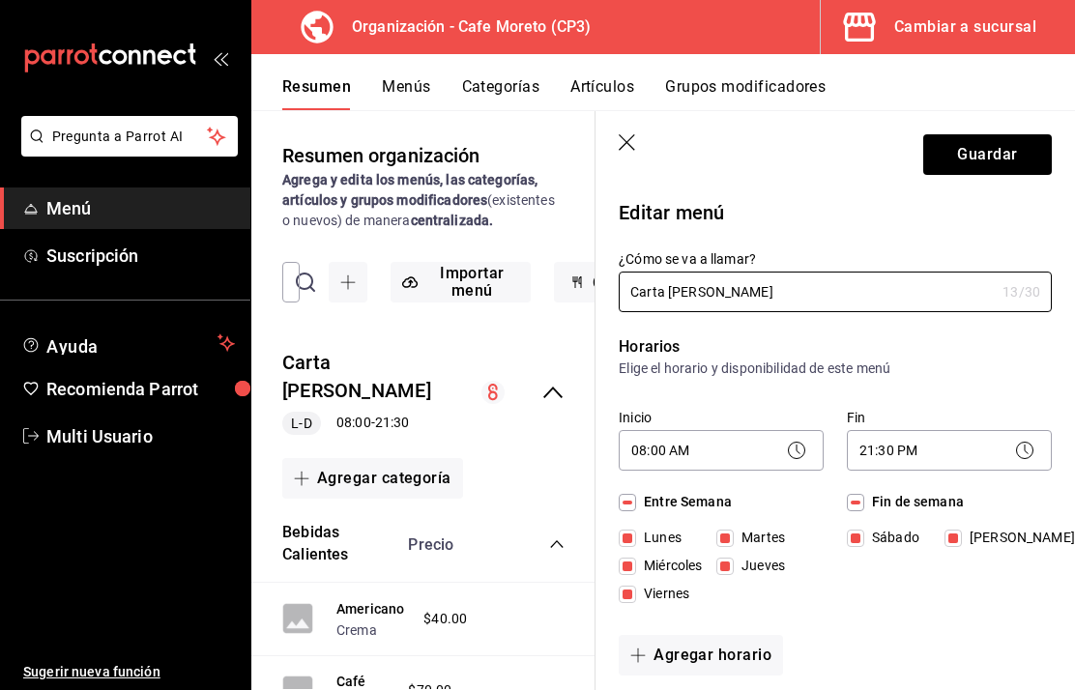
click at [626, 145] on icon "button" at bounding box center [628, 143] width 19 height 19
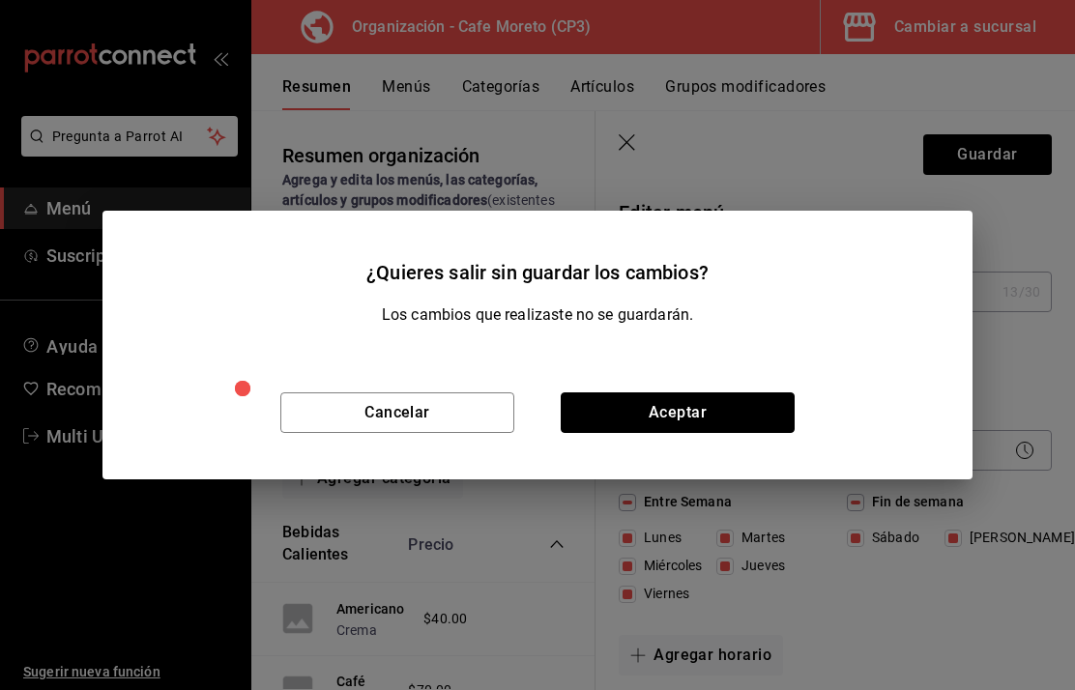
click at [652, 412] on button "Aceptar" at bounding box center [678, 412] width 234 height 41
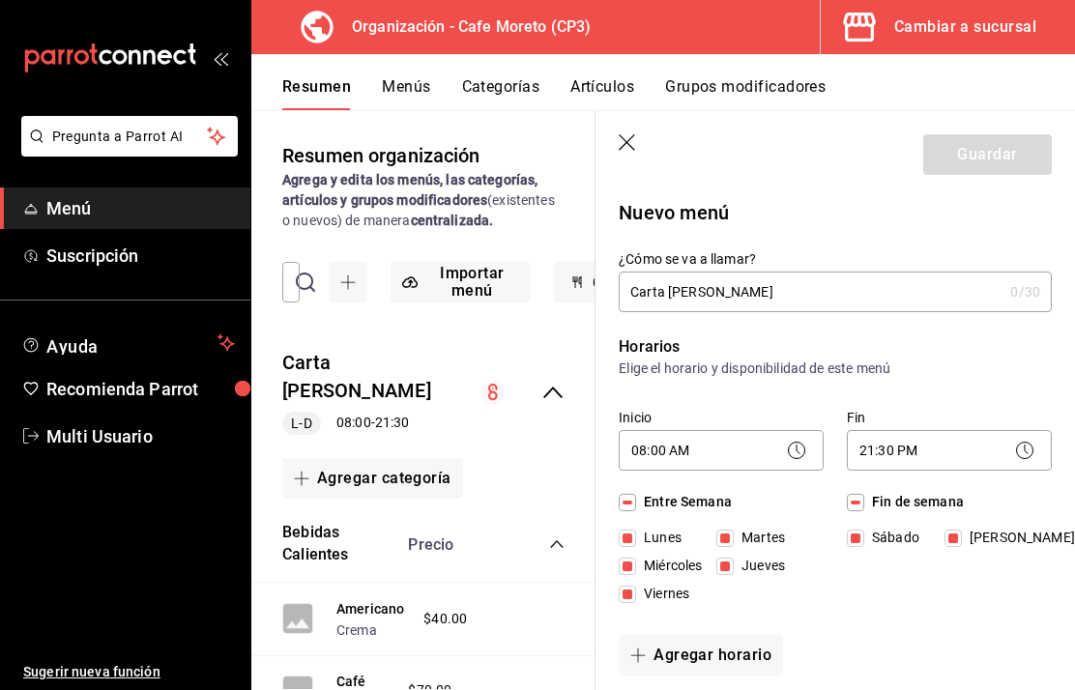
checkbox input "false"
type input "1755998606810"
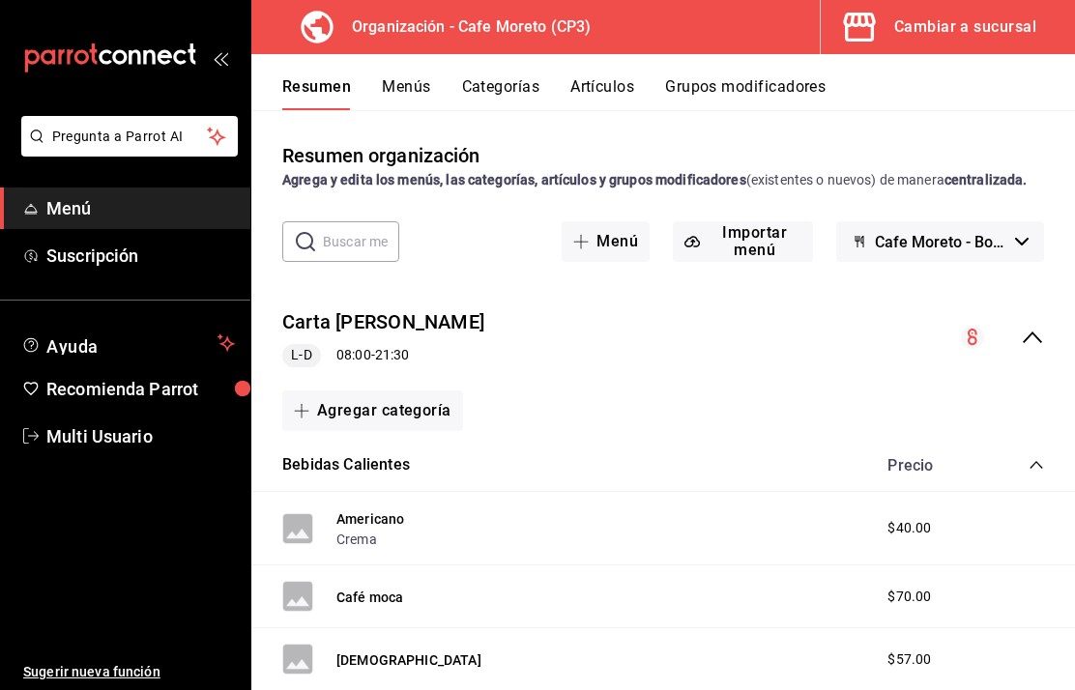
click at [360, 308] on button "Carta [PERSON_NAME]" at bounding box center [383, 322] width 202 height 28
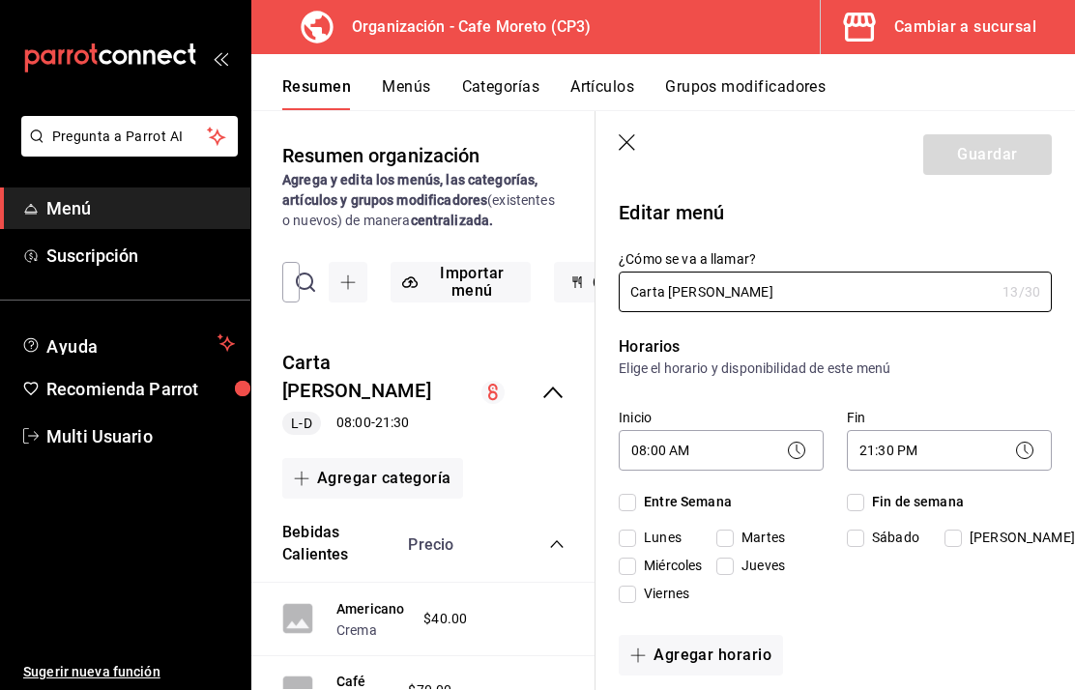
checkbox input "true"
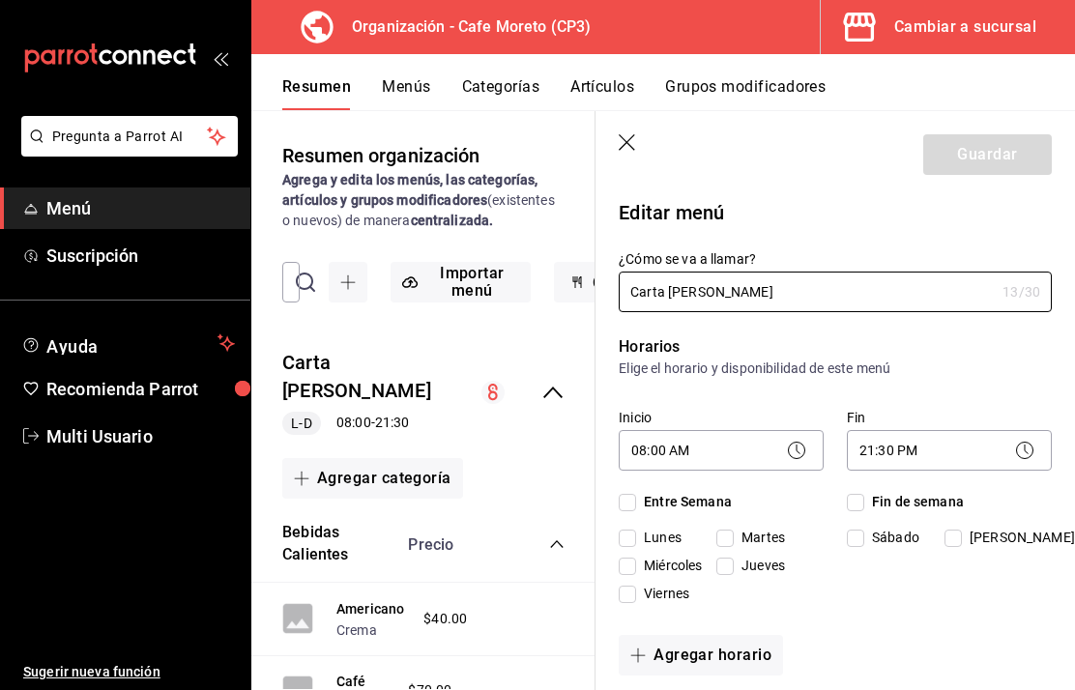
checkbox input "true"
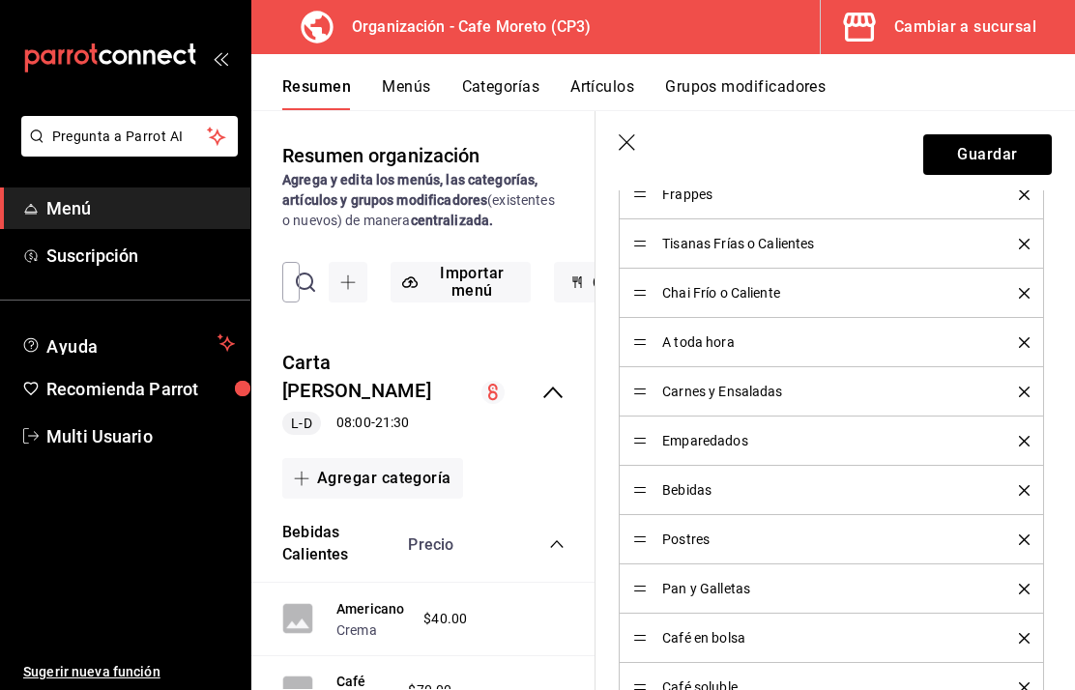
click at [316, 92] on button "Resumen" at bounding box center [316, 93] width 69 height 33
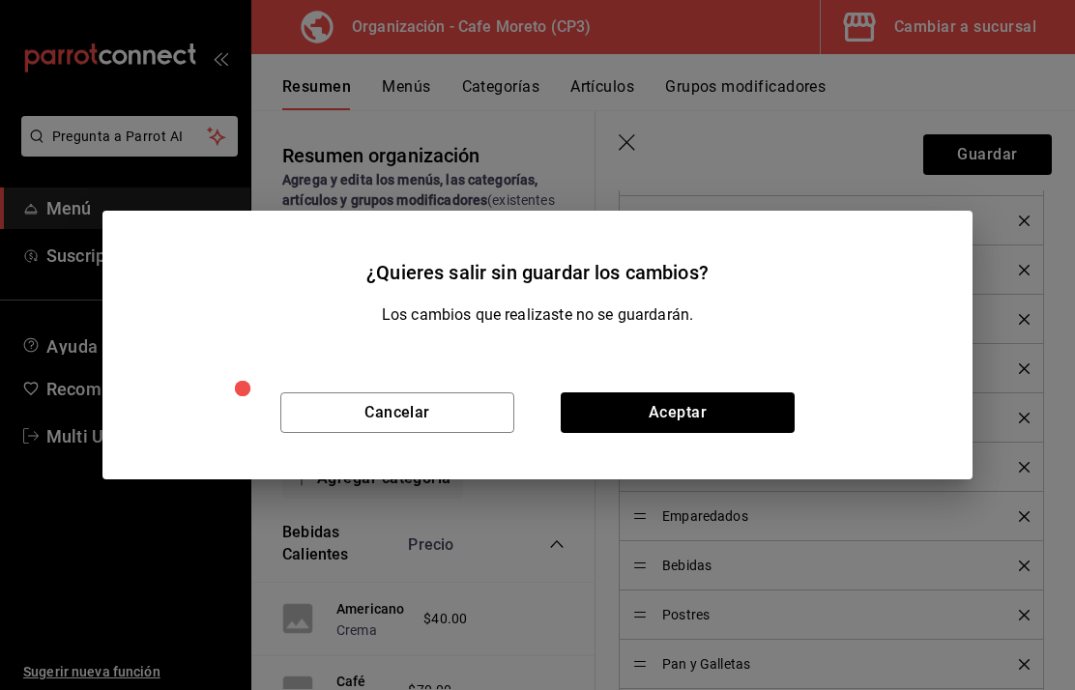
scroll to position [737, 0]
click at [421, 408] on button "Cancelar" at bounding box center [397, 412] width 234 height 41
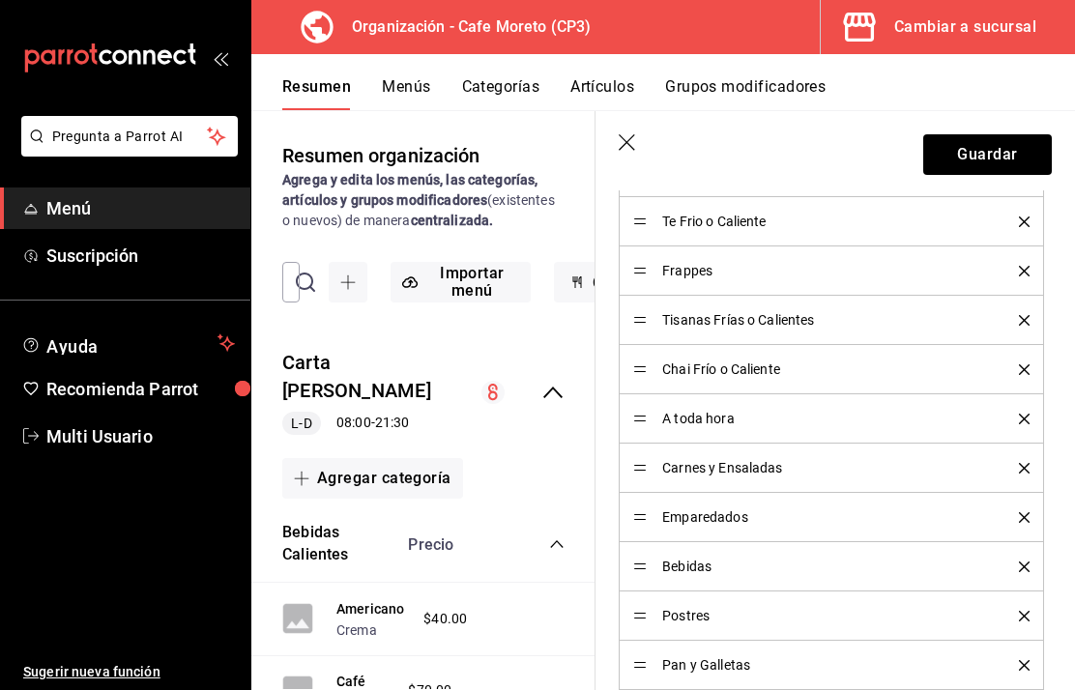
click at [411, 92] on button "Menús" at bounding box center [406, 93] width 48 height 33
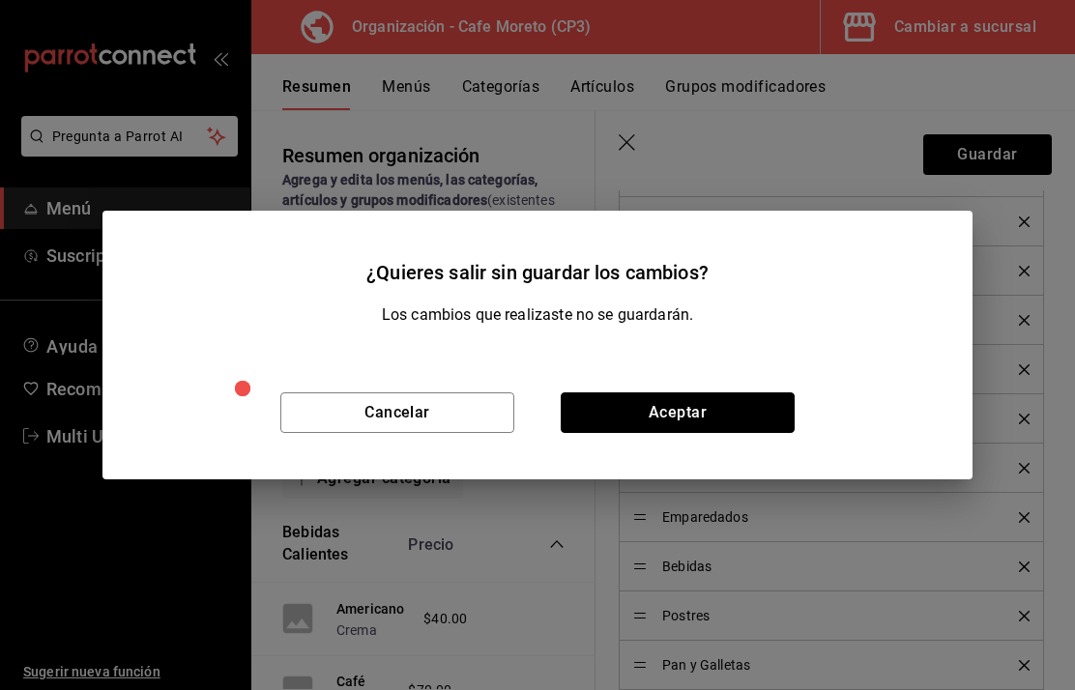
click at [685, 406] on button "Aceptar" at bounding box center [678, 412] width 234 height 41
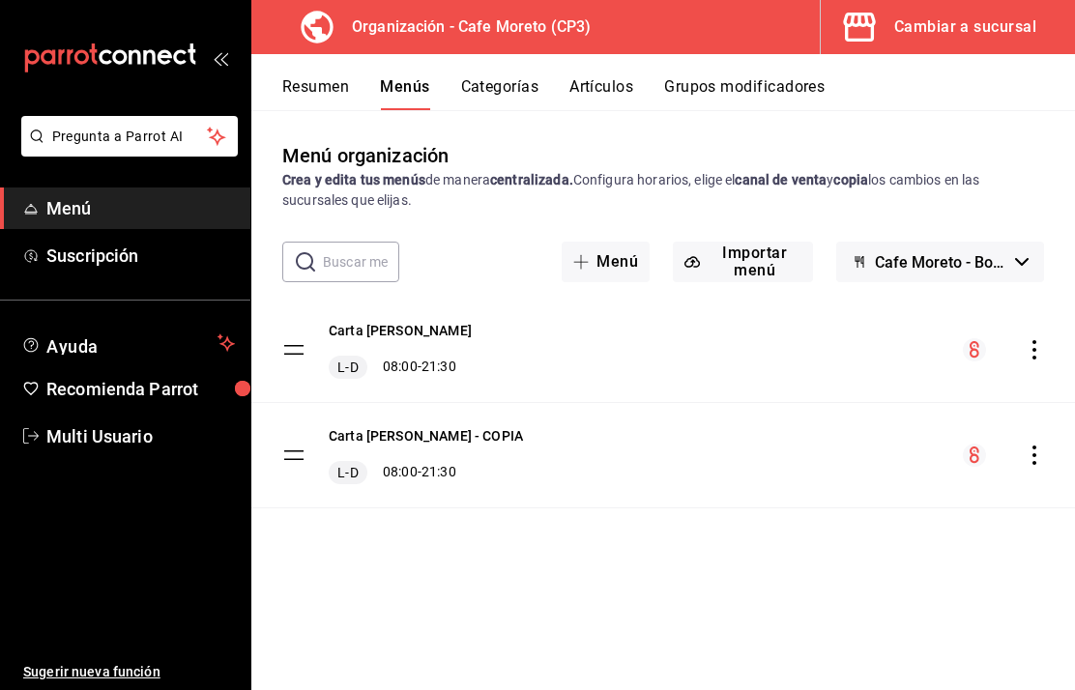
click at [608, 90] on button "Artículos" at bounding box center [601, 93] width 64 height 33
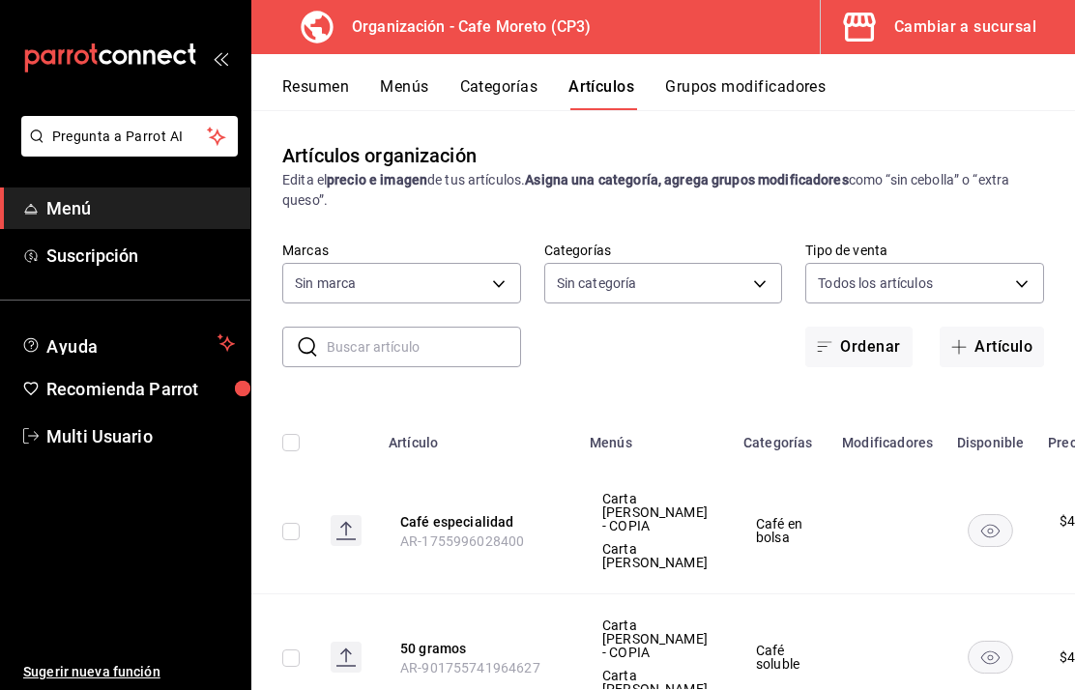
type input "6dc9de23-4e9e-430a-bcd5-91159ab4267b"
type input "c9968b85-49fd-4420-9912-9a075e7b57f4,2c877ee7-d3a1-4ec9-9549-88ad4c1216cb,76fd7…"
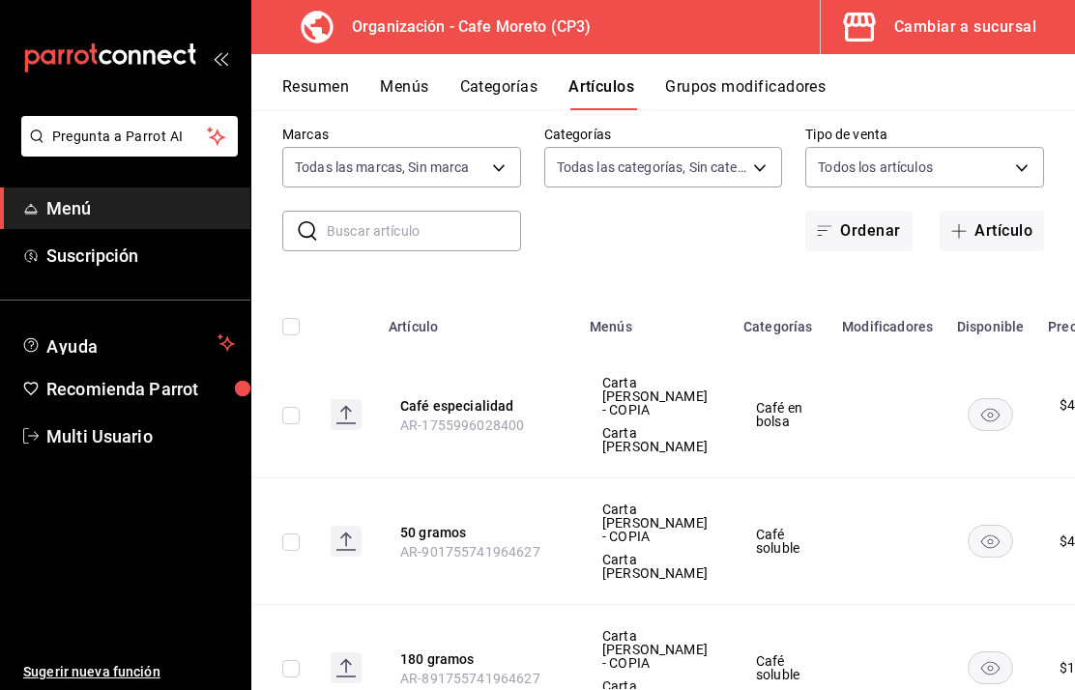
scroll to position [118, 0]
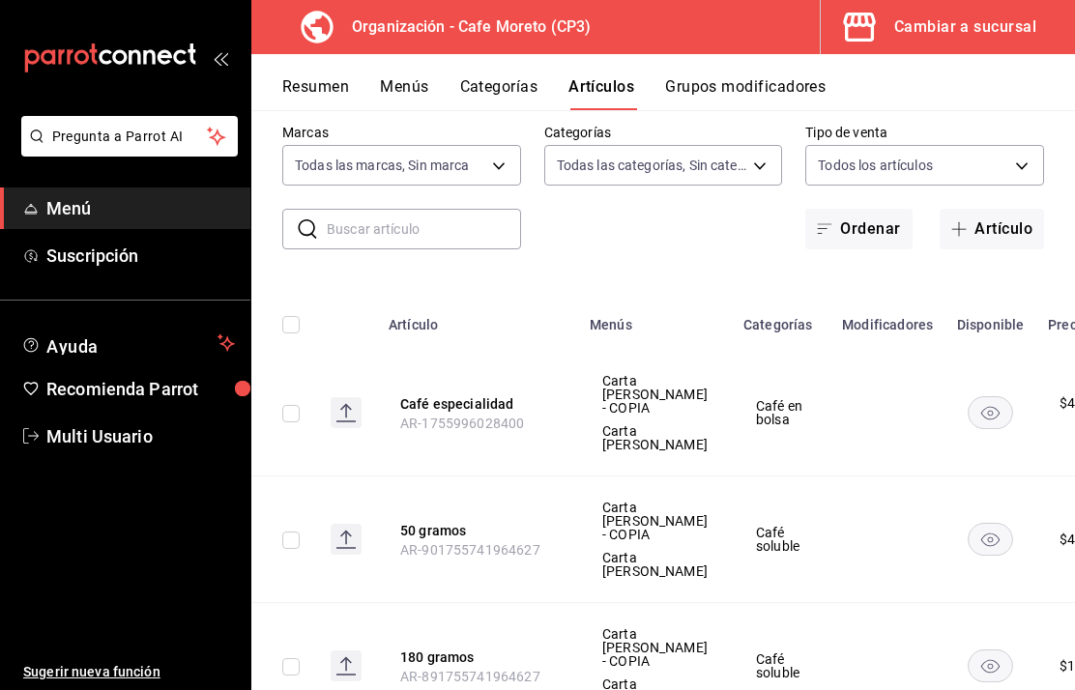
click at [442, 404] on button "Café especialidad" at bounding box center [477, 403] width 155 height 19
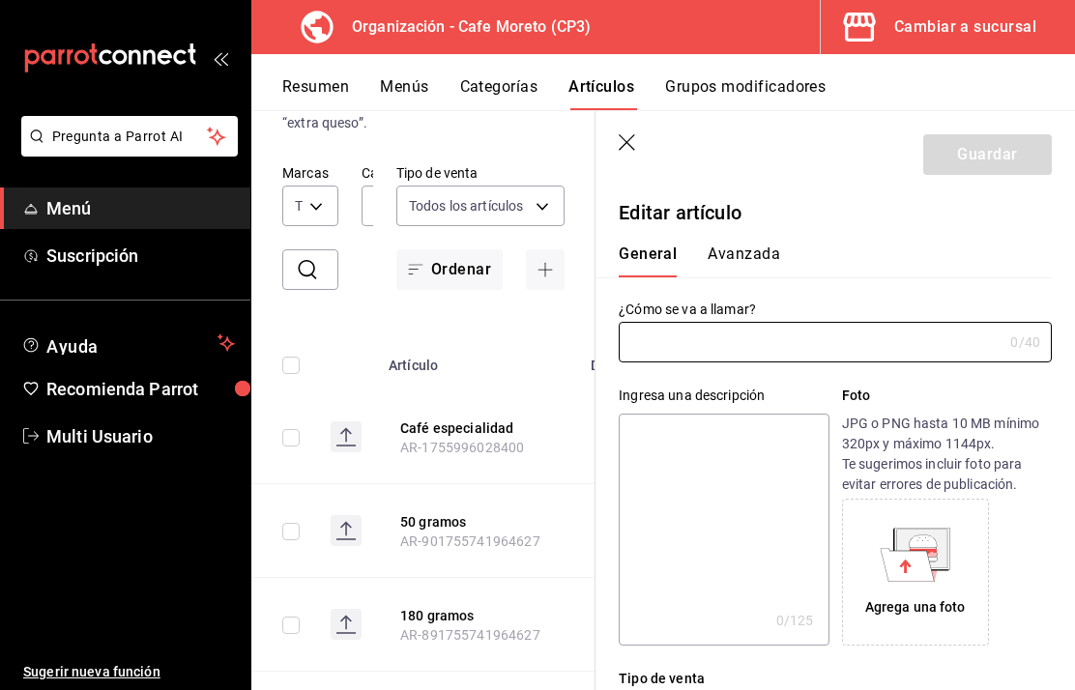
type input "Café especialidad"
type input "$420.00"
radio input "false"
radio input "true"
type input "AR-1755996028400"
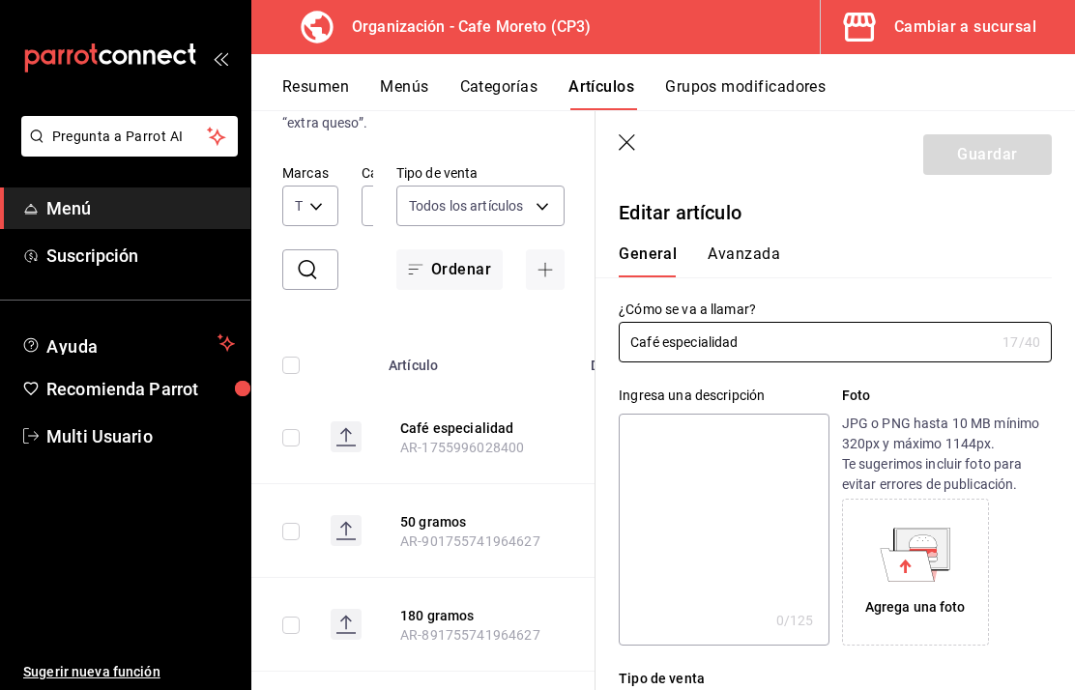
click at [742, 252] on button "Avanzada" at bounding box center [743, 261] width 72 height 33
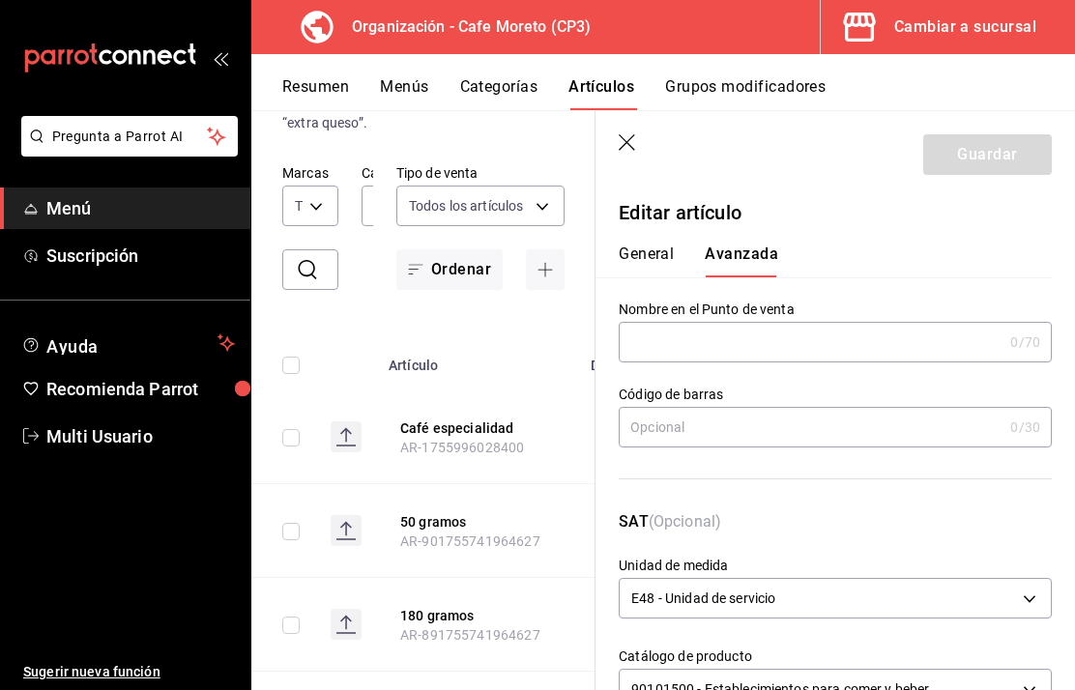
click at [646, 260] on button "General" at bounding box center [646, 261] width 55 height 33
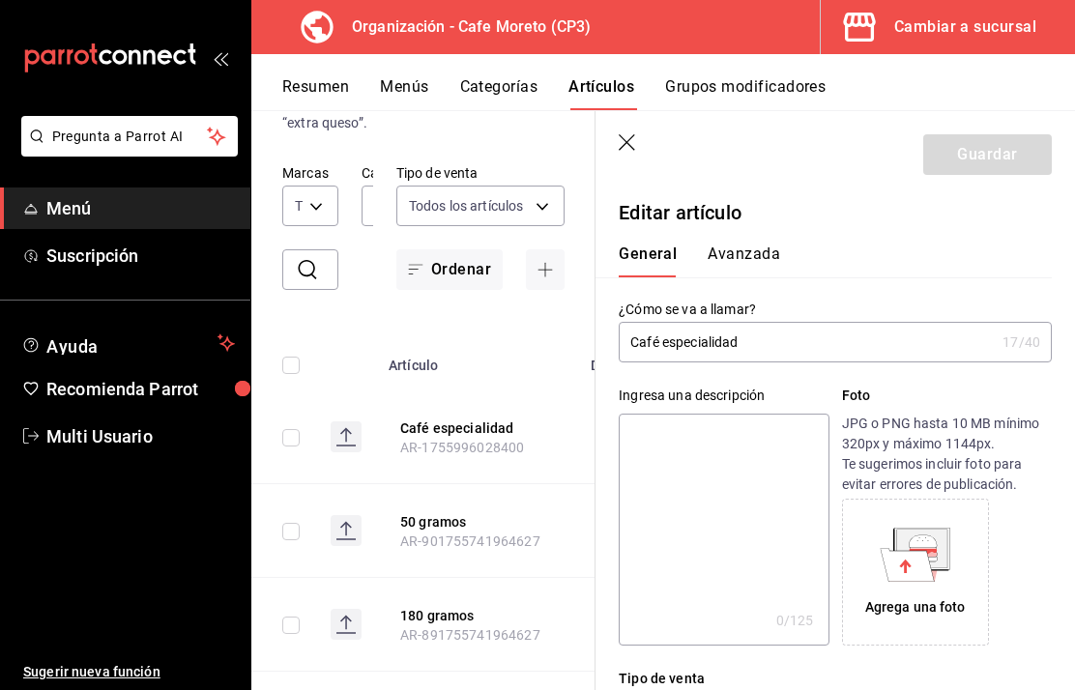
click at [619, 145] on icon "button" at bounding box center [628, 143] width 19 height 19
click at [638, 143] on icon "button" at bounding box center [628, 143] width 19 height 19
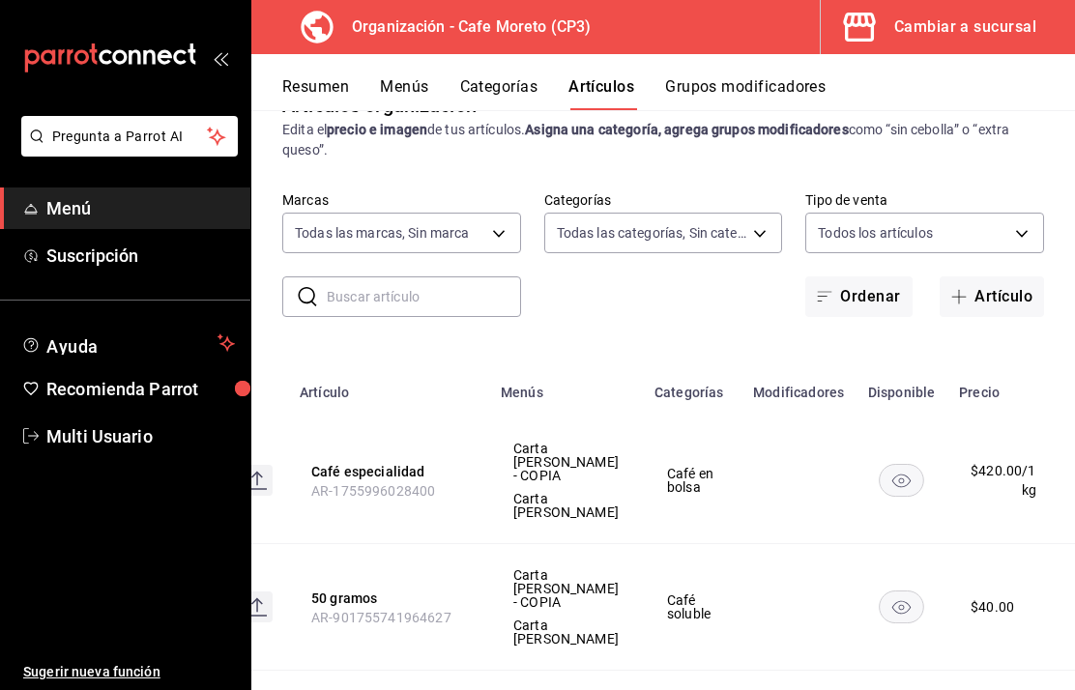
scroll to position [0, 88]
click at [1074, 474] on icon "actions" at bounding box center [1092, 481] width 19 height 19
click at [946, 525] on div at bounding box center [933, 525] width 35 height 23
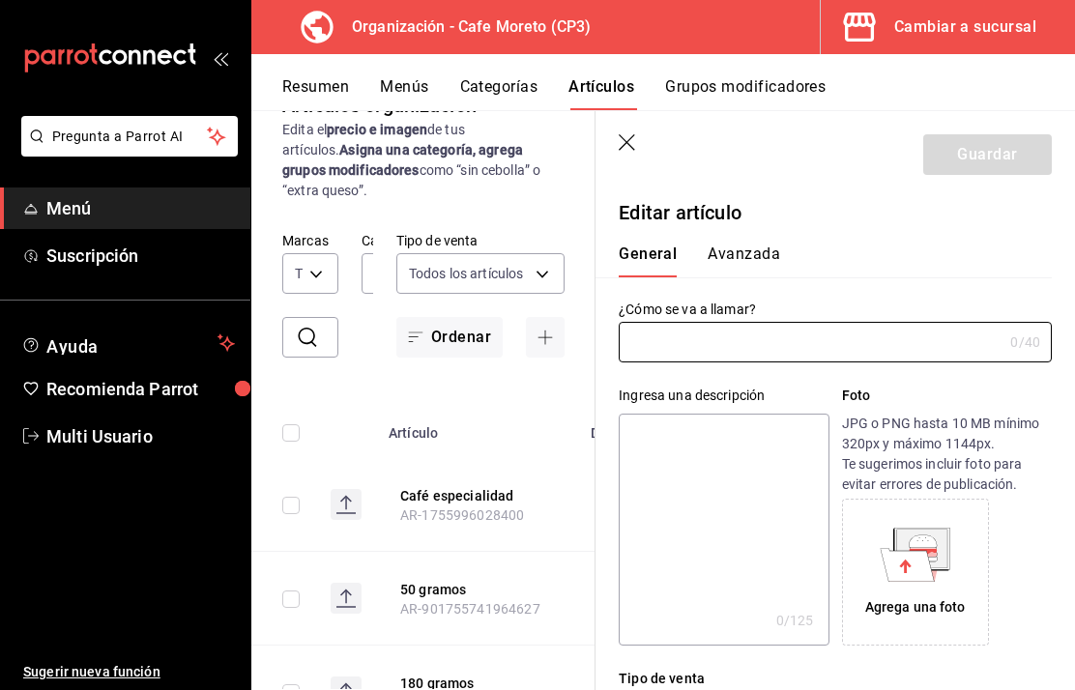
type input "Café especialidad"
type input "AR-1755996028400"
type input "$420.00"
radio input "false"
radio input "true"
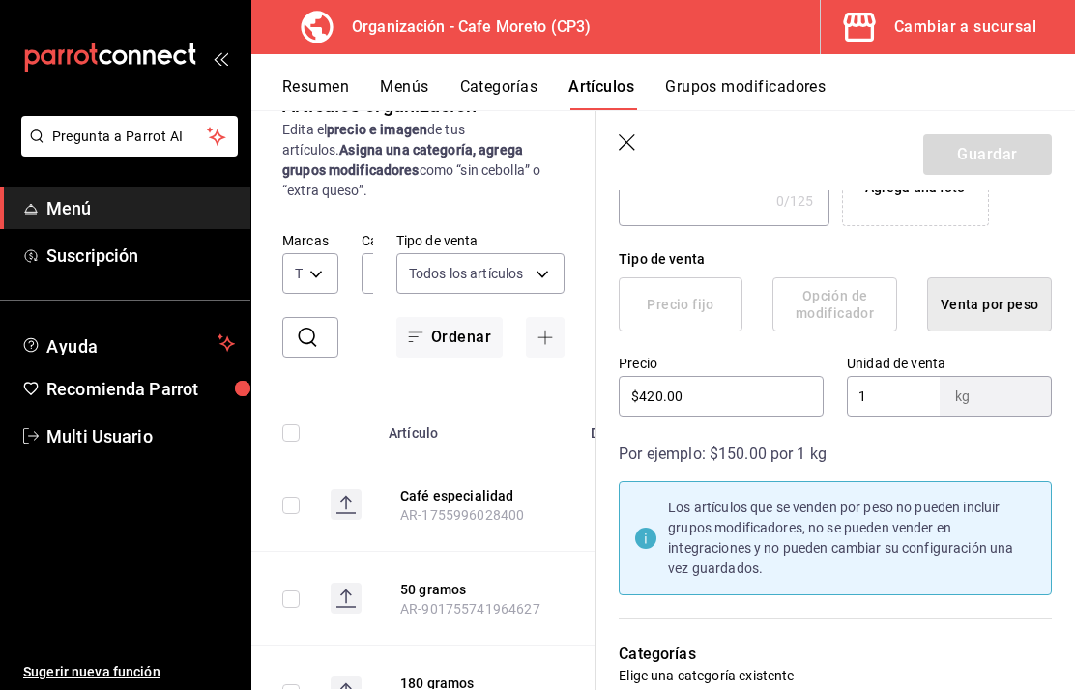
scroll to position [441, 0]
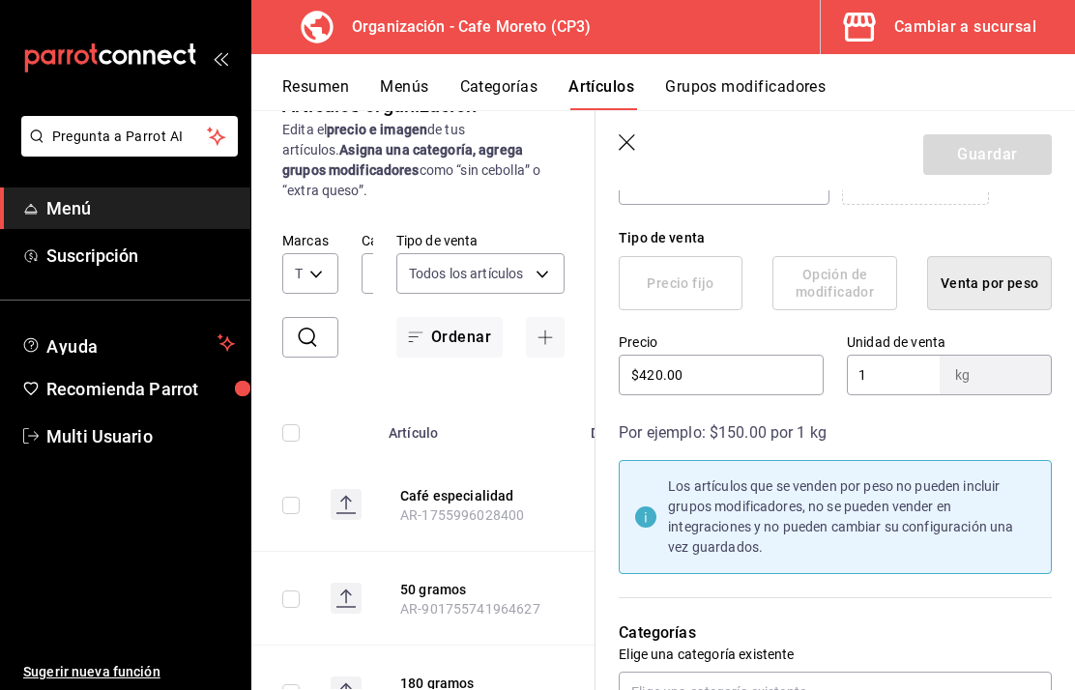
click at [989, 366] on div "kg" at bounding box center [1003, 374] width 97 height 19
click at [975, 373] on div "kg" at bounding box center [1003, 374] width 97 height 19
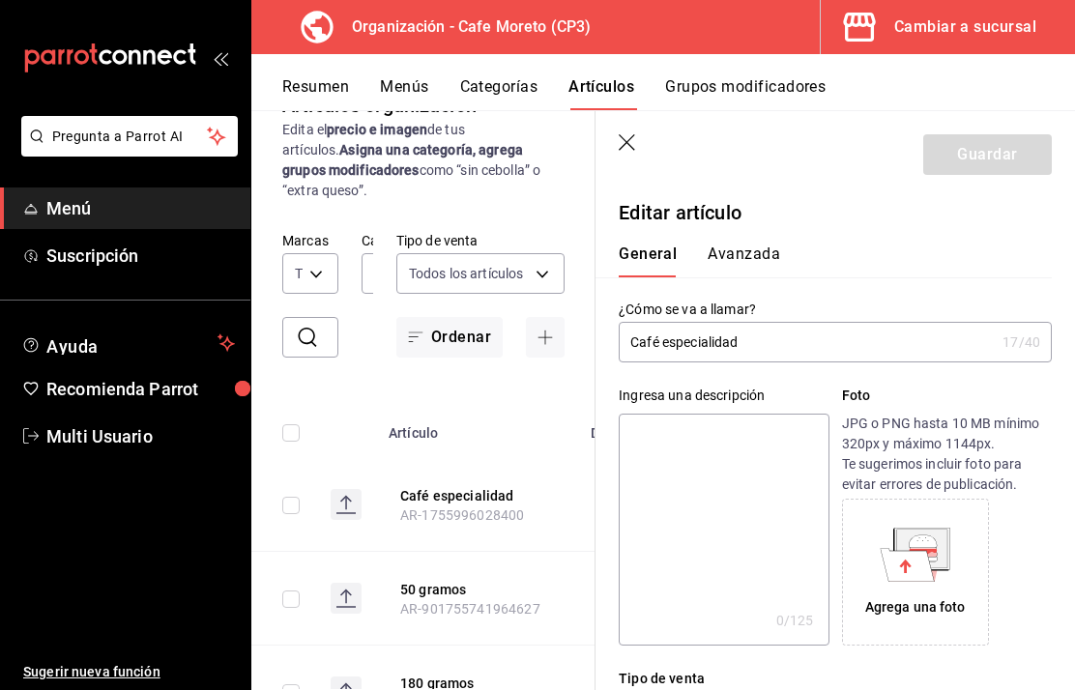
scroll to position [0, 0]
click at [746, 252] on button "Avanzada" at bounding box center [743, 261] width 72 height 33
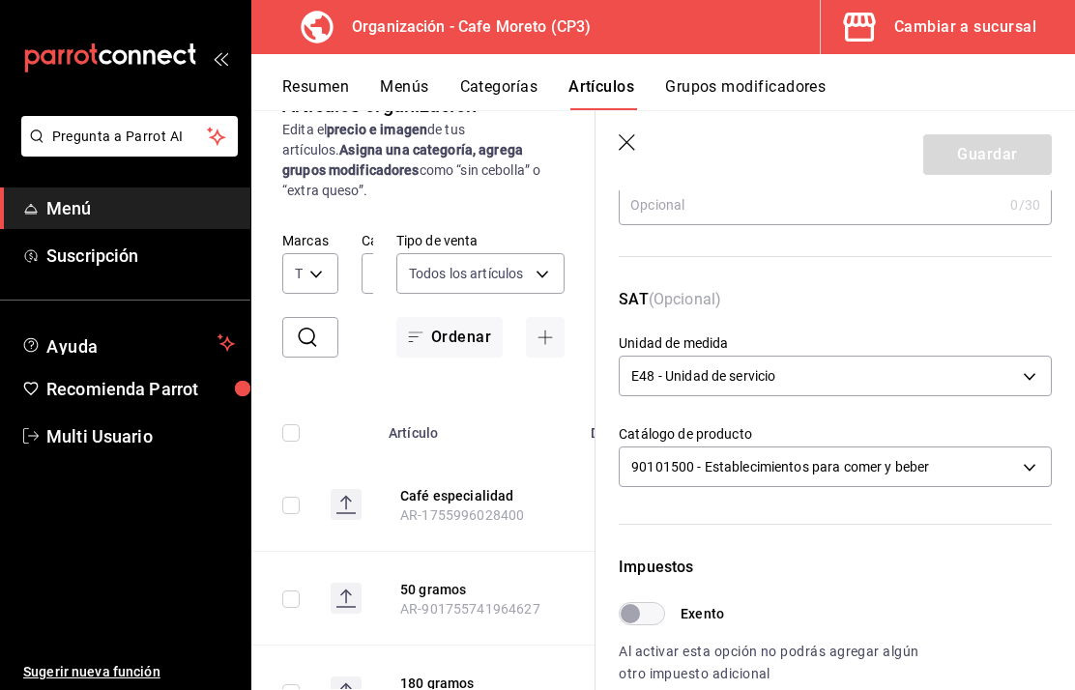
scroll to position [223, 0]
click at [1035, 376] on body "Pregunta a Parrot AI Menú Suscripción Ayuda Recomienda Parrot Multi Usuario Sug…" at bounding box center [537, 345] width 1075 height 690
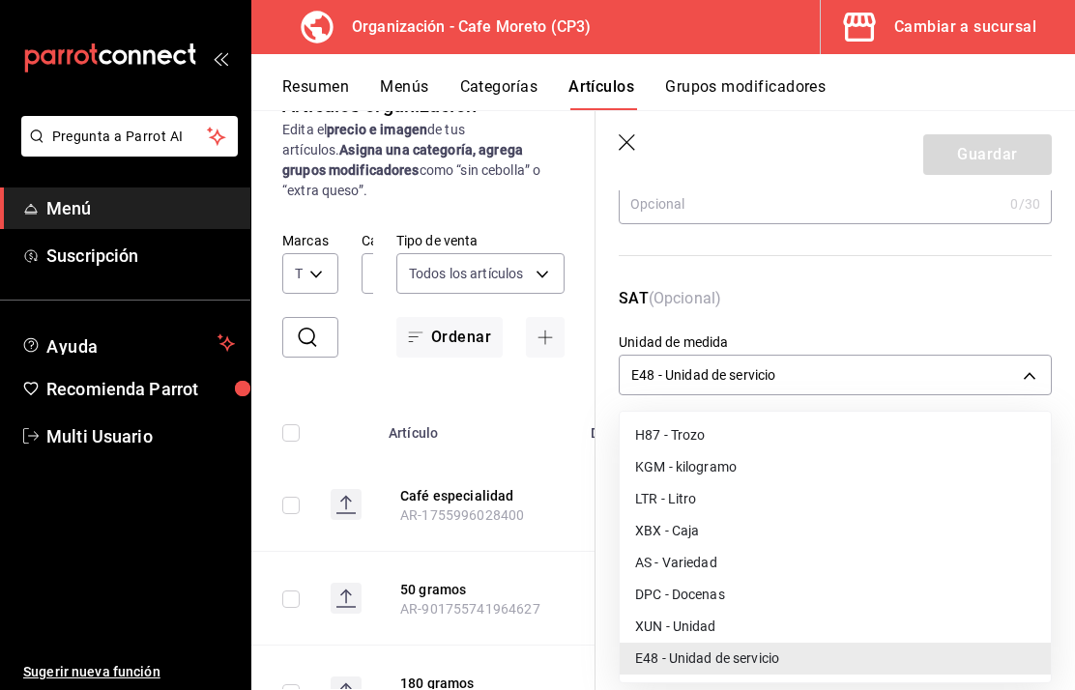
click at [706, 466] on li "KGM - kilogramo" at bounding box center [835, 467] width 431 height 32
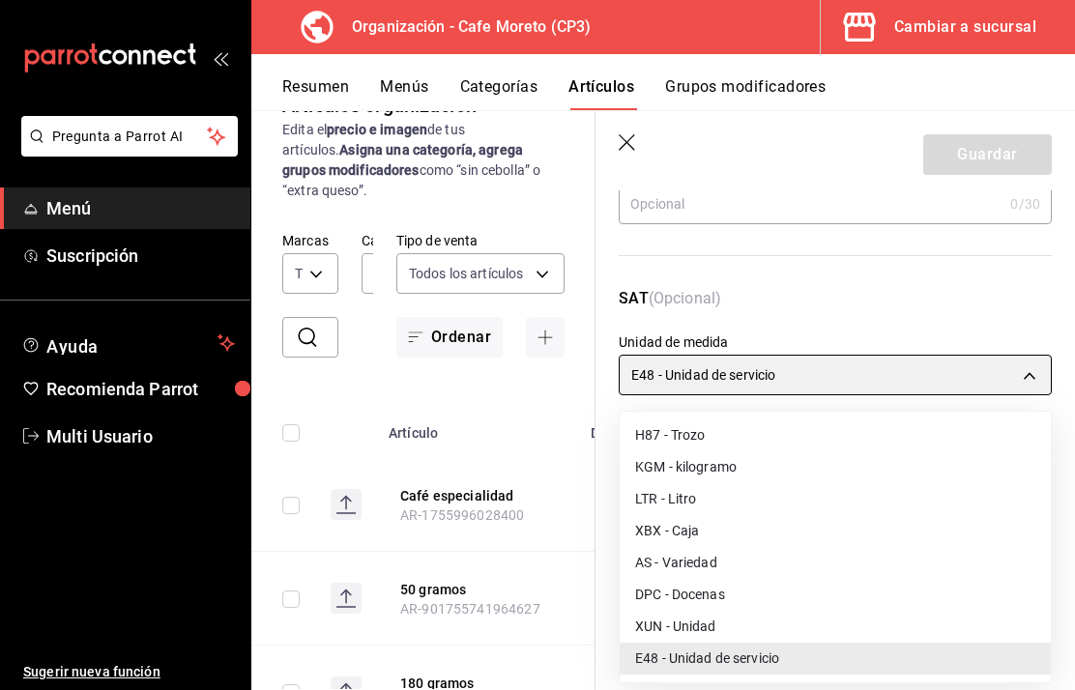
type input "KGM"
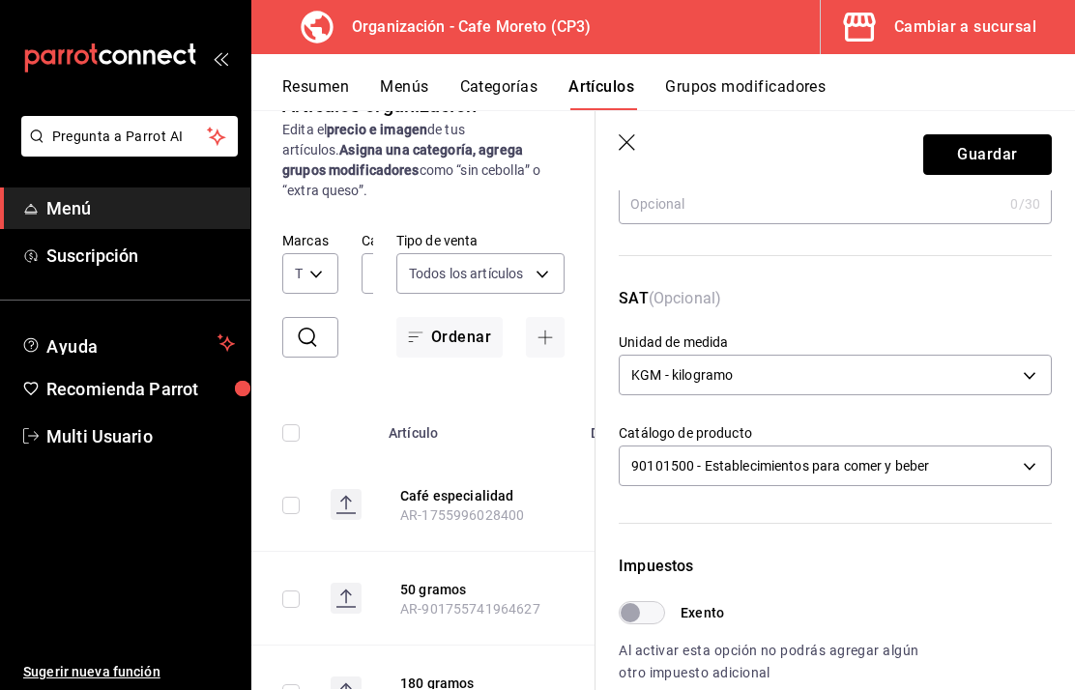
click at [985, 151] on button "Guardar" at bounding box center [987, 154] width 129 height 41
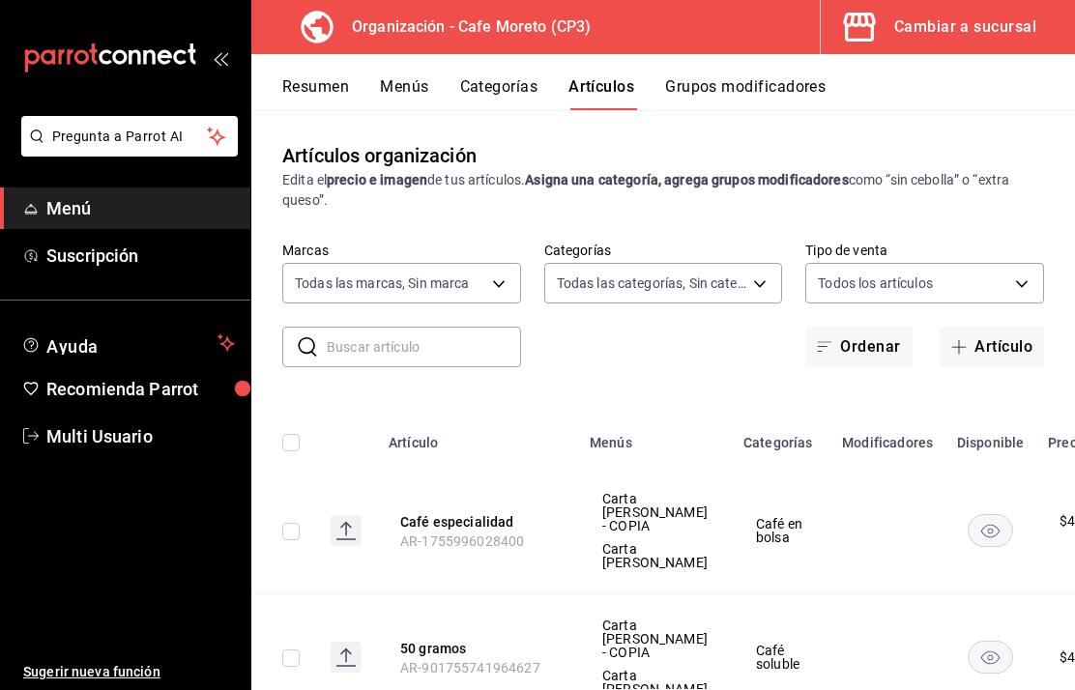
click at [328, 87] on button "Resumen" at bounding box center [315, 93] width 67 height 33
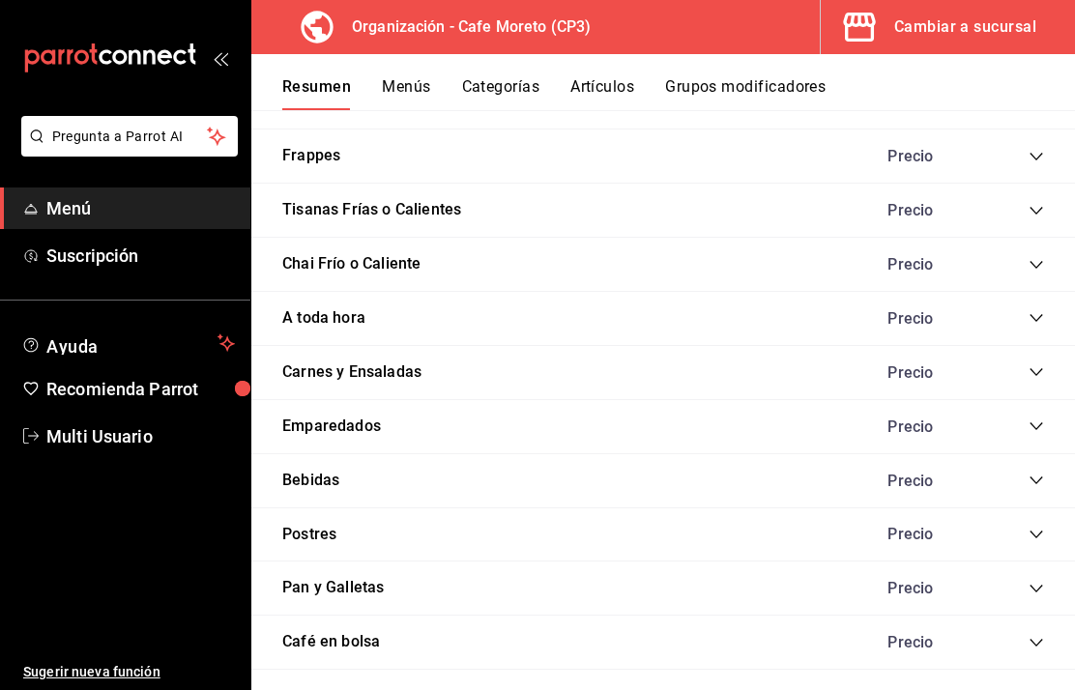
scroll to position [1610, 0]
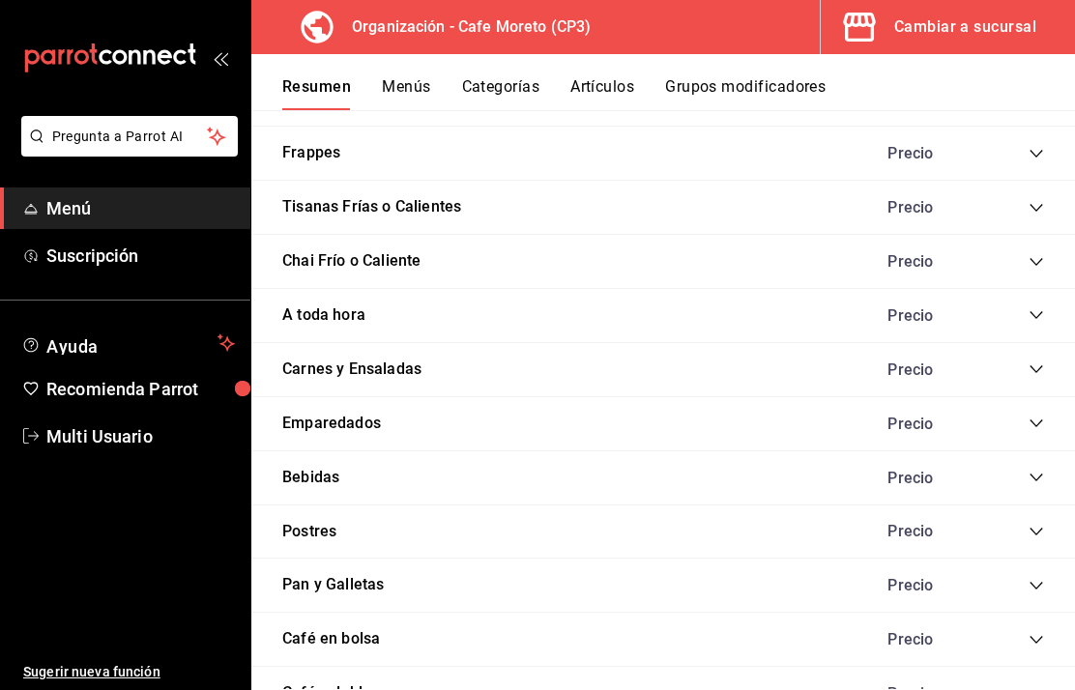
click at [1043, 641] on span "collapse-category-row" at bounding box center [1035, 639] width 15 height 15
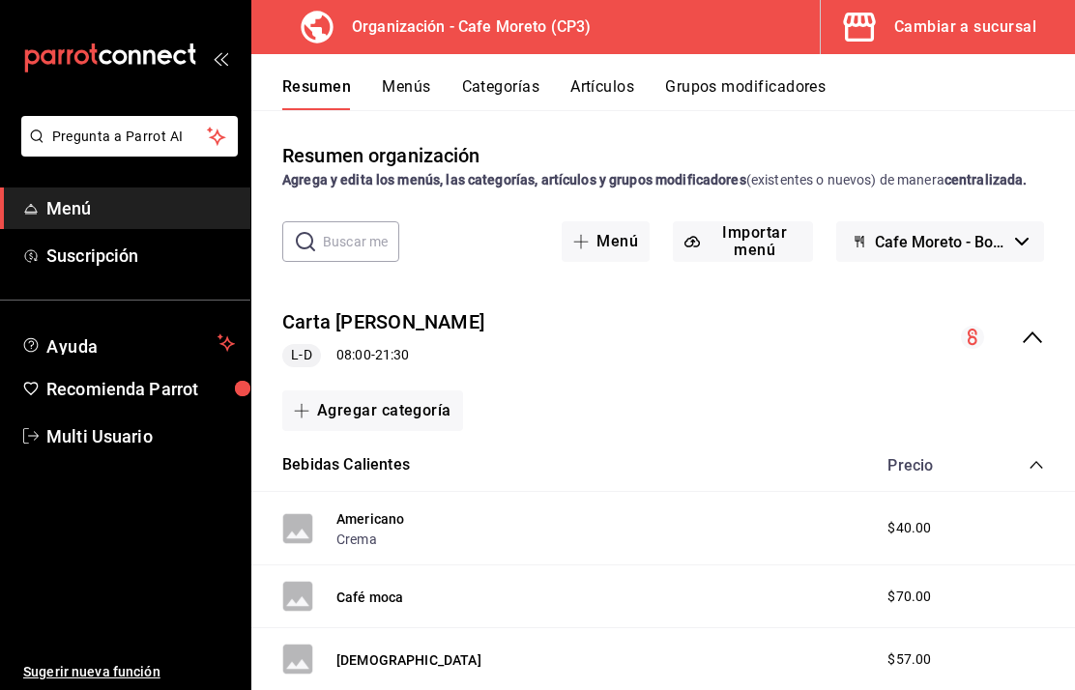
scroll to position [0, 0]
click at [418, 85] on button "Menús" at bounding box center [406, 93] width 48 height 33
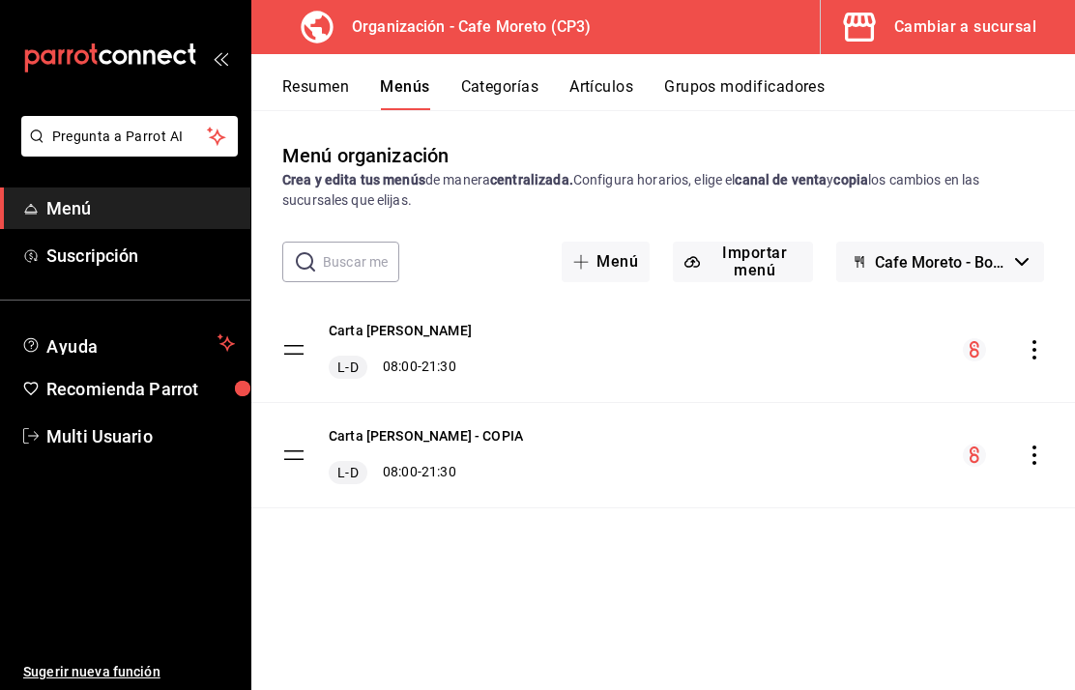
click at [1039, 350] on icon "actions" at bounding box center [1033, 349] width 19 height 19
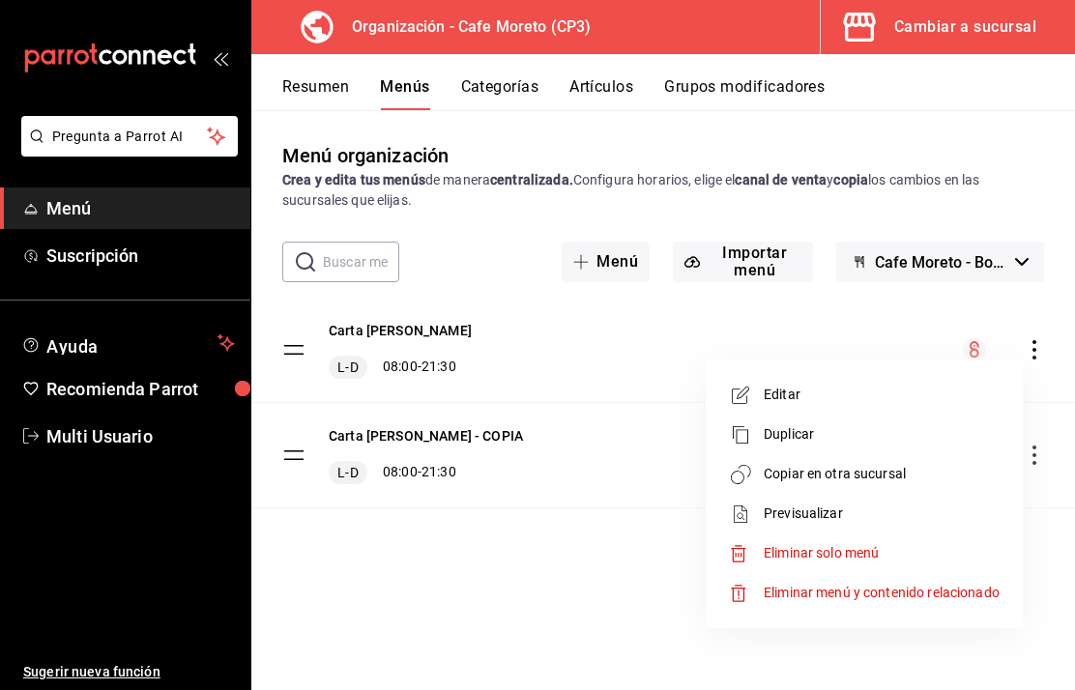
click at [806, 513] on span "Previsualizar" at bounding box center [882, 514] width 236 height 20
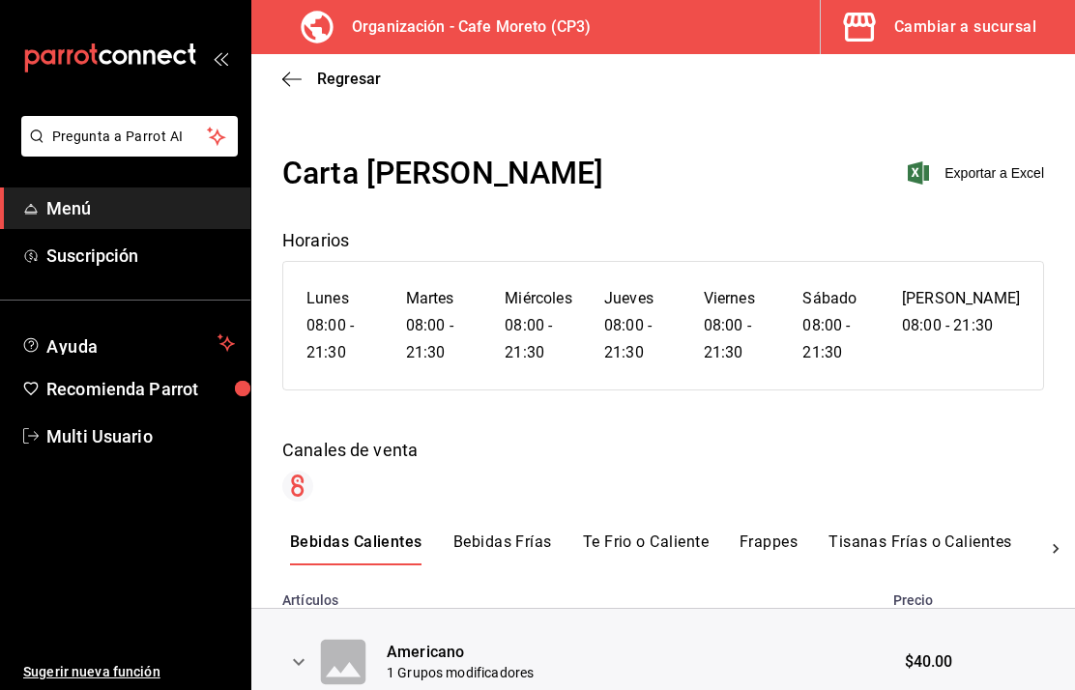
click at [1053, 556] on icon at bounding box center [1055, 548] width 19 height 19
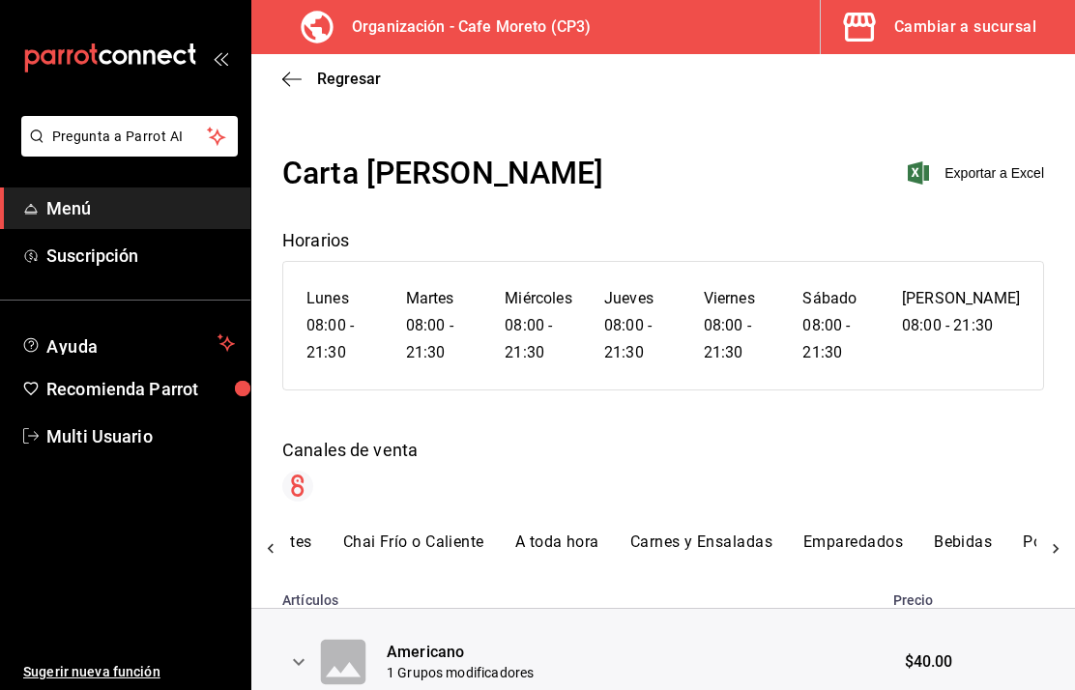
scroll to position [0, 740]
click at [1061, 560] on div at bounding box center [1055, 549] width 39 height 33
click at [806, 546] on button "Café en bolsa" at bounding box center [789, 549] width 100 height 33
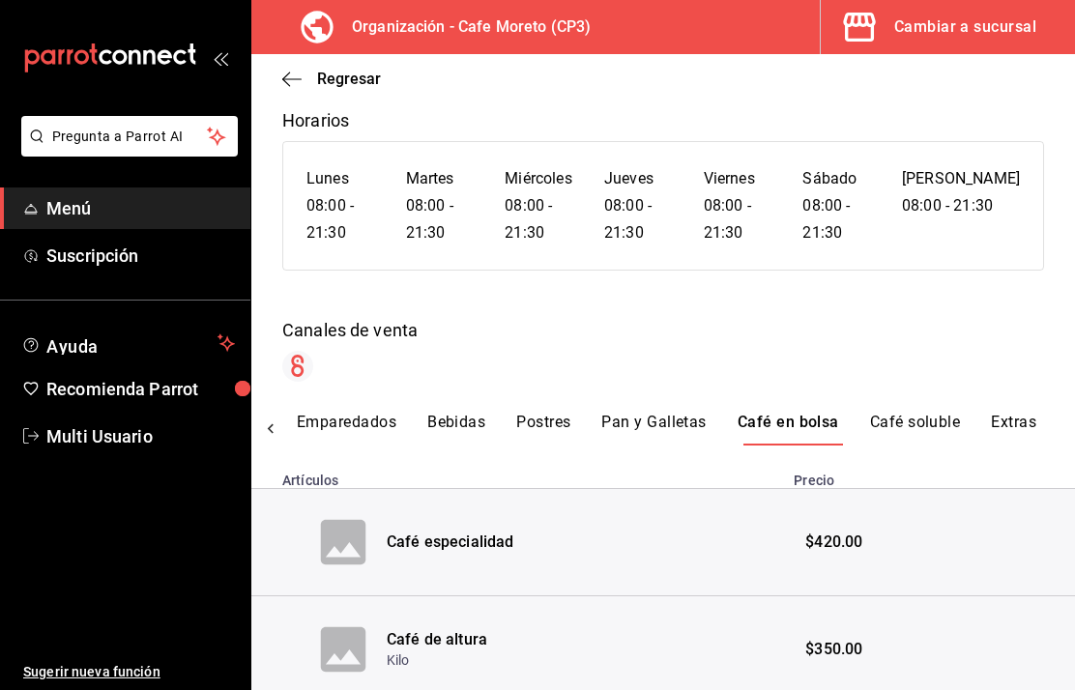
scroll to position [119, 0]
click at [293, 85] on icon "button" at bounding box center [291, 79] width 19 height 17
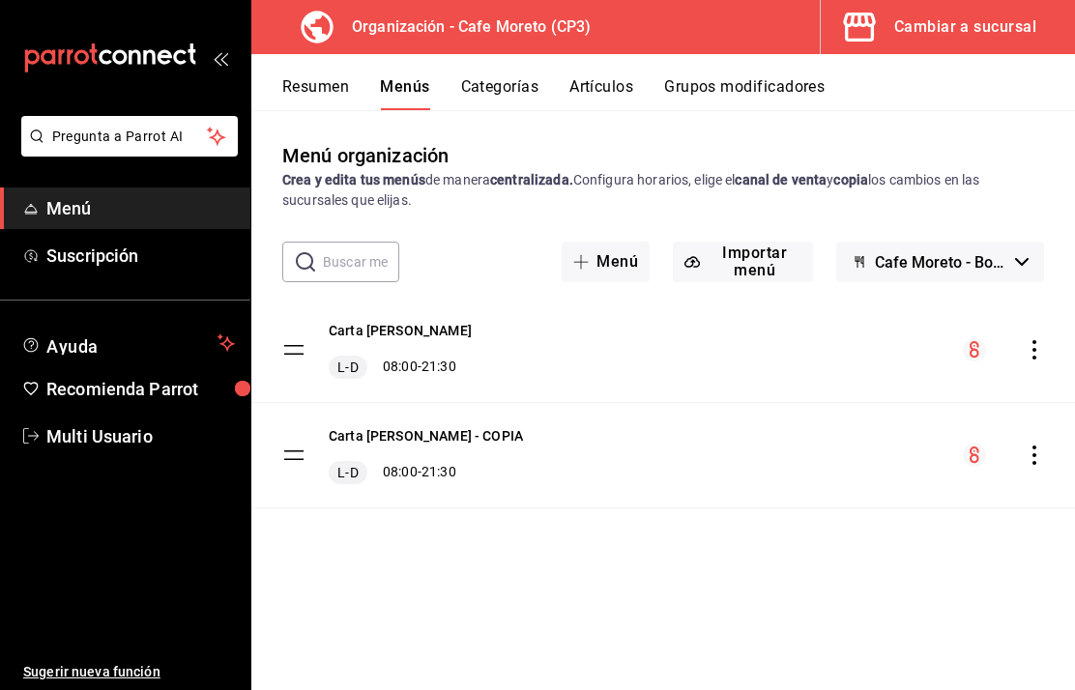
click at [607, 92] on button "Artículos" at bounding box center [601, 93] width 64 height 33
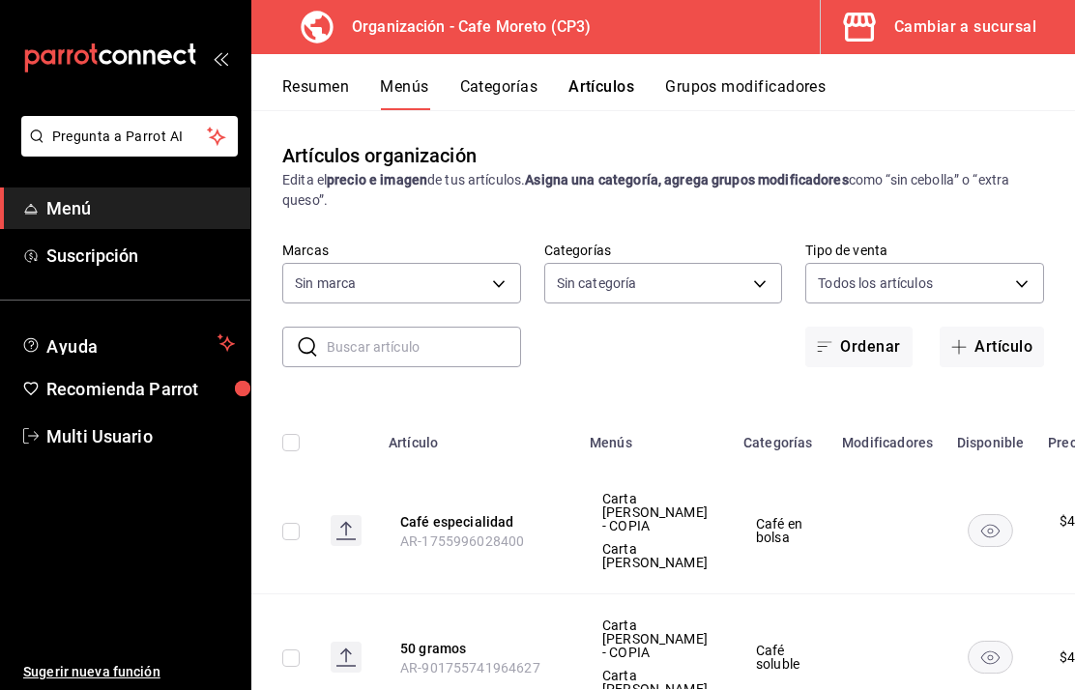
type input "c9968b85-49fd-4420-9912-9a075e7b57f4,2c877ee7-d3a1-4ec9-9549-88ad4c1216cb,76fd7…"
type input "6dc9de23-4e9e-430a-bcd5-91159ab4267b"
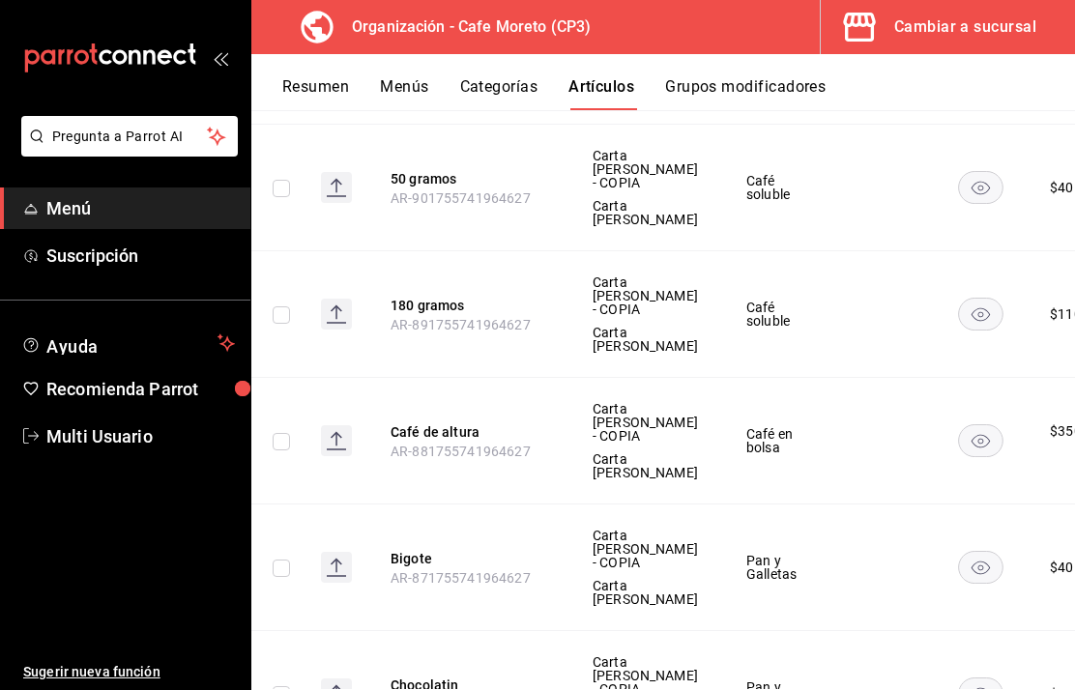
scroll to position [473, 0]
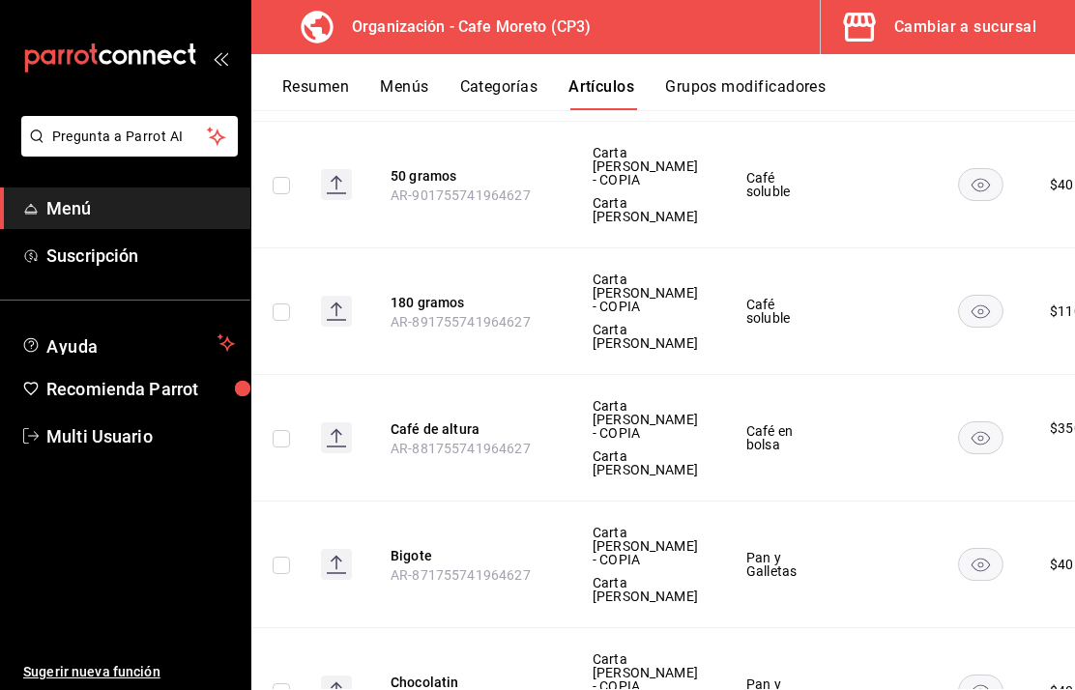
click at [438, 426] on button "Café de altura" at bounding box center [467, 428] width 155 height 19
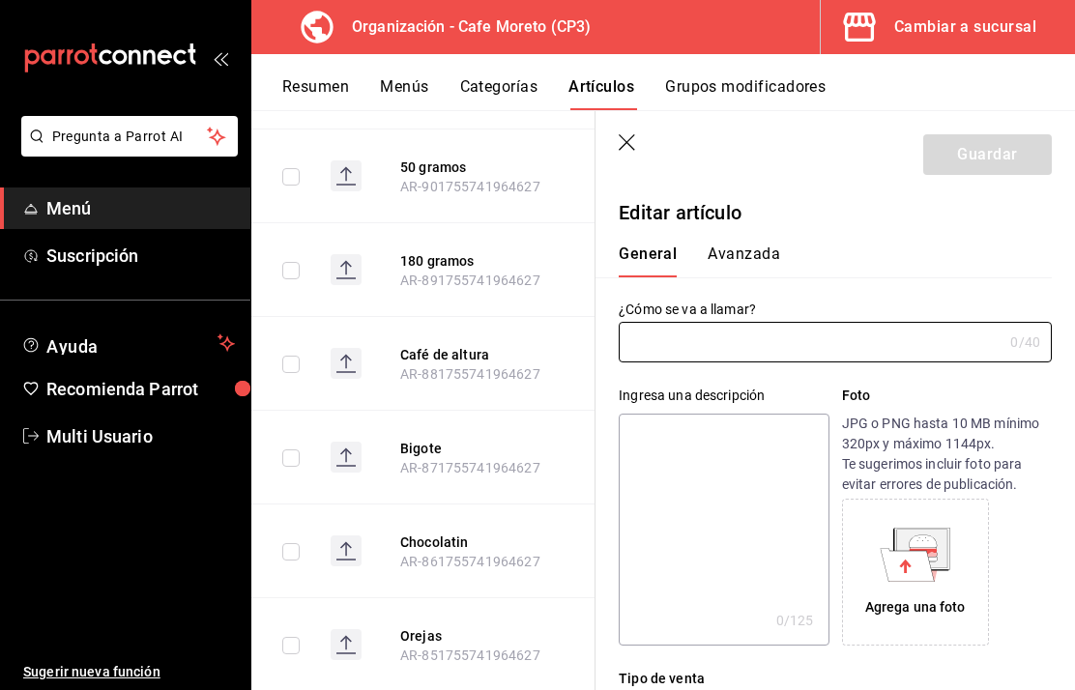
type input "Café de altura"
type textarea "Kilo"
type textarea "x"
type input "$350.00"
radio input "false"
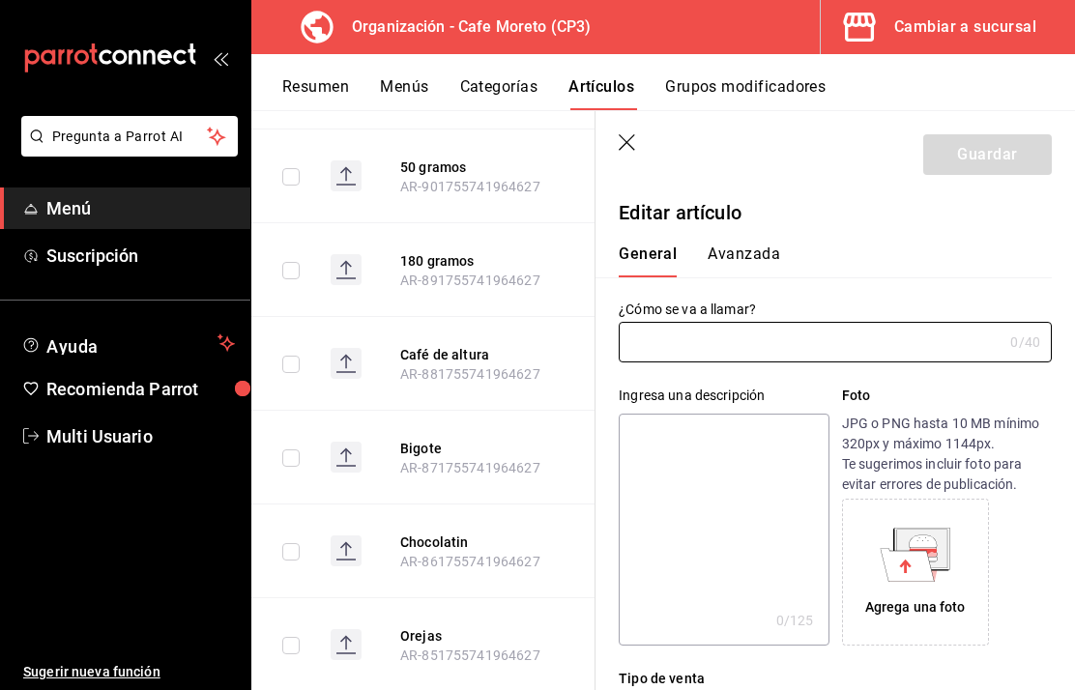
radio input "true"
type input "AR-881755741964627"
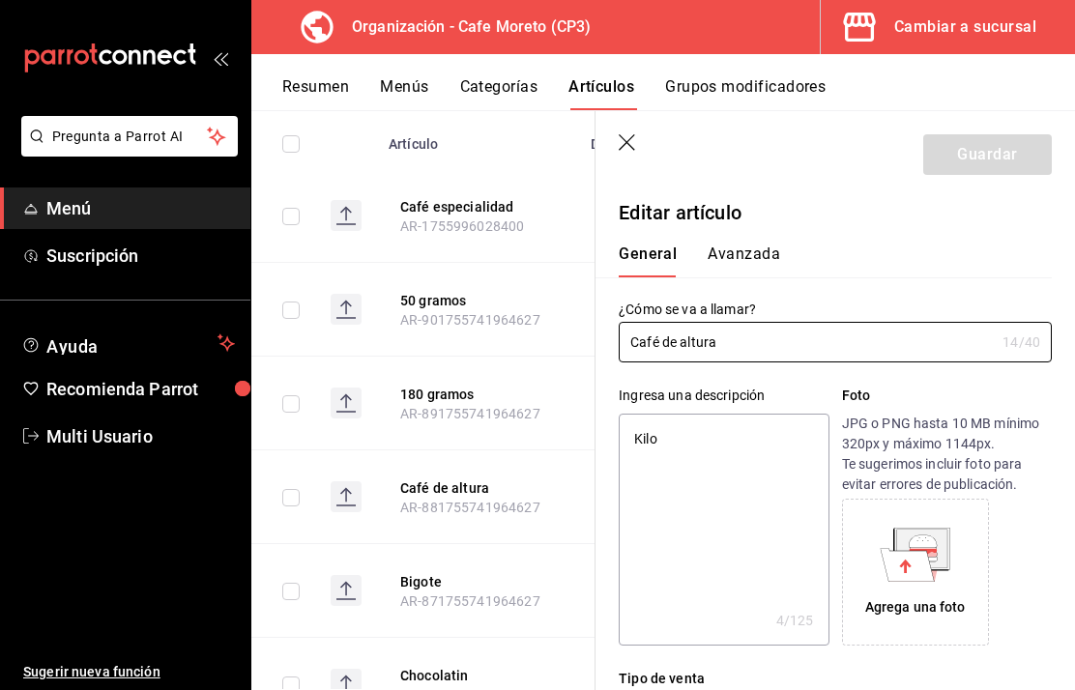
scroll to position [332, 0]
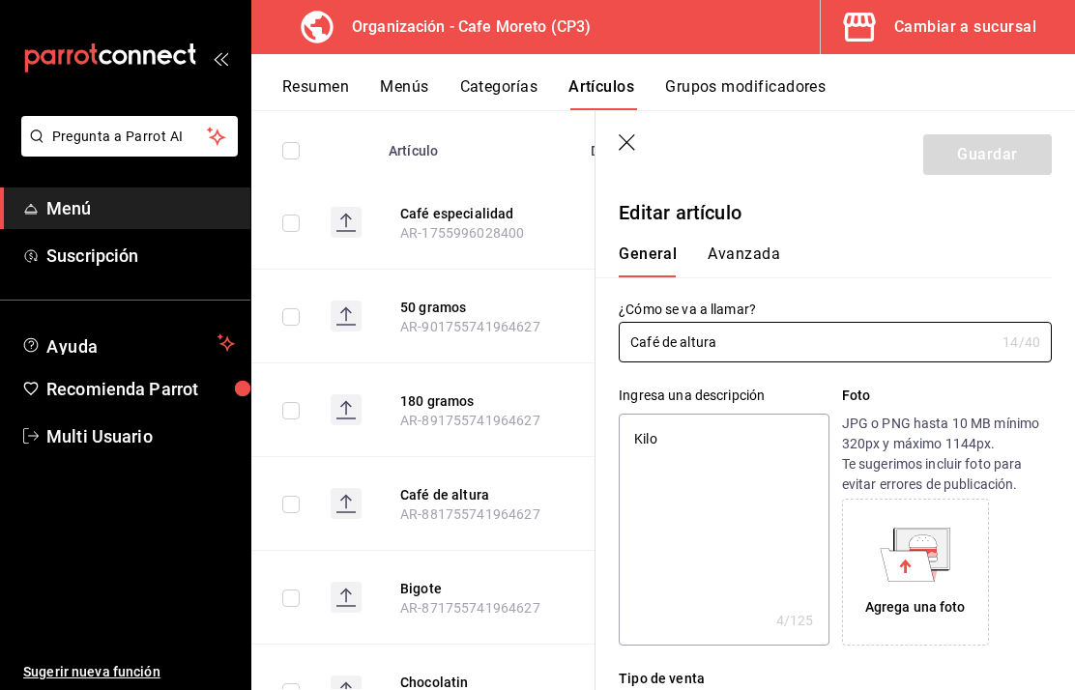
click at [462, 212] on button "Café especialidad" at bounding box center [477, 213] width 155 height 19
type input "Café especialidad"
type input "AR-1755996028400"
type input "$420.00"
radio input "false"
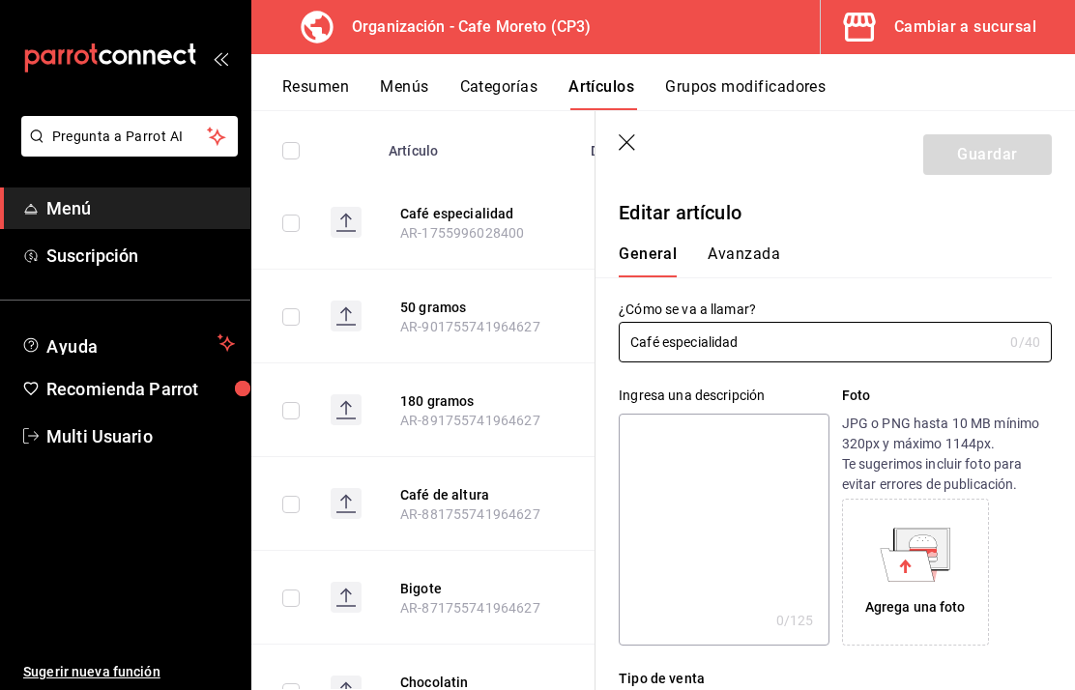
radio input "true"
click at [733, 464] on textarea at bounding box center [724, 530] width 210 height 232
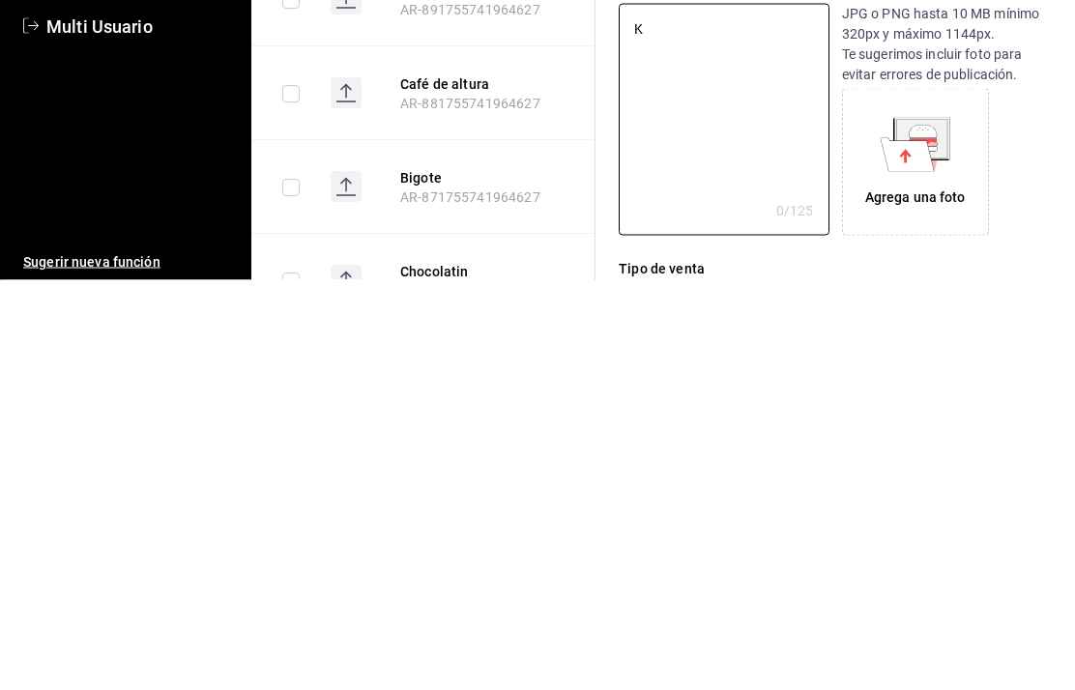
type textarea "Ki"
type textarea "x"
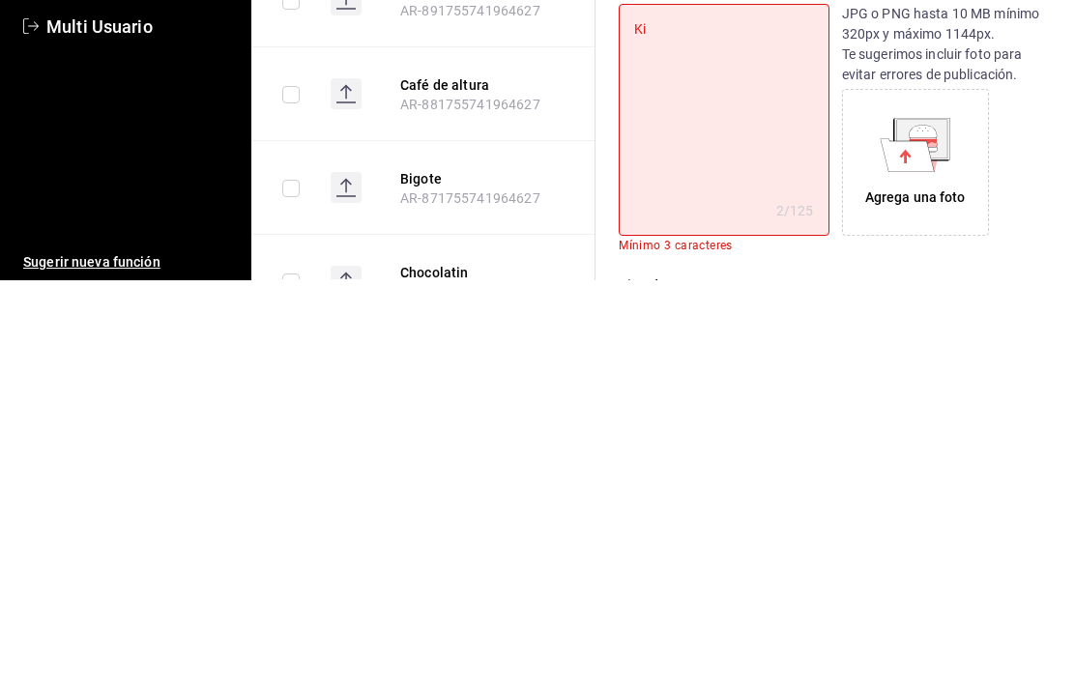
type textarea "Kil"
type textarea "x"
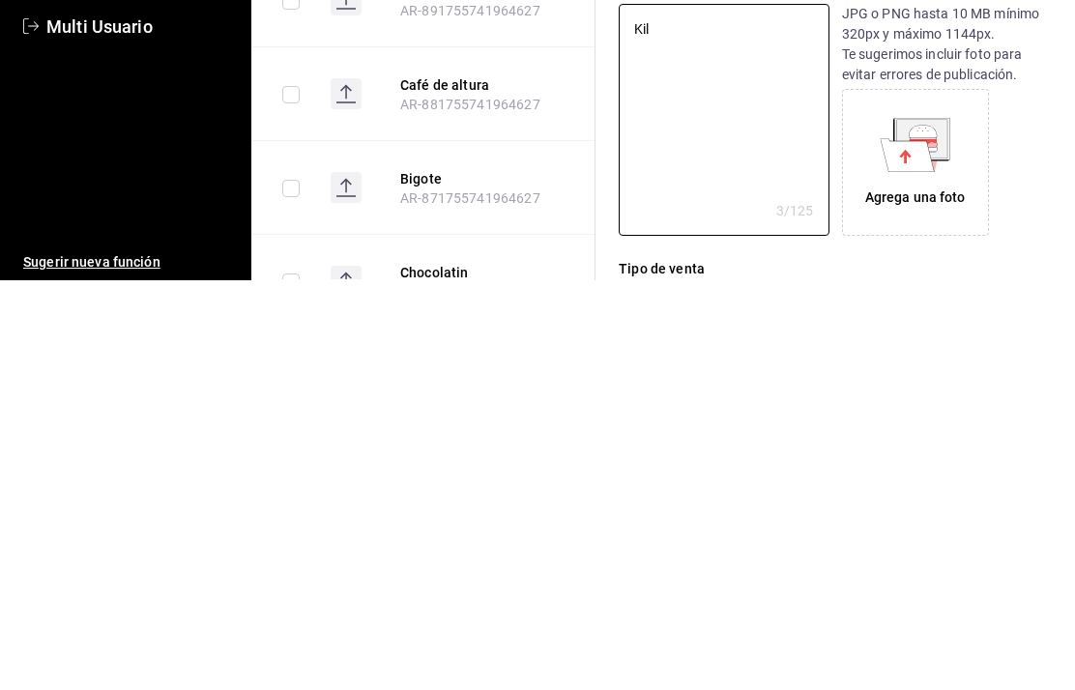
type textarea "Kilo"
type textarea "x"
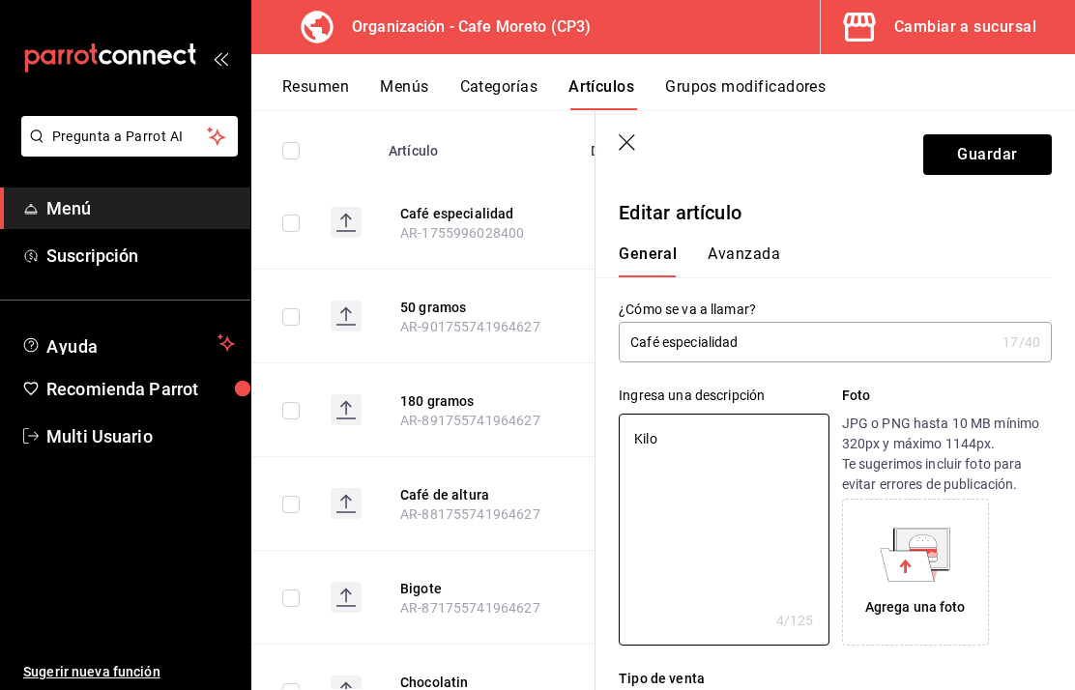
type textarea "Kilo"
click at [995, 149] on button "Guardar" at bounding box center [987, 154] width 129 height 41
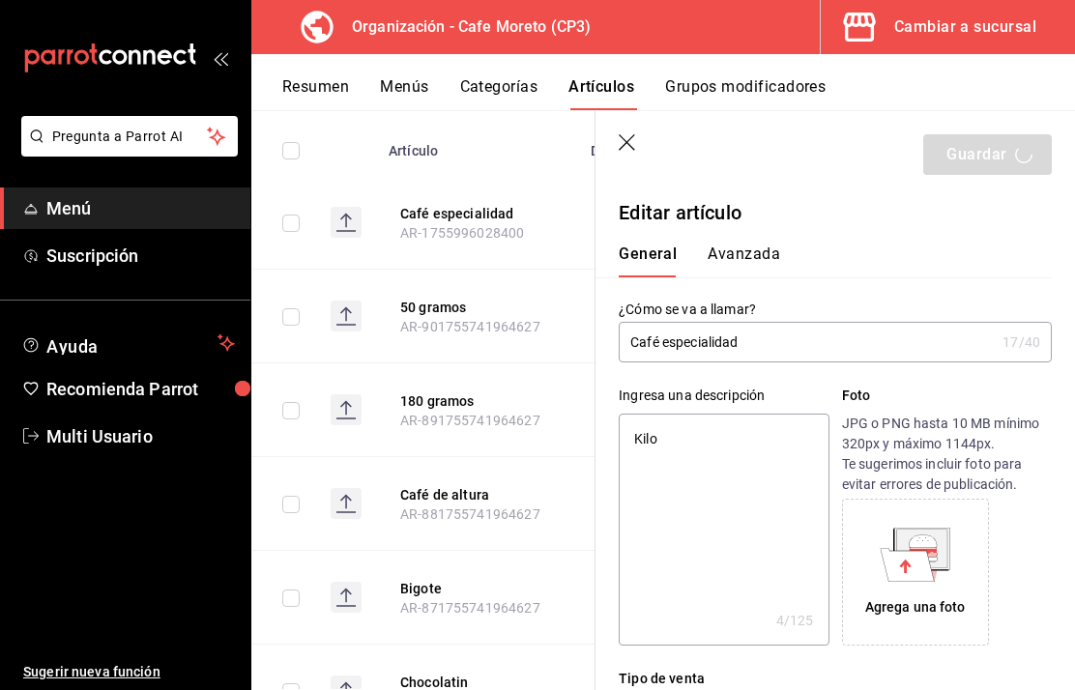
type textarea "x"
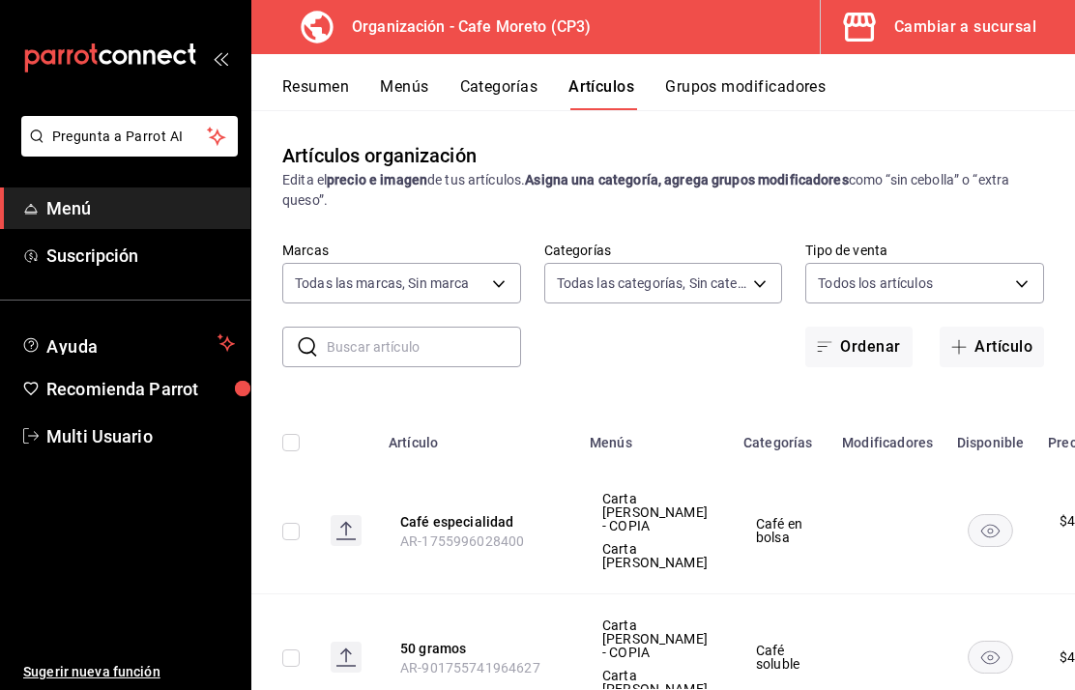
click at [416, 78] on button "Menús" at bounding box center [404, 93] width 48 height 33
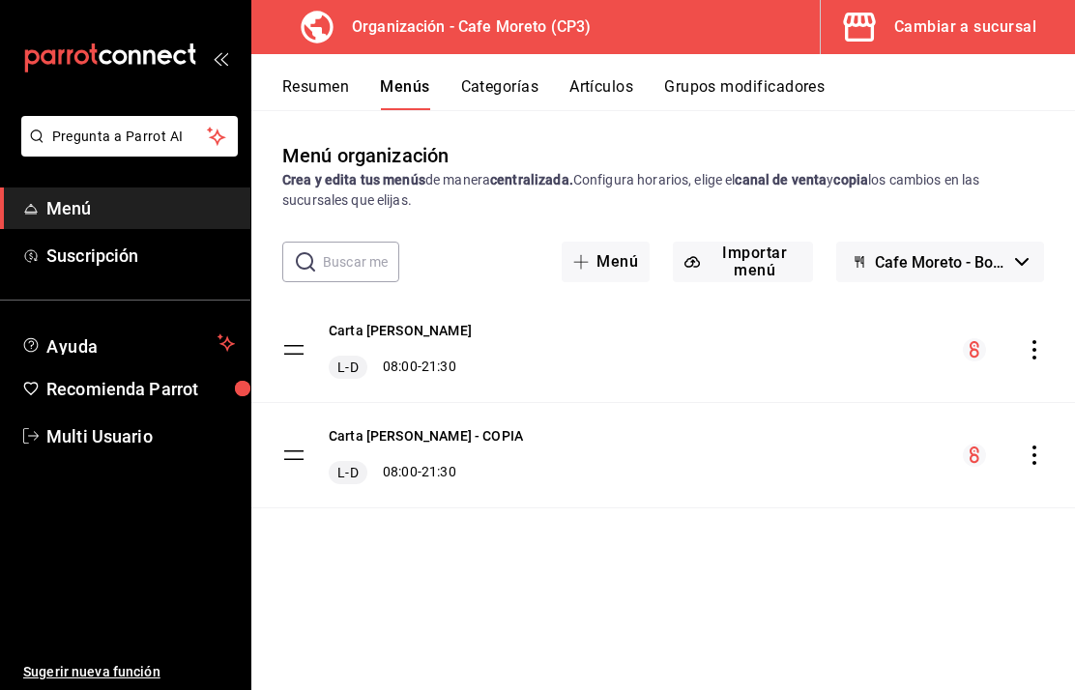
click at [1038, 352] on icon "actions" at bounding box center [1033, 349] width 19 height 19
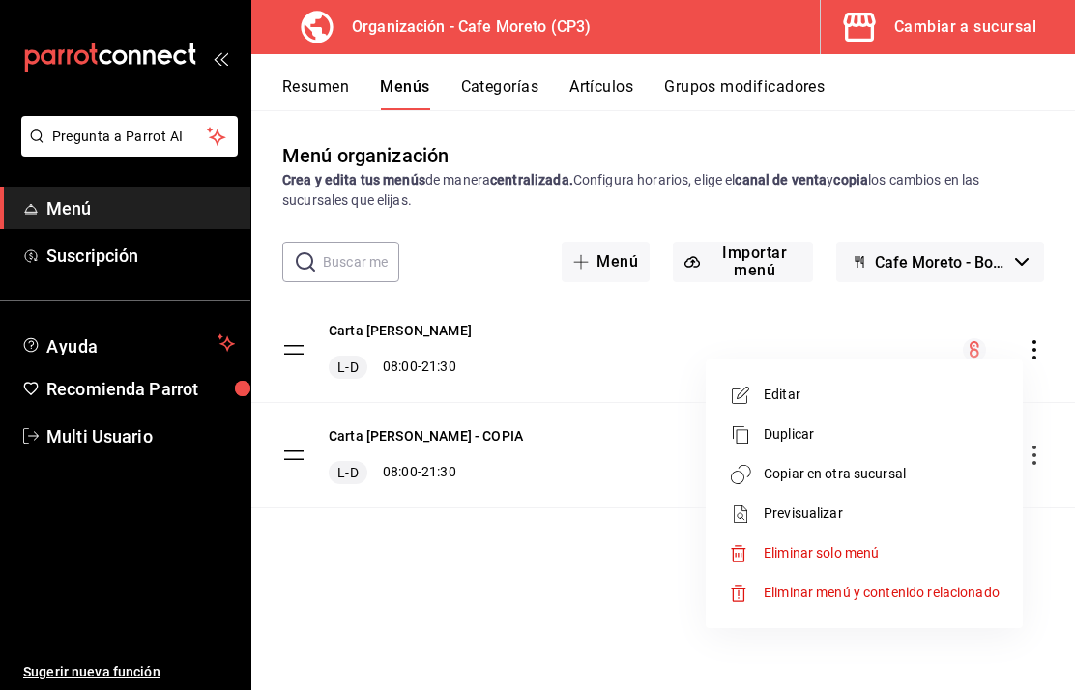
click at [817, 516] on span "Previsualizar" at bounding box center [882, 514] width 236 height 20
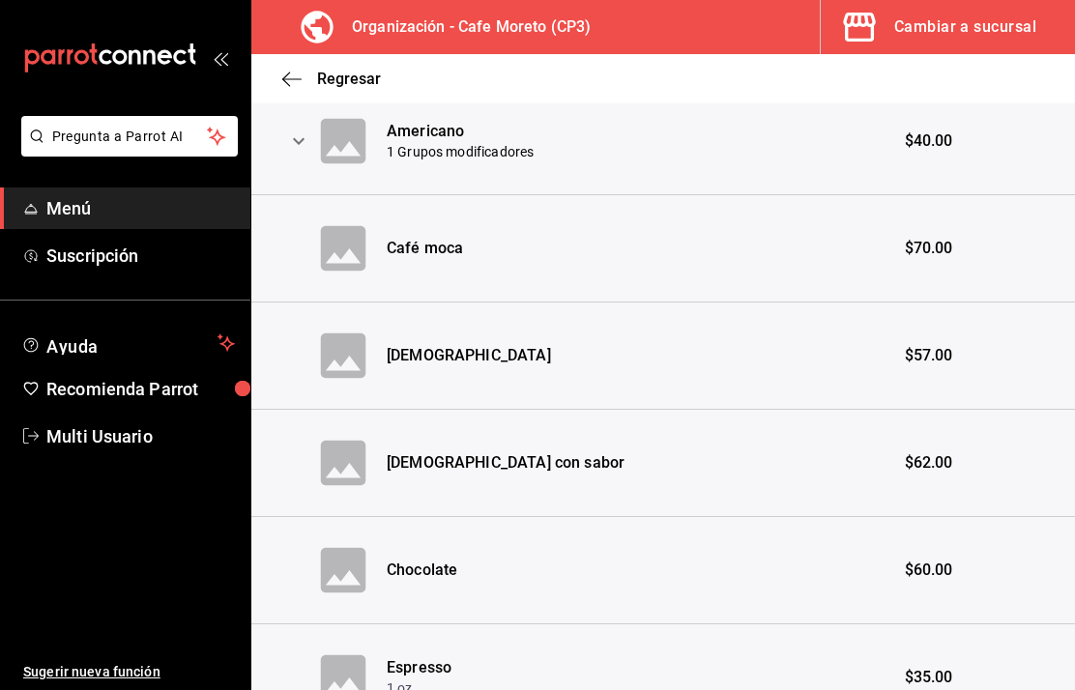
scroll to position [354, 0]
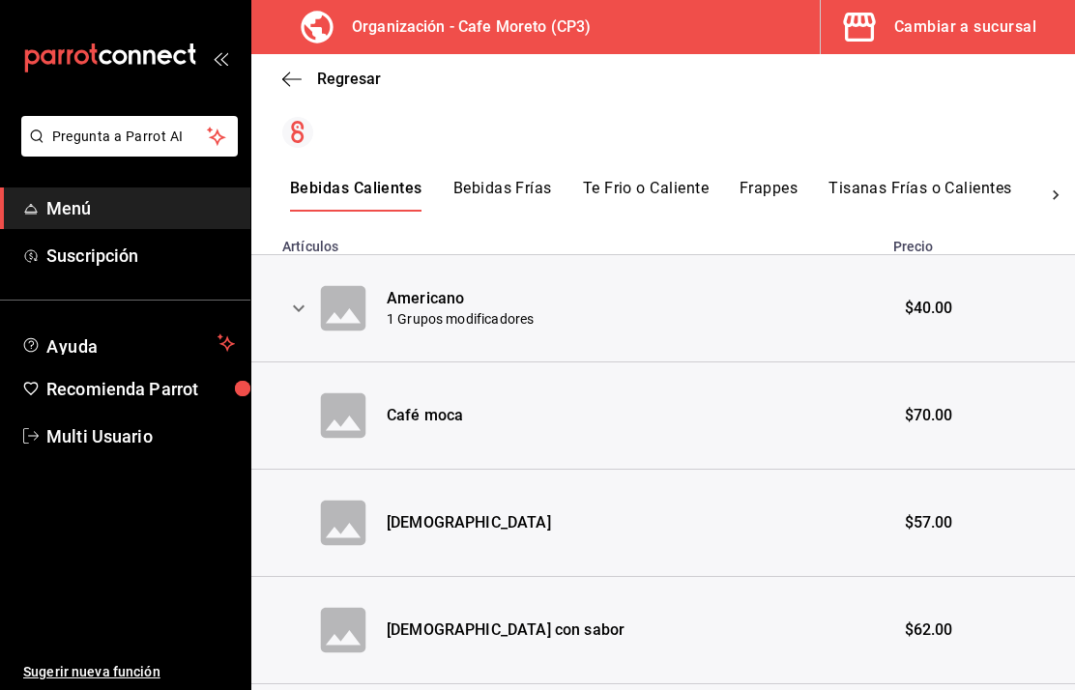
click at [1047, 194] on icon at bounding box center [1055, 195] width 19 height 19
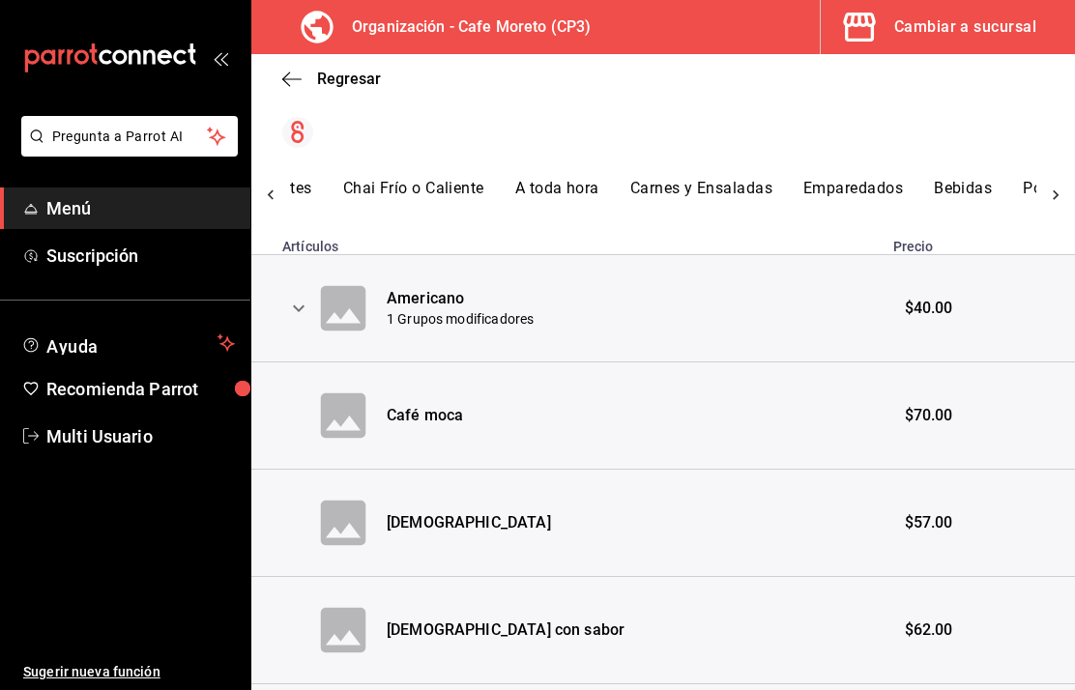
scroll to position [0, 740]
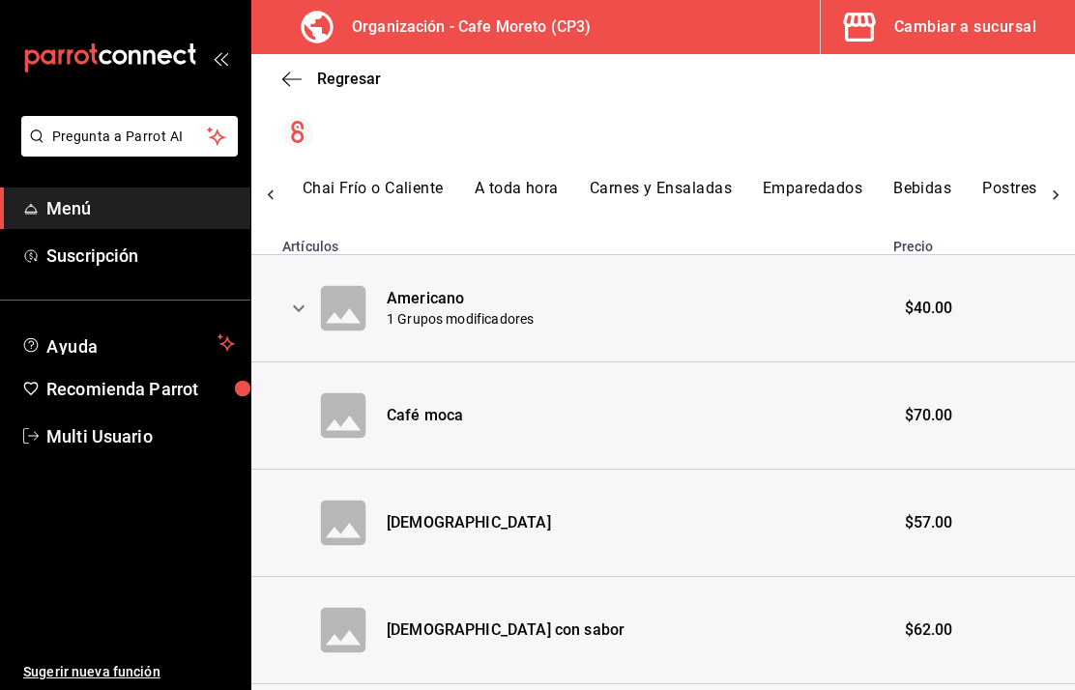
click at [1066, 196] on div at bounding box center [1055, 195] width 39 height 33
click at [789, 192] on button "Café en bolsa" at bounding box center [789, 195] width 100 height 33
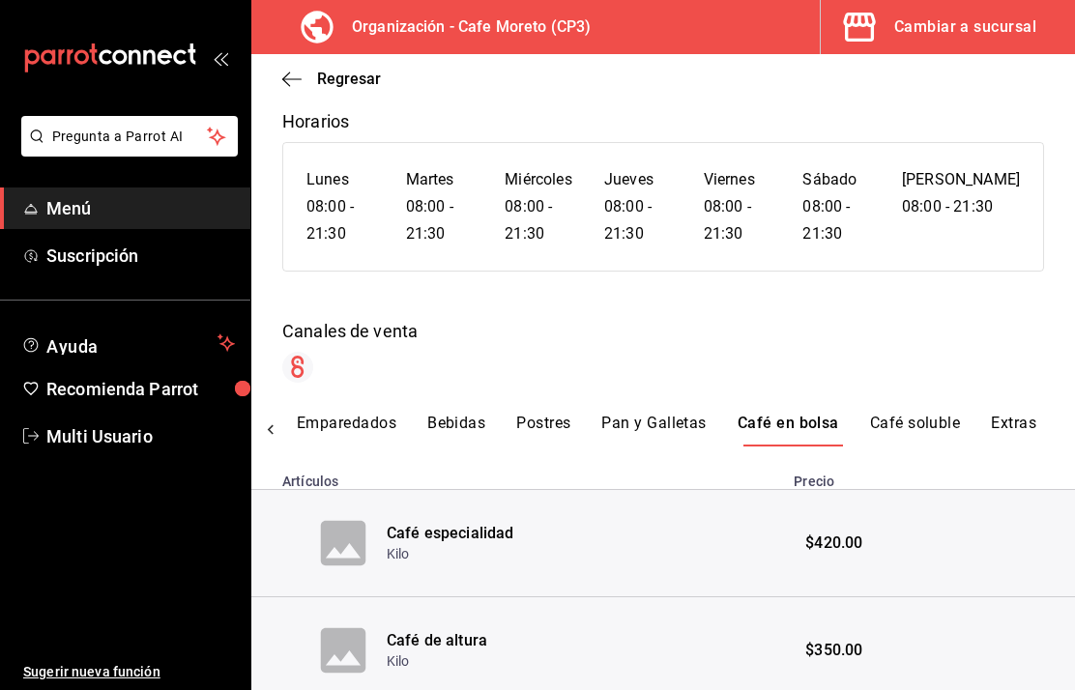
scroll to position [0, 1205]
click at [291, 72] on icon "button" at bounding box center [291, 79] width 19 height 17
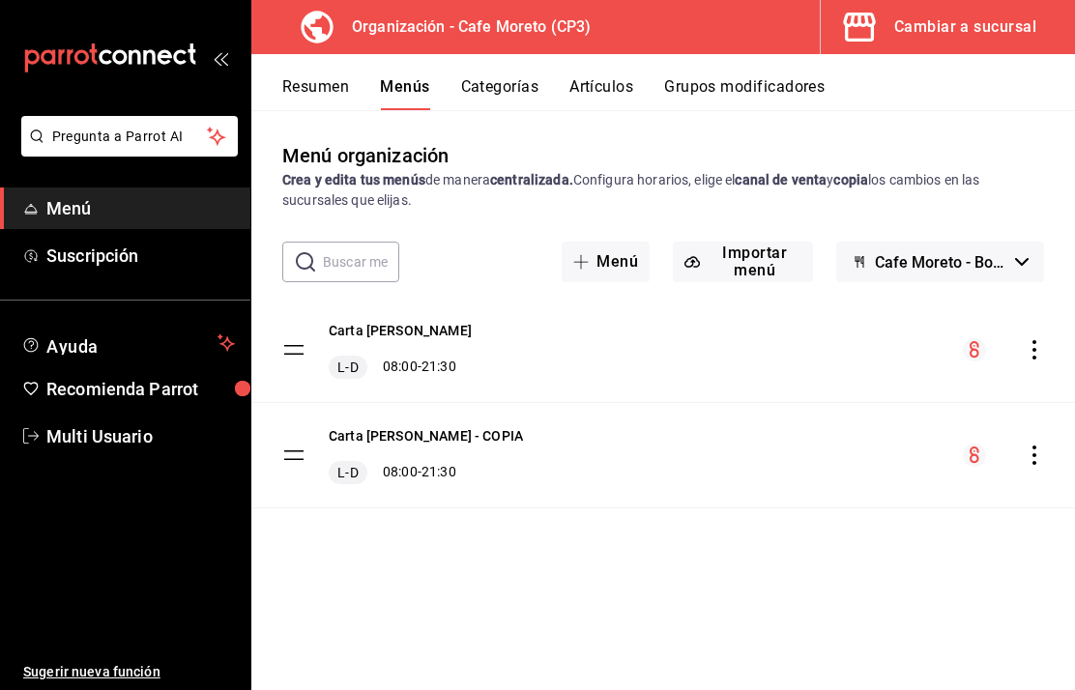
click at [1040, 352] on icon "actions" at bounding box center [1033, 349] width 19 height 19
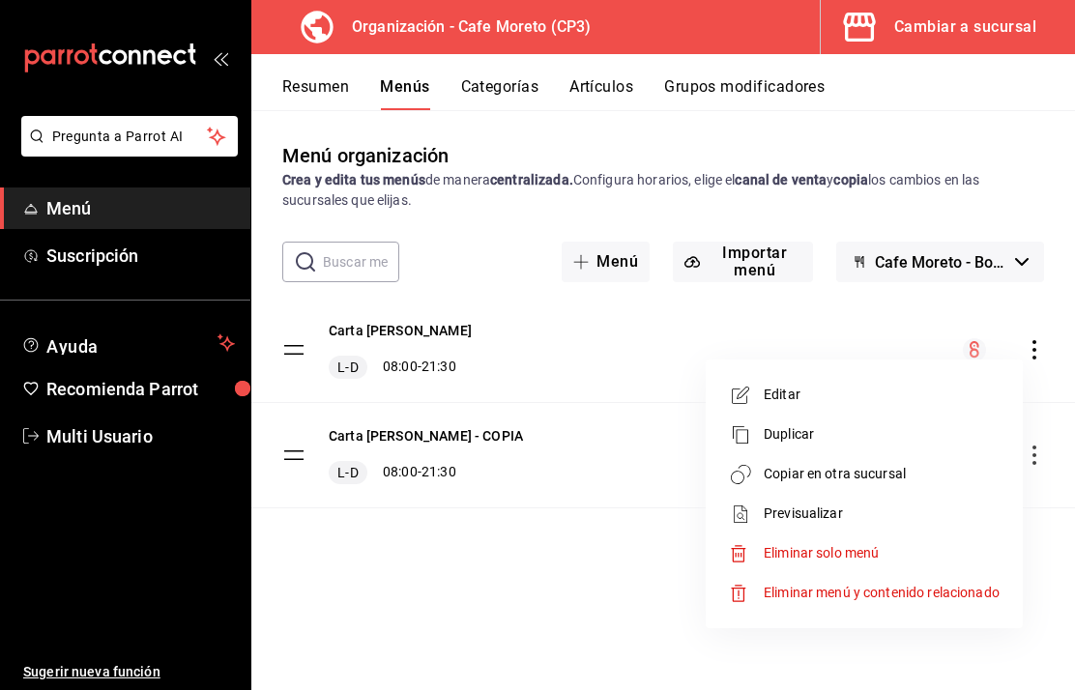
click at [865, 478] on span "Copiar en otra sucursal" at bounding box center [882, 474] width 236 height 20
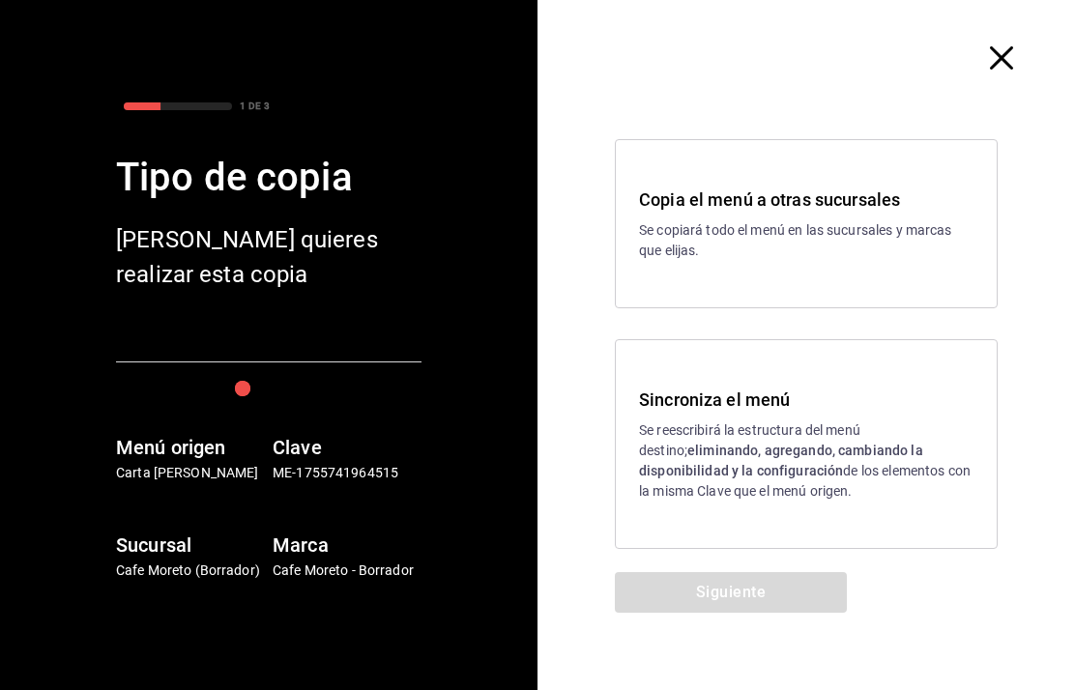
click at [768, 461] on p "Se reescribirá la estructura del menú destino; eliminando, agregando, cambiando…" at bounding box center [806, 460] width 334 height 81
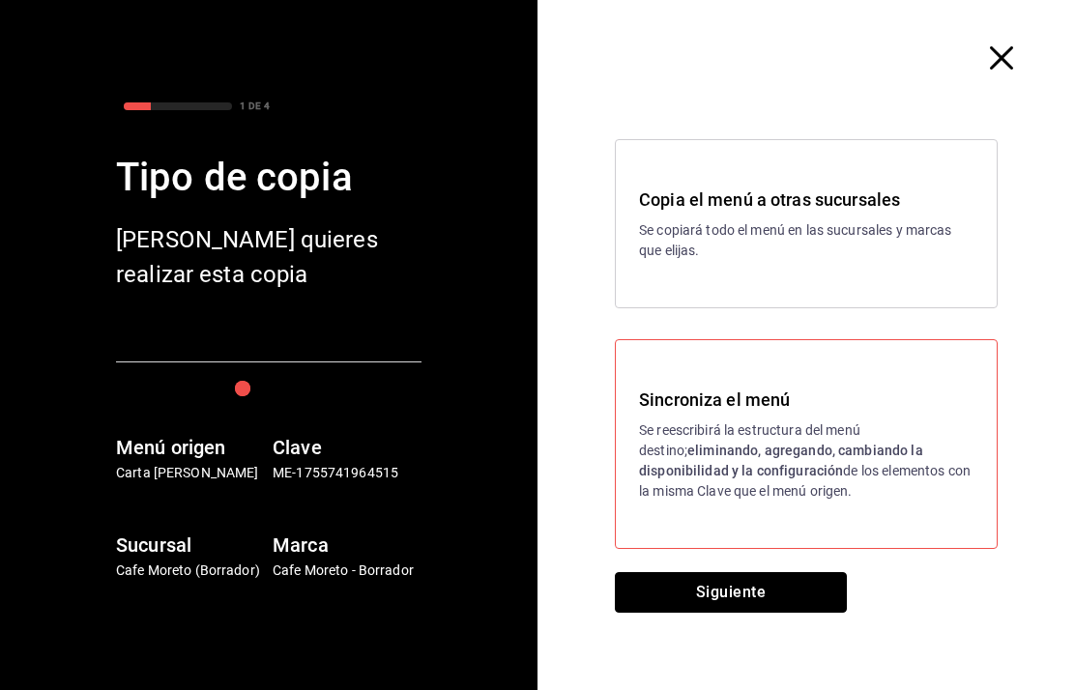
click at [772, 592] on button "Siguiente" at bounding box center [731, 592] width 232 height 41
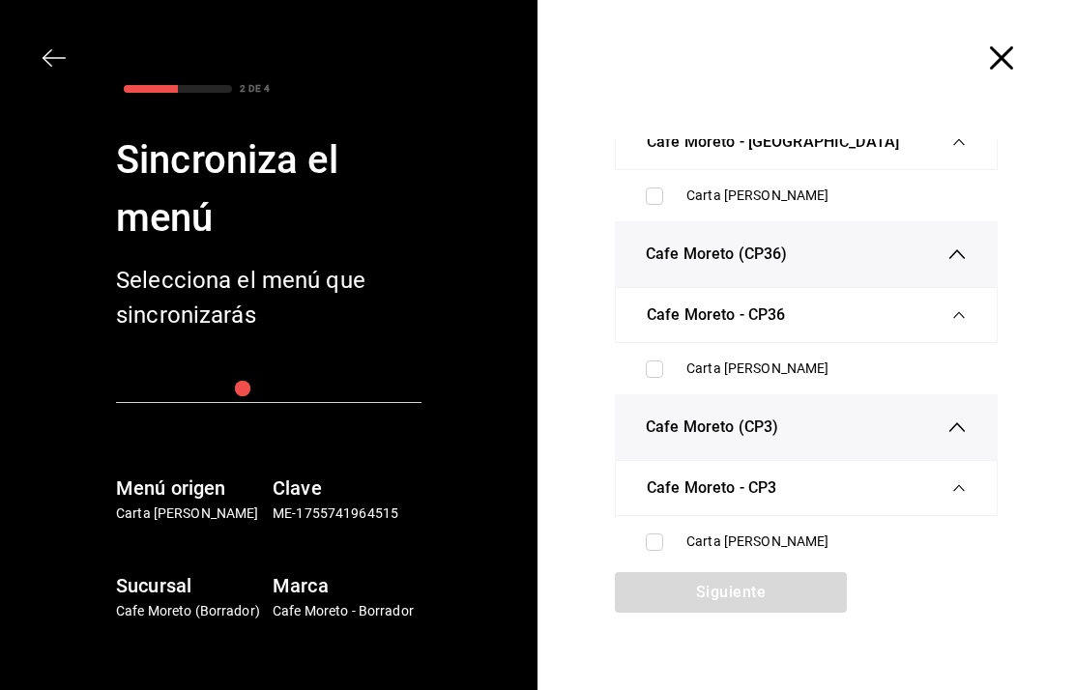
scroll to position [94, 0]
click at [657, 548] on input "checkbox" at bounding box center [654, 541] width 17 height 17
checkbox input "true"
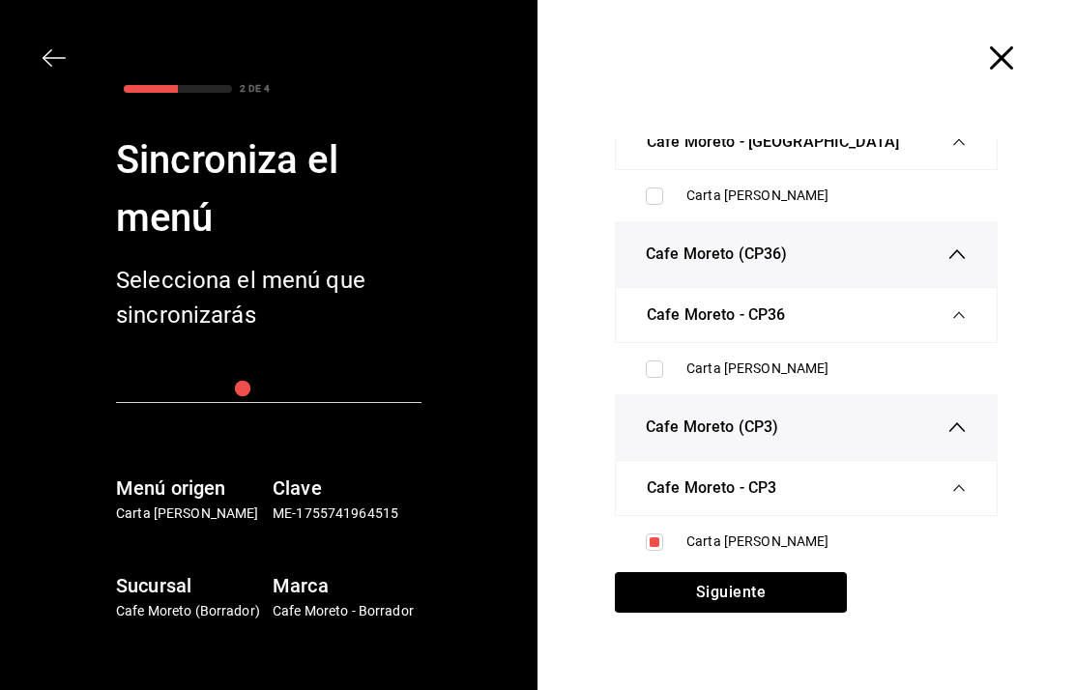
click at [655, 367] on input "checkbox" at bounding box center [654, 368] width 17 height 17
checkbox input "true"
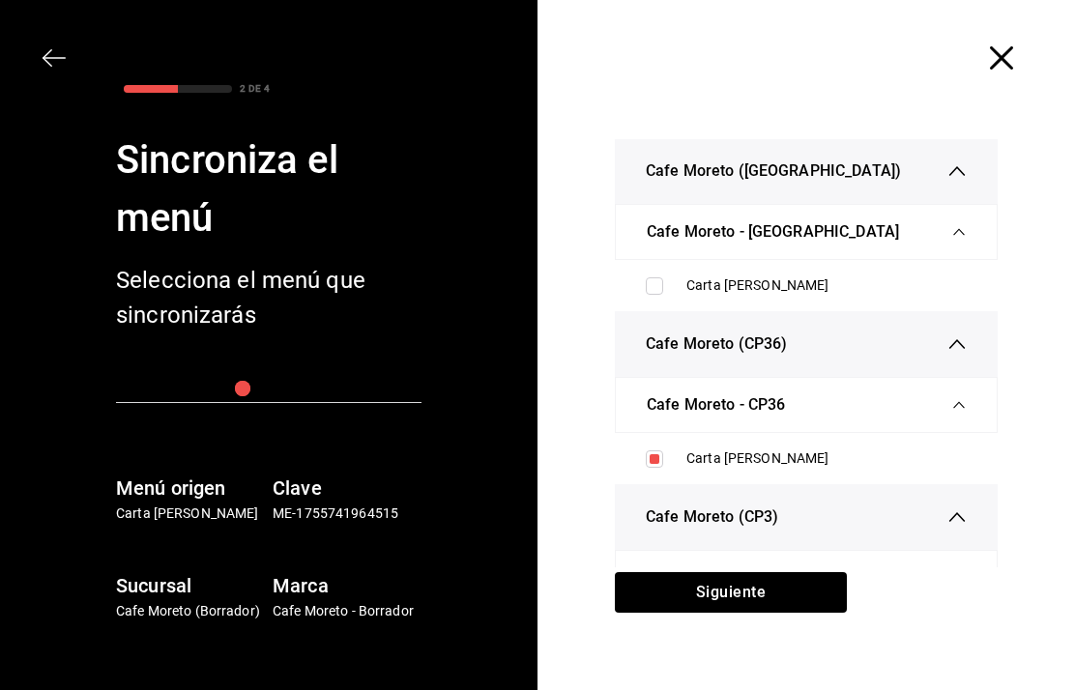
scroll to position [2, 0]
click at [654, 276] on input "checkbox" at bounding box center [654, 284] width 17 height 17
checkbox input "true"
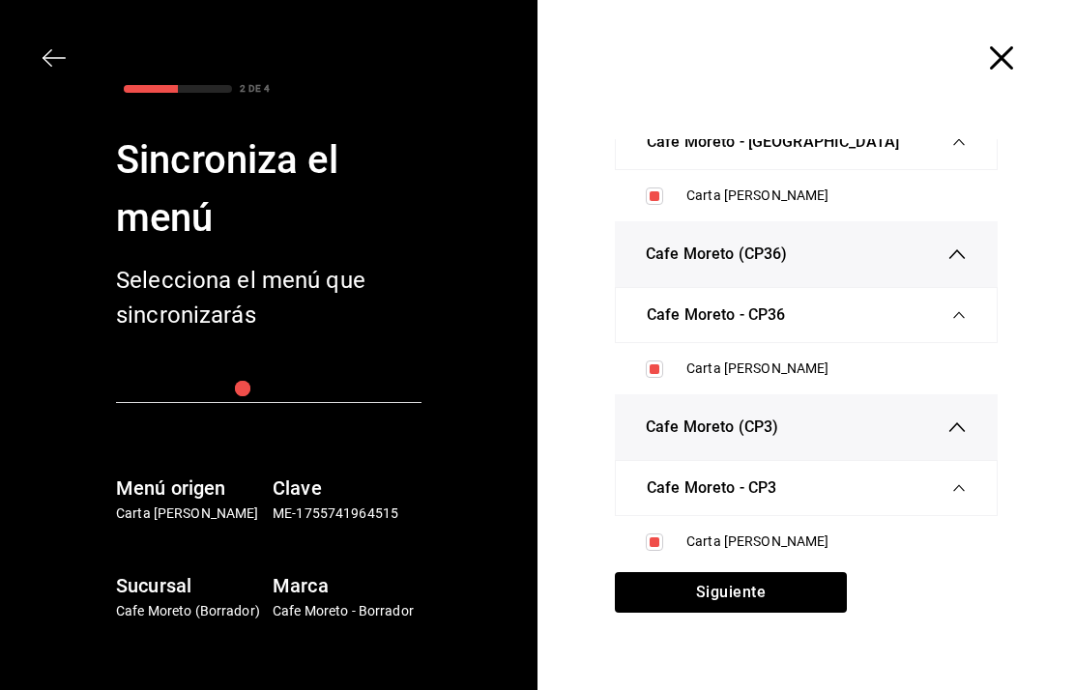
scroll to position [94, 0]
click at [784, 606] on button "Siguiente" at bounding box center [731, 592] width 232 height 41
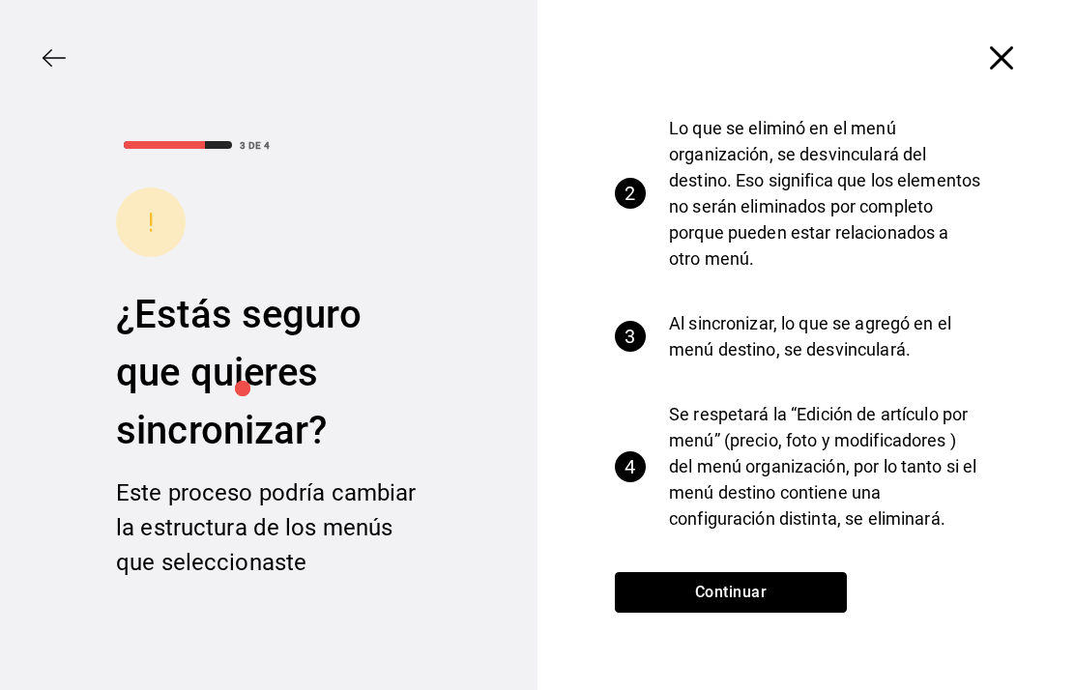
scroll to position [159, 0]
click at [766, 587] on button "Continuar" at bounding box center [731, 592] width 232 height 41
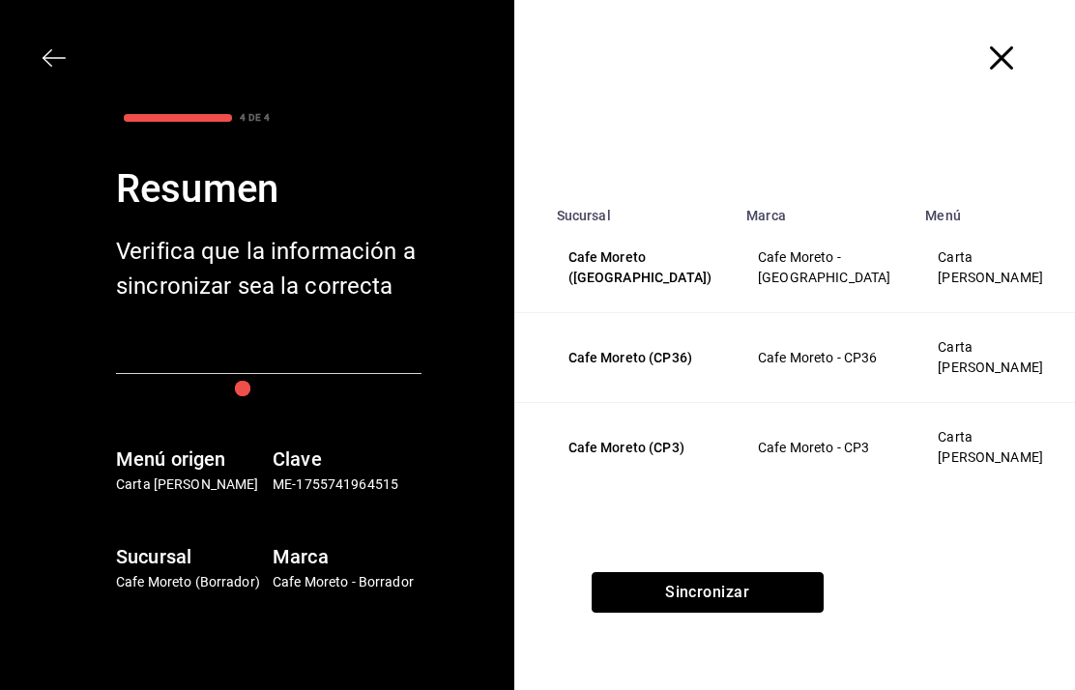
click at [775, 604] on button "Sincronizar" at bounding box center [707, 592] width 232 height 41
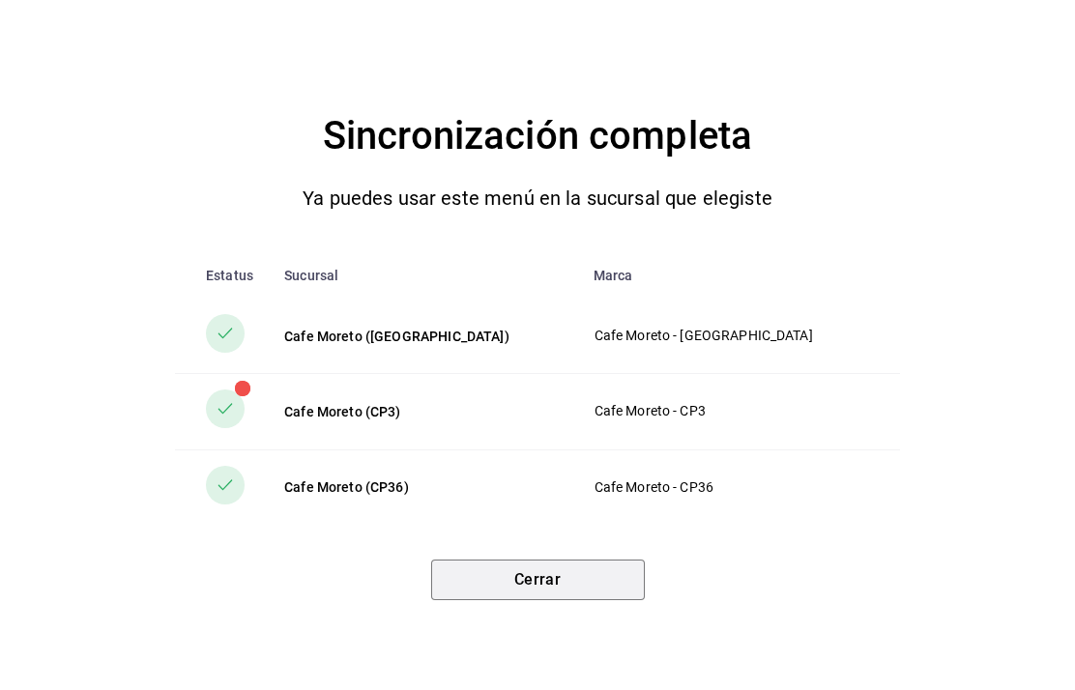
click at [582, 585] on button "Cerrar" at bounding box center [538, 580] width 214 height 41
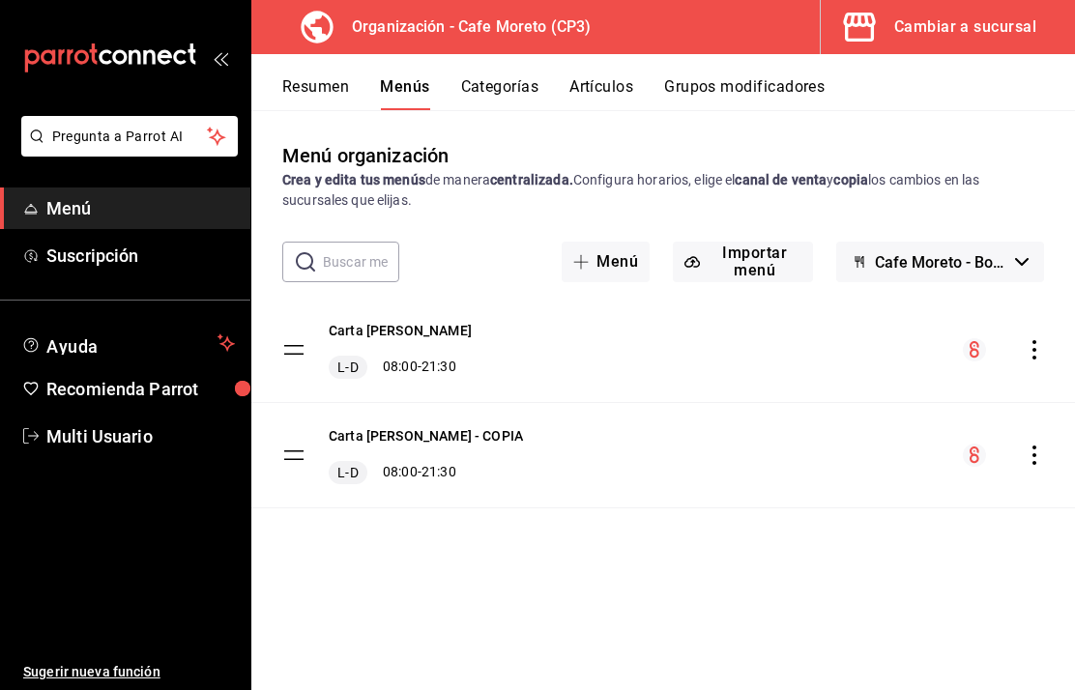
click at [1031, 352] on icon "actions" at bounding box center [1033, 349] width 19 height 19
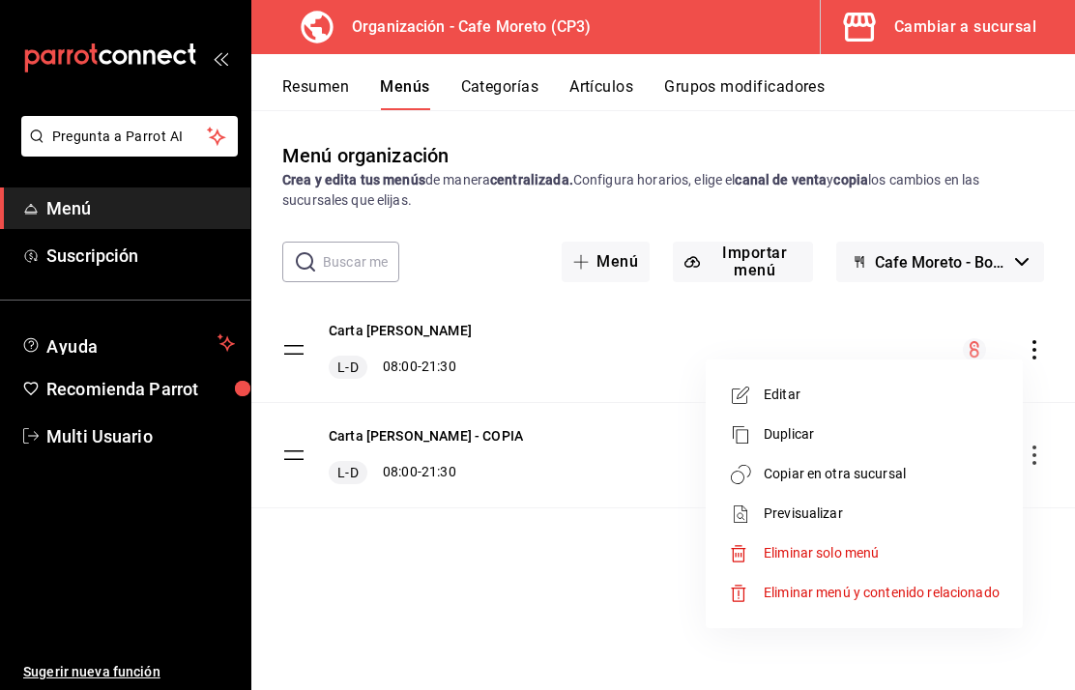
click at [620, 609] on div at bounding box center [537, 345] width 1075 height 690
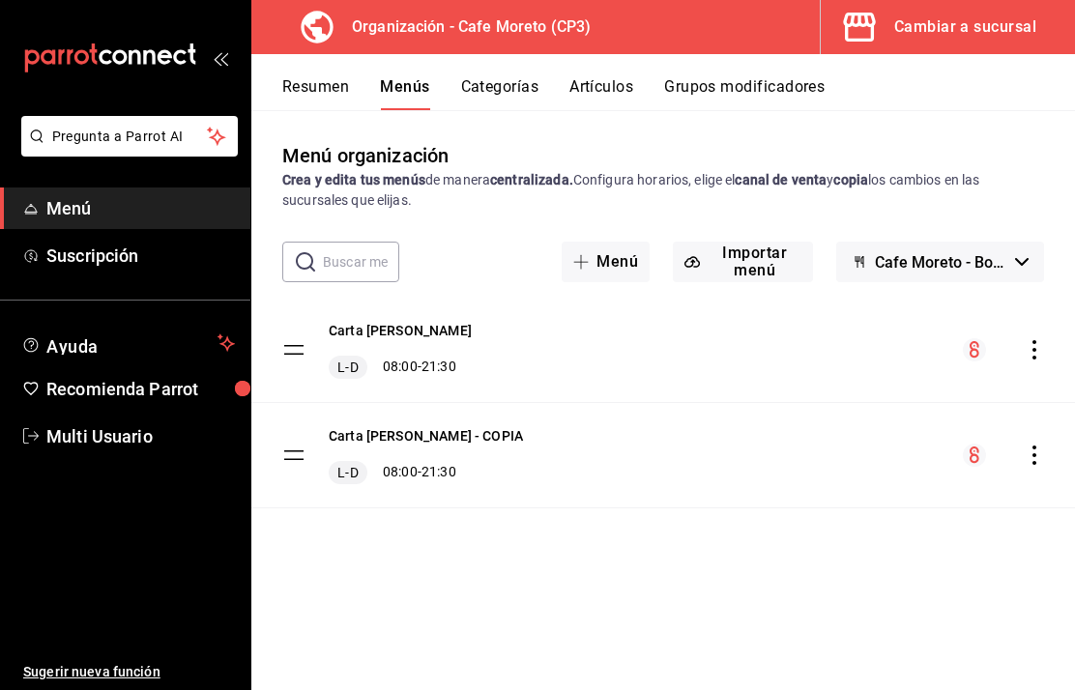
click at [1037, 453] on icon "actions" at bounding box center [1033, 455] width 19 height 19
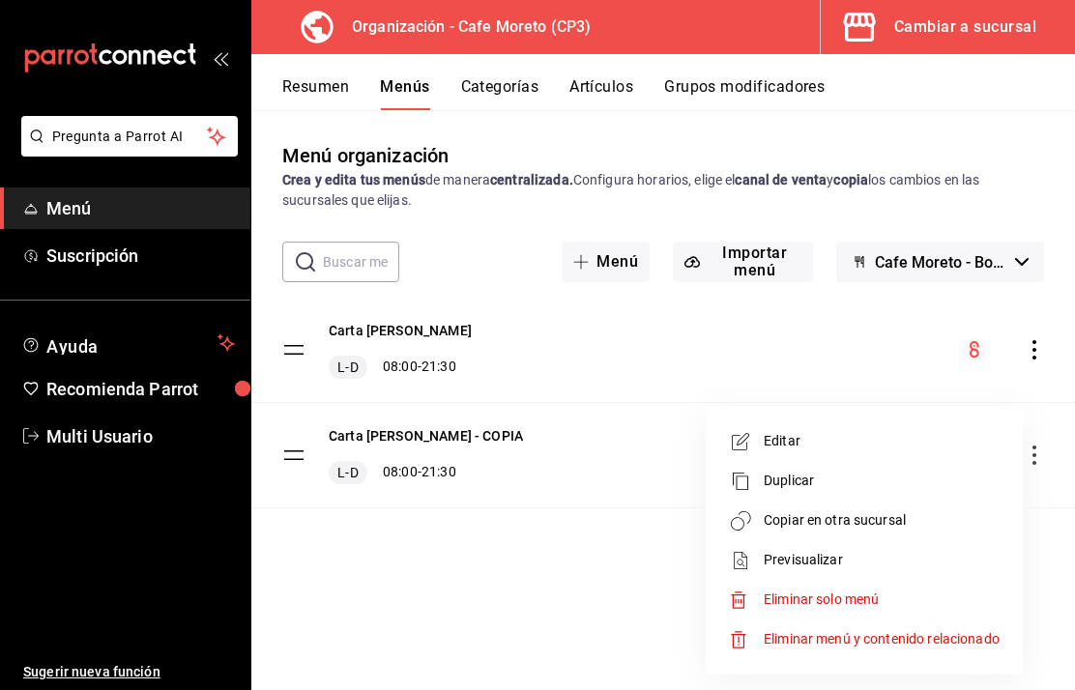
click at [944, 18] on div at bounding box center [537, 345] width 1075 height 690
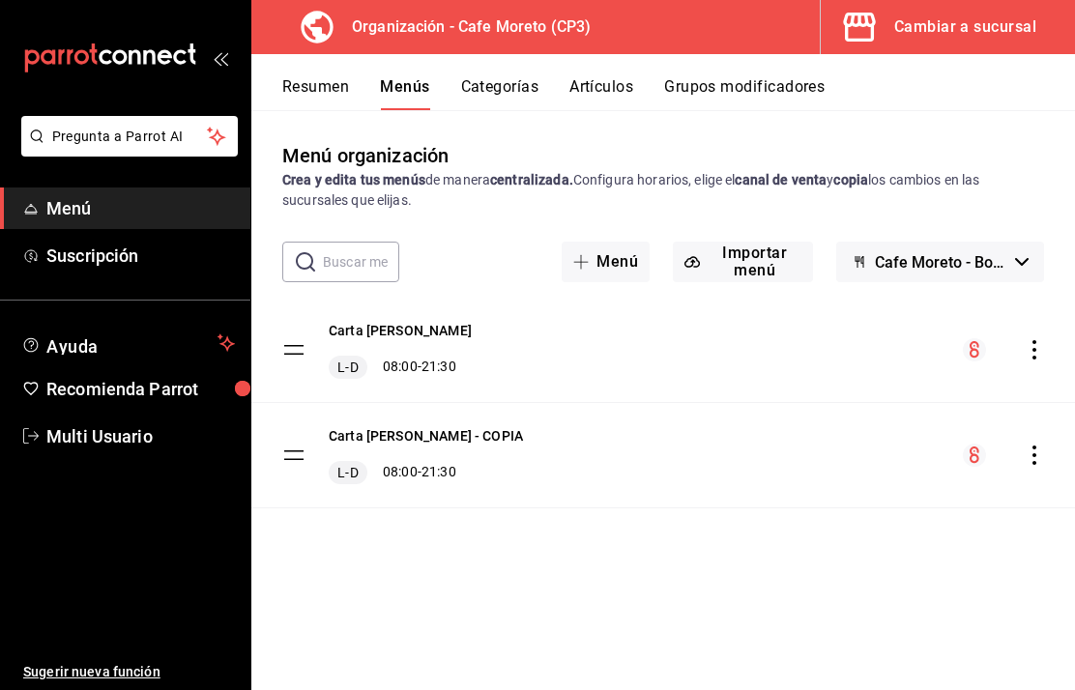
click at [953, 27] on div "Cambiar a sucursal" at bounding box center [965, 27] width 142 height 27
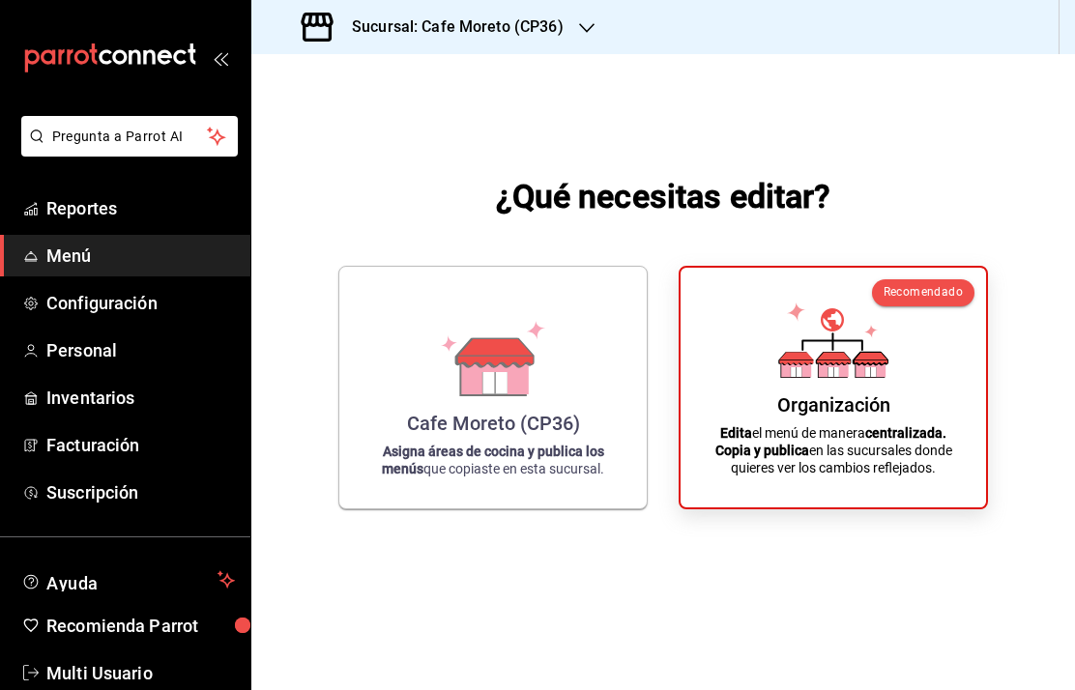
click at [490, 393] on icon at bounding box center [494, 382] width 24 height 21
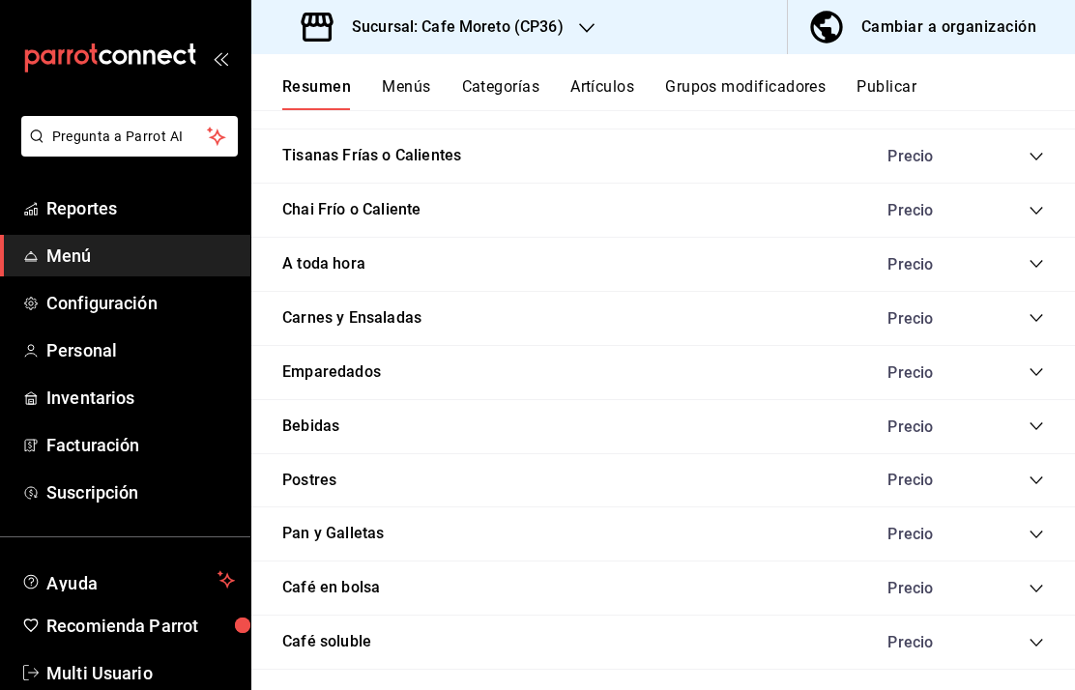
scroll to position [1559, 0]
click at [1042, 584] on icon "collapse-category-row" at bounding box center [1035, 589] width 15 height 15
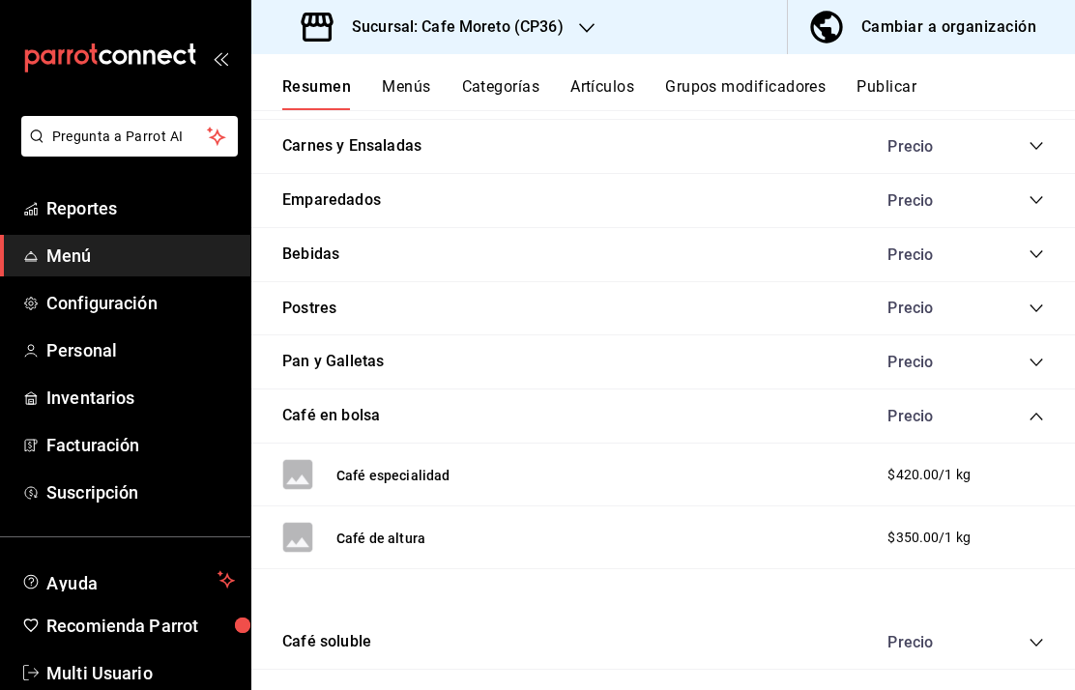
scroll to position [1731, 0]
click at [901, 77] on button "Publicar" at bounding box center [886, 93] width 60 height 33
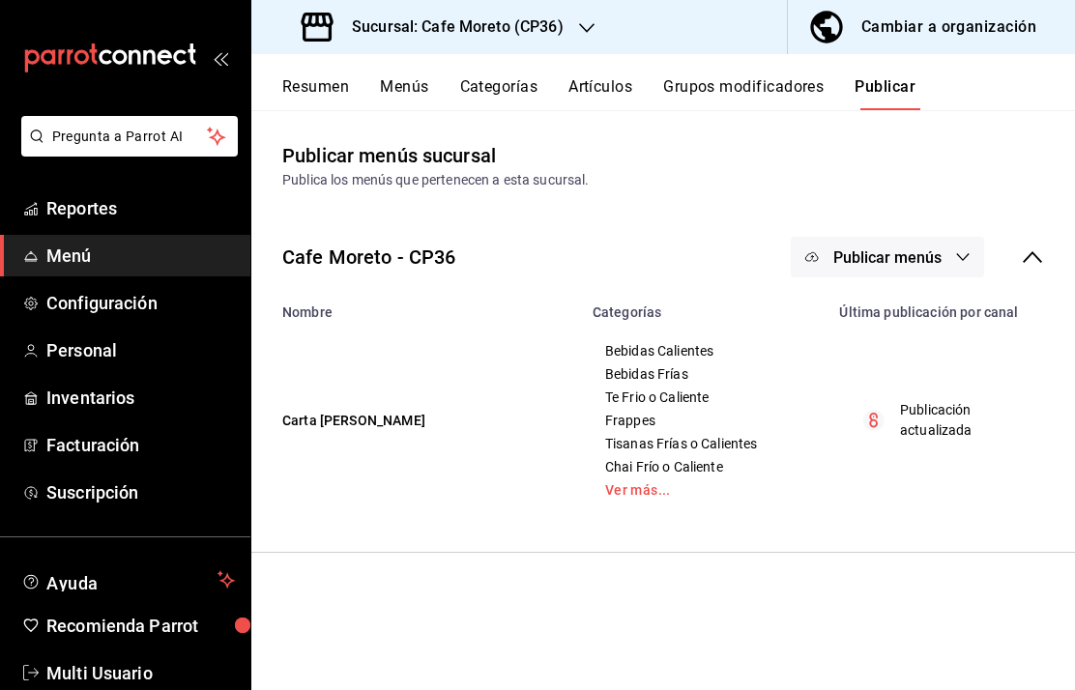
click at [961, 249] on icon "button" at bounding box center [962, 256] width 15 height 15
click at [974, 159] on div at bounding box center [537, 345] width 1075 height 690
click at [989, 148] on div "Publicar menús sucursal Publica los menús que pertenecen a esta sucursal." at bounding box center [662, 165] width 823 height 49
click at [972, 21] on div "Cambiar a organización" at bounding box center [948, 27] width 175 height 27
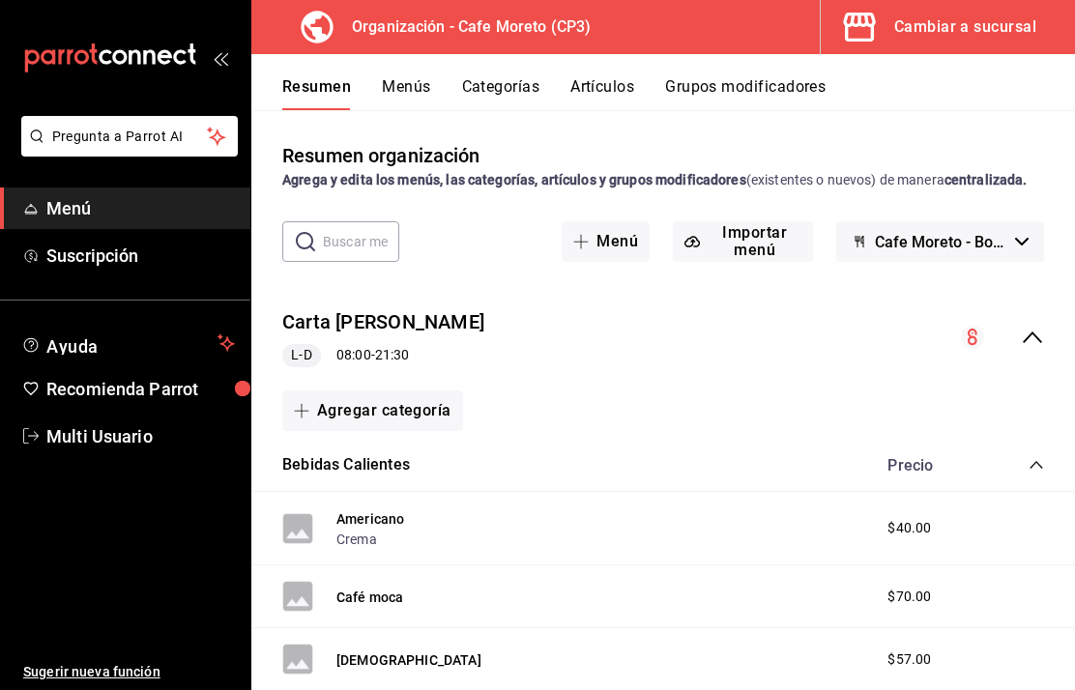
click at [769, 79] on button "Grupos modificadores" at bounding box center [745, 93] width 160 height 33
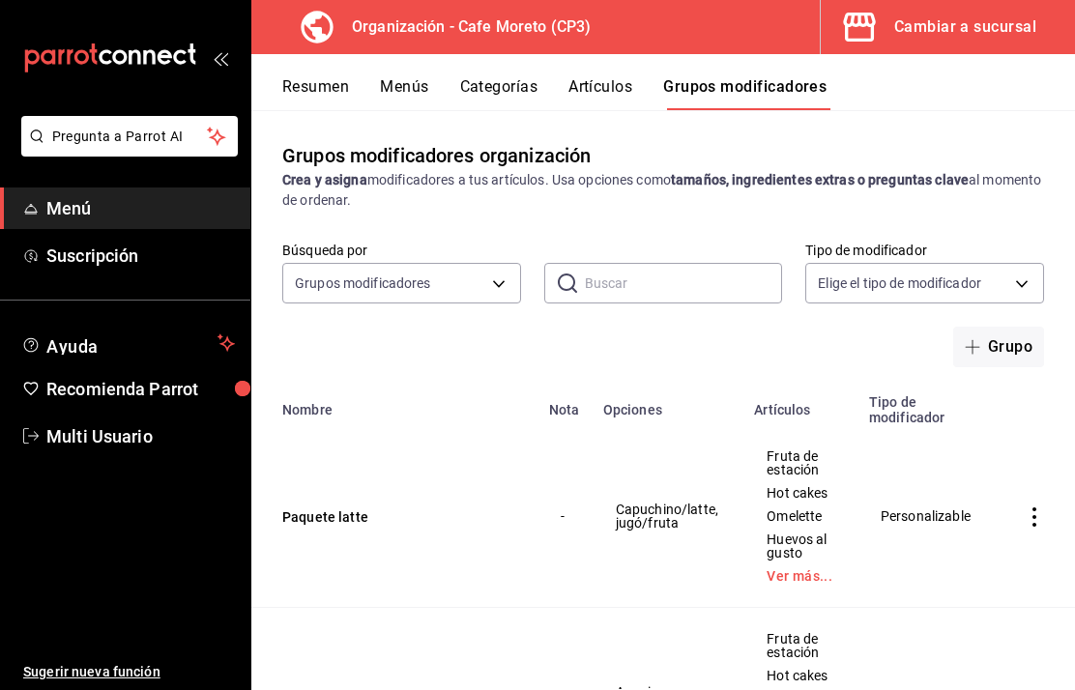
click at [1012, 206] on body "Pregunta a Parrot AI Menú Suscripción Ayuda Recomienda Parrot Multi Usuario Sug…" at bounding box center [537, 345] width 1075 height 690
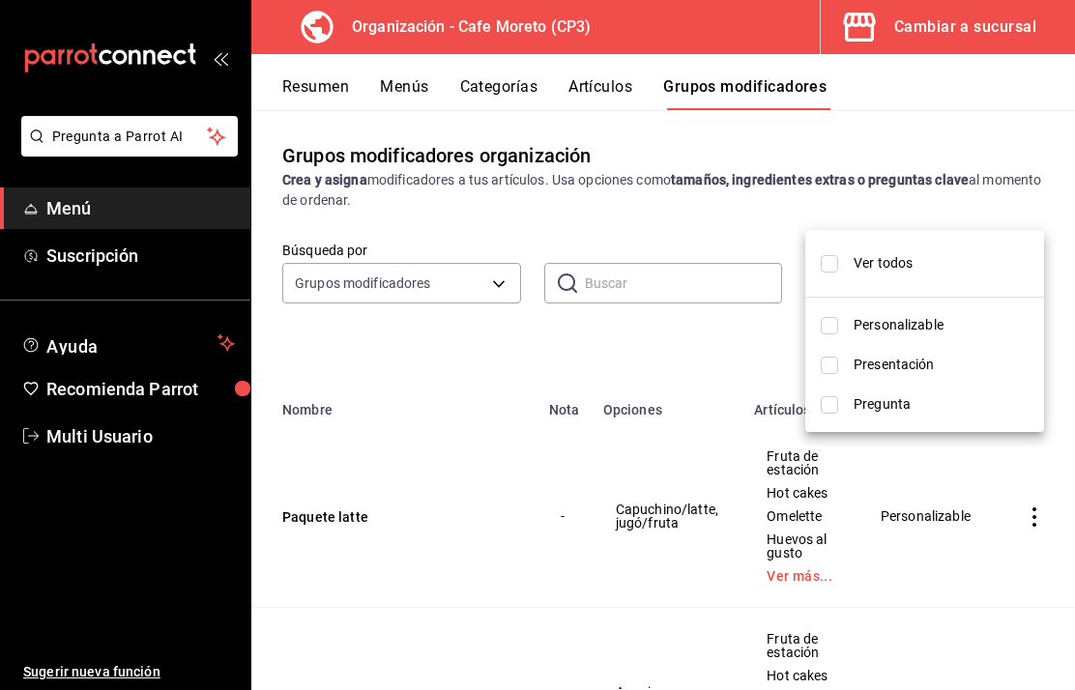
click at [831, 264] on input "checkbox" at bounding box center [829, 263] width 17 height 17
checkbox input "true"
type input "CUSTOMIZABLE,PRESENTATION,QUESTION"
checkbox input "true"
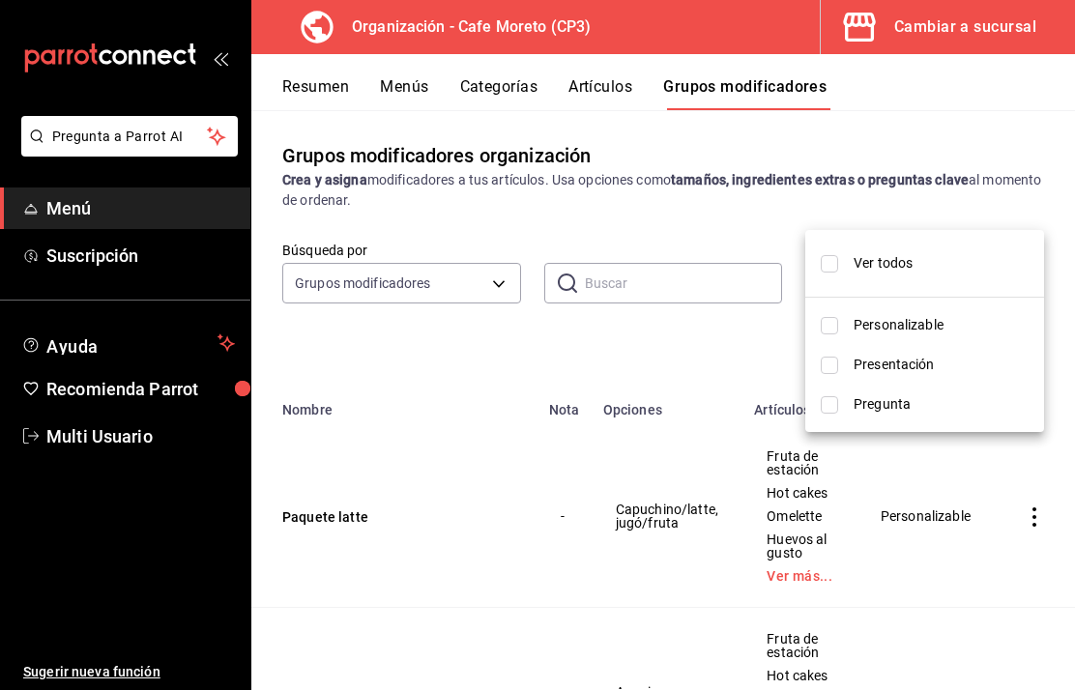
checkbox input "true"
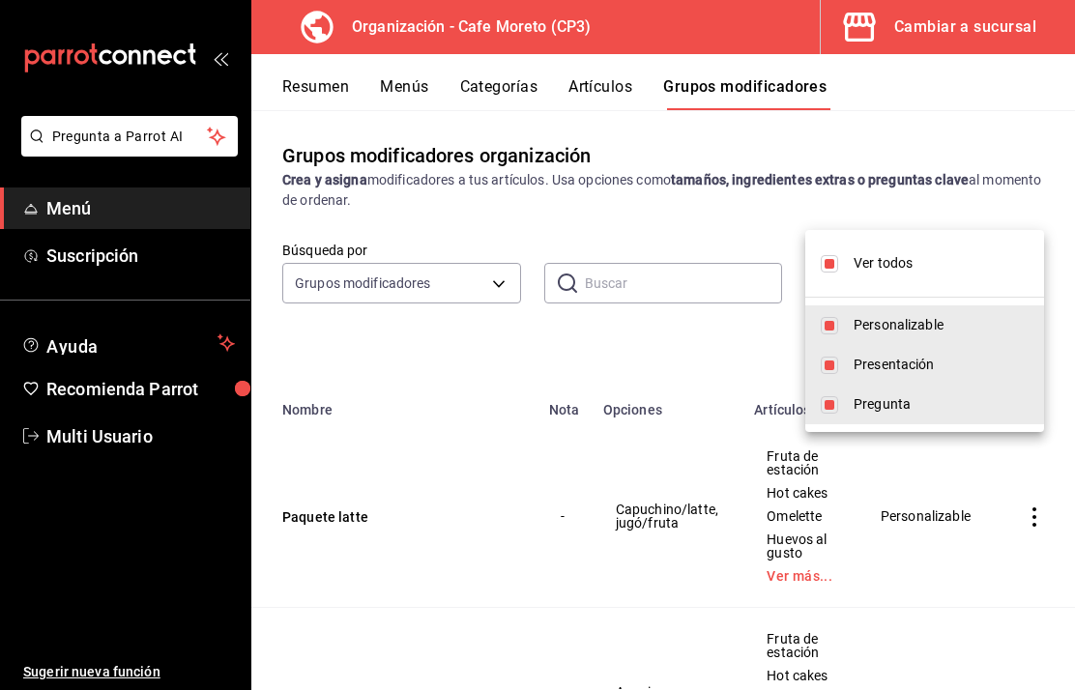
click at [706, 557] on div at bounding box center [537, 345] width 1075 height 690
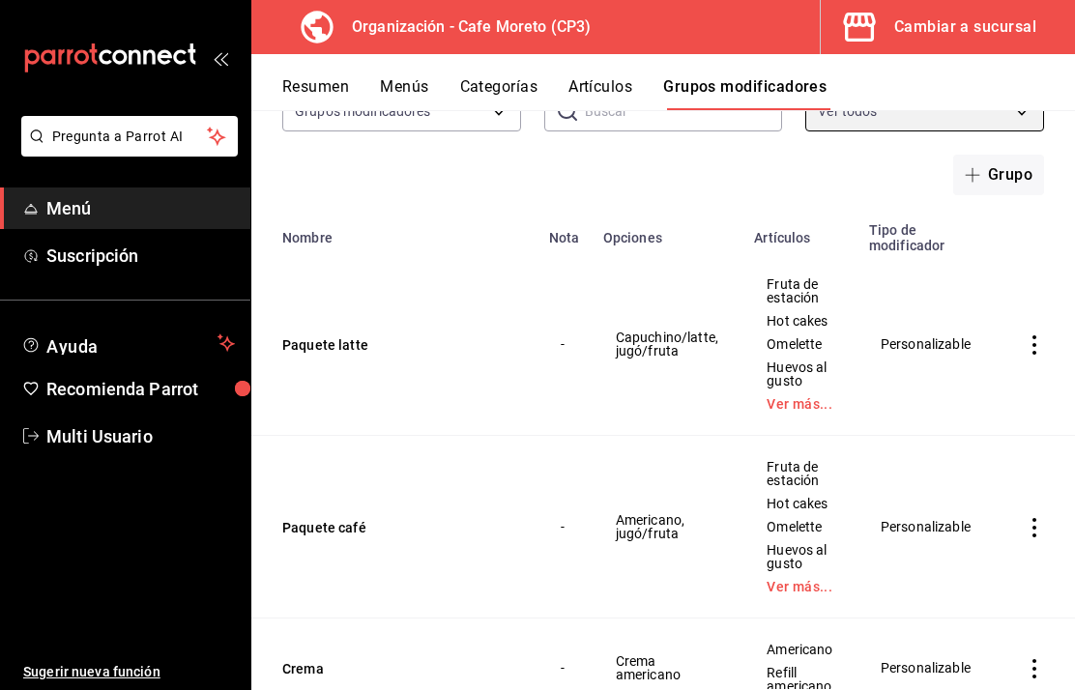
scroll to position [171, 0]
click at [1035, 336] on icon "actions" at bounding box center [1033, 345] width 19 height 19
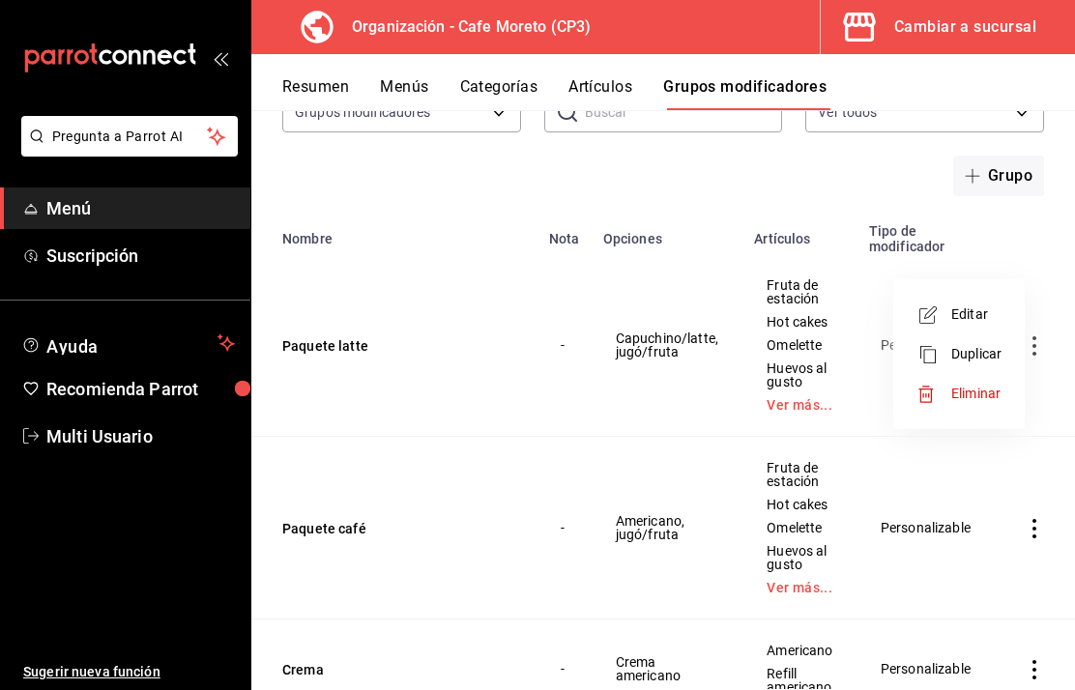
click at [96, 440] on div at bounding box center [537, 345] width 1075 height 690
click at [56, 428] on span "Multi Usuario" at bounding box center [140, 436] width 188 height 26
